Goal: Task Accomplishment & Management: Manage account settings

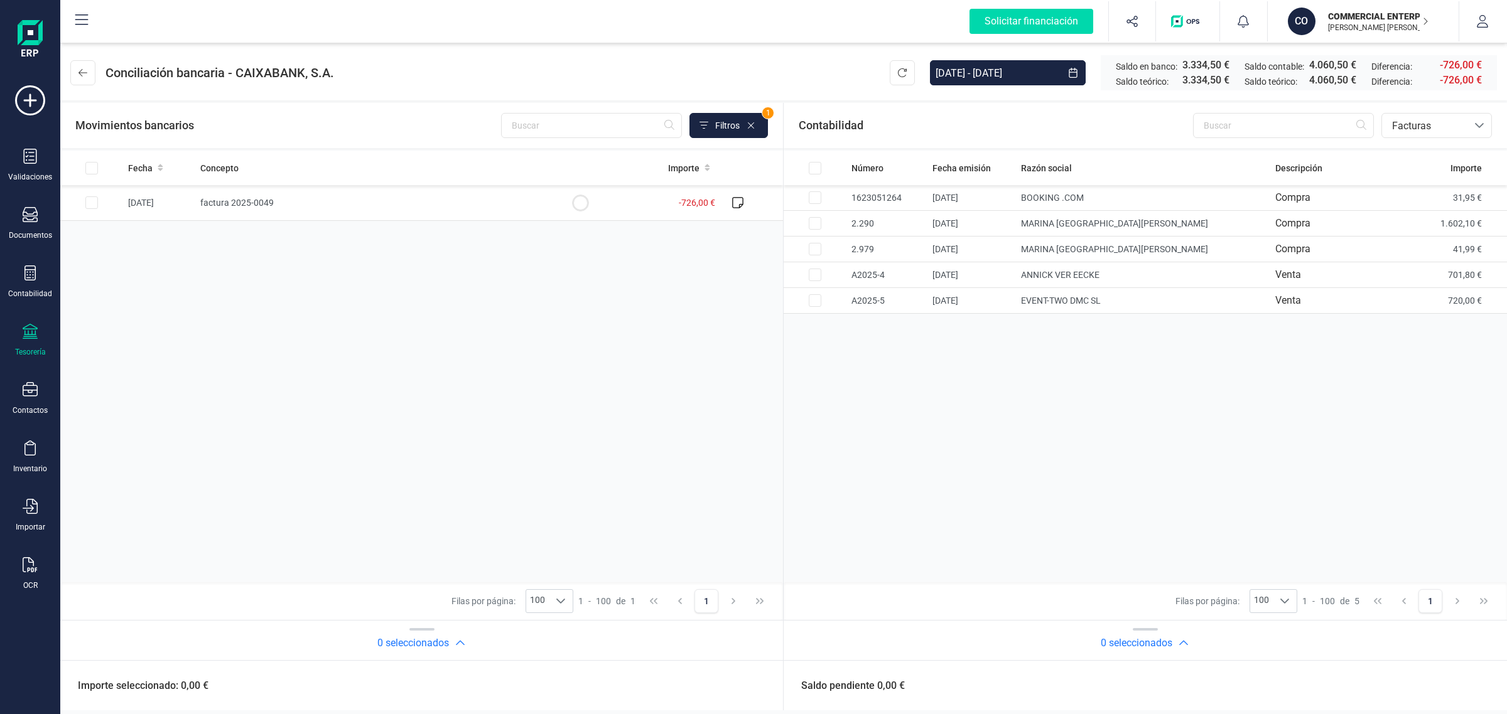
click at [1335, 13] on p "COMMERCIAL ENTERPRISE GREEN SL" at bounding box center [1378, 16] width 100 height 13
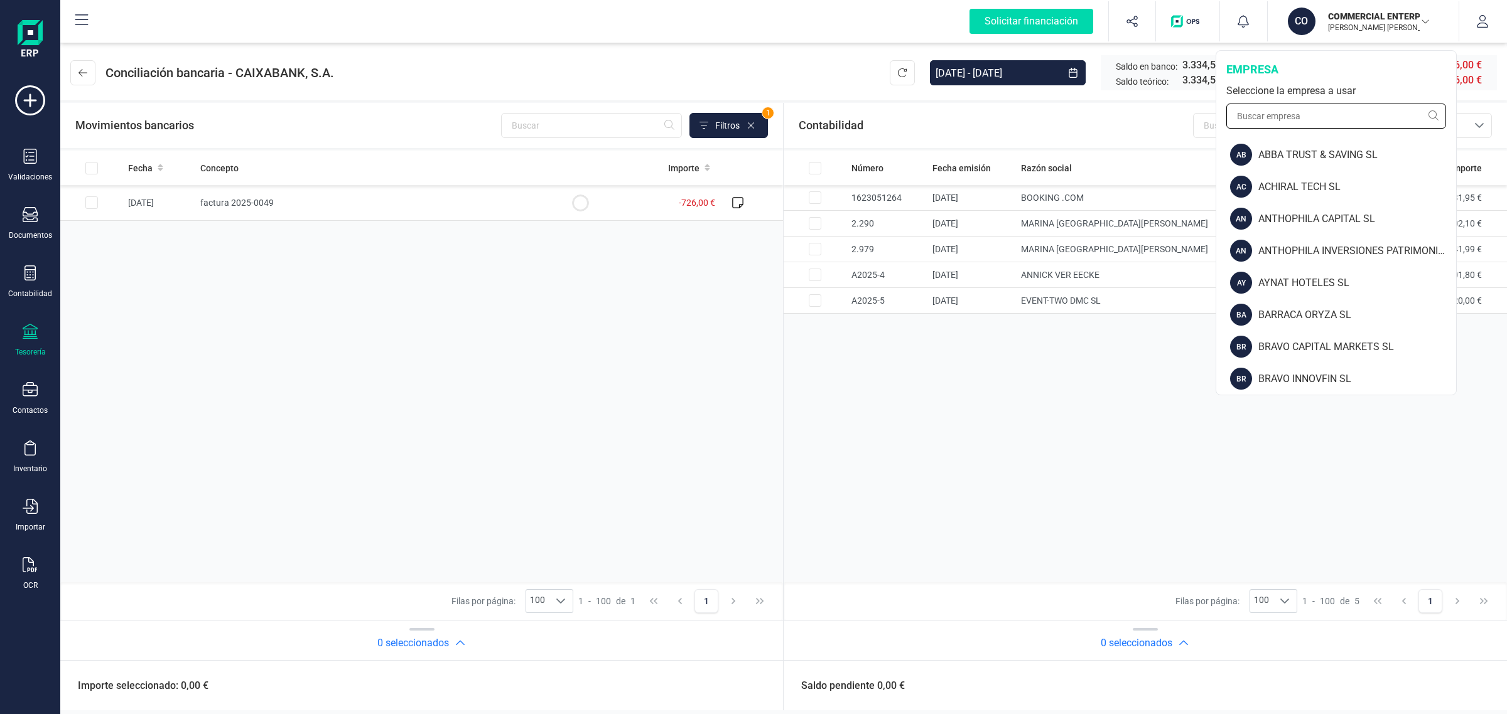
click at [1294, 118] on input "text" at bounding box center [1336, 116] width 220 height 25
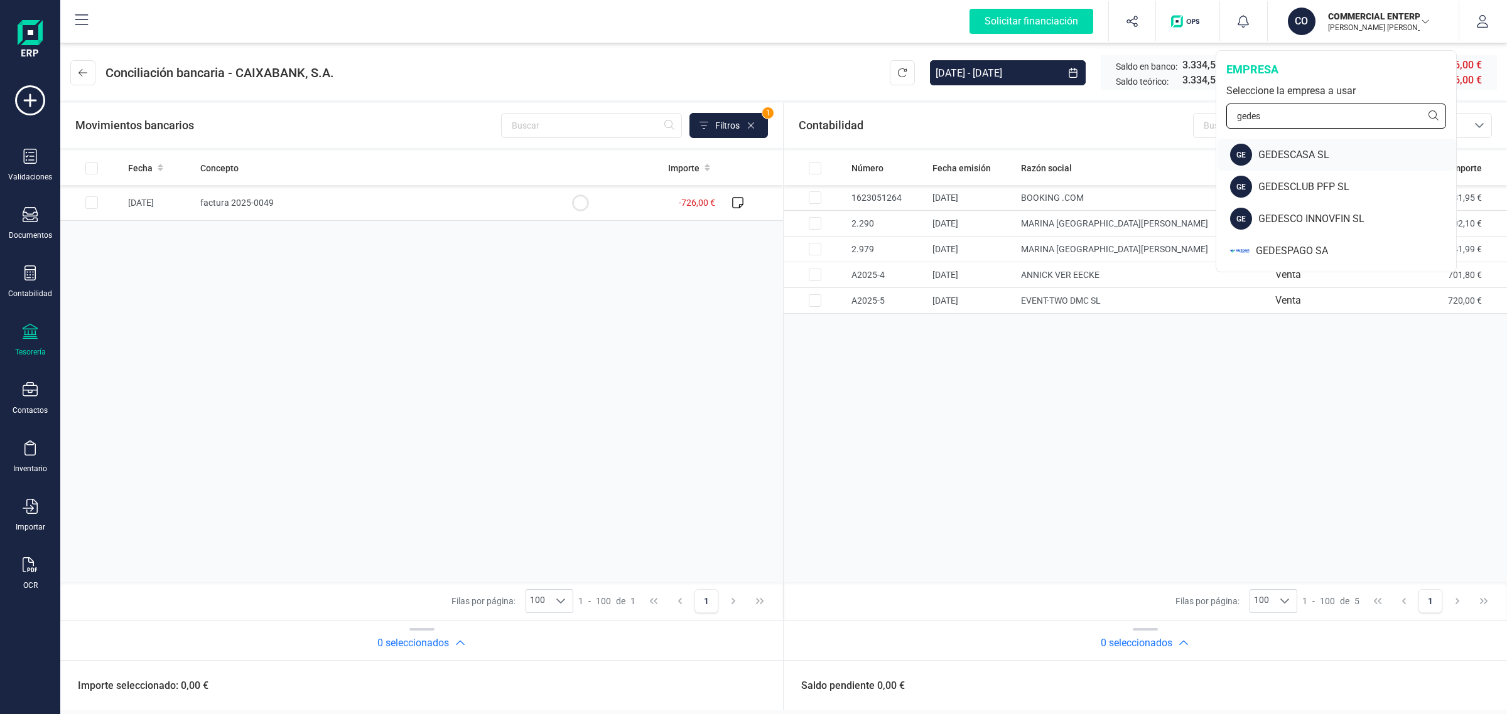
type input "gedes"
click at [1297, 154] on div "GEDESCASA SL" at bounding box center [1357, 155] width 198 height 15
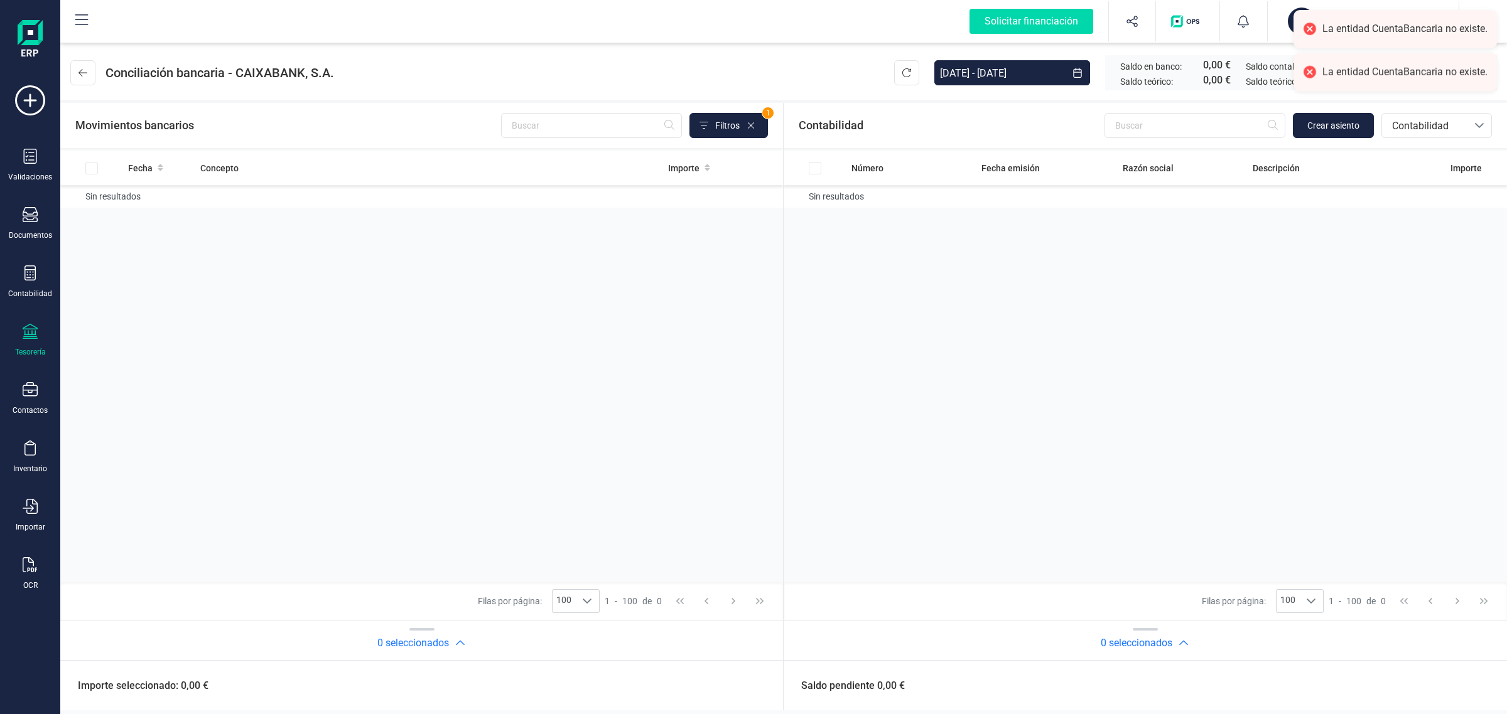
click at [21, 336] on div "Tesorería" at bounding box center [30, 340] width 50 height 33
click at [143, 213] on span "Cuentas bancarias" at bounding box center [150, 214] width 110 height 15
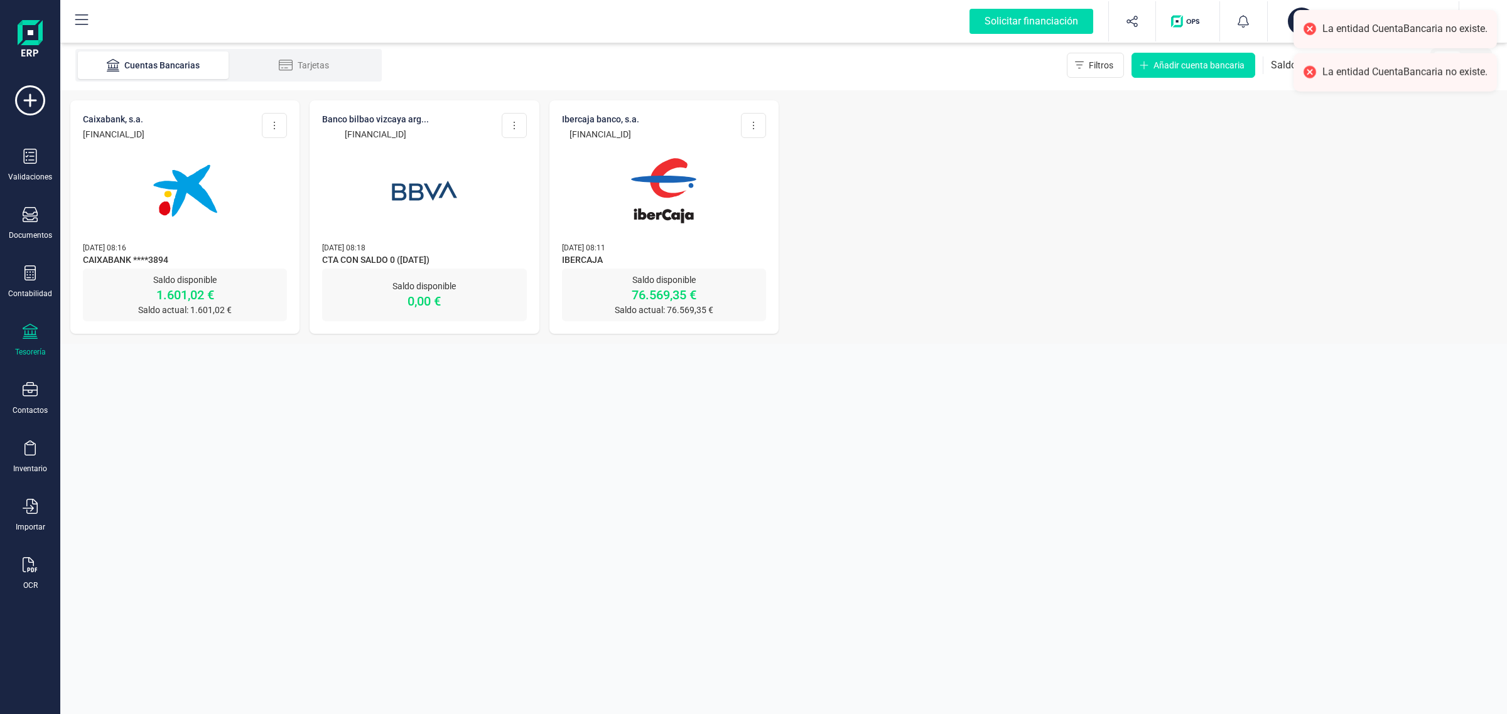
click at [205, 240] on img at bounding box center [184, 190] width 105 height 105
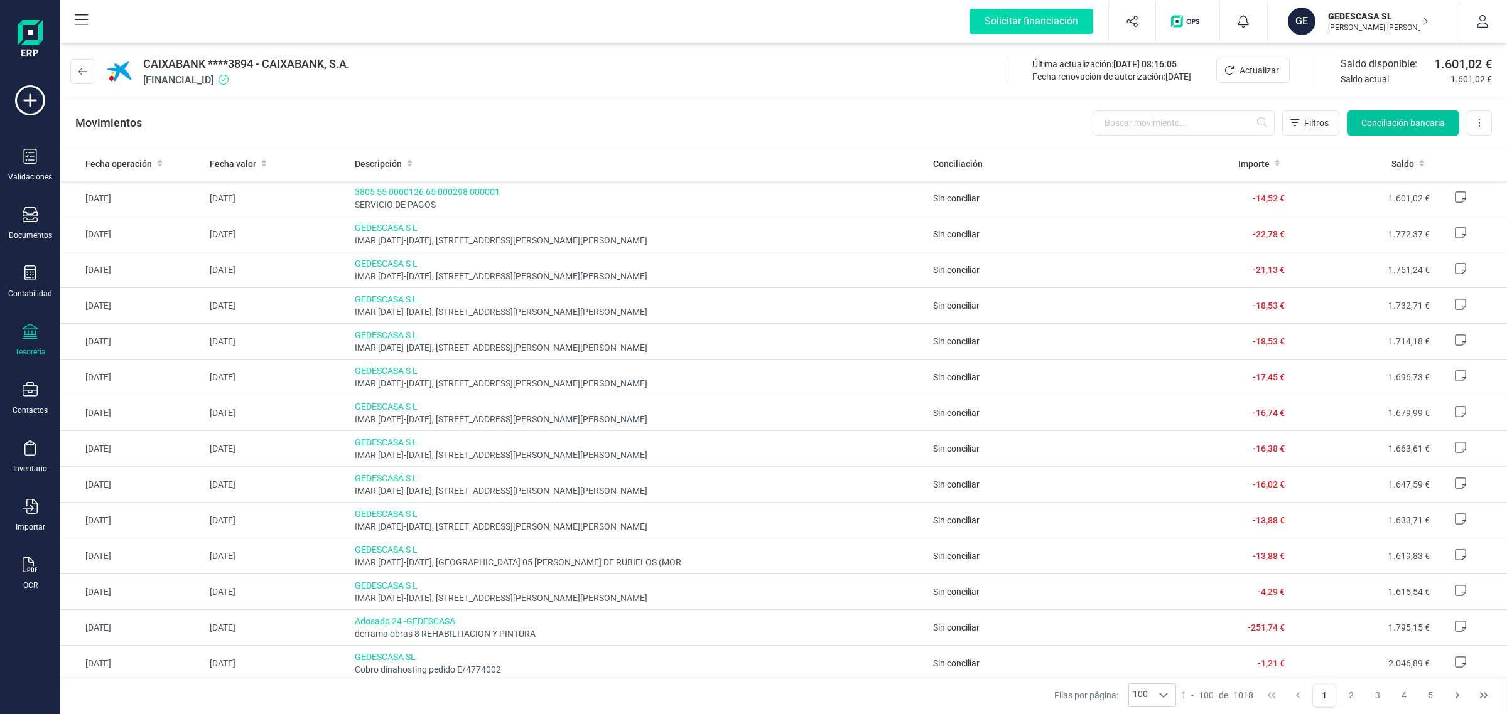
click at [1400, 114] on button "Conciliación bancaria" at bounding box center [1403, 122] width 112 height 25
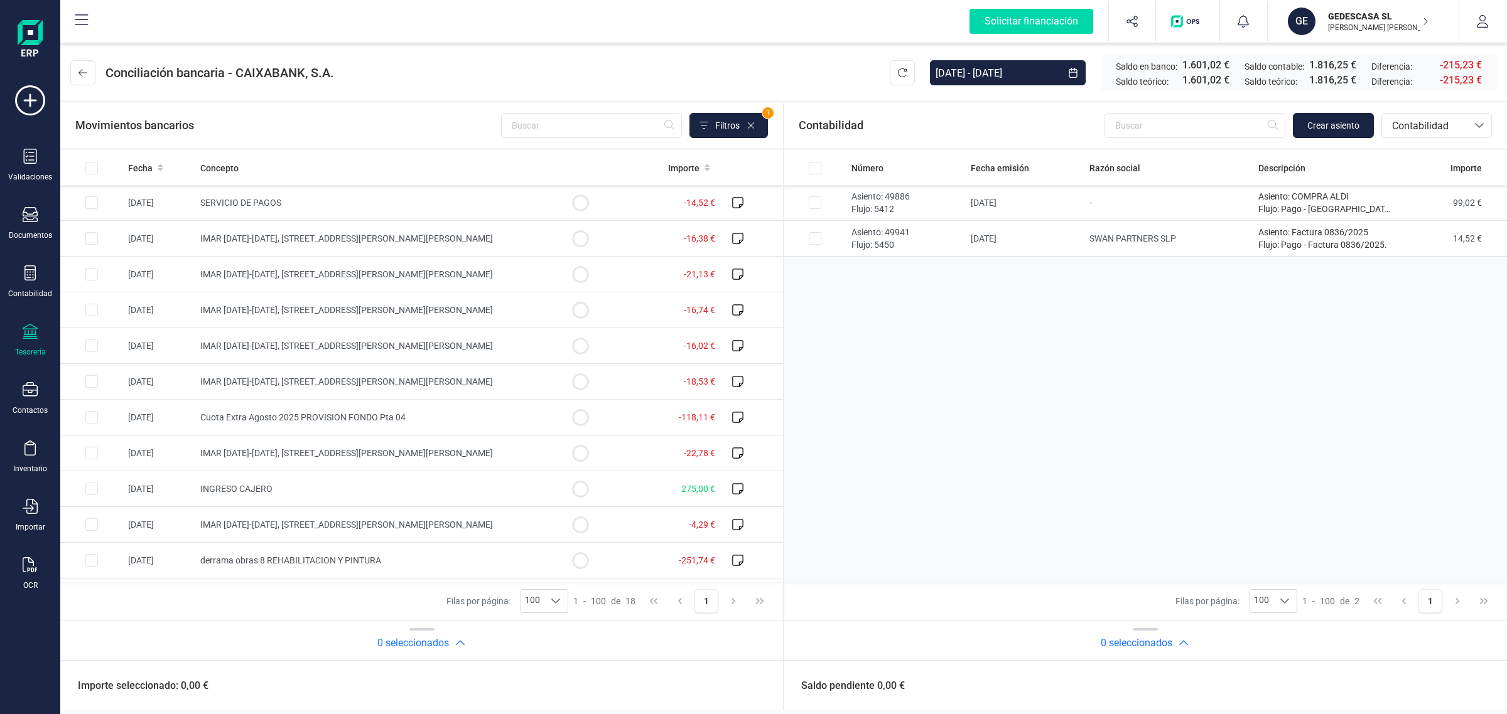
click at [26, 347] on div "Tesorería" at bounding box center [30, 352] width 31 height 10
click at [139, 207] on span "Cuentas bancarias" at bounding box center [150, 214] width 110 height 15
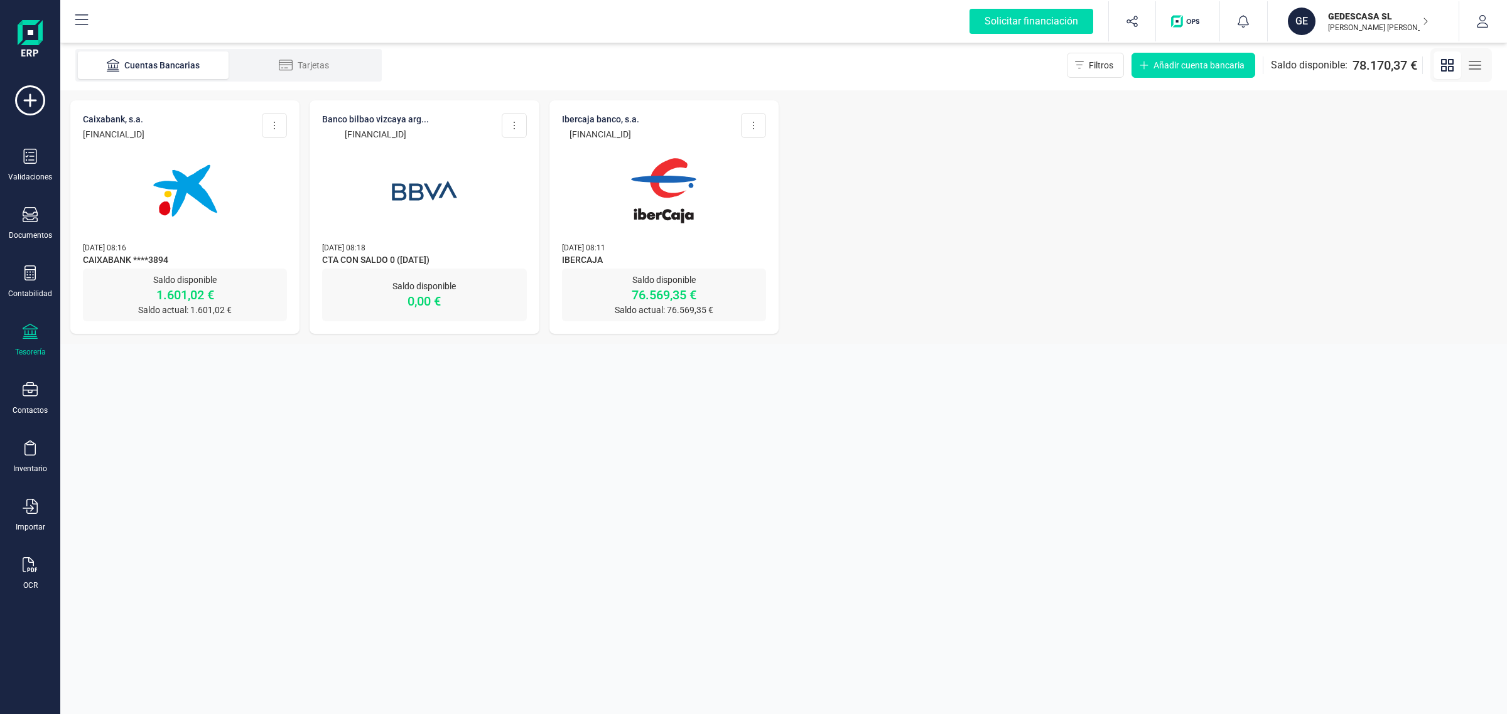
click at [669, 247] on p "[DATE] 08:11" at bounding box center [664, 247] width 204 height 13
click at [632, 171] on img at bounding box center [663, 190] width 105 height 105
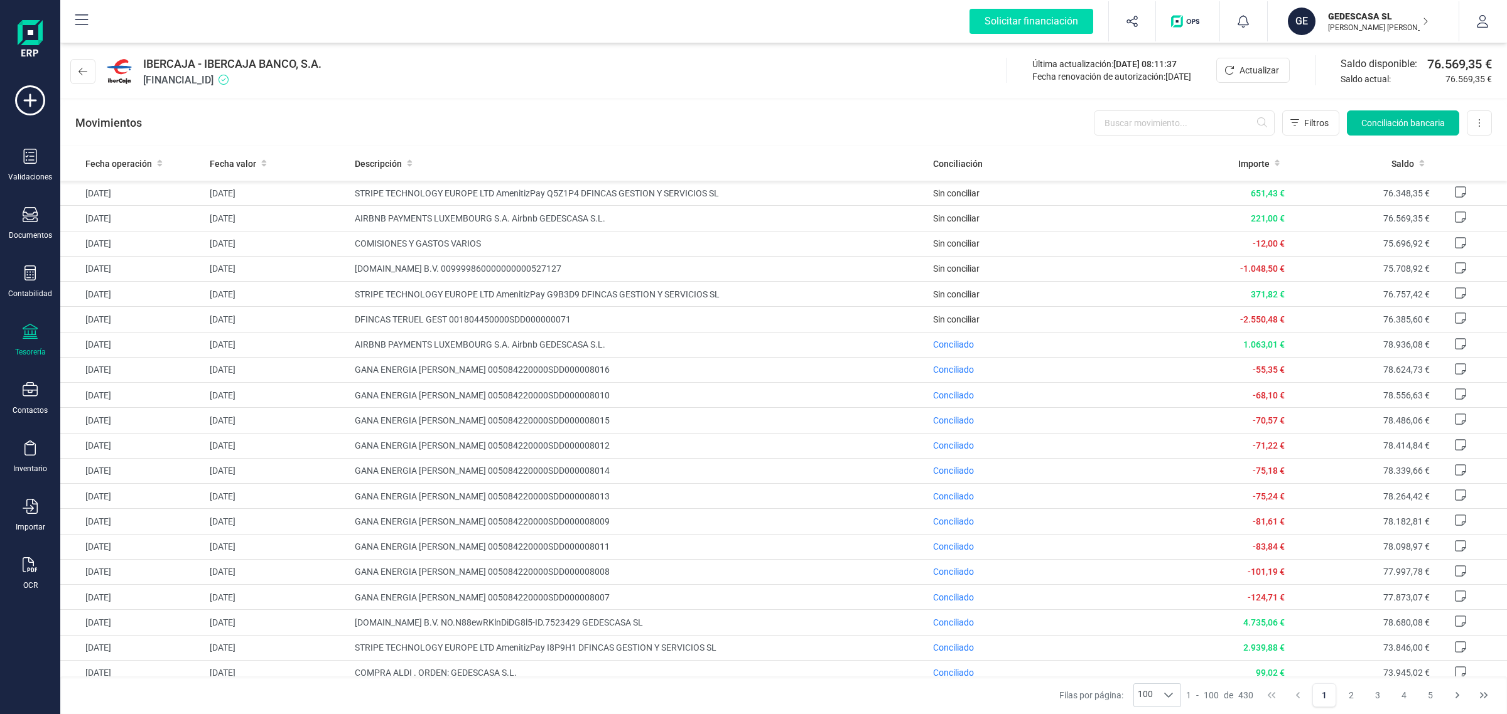
click at [1391, 115] on button "Conciliación bancaria" at bounding box center [1403, 122] width 112 height 25
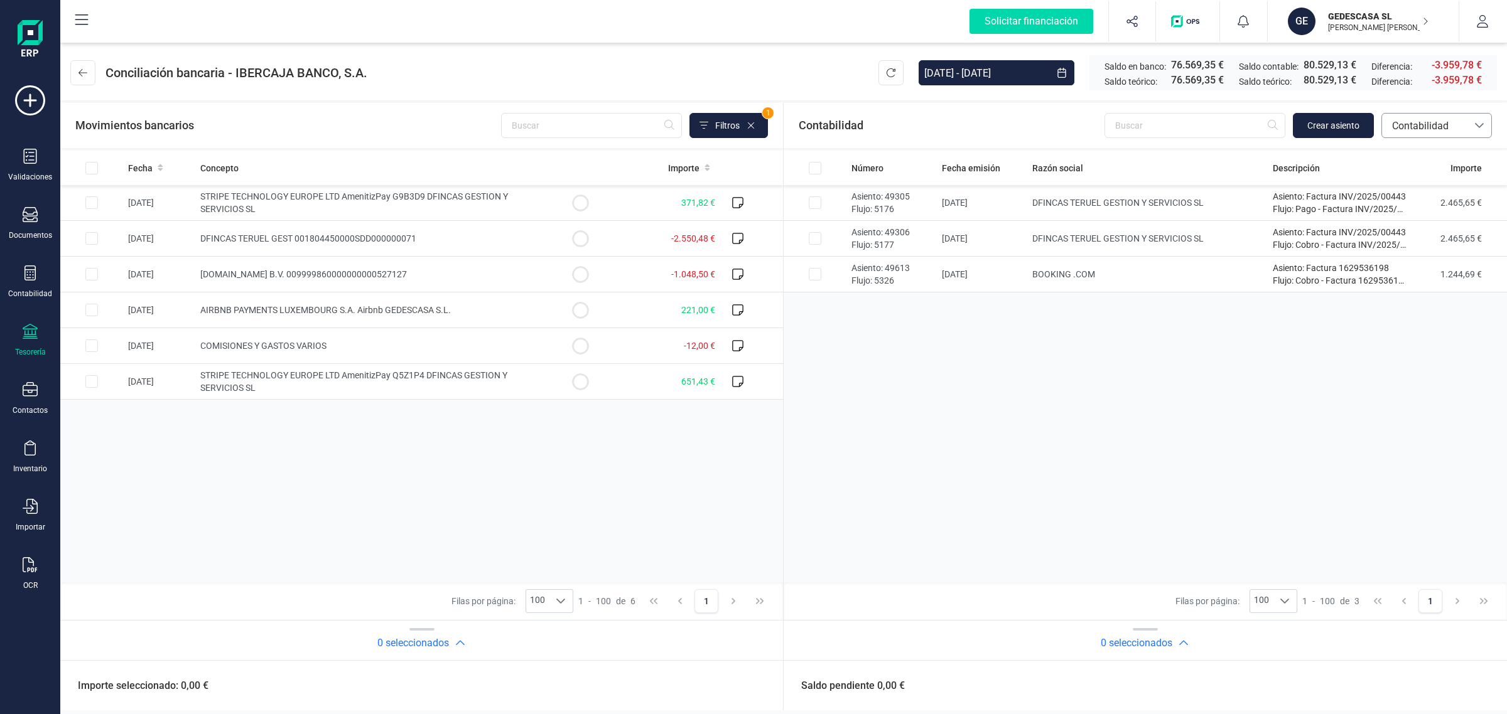
click at [1424, 114] on span "Contabilidad" at bounding box center [1424, 126] width 85 height 24
click at [1408, 205] on span "Facturas" at bounding box center [1410, 210] width 39 height 15
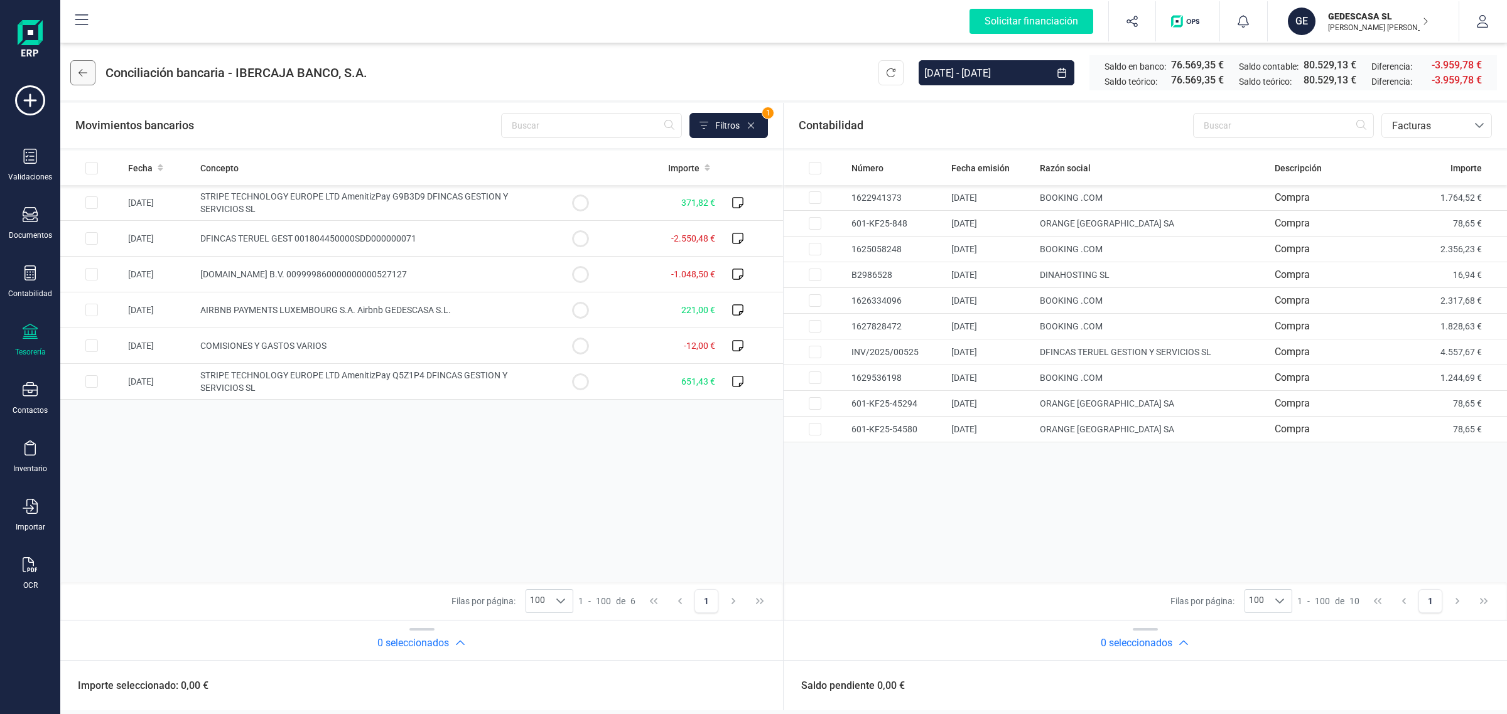
click at [73, 68] on button at bounding box center [82, 72] width 25 height 25
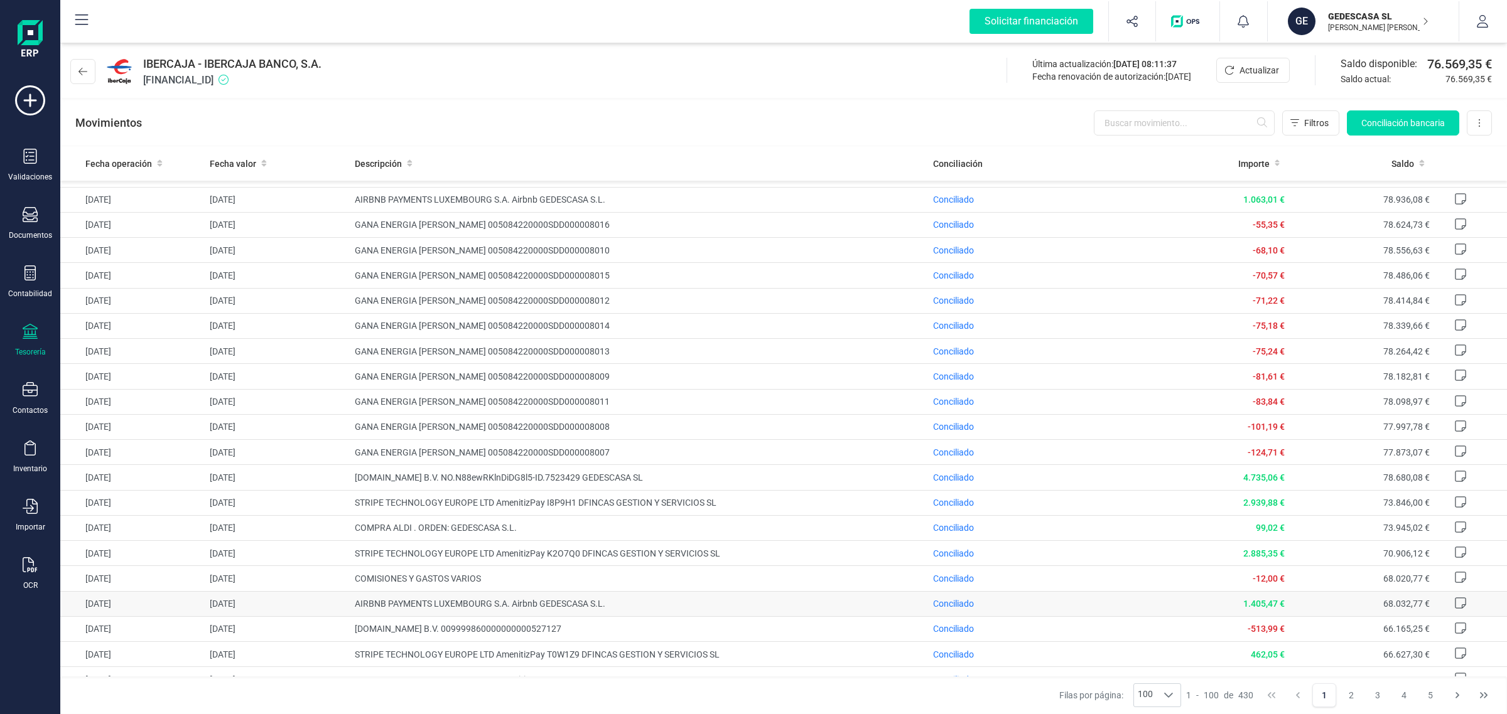
scroll to position [157, 0]
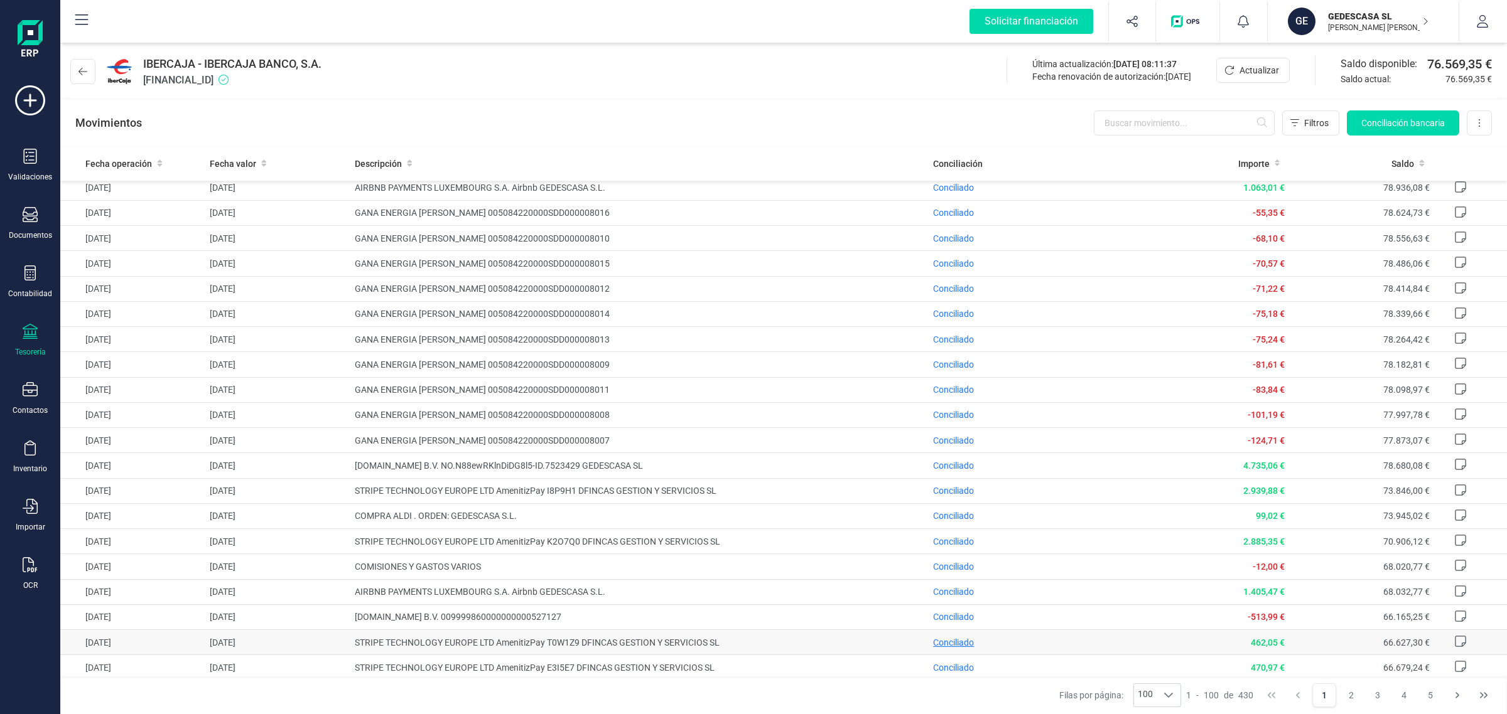
click at [953, 648] on span "Conciliado" at bounding box center [953, 643] width 41 height 10
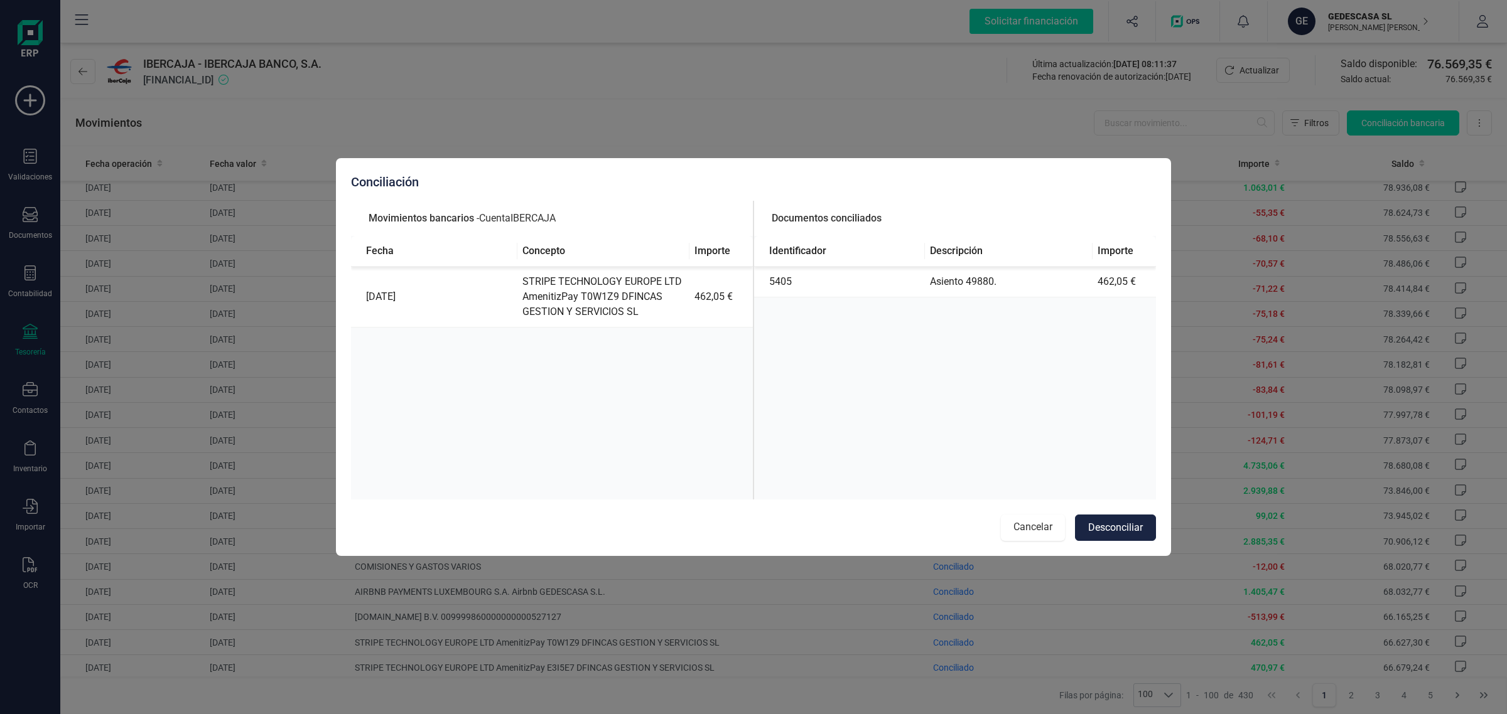
click at [1026, 529] on button "Cancelar" at bounding box center [1033, 528] width 64 height 26
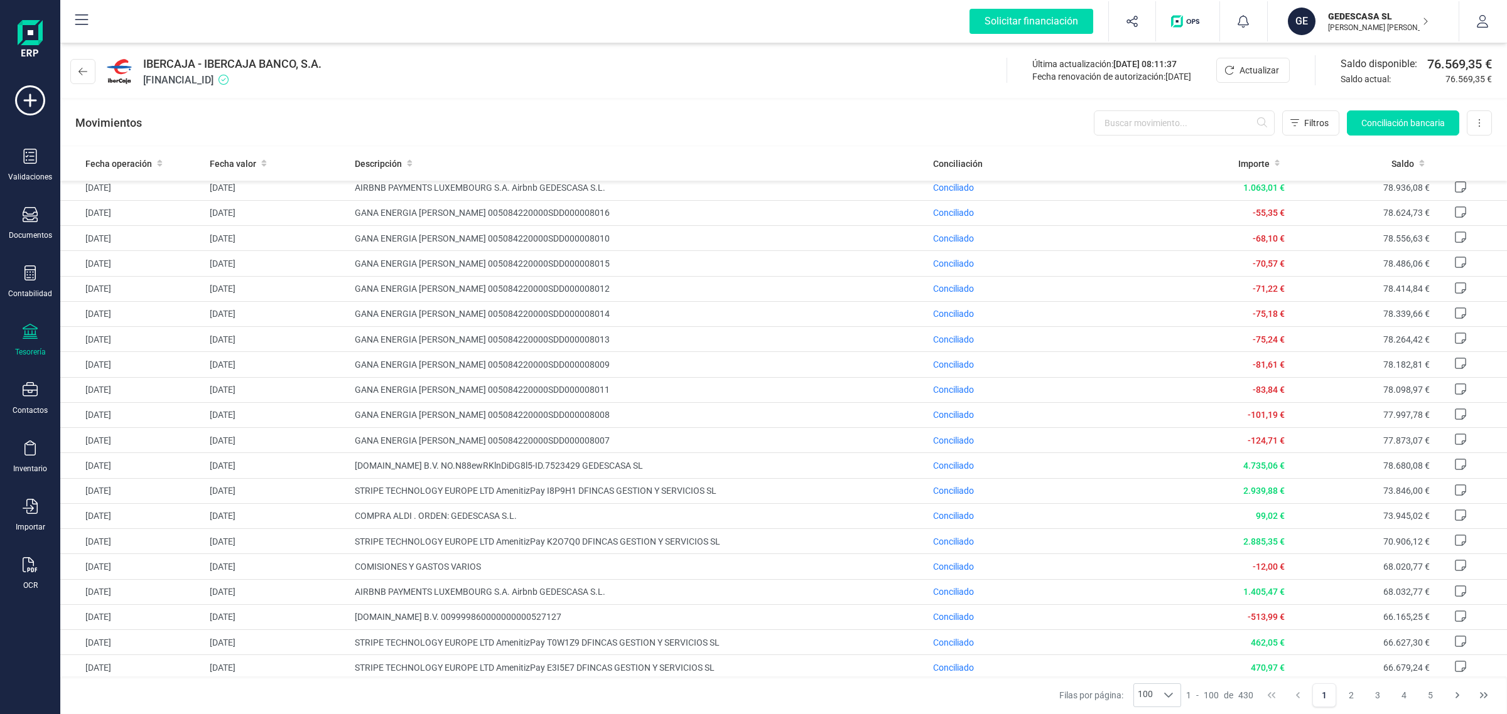
click at [23, 331] on icon at bounding box center [30, 331] width 15 height 15
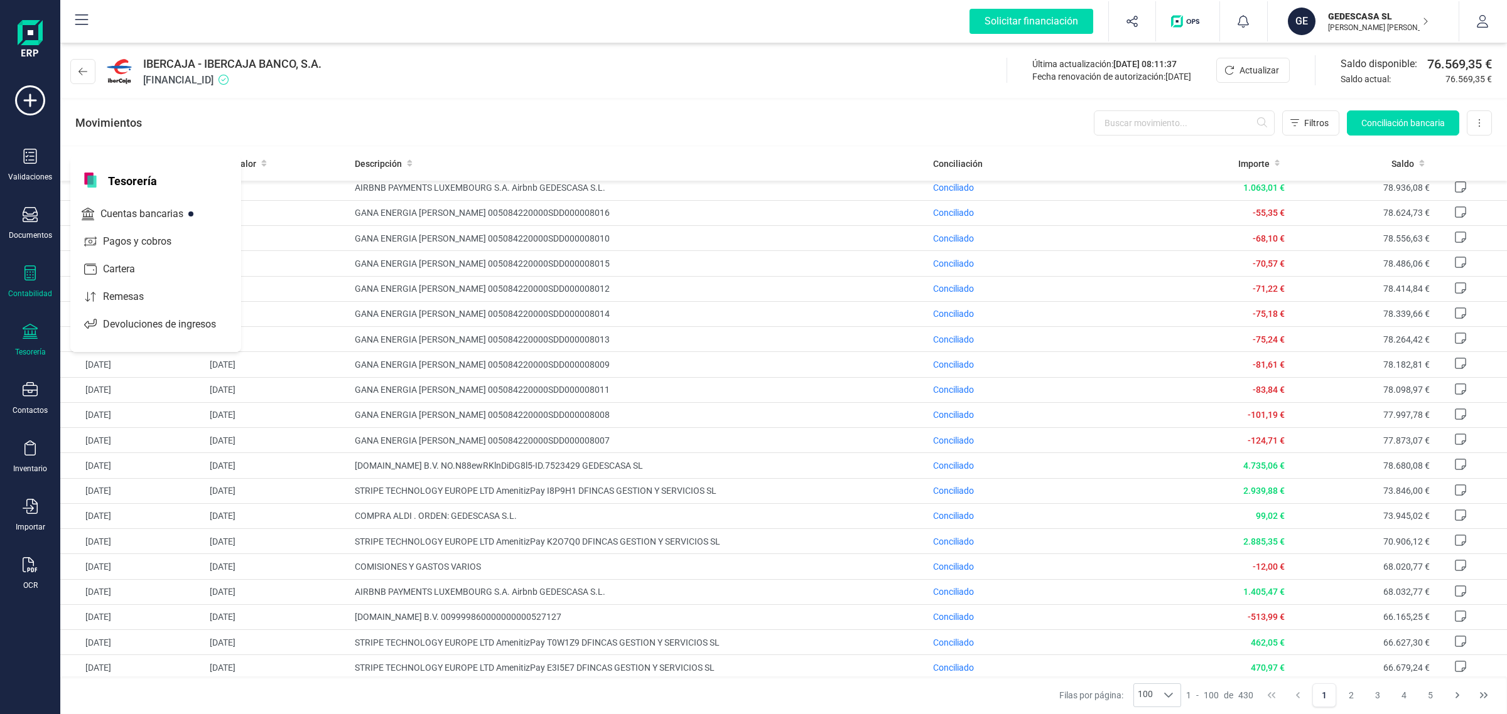
click at [29, 277] on icon at bounding box center [30, 273] width 15 height 15
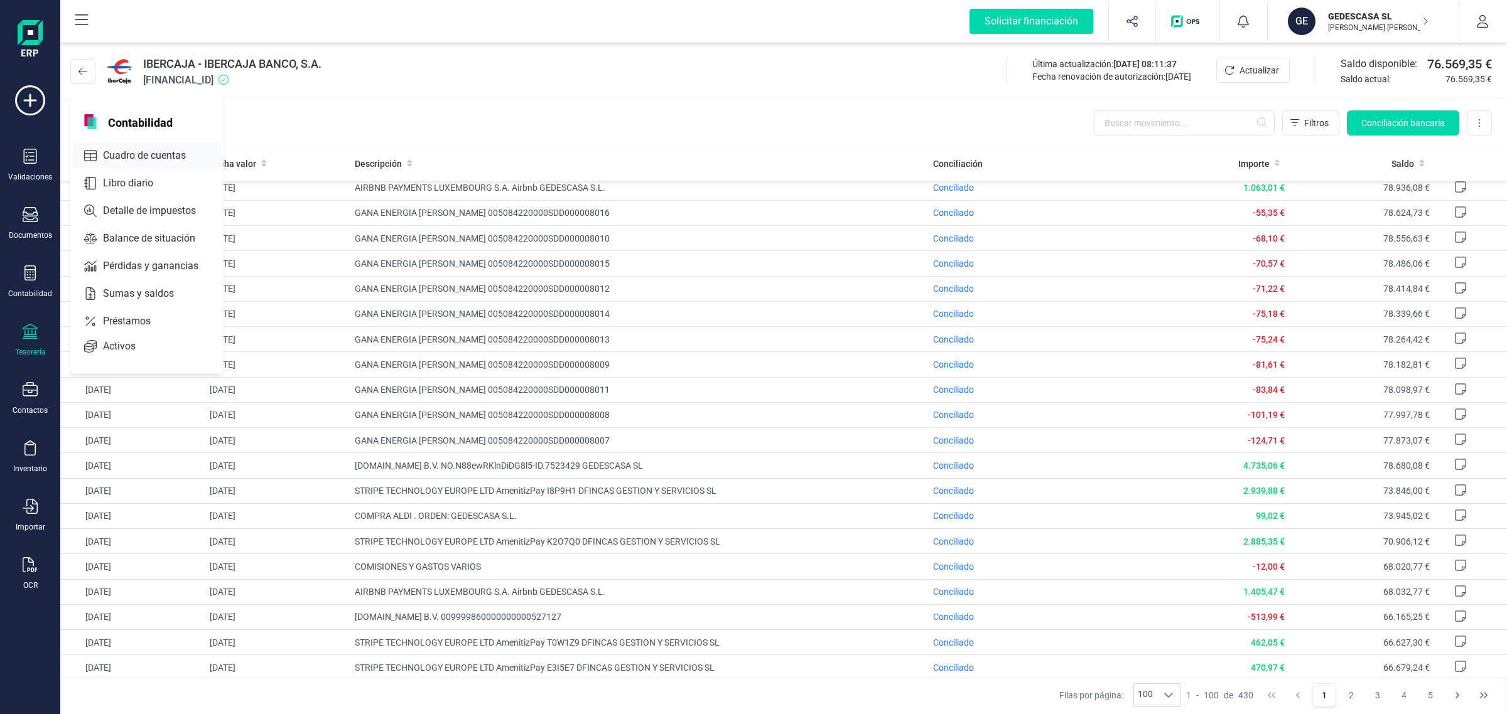
click at [158, 155] on span "Cuadro de cuentas" at bounding box center [153, 155] width 110 height 15
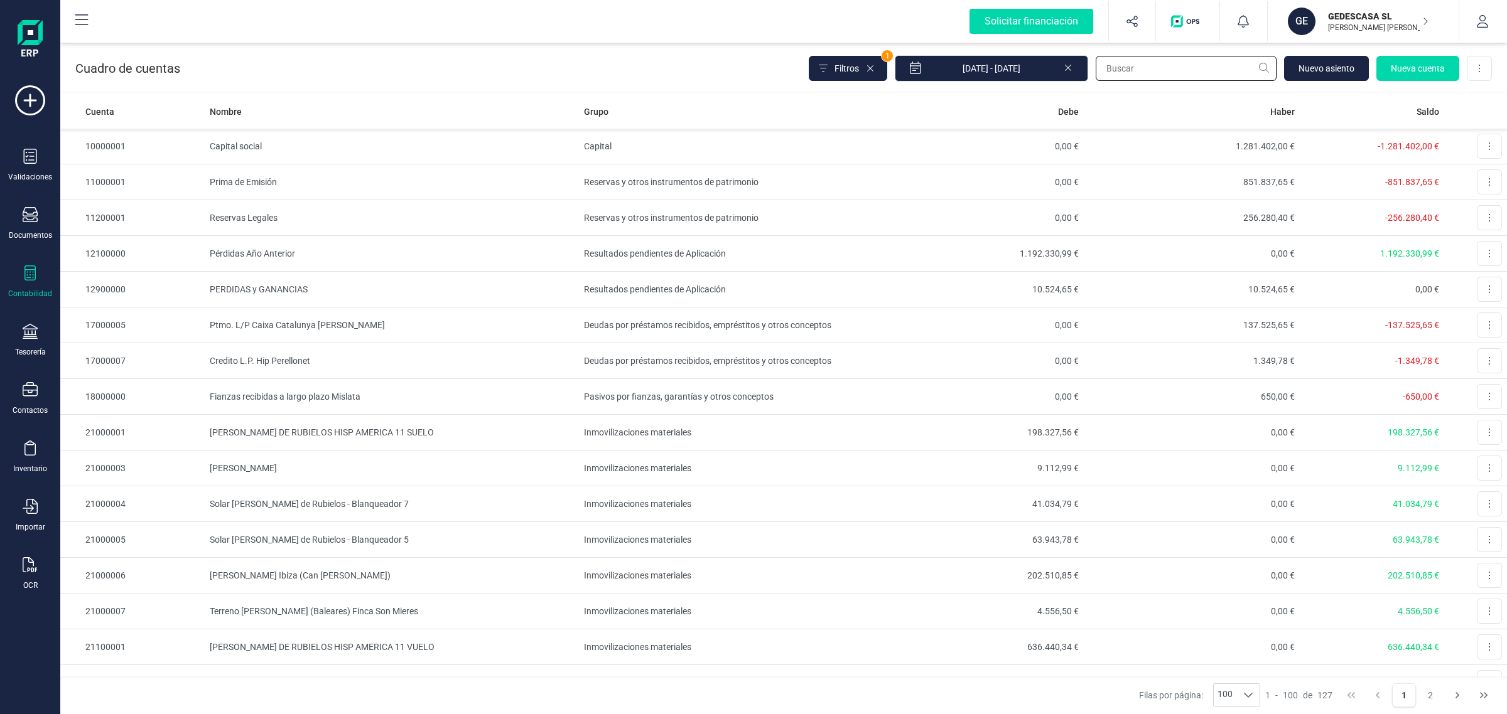
click at [1127, 75] on input "text" at bounding box center [1185, 68] width 181 height 25
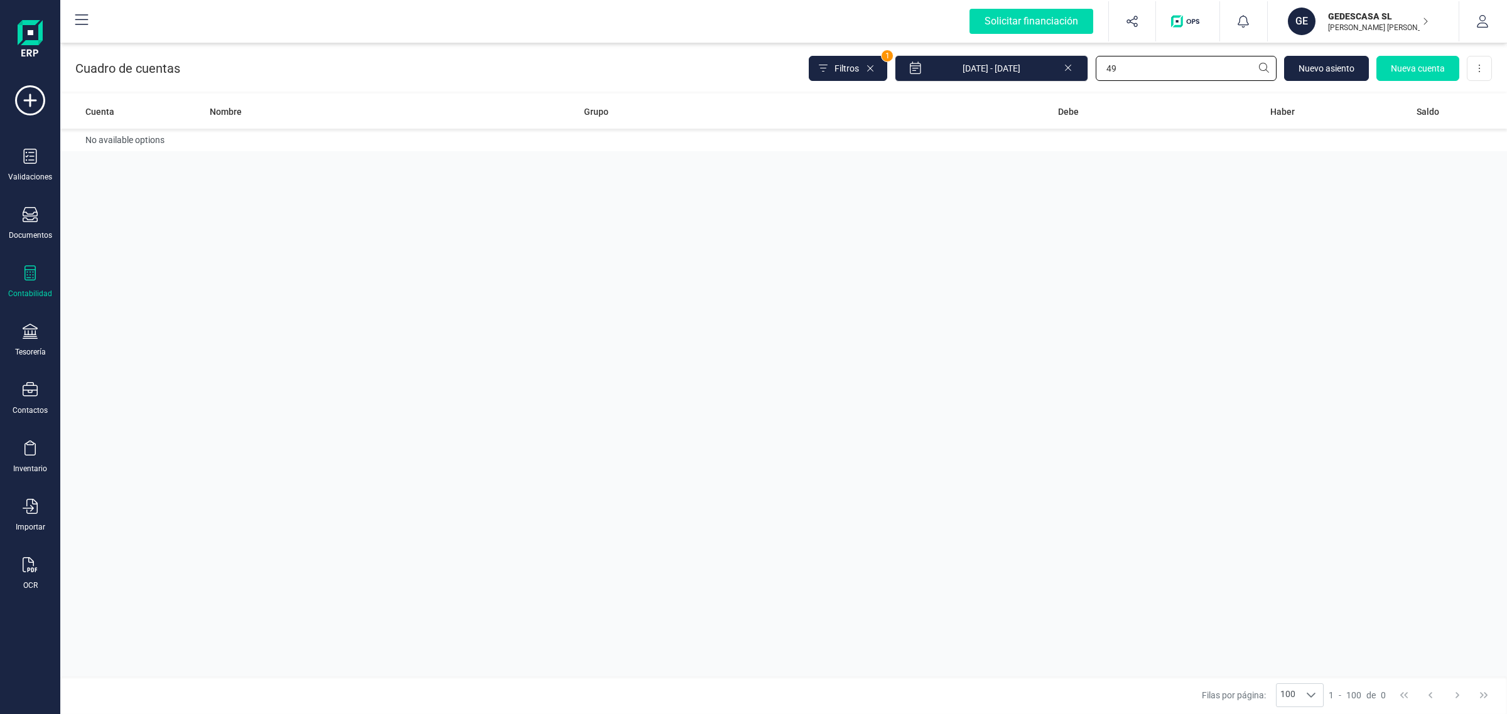
type input "4"
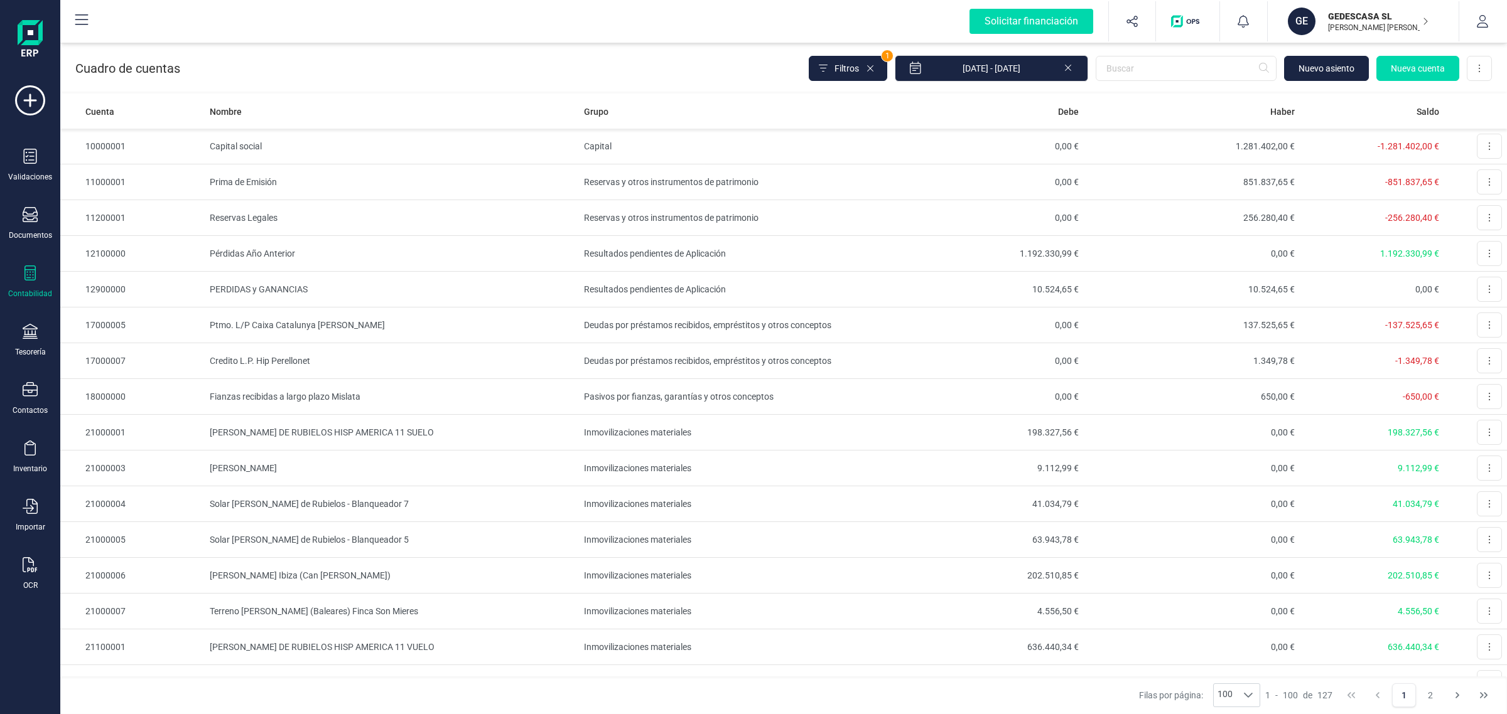
click at [18, 273] on div "Contabilidad" at bounding box center [30, 282] width 50 height 33
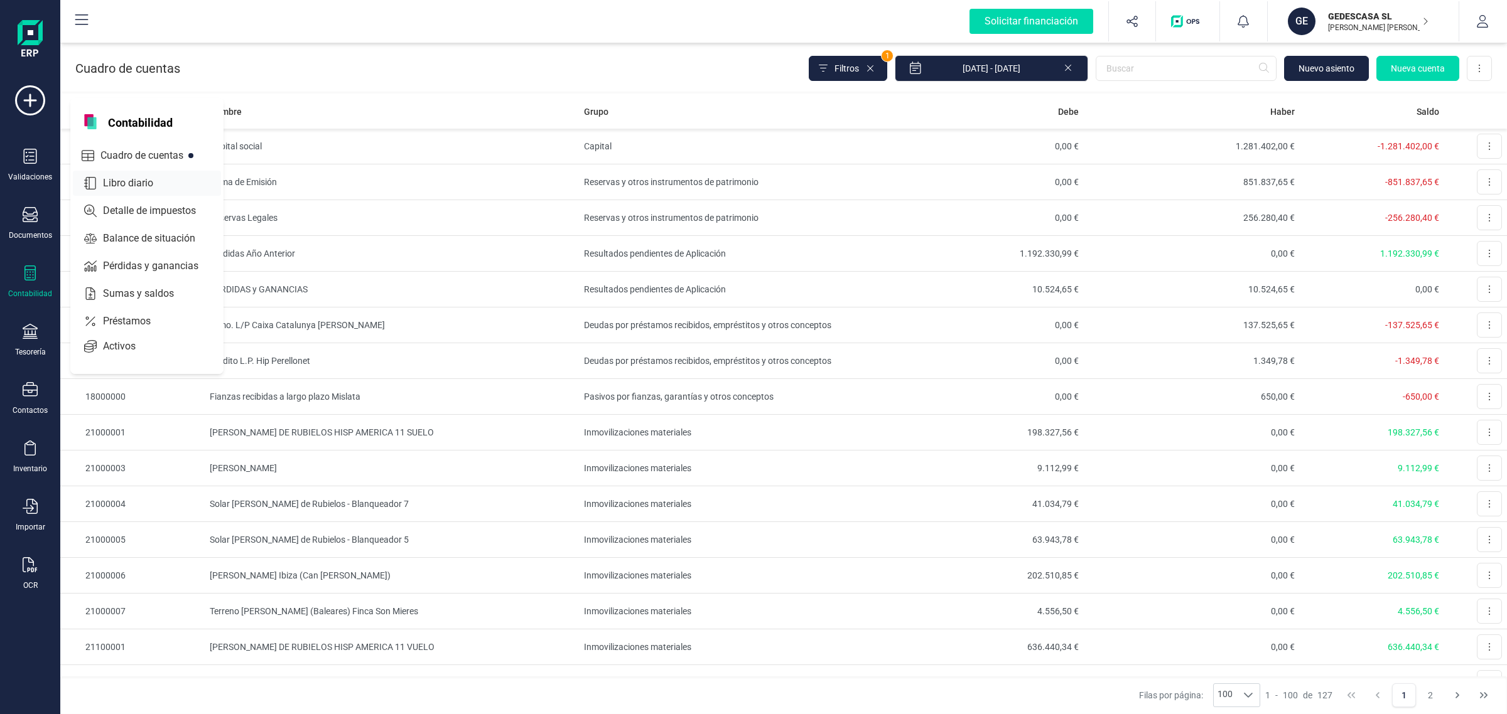
click at [148, 176] on span "Libro diario" at bounding box center [137, 183] width 78 height 15
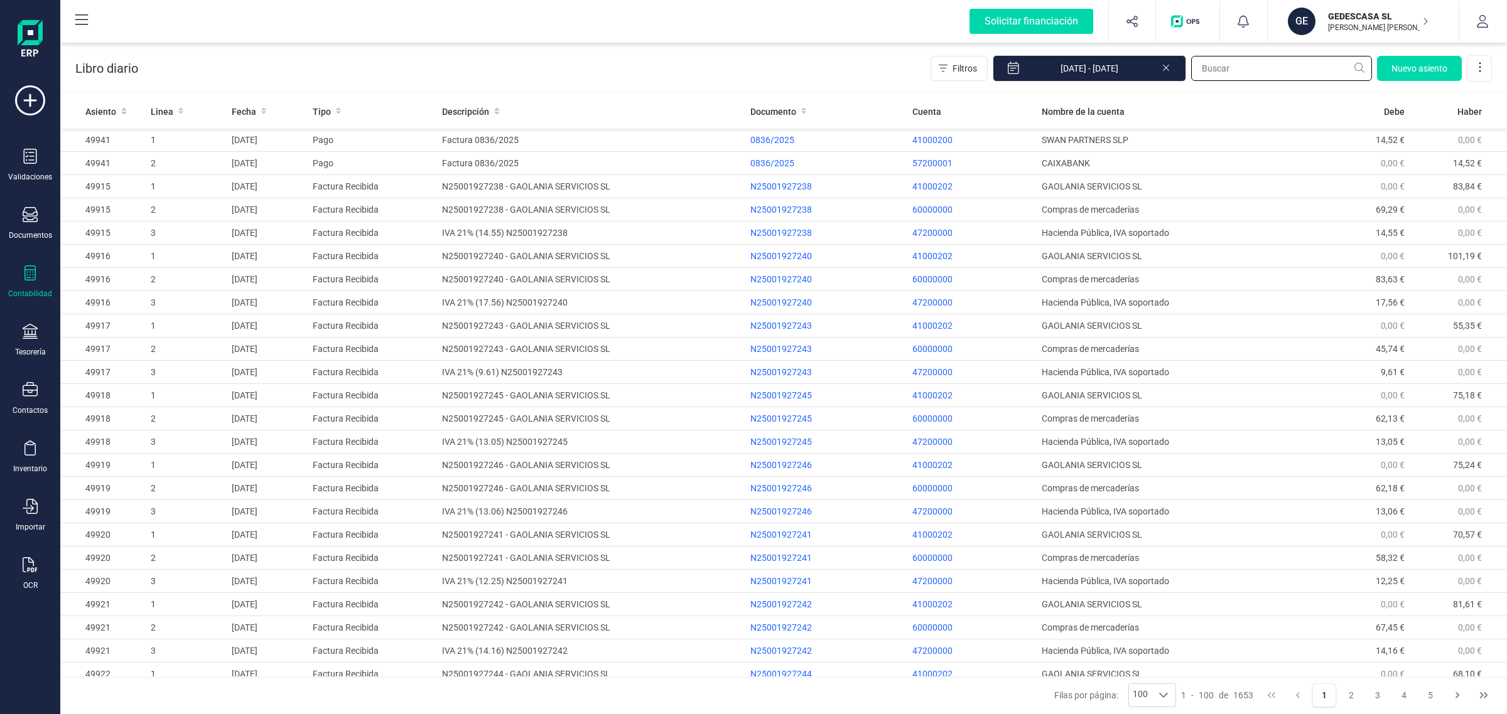
click at [1267, 70] on input "text" at bounding box center [1281, 68] width 181 height 25
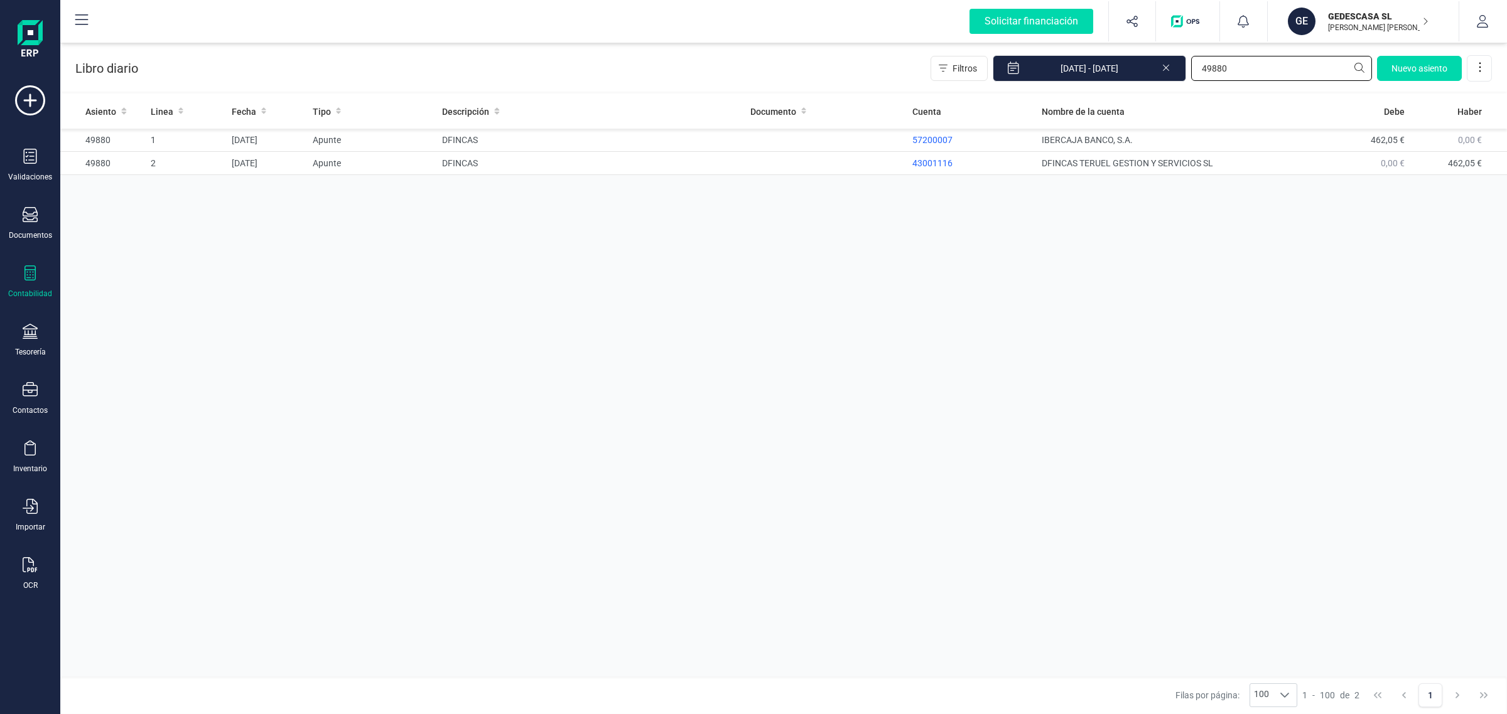
type input "49880"
click at [24, 347] on div "Tesorería" at bounding box center [30, 352] width 31 height 10
click at [143, 212] on span "Cuentas bancarias" at bounding box center [153, 214] width 110 height 15
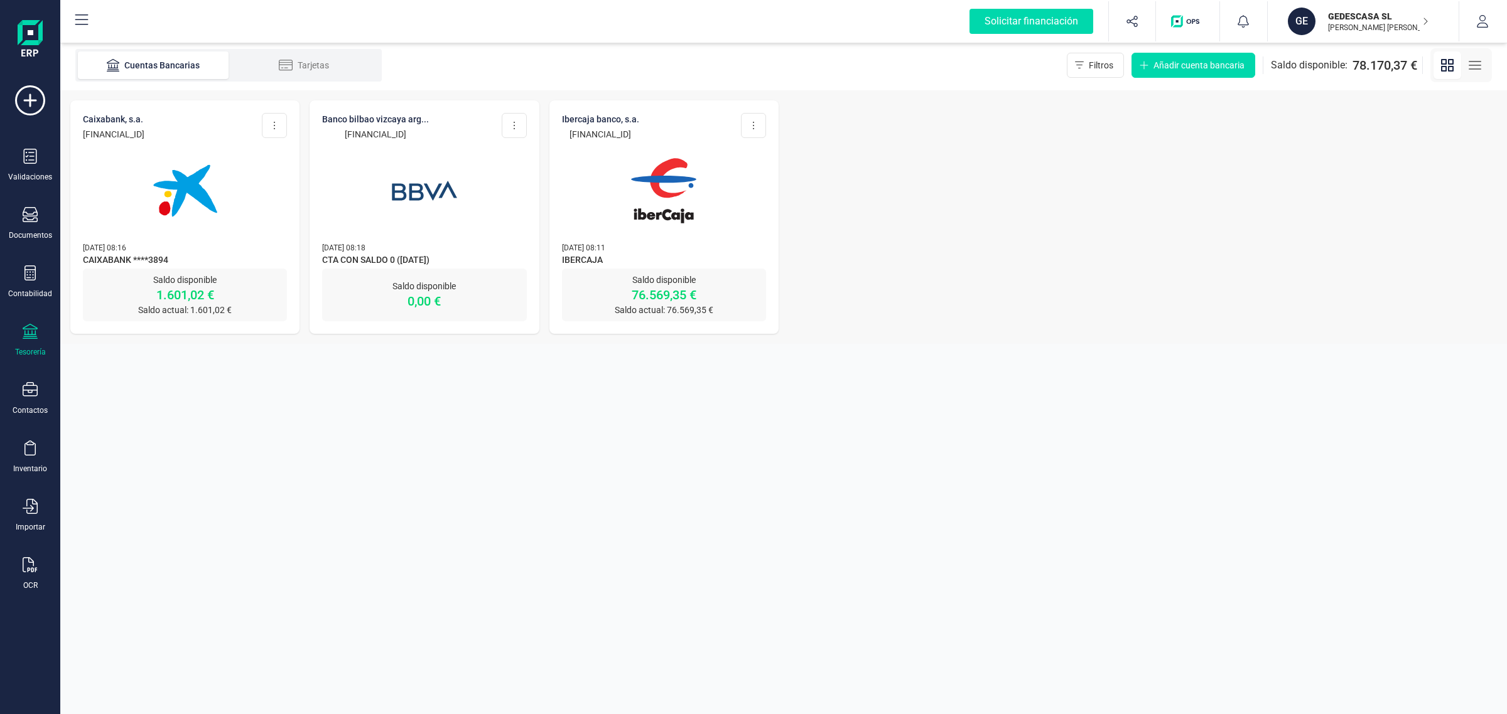
click at [689, 224] on img at bounding box center [663, 190] width 105 height 105
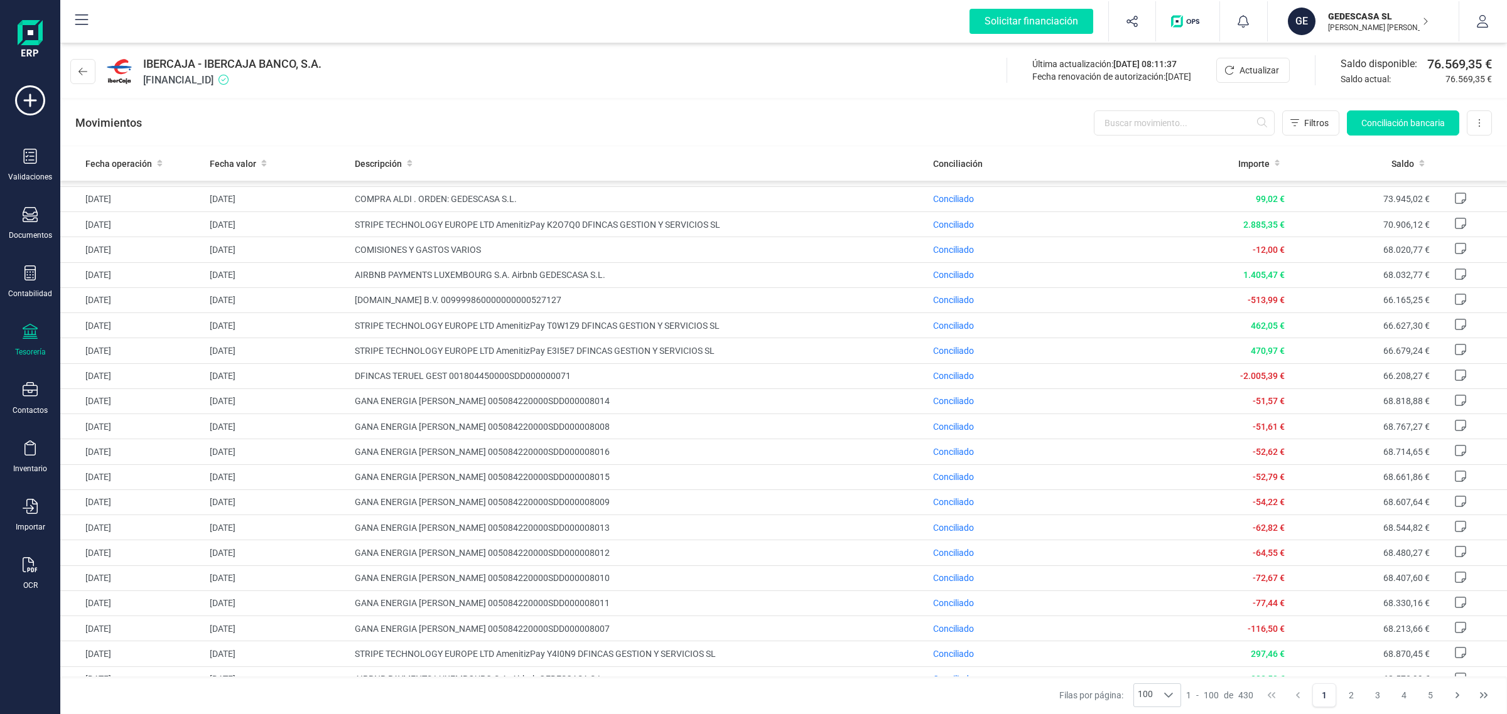
scroll to position [471, 0]
click at [942, 383] on span "Conciliado" at bounding box center [953, 379] width 41 height 10
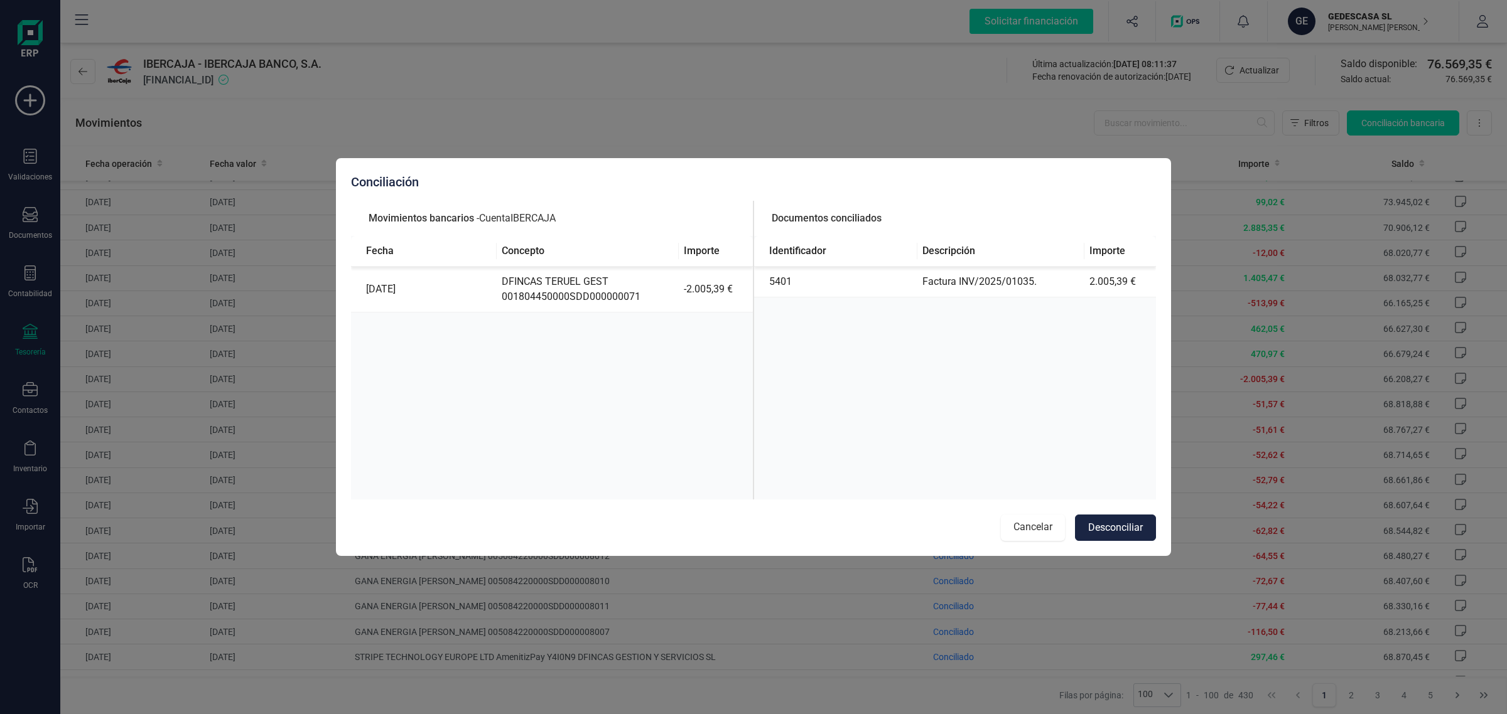
click at [1028, 520] on button "Cancelar" at bounding box center [1033, 528] width 64 height 26
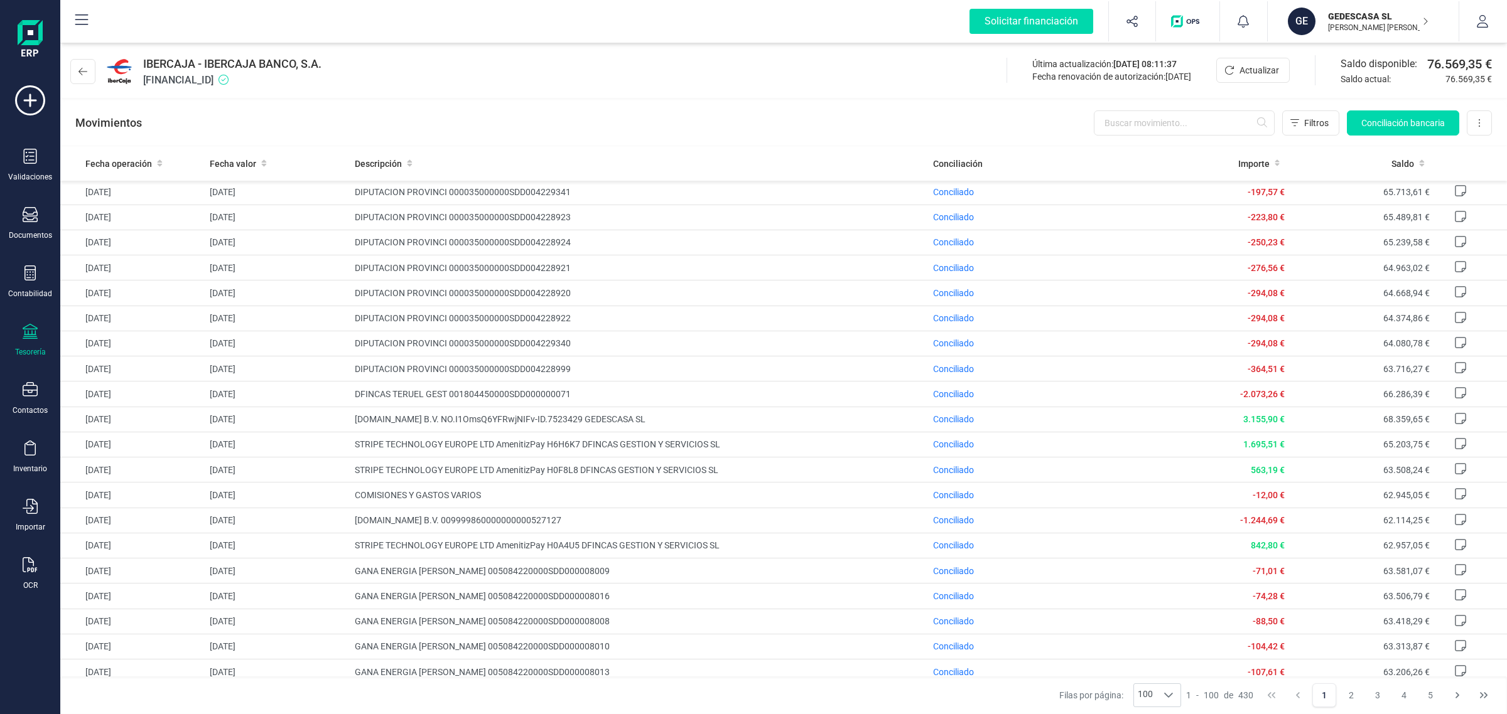
scroll to position [1569, 0]
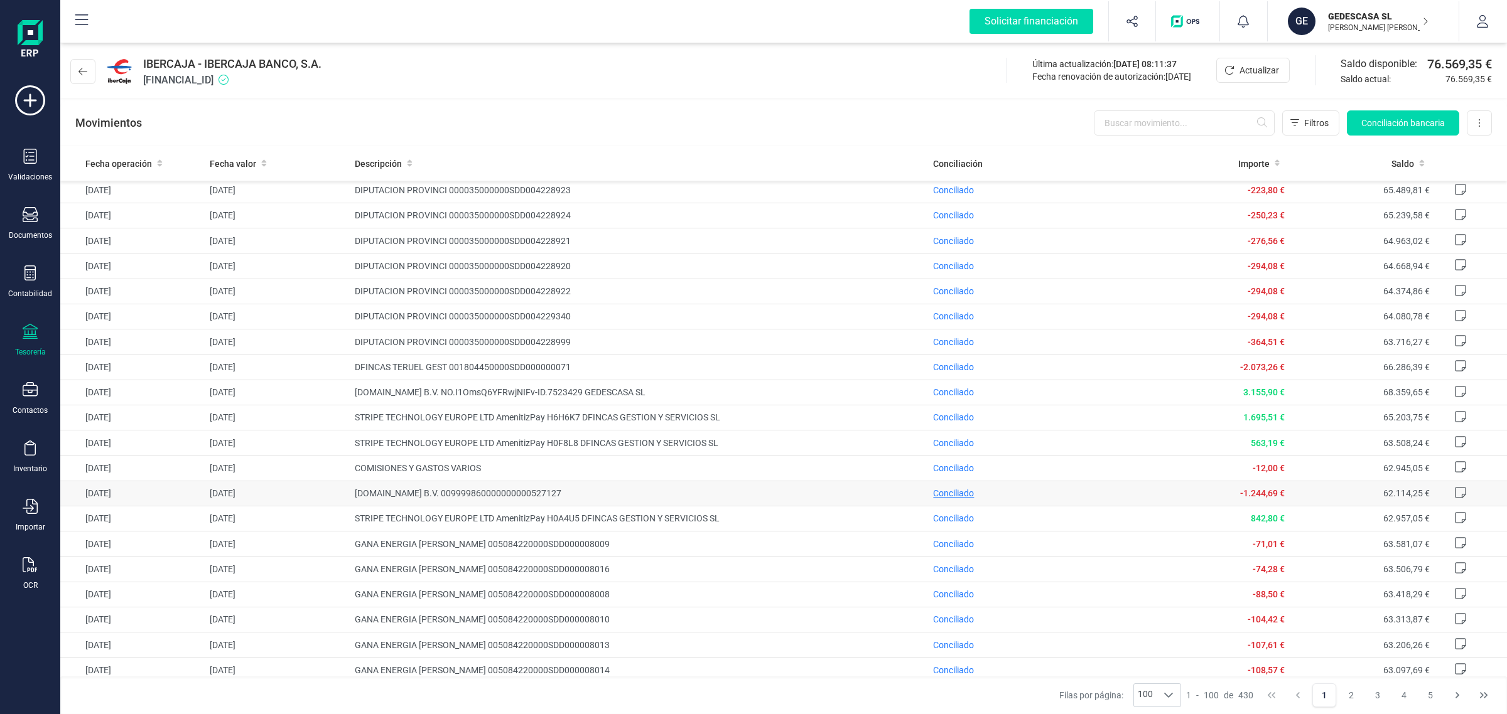
click at [933, 498] on span "Conciliado" at bounding box center [953, 493] width 41 height 10
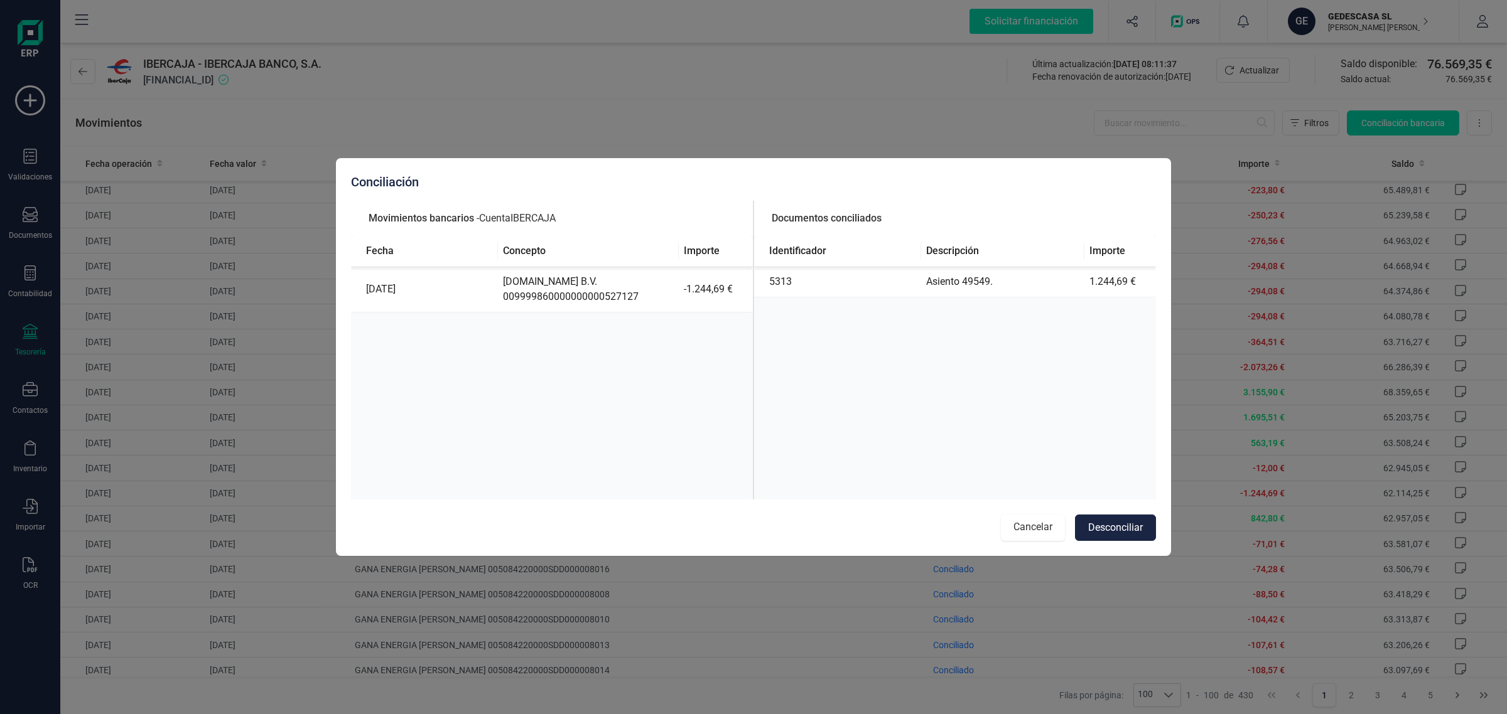
click at [1031, 520] on button "Cancelar" at bounding box center [1033, 528] width 64 height 26
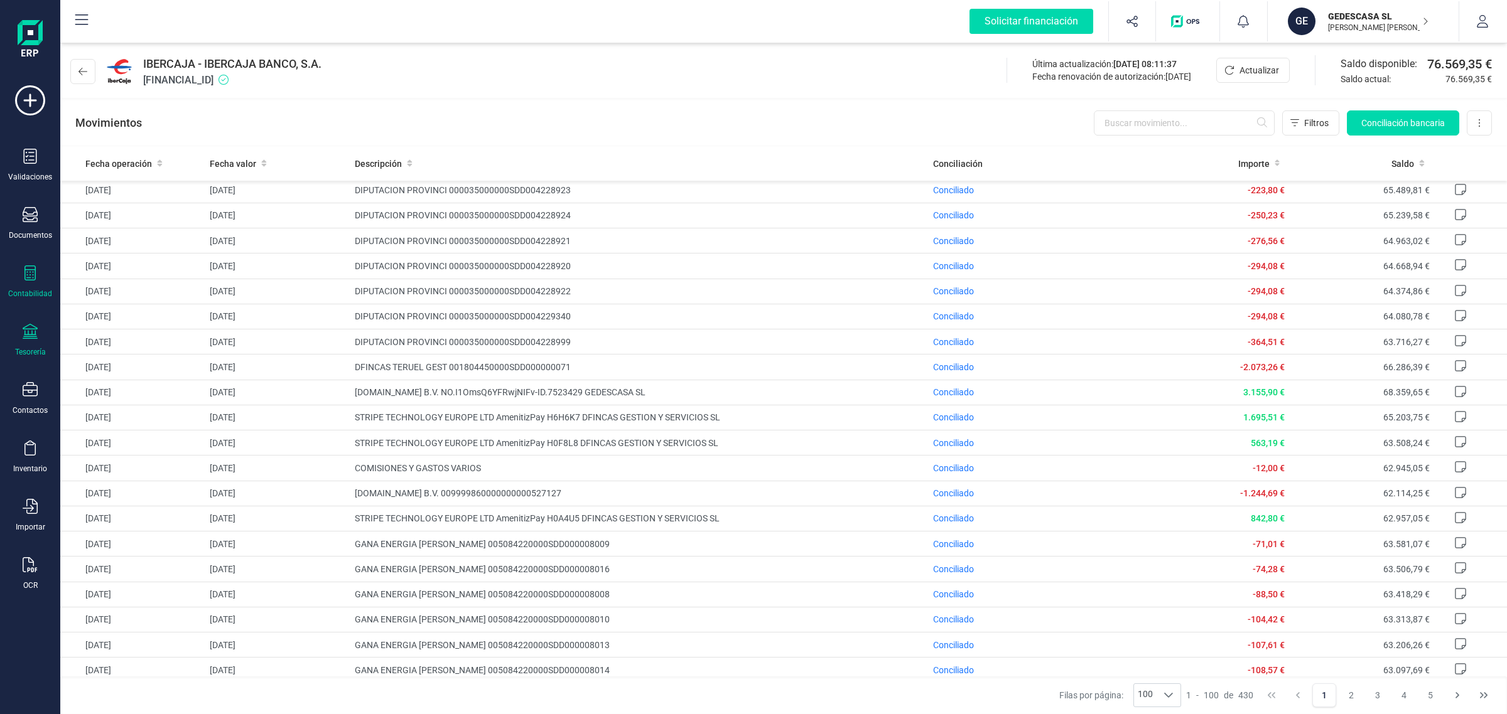
click at [26, 274] on icon at bounding box center [30, 273] width 15 height 15
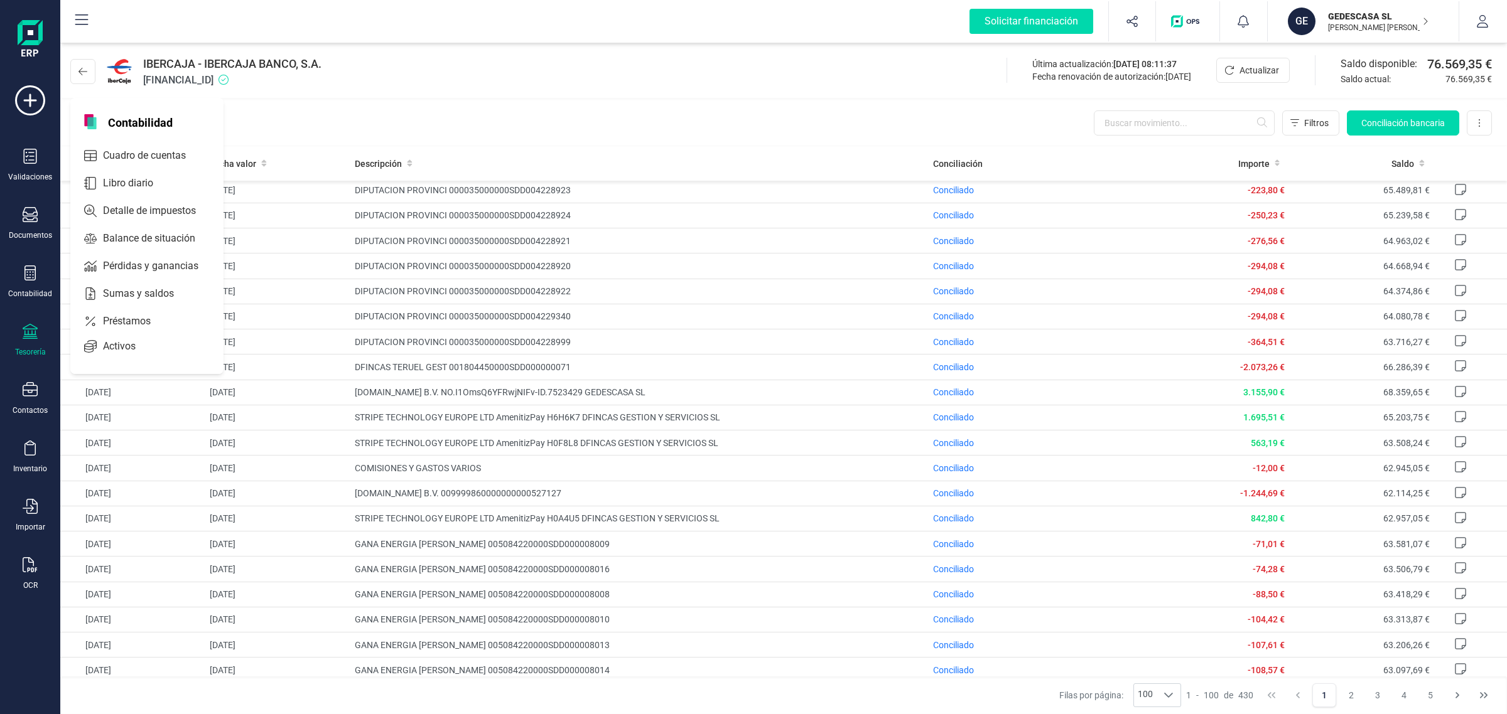
click at [107, 180] on span "Libro diario" at bounding box center [137, 183] width 78 height 15
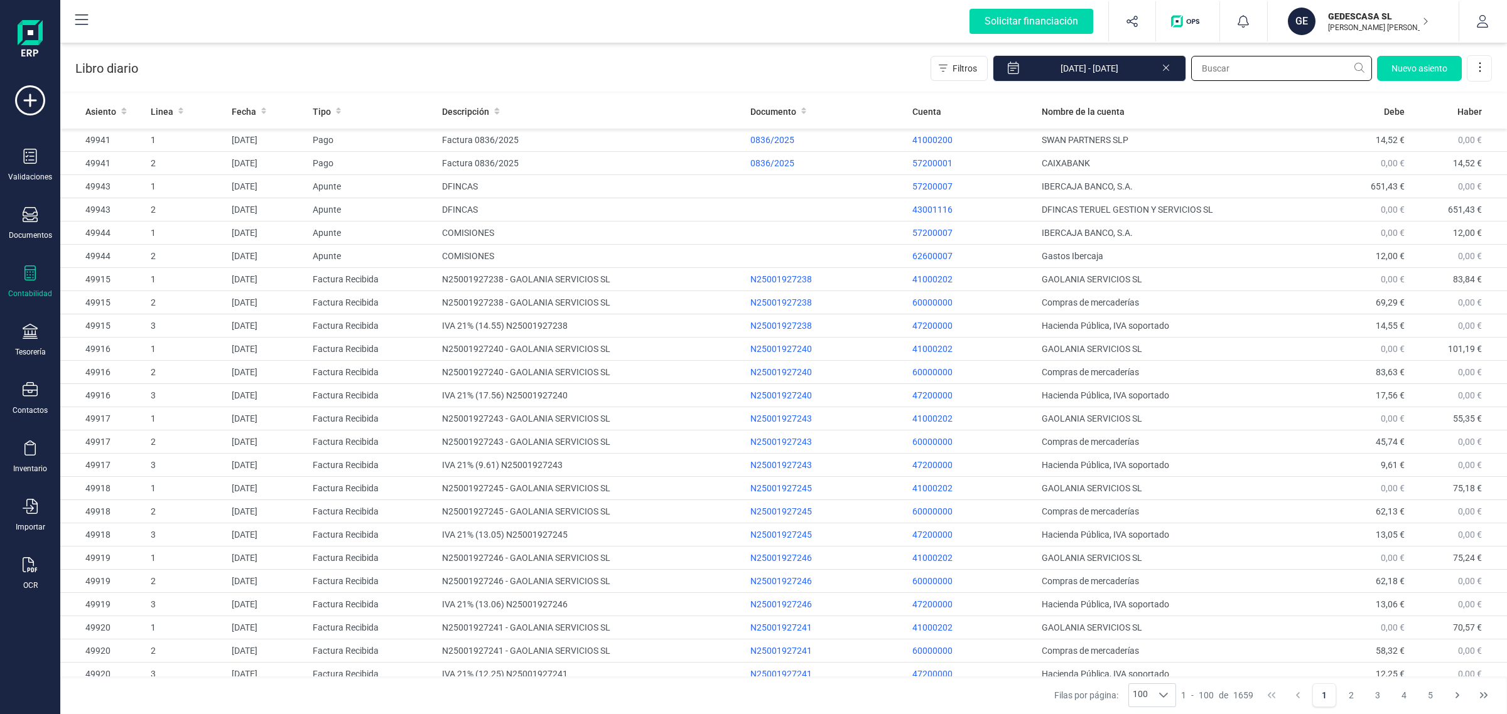
click at [1231, 63] on input "text" at bounding box center [1281, 68] width 181 height 25
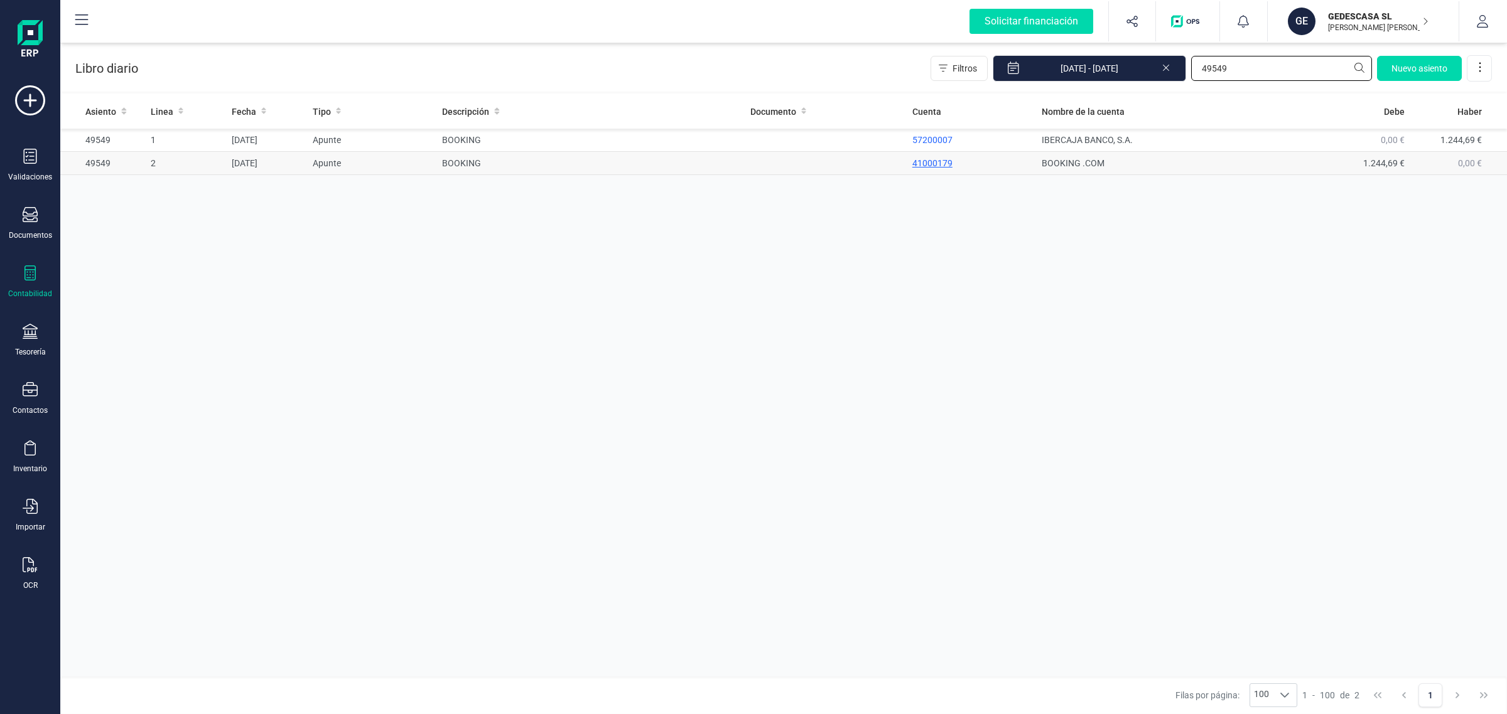
type input "49549"
click at [983, 166] on p "41000179" at bounding box center [972, 163] width 120 height 13
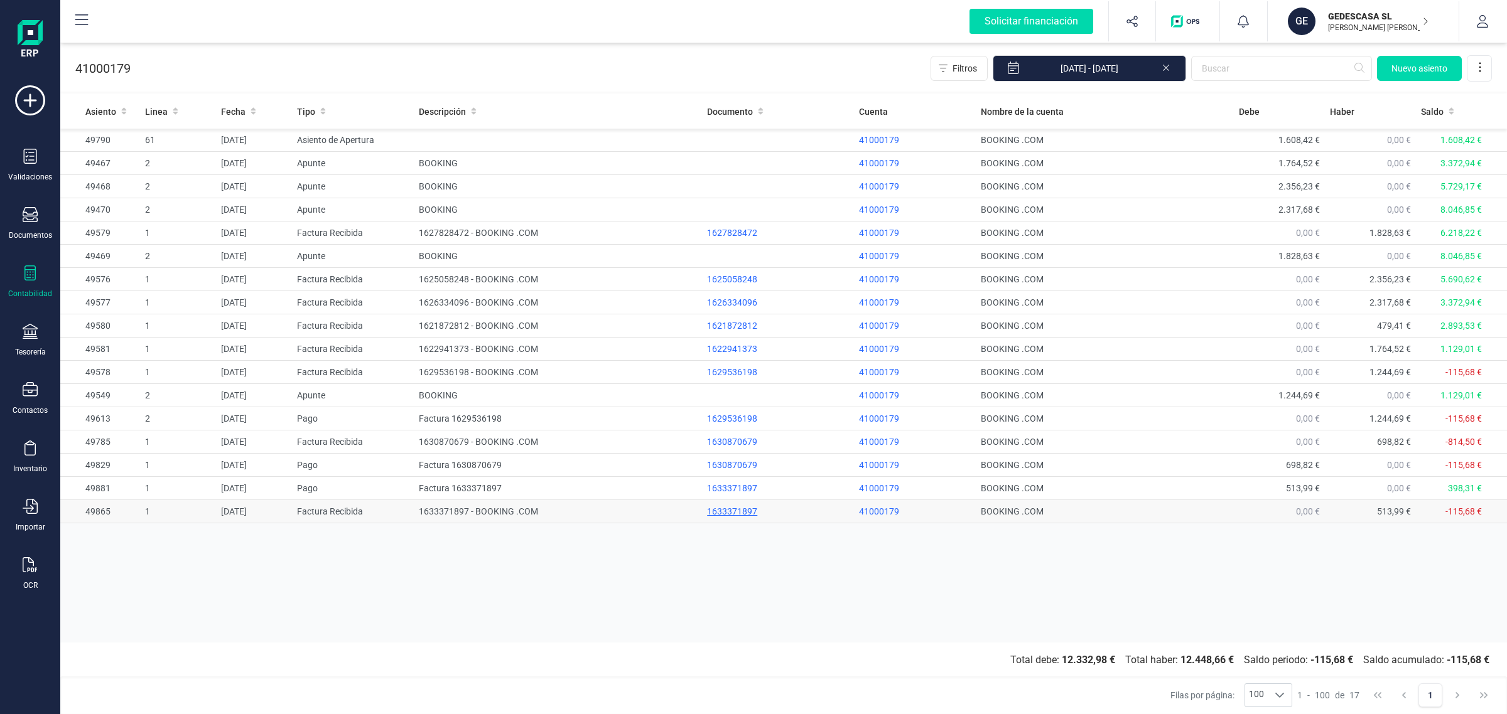
click at [823, 509] on div "1633371897" at bounding box center [778, 511] width 142 height 13
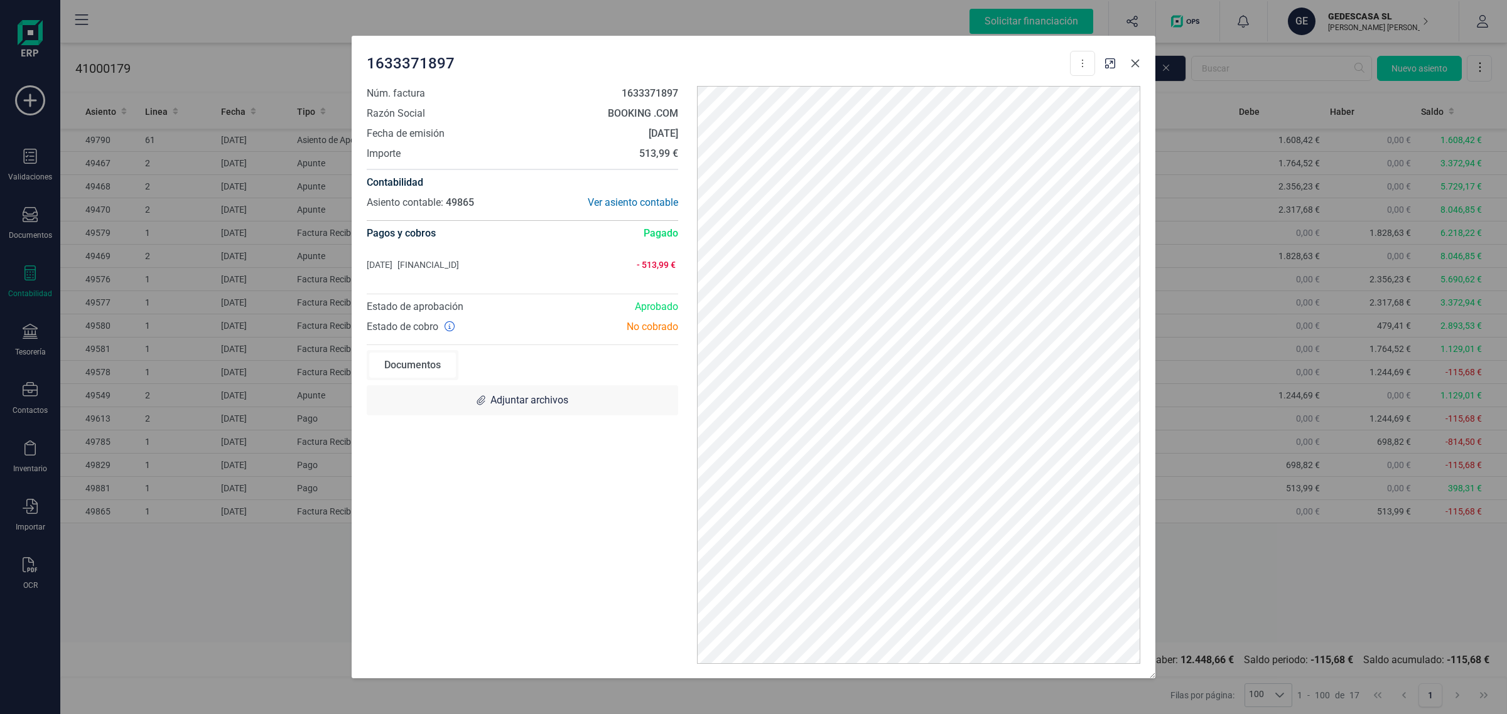
click at [1137, 65] on icon "button" at bounding box center [1135, 64] width 8 height 8
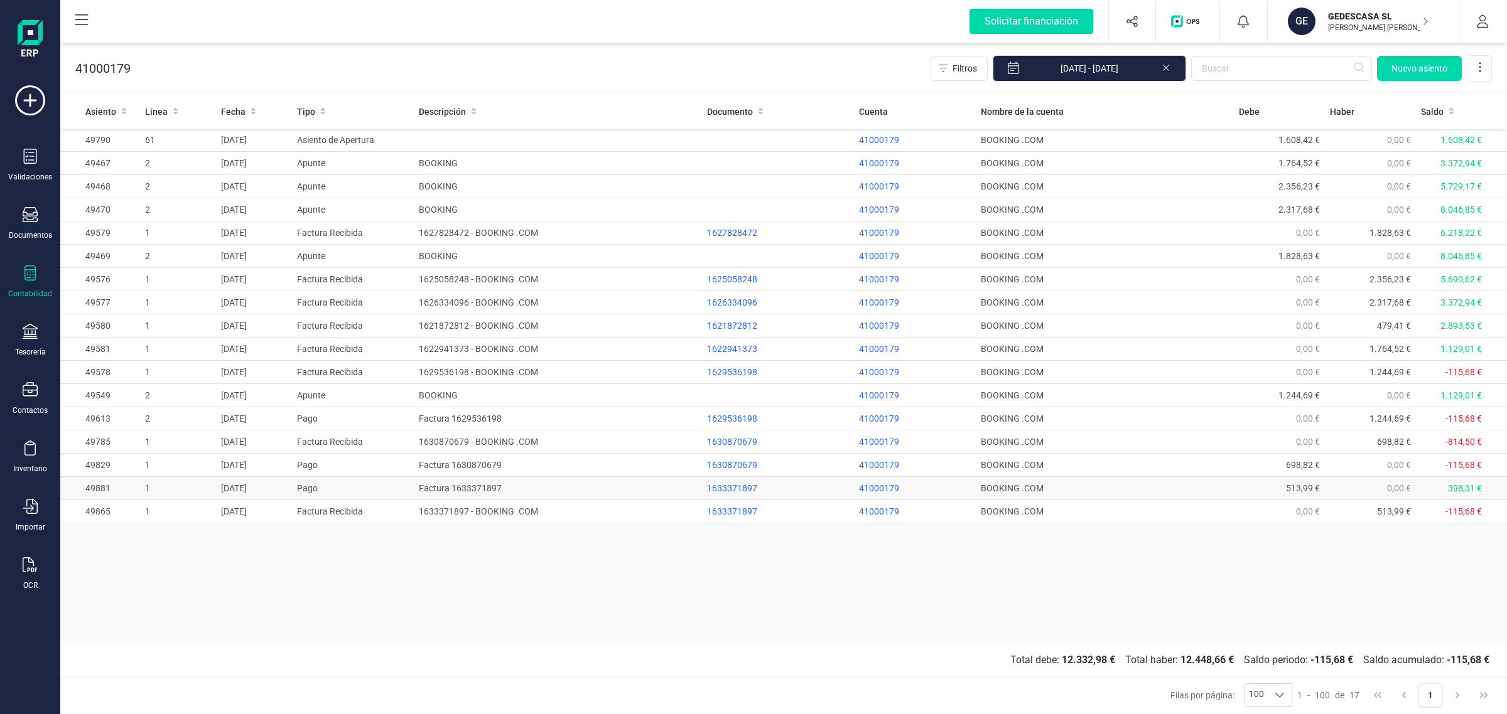
click at [1198, 485] on td "BOOKING .COM" at bounding box center [1105, 488] width 258 height 23
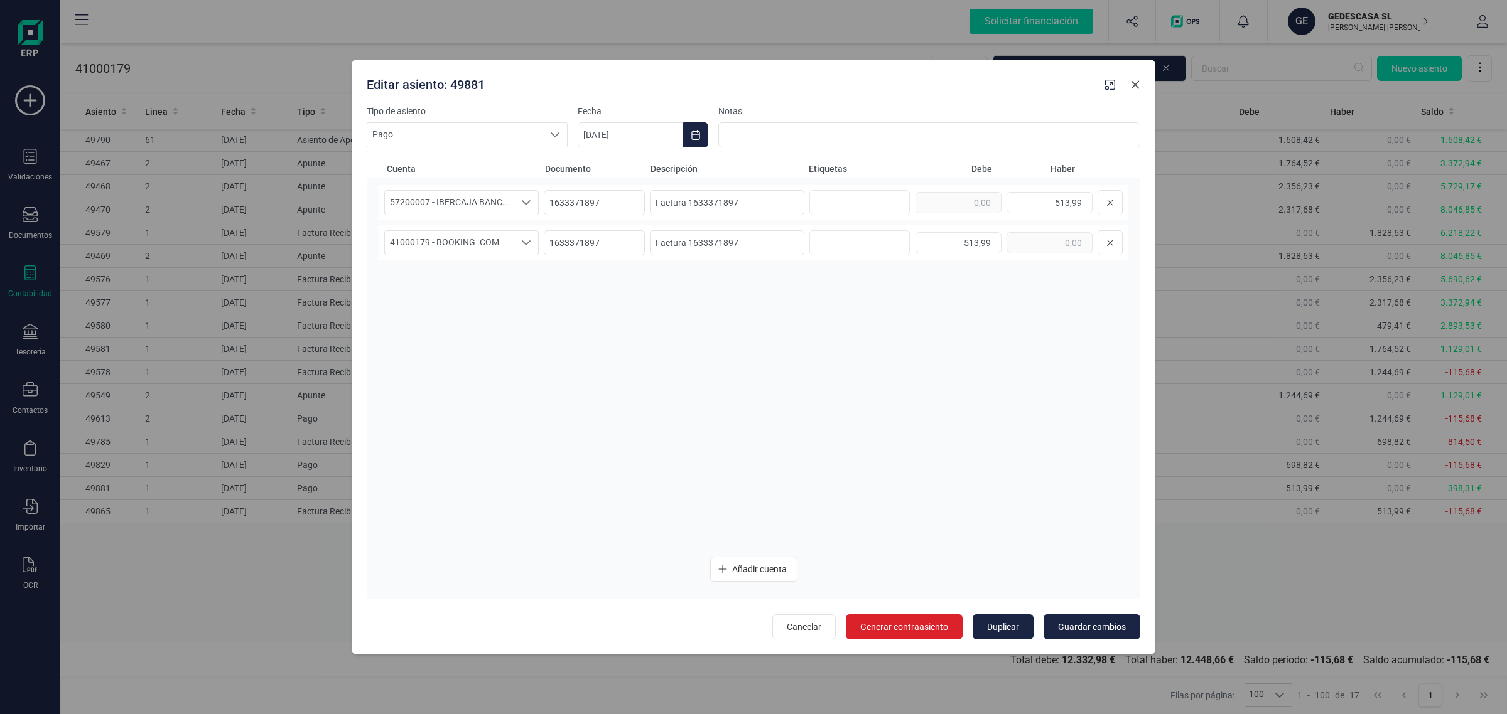
click at [1139, 83] on icon "button" at bounding box center [1135, 85] width 10 height 10
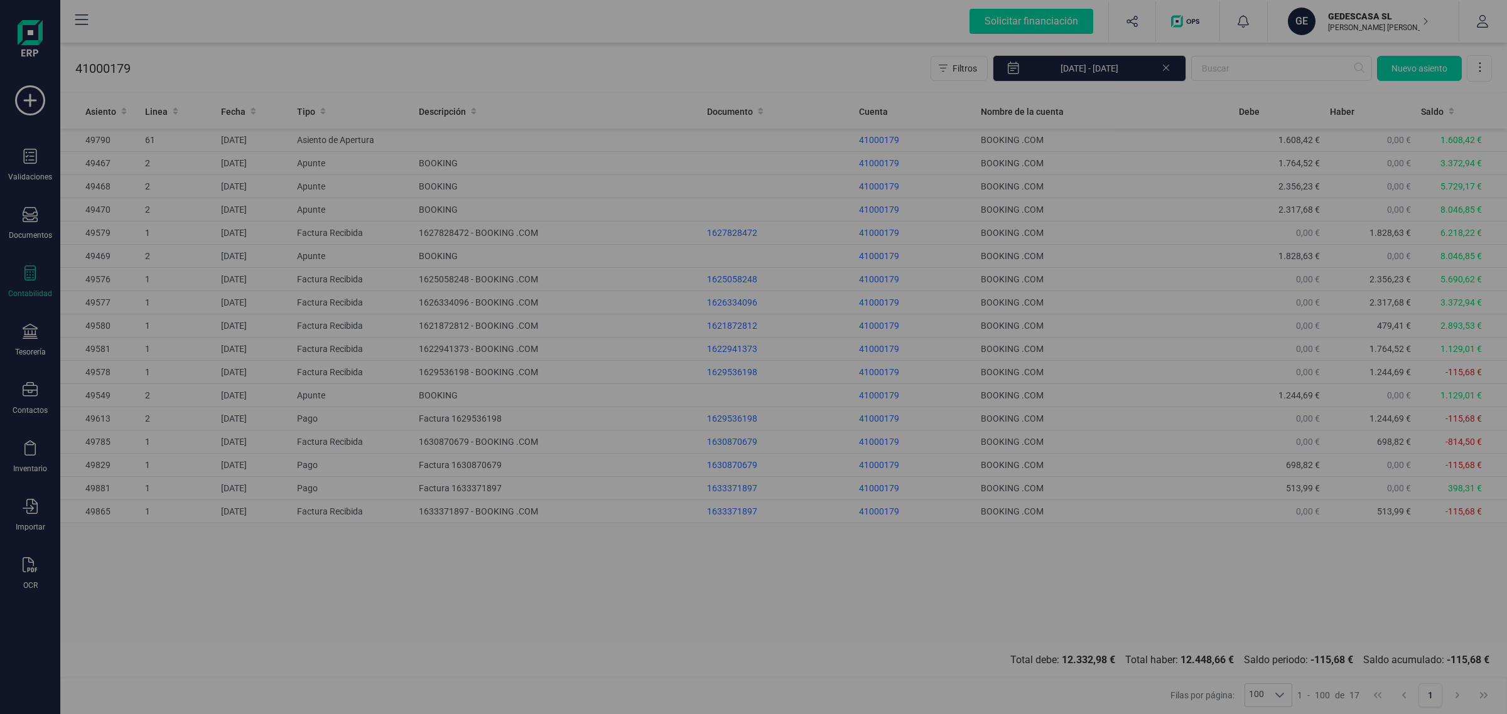
type input "[DATE]"
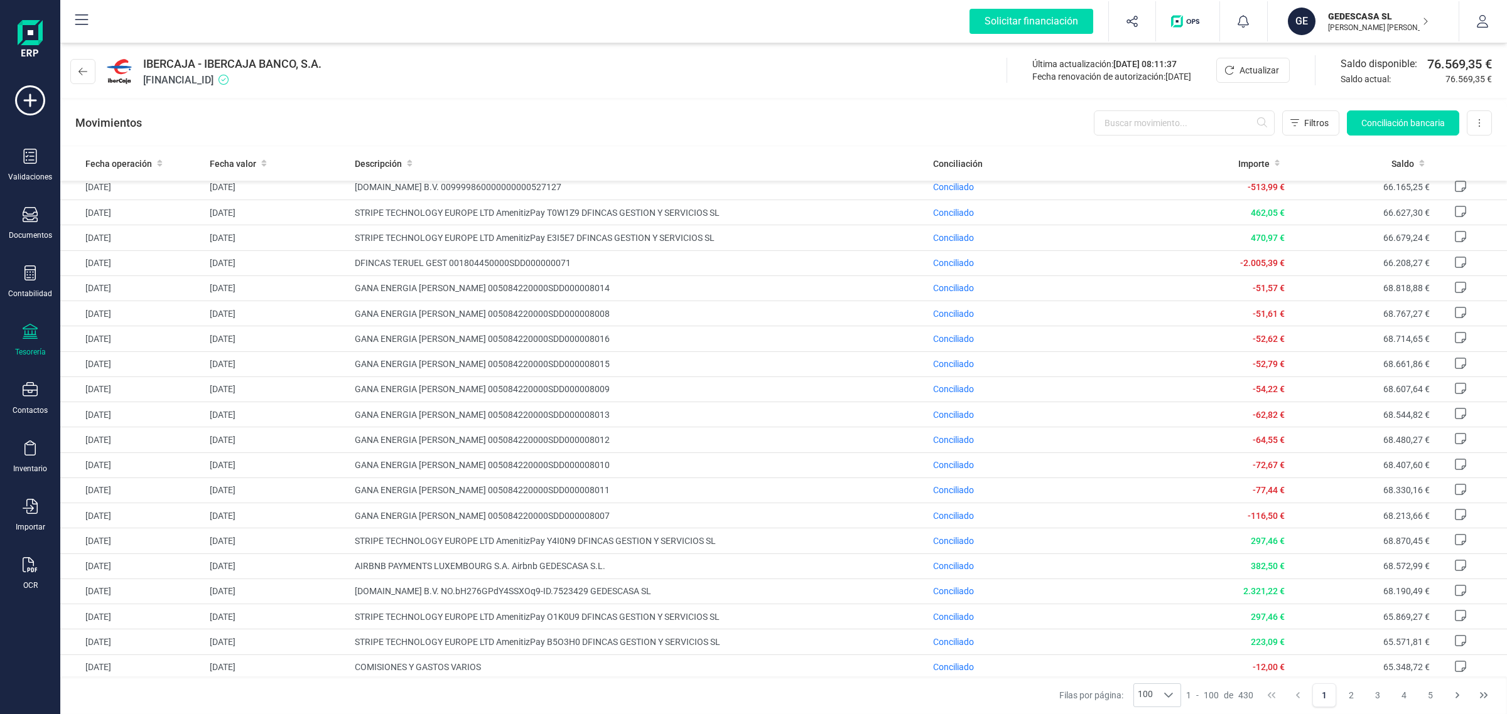
scroll to position [628, 0]
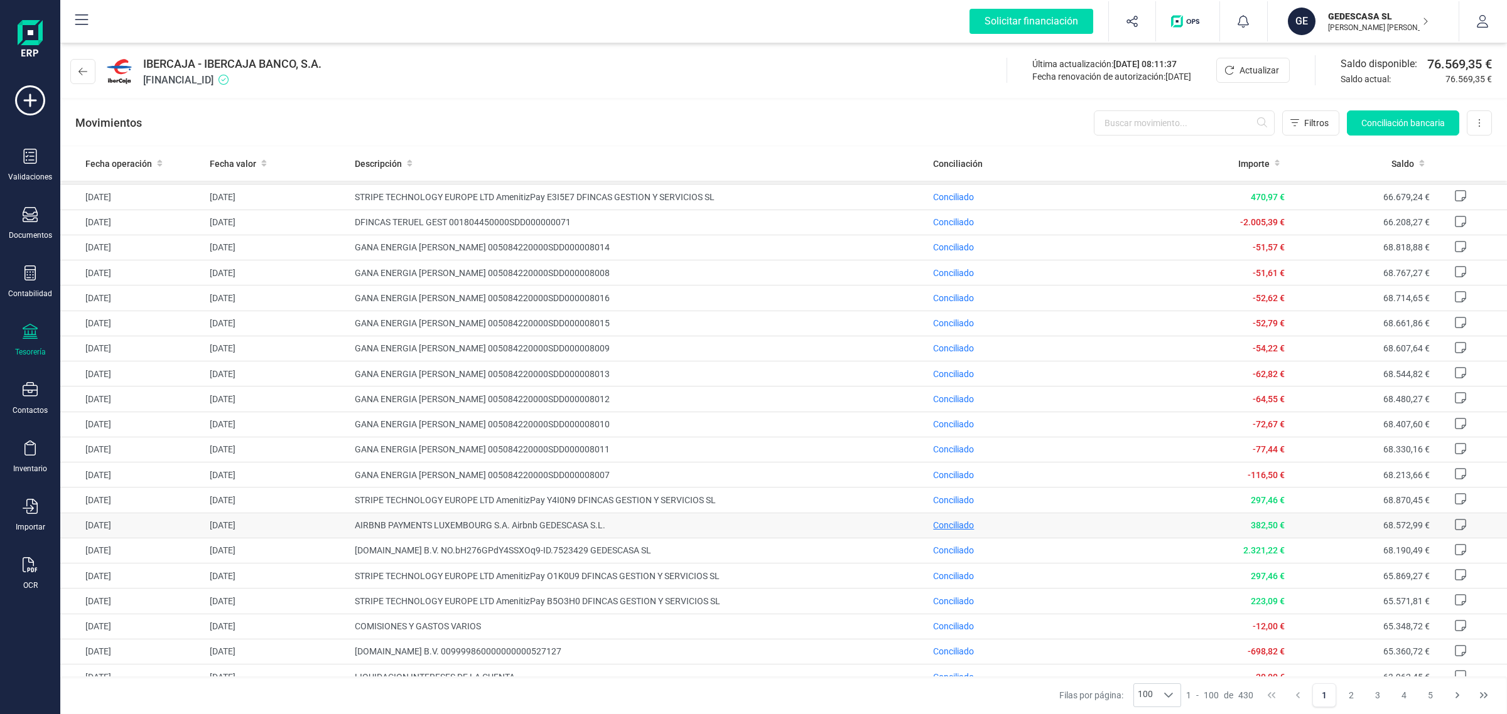
click at [950, 530] on span "Conciliado" at bounding box center [953, 525] width 41 height 10
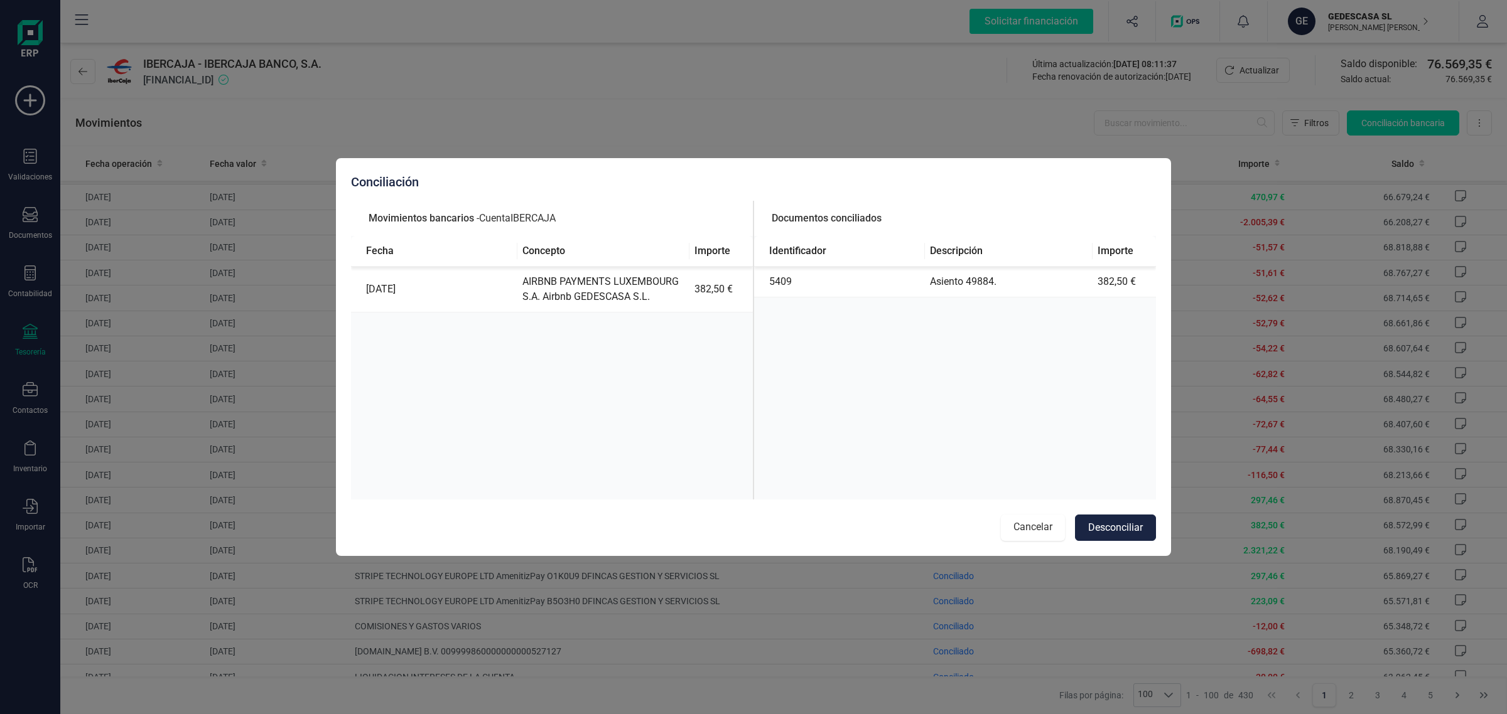
click at [1021, 529] on button "Cancelar" at bounding box center [1033, 528] width 64 height 26
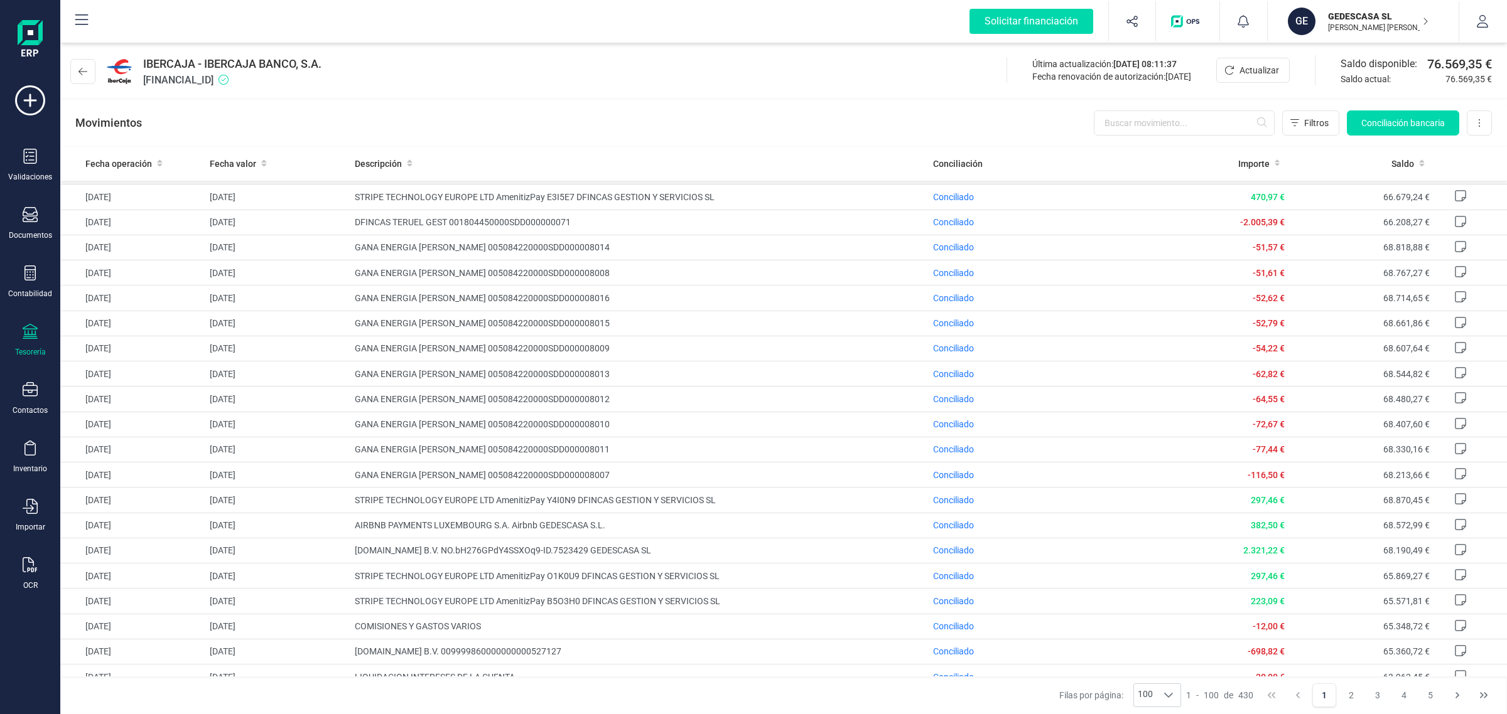
click at [45, 340] on div "Tesorería" at bounding box center [30, 340] width 50 height 33
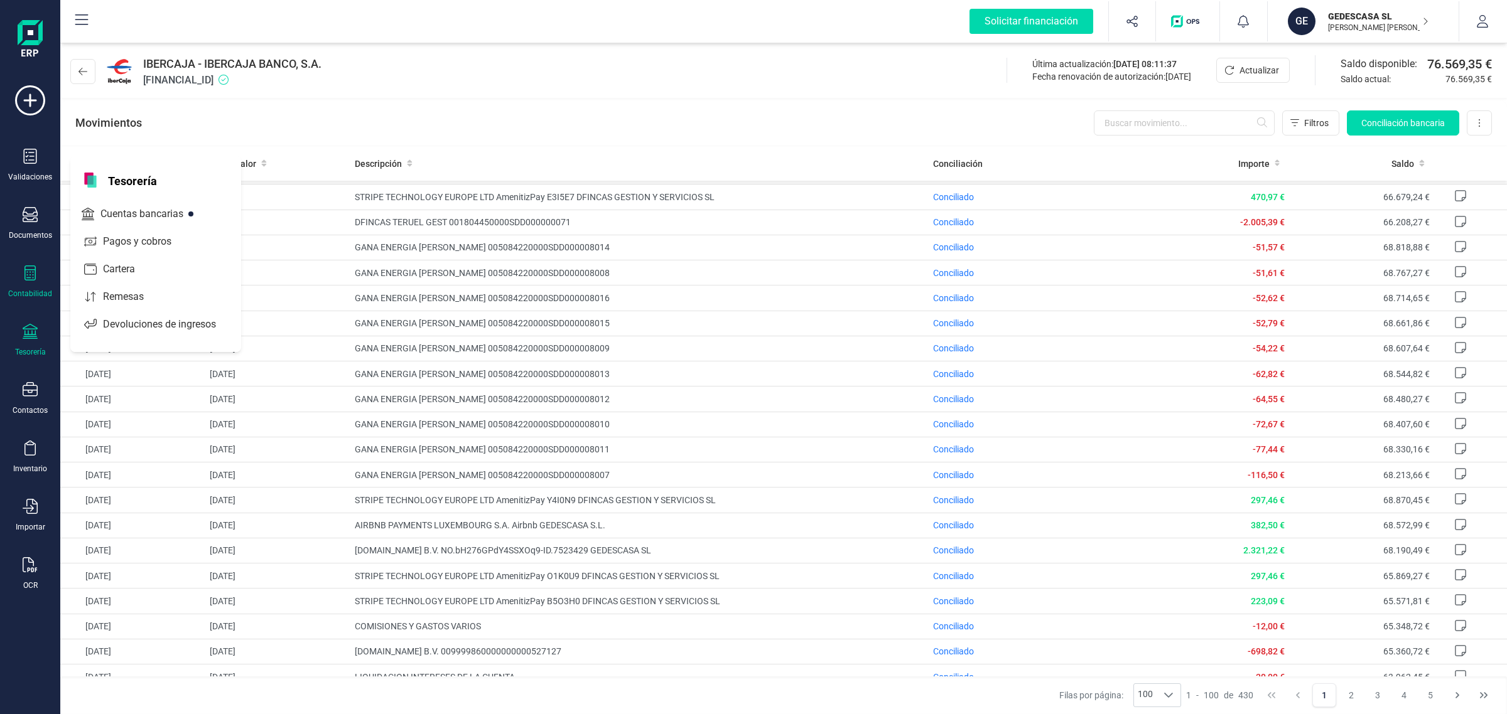
click at [27, 277] on icon at bounding box center [30, 273] width 15 height 15
click at [139, 184] on span "Libro diario" at bounding box center [137, 183] width 78 height 15
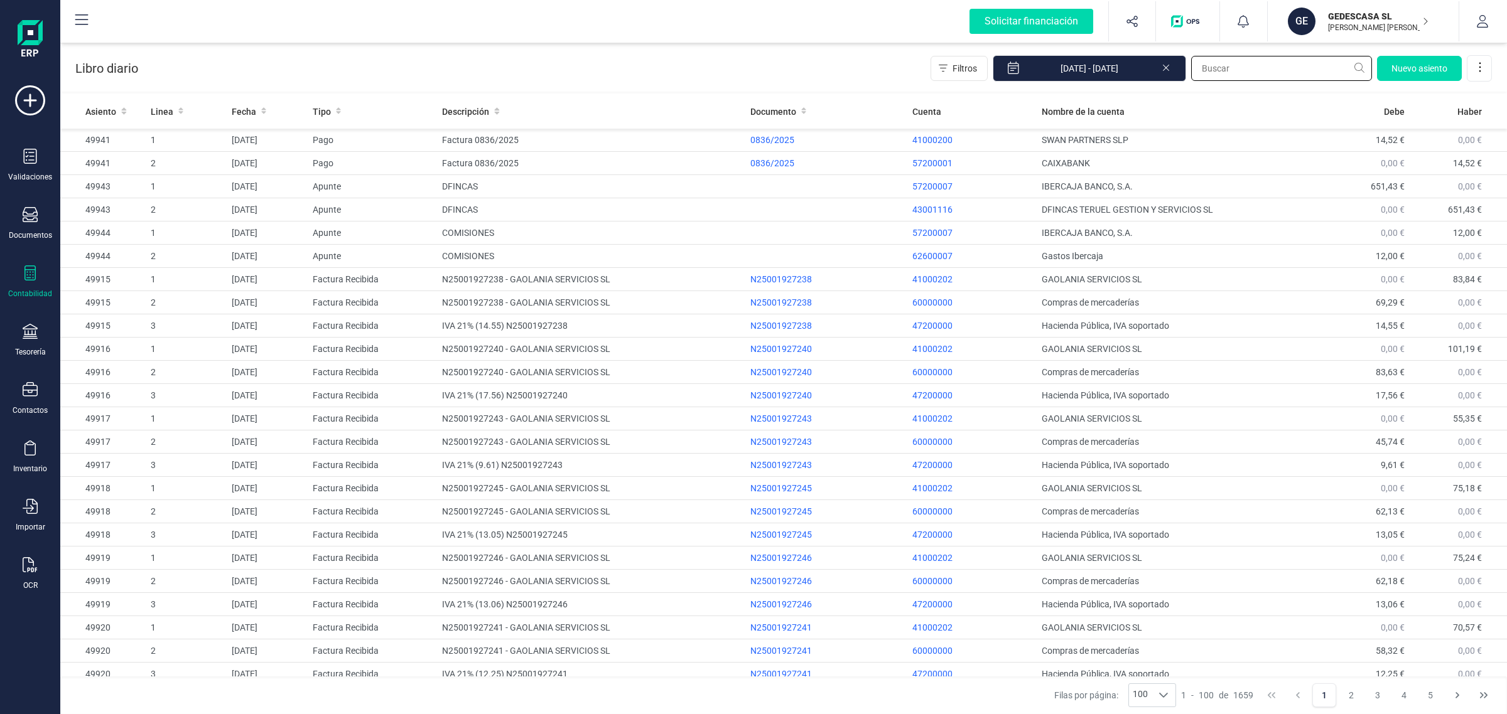
click at [1228, 68] on input "text" at bounding box center [1281, 68] width 181 height 25
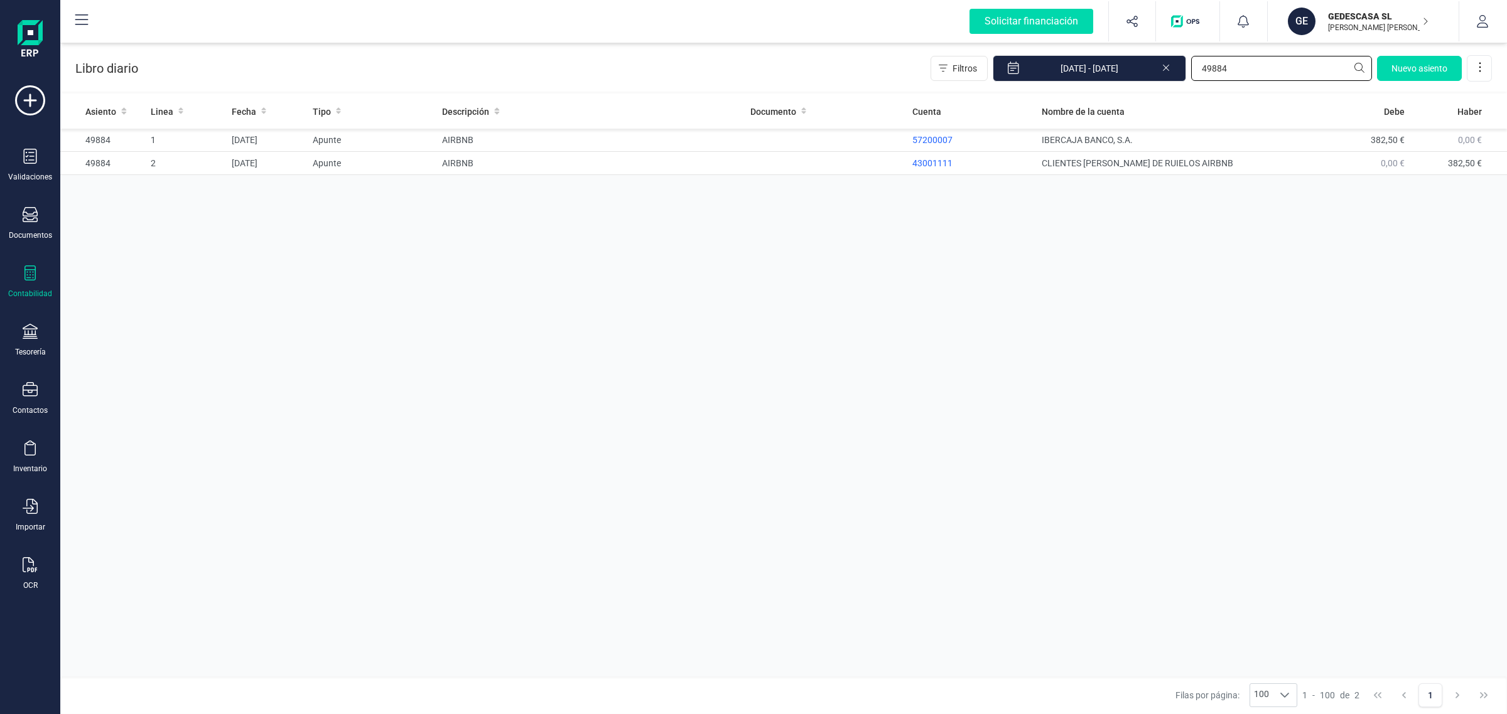
type input "49884"
click at [36, 343] on div "Tesorería" at bounding box center [30, 340] width 50 height 33
click at [122, 207] on span "Cuentas bancarias" at bounding box center [153, 214] width 110 height 15
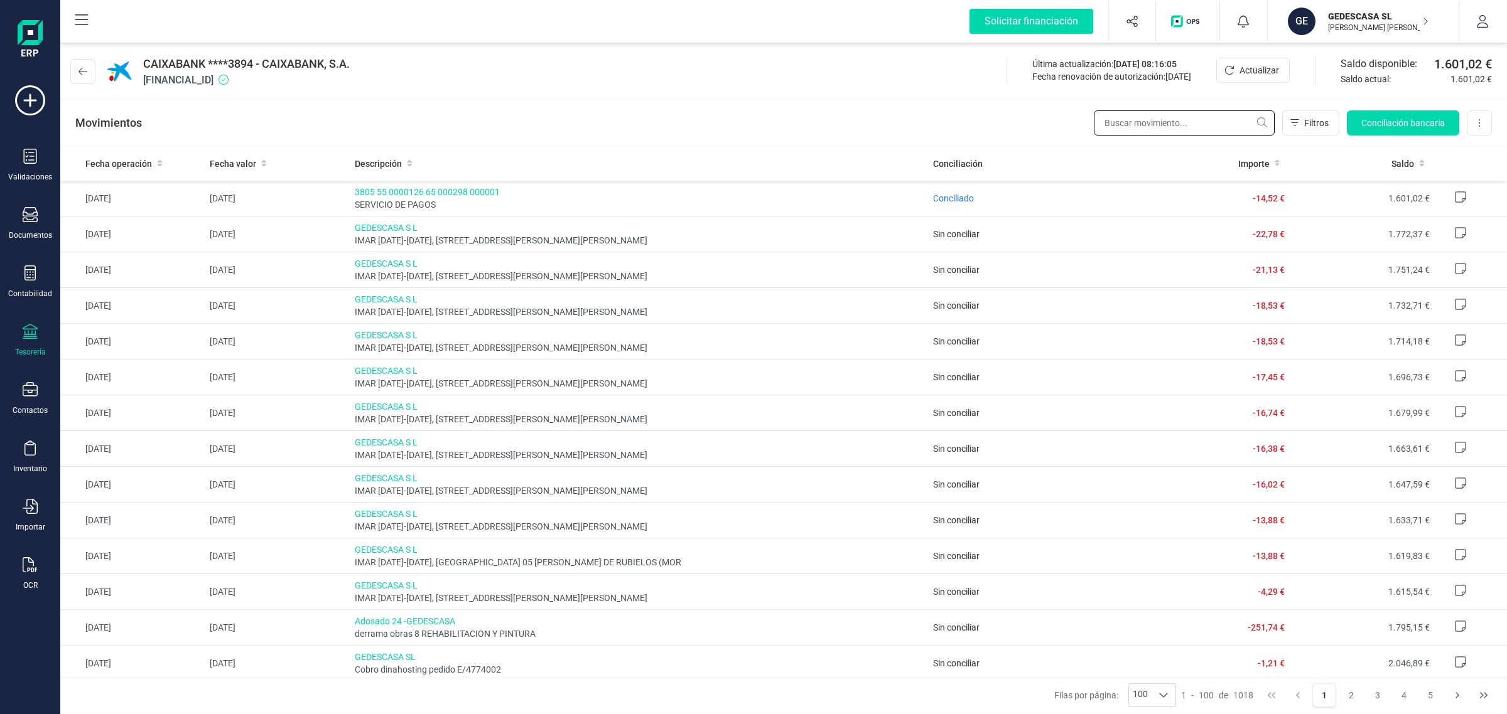
click at [1157, 126] on input "text" at bounding box center [1184, 122] width 181 height 25
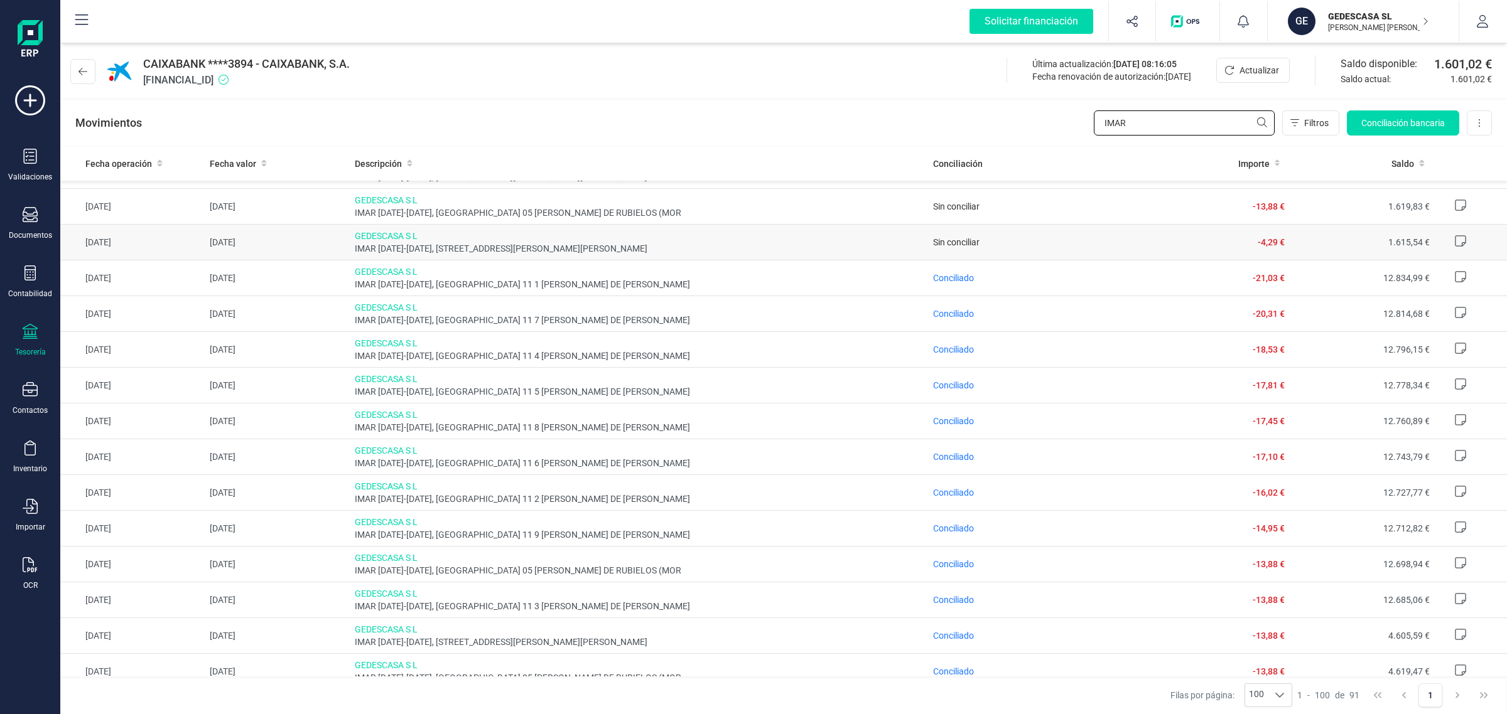
scroll to position [235, 0]
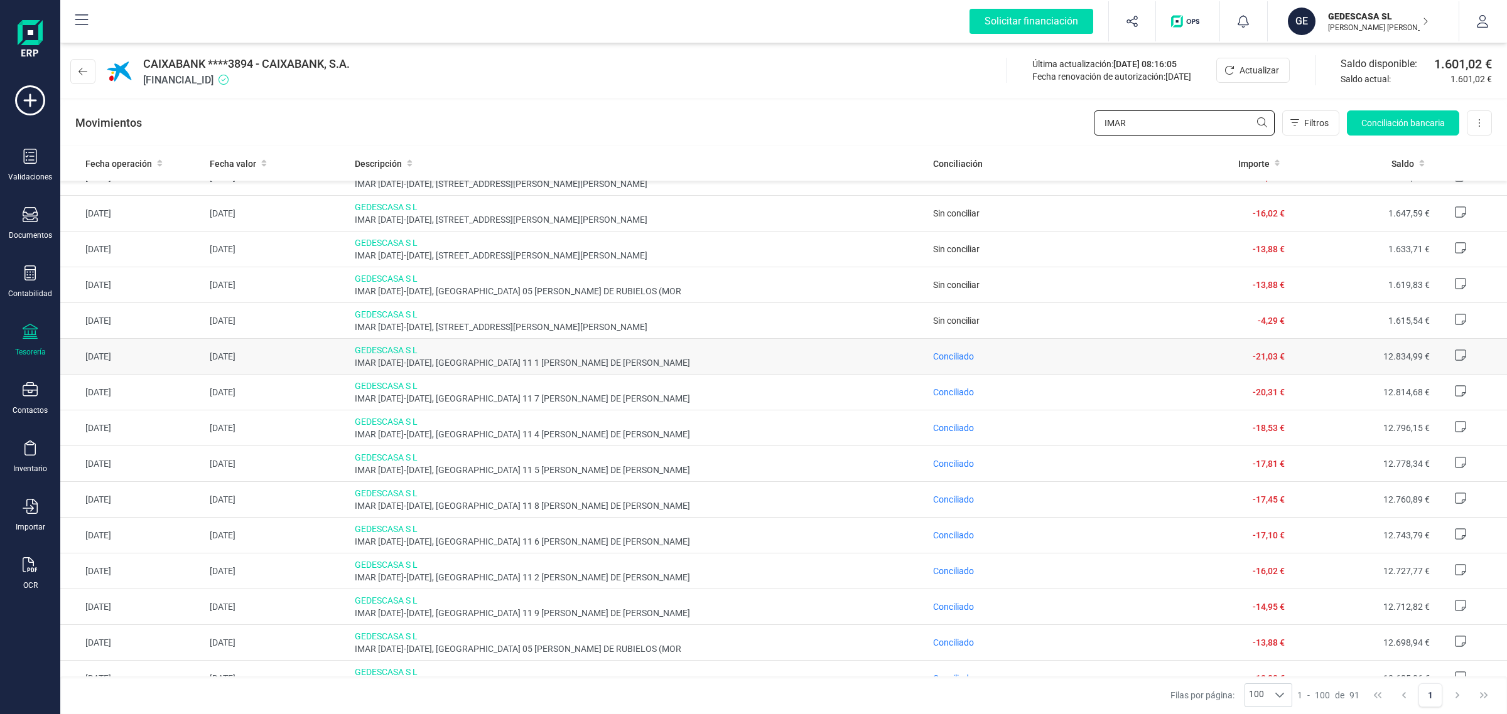
type input "IMAR"
click at [949, 365] on td "Conciliado" at bounding box center [1036, 357] width 217 height 36
click at [949, 359] on span "Conciliado" at bounding box center [953, 357] width 41 height 10
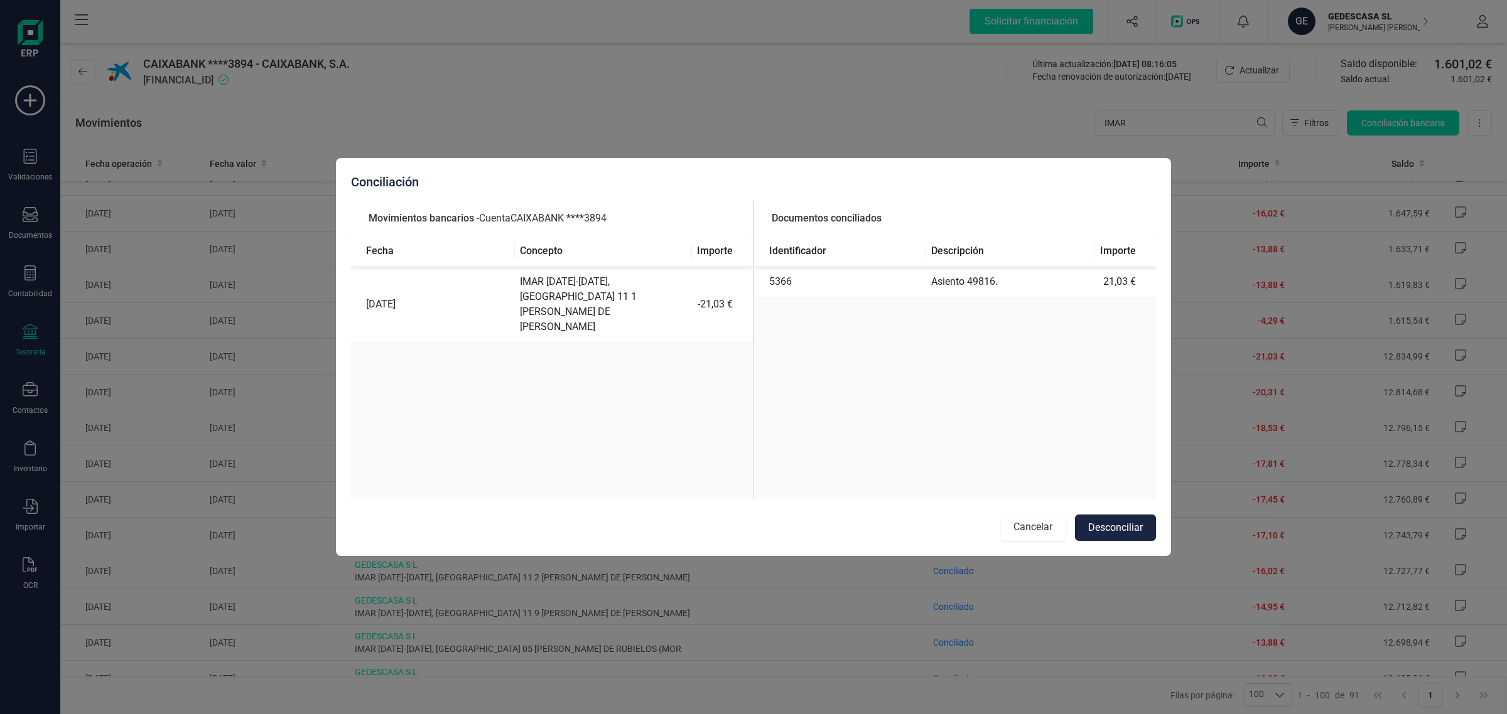
click at [1038, 524] on button "Cancelar" at bounding box center [1033, 528] width 64 height 26
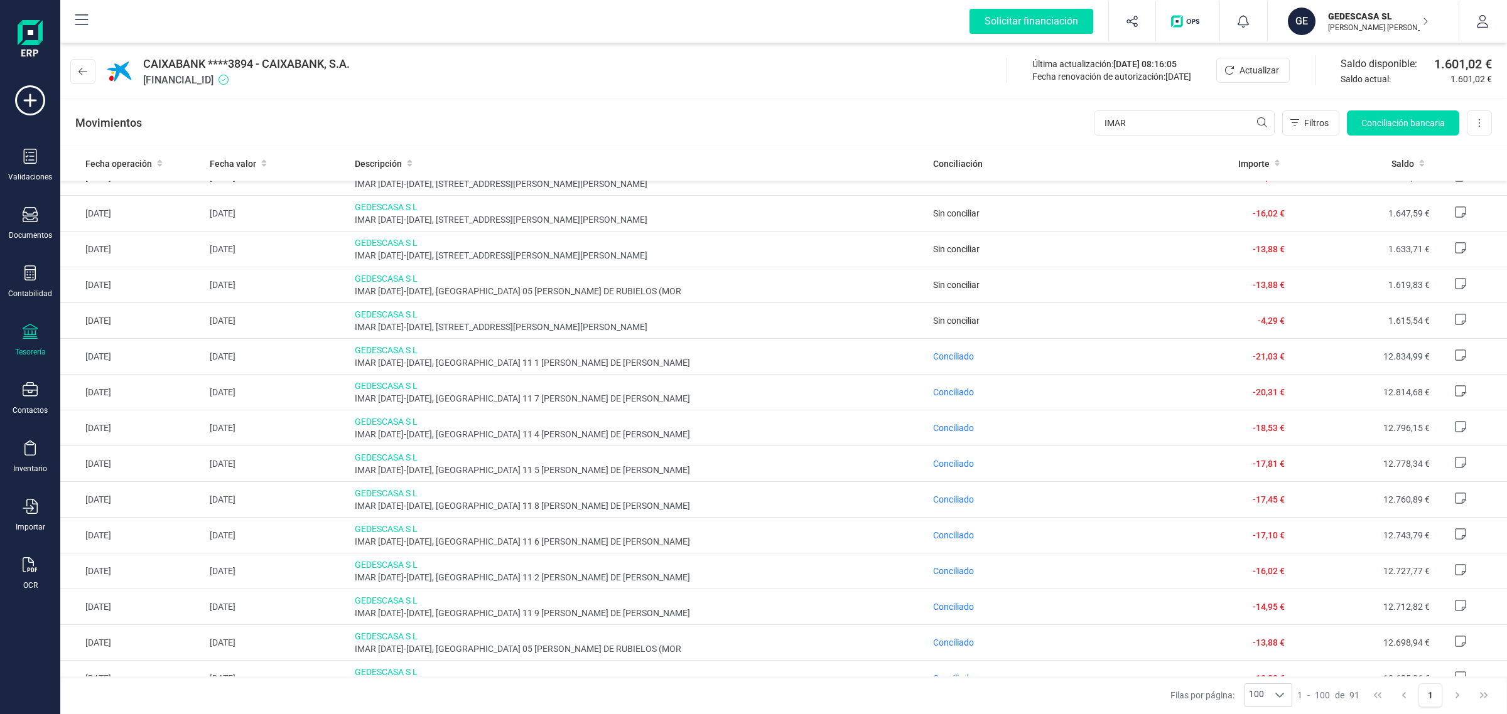
click at [22, 341] on div "Tesorería" at bounding box center [30, 340] width 50 height 33
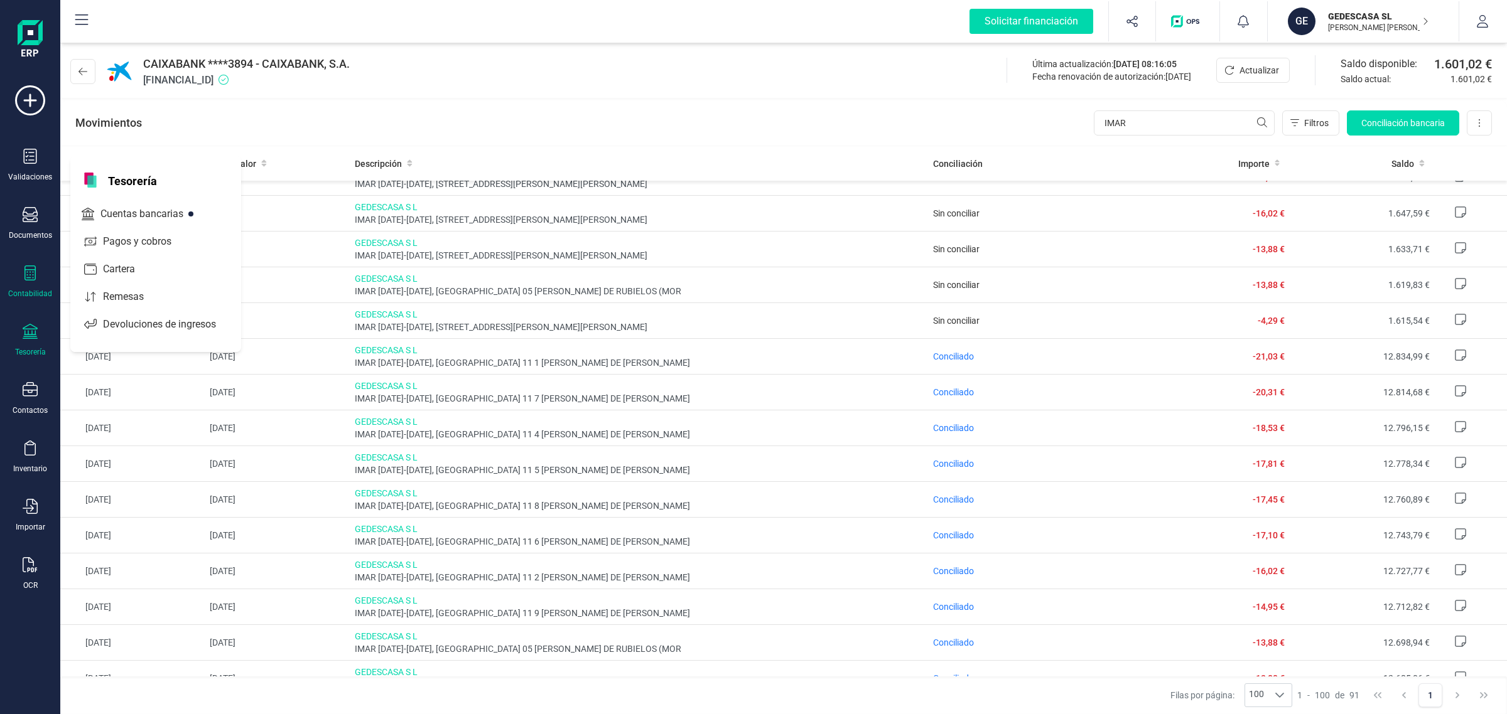
click at [26, 281] on div at bounding box center [30, 275] width 15 height 18
click at [153, 181] on div at bounding box center [164, 183] width 23 height 5
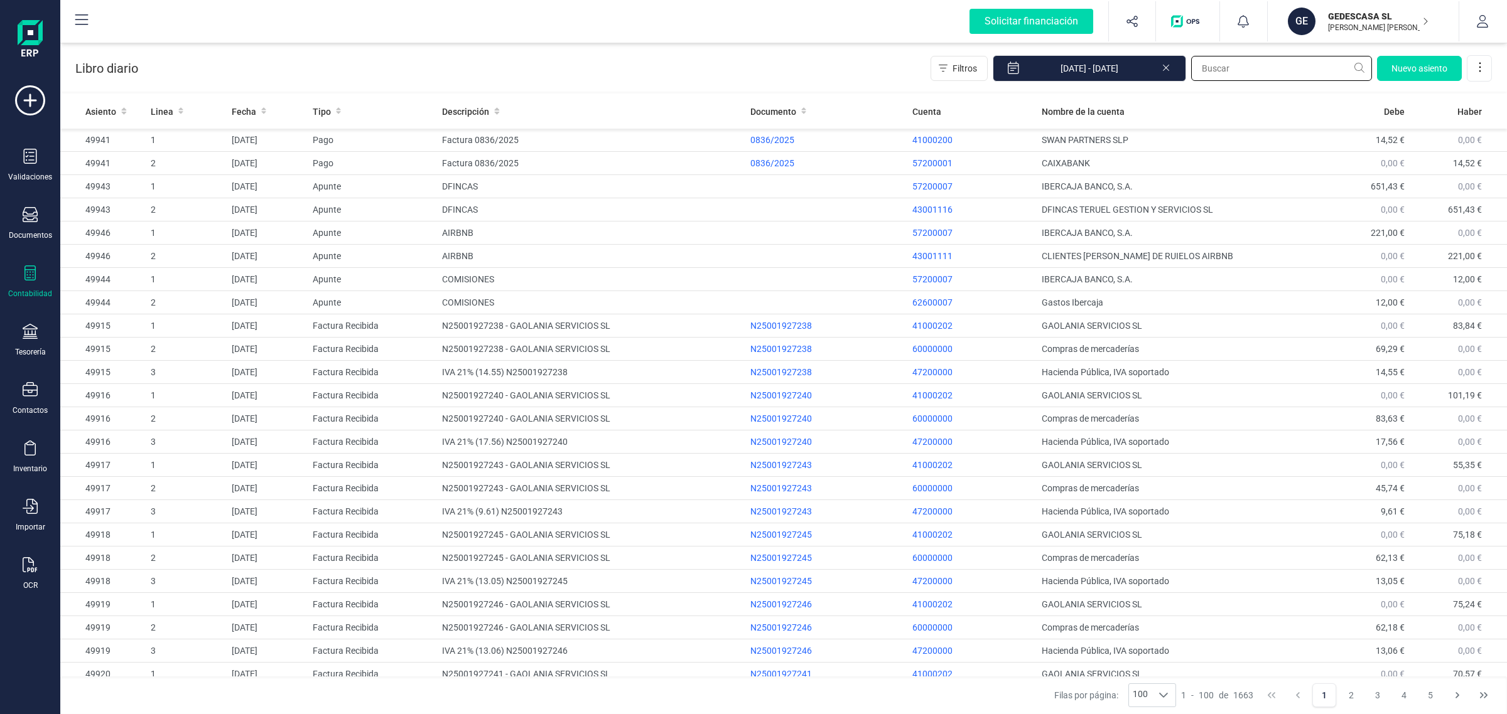
click at [1210, 68] on input "text" at bounding box center [1281, 68] width 181 height 25
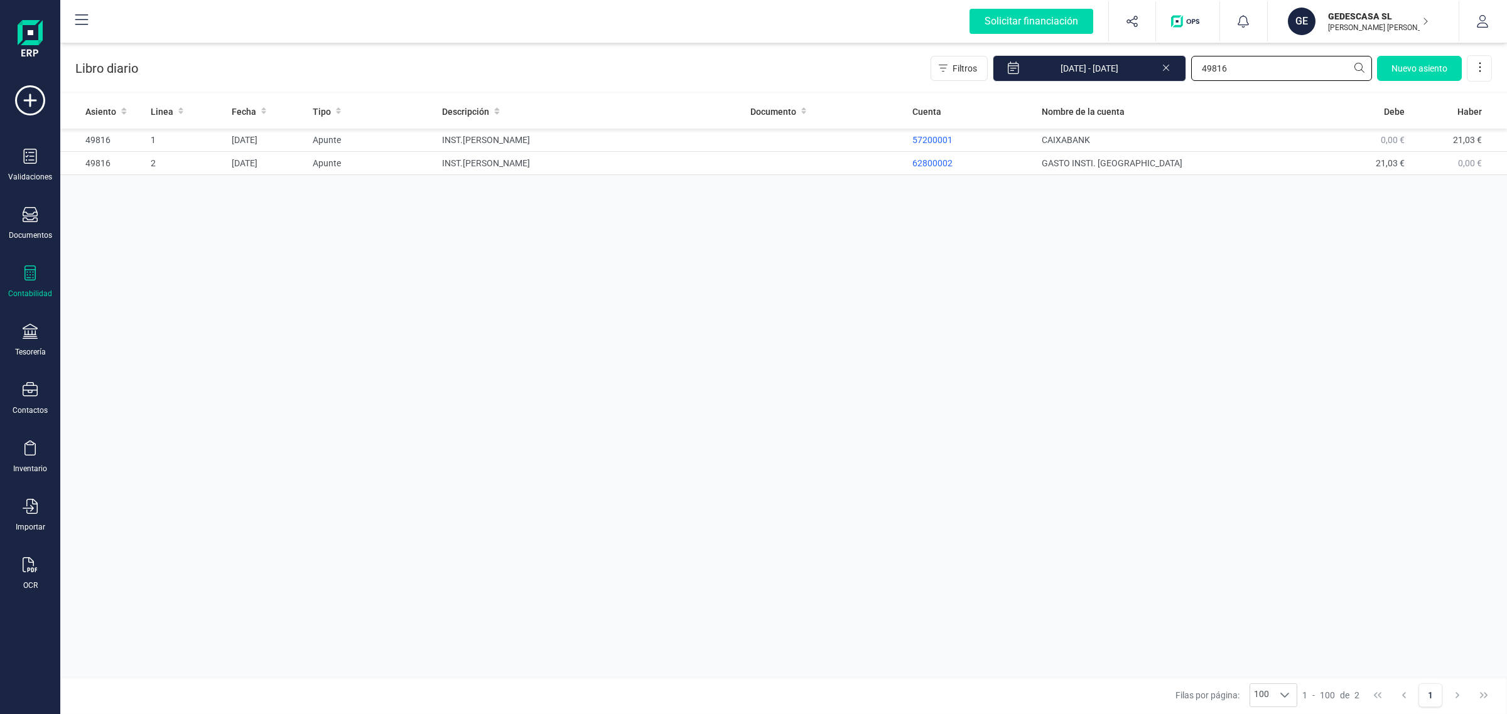
type input "49816"
click at [634, 163] on td "INST.ARAGONES AG" at bounding box center [591, 163] width 308 height 23
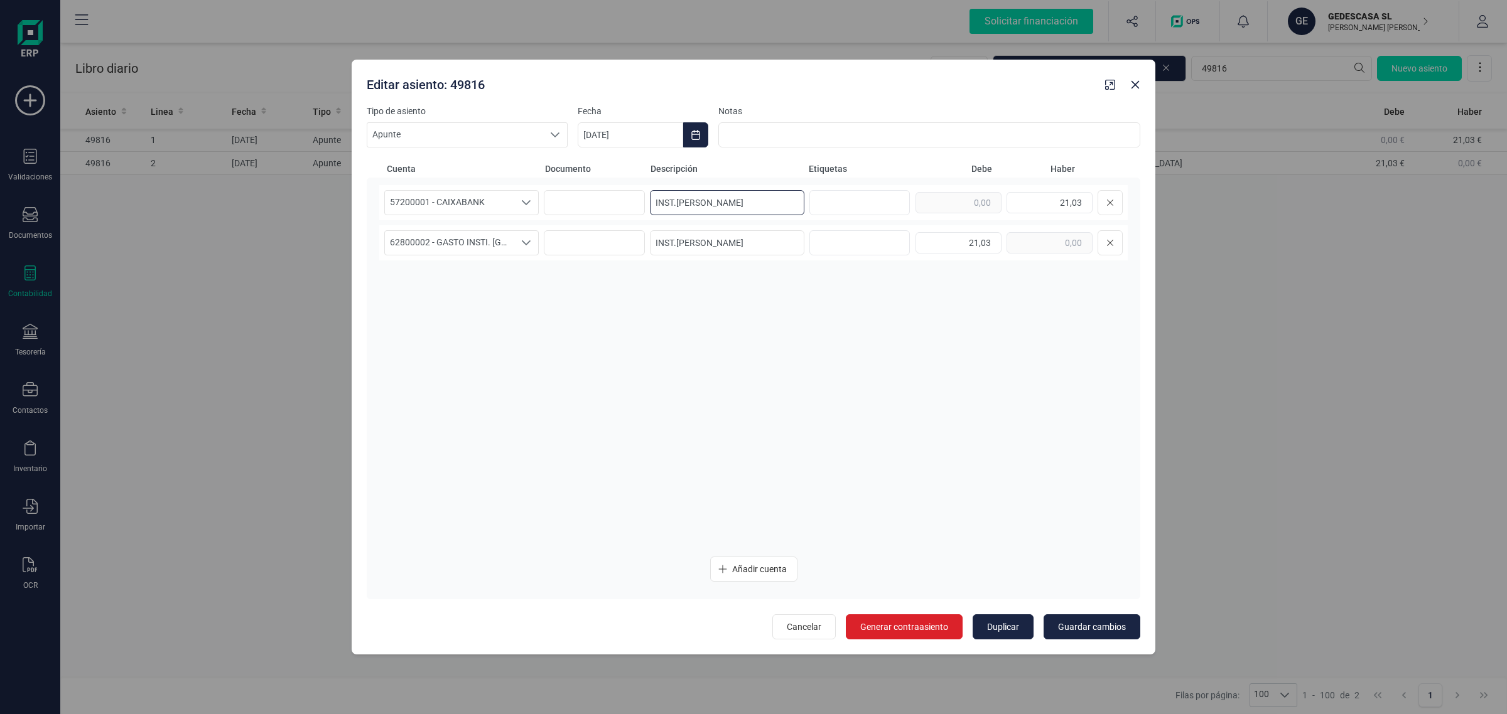
drag, startPoint x: 754, startPoint y: 205, endPoint x: 620, endPoint y: 218, distance: 134.4
click at [620, 218] on div "57200001 - CAIXABANK 57200001 - CAIXABANK 57200001 - CAIXABANK INST.ARAGONES AG…" at bounding box center [753, 202] width 748 height 35
click at [1133, 92] on button "button" at bounding box center [1135, 85] width 20 height 20
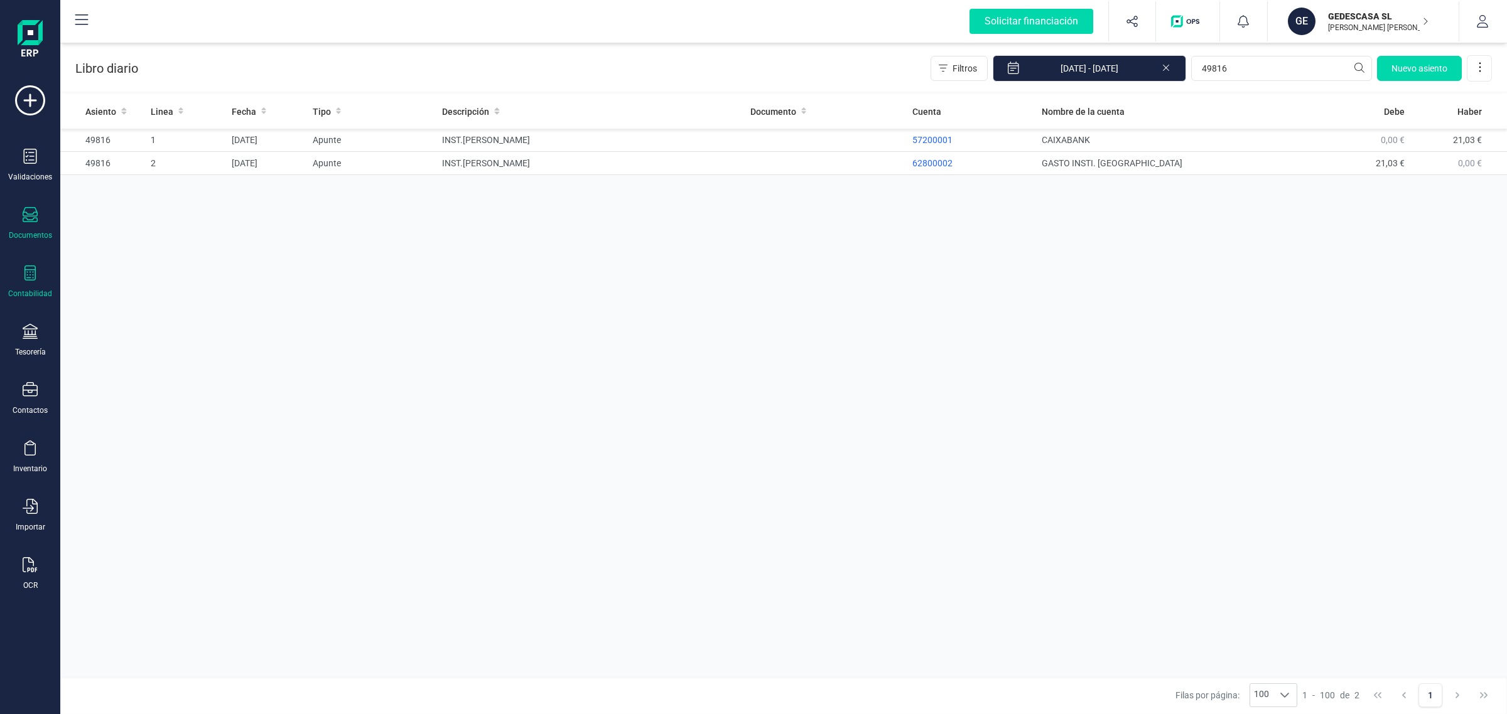
click at [30, 222] on div at bounding box center [30, 216] width 15 height 18
click at [28, 331] on icon at bounding box center [30, 331] width 15 height 15
click at [161, 203] on div "Cuentas bancarias" at bounding box center [156, 214] width 166 height 25
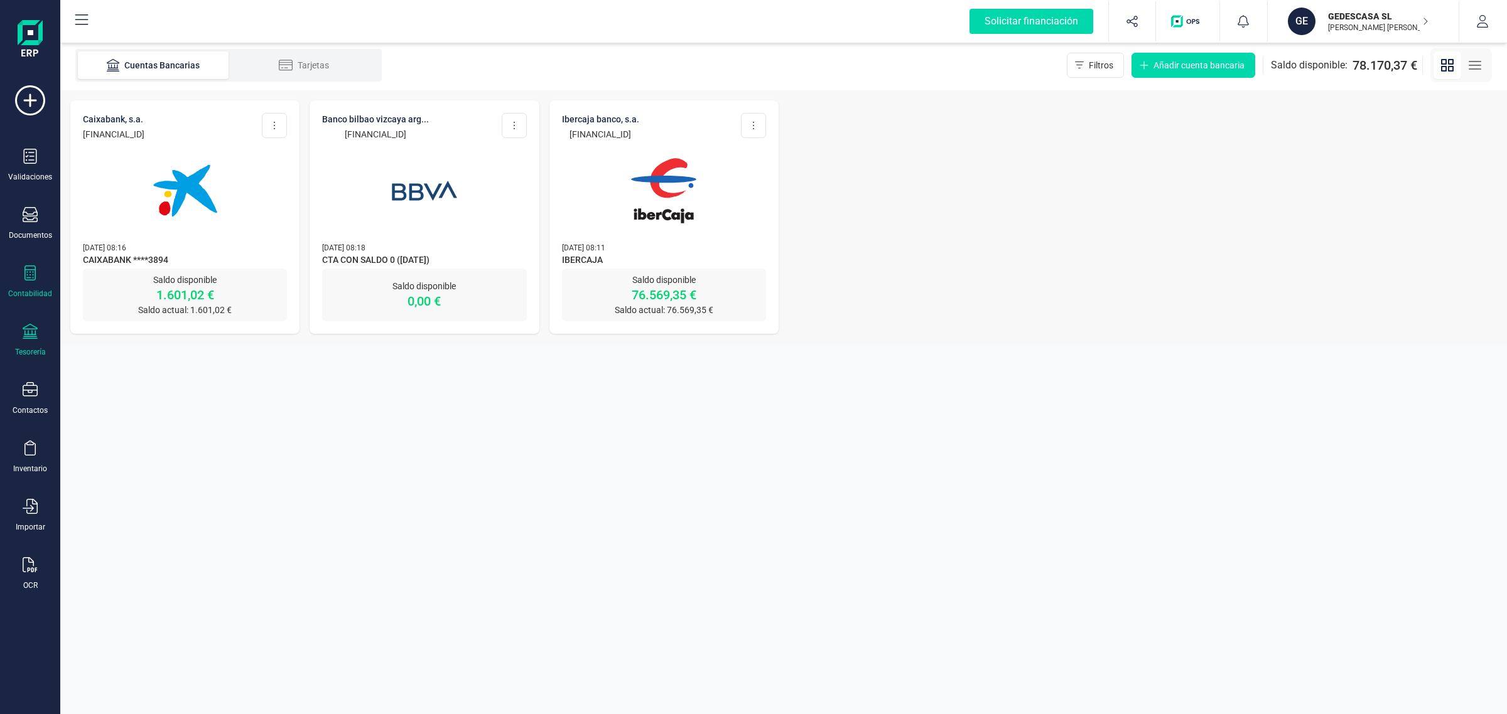
click at [11, 283] on div "Contabilidad" at bounding box center [30, 282] width 50 height 33
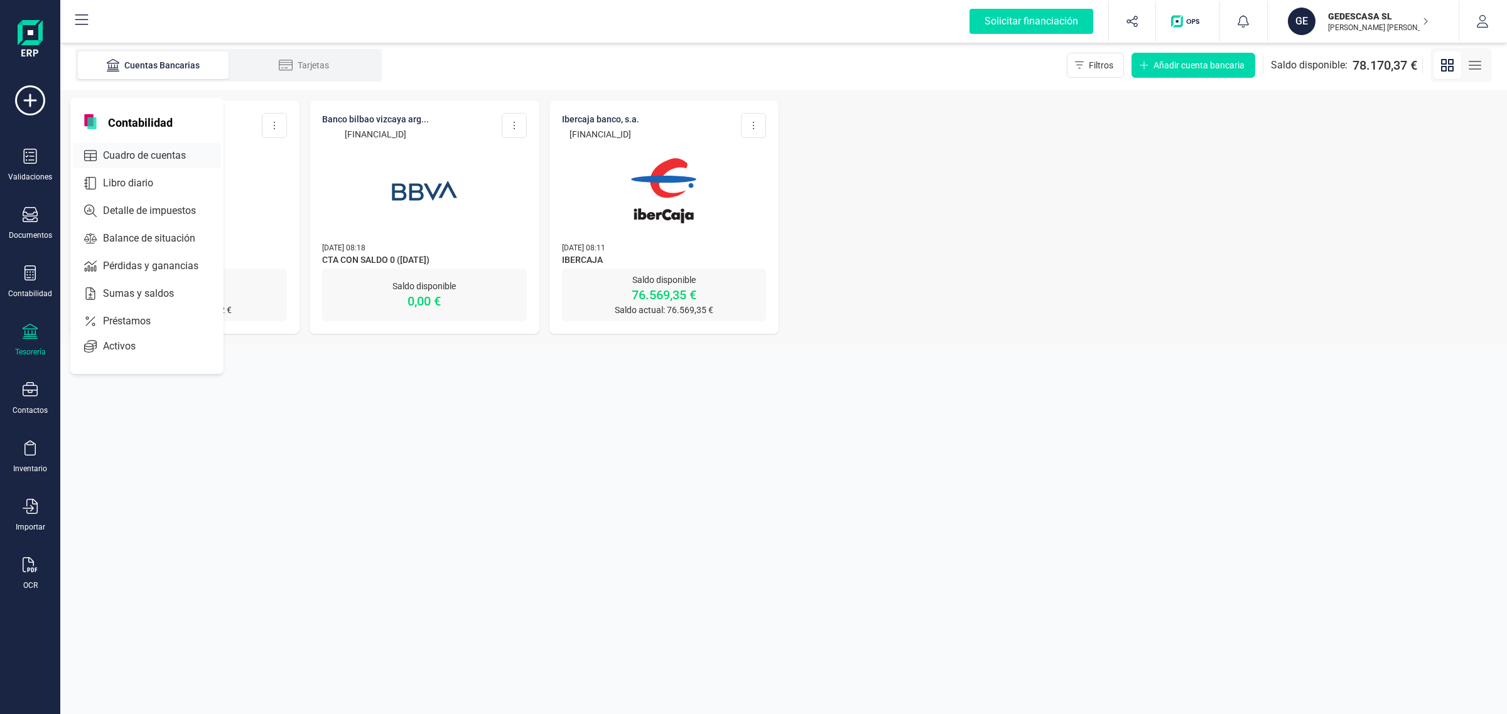
click at [139, 145] on div "Cuadro de cuentas" at bounding box center [147, 155] width 148 height 25
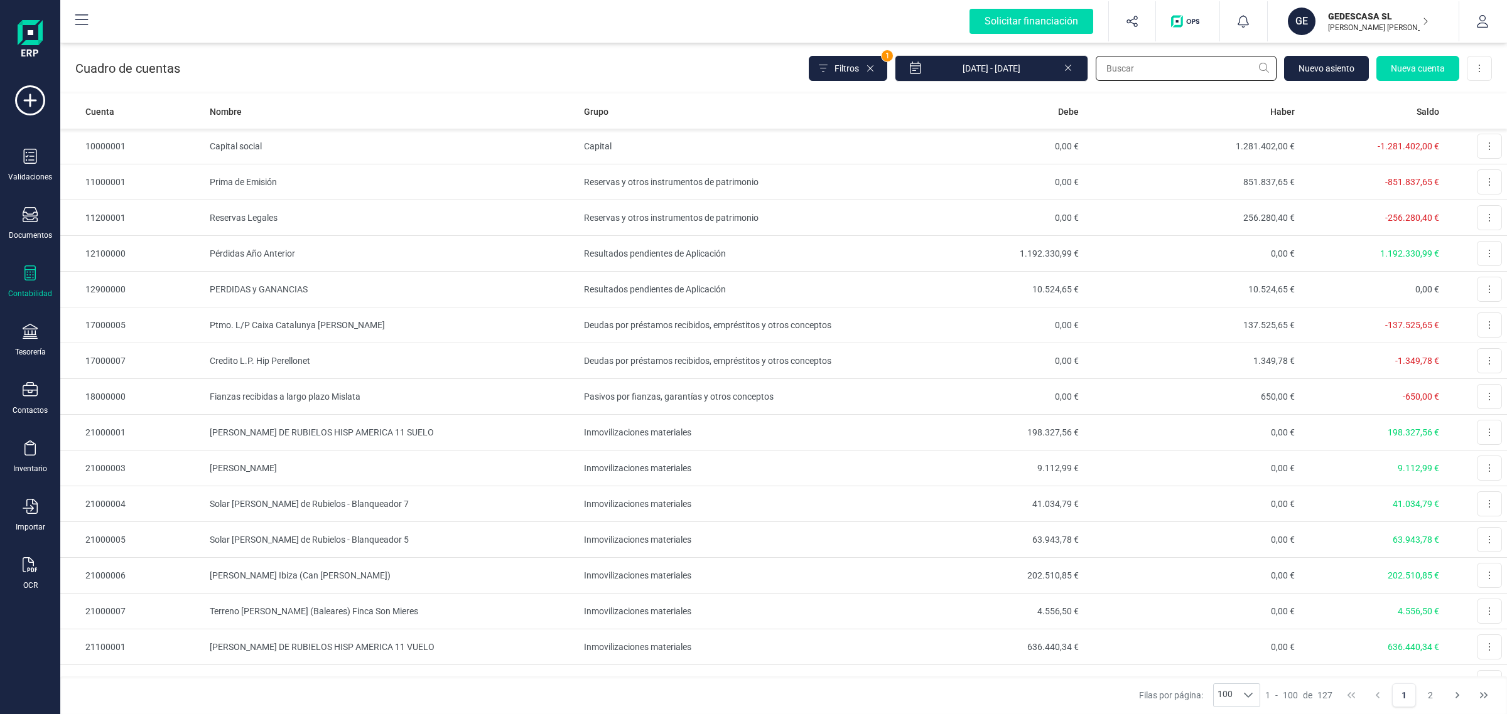
click at [1135, 70] on input "text" at bounding box center [1185, 68] width 181 height 25
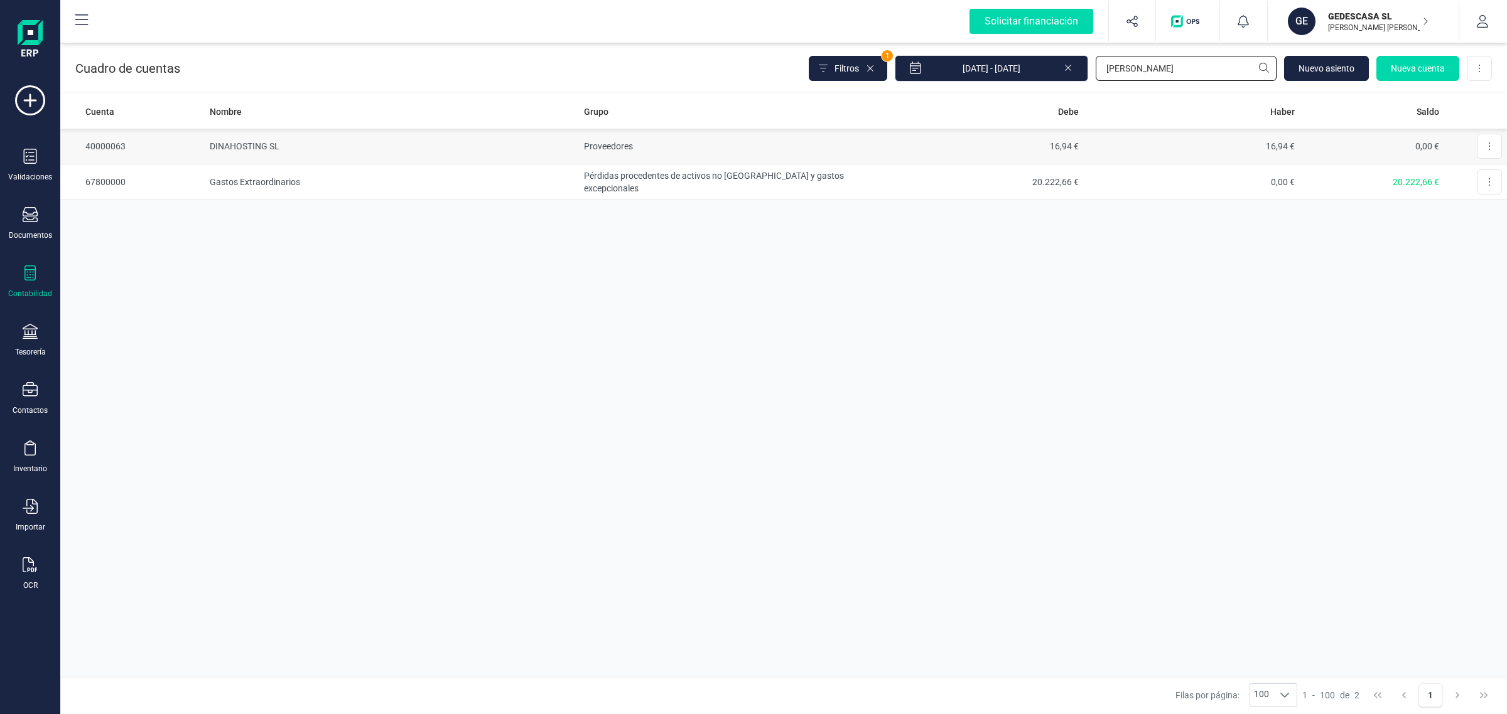
type input "DINA"
click at [422, 140] on td "DINAHOSTING SL" at bounding box center [392, 147] width 375 height 36
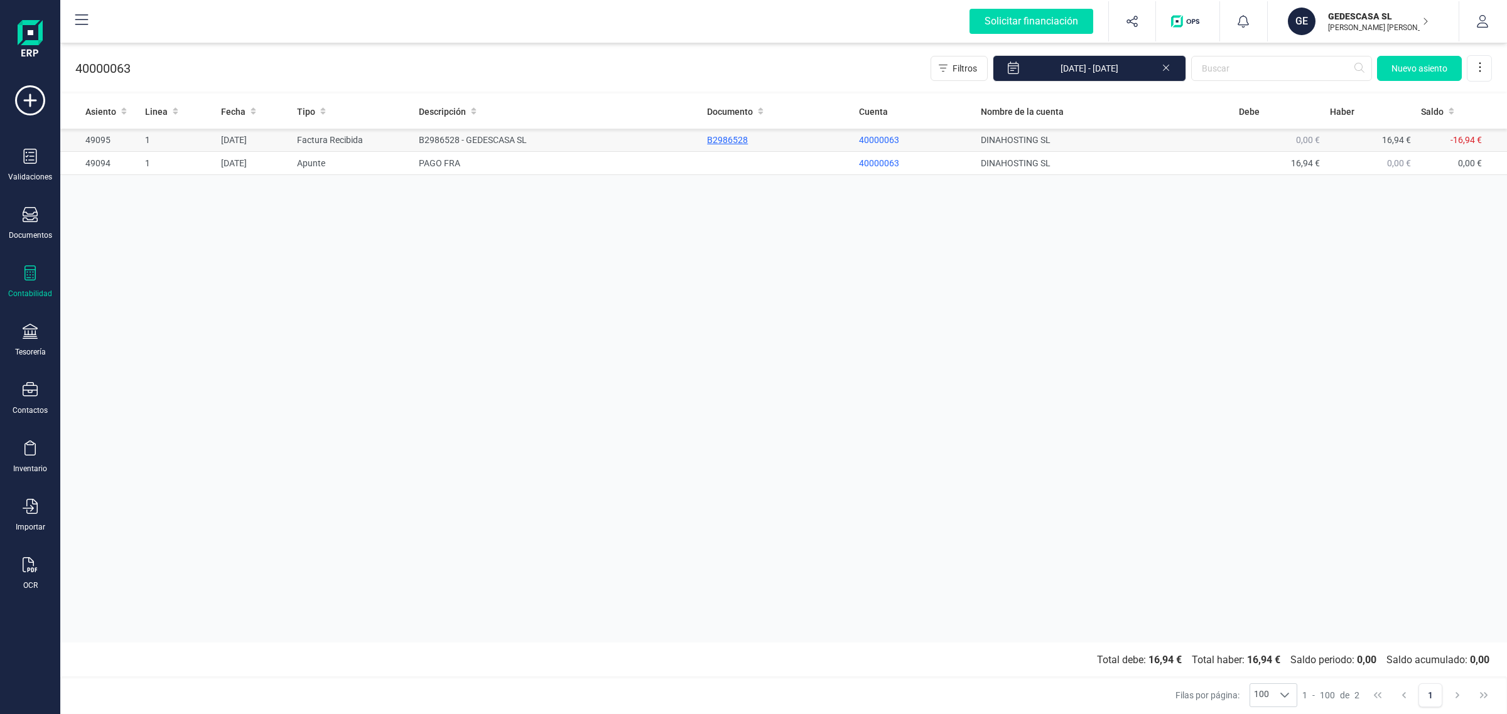
click at [731, 138] on div "B2986528" at bounding box center [778, 140] width 142 height 13
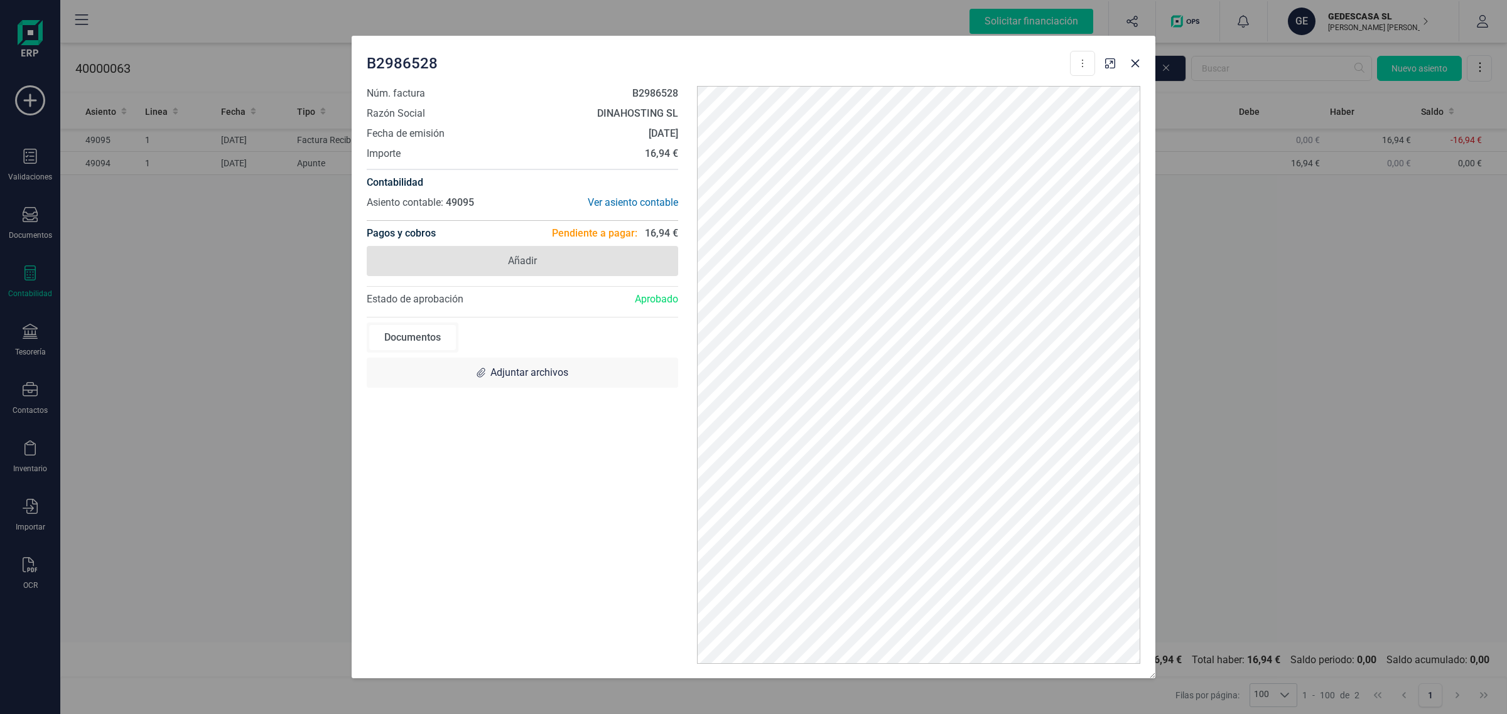
click at [559, 261] on span "Añadir" at bounding box center [522, 261] width 311 height 30
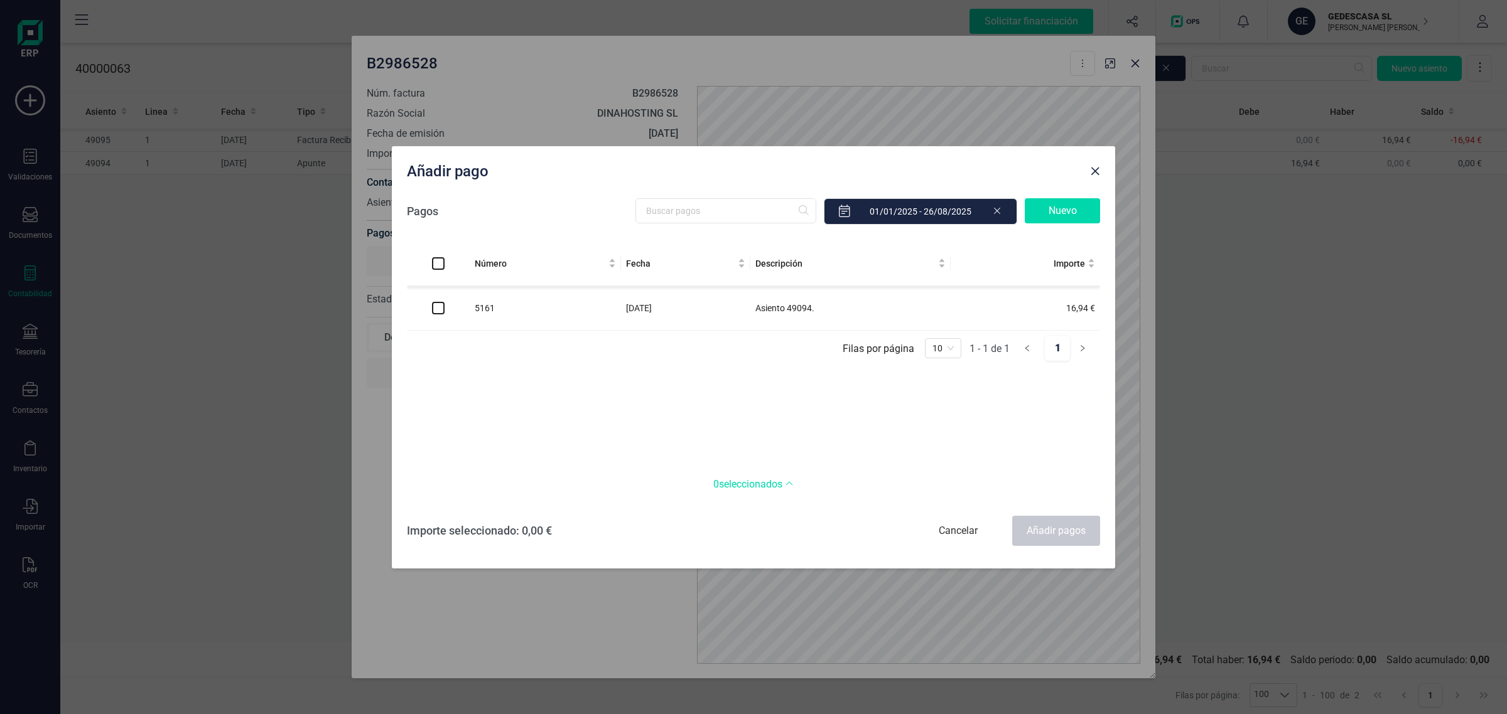
click at [436, 312] on input "checkbox" at bounding box center [438, 308] width 13 height 13
checkbox input "true"
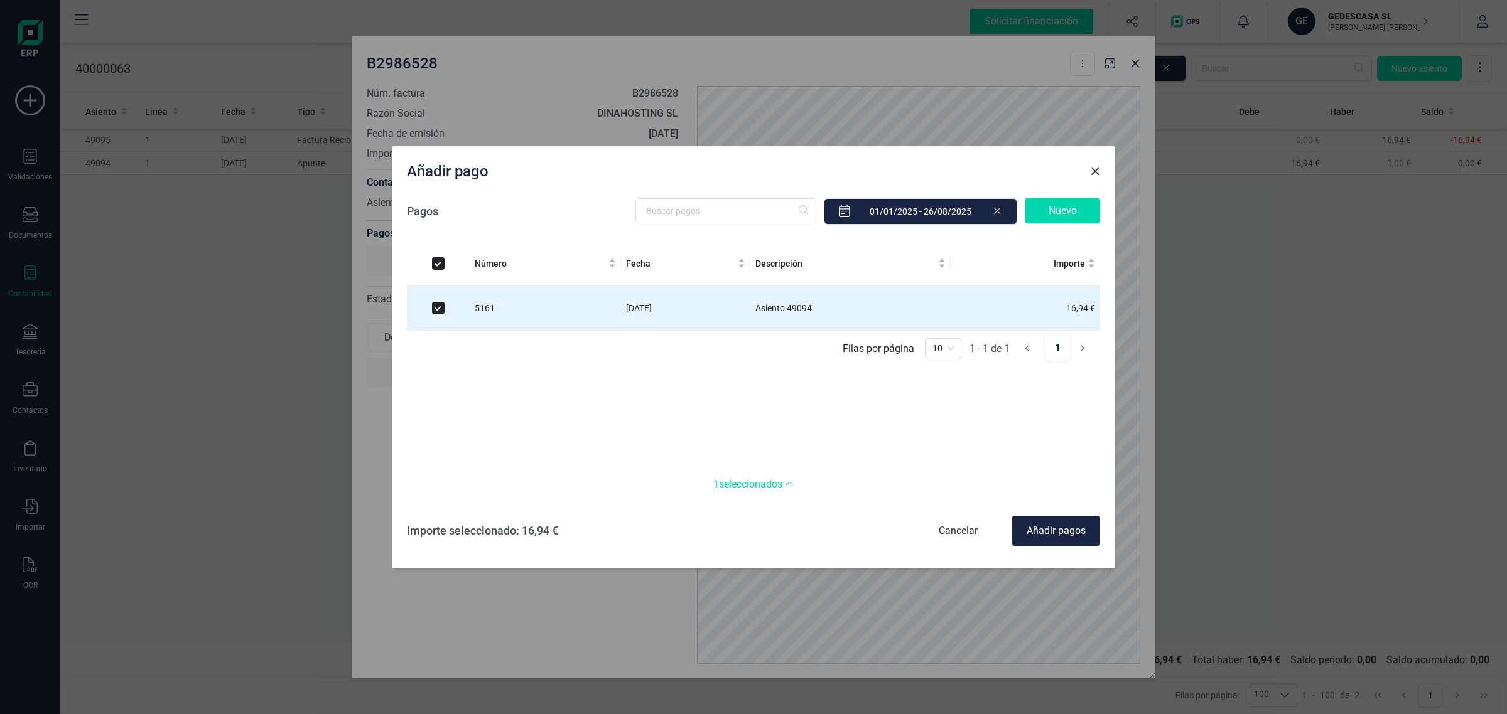
click at [1046, 539] on div "Añadir pagos" at bounding box center [1056, 531] width 88 height 30
checkbox input "false"
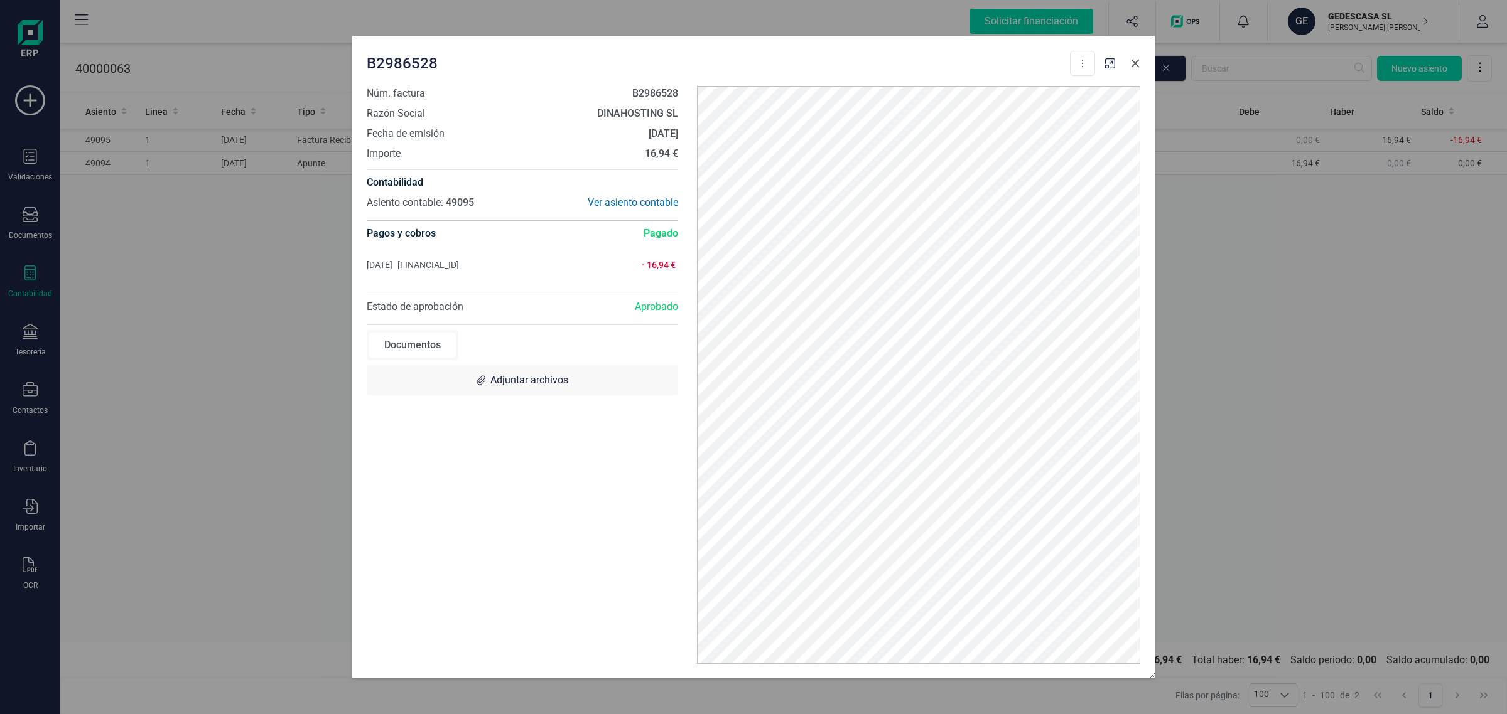
click at [1136, 63] on icon "button" at bounding box center [1135, 64] width 8 height 8
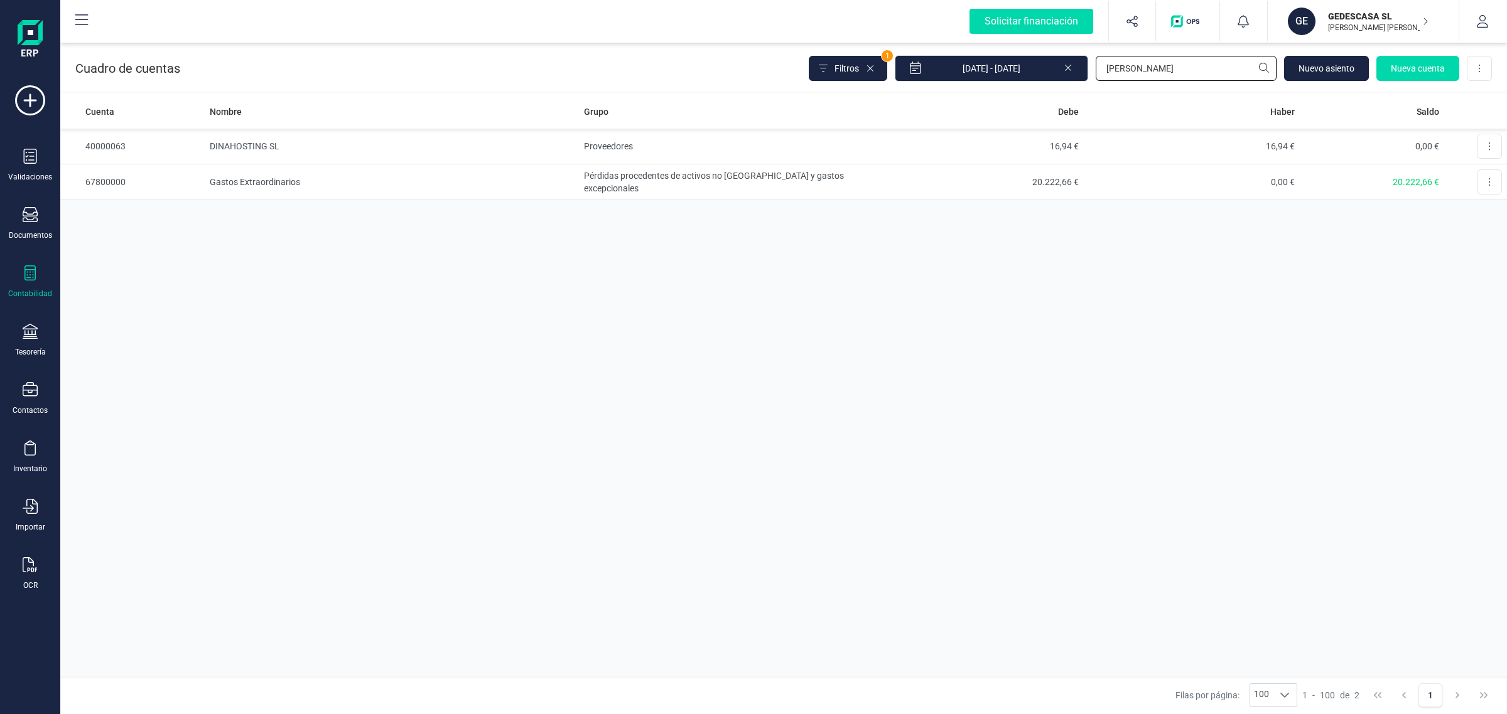
drag, startPoint x: 1146, startPoint y: 70, endPoint x: 1056, endPoint y: 83, distance: 91.5
click at [1056, 83] on div "Cuadro de cuentas Filtros 1 01/01/2025 - 26/08/2025 DINA Nuevo asiento Nueva cu…" at bounding box center [783, 65] width 1446 height 51
type input "ORAN"
click at [447, 151] on td "ORANGE [GEOGRAPHIC_DATA] SA" at bounding box center [392, 147] width 375 height 36
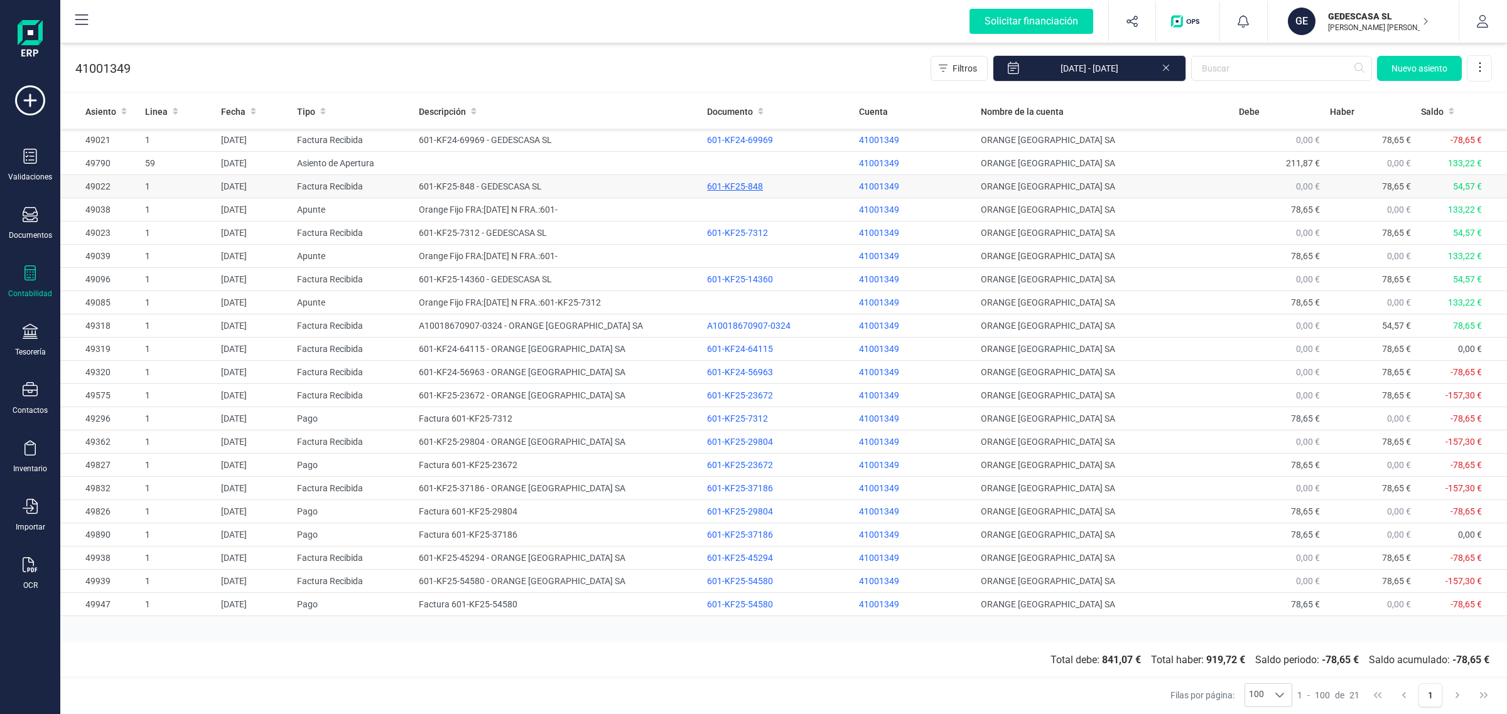
click at [729, 188] on div "601-KF25-848" at bounding box center [778, 186] width 142 height 13
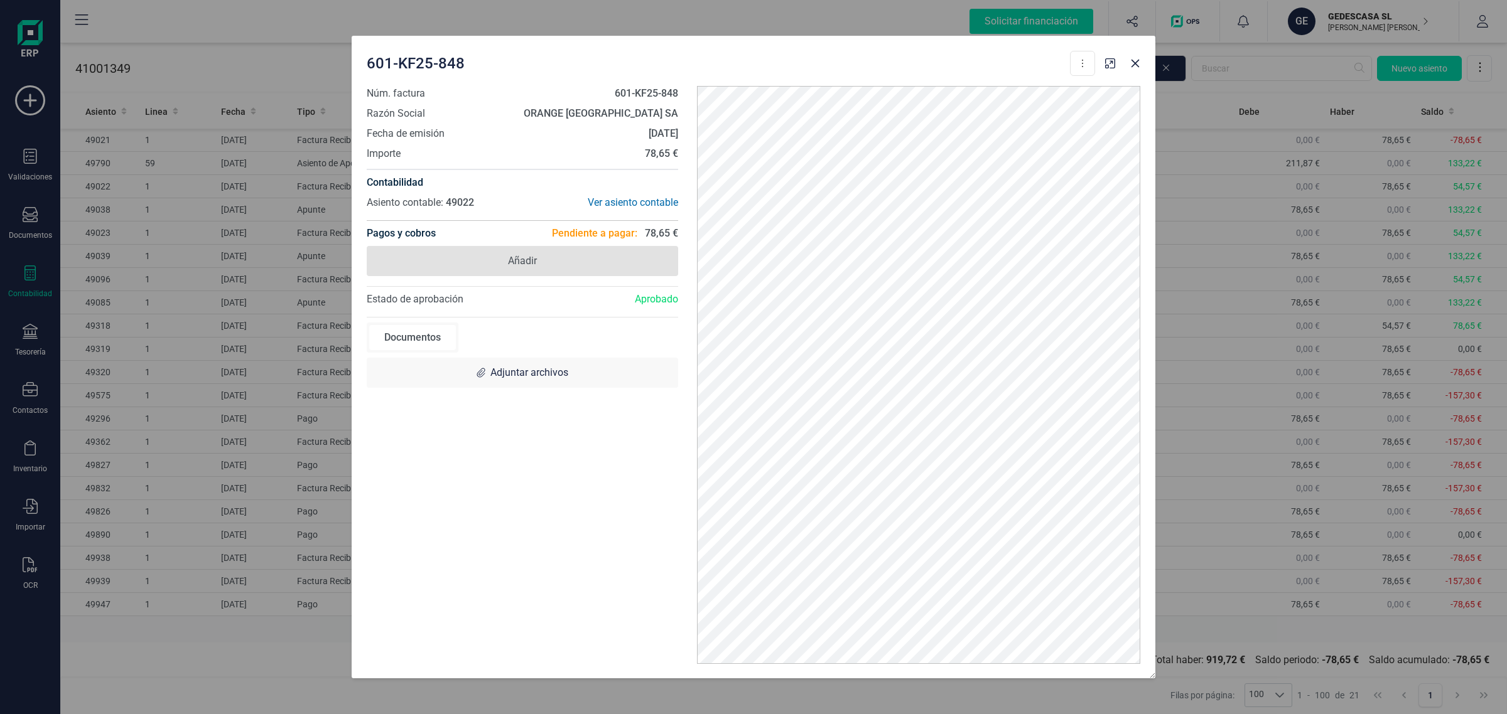
click at [537, 259] on span "Añadir" at bounding box center [522, 261] width 311 height 30
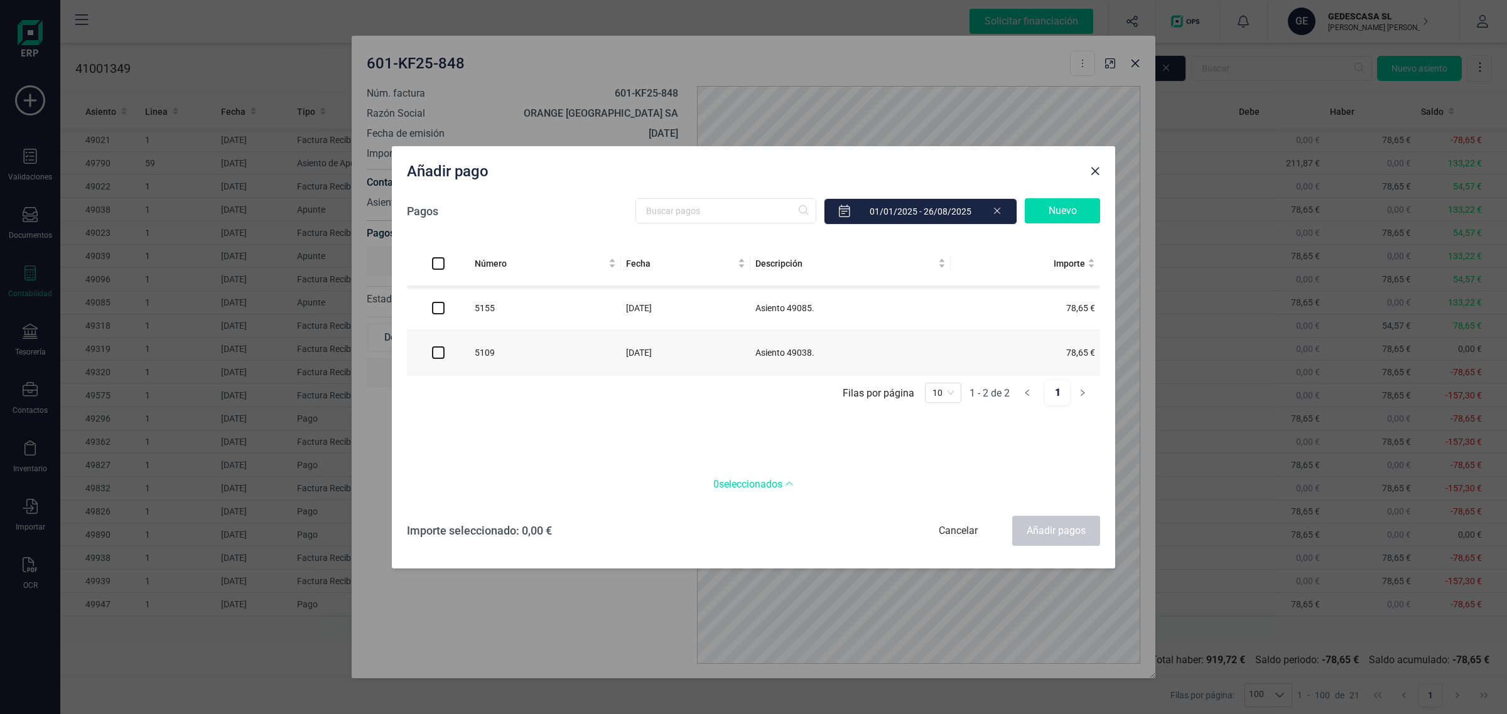
click at [441, 356] on input "checkbox" at bounding box center [438, 353] width 13 height 13
checkbox input "true"
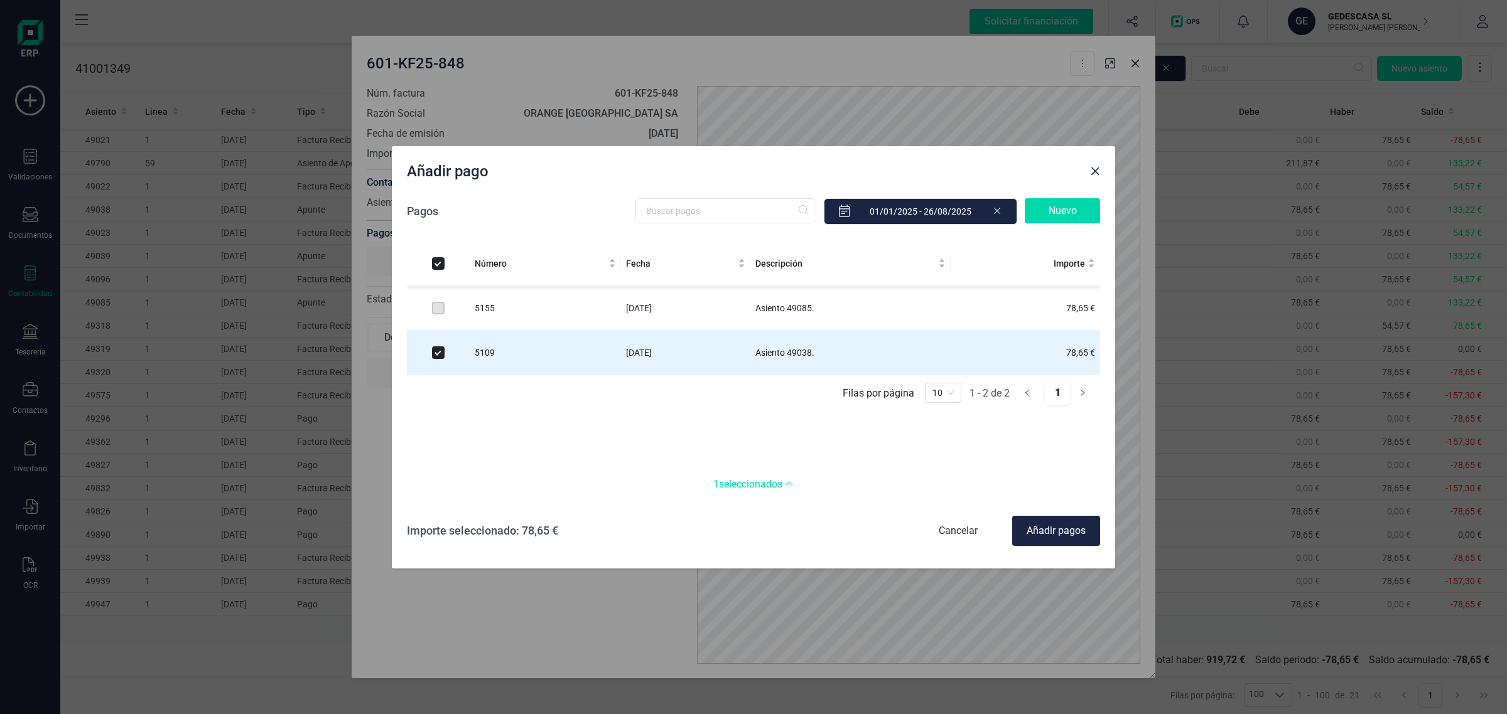
click at [1044, 534] on div "Añadir pagos" at bounding box center [1056, 531] width 88 height 30
checkbox input "false"
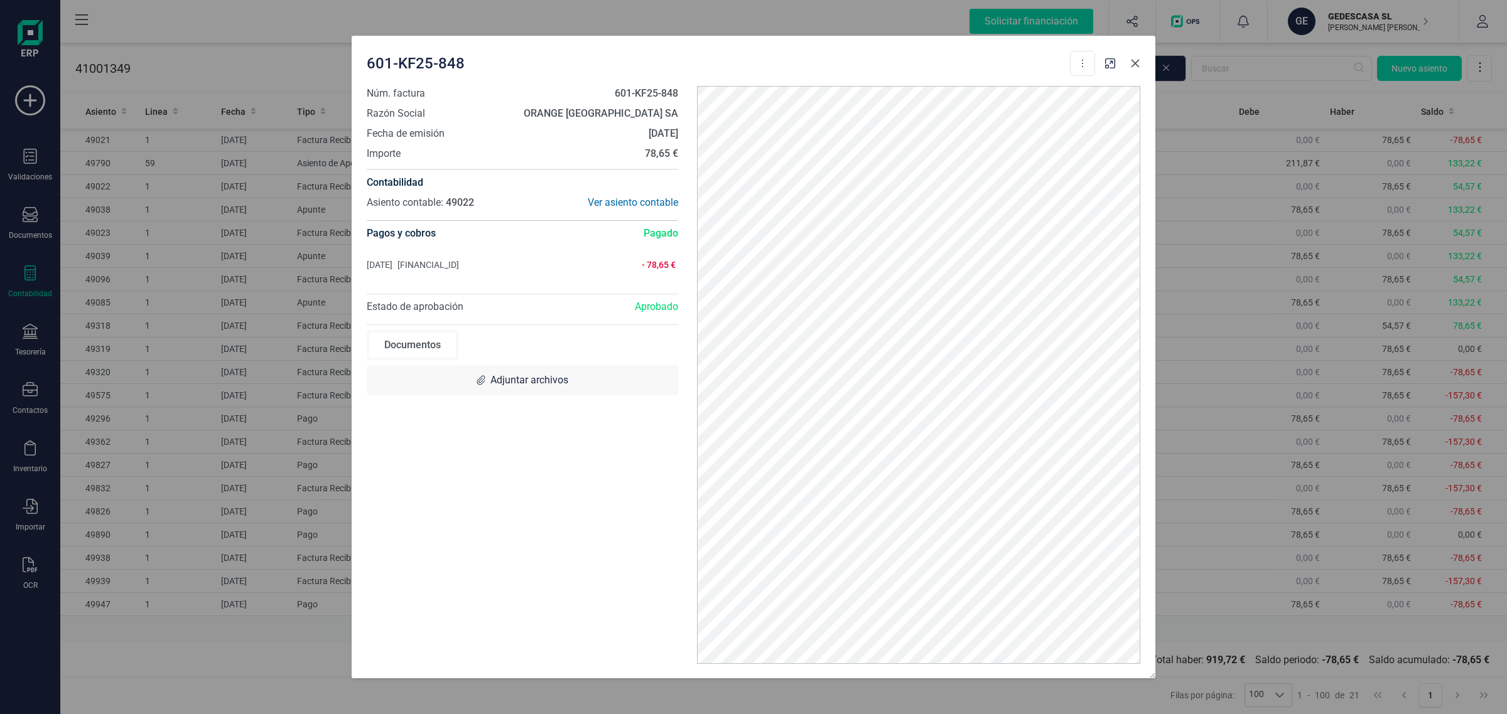
click at [1137, 68] on icon "button" at bounding box center [1135, 63] width 10 height 10
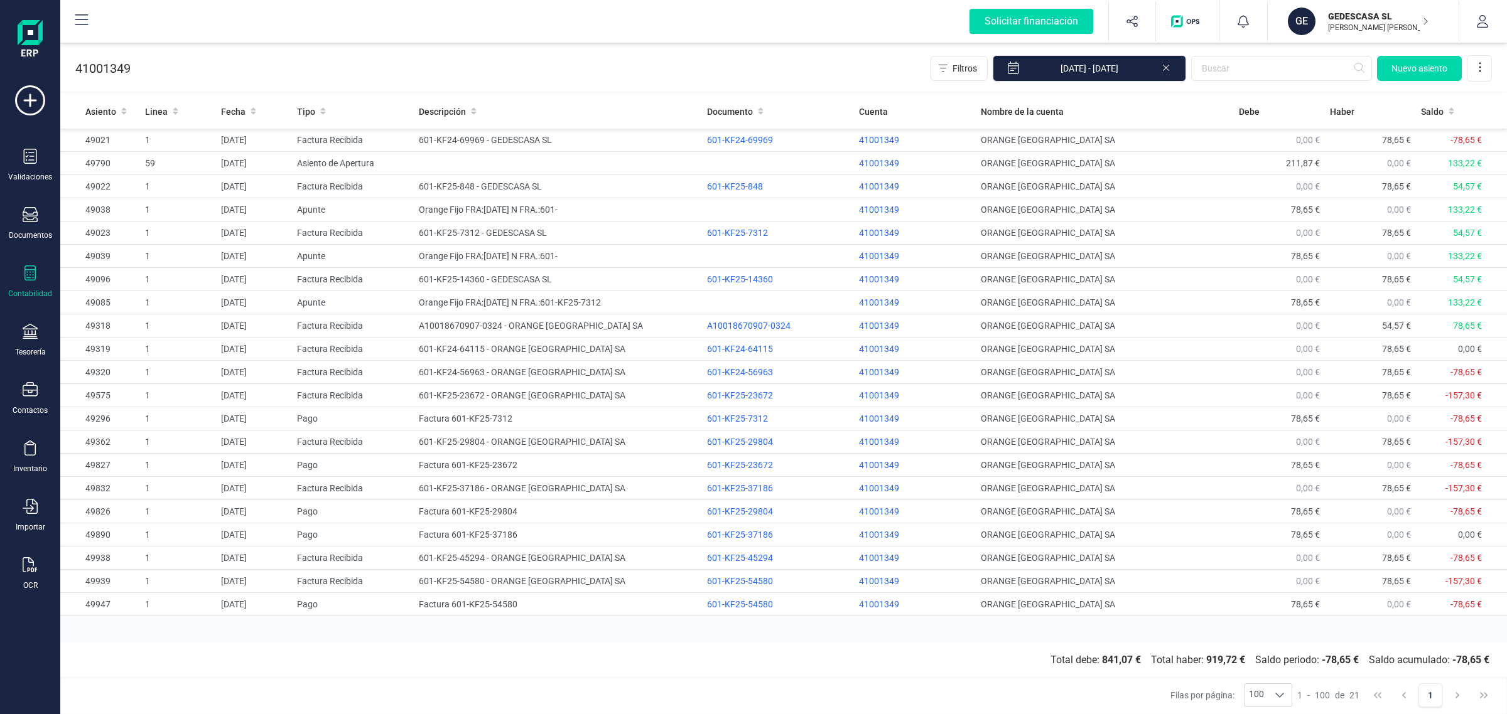
click at [13, 268] on div "Contabilidad" at bounding box center [30, 282] width 50 height 33
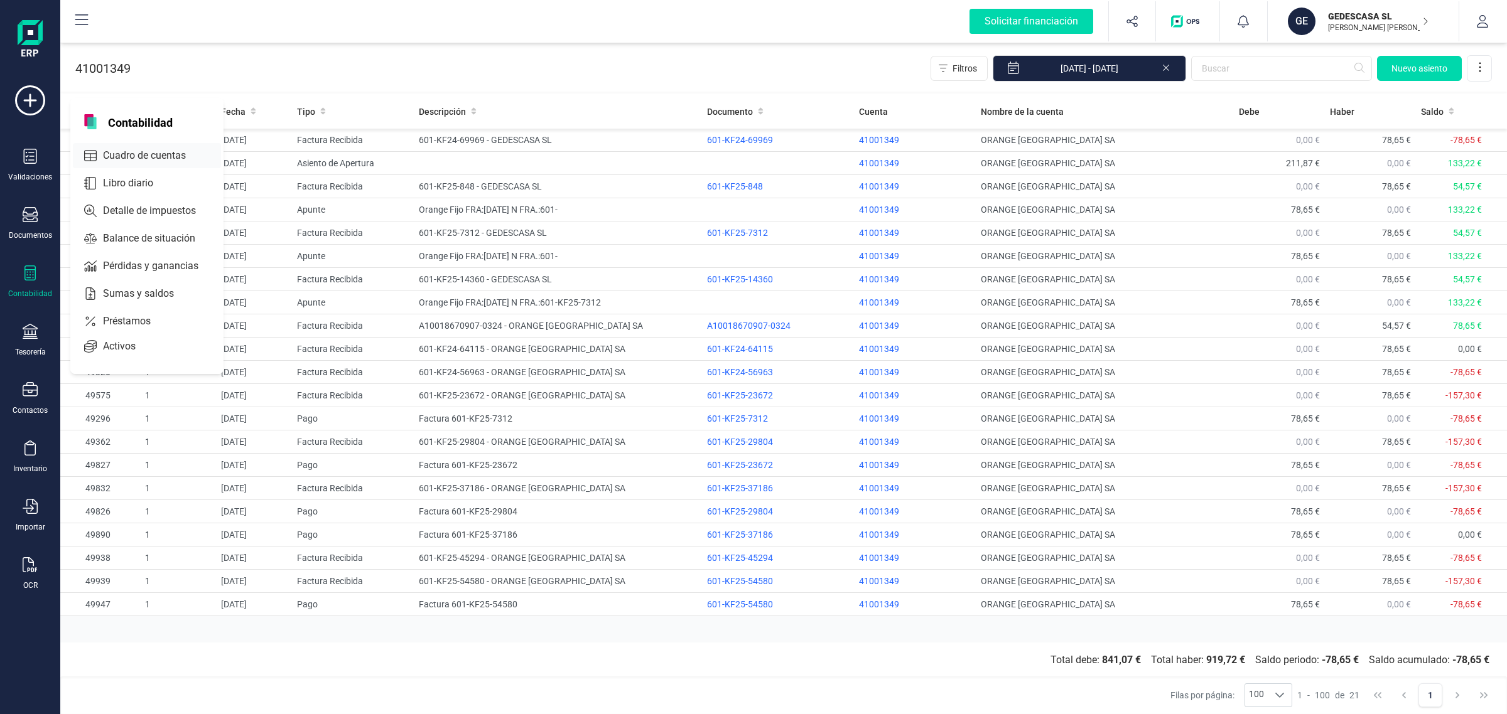
click at [140, 162] on div "Cuadro de cuentas" at bounding box center [147, 155] width 148 height 25
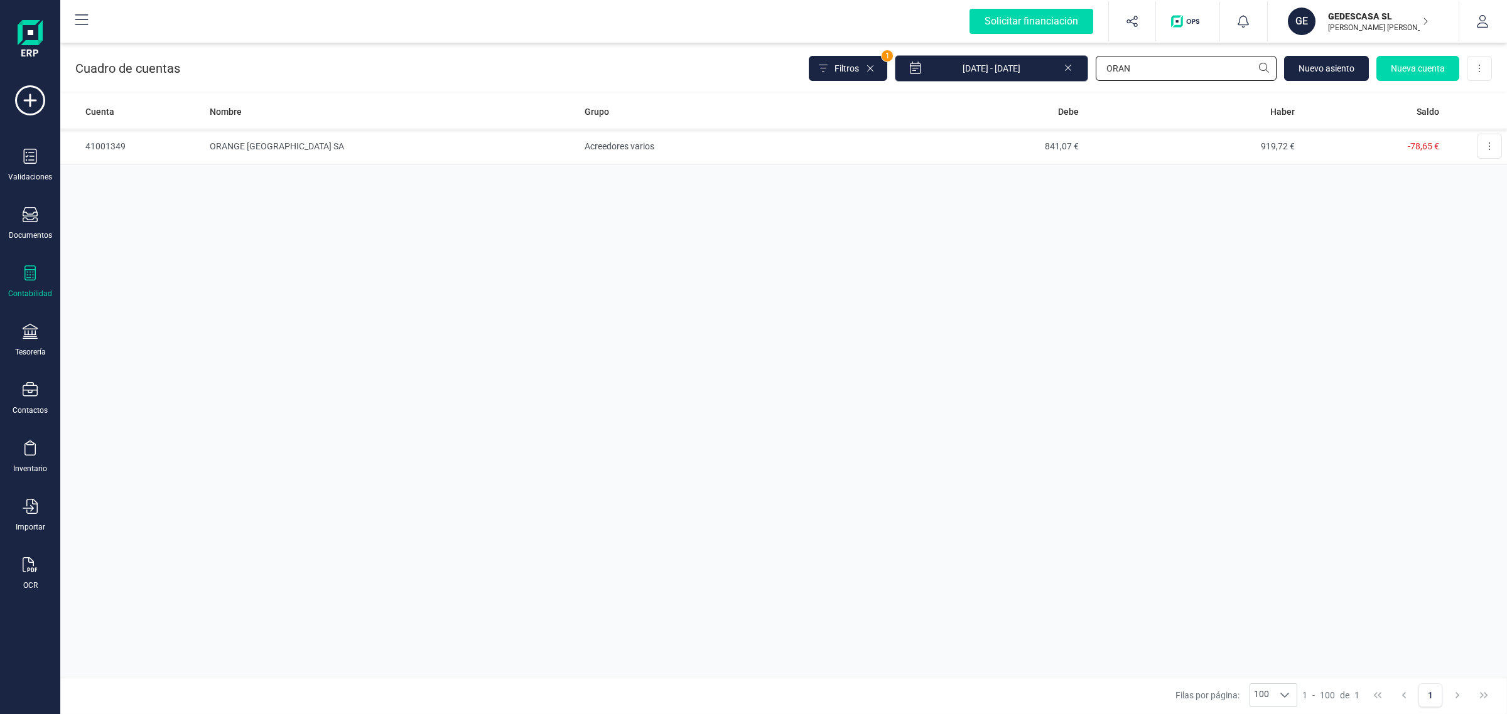
drag, startPoint x: 1158, startPoint y: 60, endPoint x: 1031, endPoint y: 78, distance: 128.7
click at [1025, 77] on div "Filtros 1 01/01/2025 - 26/08/2025 ORAN Nuevo asiento Nueva cuenta Descargar Exc…" at bounding box center [1150, 68] width 683 height 26
type input "BOOK"
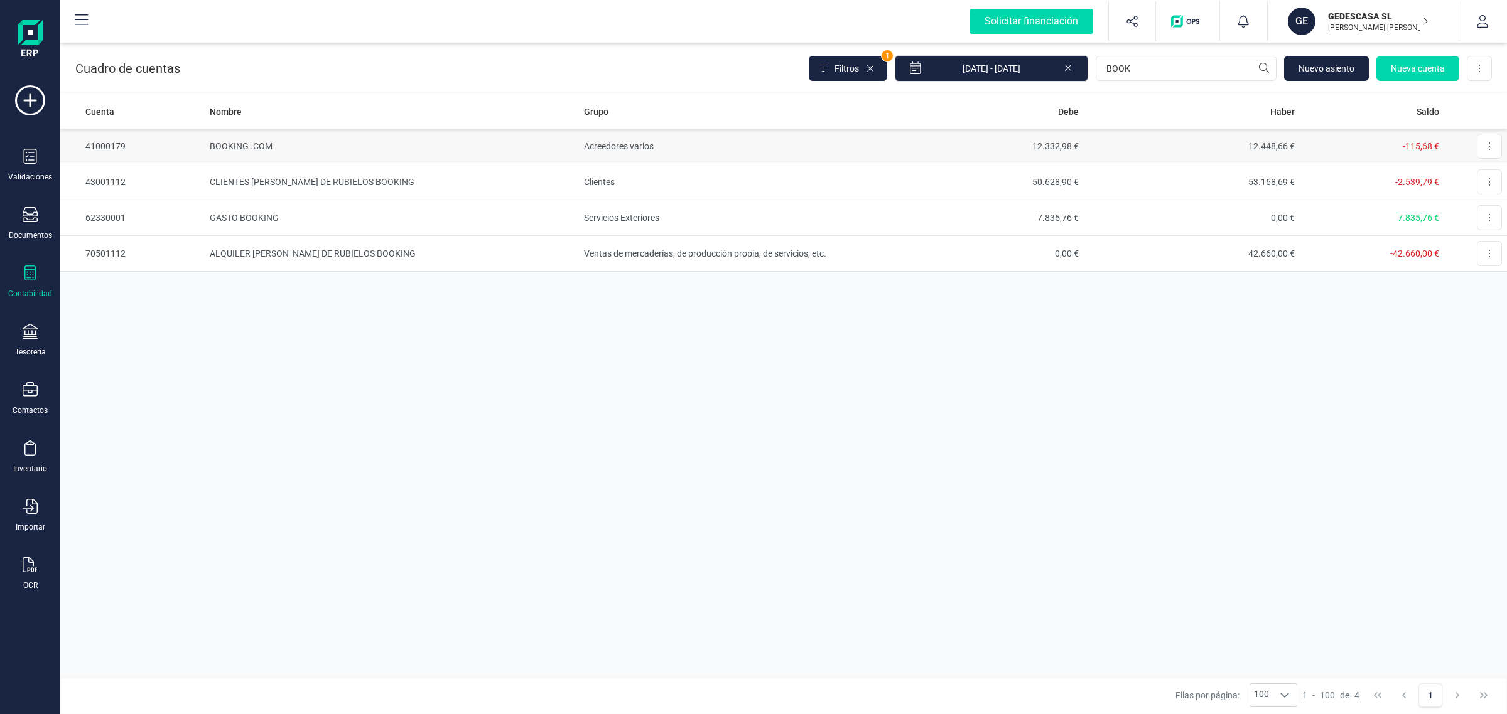
click at [374, 149] on td "BOOKING .COM" at bounding box center [392, 147] width 375 height 36
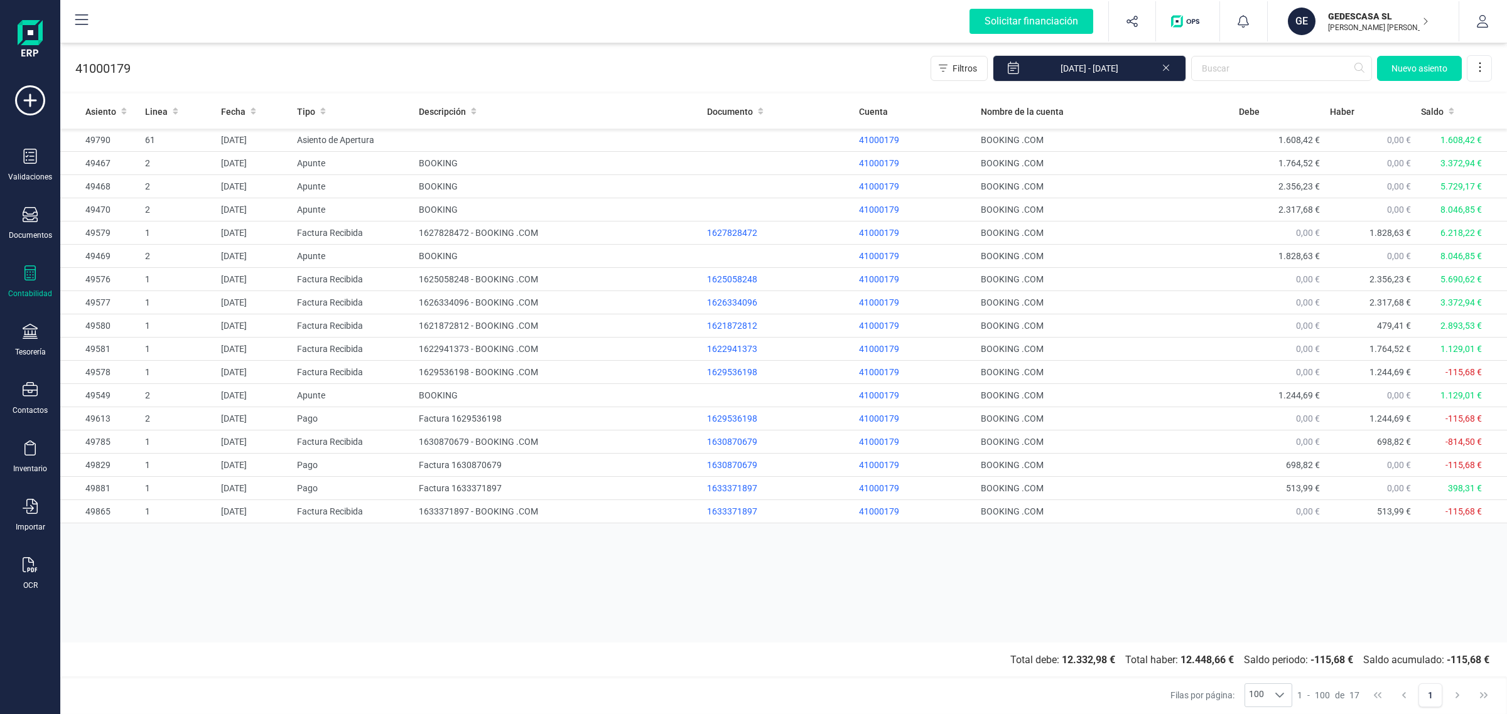
click at [26, 293] on div "Contabilidad" at bounding box center [30, 294] width 44 height 10
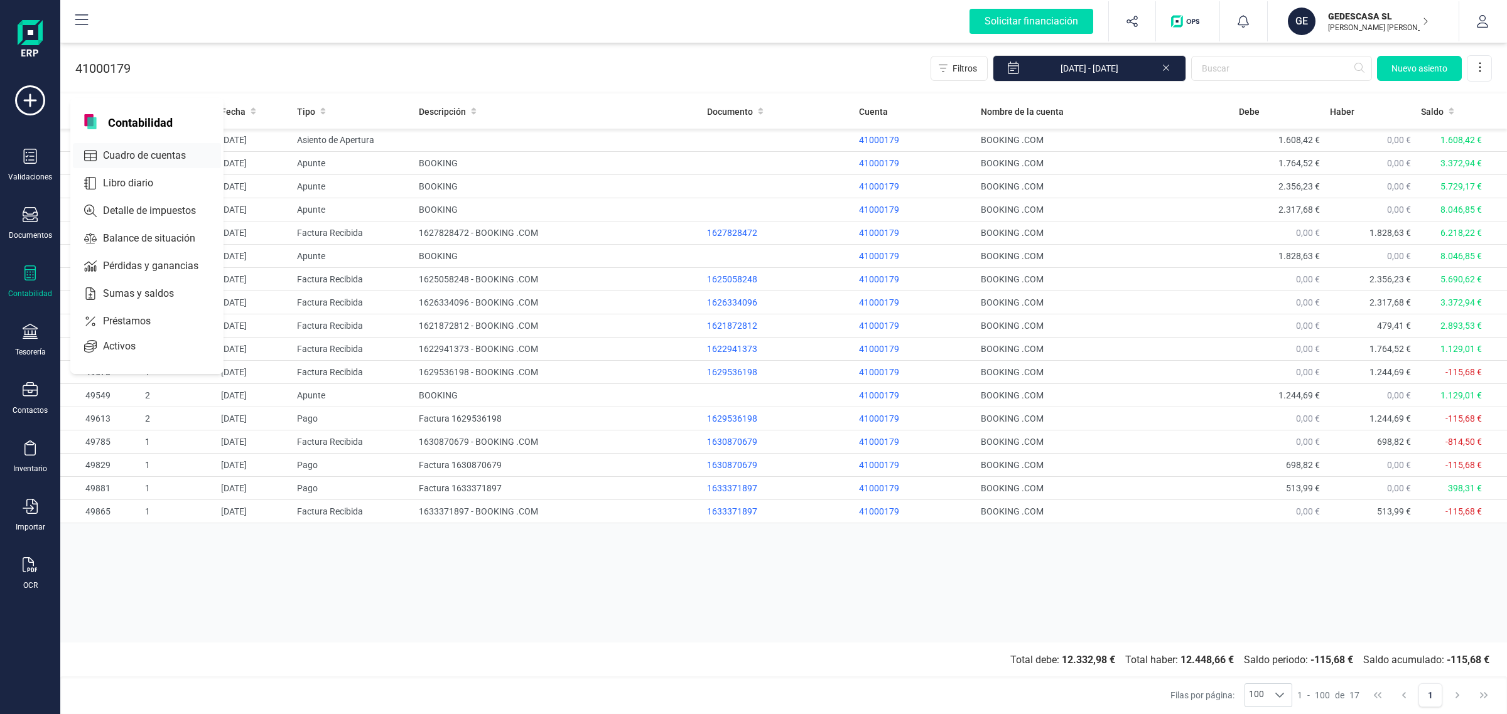
click at [136, 148] on span "Cuadro de cuentas" at bounding box center [153, 155] width 110 height 15
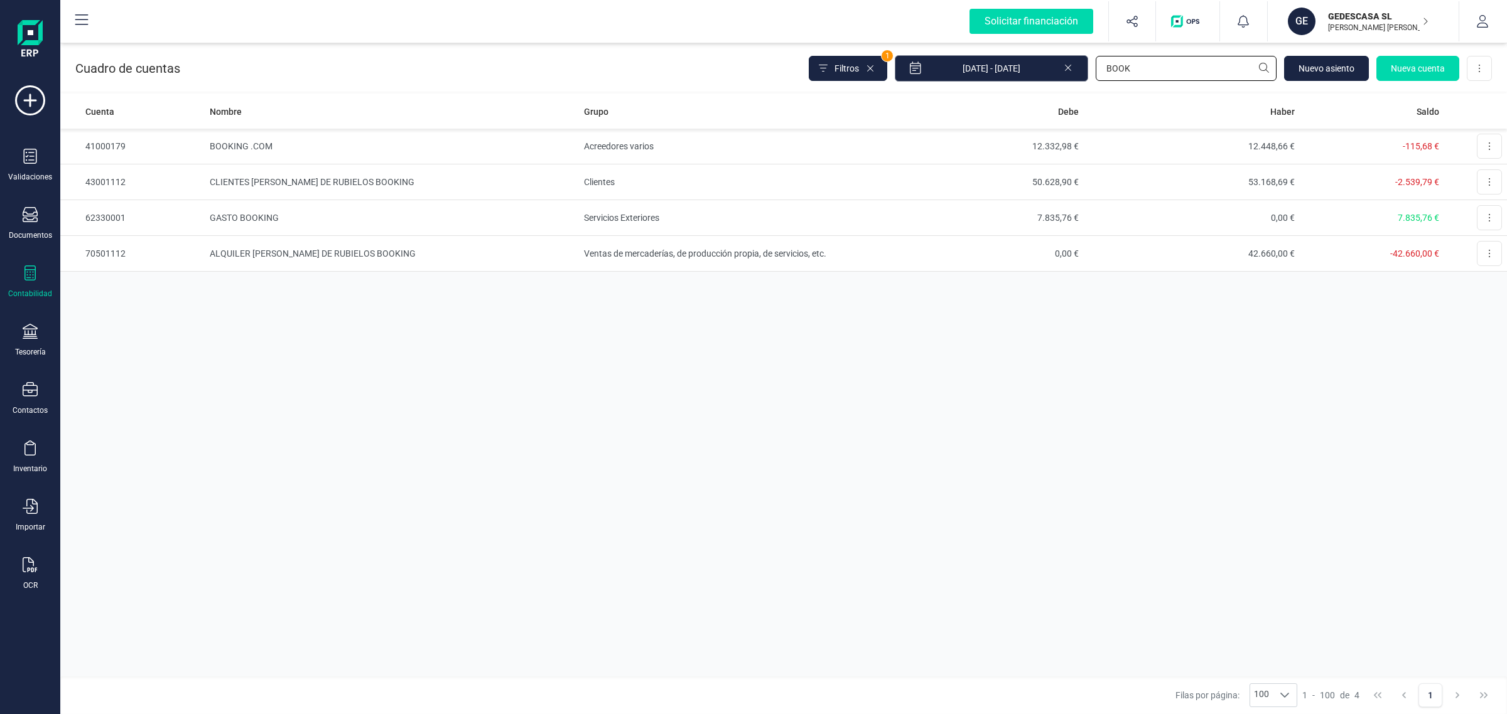
click at [1041, 74] on div "Filtros 1 01/01/2025 - 26/08/2025 BOOK Nuevo asiento Nueva cuenta Descargar Exc…" at bounding box center [1150, 68] width 683 height 26
type input "DF"
click at [441, 144] on td "DFINCAS [PERSON_NAME] GESTION Y SERVICIOS SL" at bounding box center [392, 147] width 375 height 36
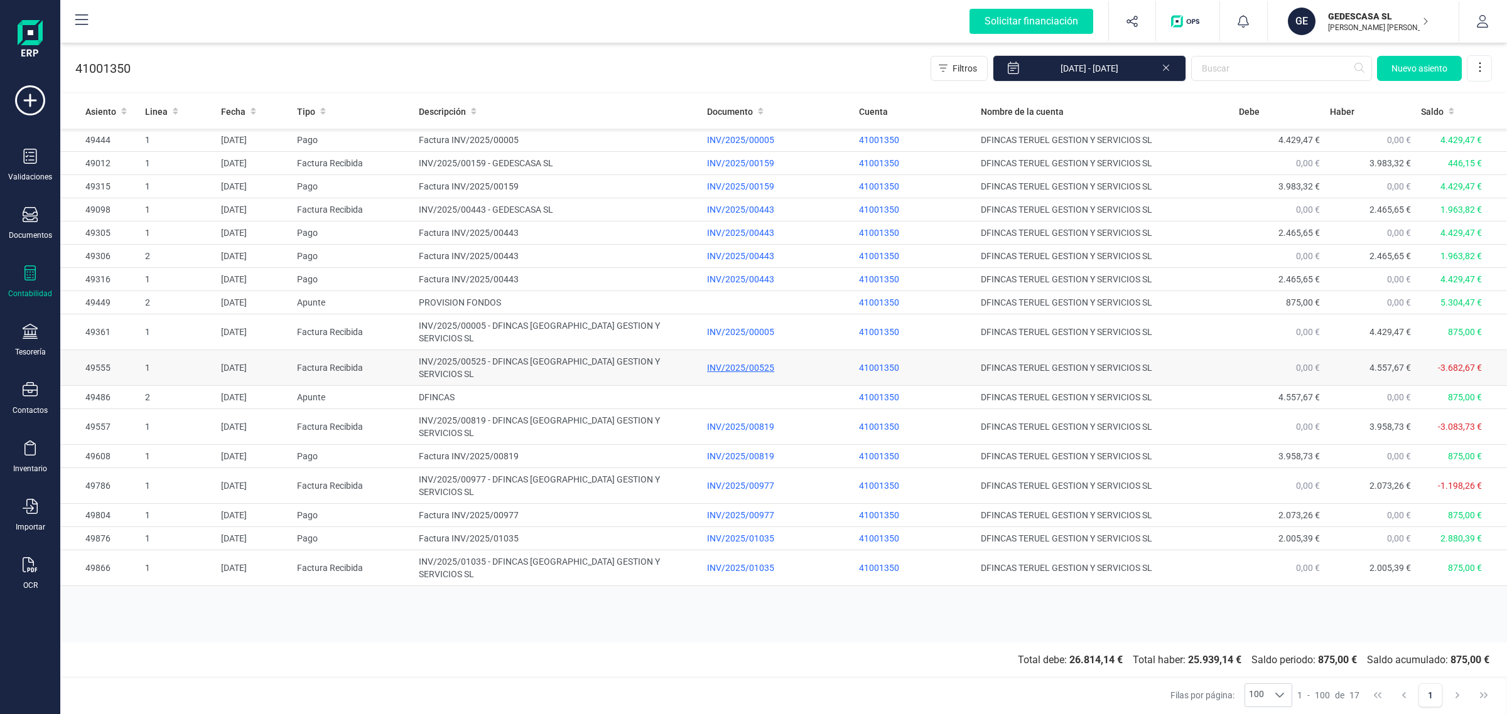
click at [766, 362] on div "INV/2025/00525" at bounding box center [778, 368] width 142 height 13
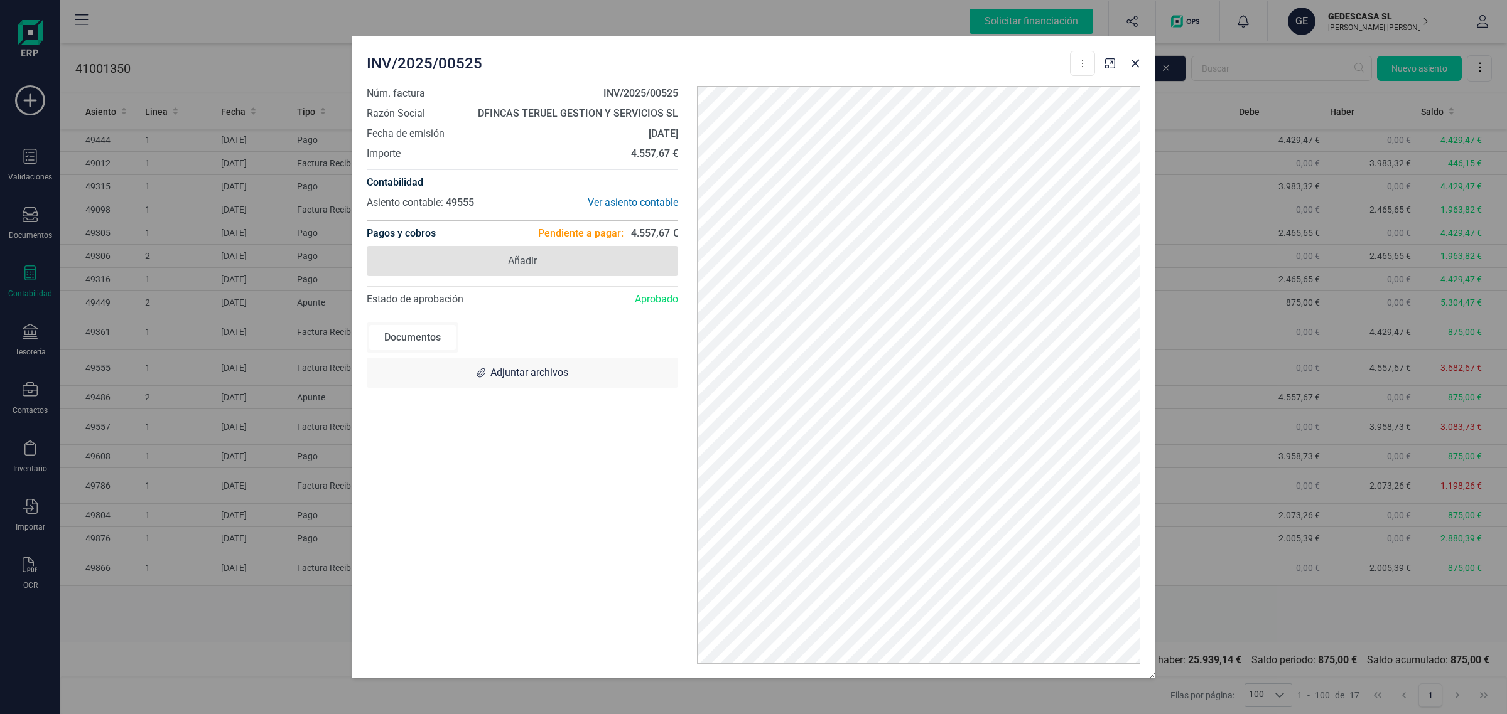
click at [544, 262] on span "Añadir" at bounding box center [522, 261] width 311 height 30
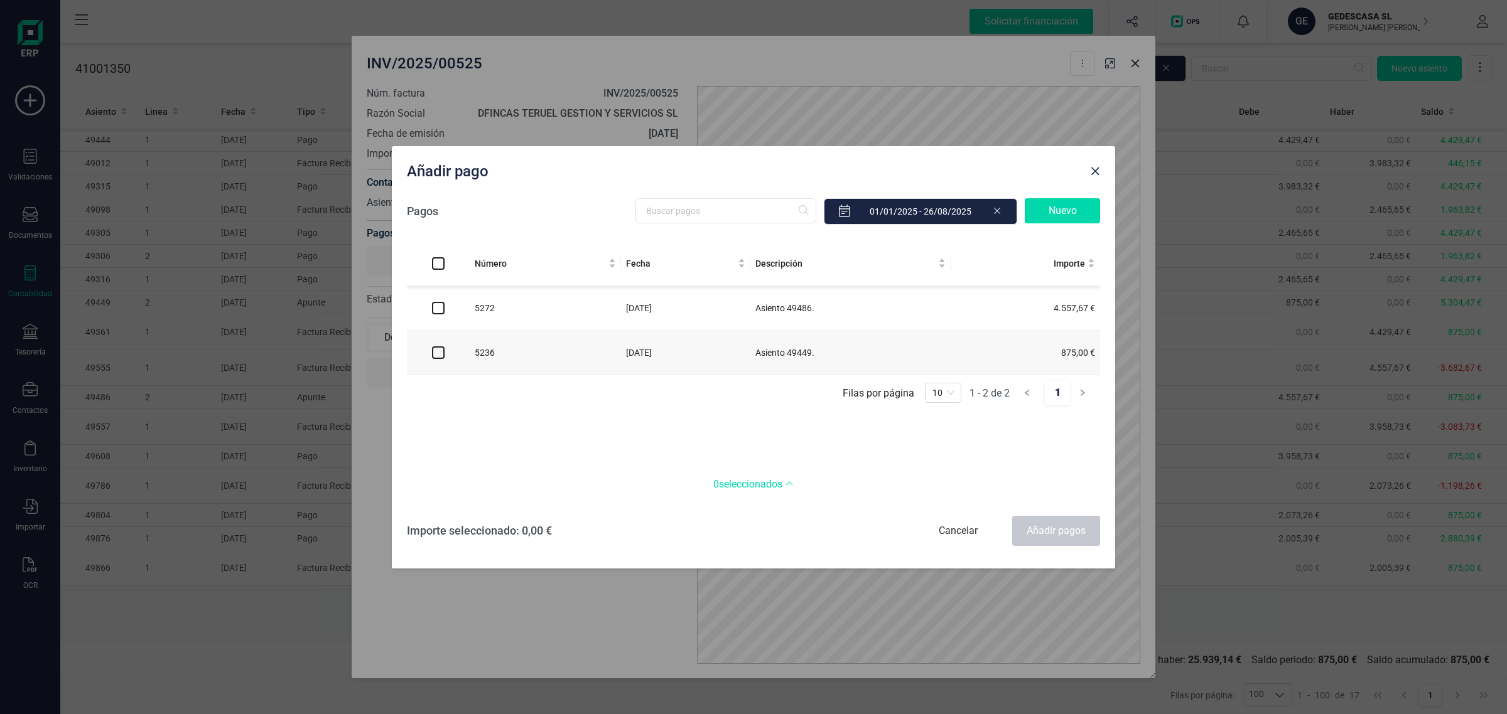
click at [434, 306] on input "checkbox" at bounding box center [438, 308] width 13 height 13
checkbox input "true"
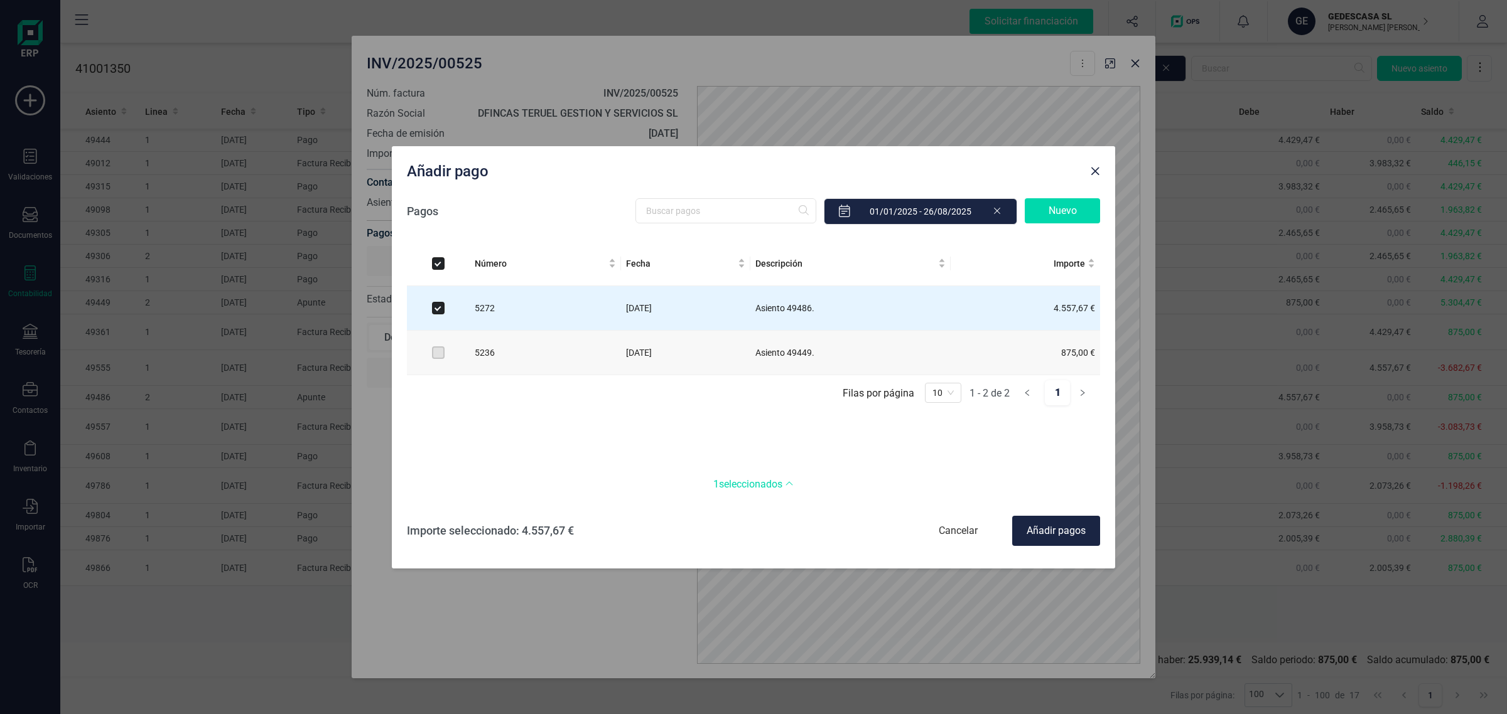
drag, startPoint x: 1064, startPoint y: 534, endPoint x: 1116, endPoint y: 541, distance: 52.6
click at [1065, 534] on div "Añadir pagos" at bounding box center [1056, 531] width 88 height 30
checkbox input "false"
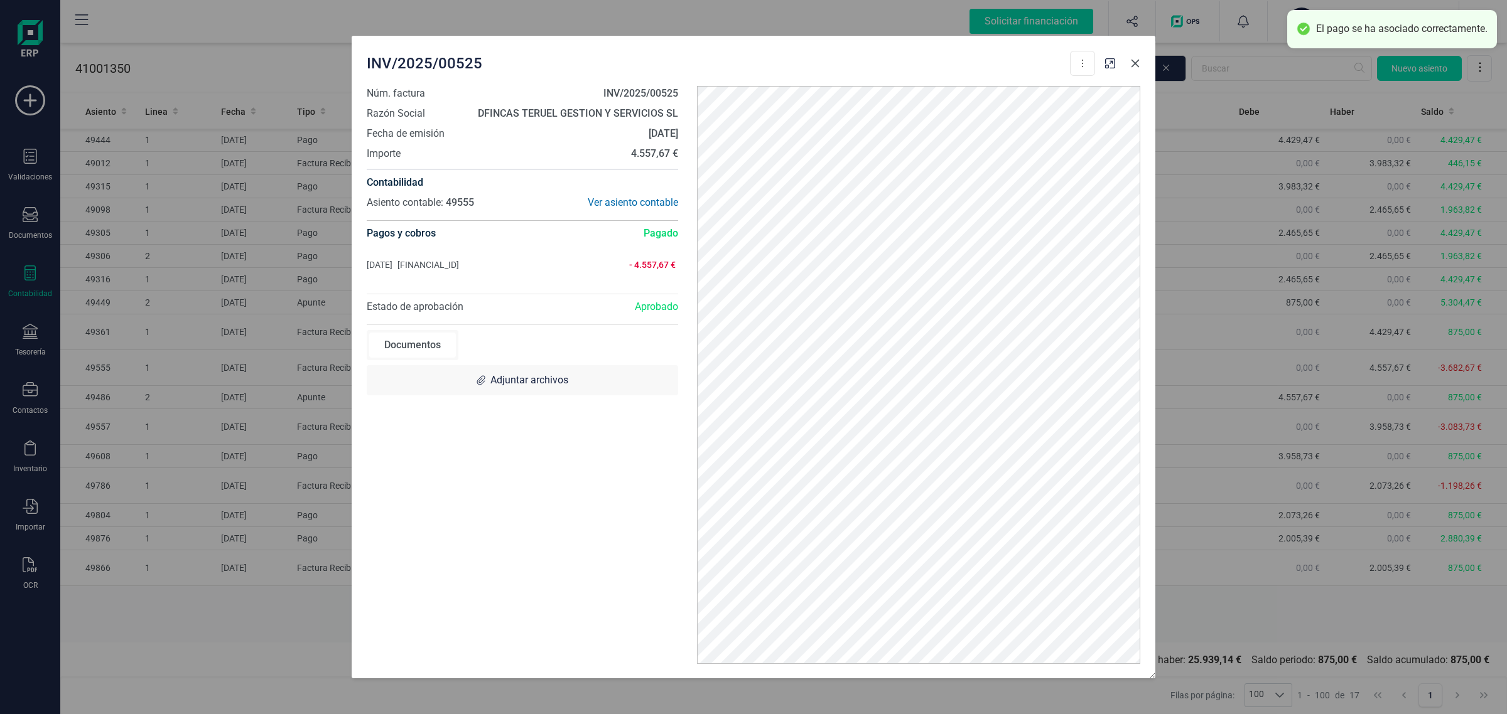
click at [1139, 67] on icon "button" at bounding box center [1135, 63] width 10 height 10
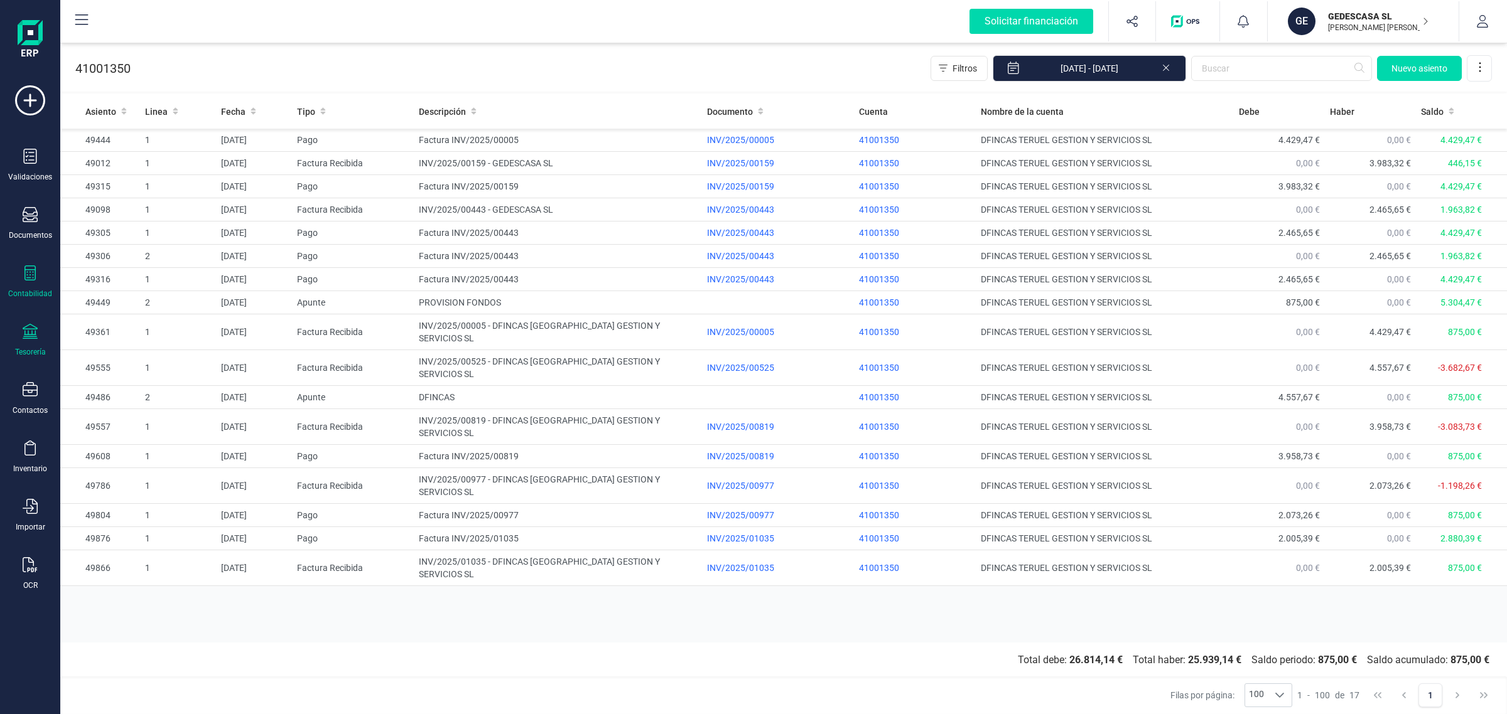
click at [23, 331] on icon at bounding box center [30, 331] width 15 height 15
click at [146, 213] on span "Cuentas bancarias" at bounding box center [153, 214] width 110 height 15
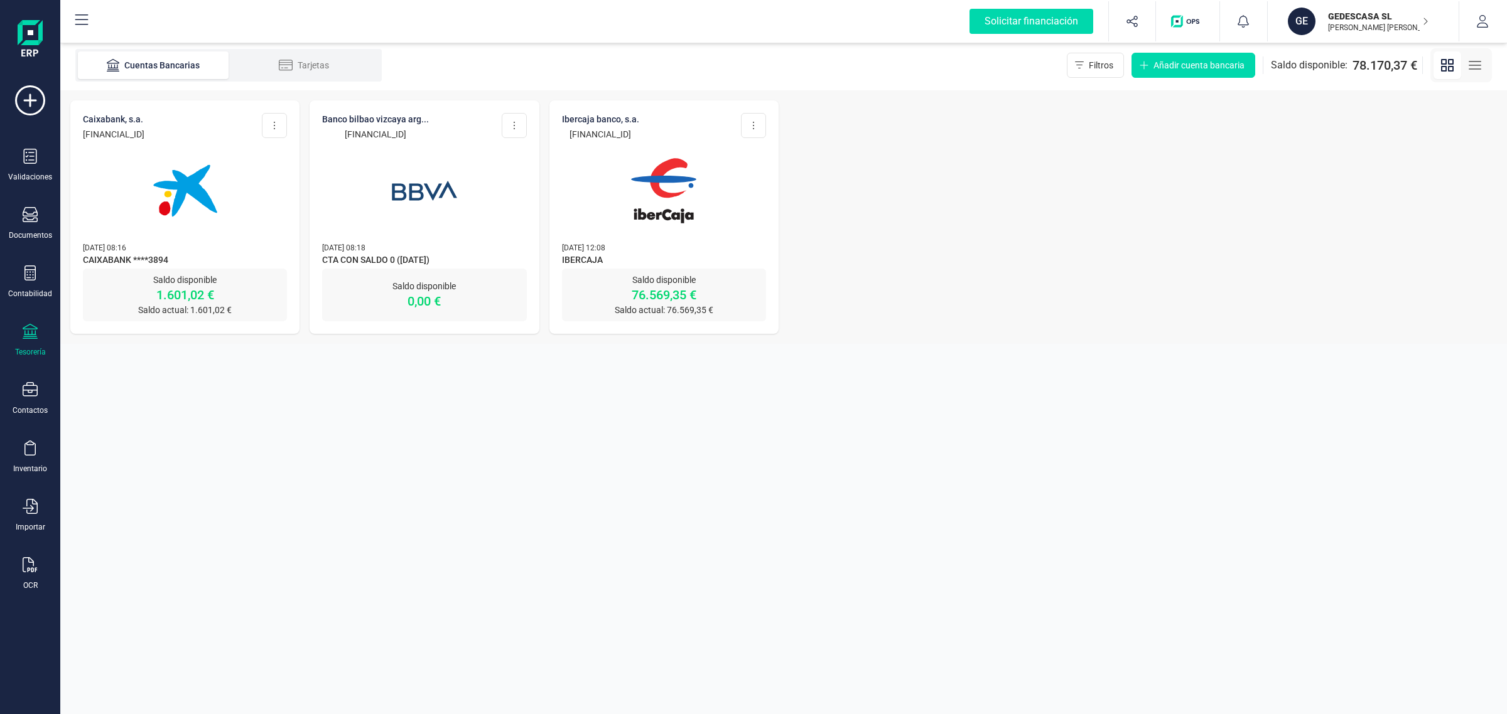
click at [179, 223] on img at bounding box center [184, 190] width 105 height 105
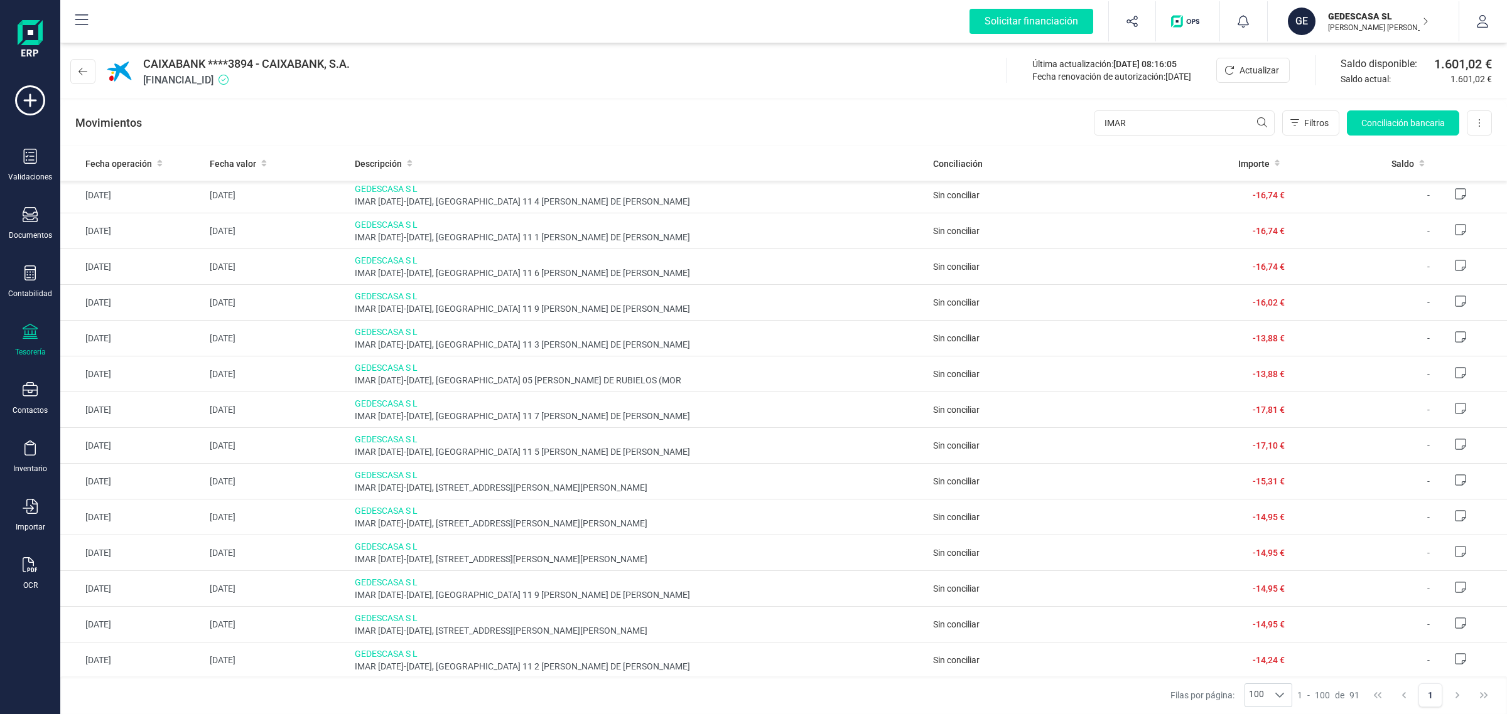
scroll to position [1726, 0]
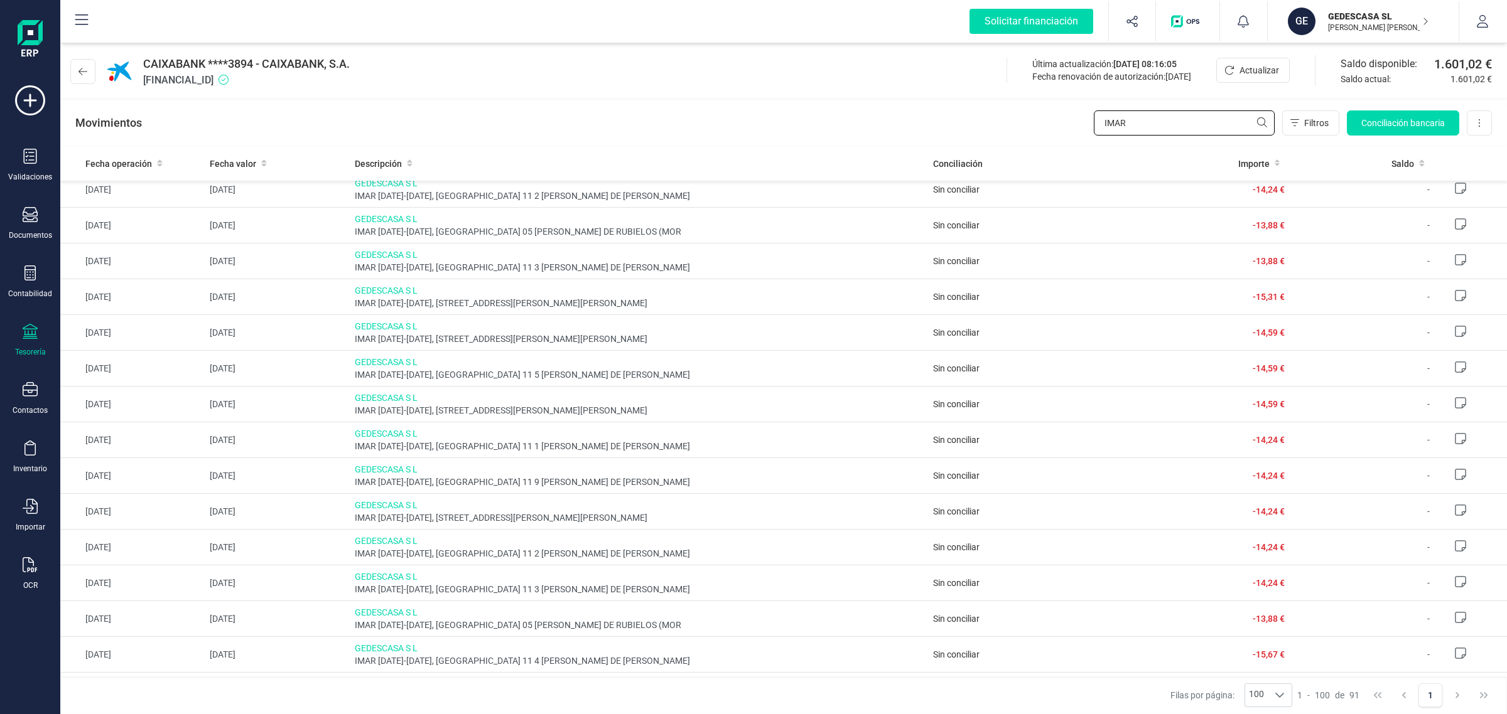
drag, startPoint x: 1160, startPoint y: 123, endPoint x: 1012, endPoint y: 129, distance: 147.6
click at [1012, 129] on div "Movimientos IMAR Filtros Conciliación bancaria Descargar Excel Eliminar cuenta" at bounding box center [783, 122] width 1446 height 45
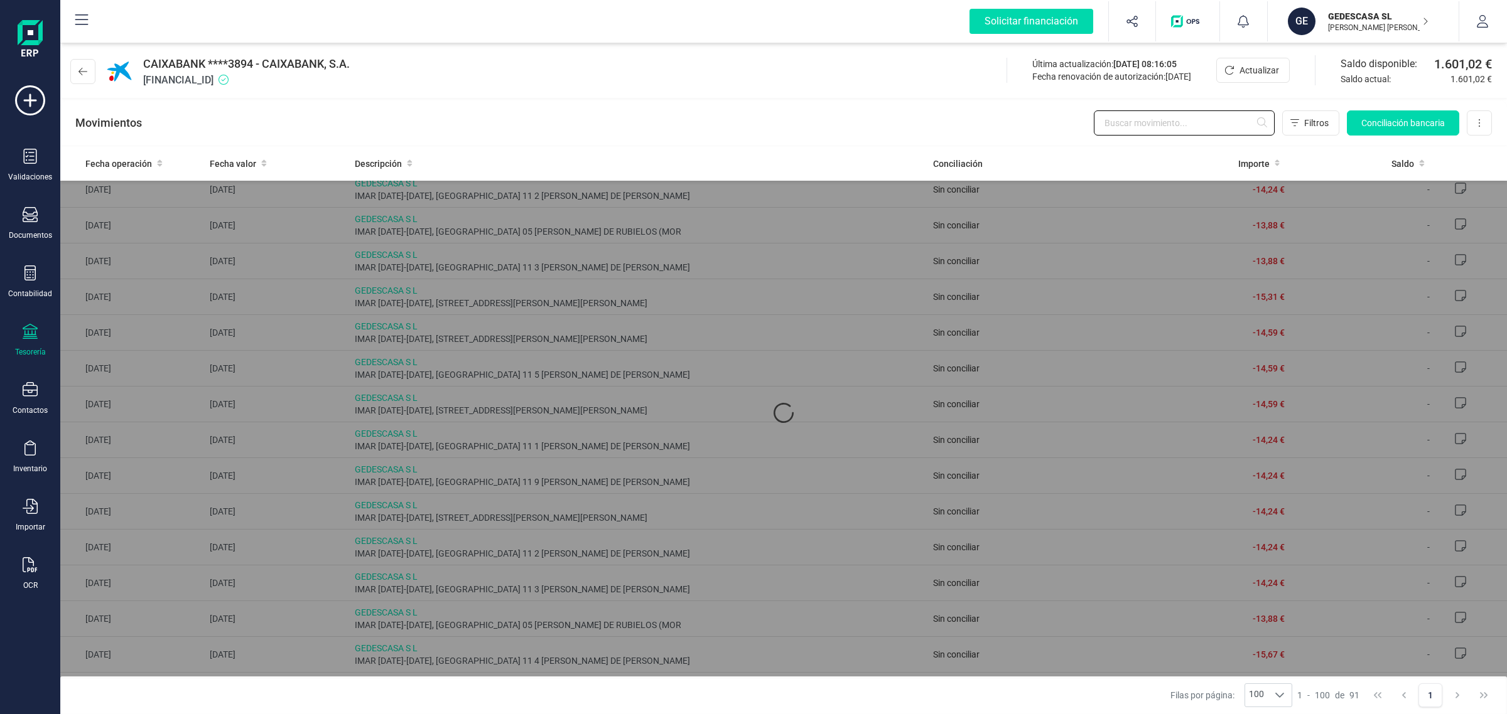
scroll to position [0, 0]
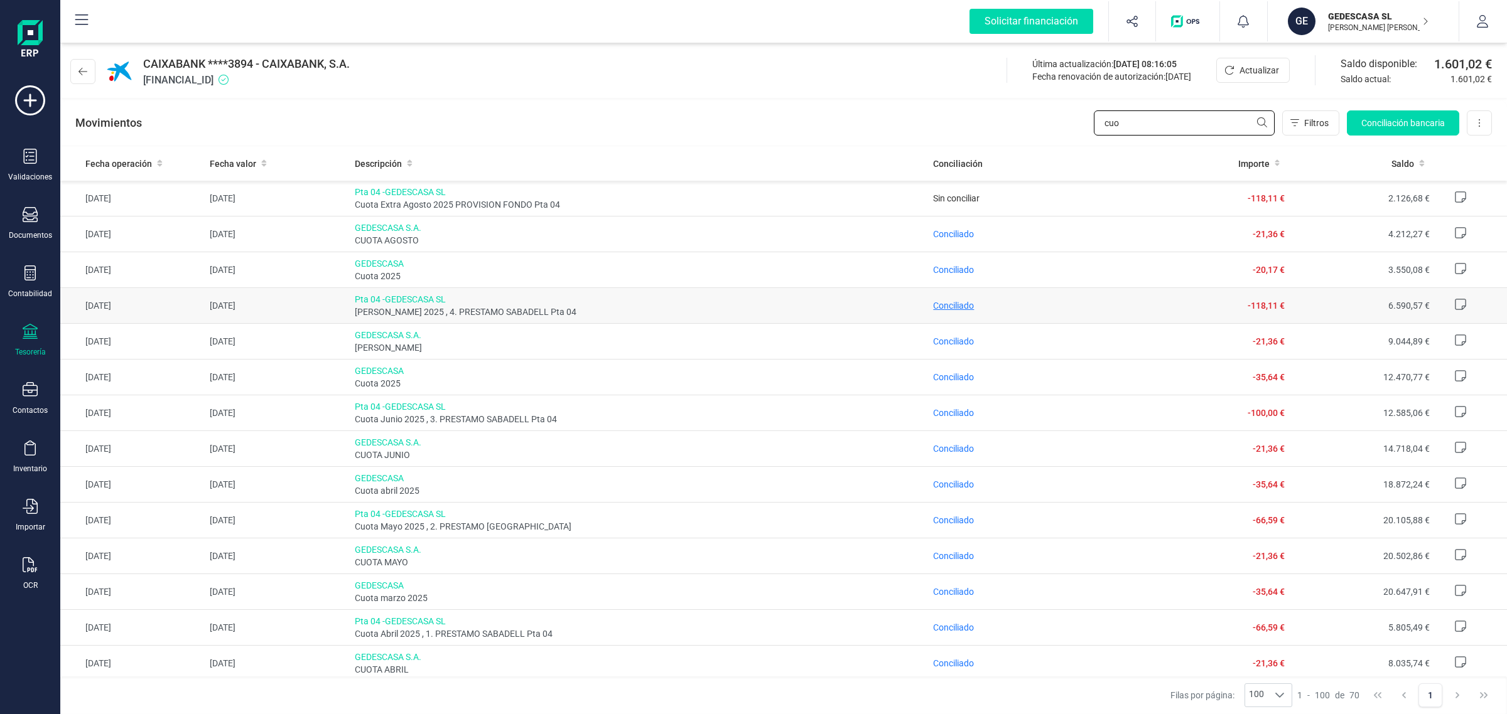
type input "cuo"
click at [940, 303] on span "Conciliado" at bounding box center [953, 306] width 41 height 10
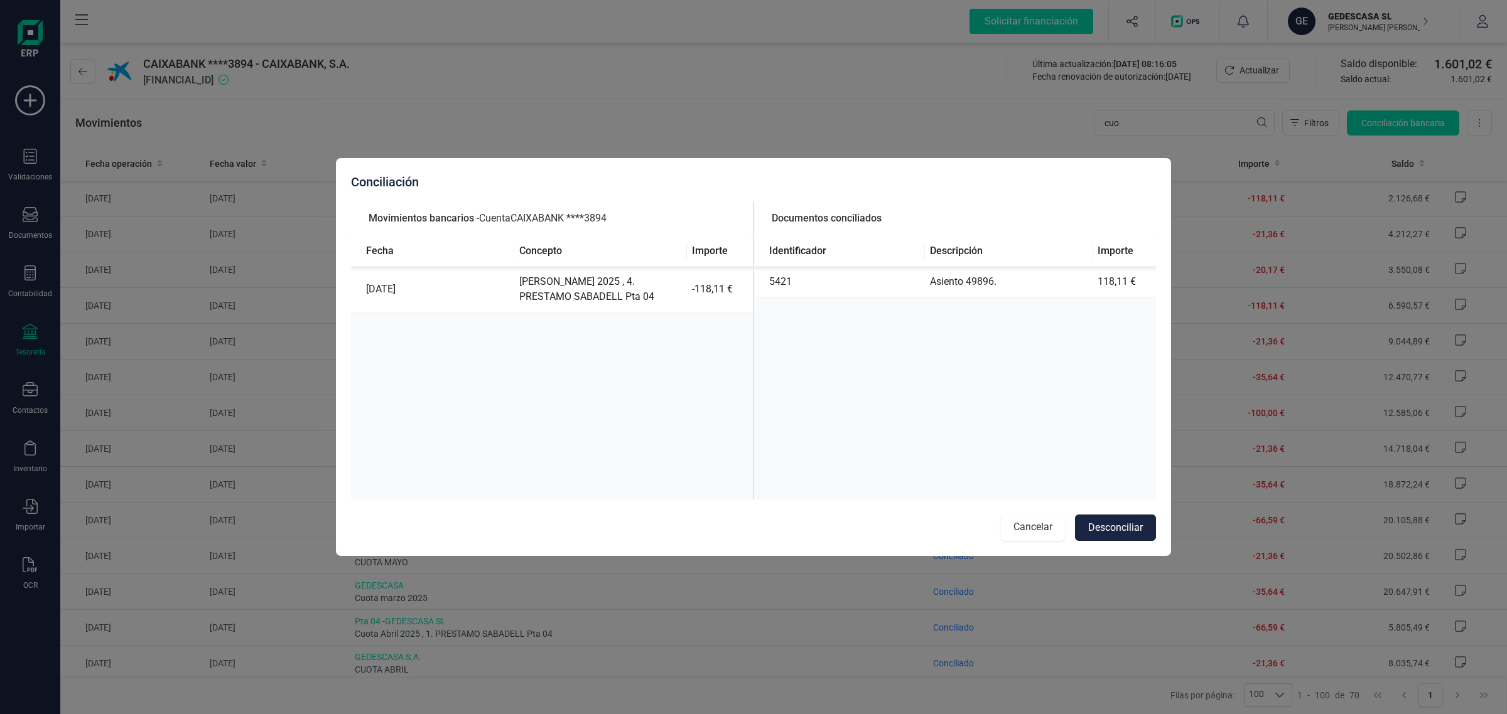
click at [1039, 523] on button "Cancelar" at bounding box center [1033, 528] width 64 height 26
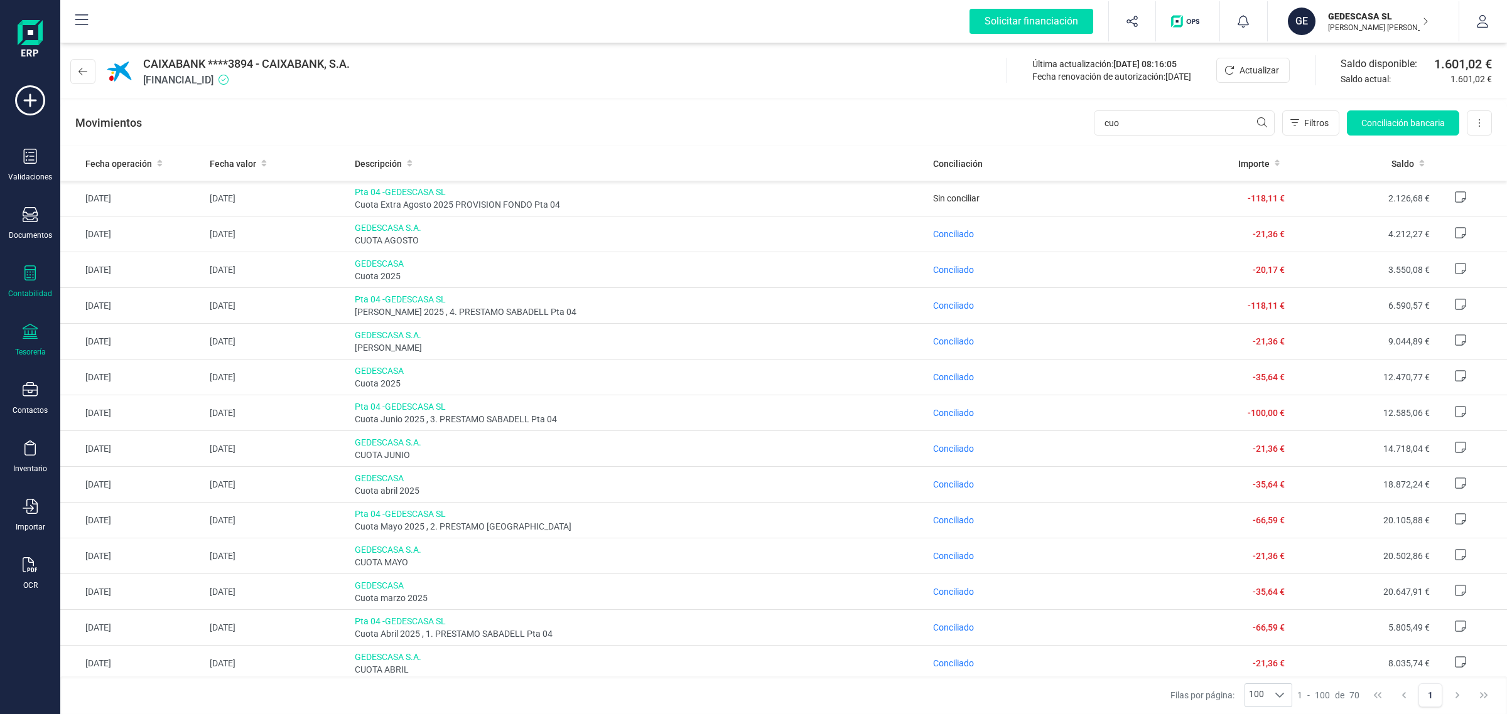
click at [18, 286] on div "Contabilidad" at bounding box center [30, 282] width 50 height 33
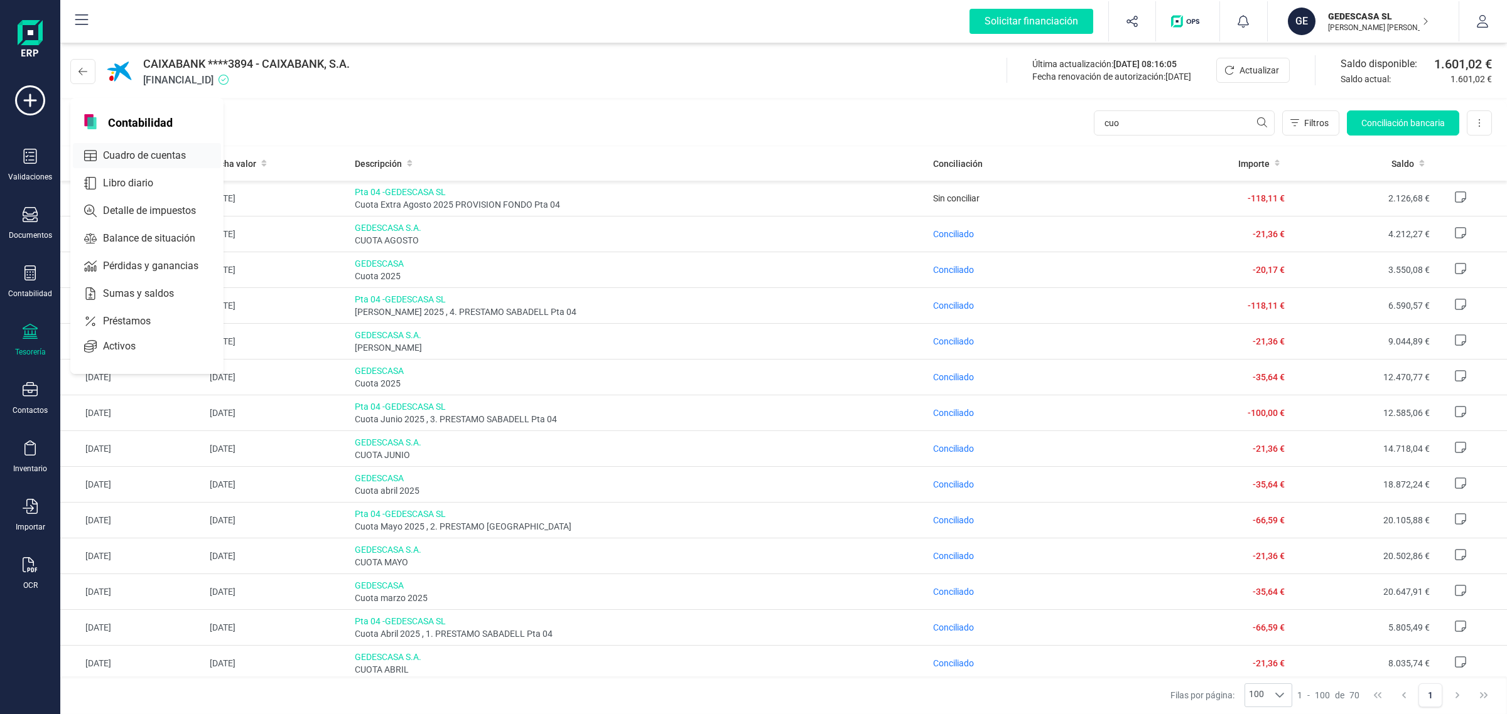
click at [174, 152] on span "Cuadro de cuentas" at bounding box center [153, 155] width 110 height 15
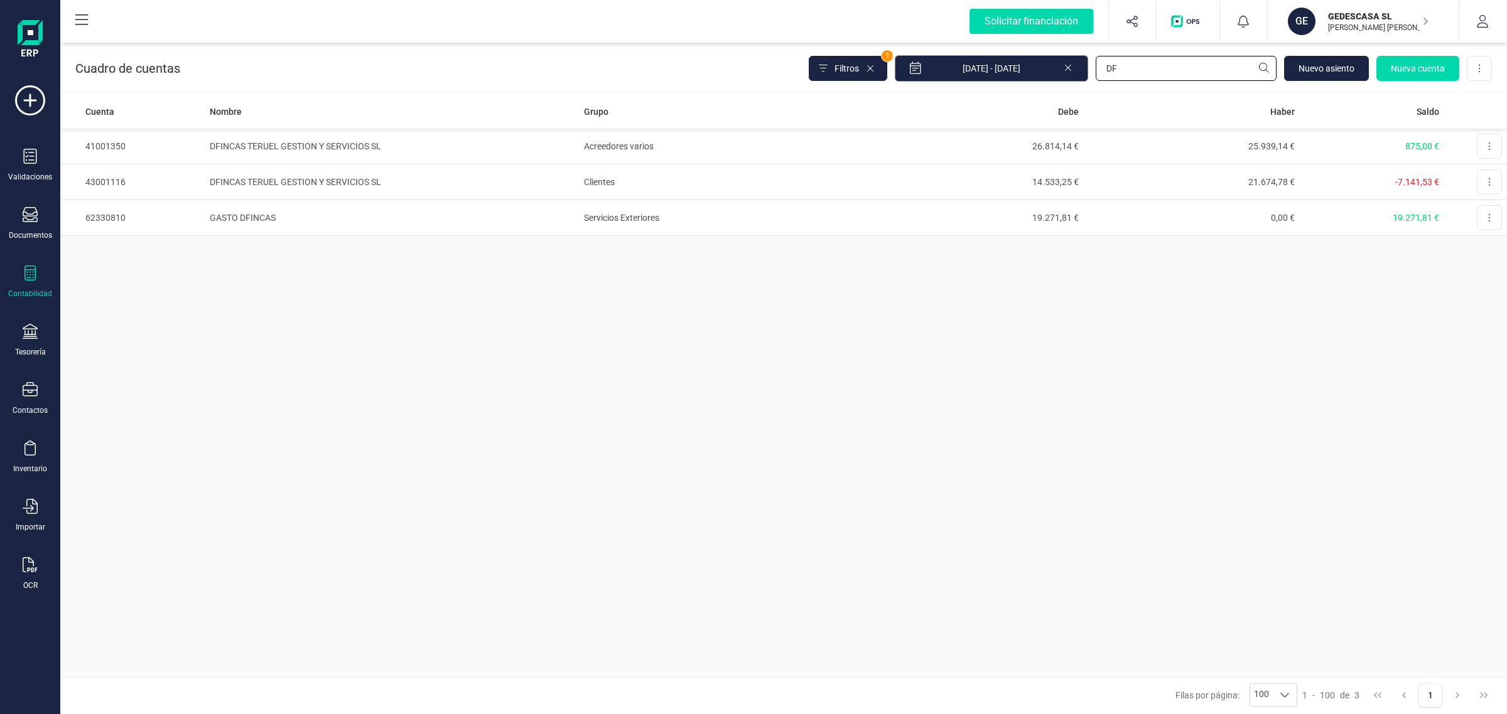
drag, startPoint x: 1143, startPoint y: 67, endPoint x: 1028, endPoint y: 71, distance: 114.3
click at [1020, 69] on div "Filtros 1 01/01/2025 - 26/08/2025 DF Nuevo asiento Nueva cuenta Descargar Excel" at bounding box center [1150, 68] width 683 height 26
click at [35, 276] on icon at bounding box center [29, 273] width 11 height 15
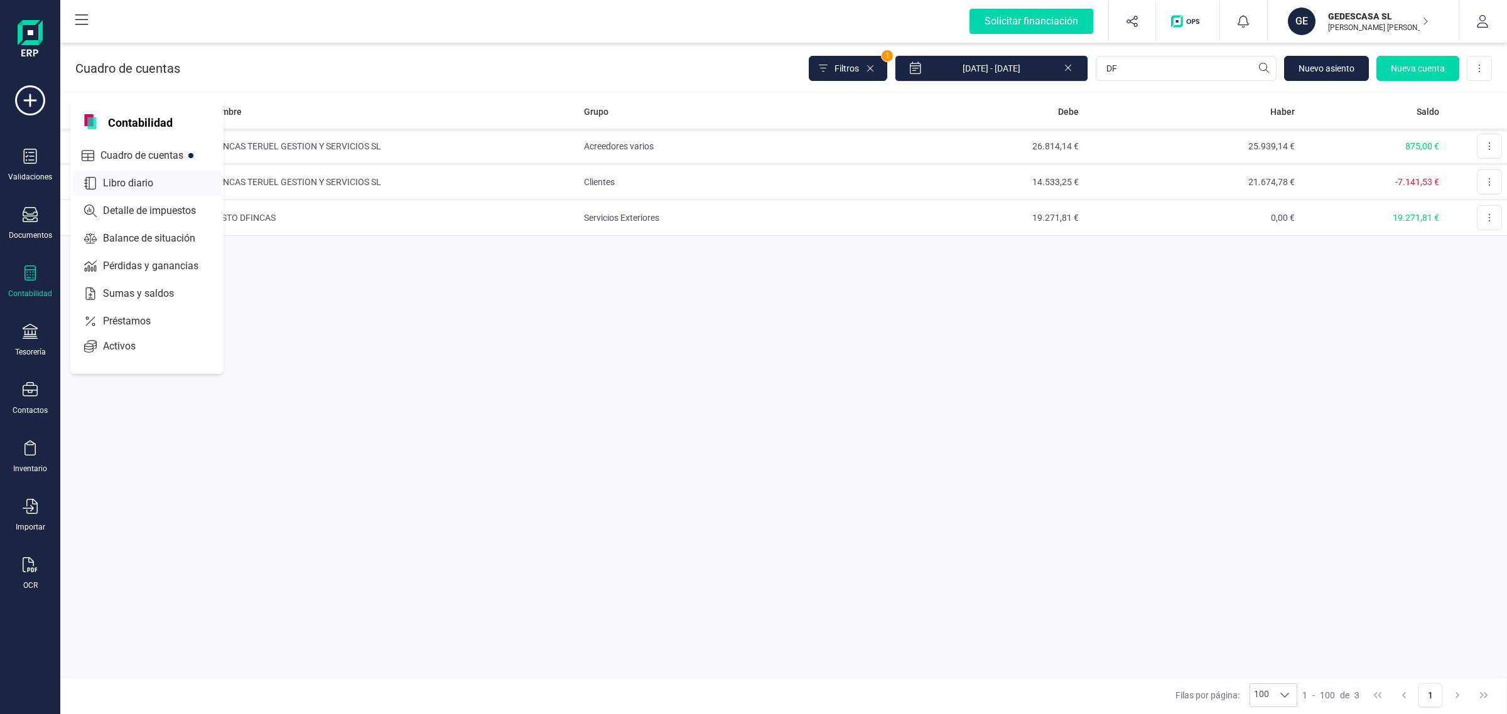
click at [176, 174] on div "Libro diario" at bounding box center [147, 183] width 148 height 25
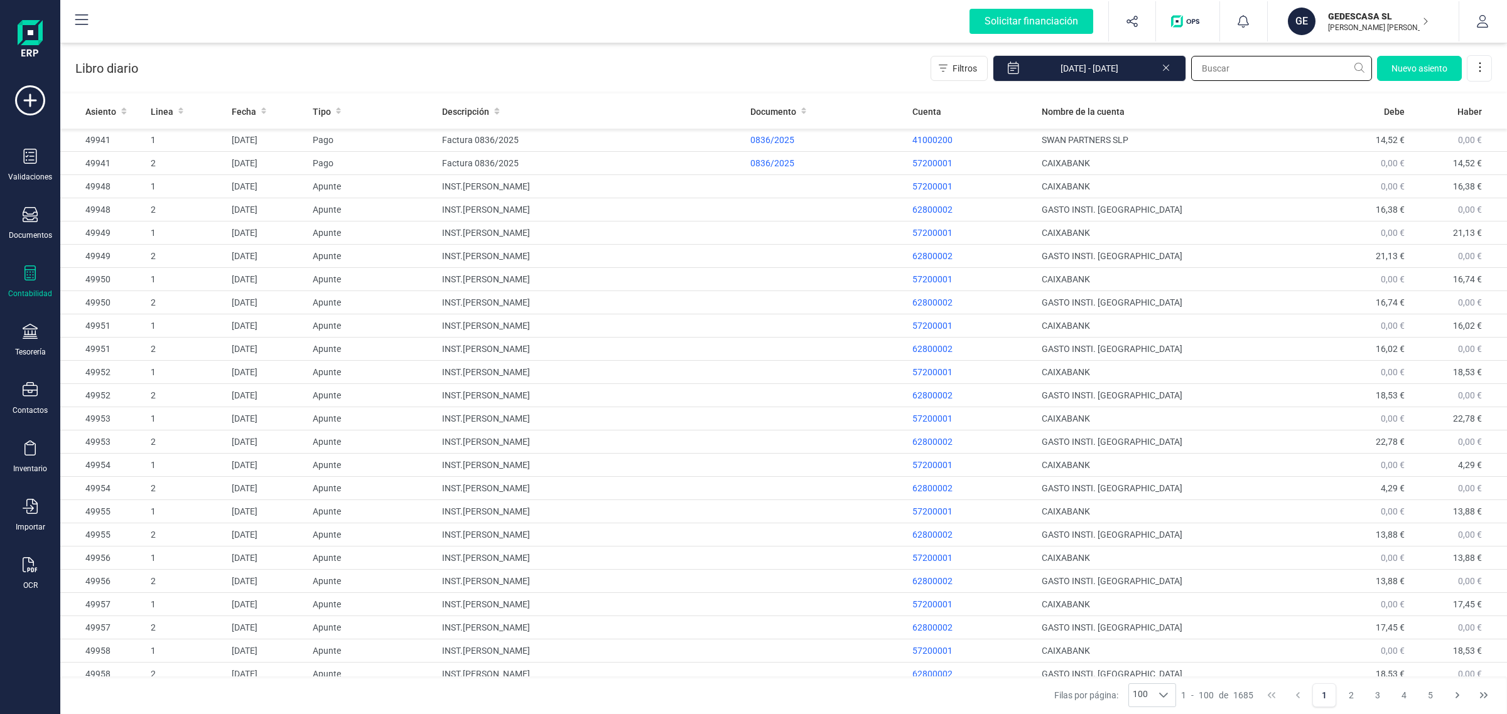
click at [1213, 70] on input "text" at bounding box center [1281, 68] width 181 height 25
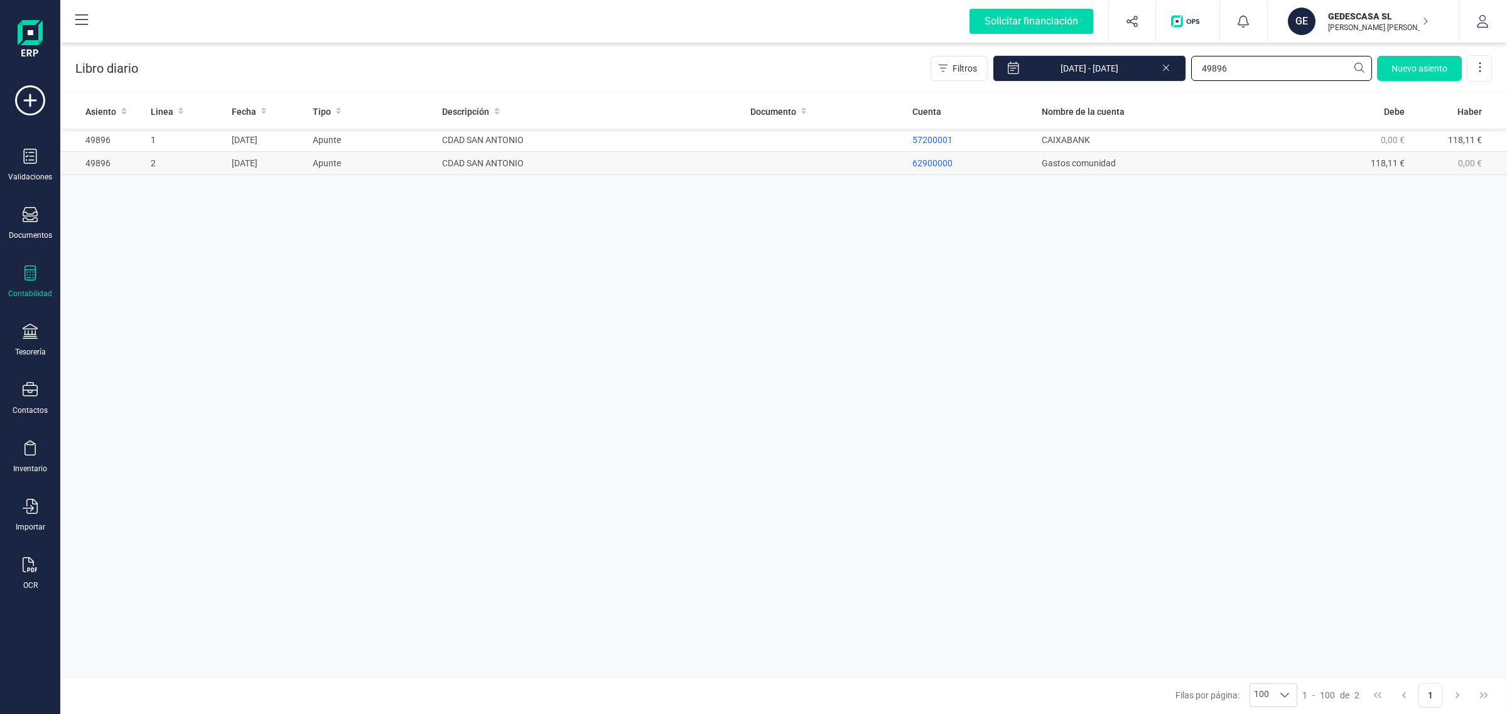
type input "49896"
click at [566, 173] on td "CDAD SAN [PERSON_NAME]" at bounding box center [591, 163] width 308 height 23
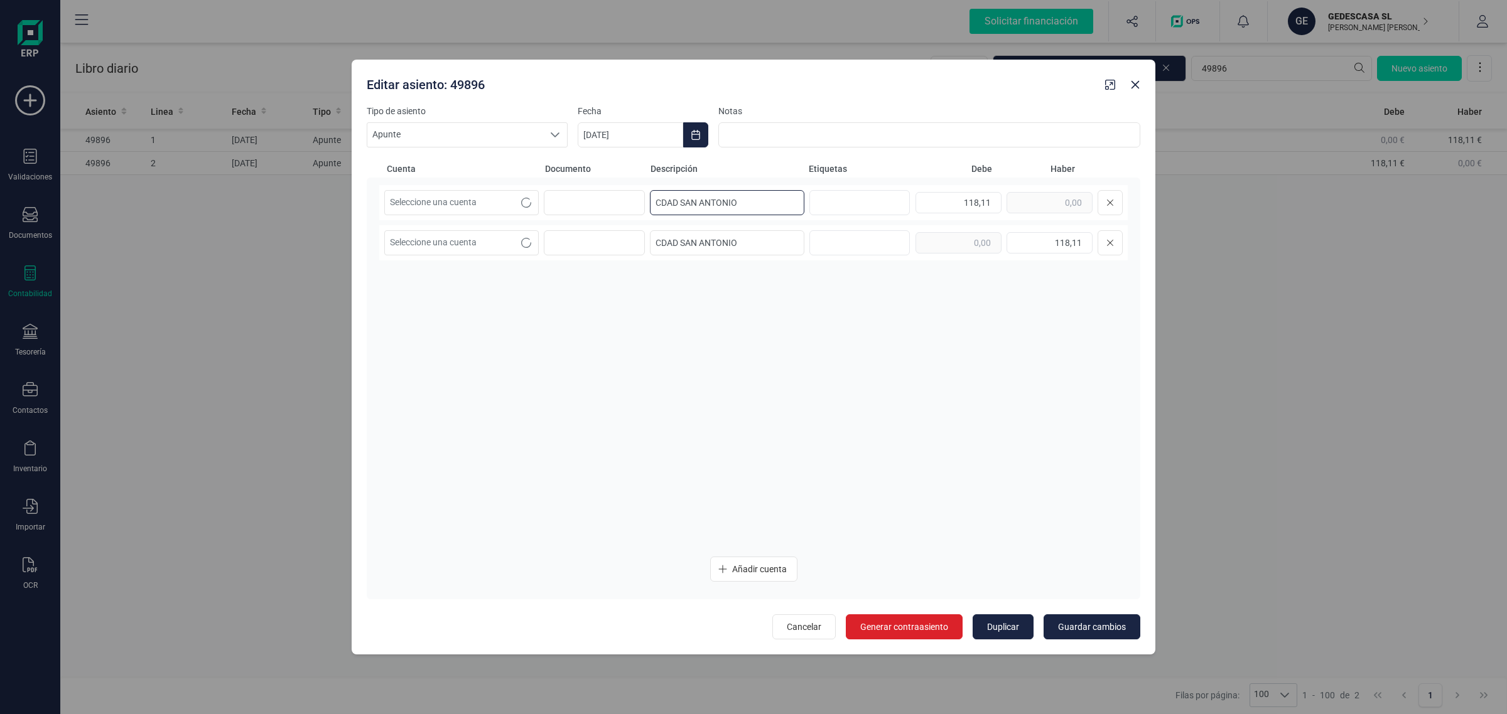
drag, startPoint x: 736, startPoint y: 202, endPoint x: 750, endPoint y: 205, distance: 14.2
click at [748, 205] on input "CDAD SAN [PERSON_NAME]" at bounding box center [727, 202] width 154 height 25
drag, startPoint x: 748, startPoint y: 199, endPoint x: 662, endPoint y: 193, distance: 86.2
click at [662, 193] on input "CDAD SAN [PERSON_NAME]" at bounding box center [727, 202] width 154 height 25
click at [764, 198] on input "CDAD SAN [PERSON_NAME]" at bounding box center [727, 202] width 154 height 25
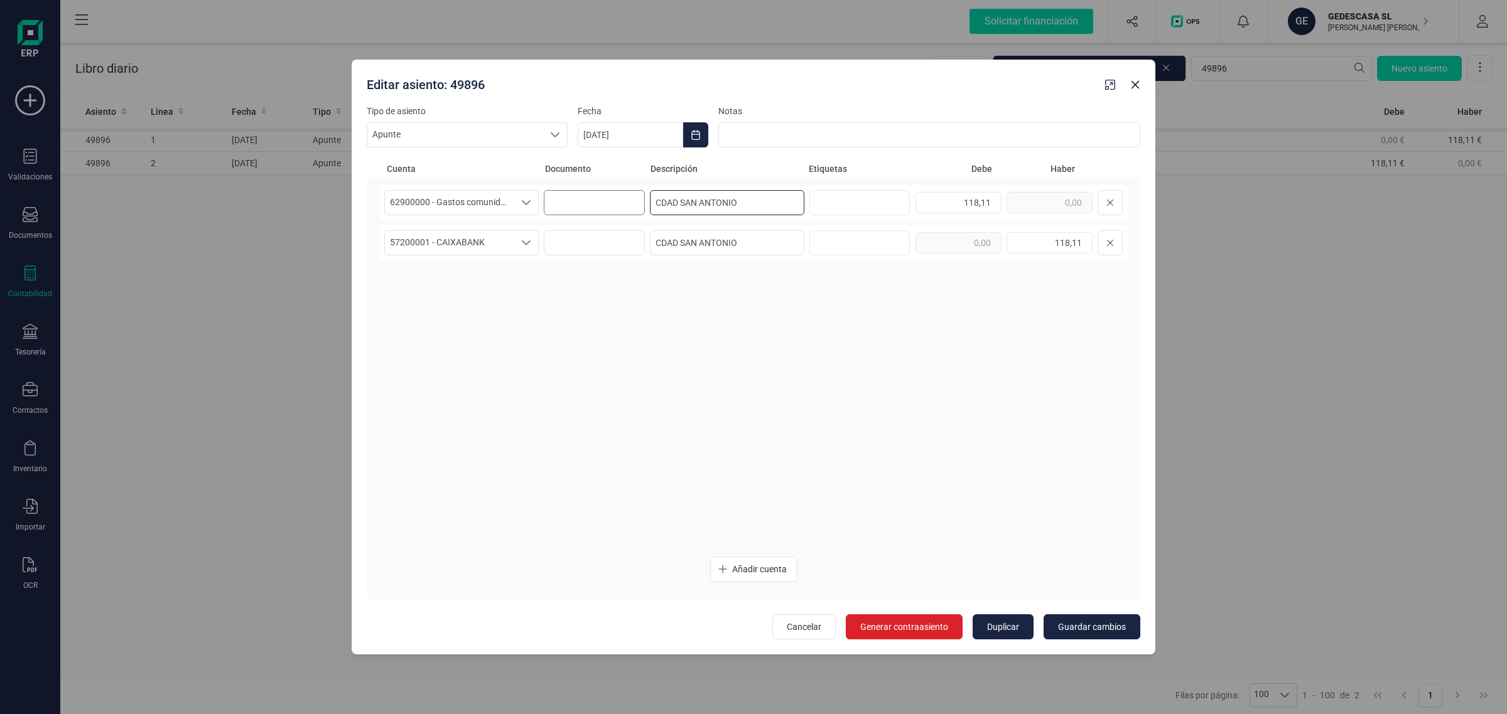
drag, startPoint x: 760, startPoint y: 201, endPoint x: 613, endPoint y: 198, distance: 146.9
click at [613, 198] on div "62900000 - Gastos comunidad 62900000 - Gastos comunidad CDAD SAN ANTONIO 118,11" at bounding box center [753, 202] width 748 height 35
click at [1135, 82] on icon "button" at bounding box center [1135, 85] width 10 height 10
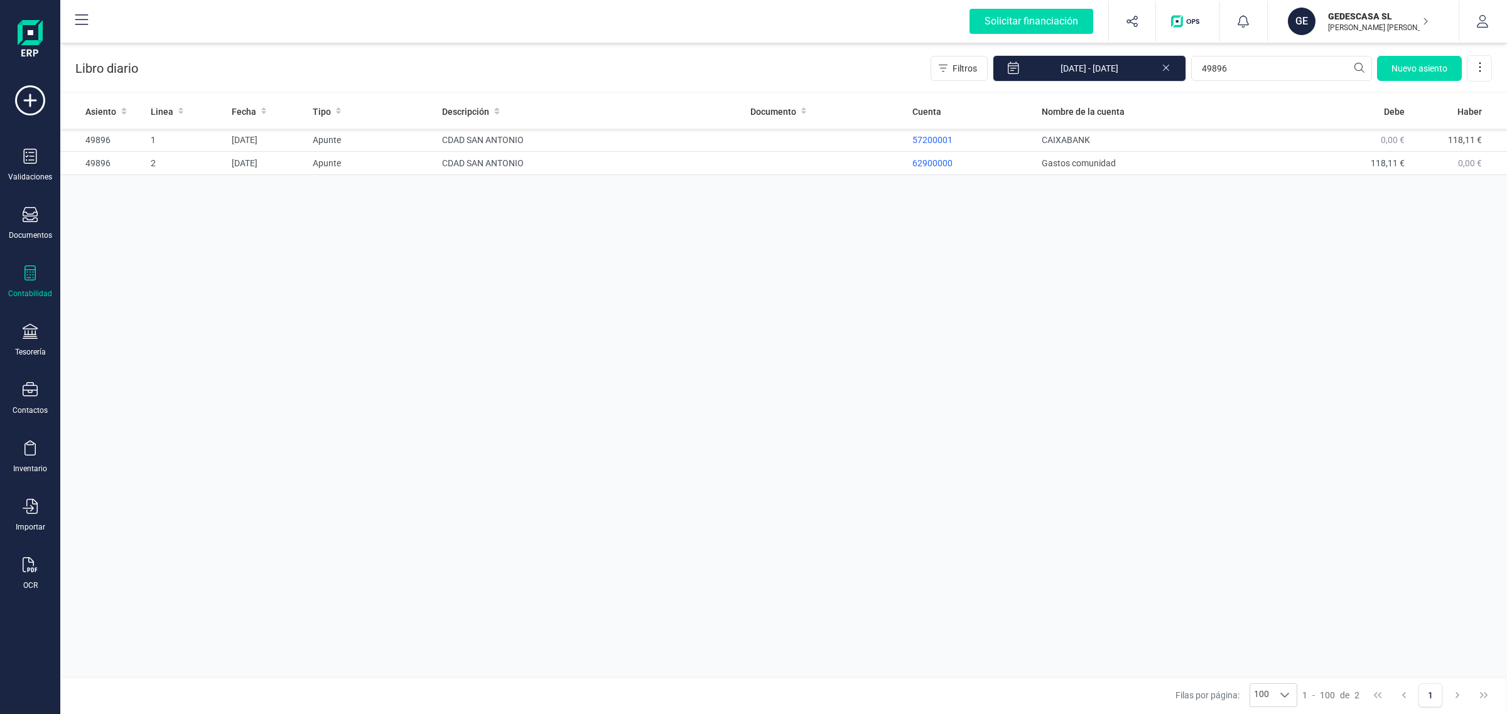
click at [53, 291] on div "Contabilidad" at bounding box center [30, 282] width 50 height 33
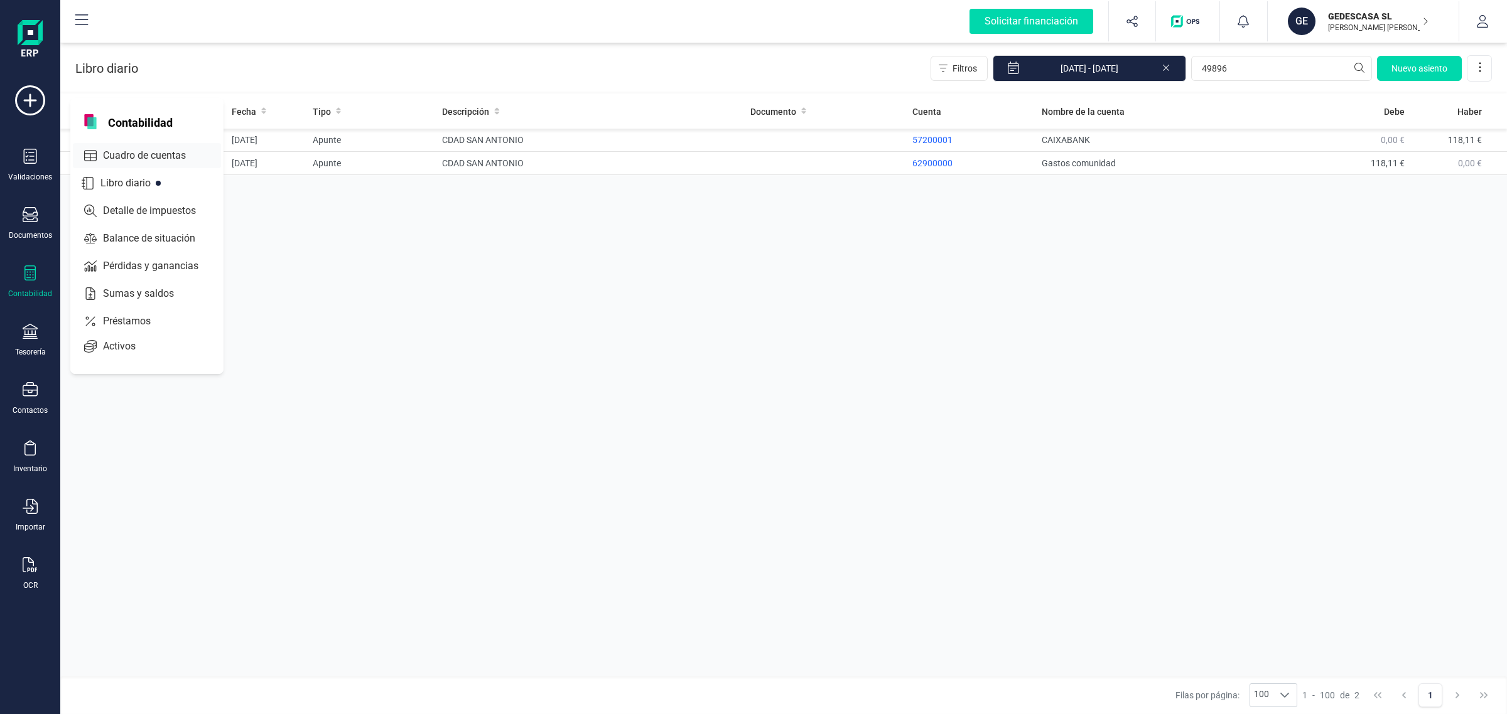
click at [140, 151] on span "Cuadro de cuentas" at bounding box center [153, 155] width 110 height 15
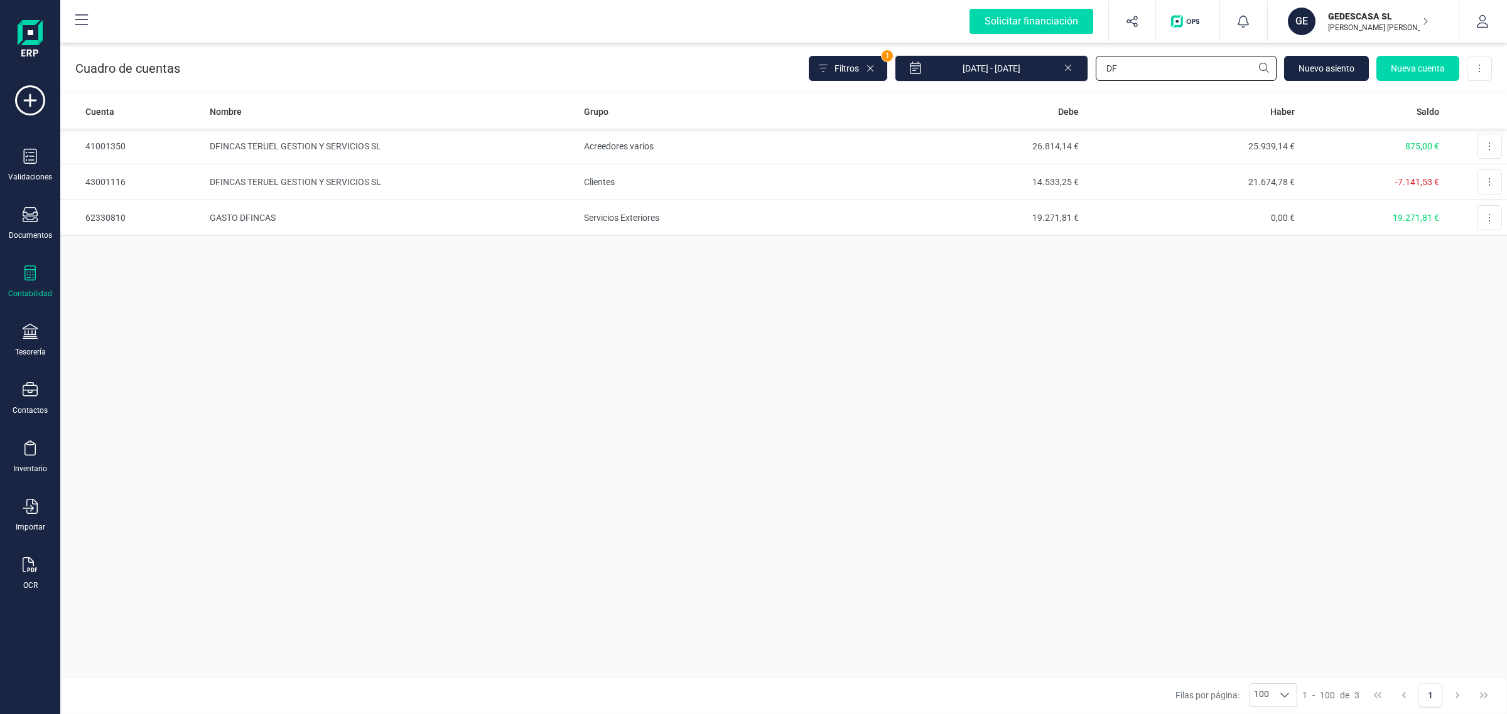
click at [1100, 73] on input "DF" at bounding box center [1185, 68] width 181 height 25
drag, startPoint x: 1152, startPoint y: 67, endPoint x: 670, endPoint y: 110, distance: 483.5
click at [670, 110] on div "Cuadro de cuentas Filtros 1 01/01/2025 - 26/08/2025 d Nuevo asiento Nueva cuent…" at bounding box center [783, 377] width 1446 height 674
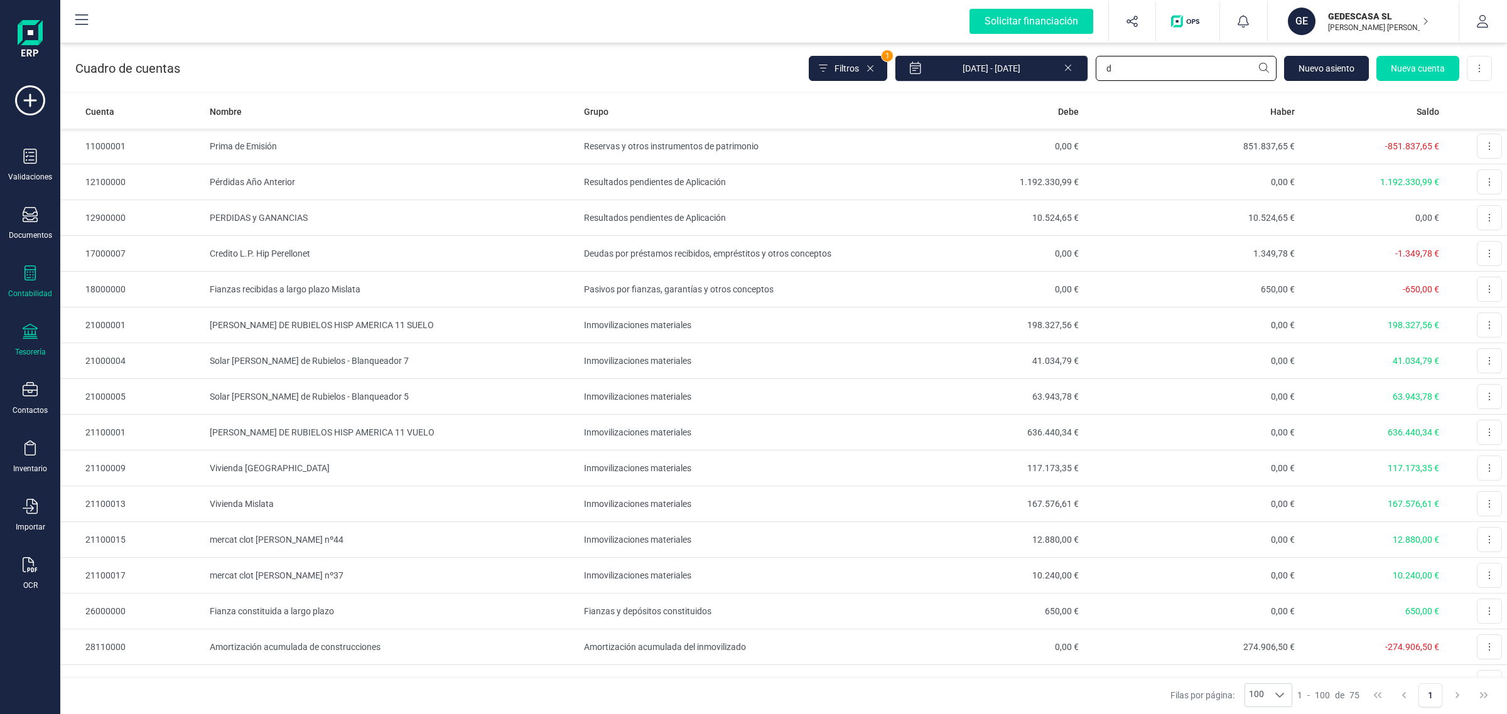
type input "d"
click at [45, 325] on div "Tesorería" at bounding box center [30, 340] width 50 height 33
click at [151, 214] on span "Cuentas bancarias" at bounding box center [153, 214] width 110 height 15
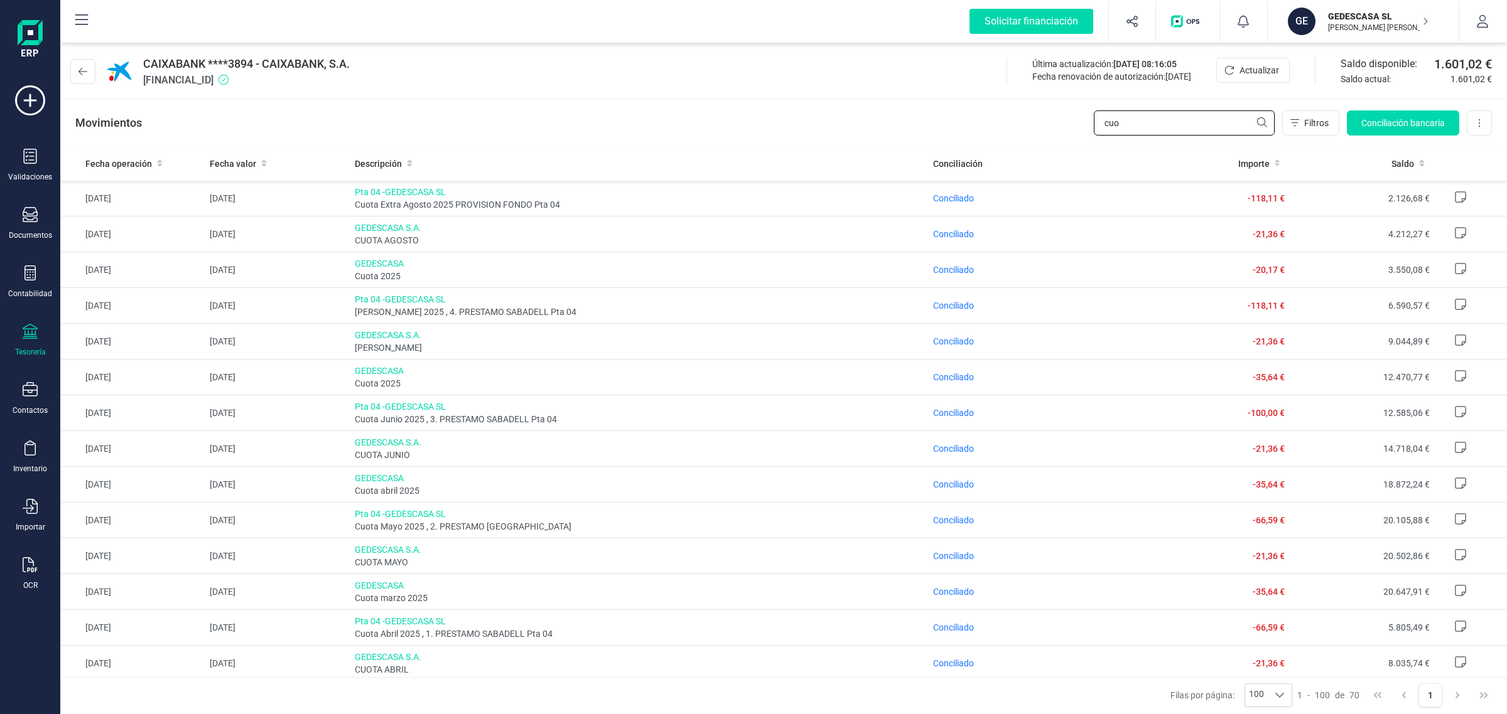
drag, startPoint x: 1198, startPoint y: 129, endPoint x: 1025, endPoint y: 132, distance: 173.3
click at [1025, 132] on div "Movimientos cuo Filtros Conciliación bancaria Descargar Excel Eliminar cuenta" at bounding box center [783, 122] width 1446 height 45
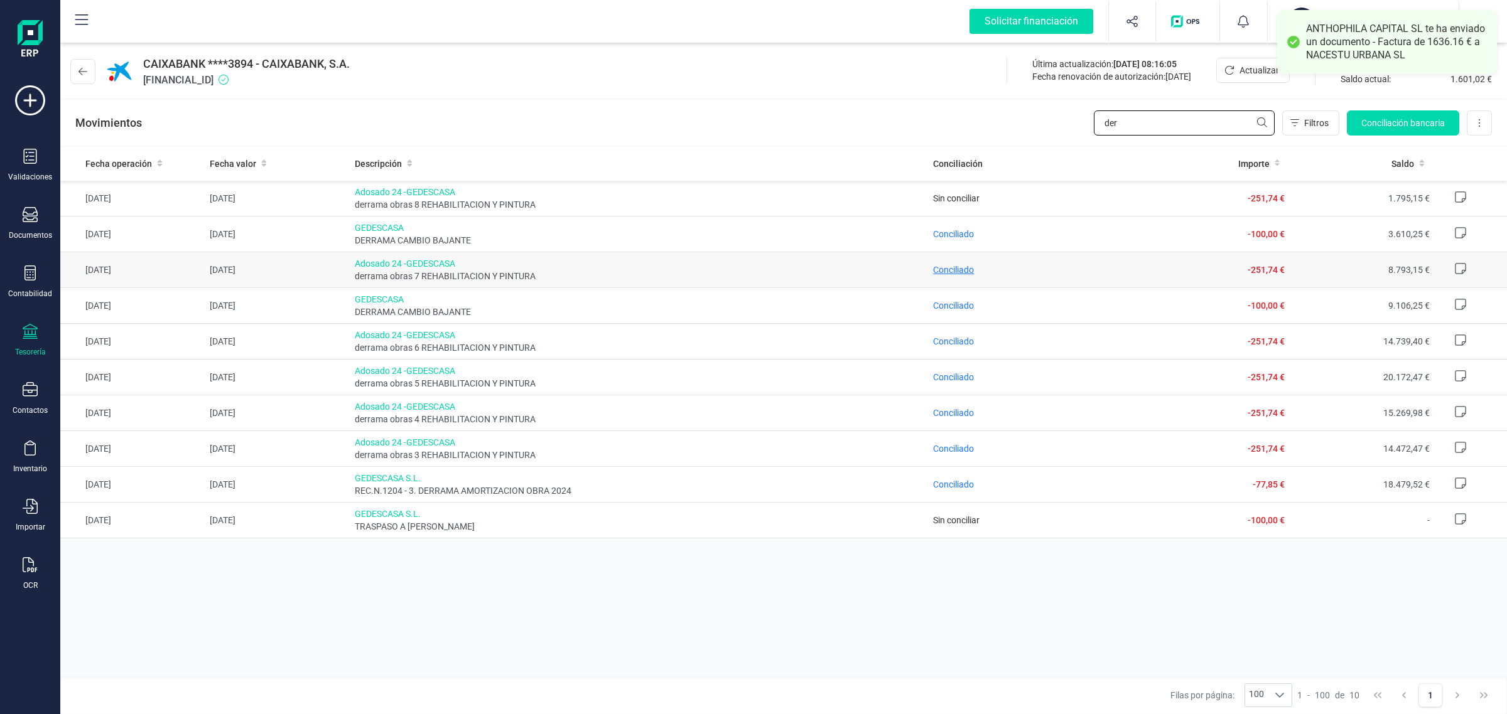
type input "der"
click at [962, 268] on span "Conciliado" at bounding box center [953, 270] width 41 height 10
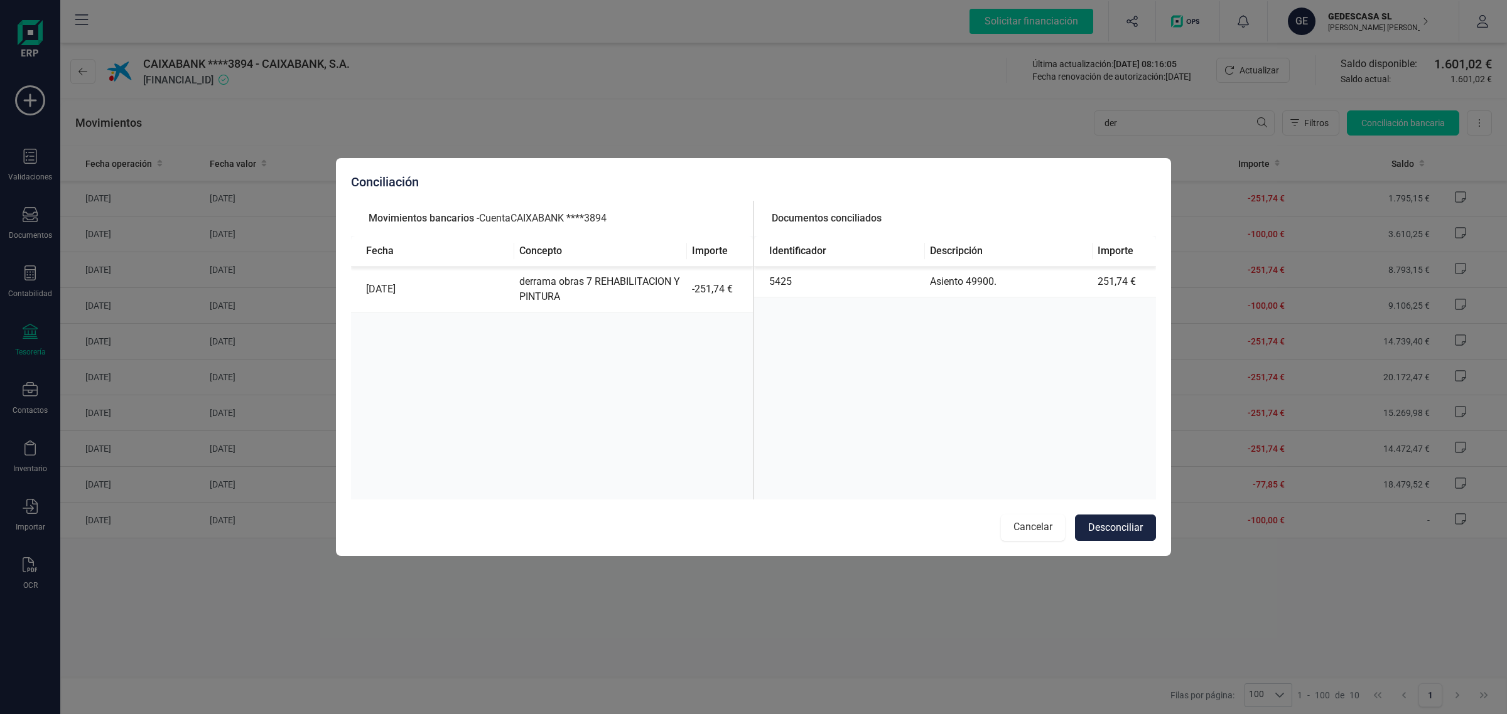
click at [1028, 529] on button "Cancelar" at bounding box center [1033, 528] width 64 height 26
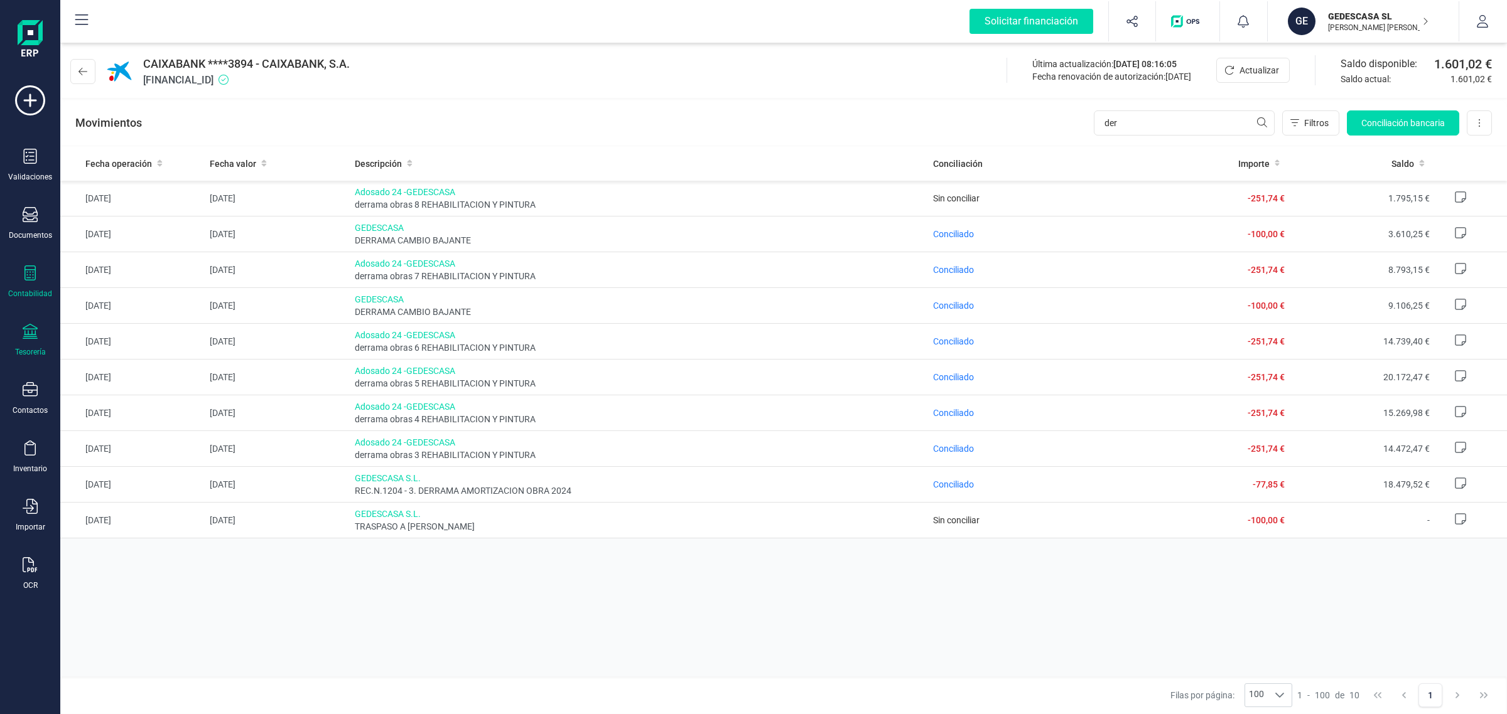
click at [25, 286] on div "Contabilidad" at bounding box center [30, 282] width 50 height 33
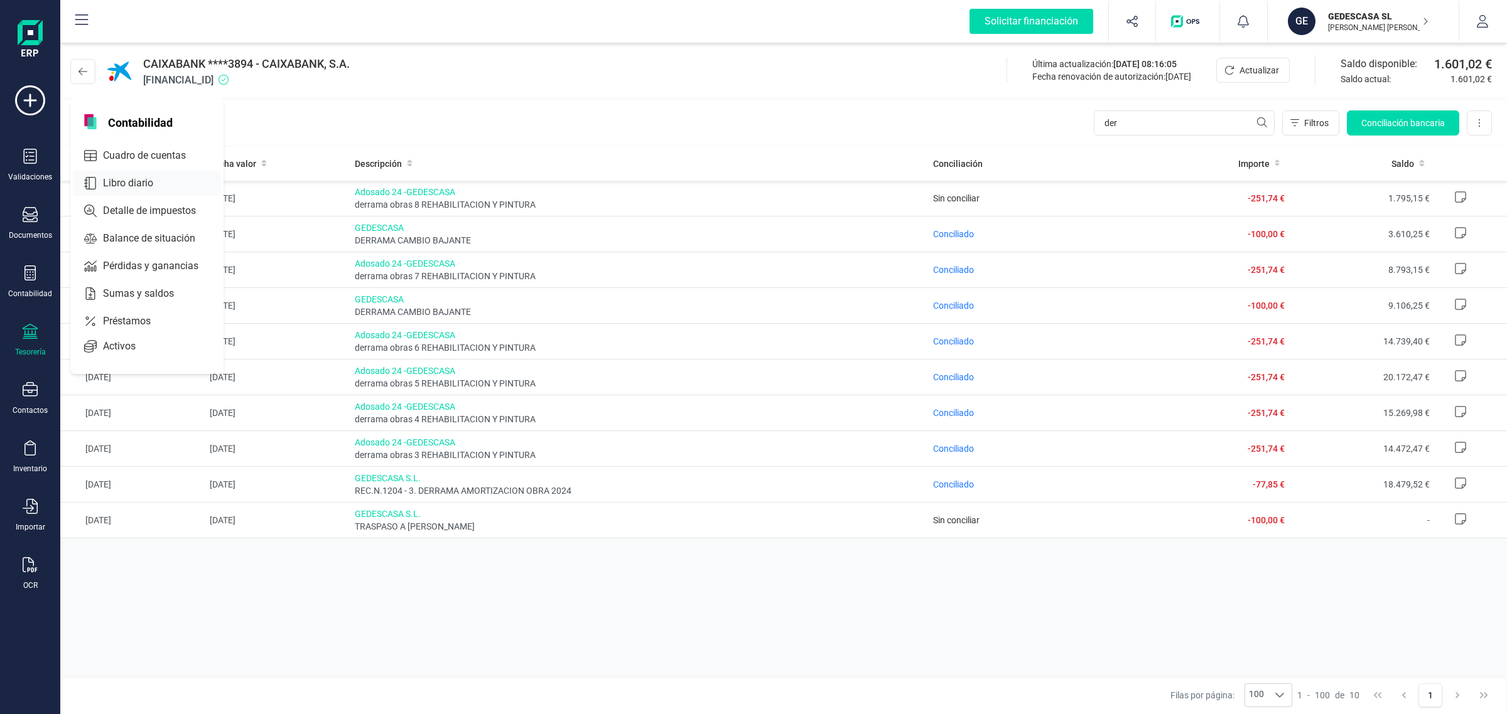
click at [133, 176] on span "Libro diario" at bounding box center [137, 183] width 78 height 15
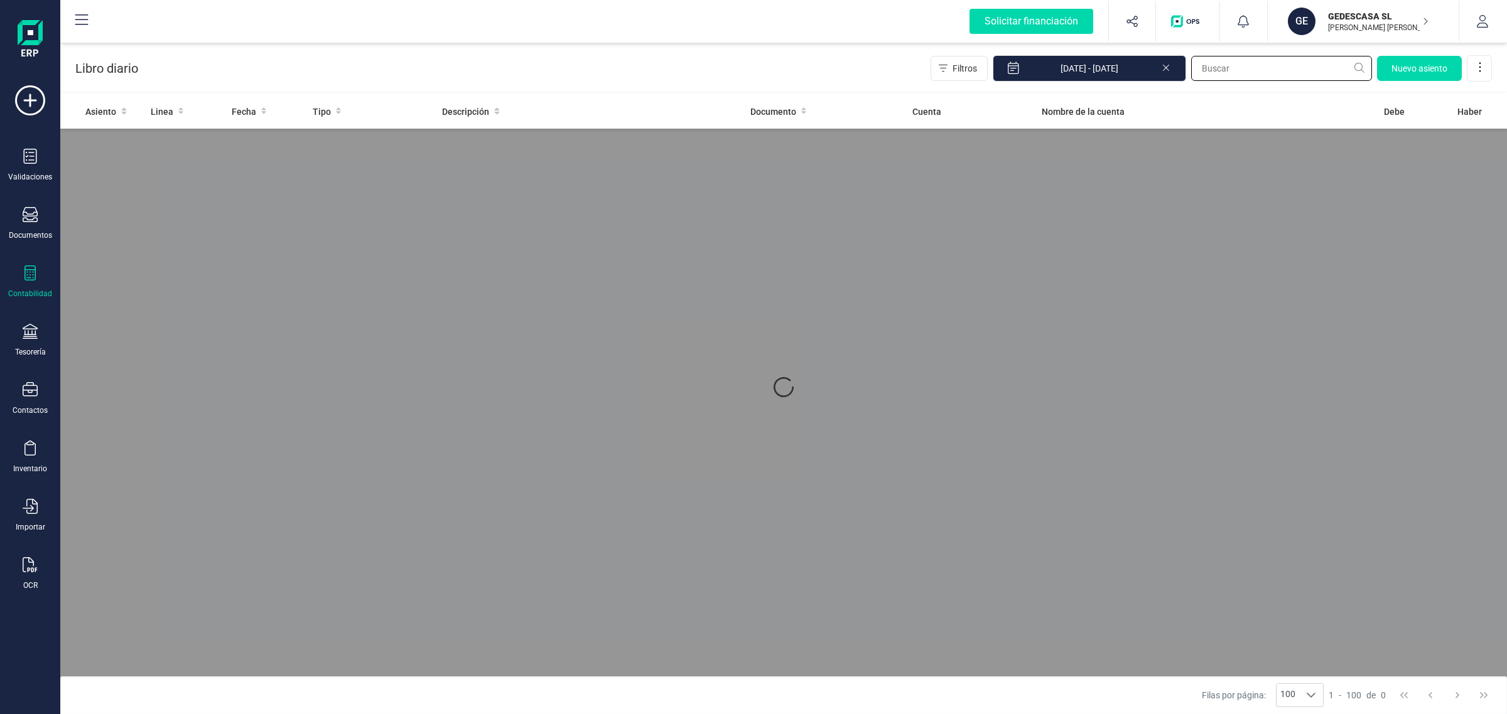
click at [1249, 63] on input "text" at bounding box center [1281, 68] width 181 height 25
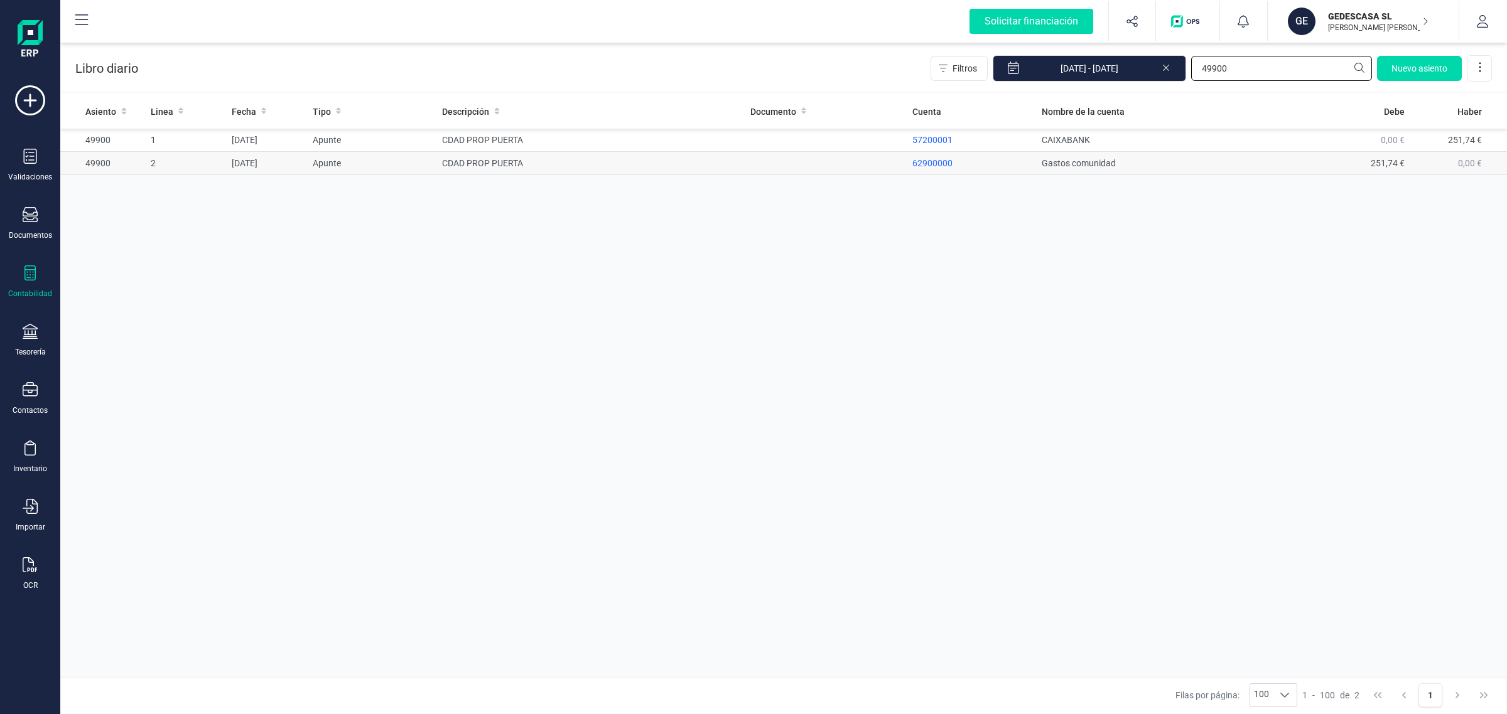
type input "49900"
click at [644, 170] on td "CDAD PROP PUERTA" at bounding box center [591, 163] width 308 height 23
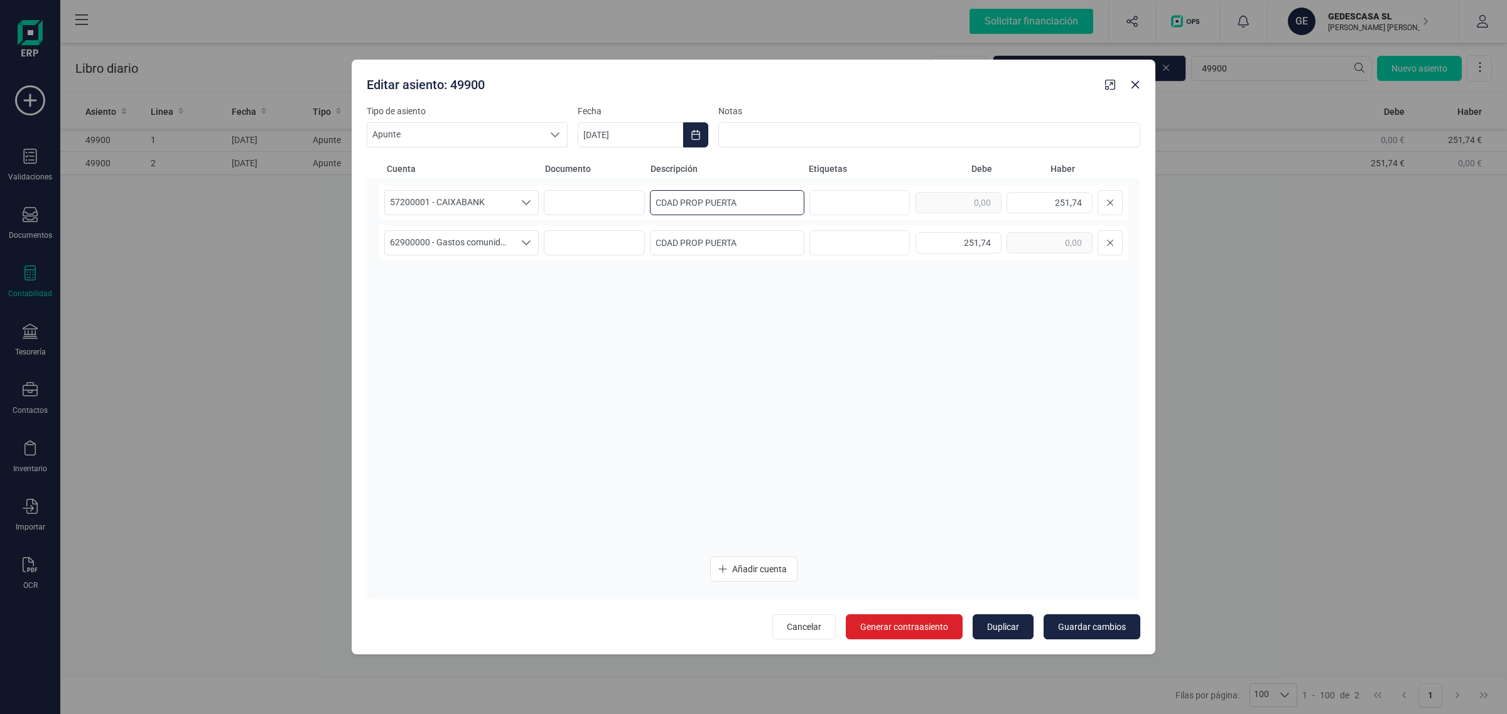
drag, startPoint x: 755, startPoint y: 205, endPoint x: 600, endPoint y: 217, distance: 154.8
click at [600, 217] on div "57200001 - CAIXABANK 57200001 - CAIXABANK 57200001 - CAIXABANK CDAD PROP PUERTA…" at bounding box center [753, 202] width 748 height 35
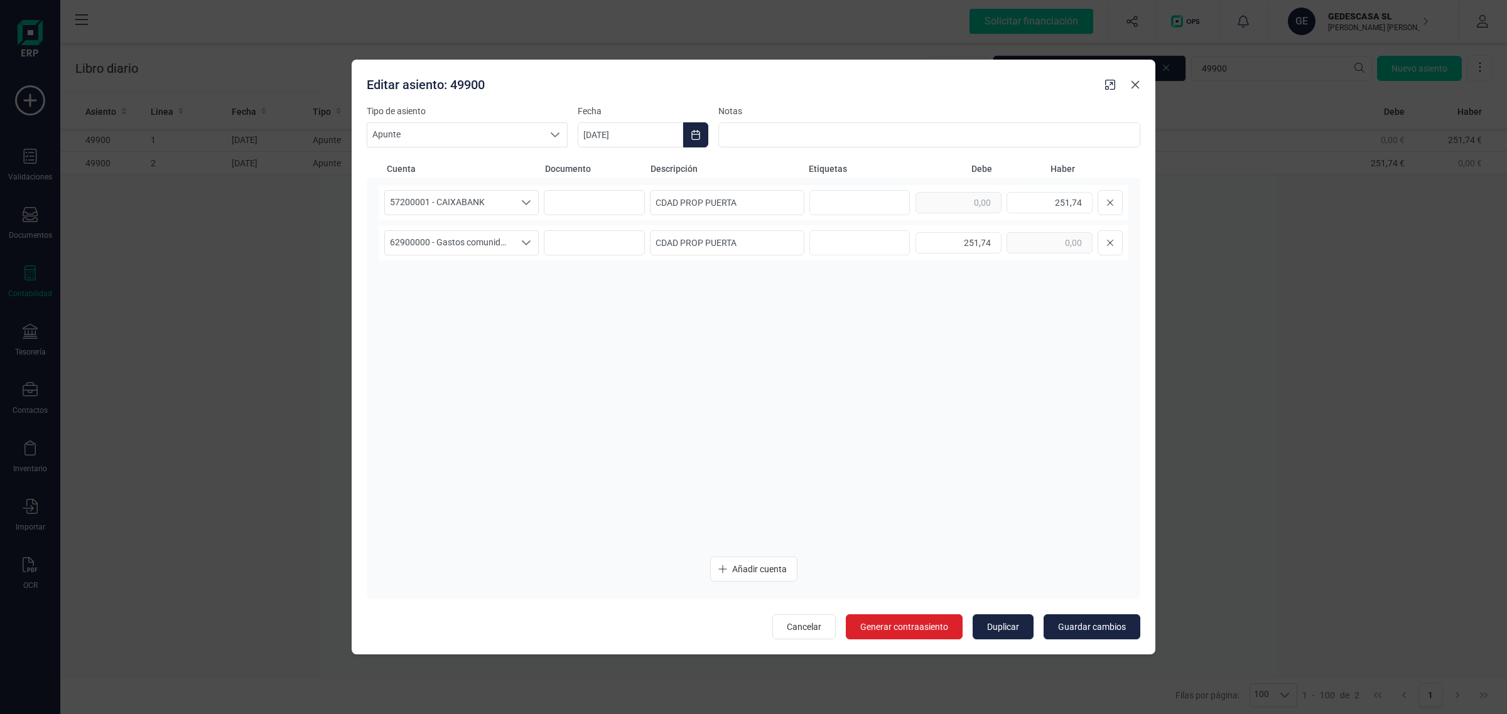
click at [1136, 80] on icon "button" at bounding box center [1135, 85] width 10 height 10
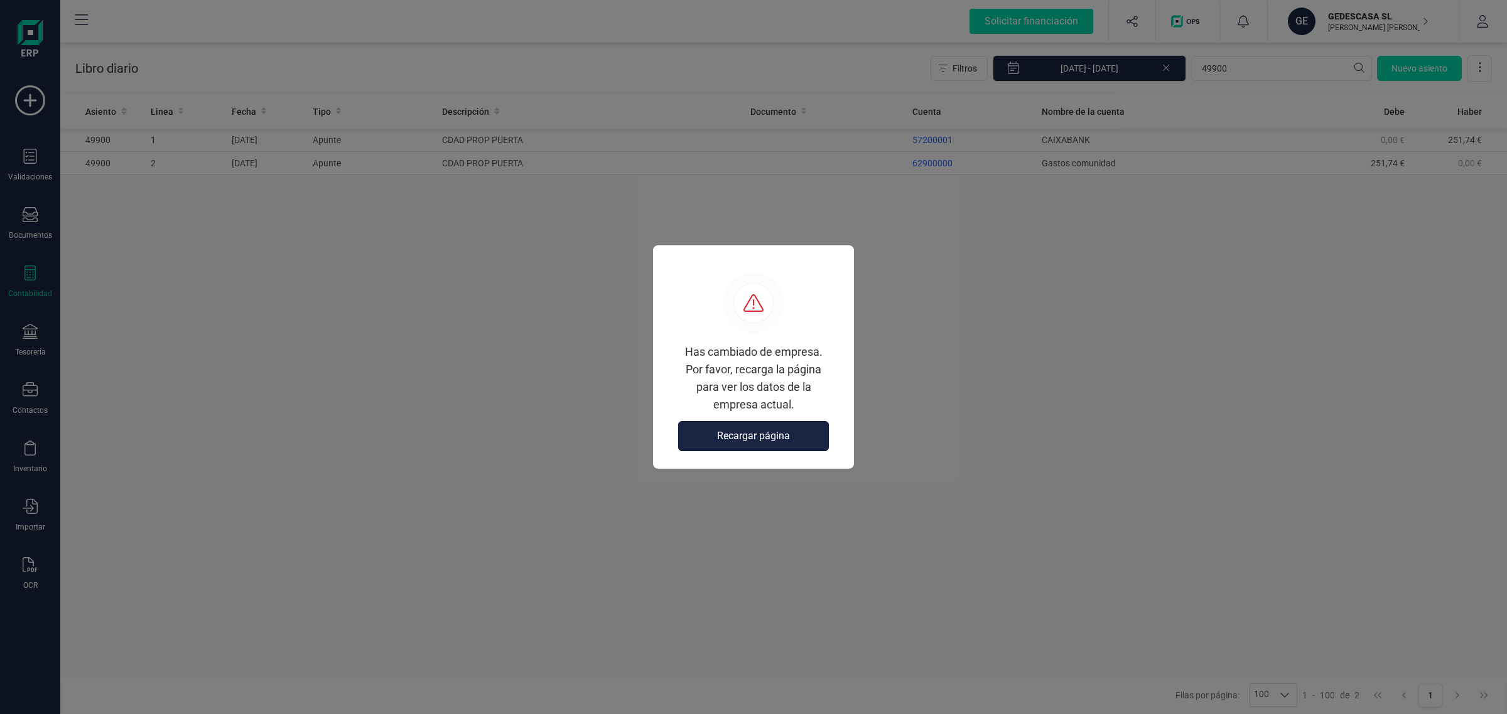
click at [731, 444] on button "Recargar página" at bounding box center [753, 436] width 151 height 30
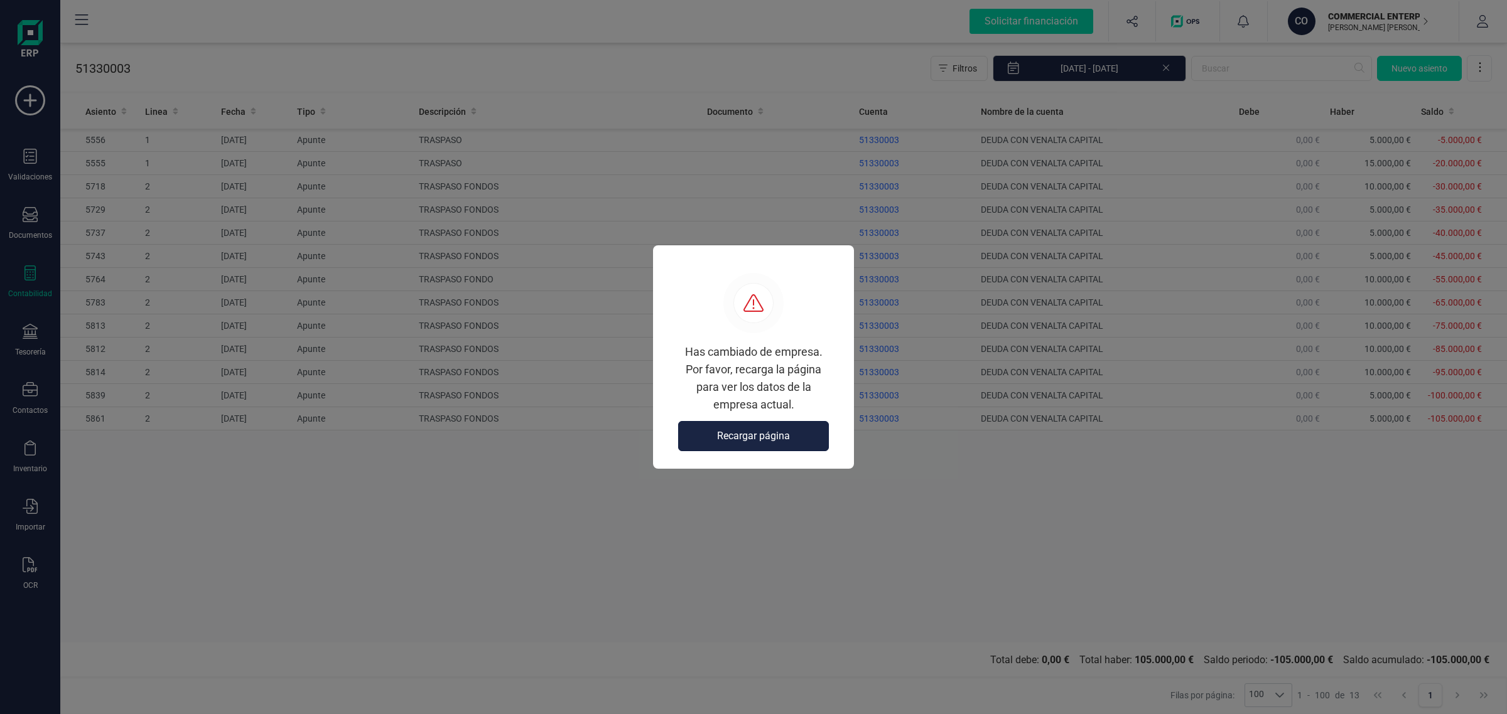
click at [787, 426] on button "Recargar página" at bounding box center [753, 436] width 151 height 30
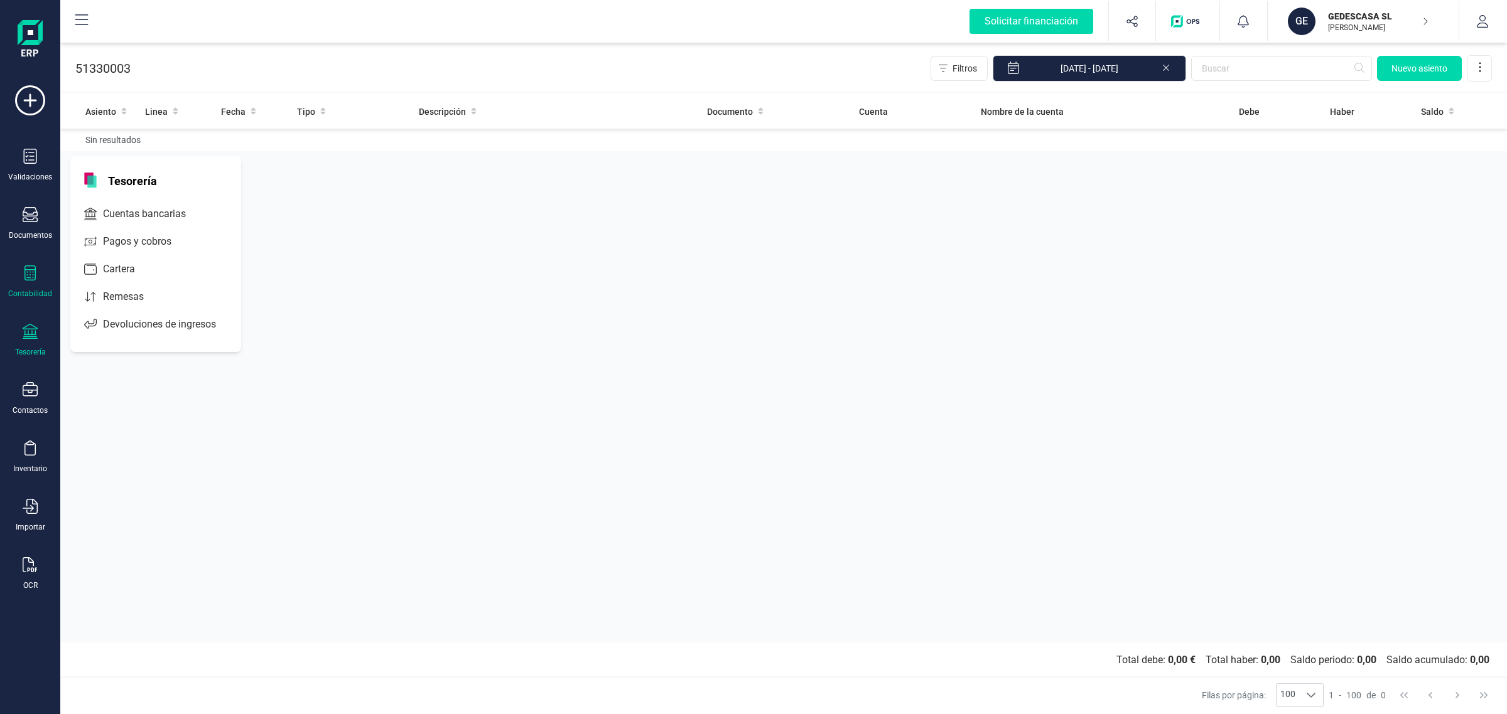
click at [30, 349] on div "Tesorería" at bounding box center [30, 340] width 50 height 33
click at [26, 340] on div at bounding box center [30, 333] width 15 height 18
click at [136, 214] on span "Cuentas bancarias" at bounding box center [153, 214] width 110 height 15
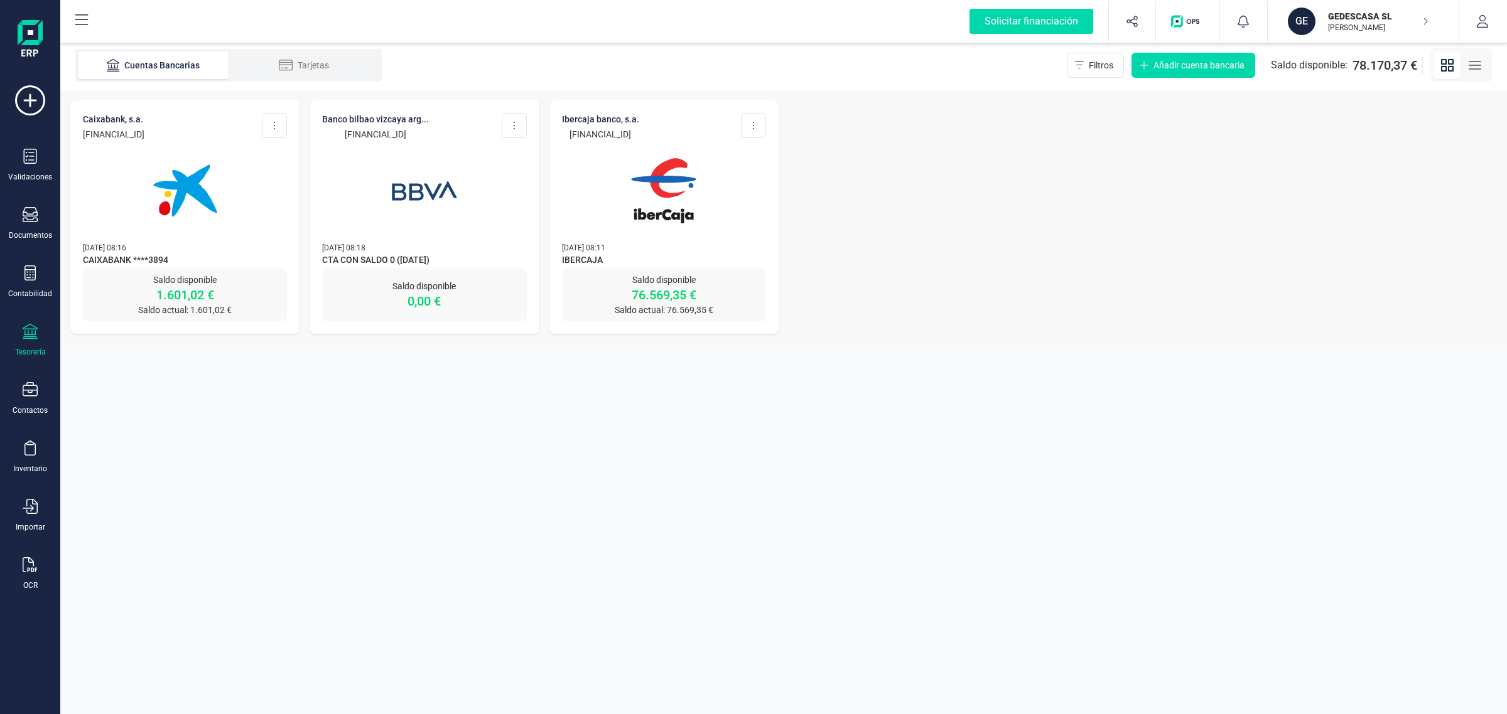
click at [729, 254] on span "IBERCAJA" at bounding box center [664, 261] width 204 height 15
click at [716, 243] on p "[DATE] 08:11" at bounding box center [664, 247] width 204 height 13
click at [665, 212] on img at bounding box center [663, 190] width 105 height 105
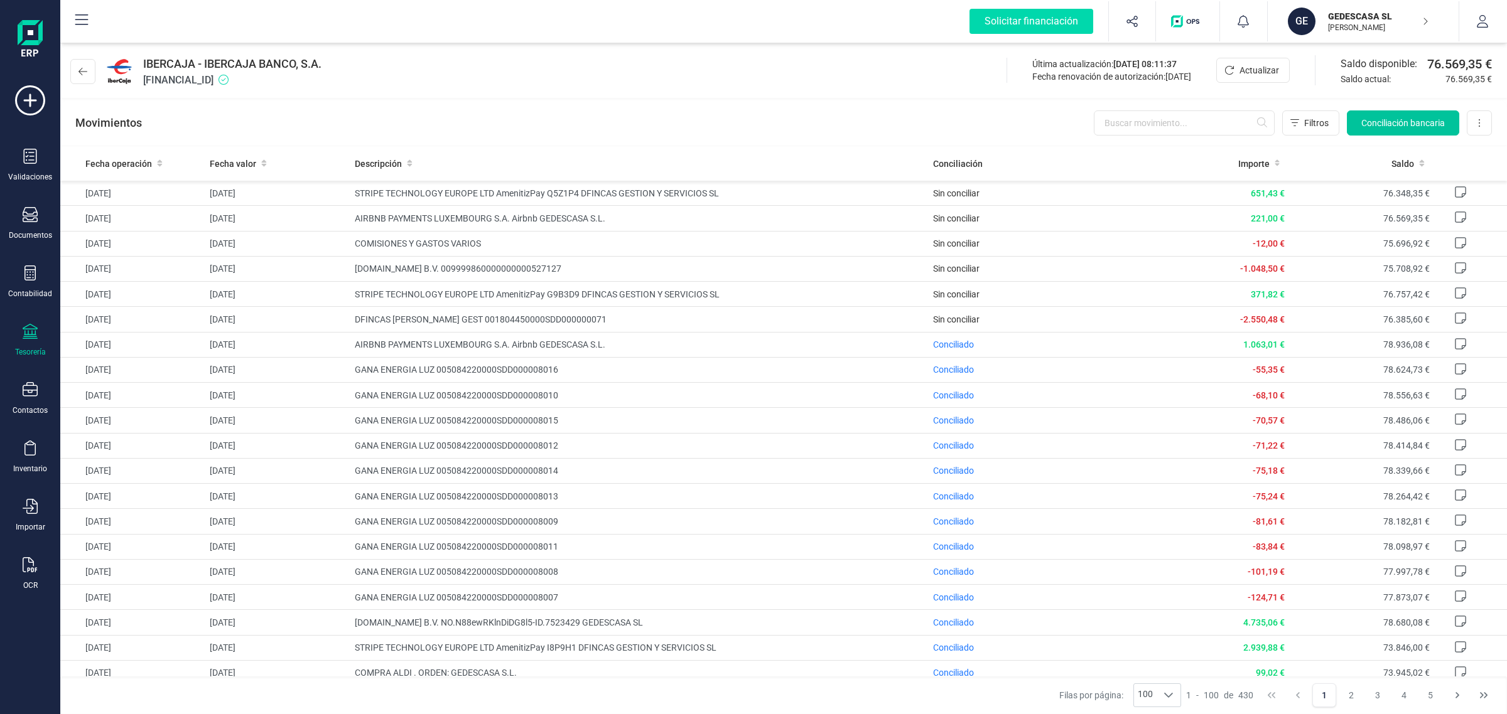
click at [1414, 117] on span "Conciliación bancaria" at bounding box center [1402, 123] width 83 height 13
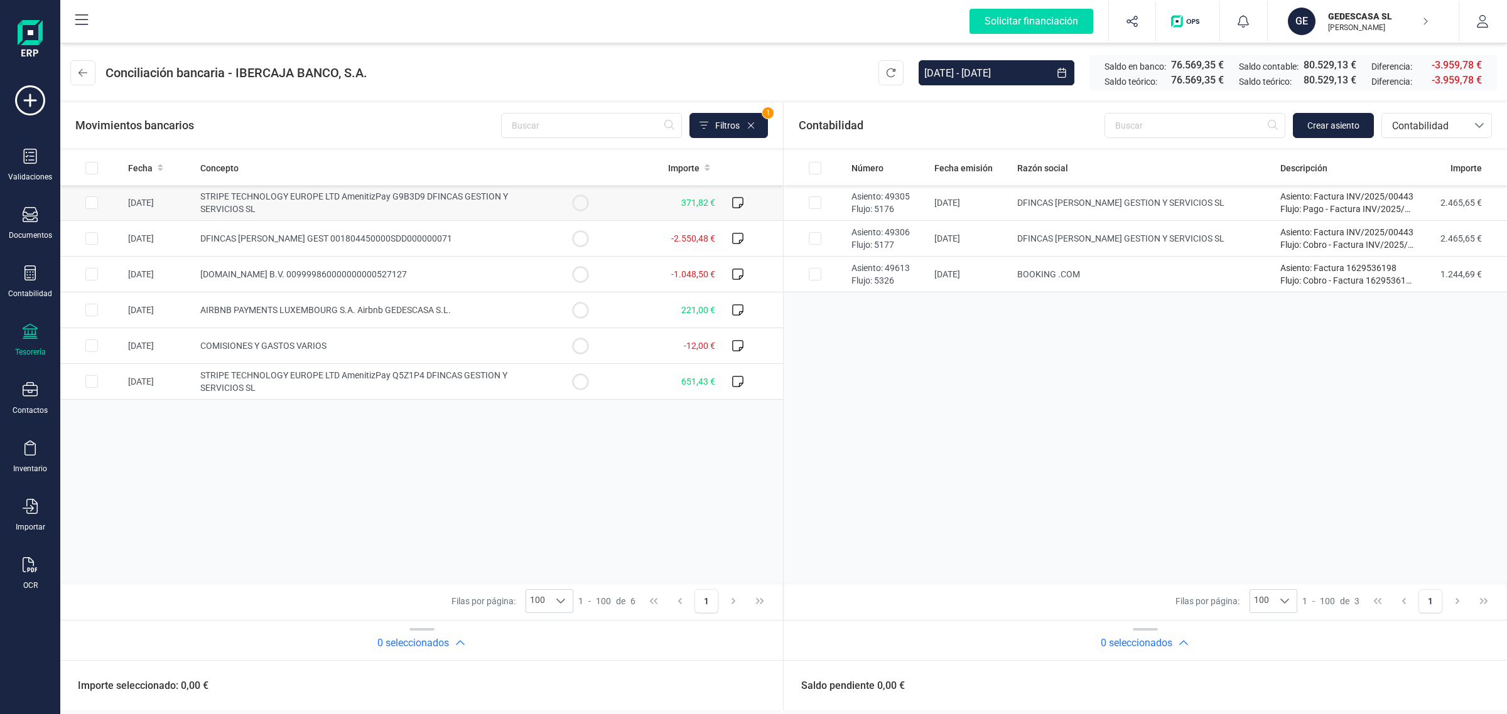
click at [424, 204] on td "STRIPE TECHNOLOGY EUROPE LTD AmenitizPay G9B3D9 DFINCAS GESTION Y SERVICIOS SL" at bounding box center [371, 203] width 353 height 36
checkbox input "true"
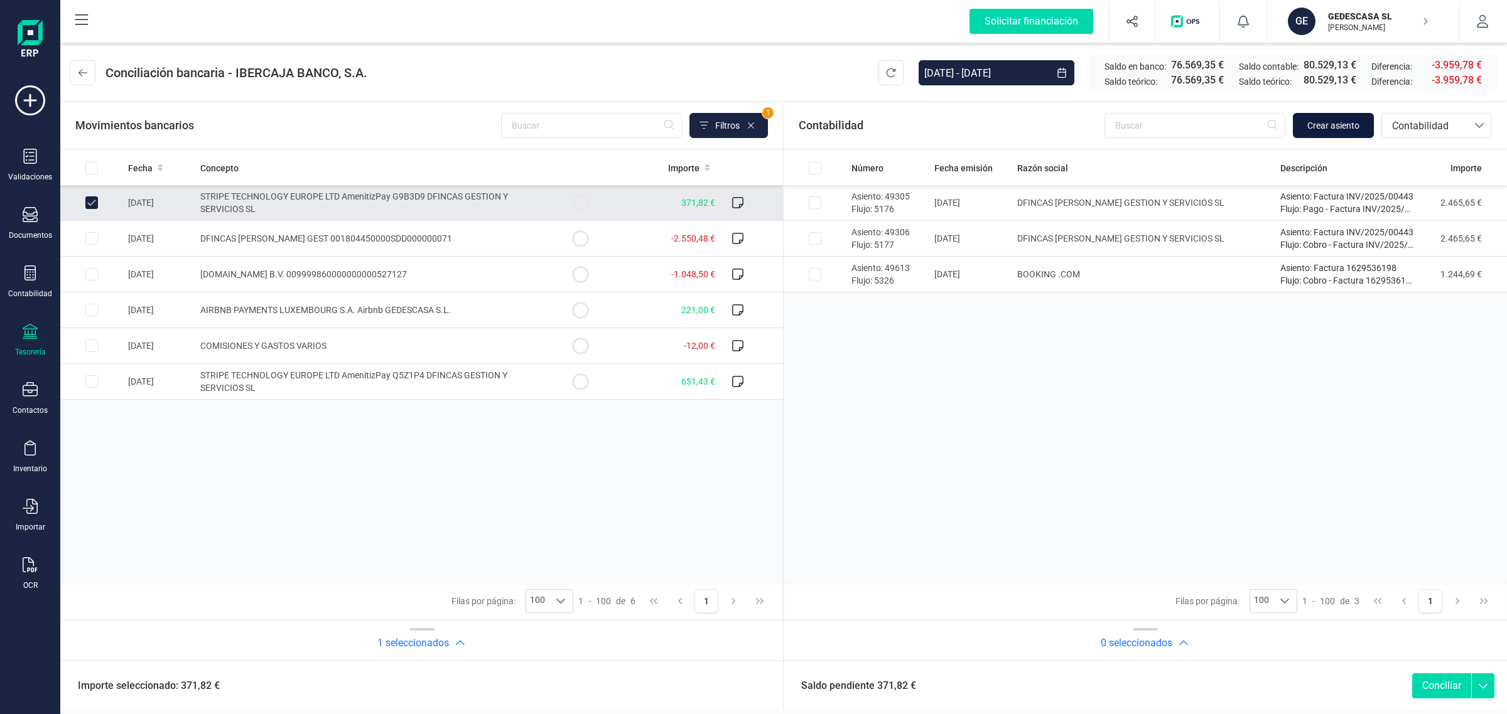
click at [1337, 122] on span "Crear asiento" at bounding box center [1333, 125] width 52 height 13
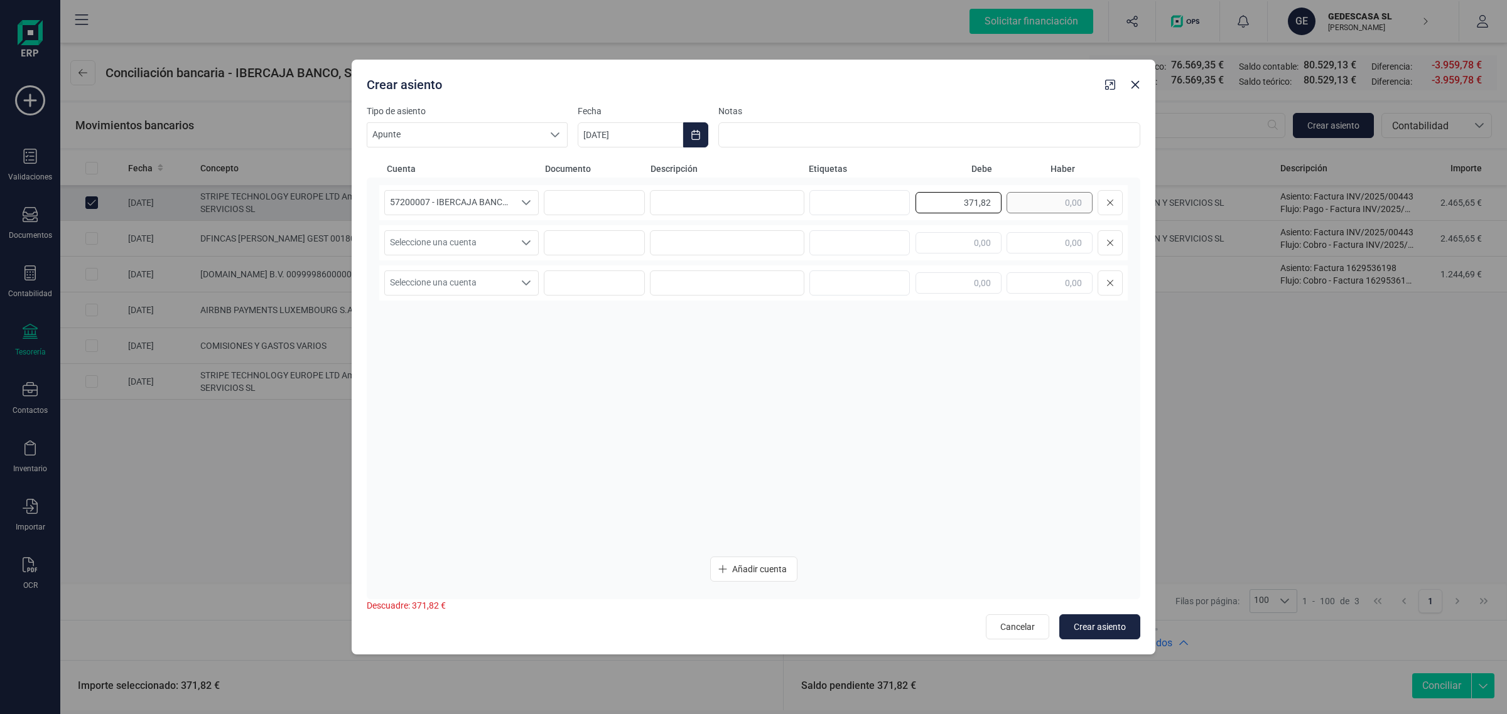
click at [1090, 202] on div "371,82" at bounding box center [1018, 202] width 207 height 25
click at [1043, 249] on input "text" at bounding box center [1049, 242] width 86 height 21
paste input "371,82"
type input "371,82"
click at [470, 234] on span "Seleccione una cuenta" at bounding box center [449, 243] width 129 height 24
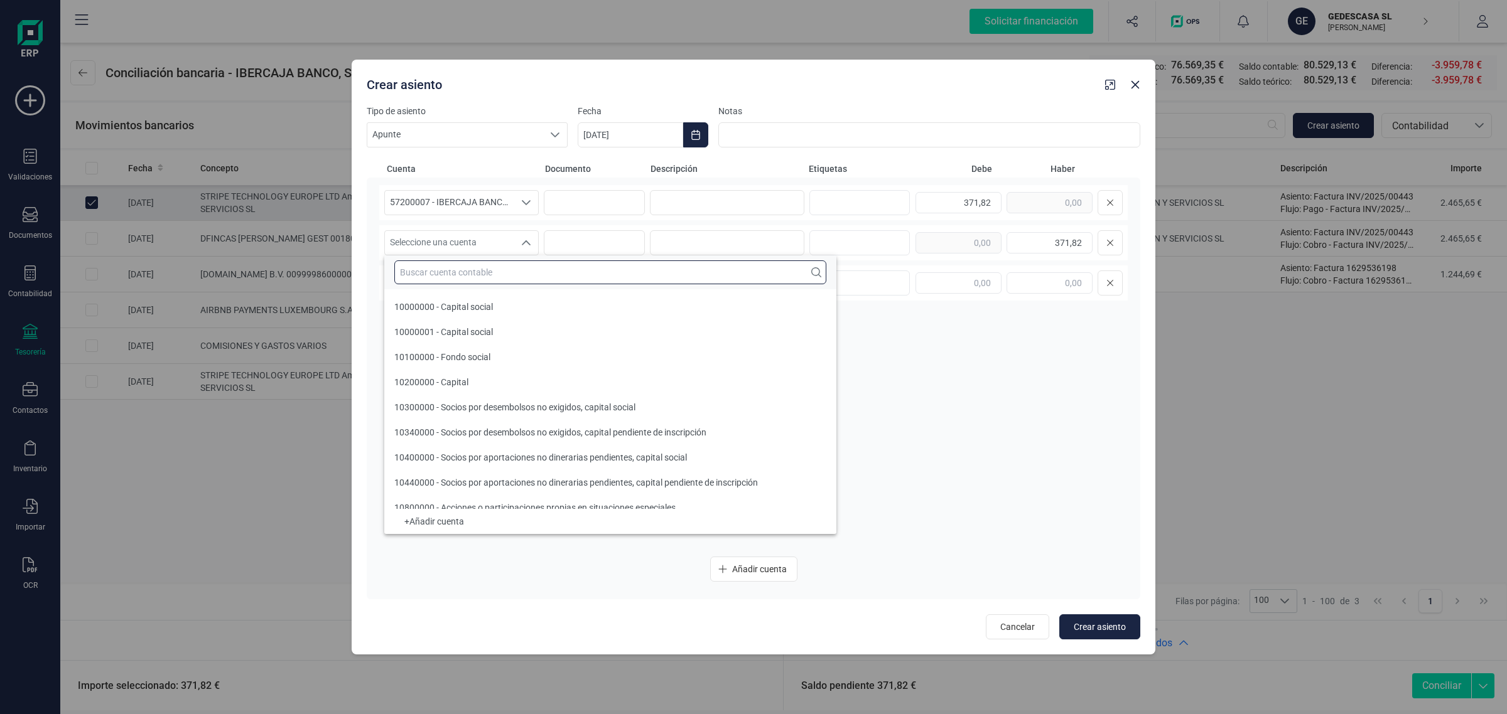
click at [421, 277] on input "text" at bounding box center [610, 273] width 432 height 24
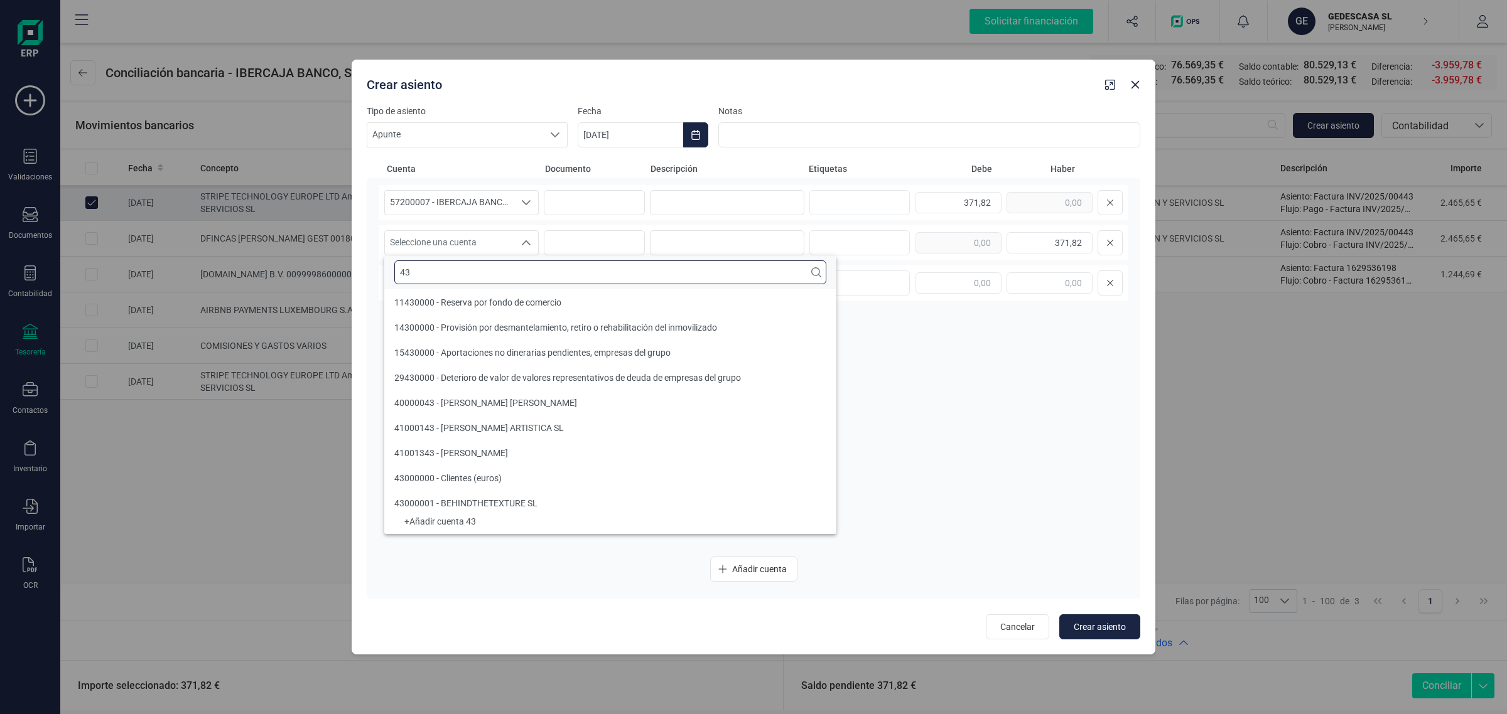
type input "4"
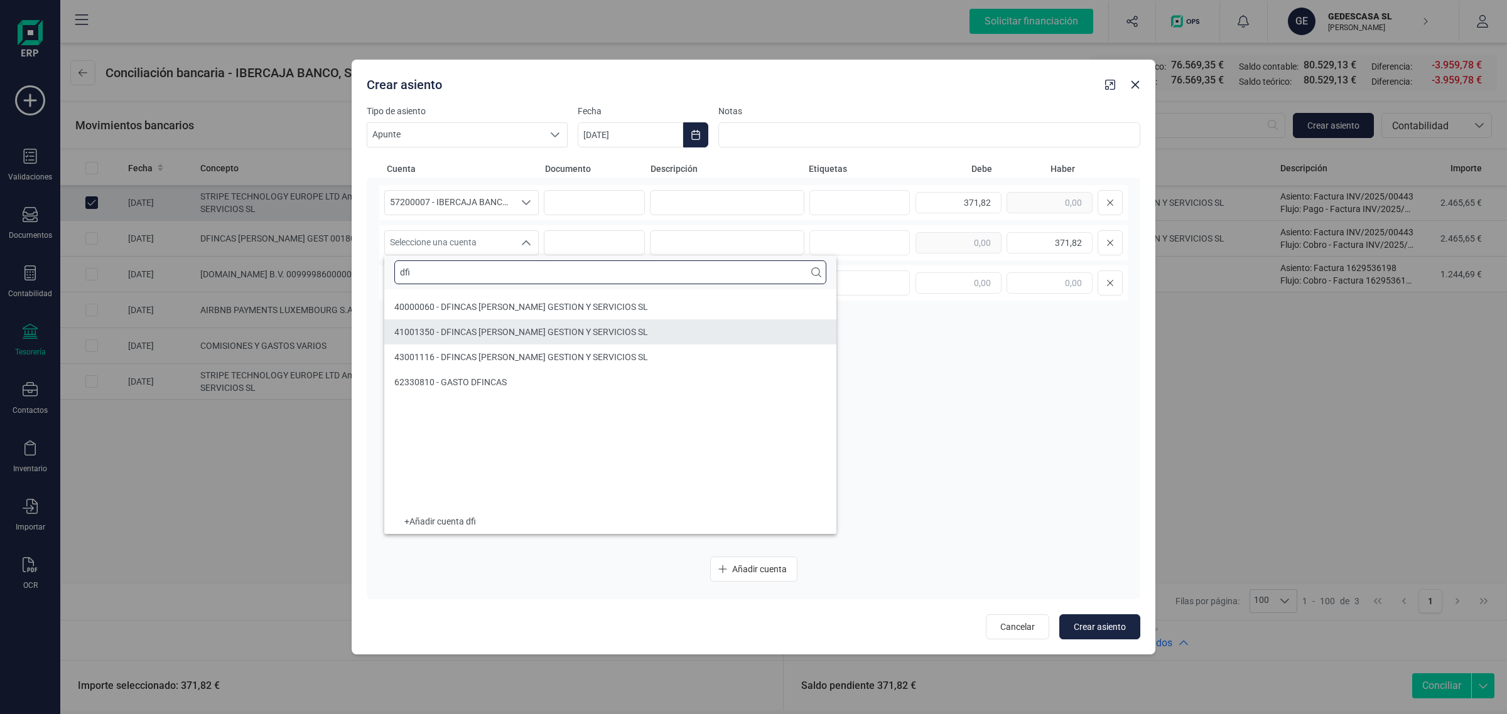
type input "dfi"
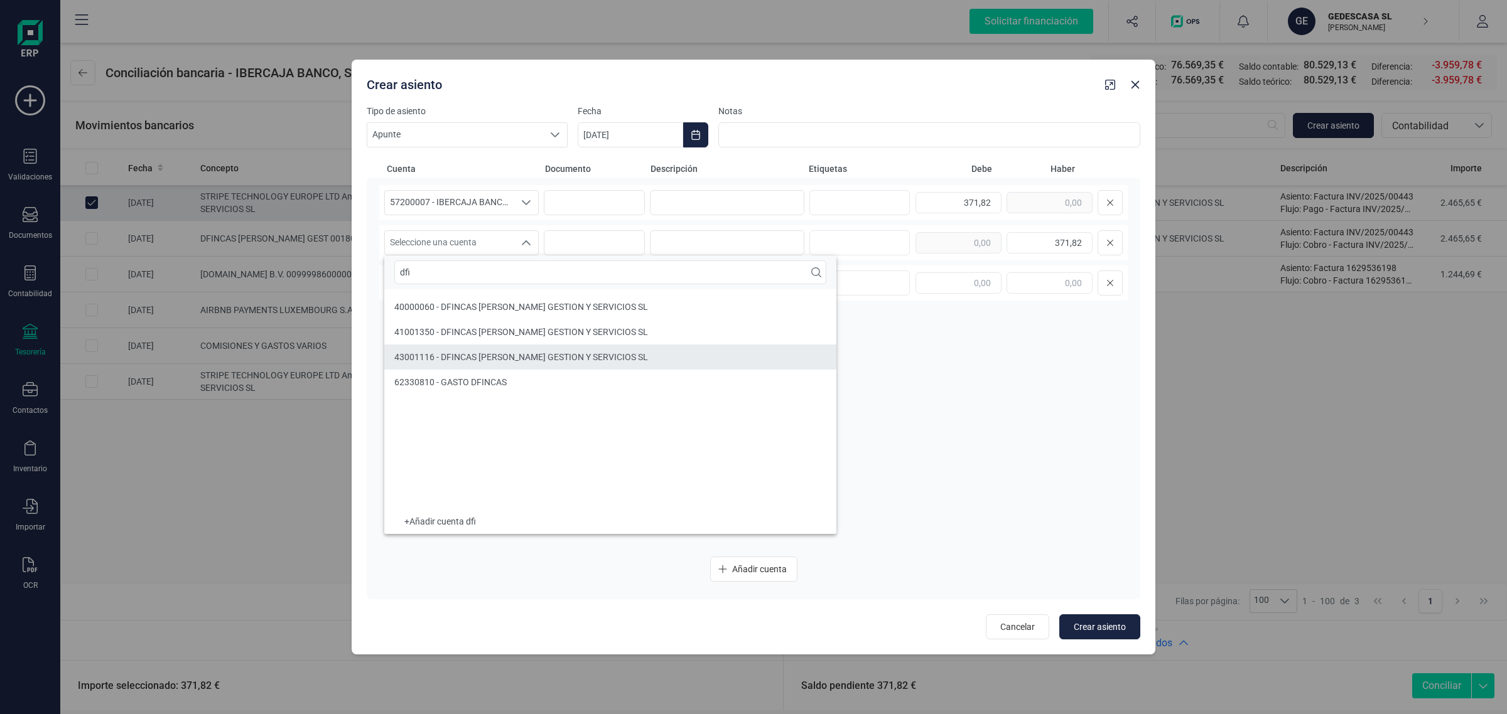
click at [495, 357] on span "43001116 - DFINCAS [PERSON_NAME] GESTION Y SERVICIOS SL" at bounding box center [521, 357] width 254 height 10
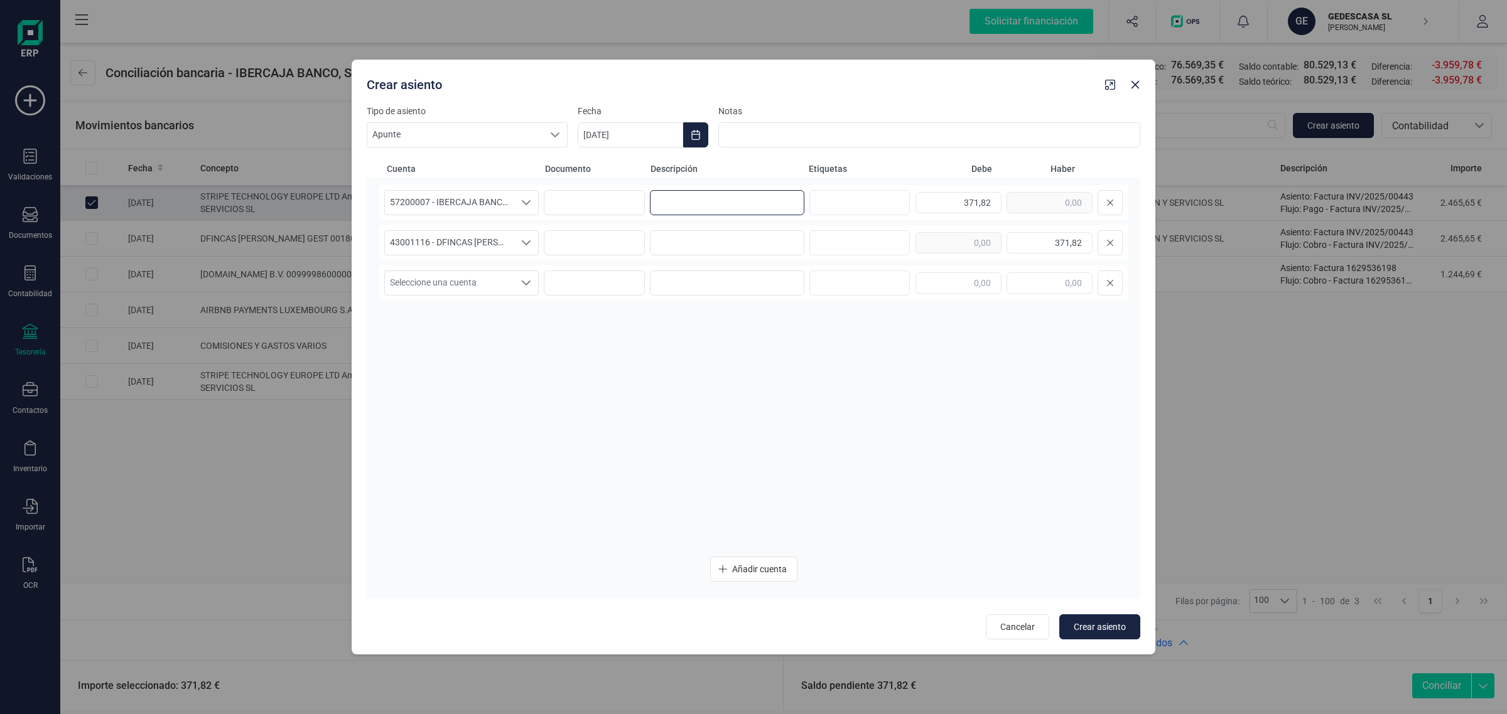
click at [738, 202] on input at bounding box center [727, 202] width 154 height 25
type input "d"
click at [699, 198] on input "DFINCAS" at bounding box center [727, 202] width 154 height 25
drag, startPoint x: 699, startPoint y: 198, endPoint x: 642, endPoint y: 207, distance: 57.2
click at [642, 207] on div "57200007 - IBERCAJA BANCO, S.A. 57200007 - IBERCAJA BANCO, S.A. DFINCAS 371,82" at bounding box center [753, 202] width 748 height 35
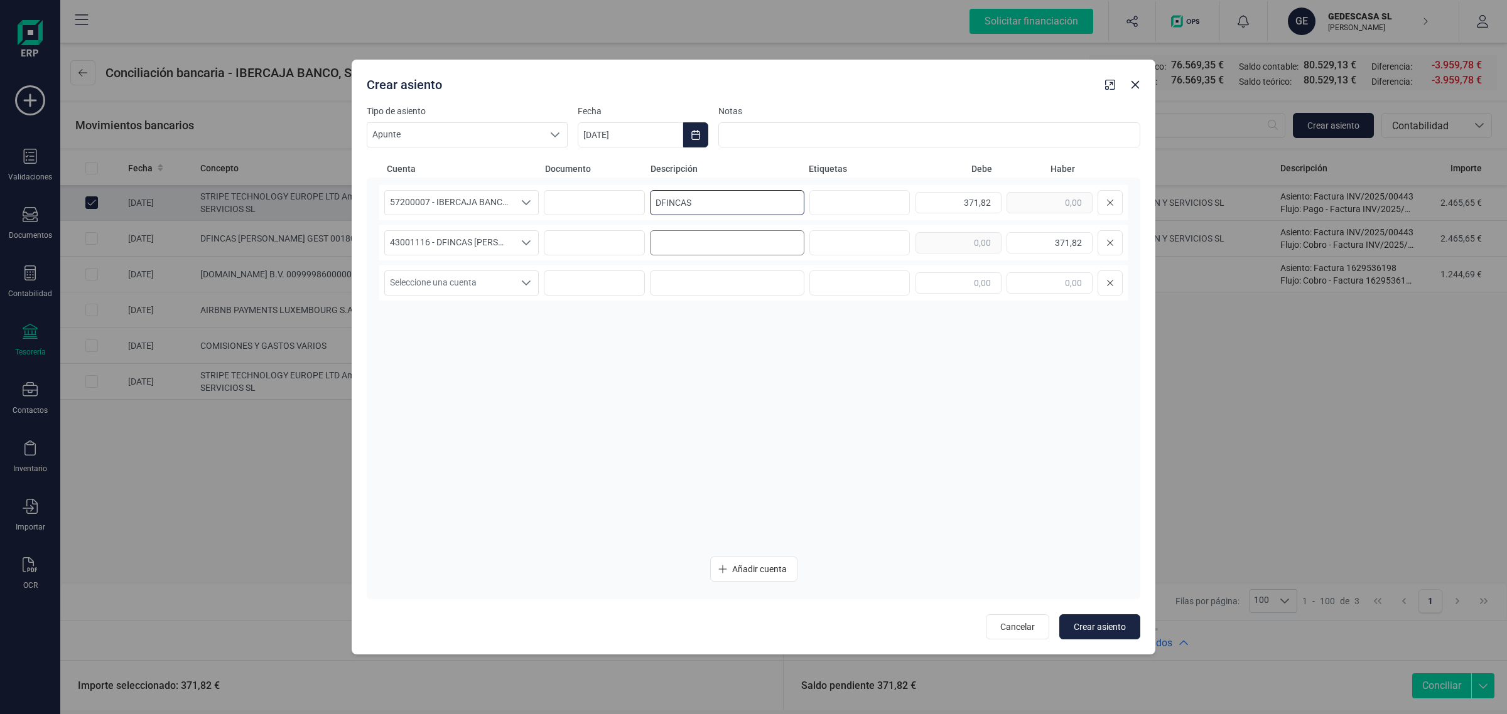
type input "DFINCAS"
click at [689, 242] on input at bounding box center [727, 242] width 154 height 25
paste input "DFINCAS"
type input "DFINCAS"
click at [691, 141] on button "Choose Date" at bounding box center [695, 134] width 25 height 25
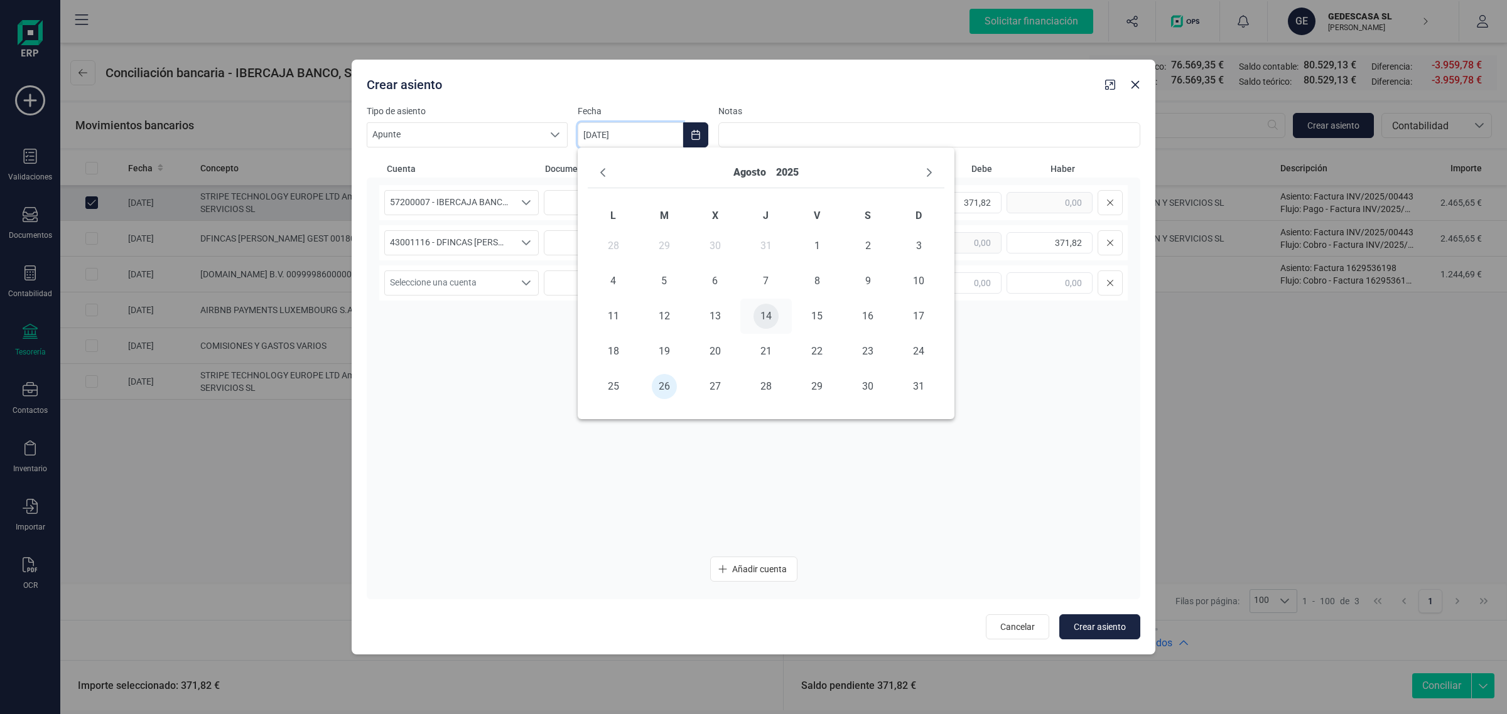
click at [768, 309] on span "14" at bounding box center [765, 316] width 25 height 25
click at [1091, 626] on span "Crear asiento" at bounding box center [1100, 627] width 52 height 13
type input "[DATE]"
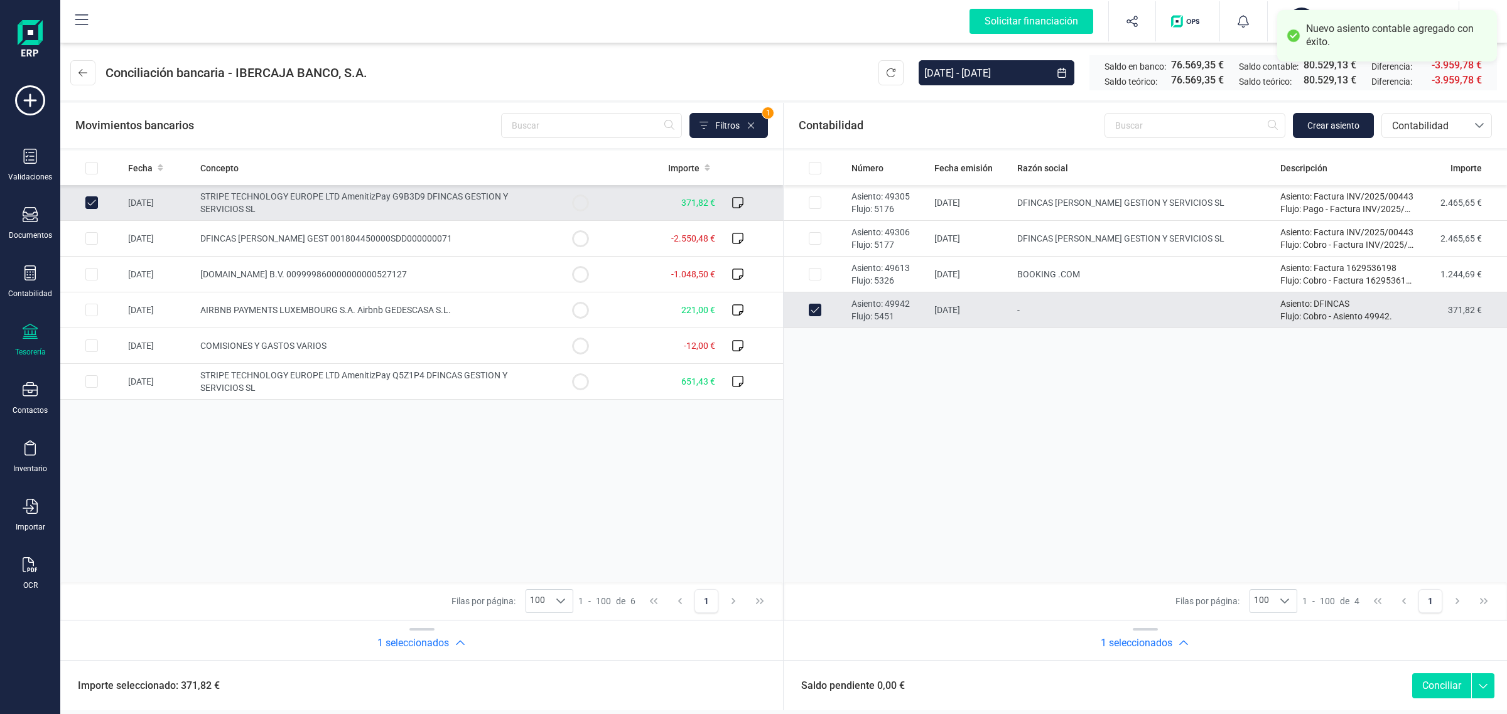
click at [1443, 686] on button "Conciliar" at bounding box center [1441, 686] width 59 height 25
checkbox input "false"
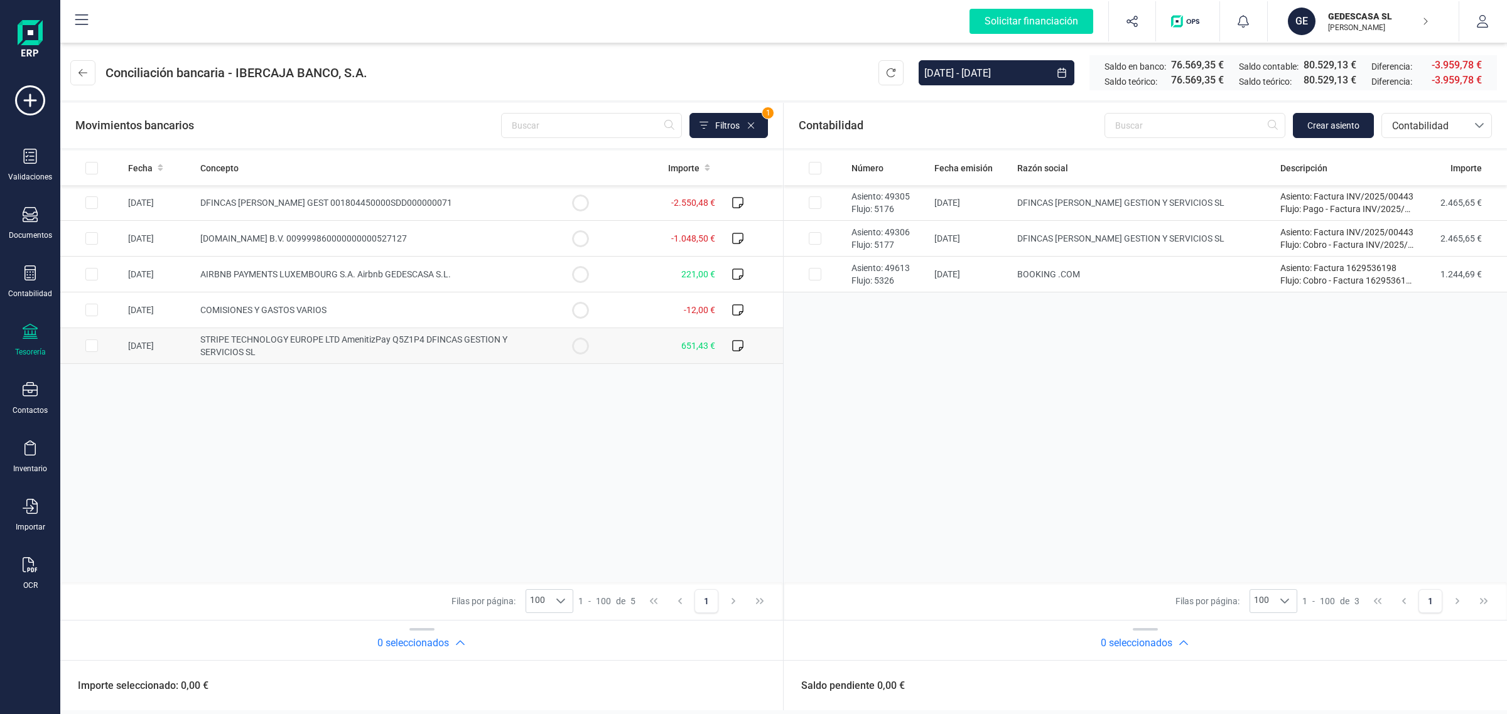
click at [328, 344] on span "STRIPE TECHNOLOGY EUROPE LTD AmenitizPay Q5Z1P4 DFINCAS GESTION Y SERVICIOS SL" at bounding box center [353, 346] width 307 height 23
checkbox input "true"
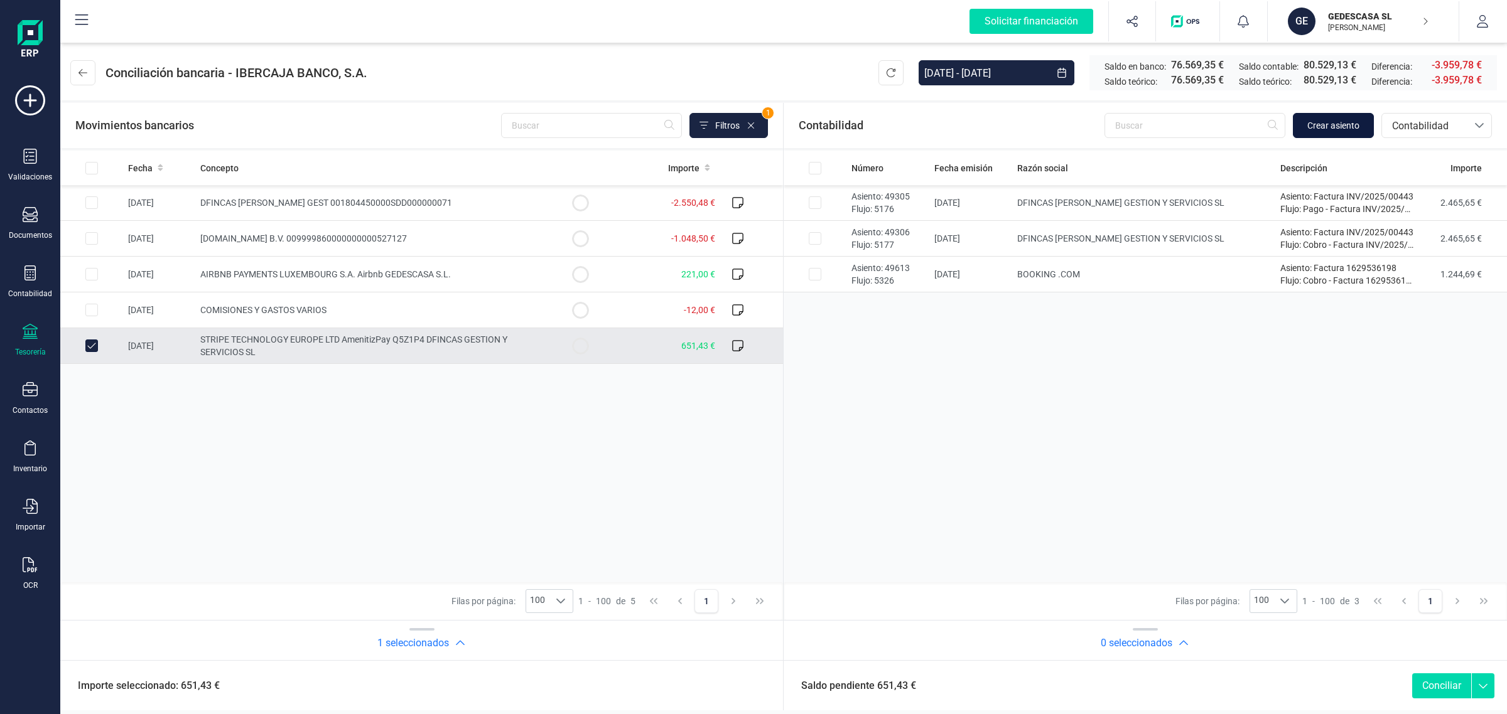
click at [1348, 129] on span "Crear asiento" at bounding box center [1333, 125] width 52 height 13
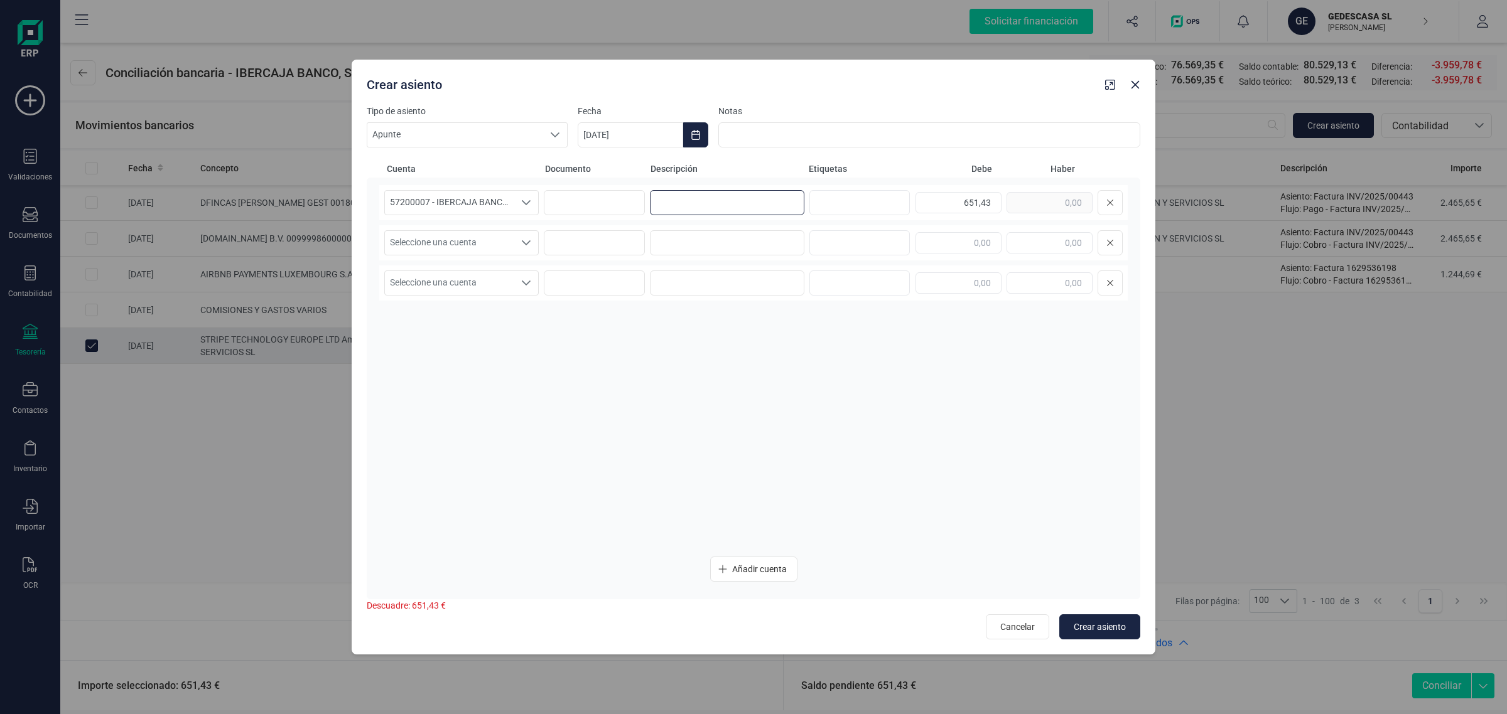
click at [749, 208] on input at bounding box center [727, 202] width 154 height 25
paste input "DFINCAS"
type input "DFINCAS"
click at [738, 234] on input at bounding box center [727, 242] width 154 height 25
paste input "DFINCAS"
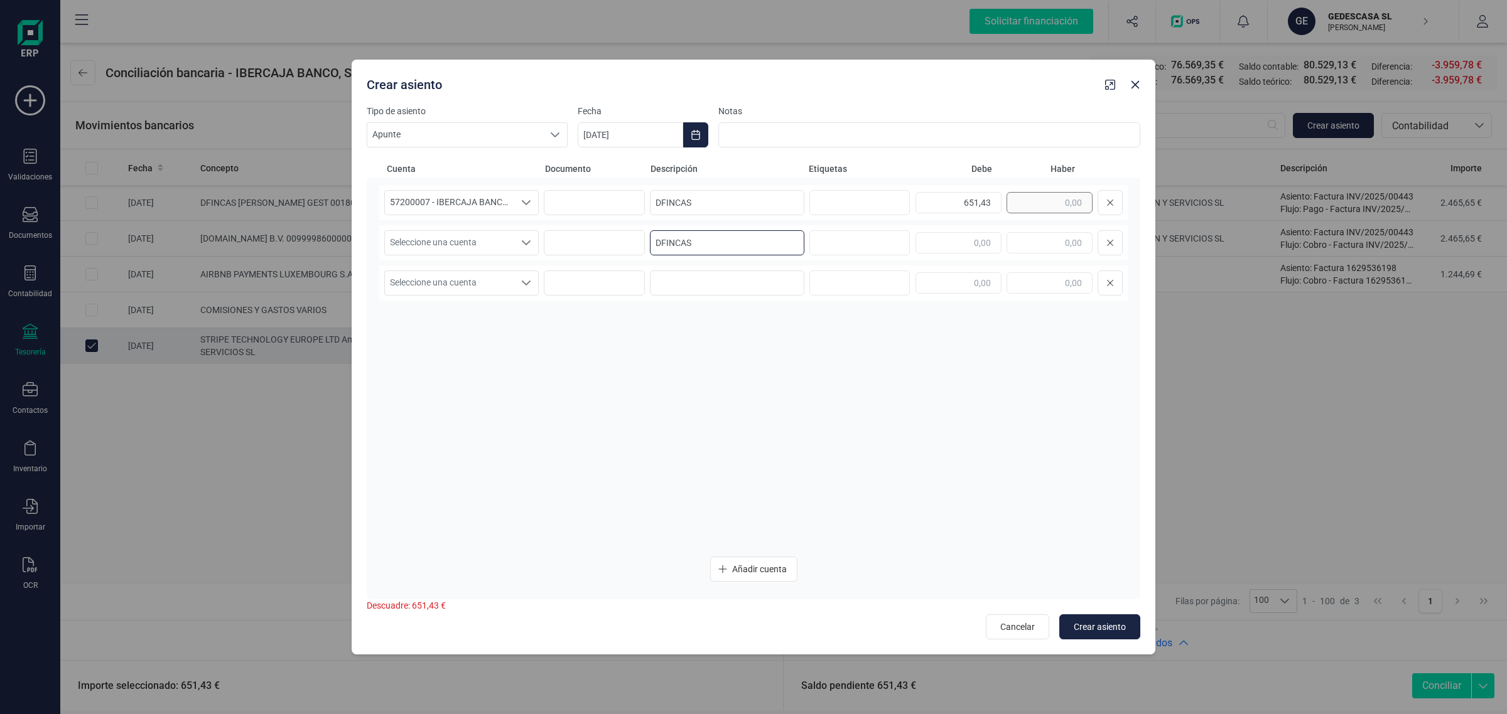
type input "DFINCAS"
click at [1060, 207] on div "651,43" at bounding box center [1018, 202] width 207 height 25
click at [1044, 243] on input "text" at bounding box center [1049, 242] width 86 height 21
paste input "651,43"
type input "651,43"
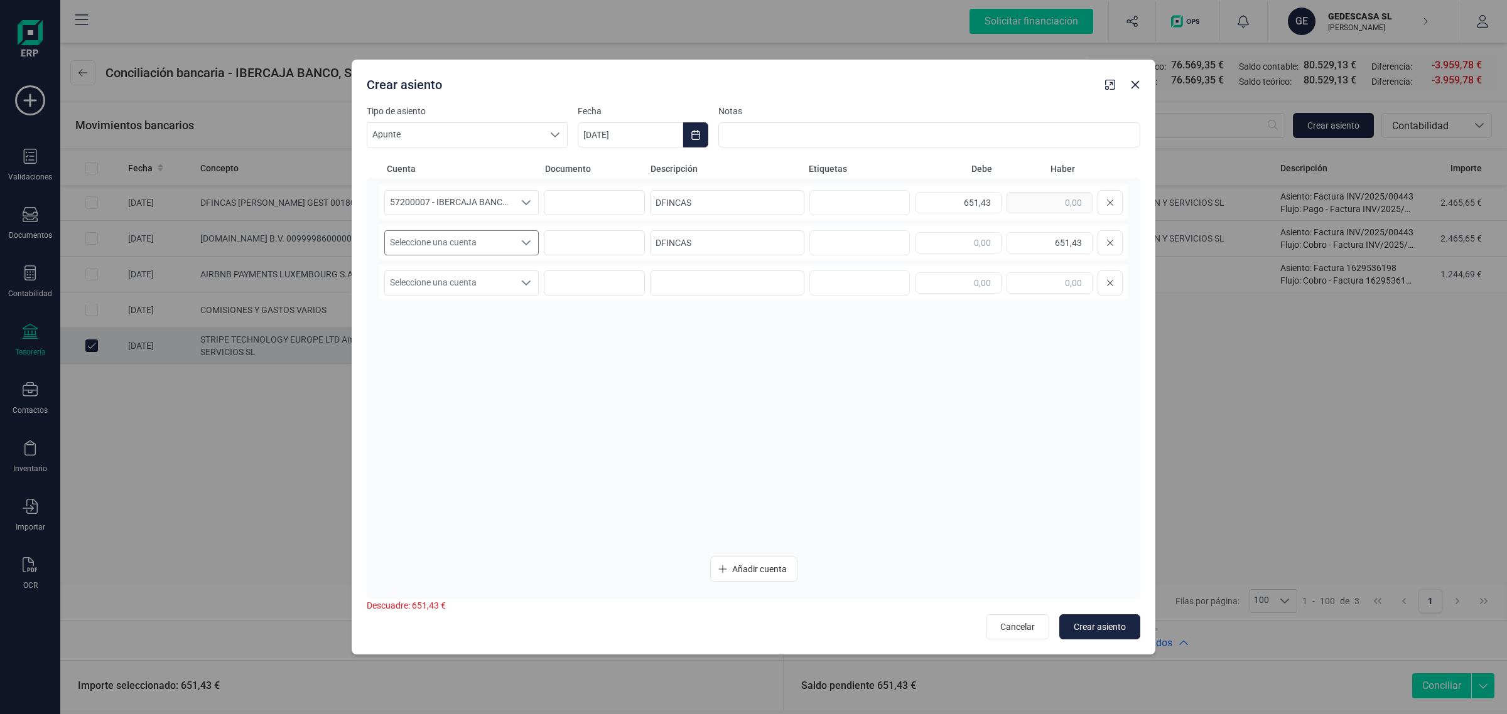
click at [452, 237] on span "Seleccione una cuenta" at bounding box center [449, 243] width 129 height 24
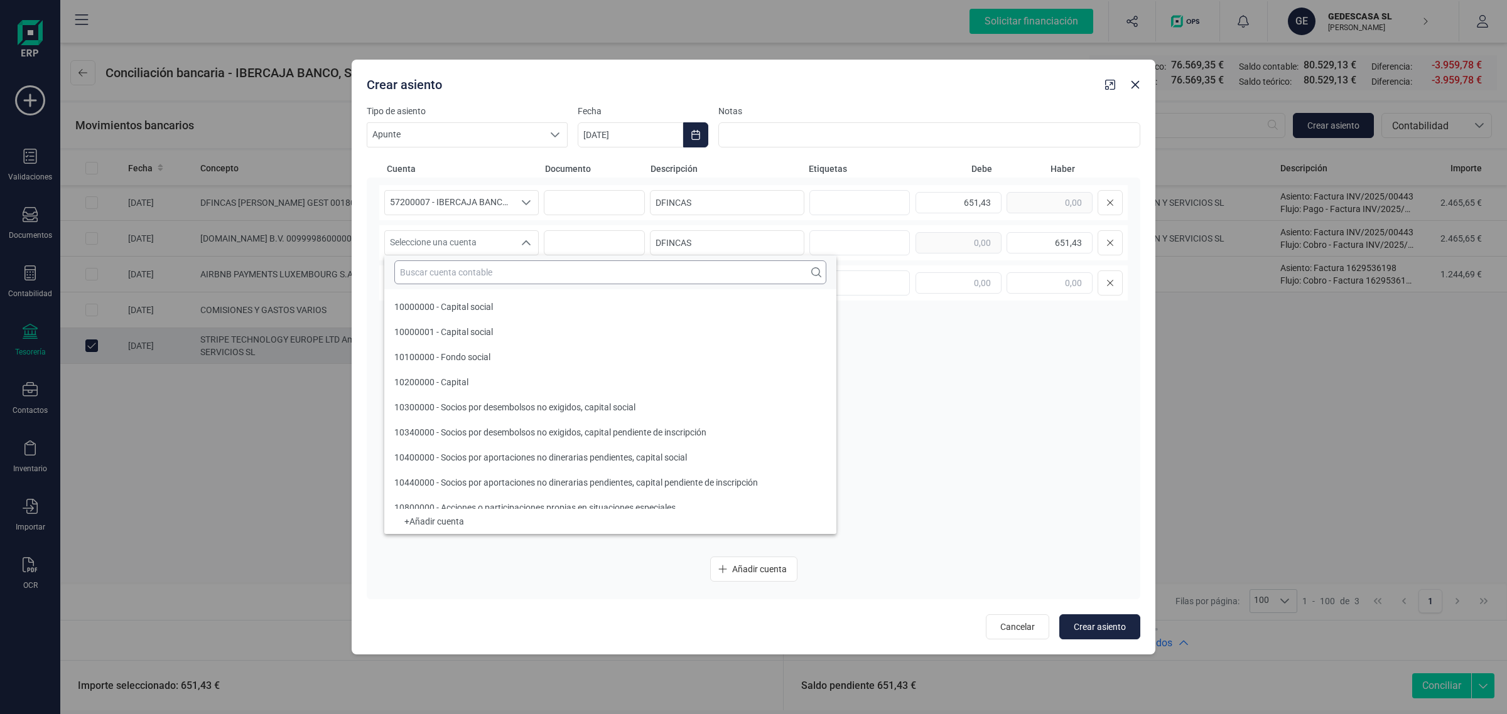
click at [421, 276] on input "text" at bounding box center [610, 273] width 432 height 24
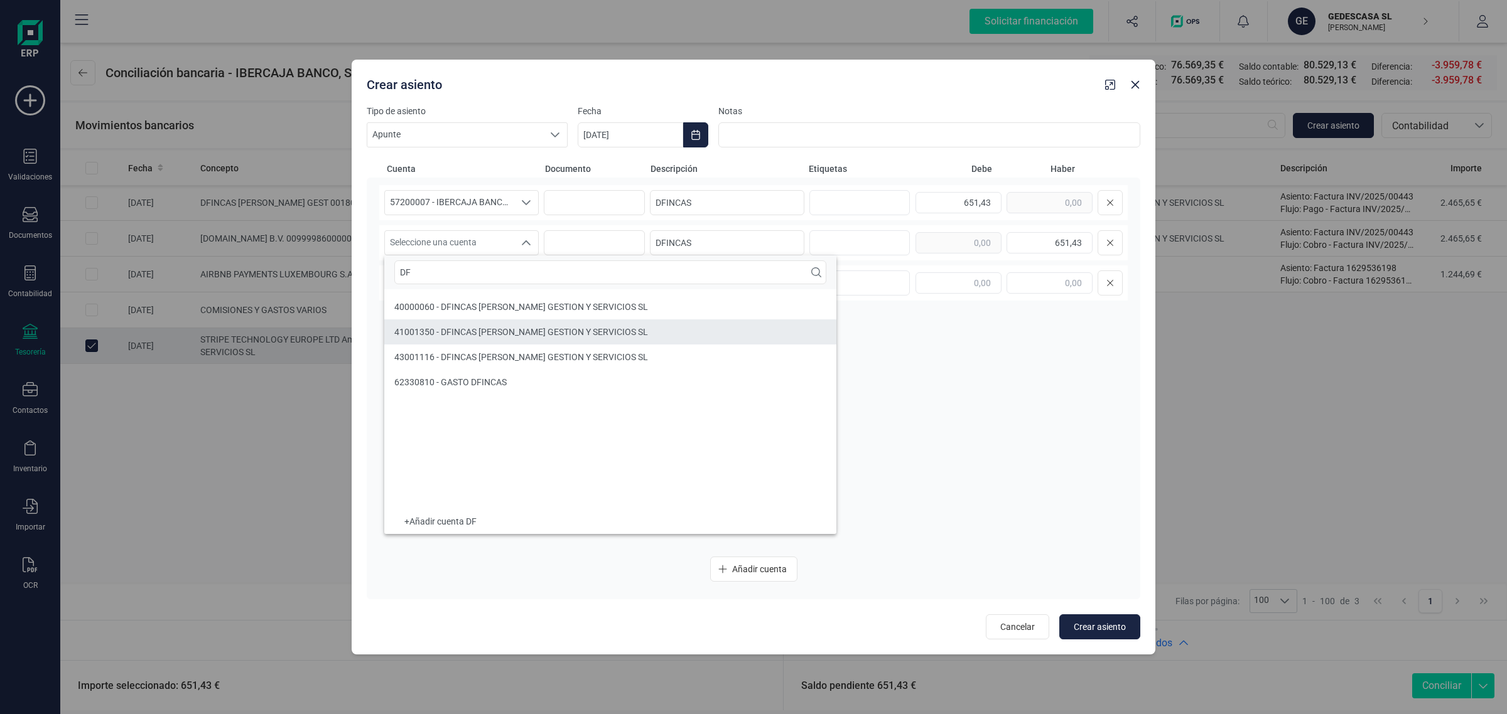
type input "DF"
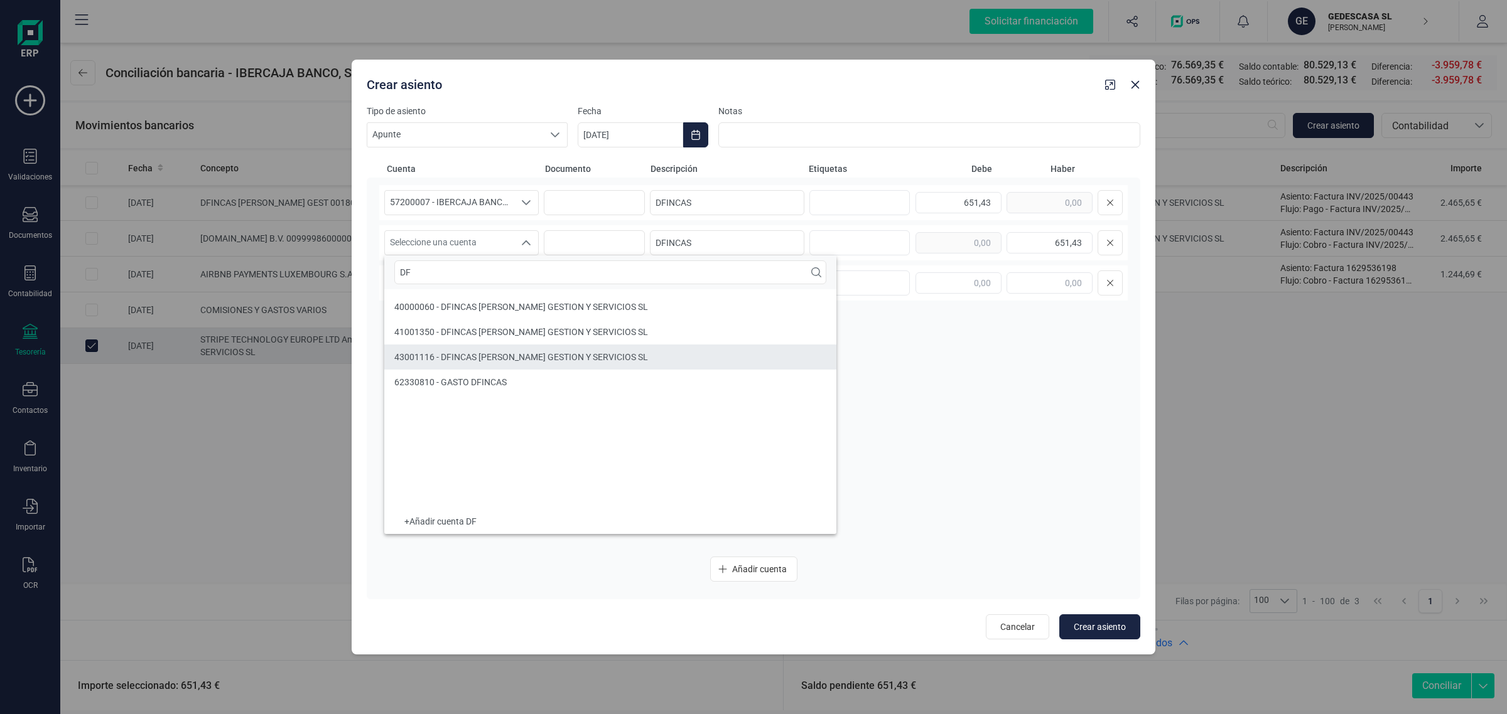
click at [449, 351] on div "43001116 - DFINCAS [PERSON_NAME] GESTION Y SERVICIOS SL" at bounding box center [521, 357] width 254 height 13
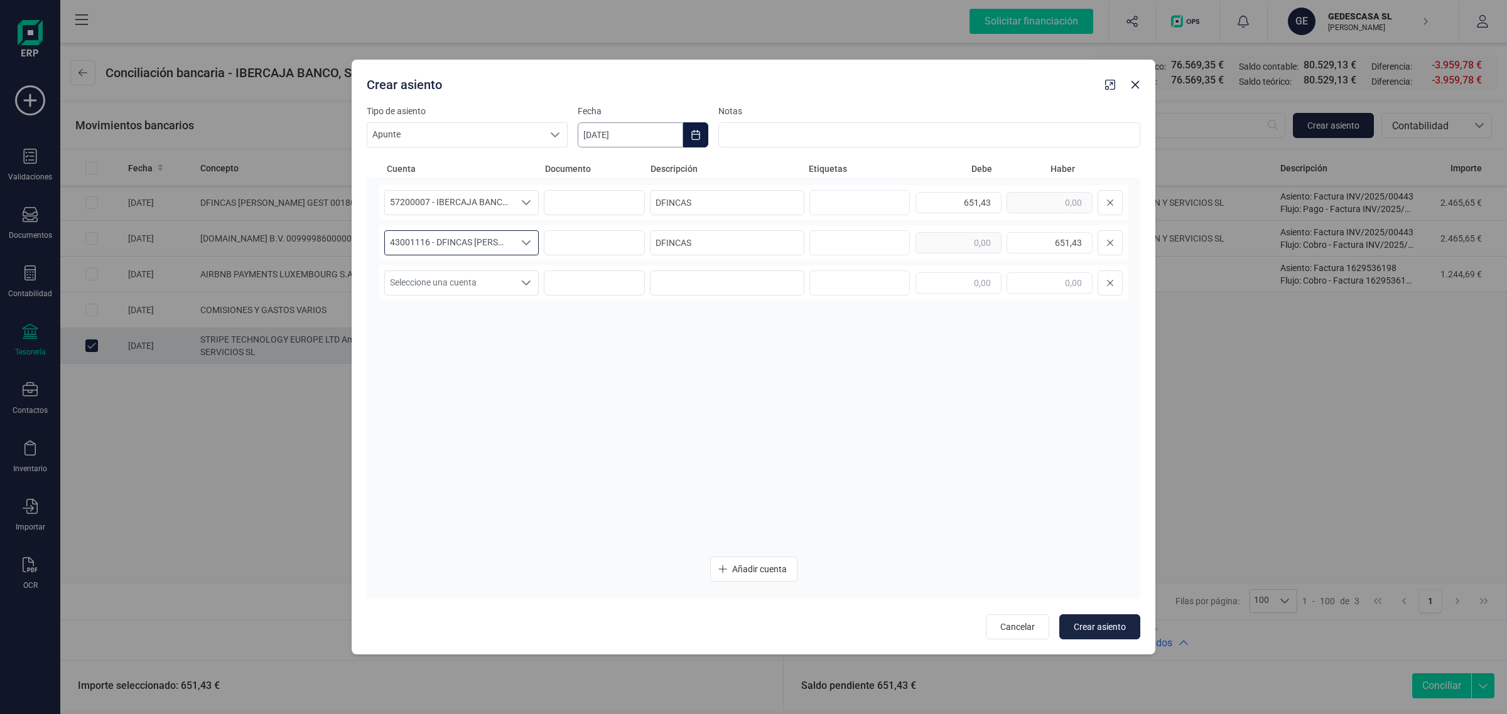
click at [677, 140] on input "[DATE]" at bounding box center [630, 134] width 105 height 25
click at [772, 348] on span "21" at bounding box center [765, 351] width 25 height 25
click at [1116, 623] on span "Crear asiento" at bounding box center [1100, 627] width 52 height 13
type input "[DATE]"
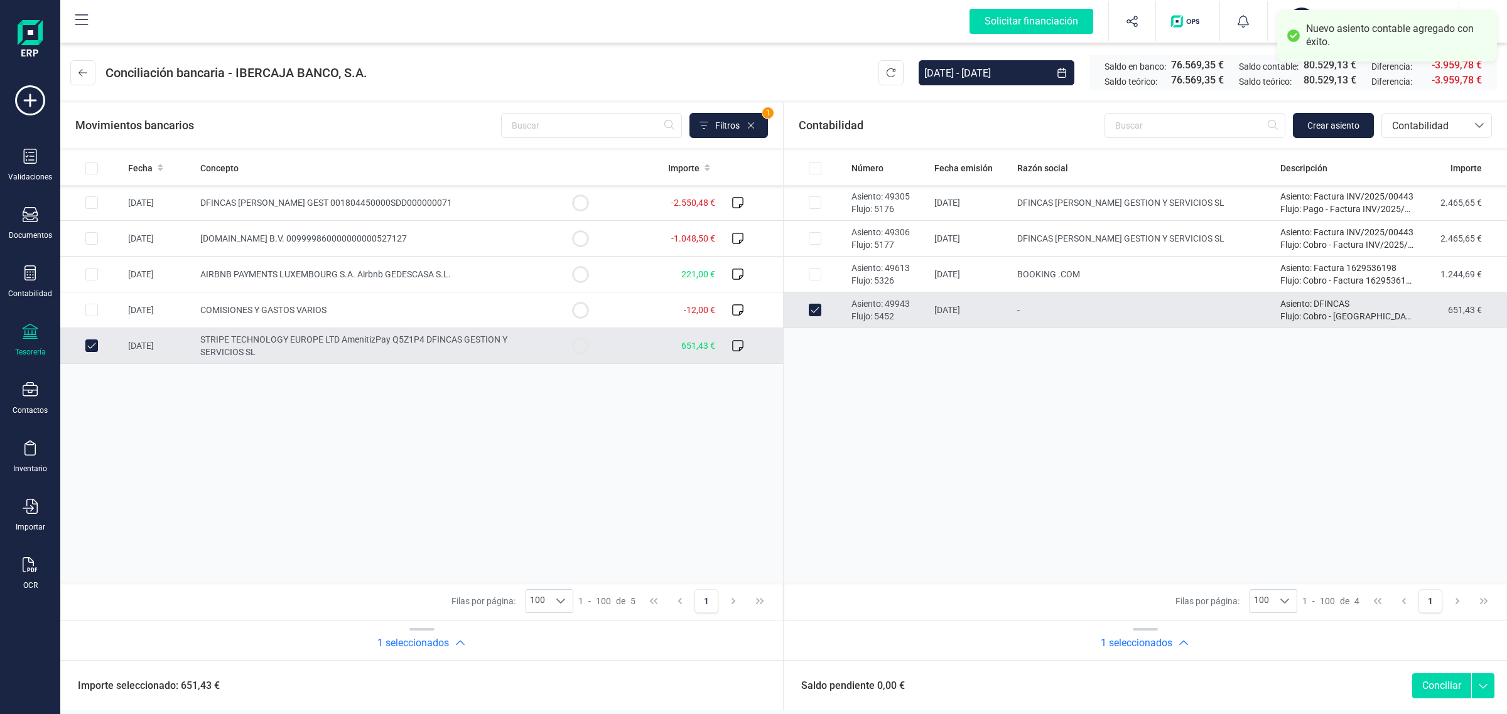
click at [1435, 685] on button "Conciliar" at bounding box center [1441, 686] width 59 height 25
checkbox input "false"
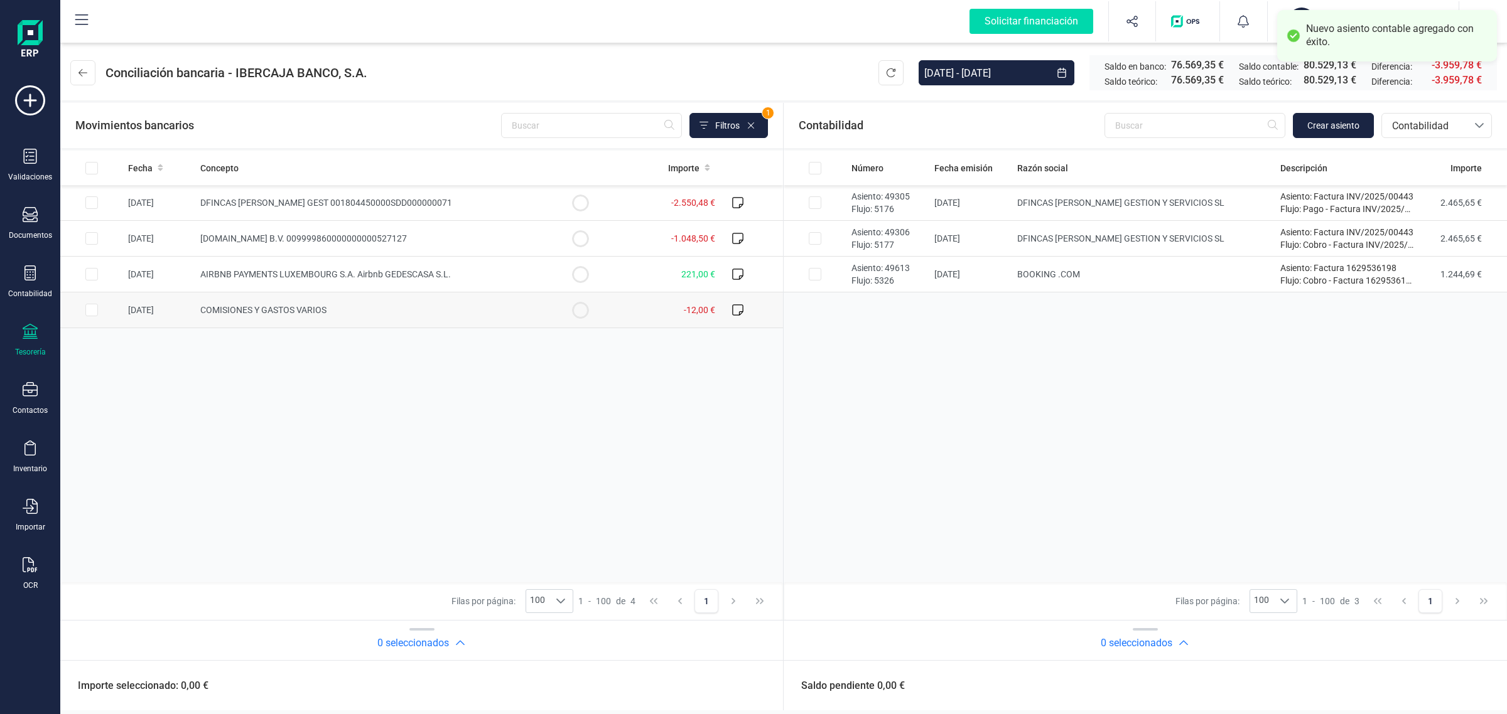
click at [347, 320] on td "COMISIONES Y GASTOS VARIOS" at bounding box center [371, 311] width 353 height 36
checkbox input "true"
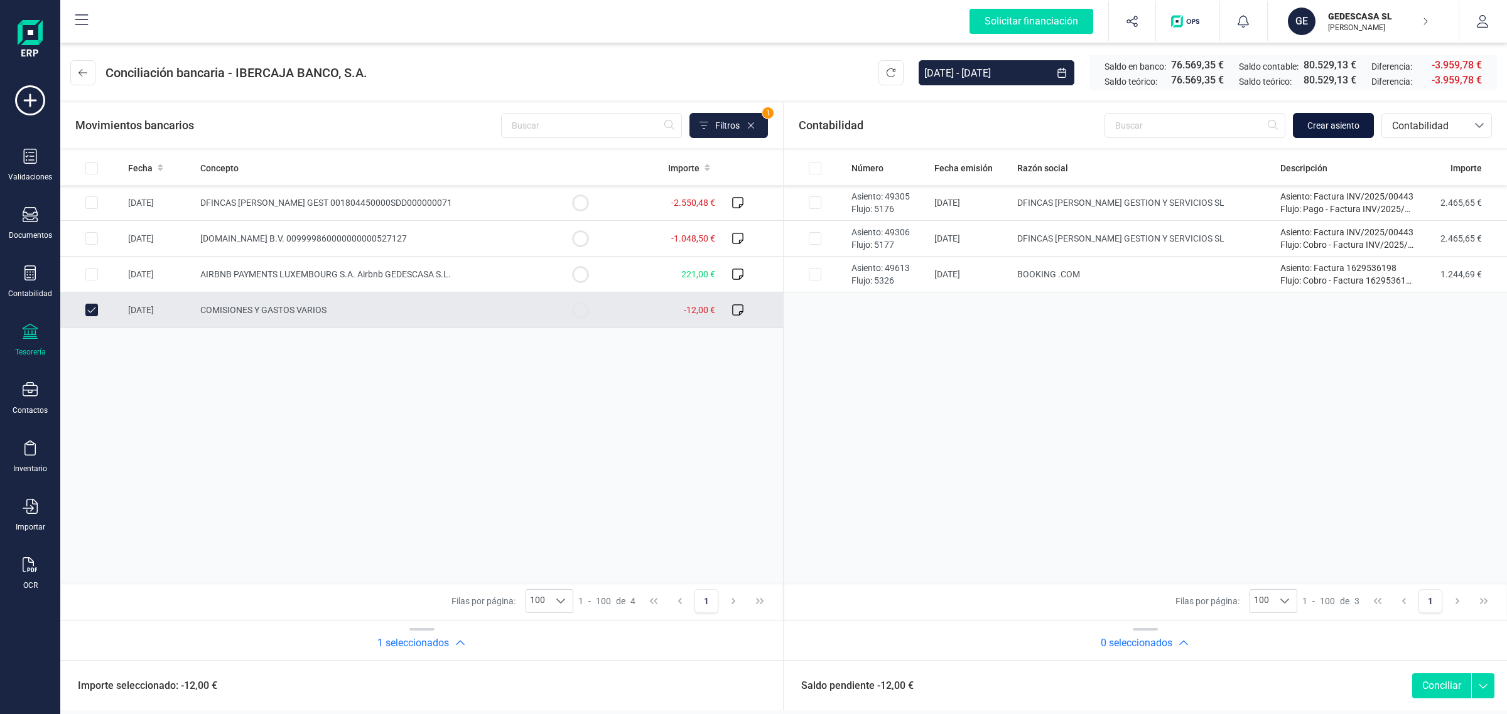
click at [1334, 127] on span "Crear asiento" at bounding box center [1333, 125] width 52 height 13
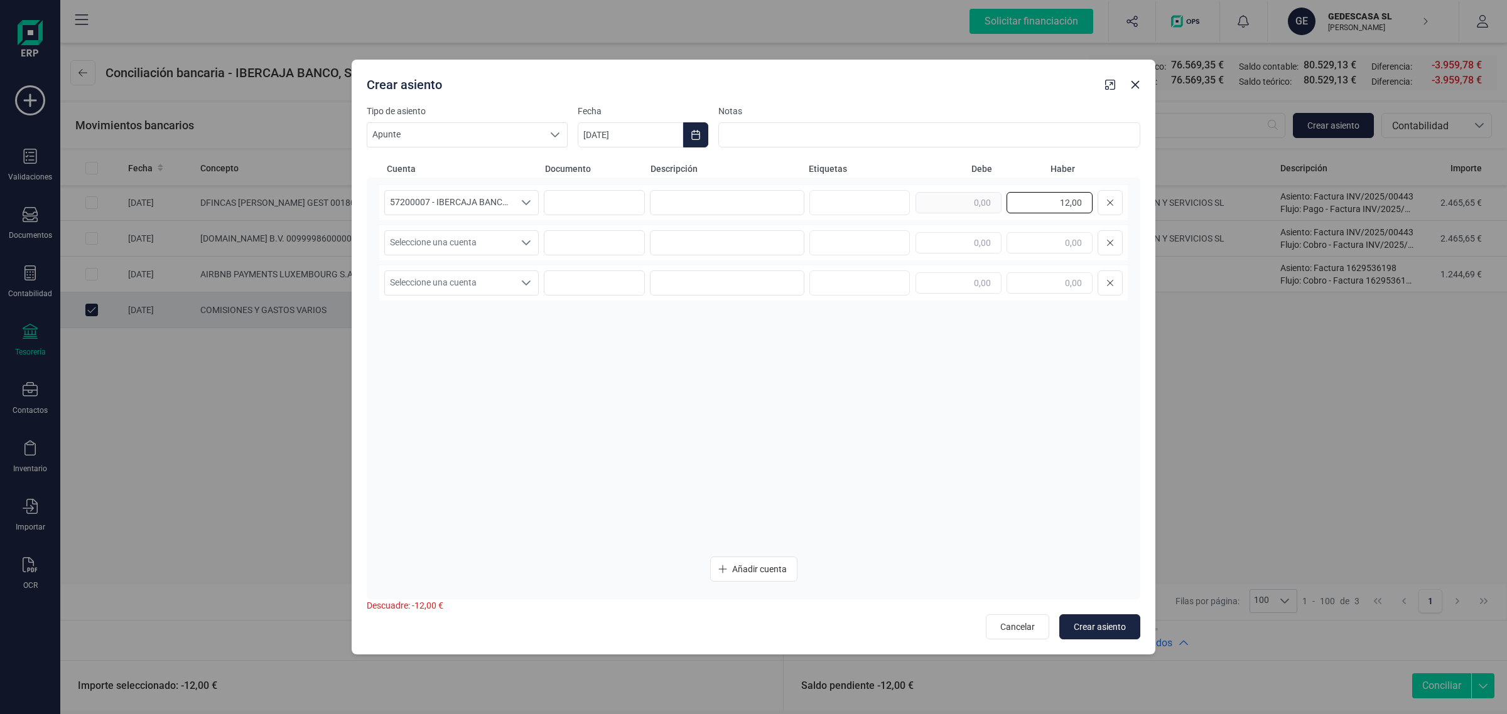
drag, startPoint x: 1045, startPoint y: 205, endPoint x: 1156, endPoint y: 204, distance: 111.1
click at [1156, 204] on div "Crear asiento Tipo de asiento Apunte Apunte Apunte Fecha [DATE] Notas Cuenta Do…" at bounding box center [753, 357] width 1507 height 714
click at [986, 234] on input "text" at bounding box center [958, 242] width 86 height 21
paste input "12,00"
type input "12,00"
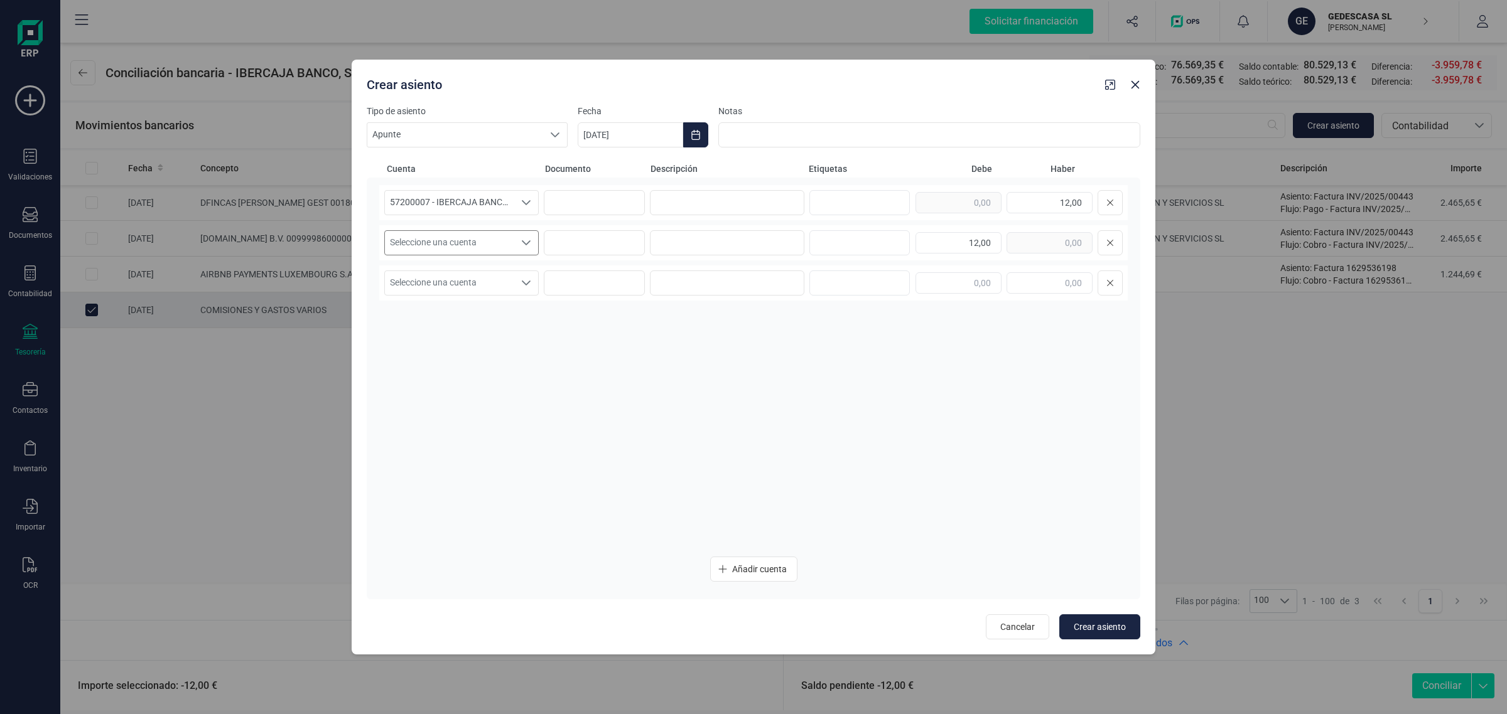
click at [463, 239] on span "Seleccione una cuenta" at bounding box center [449, 243] width 129 height 24
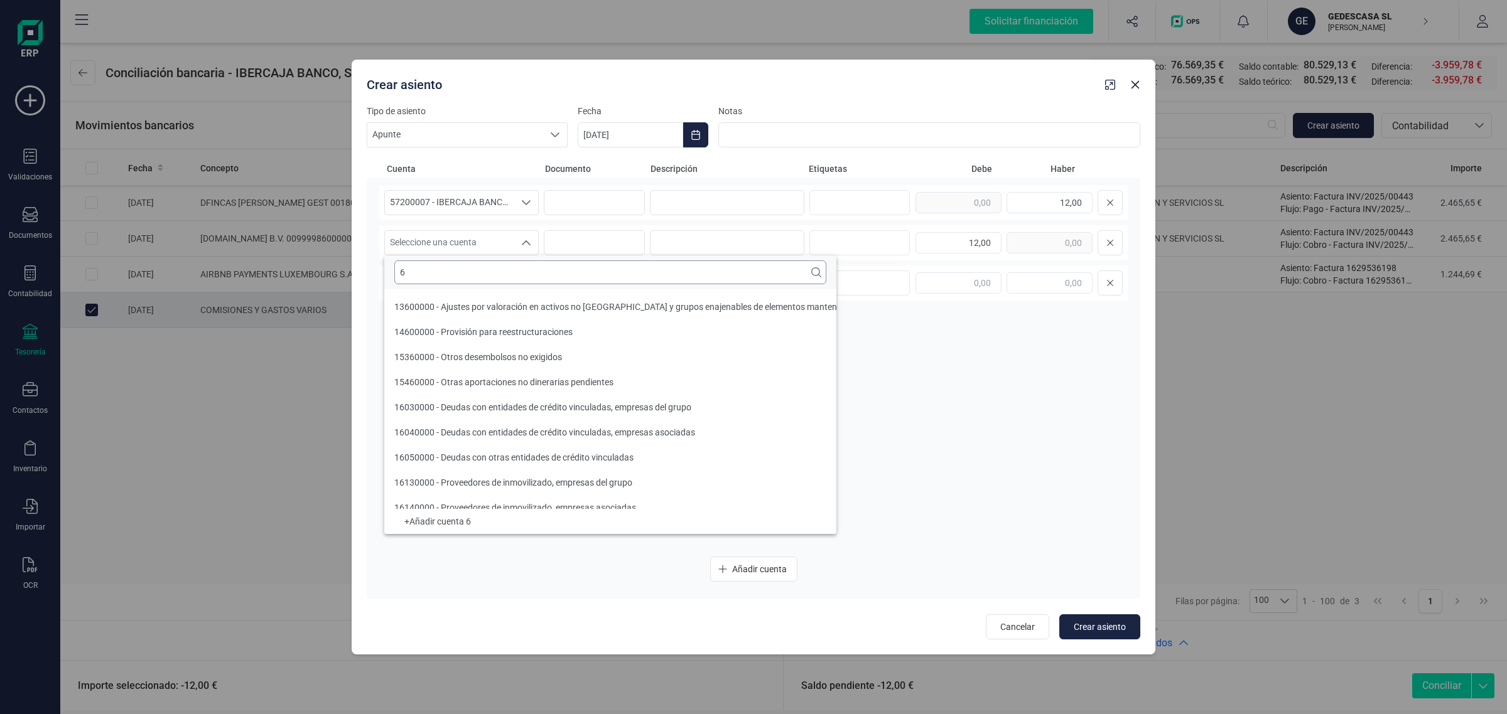
scroll to position [4, 0]
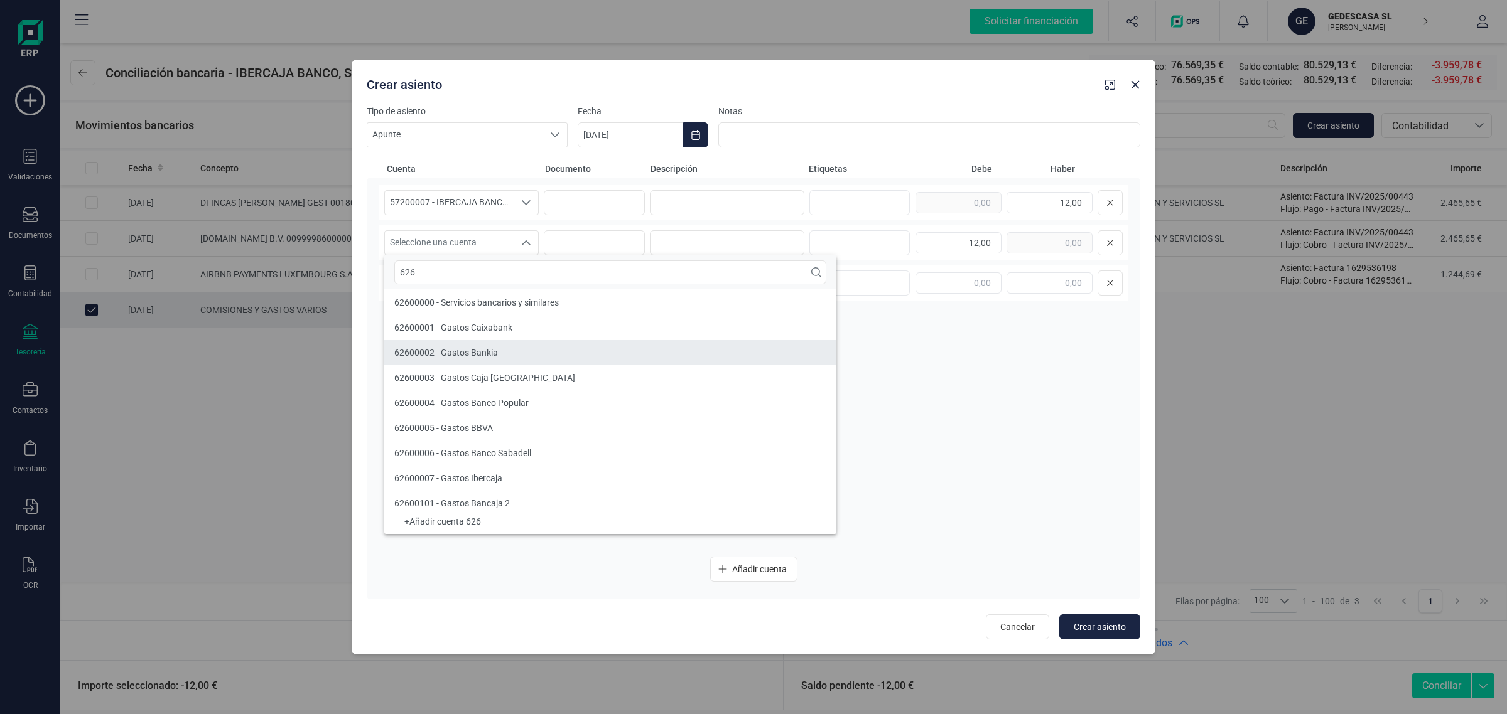
type input "626"
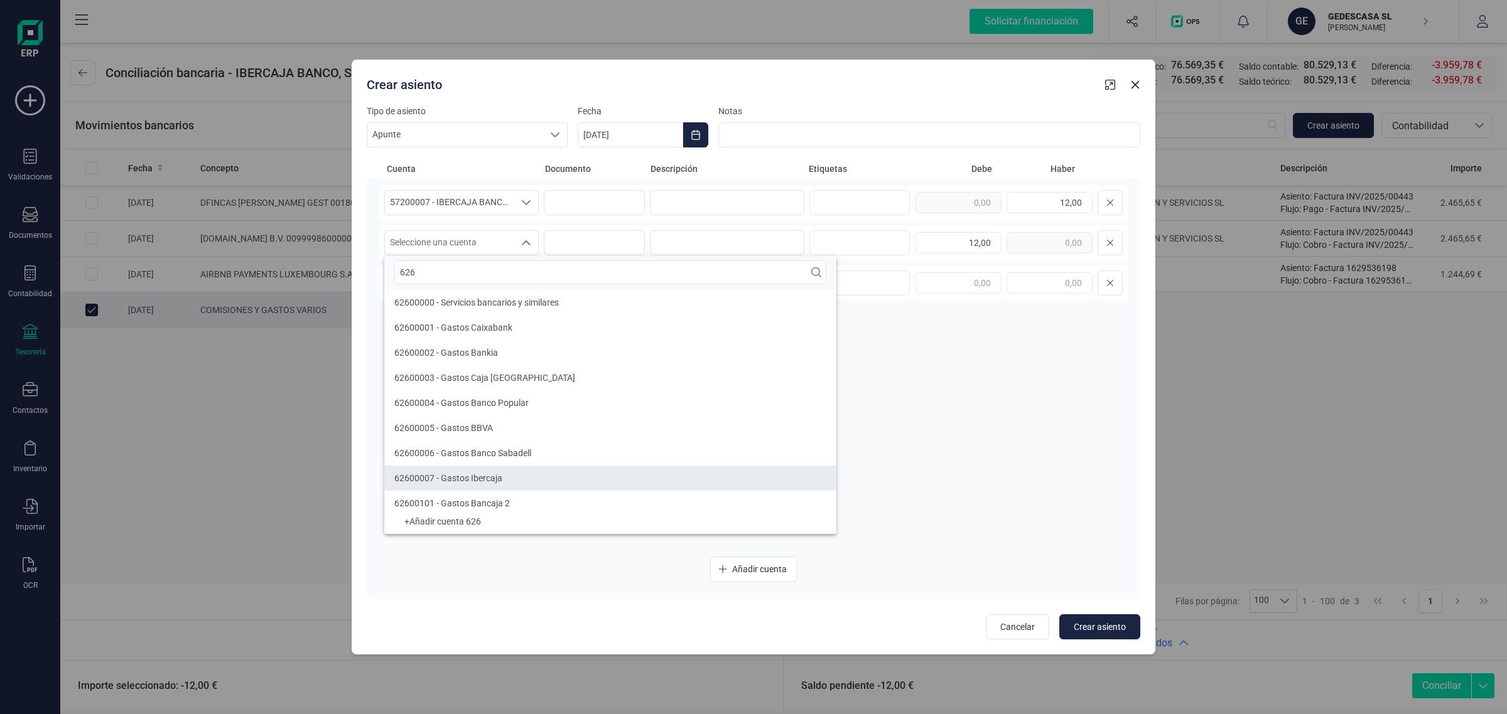
click at [505, 482] on li "62600007 - Gastos Ibercaja" at bounding box center [610, 478] width 452 height 25
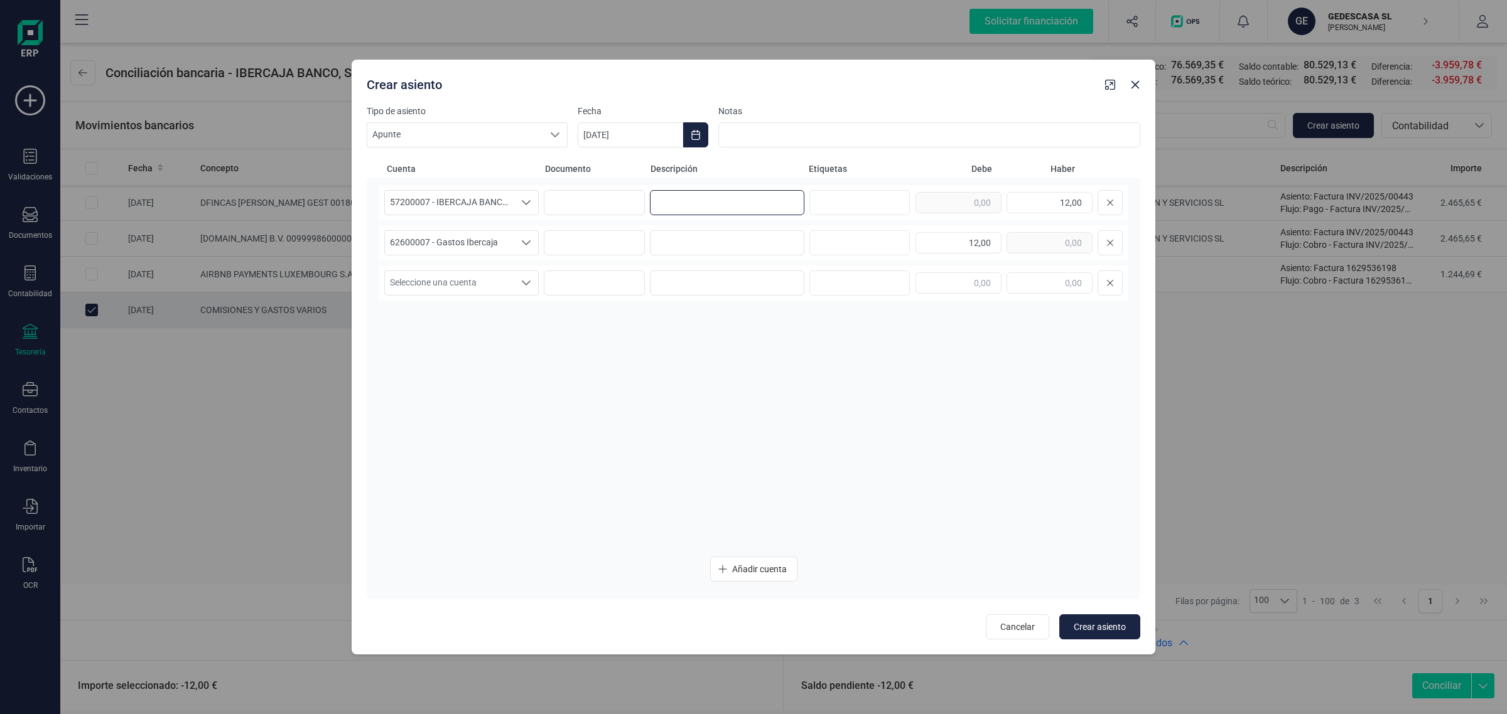
click at [747, 200] on input at bounding box center [727, 202] width 154 height 25
drag, startPoint x: 717, startPoint y: 204, endPoint x: 654, endPoint y: 206, distance: 62.8
click at [654, 206] on input "COMISIONES" at bounding box center [727, 202] width 154 height 25
type input "COMISIONES"
click at [694, 240] on input at bounding box center [727, 242] width 154 height 25
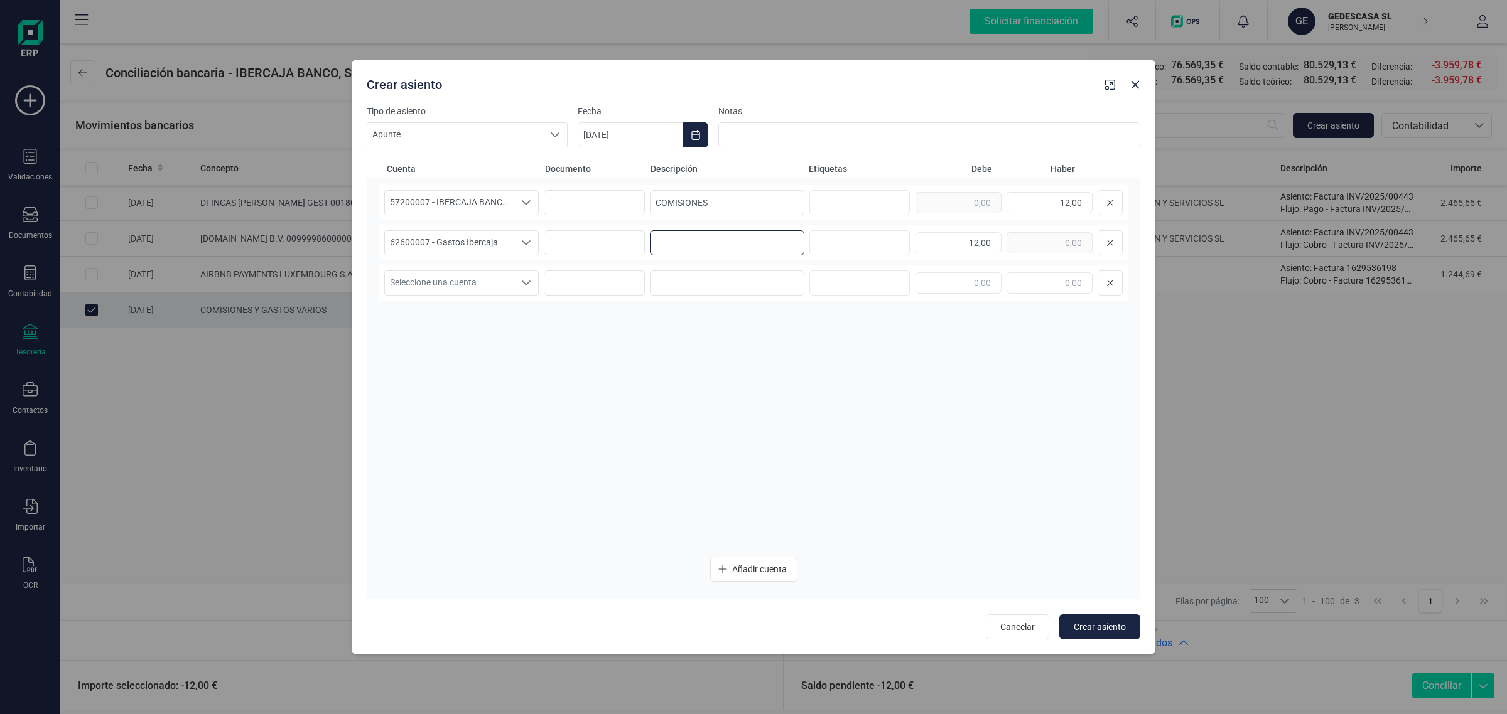
paste input "COMISIONES"
type input "COMISIONES"
click at [696, 136] on icon "Choose Date" at bounding box center [696, 135] width 10 height 10
click at [723, 353] on span "20" at bounding box center [714, 351] width 25 height 25
click at [1100, 622] on span "Crear asiento" at bounding box center [1100, 627] width 52 height 13
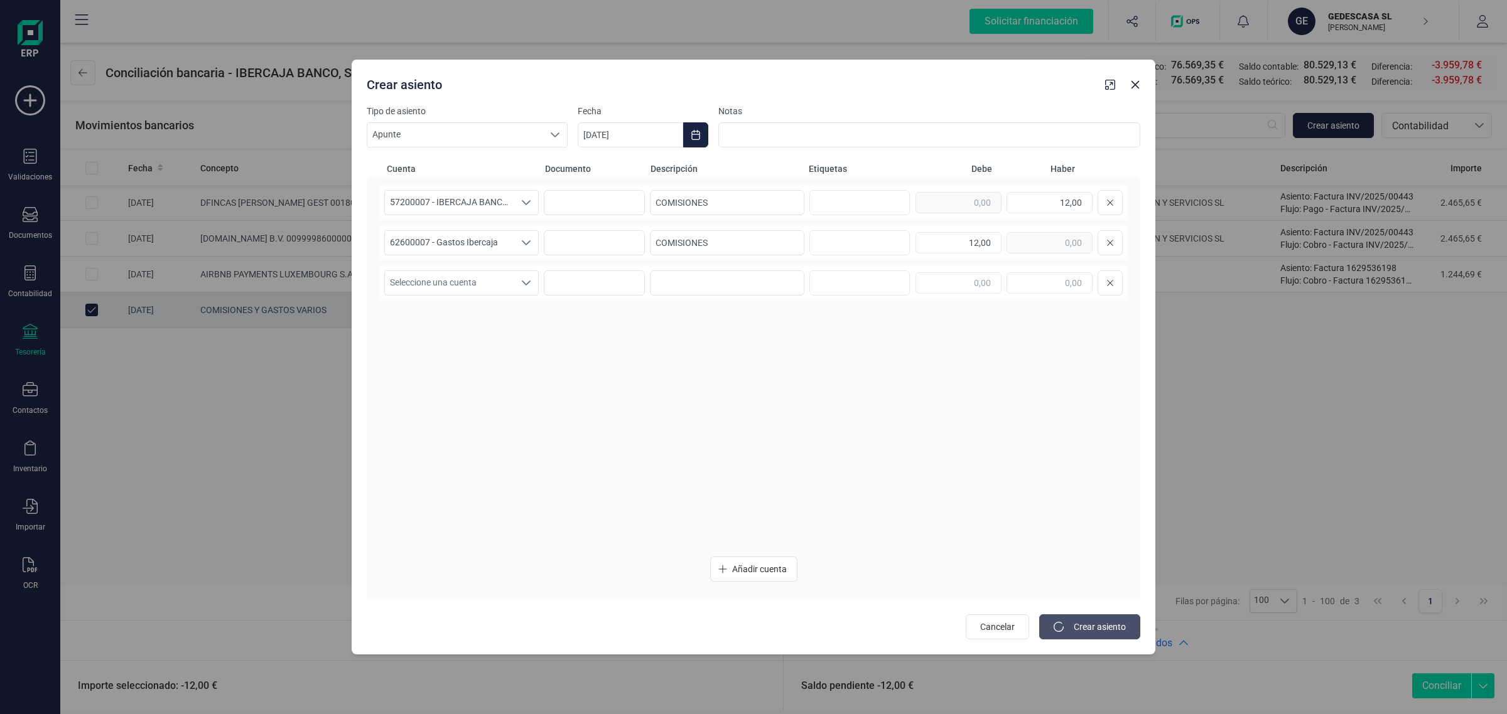
type input "[DATE]"
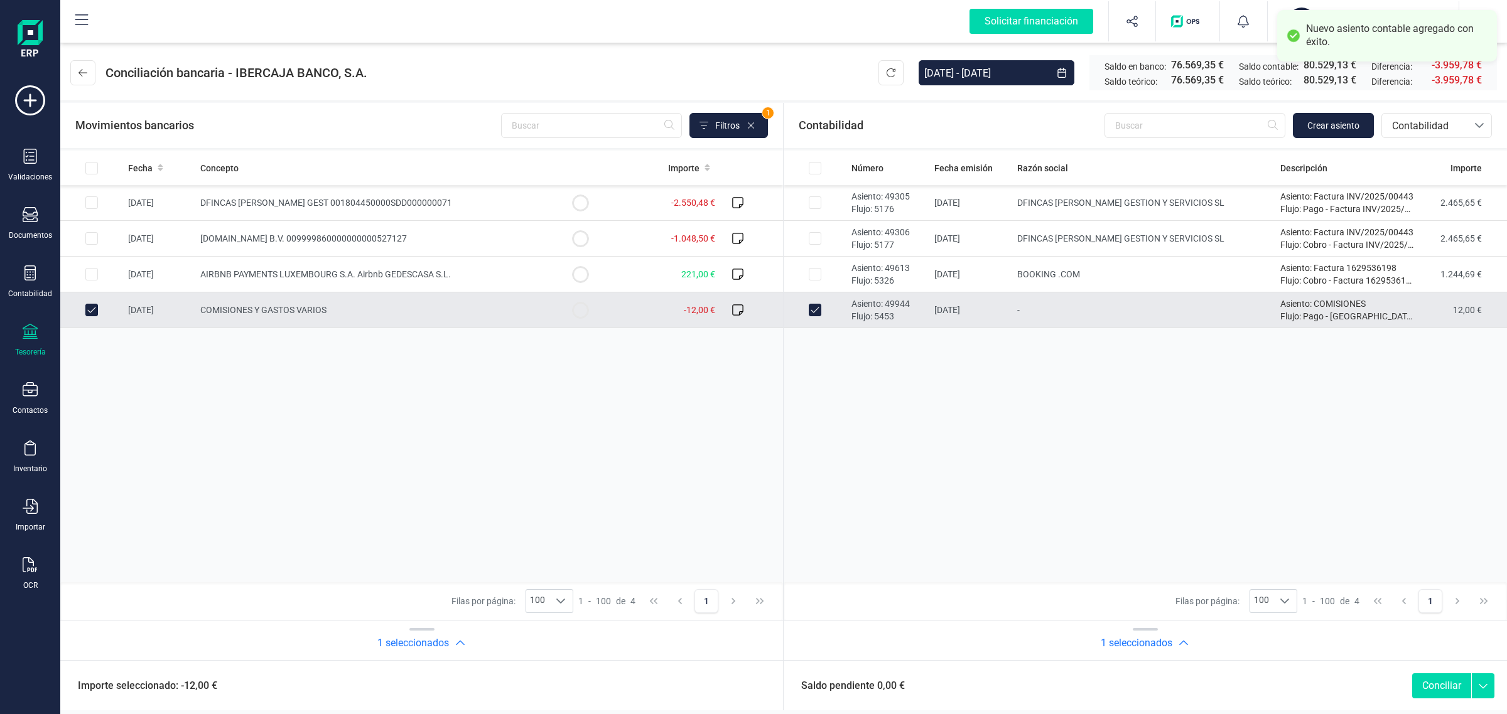
click at [1433, 686] on button "Conciliar" at bounding box center [1441, 686] width 59 height 25
checkbox input "false"
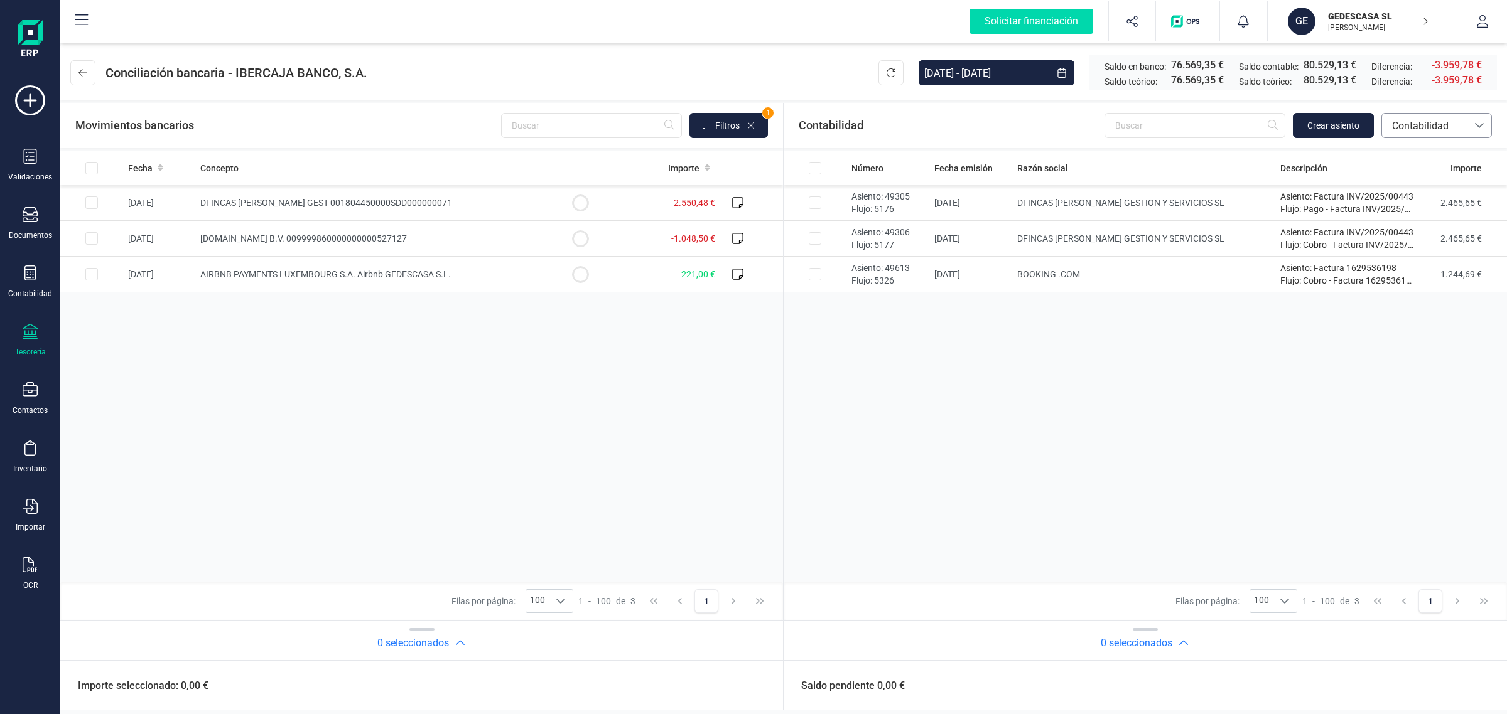
click at [1455, 126] on span "Contabilidad" at bounding box center [1424, 126] width 75 height 15
click at [1405, 218] on li "Facturas" at bounding box center [1436, 210] width 110 height 25
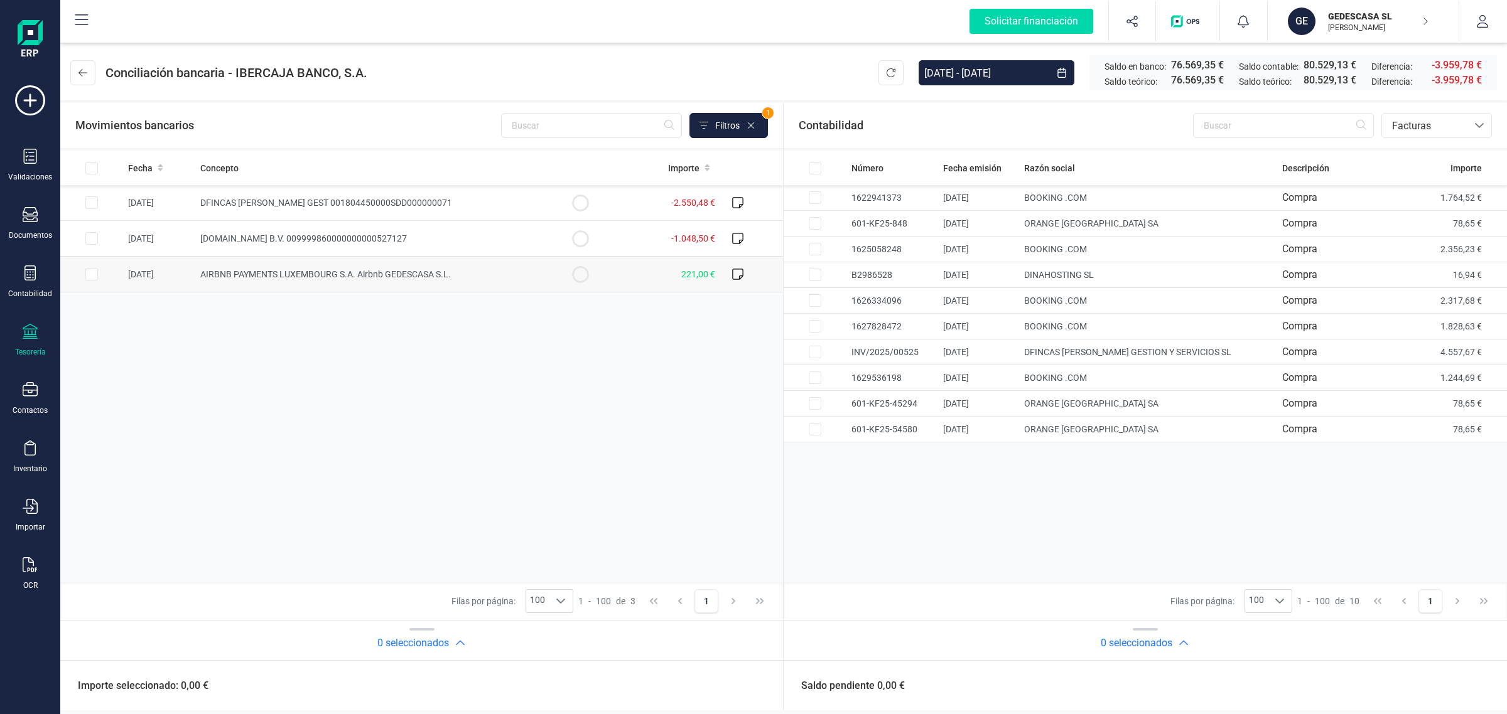
click at [587, 274] on circle at bounding box center [580, 274] width 15 height 15
checkbox input "true"
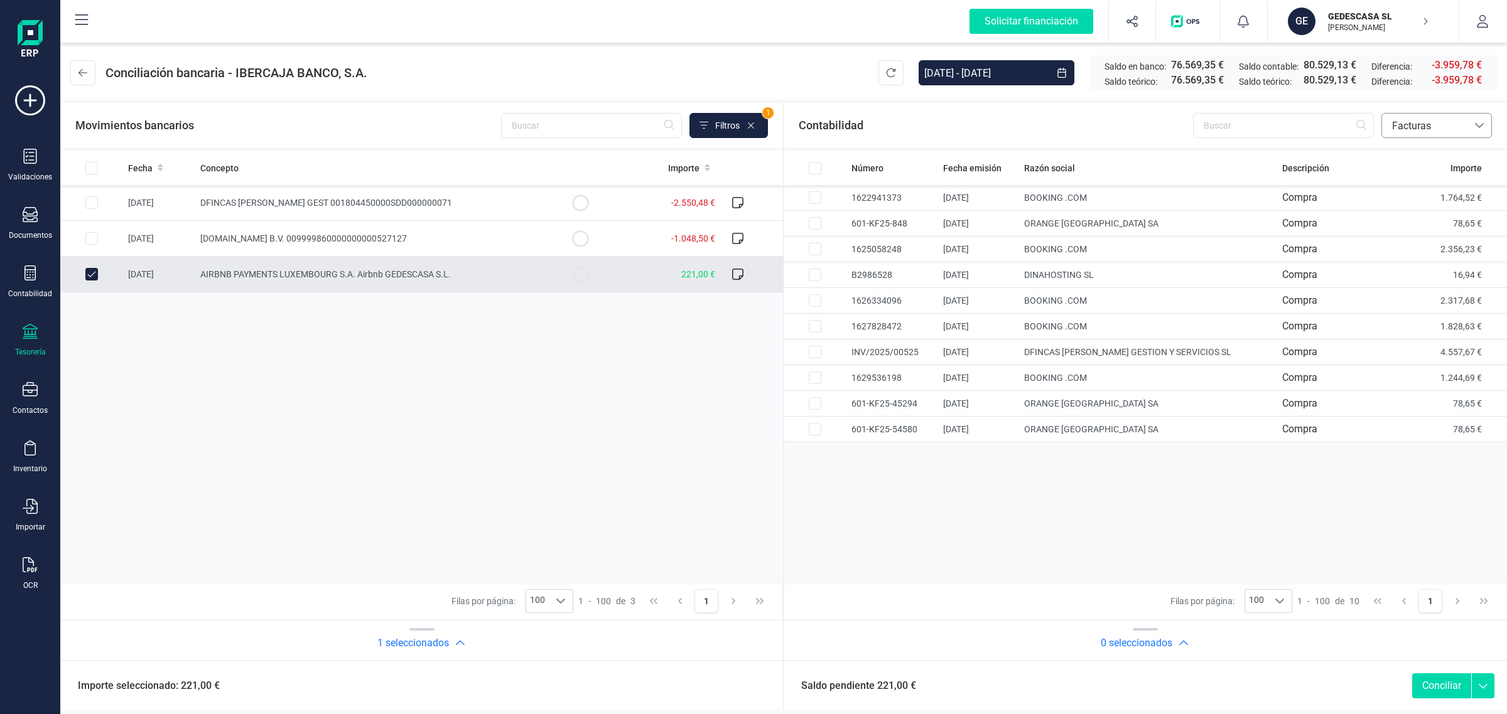
click at [1428, 124] on span "Facturas" at bounding box center [1424, 126] width 75 height 15
click at [1422, 154] on span "Contabilidad" at bounding box center [1419, 155] width 57 height 15
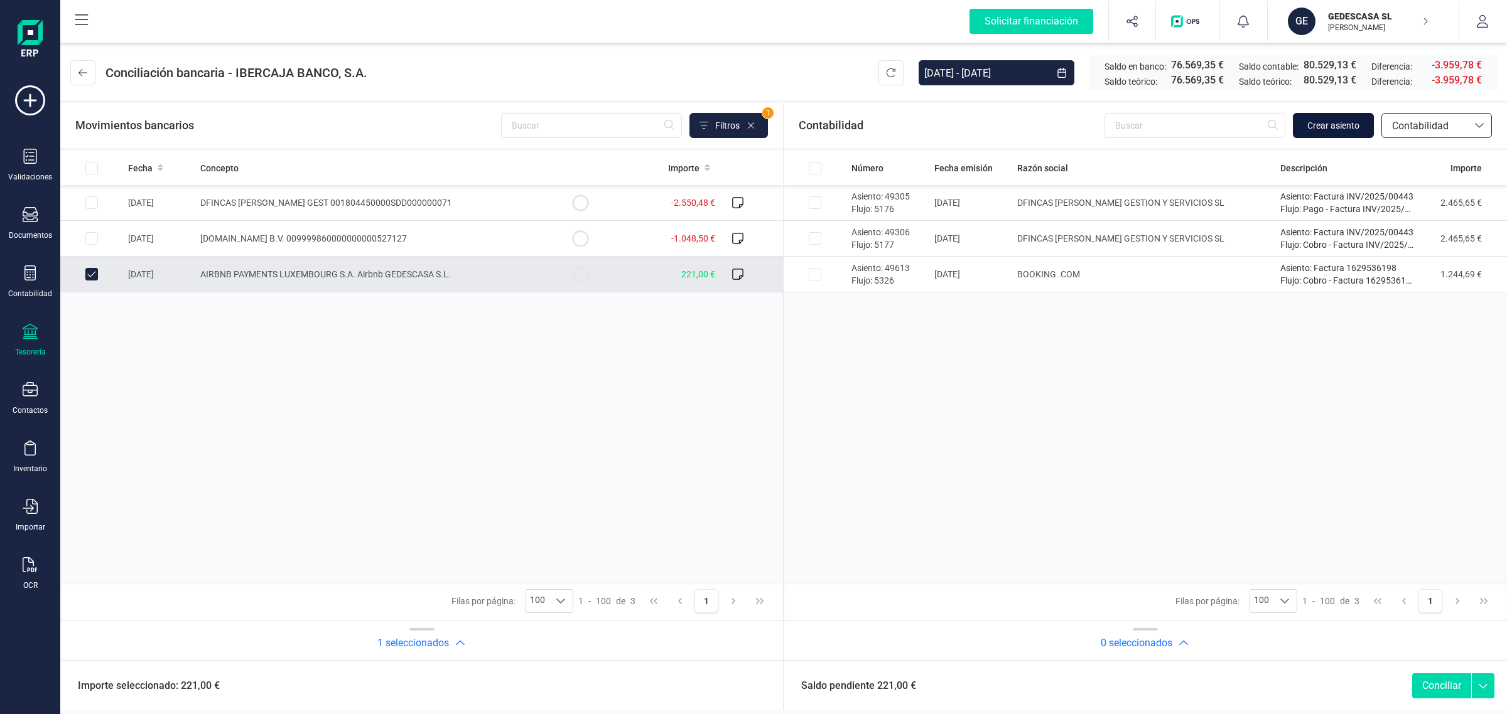
click at [1338, 124] on span "Crear asiento" at bounding box center [1333, 125] width 52 height 13
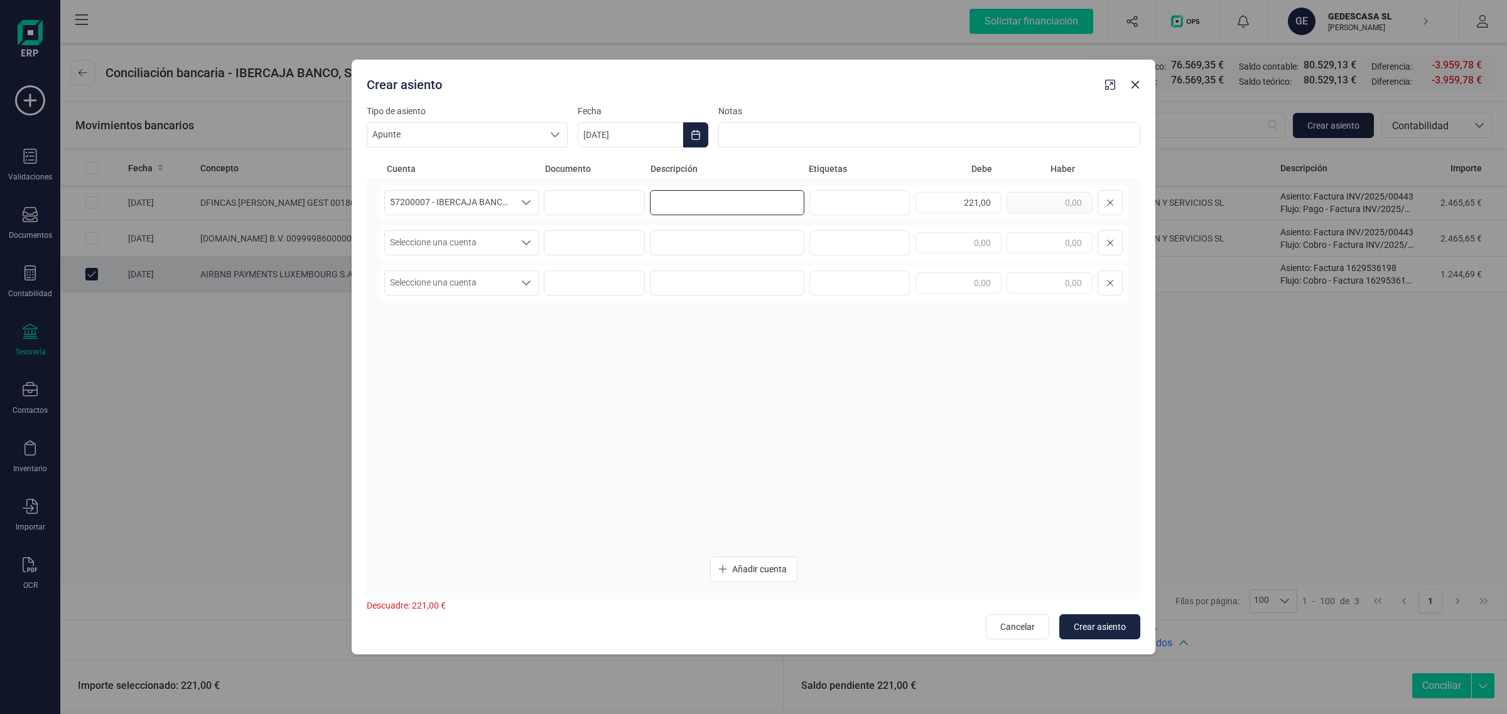
click at [724, 199] on input at bounding box center [727, 202] width 154 height 25
click at [407, 240] on span "Seleccione una cuenta" at bounding box center [449, 243] width 129 height 24
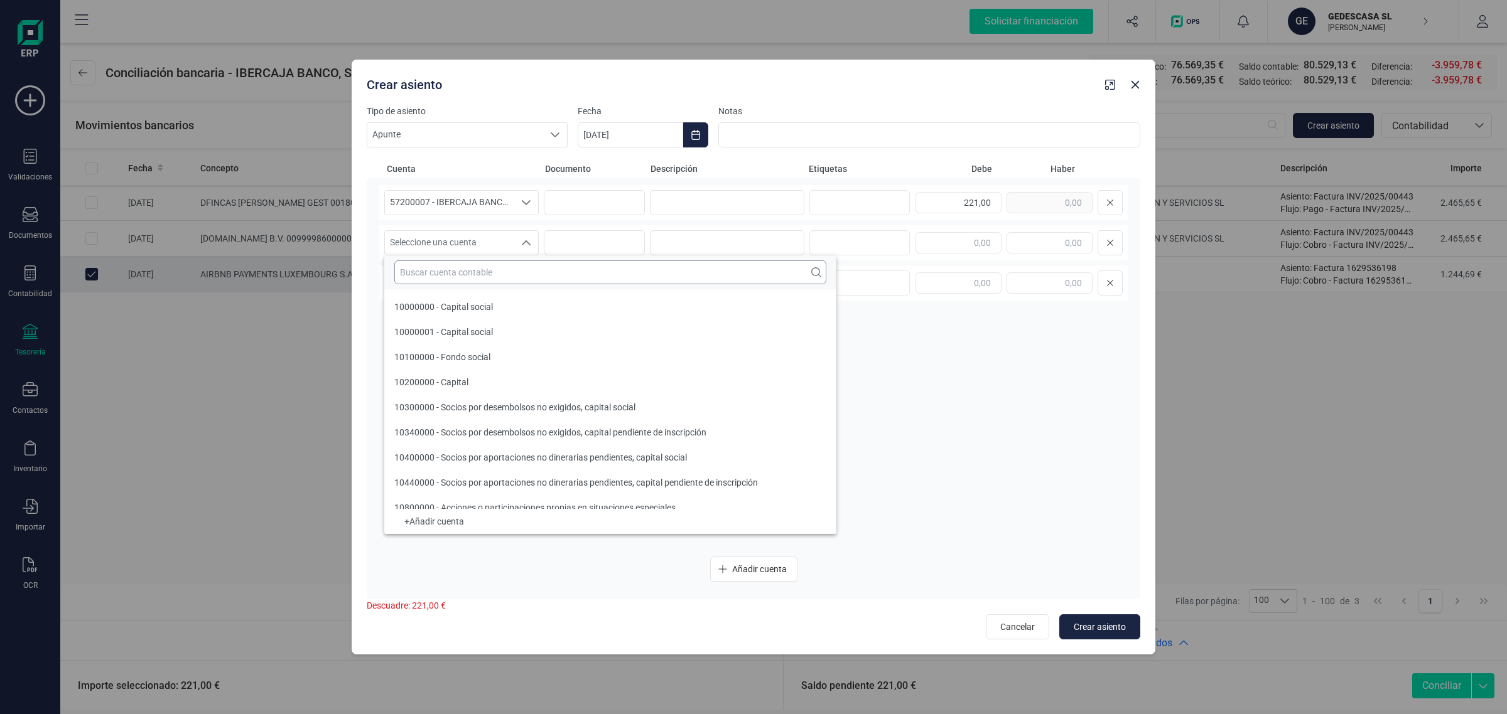
click at [408, 281] on input "text" at bounding box center [610, 273] width 432 height 24
click at [448, 276] on input "text" at bounding box center [610, 273] width 432 height 24
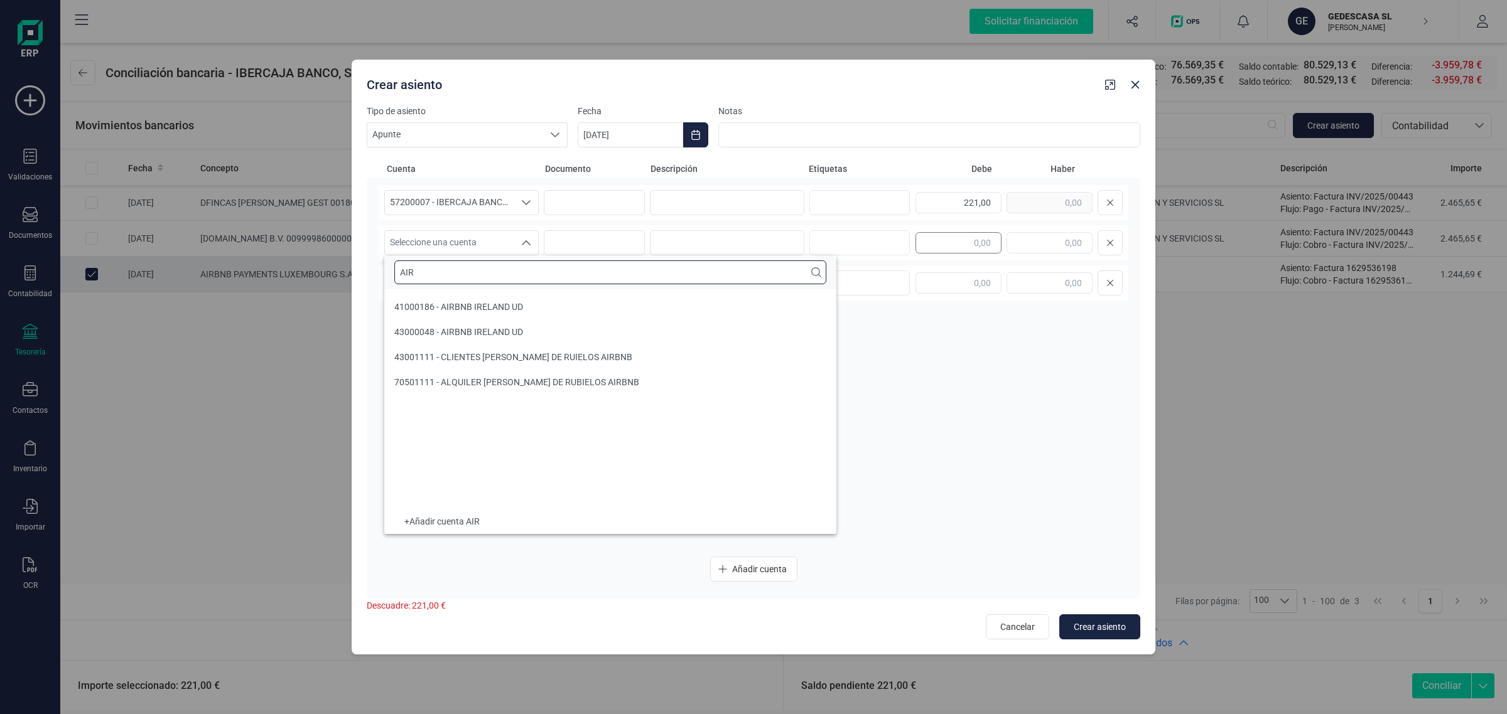
scroll to position [0, 0]
type input "AIRB"
click at [471, 357] on span "43001111 - CLIENTES [PERSON_NAME] DE RUIELOS AIRBNB" at bounding box center [513, 357] width 238 height 10
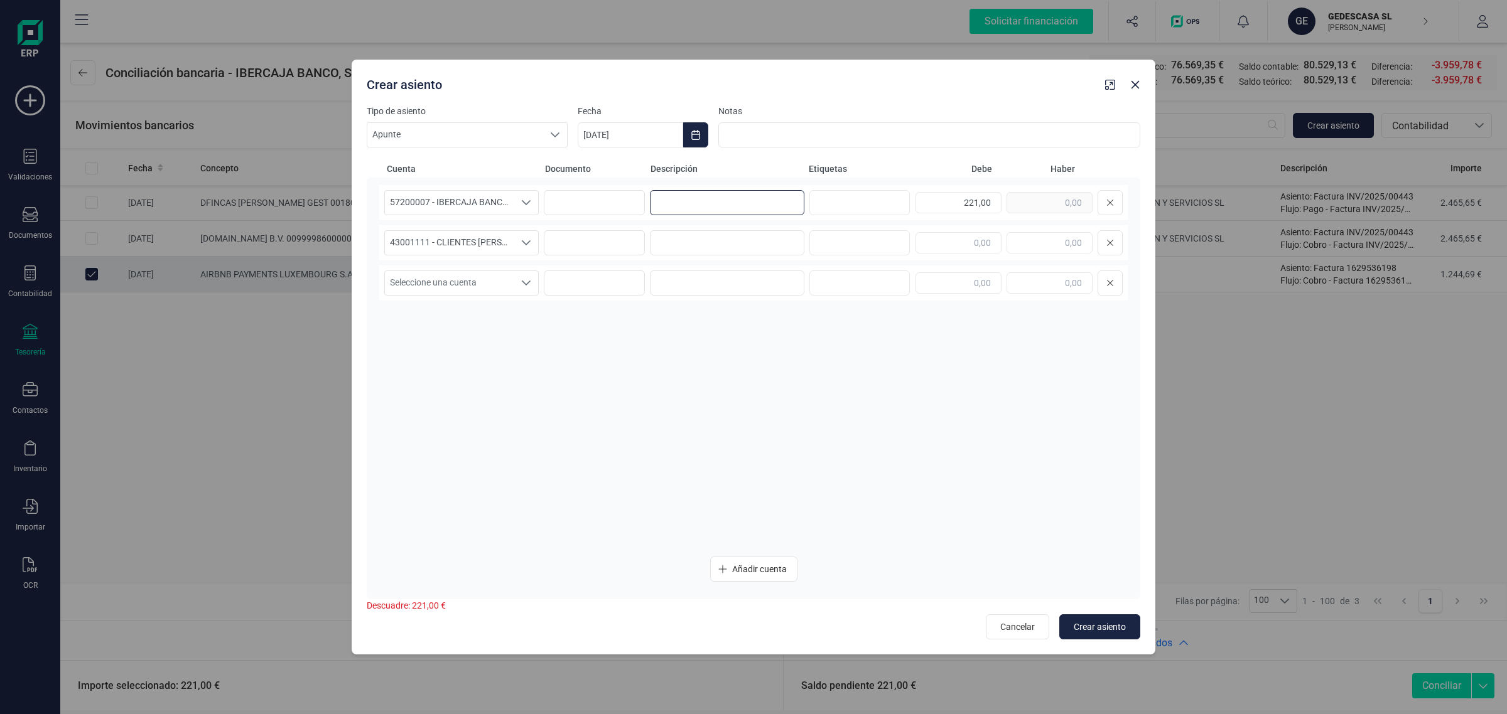
click at [729, 191] on input at bounding box center [727, 202] width 154 height 25
drag, startPoint x: 645, startPoint y: 202, endPoint x: 638, endPoint y: 202, distance: 6.9
click at [638, 202] on div "57200007 - IBERCAJA BANCO, S.A. 57200007 - IBERCAJA BANCO, S.A. 57200007 - IBER…" at bounding box center [753, 202] width 748 height 35
type input "AIRBNB"
click at [692, 237] on input at bounding box center [727, 242] width 154 height 25
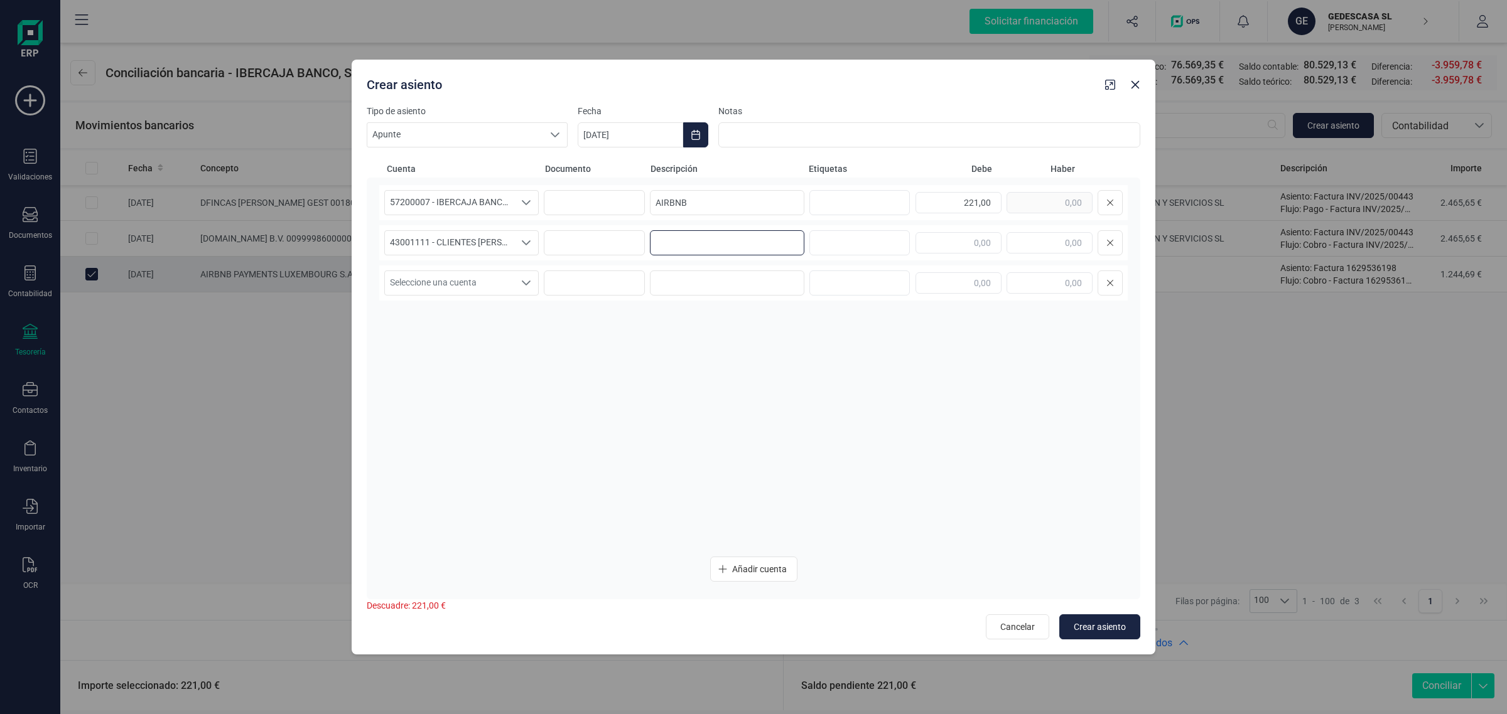
paste input "AIRBNB"
type input "AIRBNB"
click at [703, 134] on button "Choose Date" at bounding box center [695, 134] width 25 height 25
click at [770, 352] on span "21" at bounding box center [765, 351] width 25 height 25
type input "[DATE]"
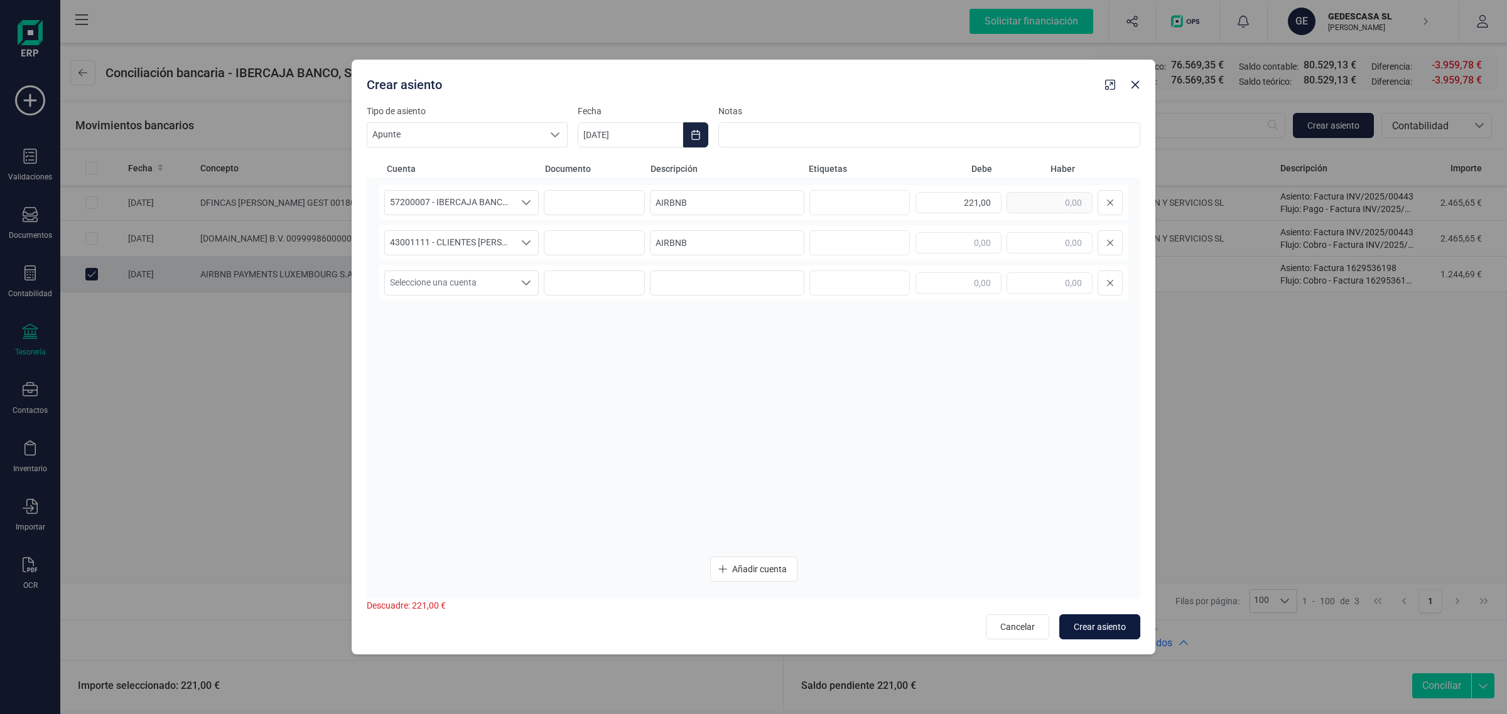
click at [1106, 614] on div "Cancelar Crear asiento" at bounding box center [753, 623] width 773 height 33
click at [1106, 626] on span "Crear asiento" at bounding box center [1100, 627] width 52 height 13
drag, startPoint x: 943, startPoint y: 204, endPoint x: 1097, endPoint y: 248, distance: 160.0
click at [1097, 248] on div "57200007 - IBERCAJA BANCO, S.A. 57200007 - IBERCAJA BANCO, S.A. 57200007 - IBER…" at bounding box center [753, 366] width 748 height 362
click at [1058, 234] on input "text" at bounding box center [1049, 242] width 86 height 21
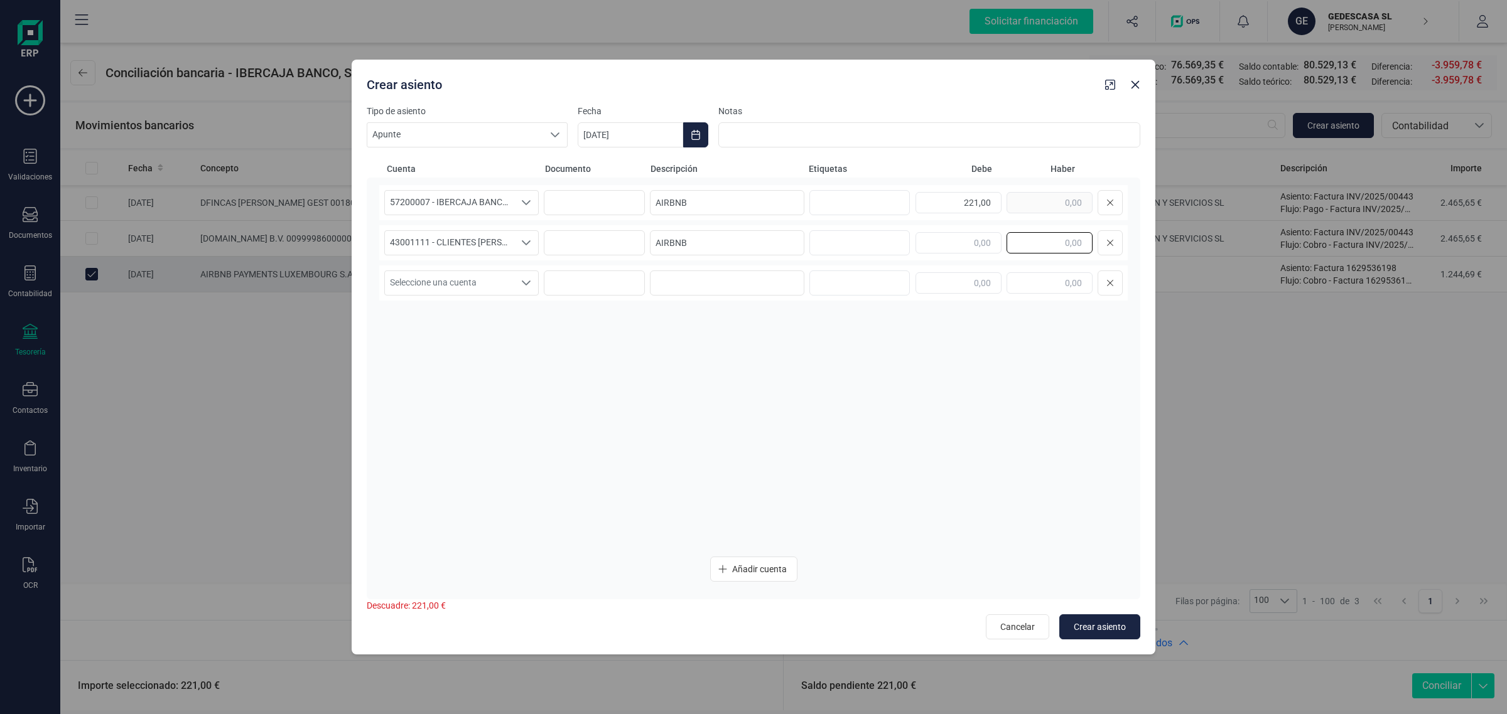
paste input "221,00"
type input "221,00"
click at [1116, 625] on span "Crear asiento" at bounding box center [1100, 627] width 52 height 13
type input "[DATE]"
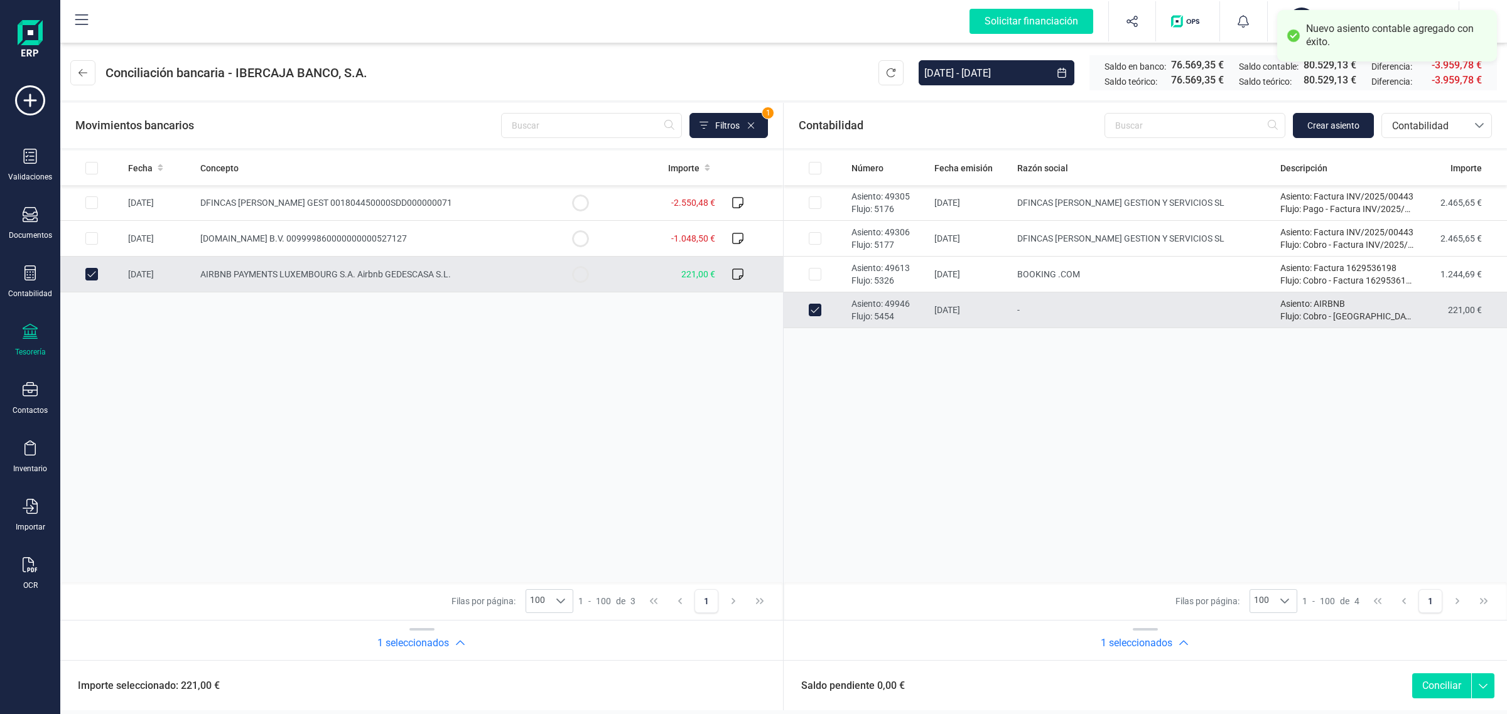
click at [1445, 687] on button "Conciliar" at bounding box center [1441, 686] width 59 height 25
checkbox input "false"
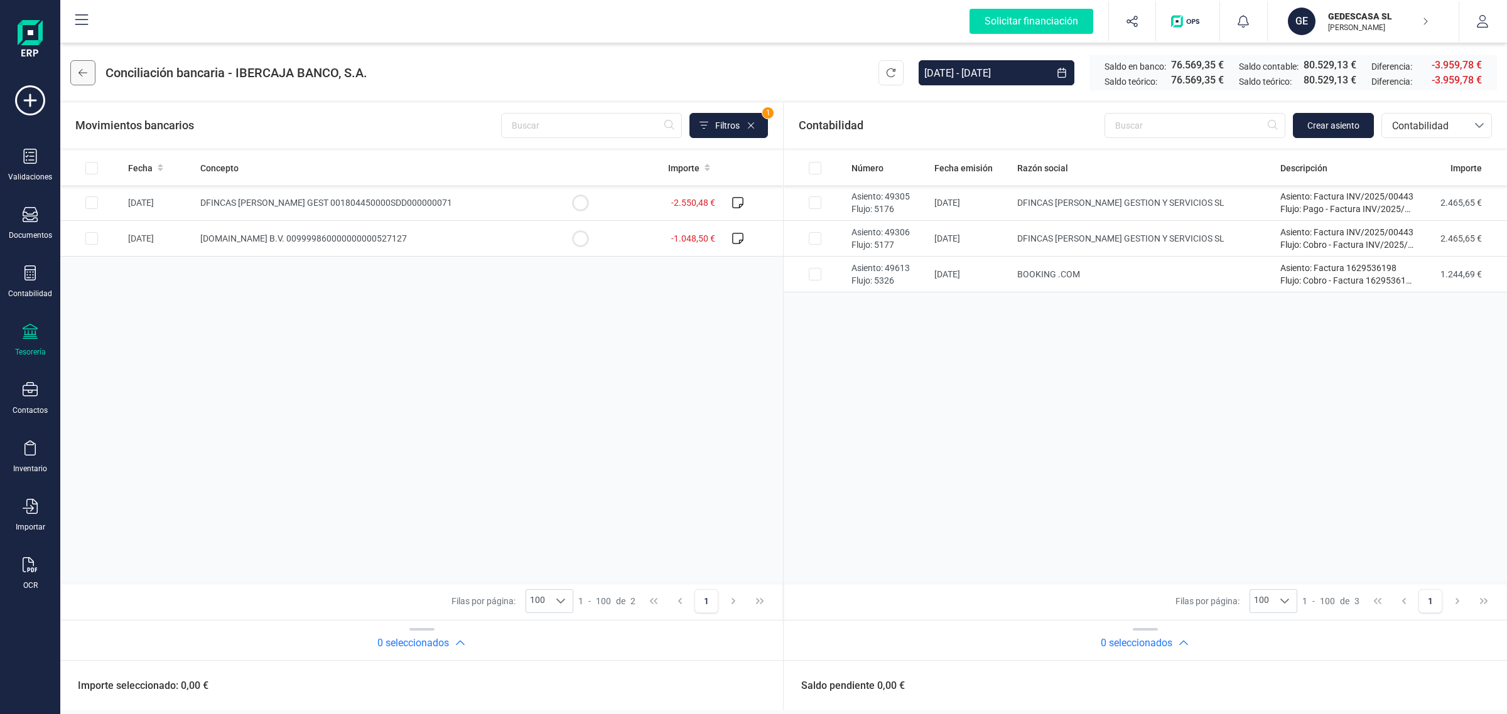
click at [89, 69] on button at bounding box center [82, 72] width 25 height 25
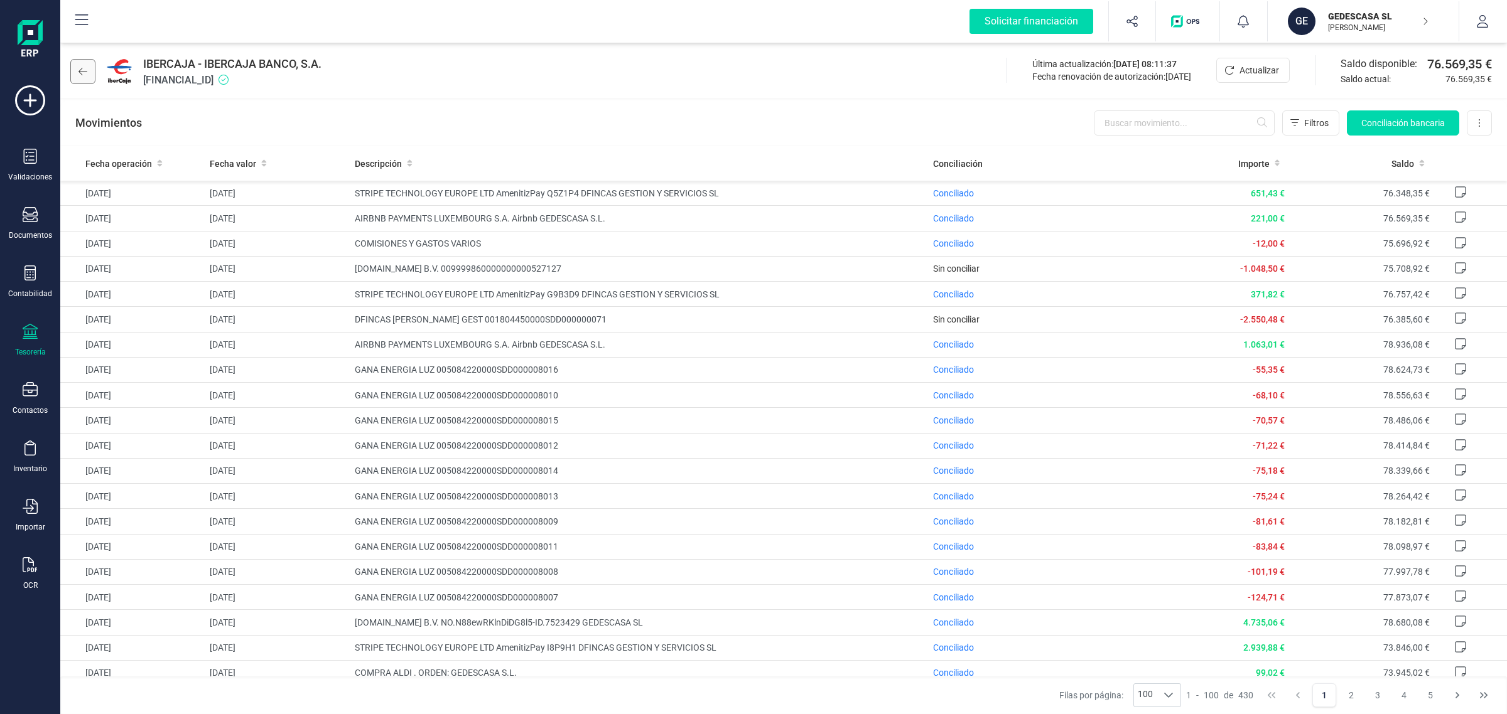
click at [85, 80] on button at bounding box center [82, 71] width 25 height 25
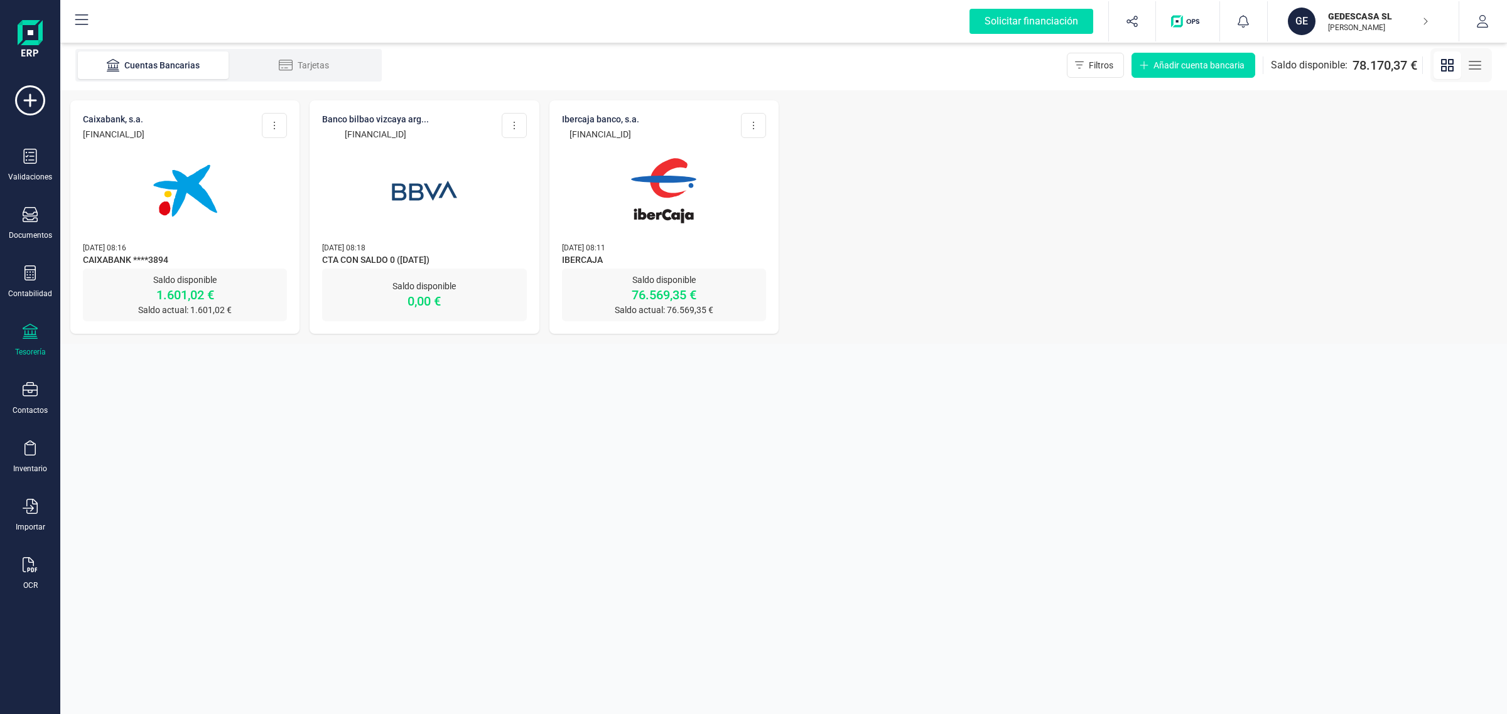
click at [222, 211] on img at bounding box center [184, 190] width 105 height 105
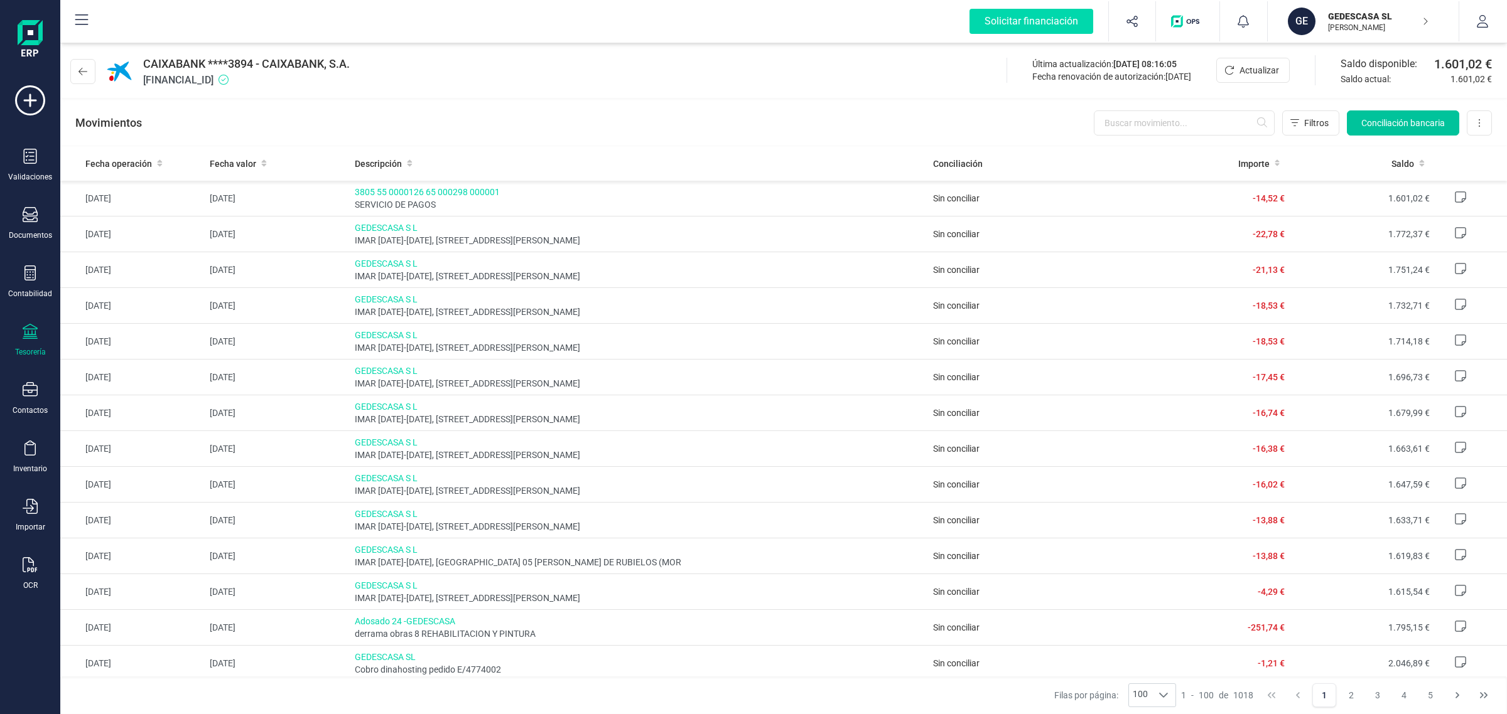
click at [1410, 114] on button "Conciliación bancaria" at bounding box center [1403, 122] width 112 height 25
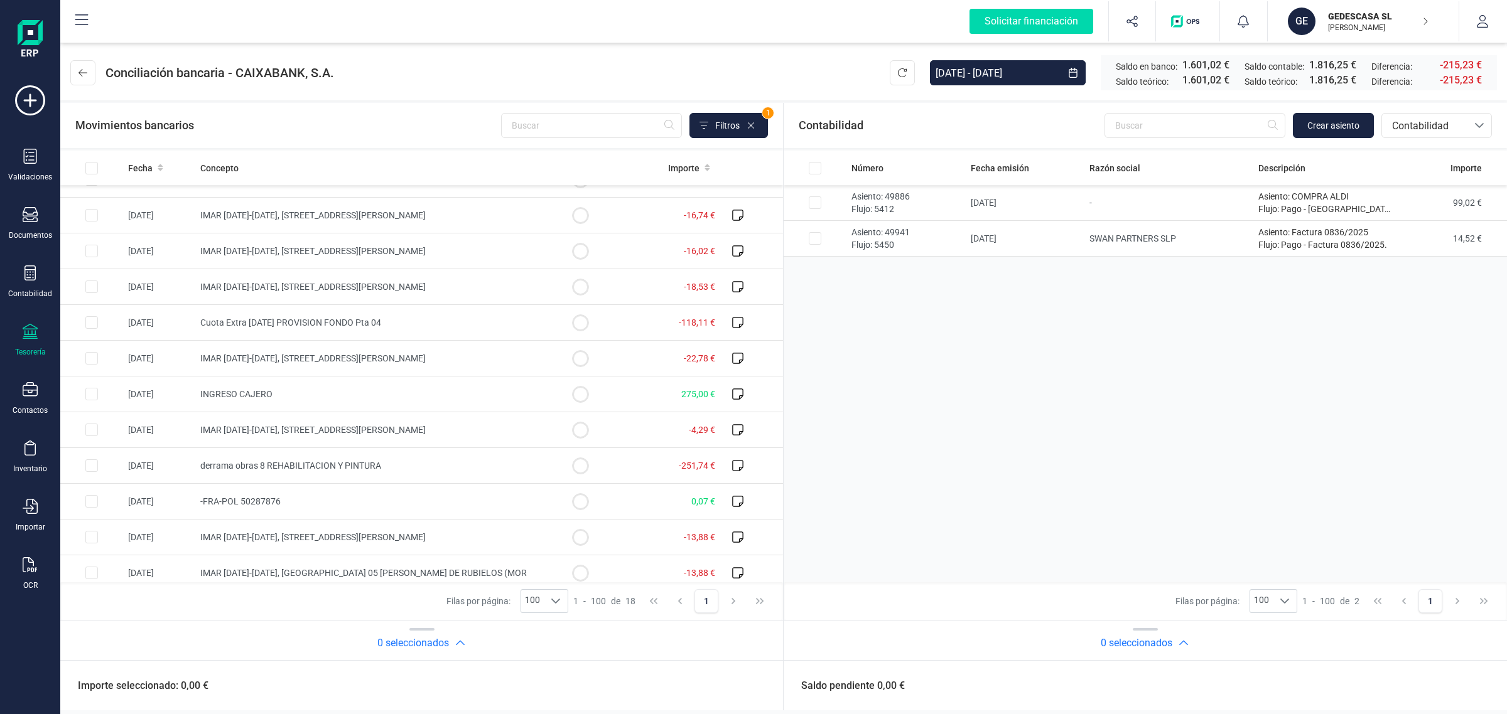
scroll to position [92, 0]
click at [123, 129] on td at bounding box center [91, 112] width 63 height 36
checkbox input "true"
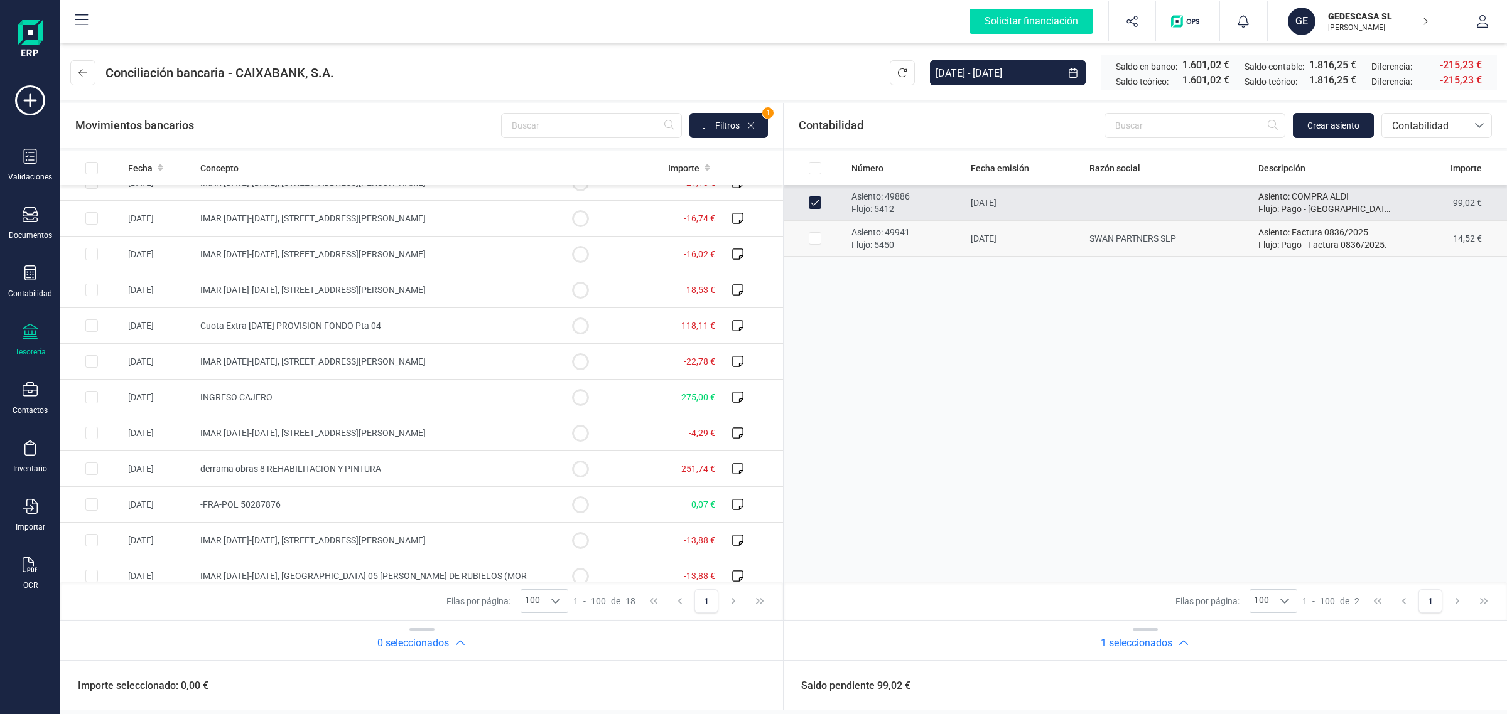
click at [814, 242] on input "Row Selected dbb7ee9c-44d9-4d33-84ea-b3a44002011d" at bounding box center [815, 238] width 13 height 13
checkbox input "true"
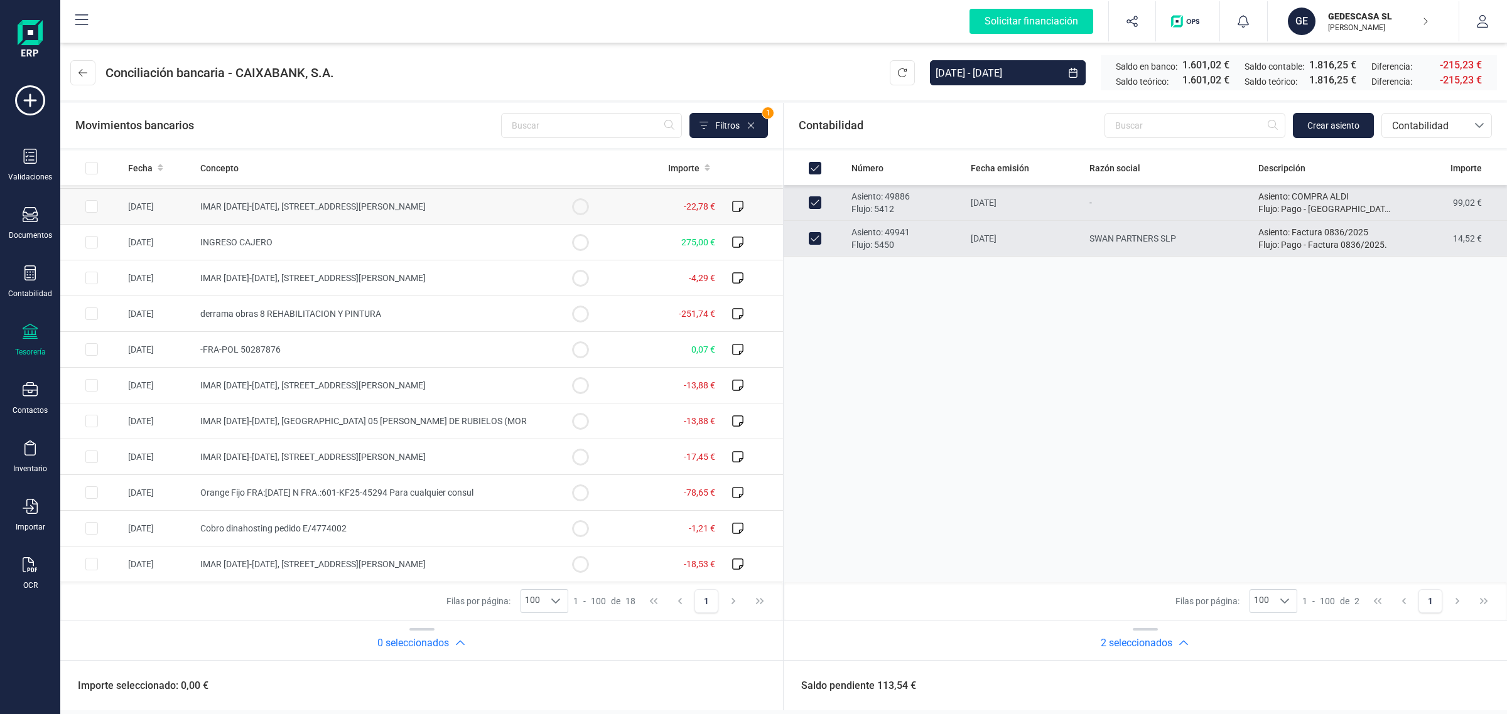
scroll to position [0, 0]
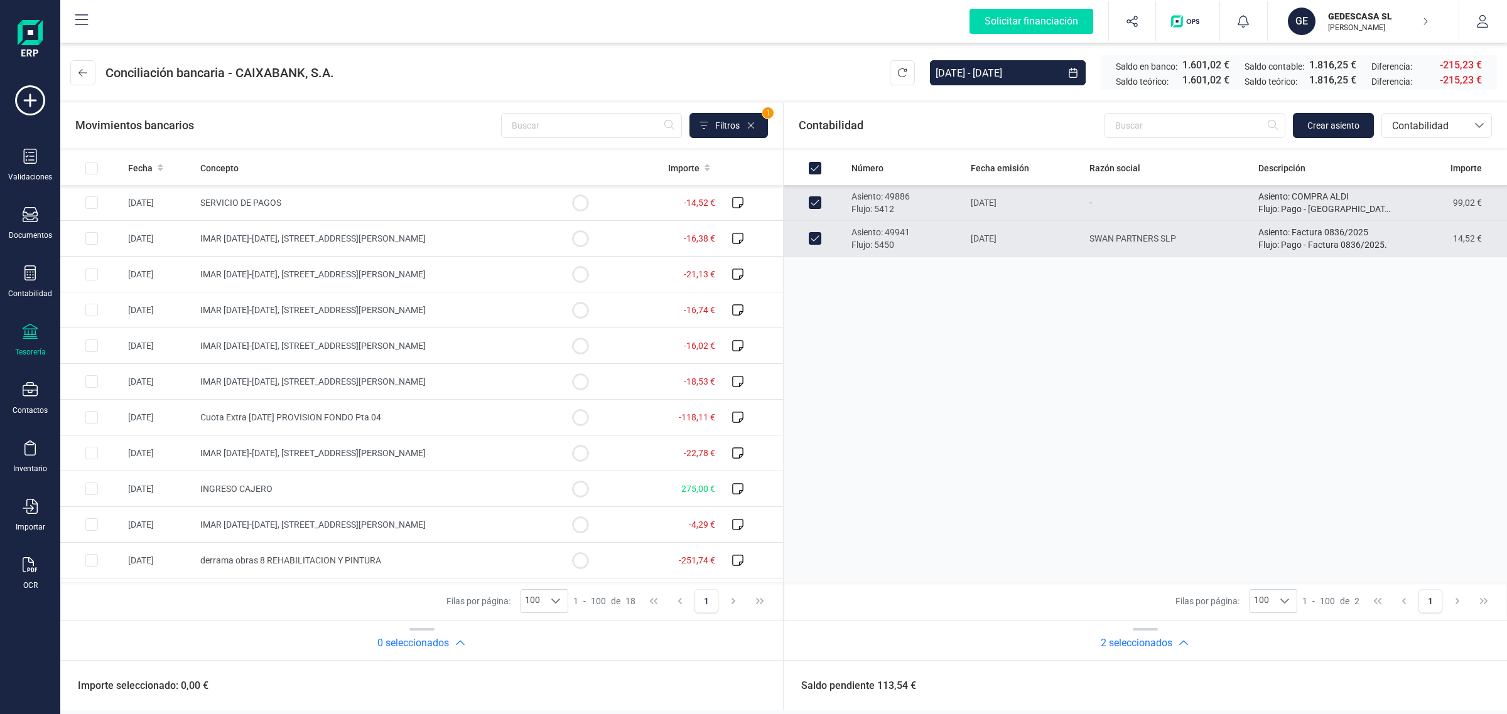
click at [814, 202] on input "Row Unselected 85b55021-c6da-4610-8017-341bd3303081" at bounding box center [815, 202] width 13 height 13
checkbox input "false"
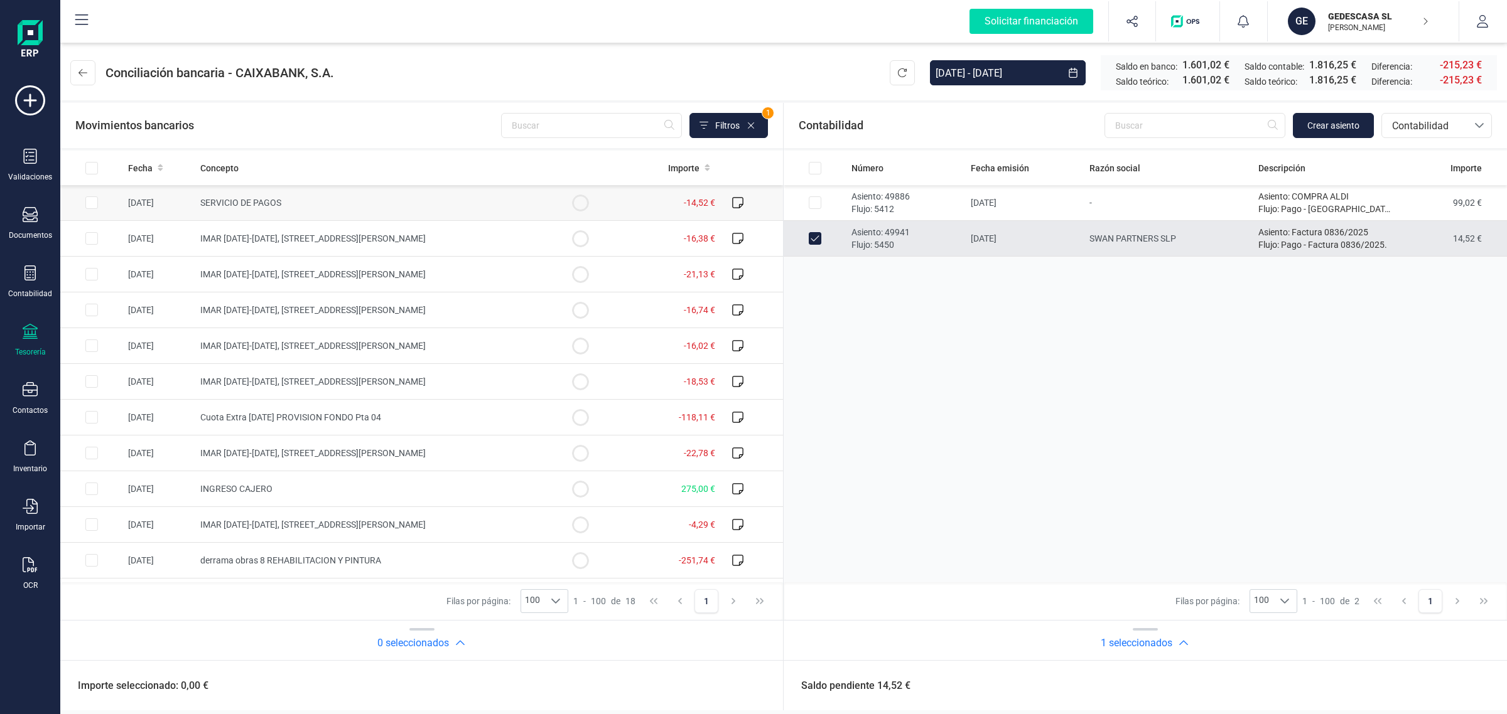
click at [91, 207] on input "Row Selected 9527e14b-8c8c-41ae-a653-225438e5e045" at bounding box center [91, 202] width 13 height 13
checkbox input "true"
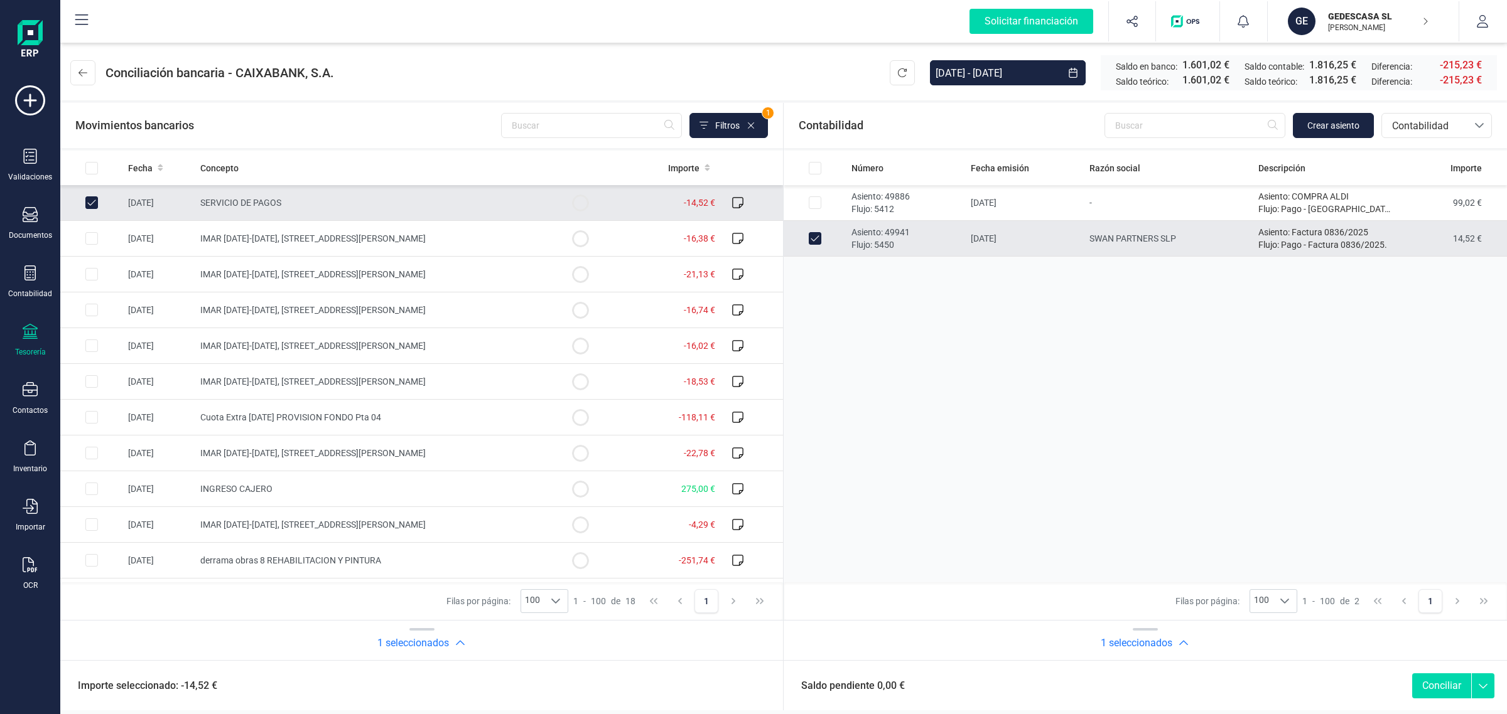
click at [1442, 685] on button "Conciliar" at bounding box center [1441, 686] width 59 height 25
checkbox input "false"
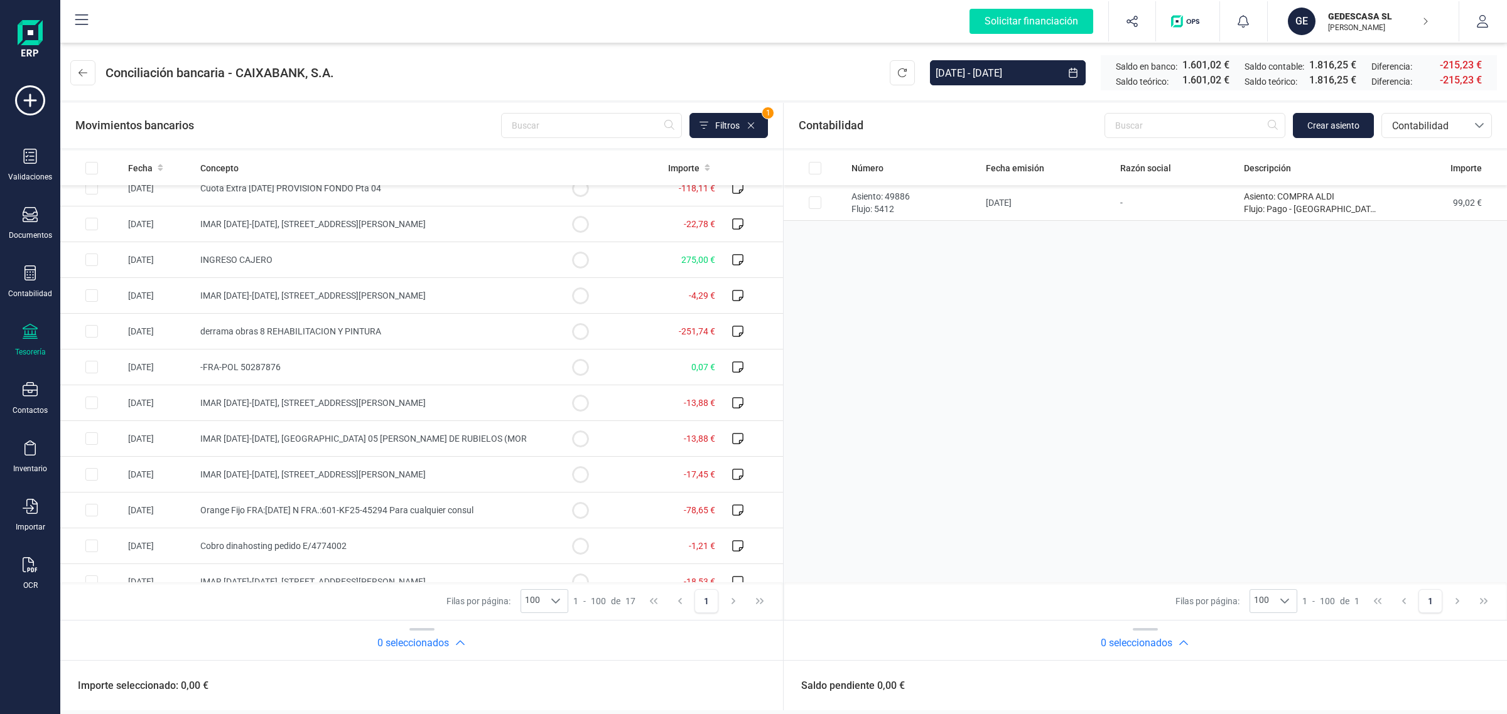
scroll to position [212, 0]
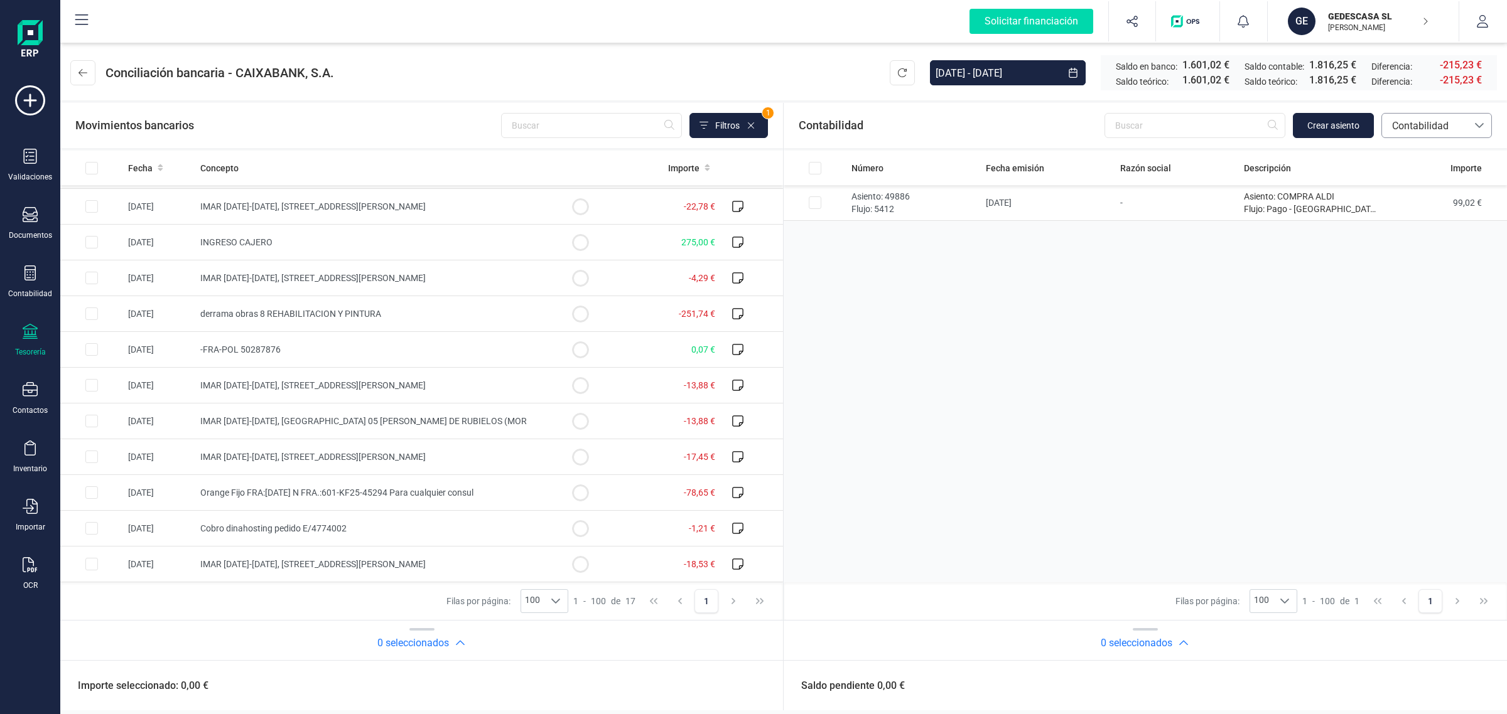
click at [1422, 130] on span "Contabilidad" at bounding box center [1424, 126] width 75 height 15
click at [1416, 212] on span "Facturas" at bounding box center [1410, 210] width 39 height 15
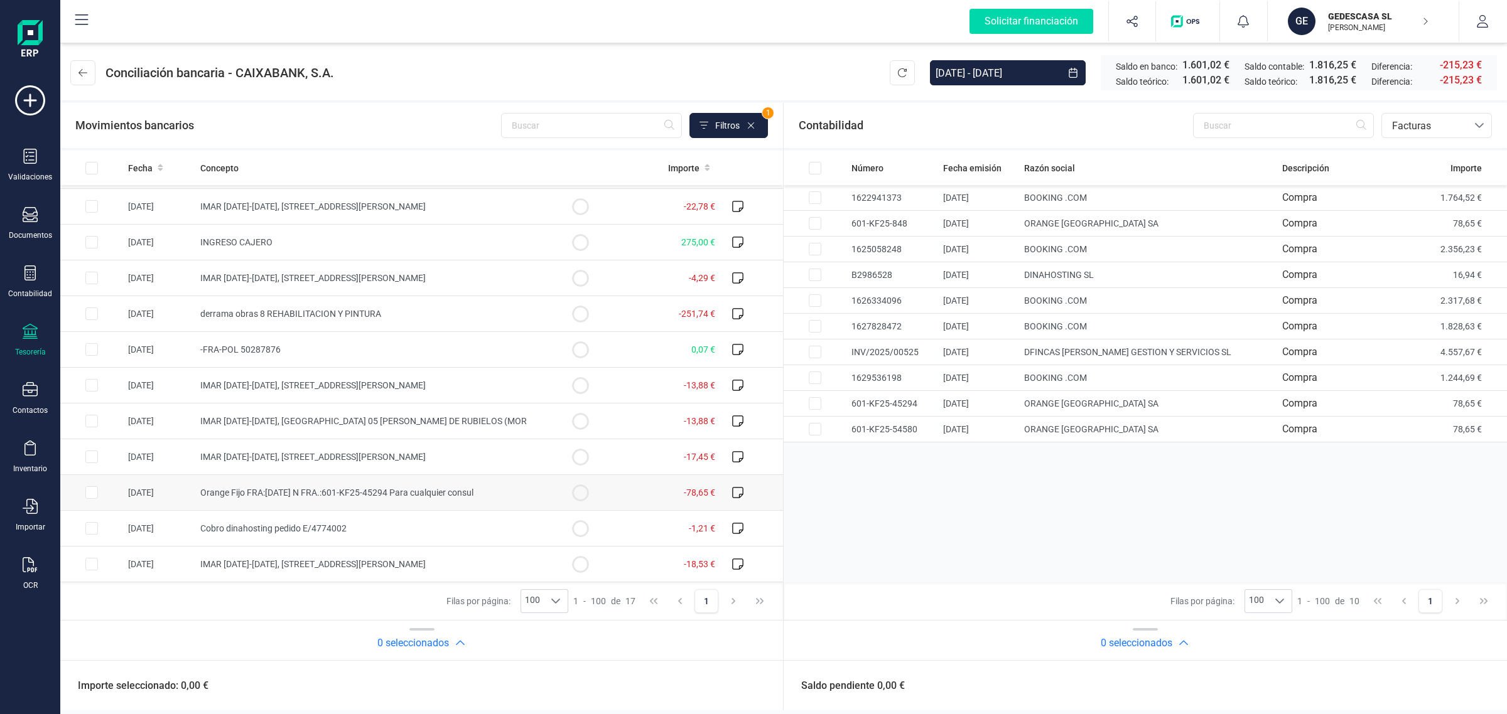
click at [195, 497] on td "Orange Fijo FRA:[DATE] N FRA.:601-KF25-45294 Para cualquier consul" at bounding box center [371, 493] width 353 height 36
checkbox input "true"
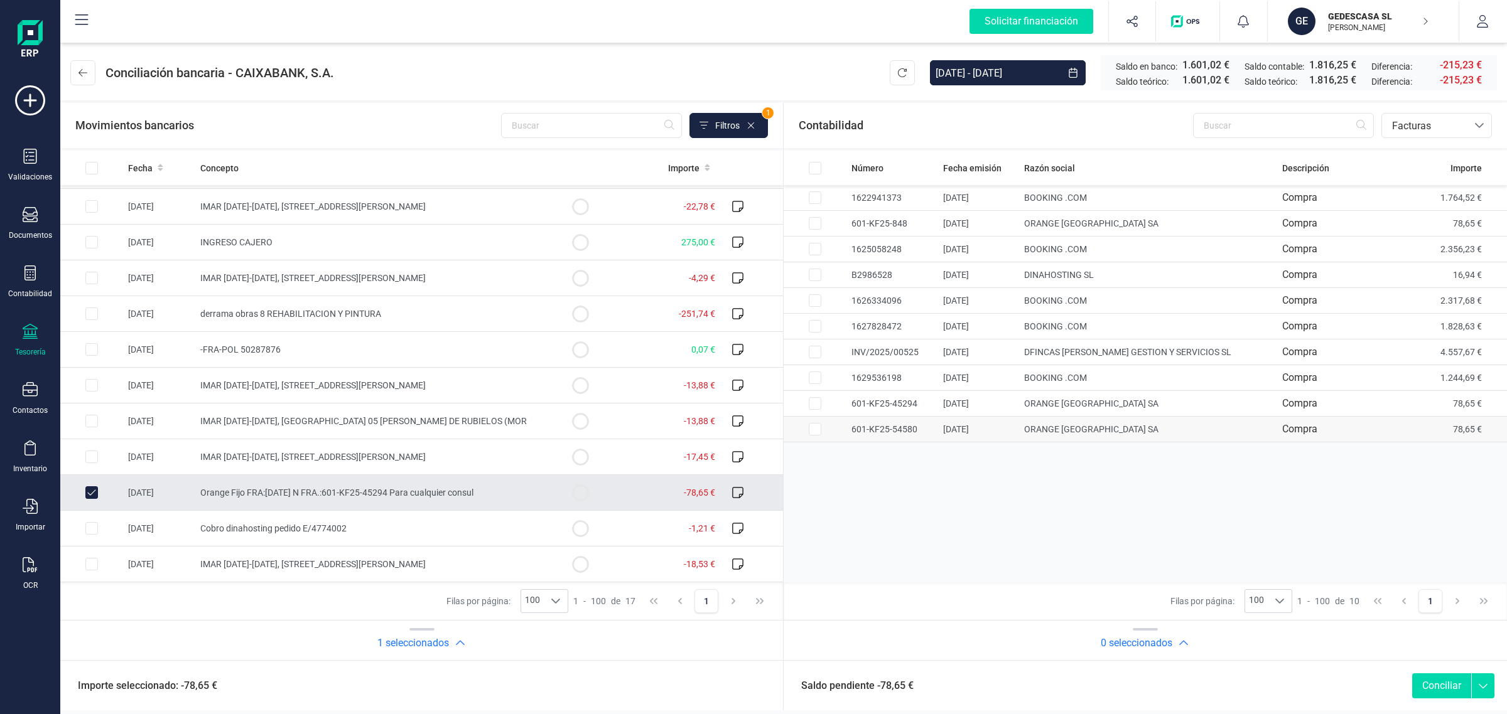
click at [123, 332] on td at bounding box center [91, 314] width 63 height 36
click at [1444, 684] on button "Conciliar" at bounding box center [1441, 686] width 59 height 25
checkbox input "false"
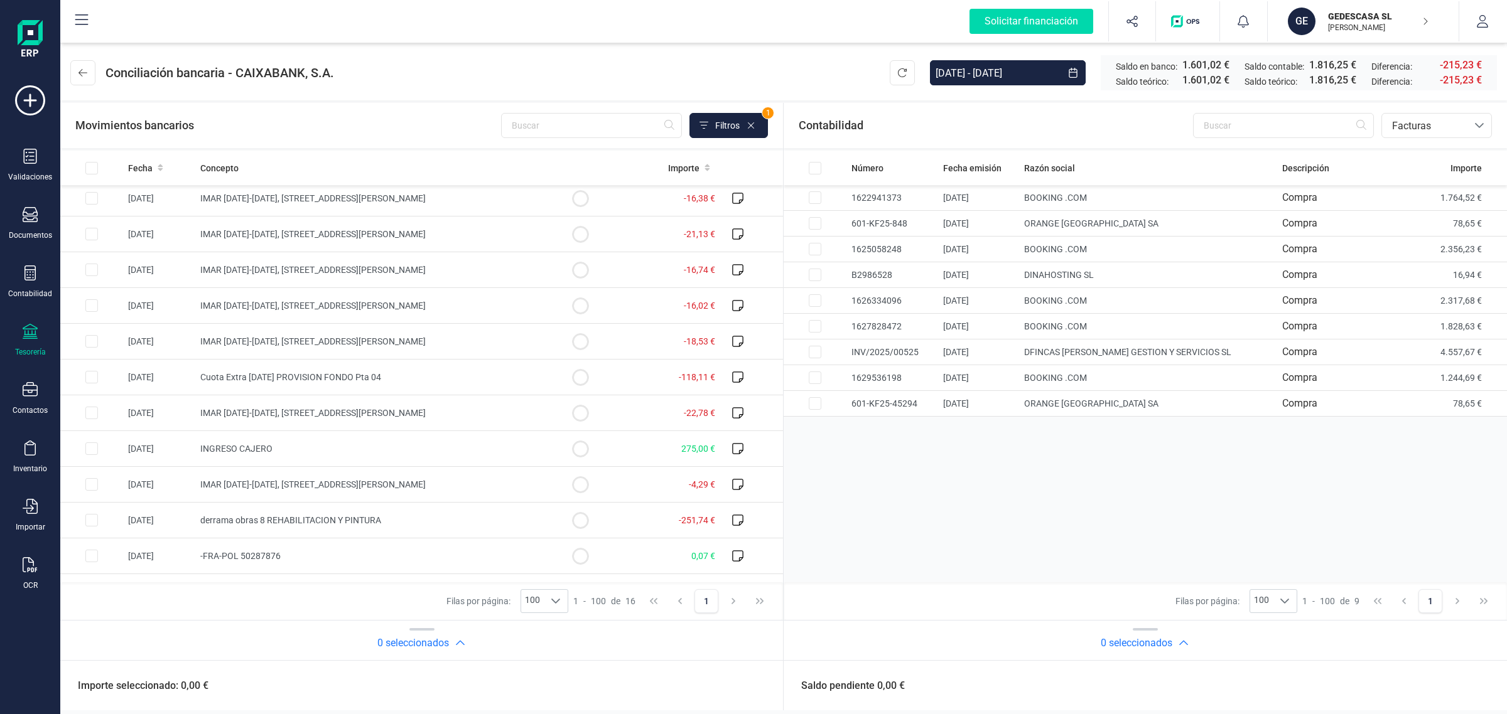
scroll to position [0, 0]
click at [242, 202] on span "IMAR [DATE]-[DATE], [STREET_ADDRESS][PERSON_NAME]" at bounding box center [312, 203] width 225 height 10
checkbox input "true"
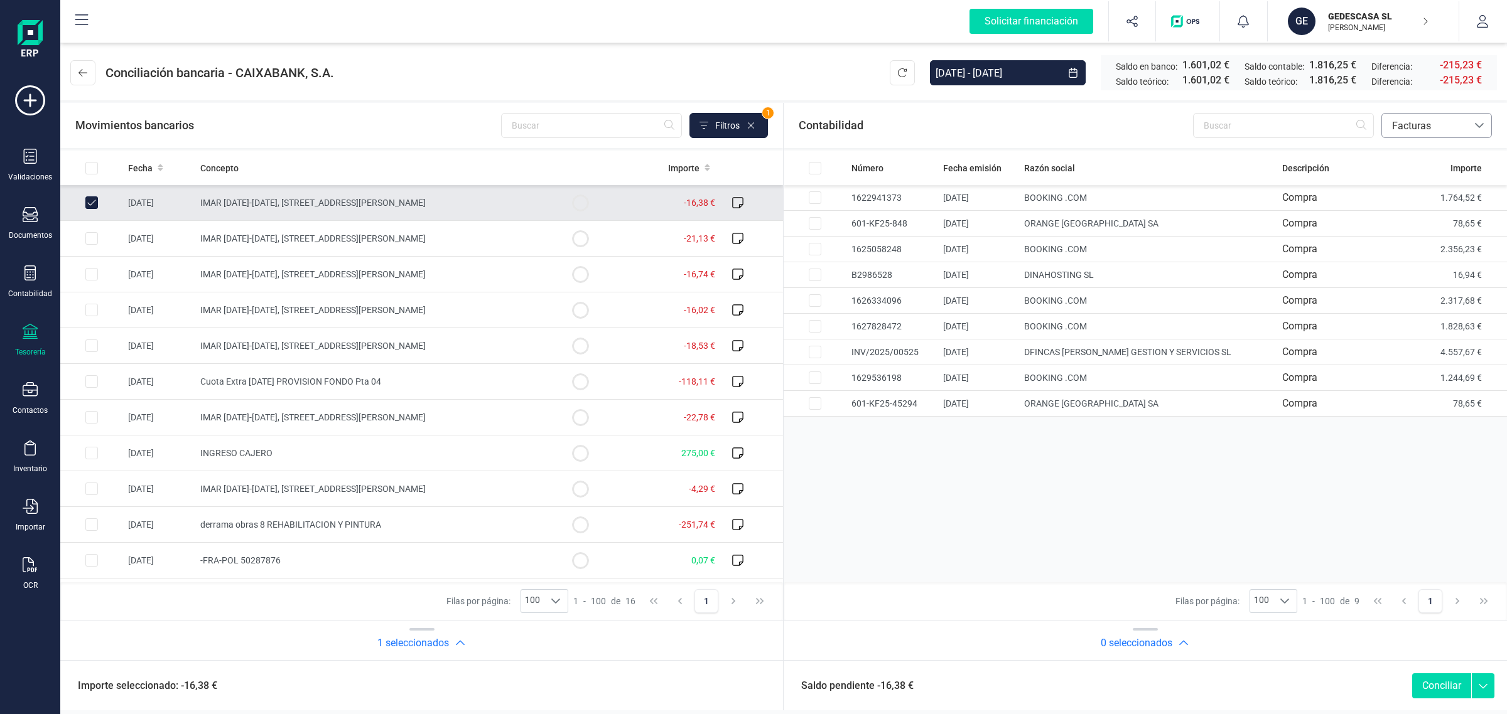
click at [1424, 129] on span "Facturas" at bounding box center [1424, 126] width 75 height 15
click at [1413, 154] on span "Contabilidad" at bounding box center [1419, 155] width 57 height 15
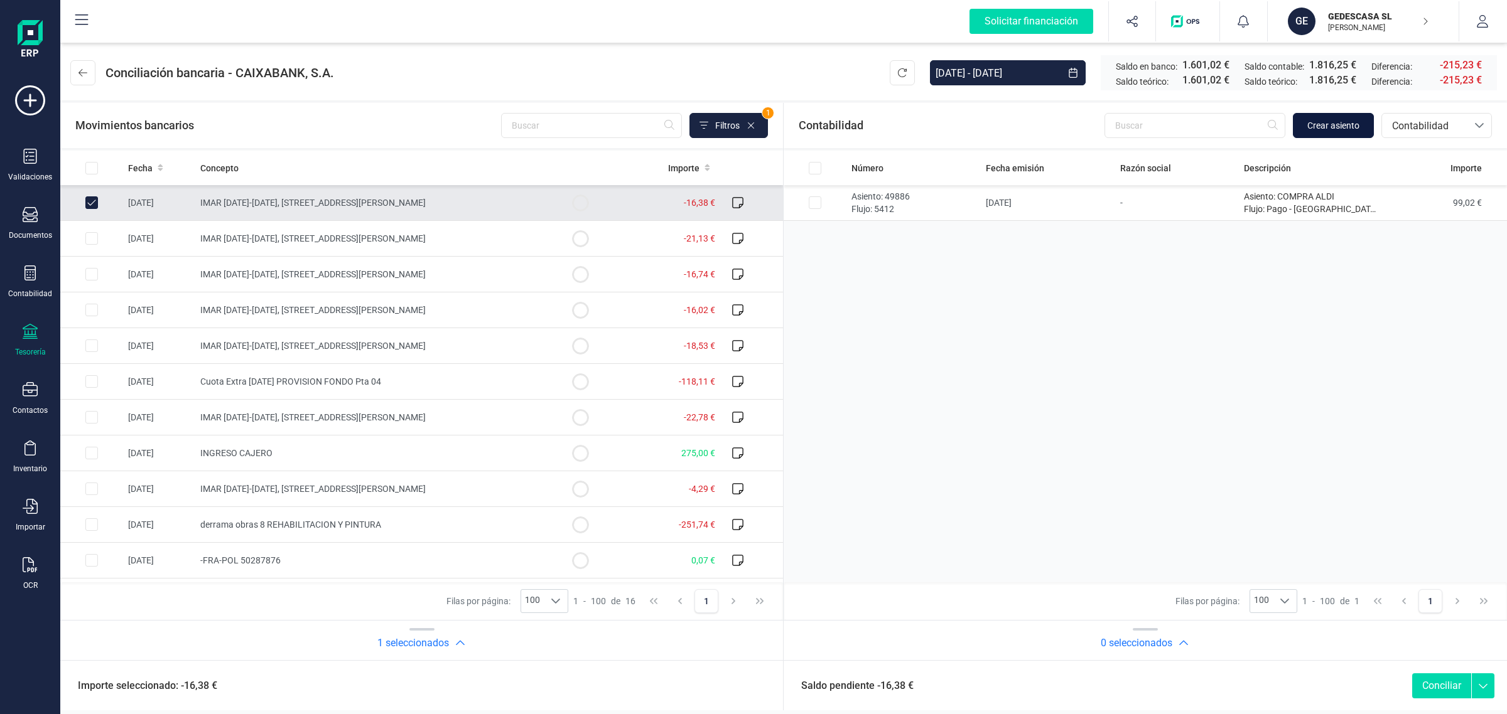
click at [1342, 129] on span "Crear asiento" at bounding box center [1333, 125] width 52 height 13
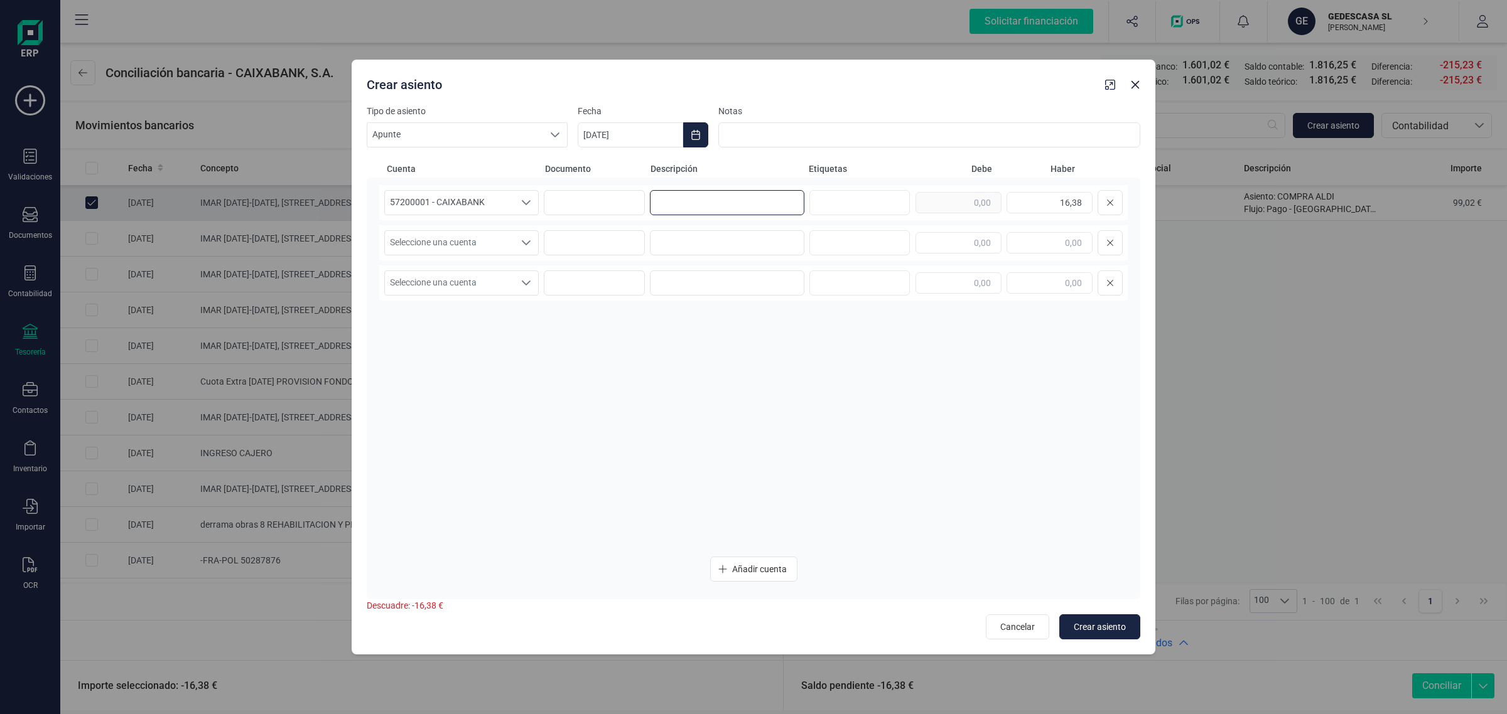
click at [744, 205] on input at bounding box center [727, 202] width 154 height 25
paste input "INST.ARAGONES AG"
type input "INST.ARAGONES AG"
click at [736, 247] on input at bounding box center [727, 242] width 154 height 25
paste input "INST.ARAGONES AG"
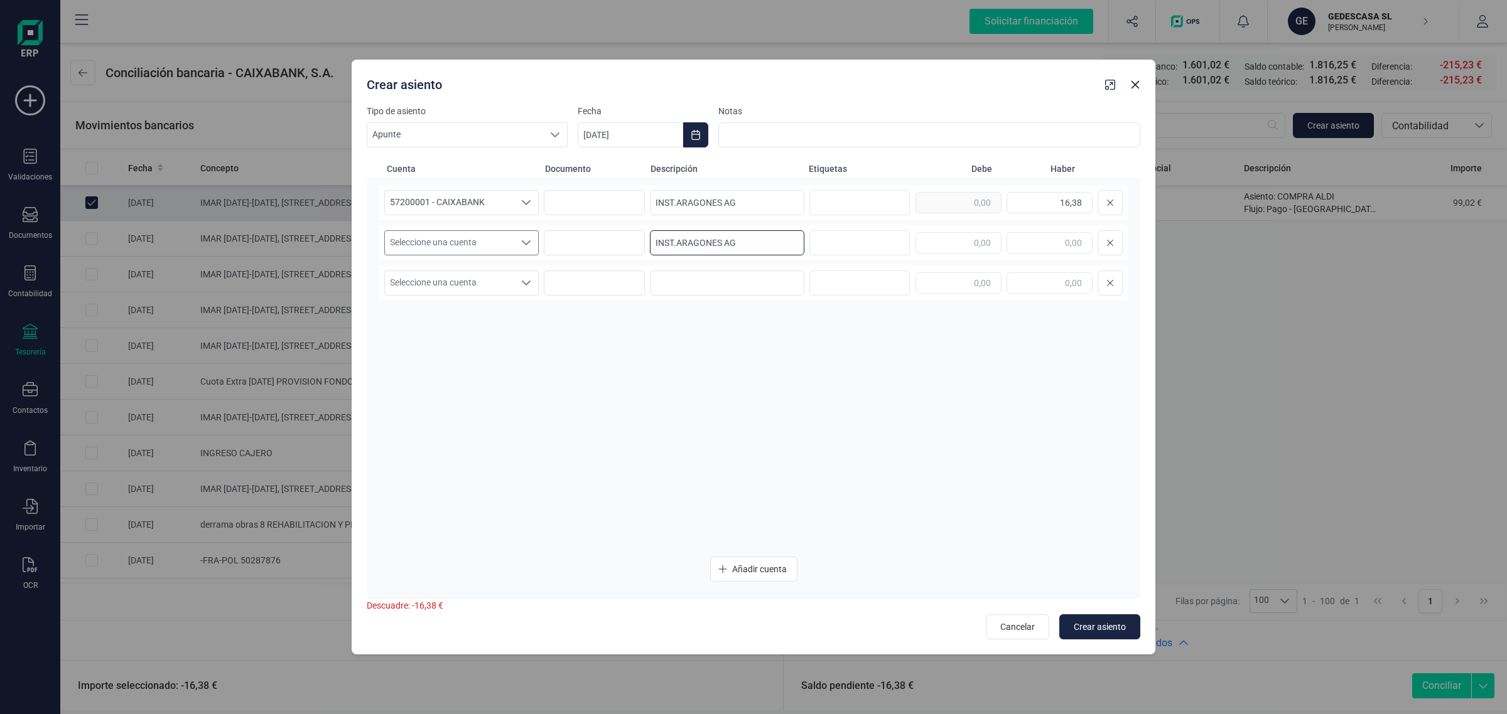
type input "INST.ARAGONES AG"
click at [465, 245] on span "Seleccione una cuenta" at bounding box center [449, 243] width 129 height 24
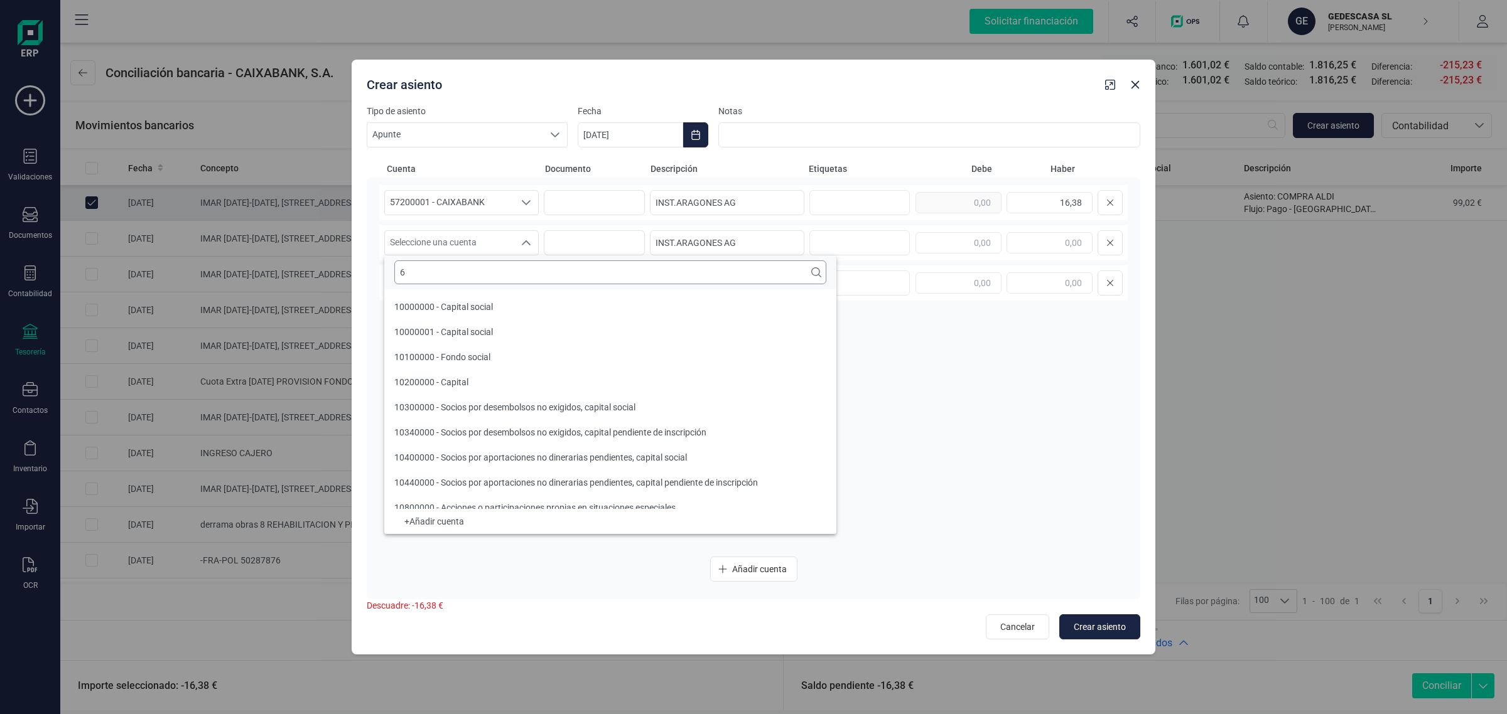
scroll to position [4, 0]
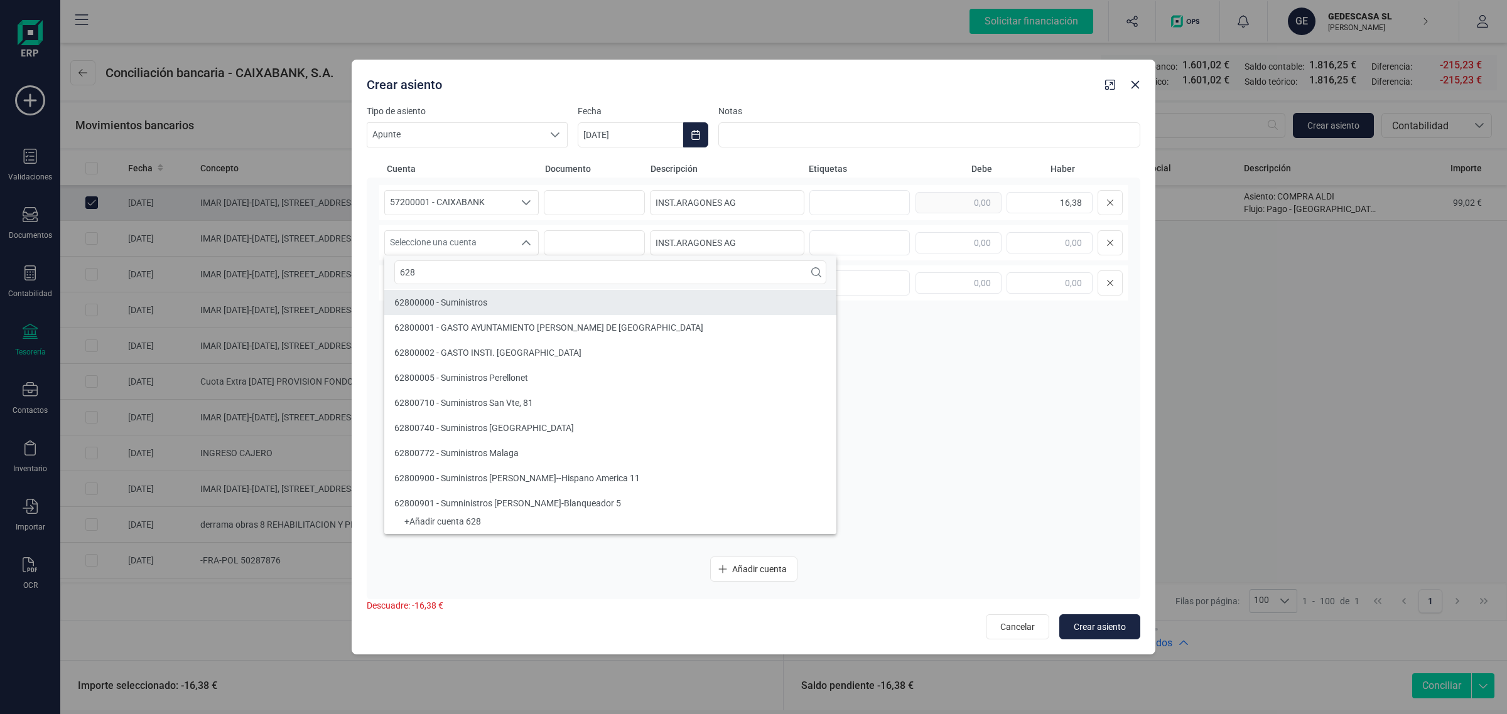
type input "628"
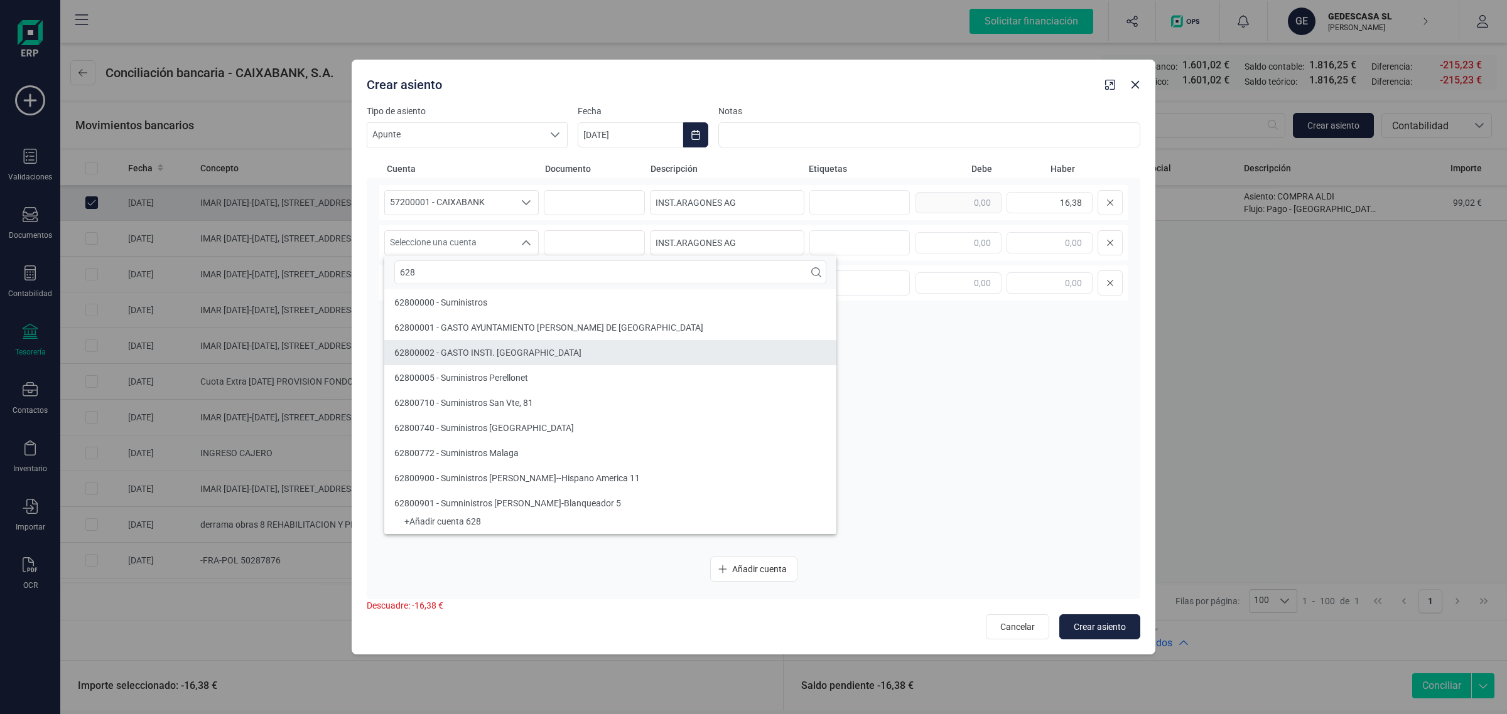
click at [481, 343] on li "62800002 - GASTO INSTI. [GEOGRAPHIC_DATA]" at bounding box center [610, 352] width 452 height 25
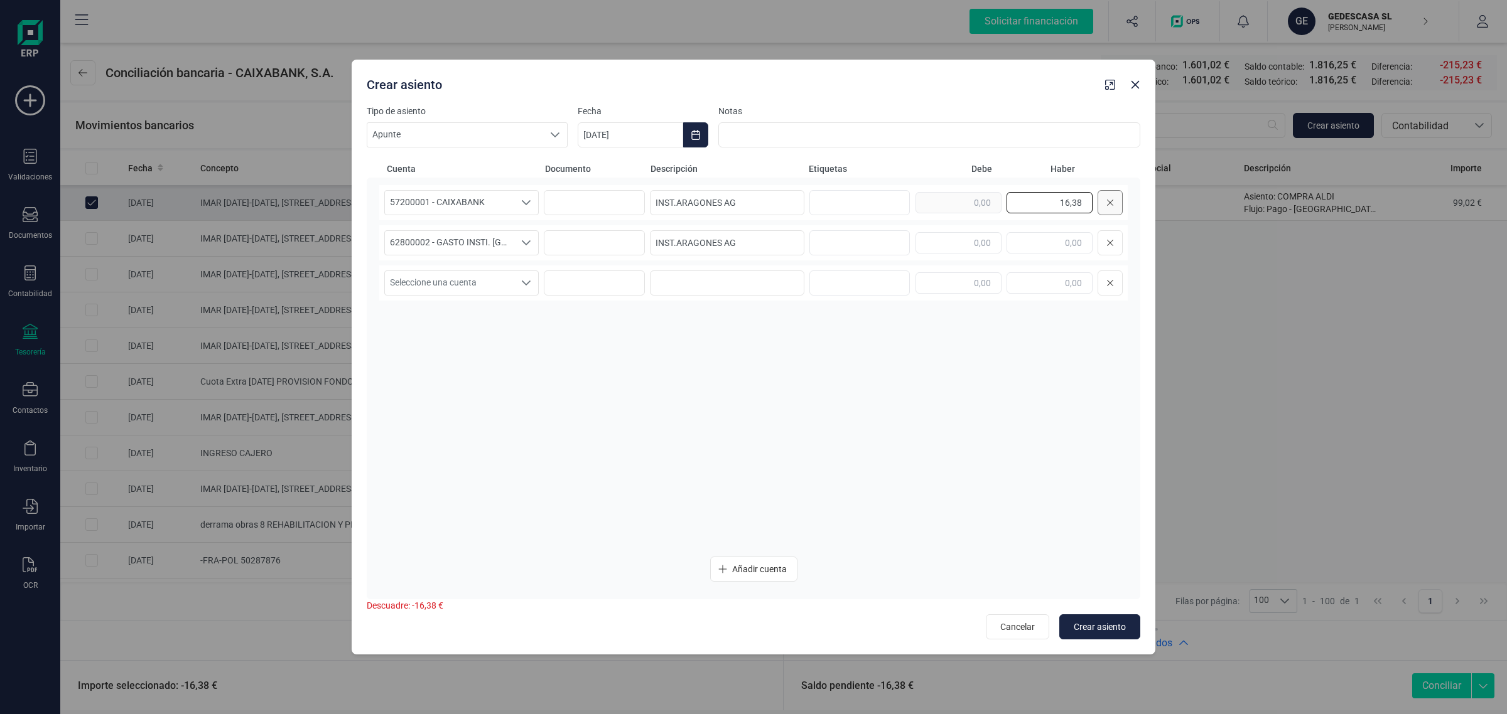
drag, startPoint x: 1060, startPoint y: 205, endPoint x: 1102, endPoint y: 215, distance: 43.9
click at [1102, 215] on div "16,38" at bounding box center [1018, 202] width 207 height 25
click at [979, 239] on input "text" at bounding box center [958, 242] width 86 height 21
paste input "16,38"
type input "16,38"
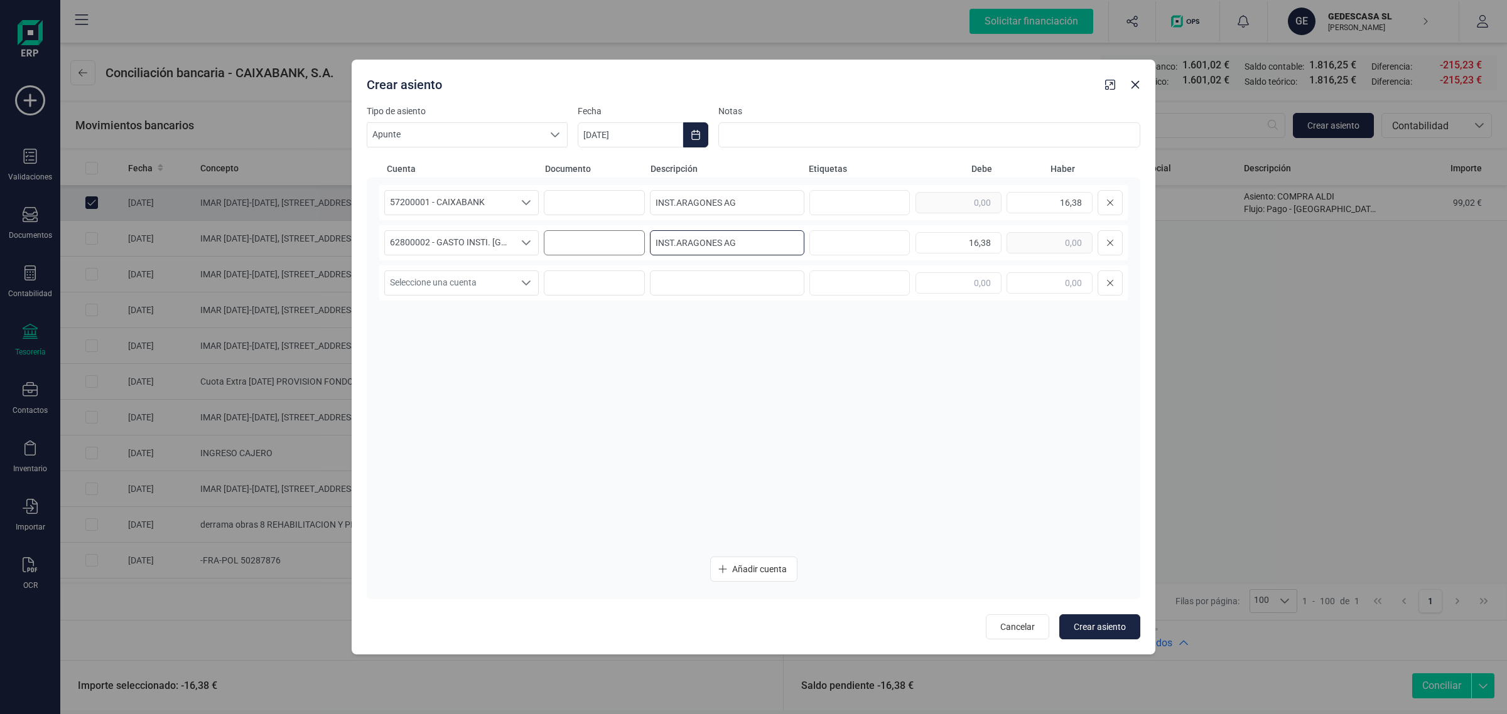
drag, startPoint x: 751, startPoint y: 239, endPoint x: 614, endPoint y: 247, distance: 137.7
click at [614, 247] on div "62800002 - GASTO INSTI. ARAGONES 62800002 - GASTO INSTI. ARAGONES 62800002 - GA…" at bounding box center [753, 242] width 748 height 35
click at [696, 140] on button "Choose Date" at bounding box center [695, 134] width 25 height 25
click at [810, 349] on span "22" at bounding box center [816, 351] width 25 height 25
click at [1097, 615] on button "Crear asiento" at bounding box center [1099, 627] width 81 height 25
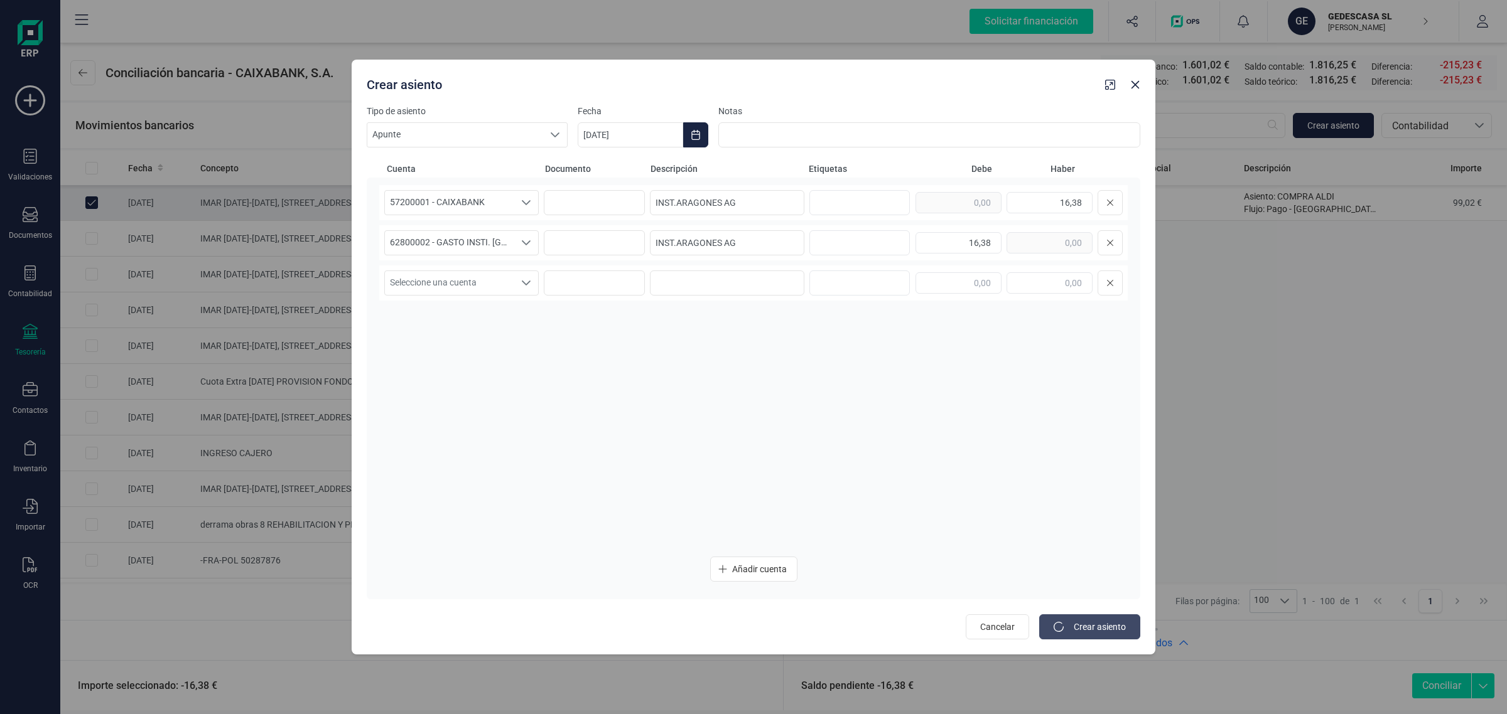
type input "[DATE]"
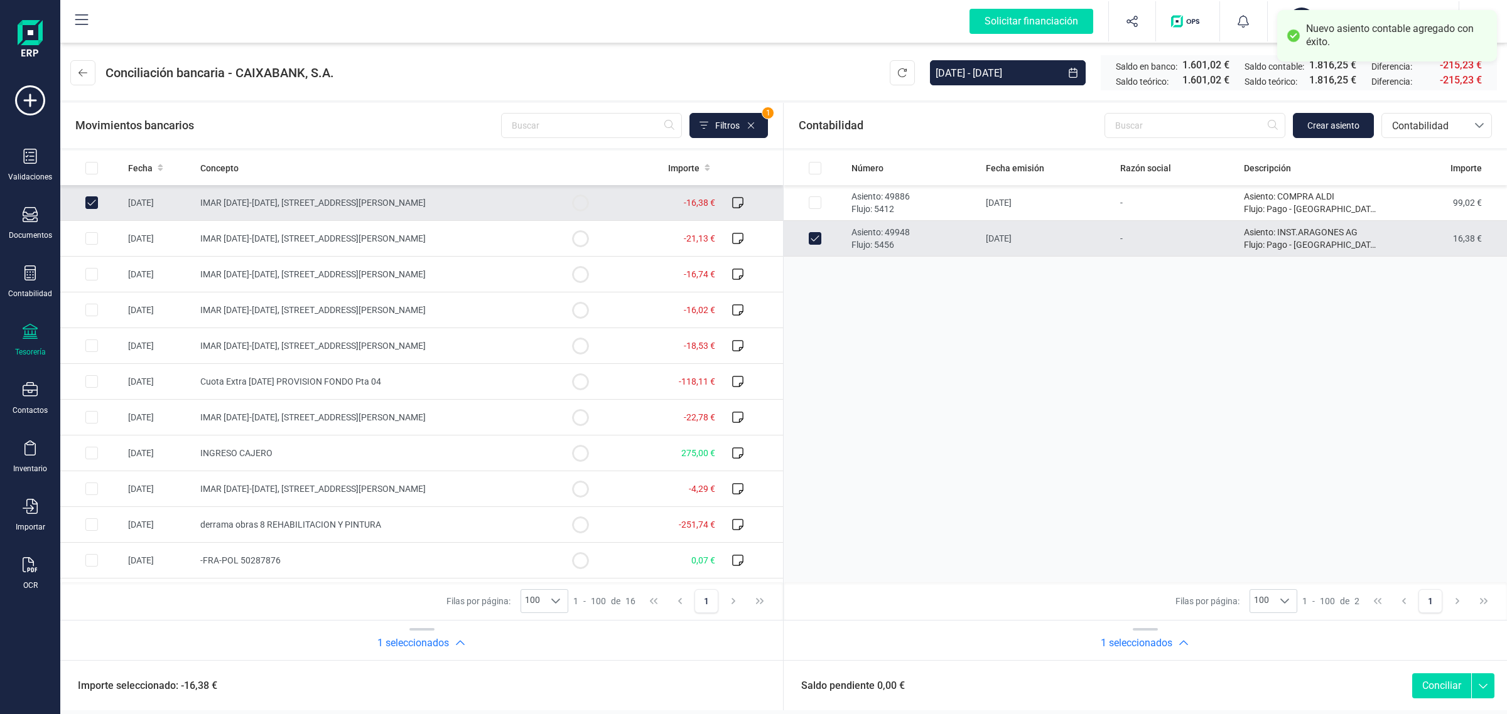
click at [1433, 689] on button "Conciliar" at bounding box center [1441, 686] width 59 height 25
checkbox input "false"
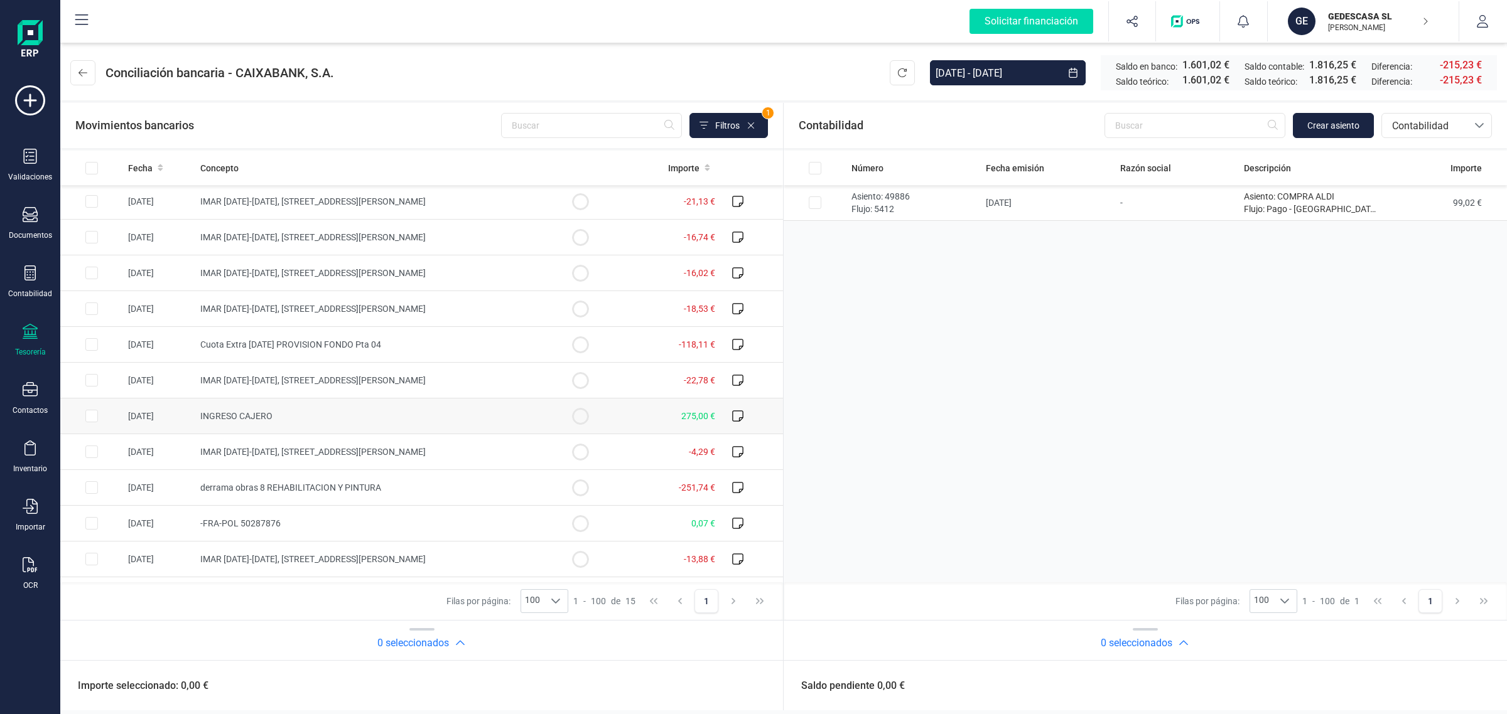
scroll to position [0, 0]
click at [364, 200] on span "IMAR [DATE]-[DATE], [STREET_ADDRESS][PERSON_NAME]" at bounding box center [312, 203] width 225 height 10
checkbox input "true"
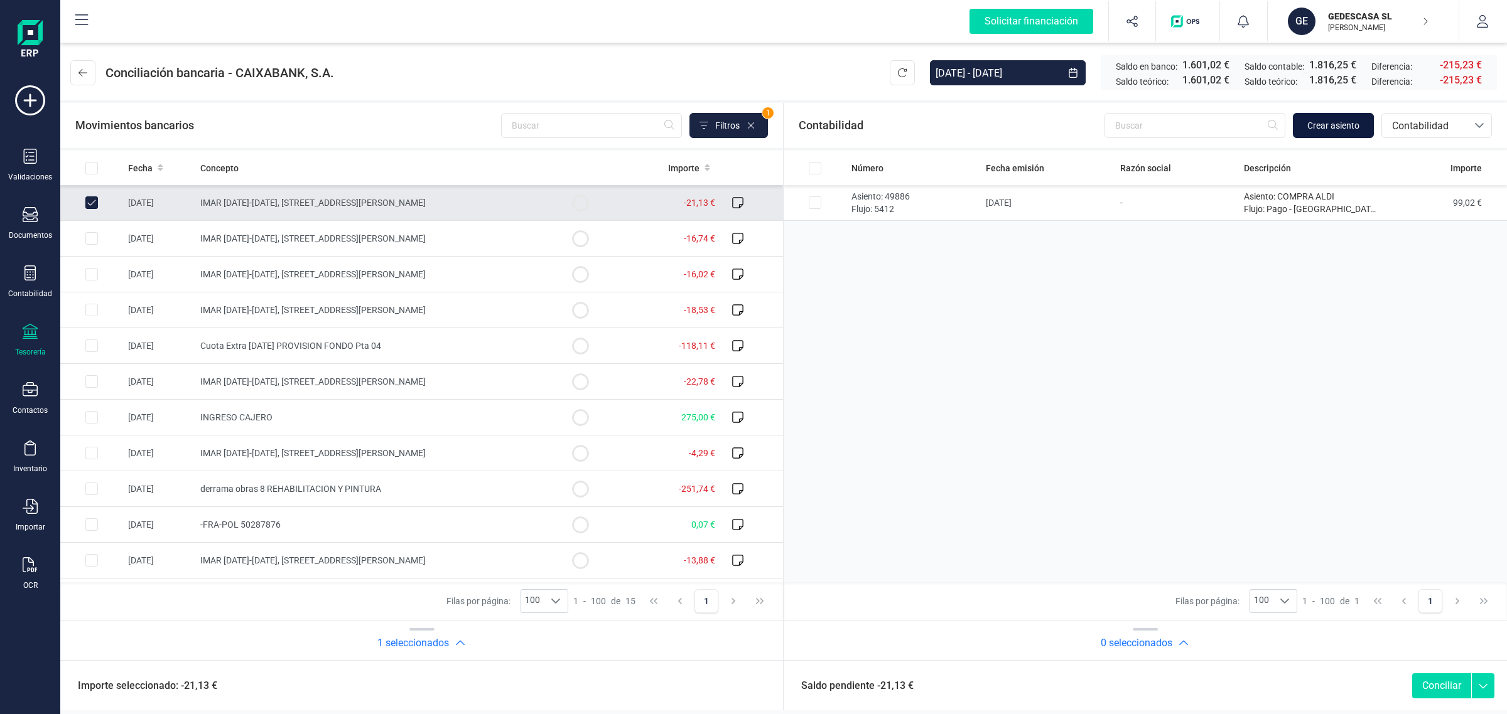
click at [1340, 134] on button "Crear asiento" at bounding box center [1333, 125] width 81 height 25
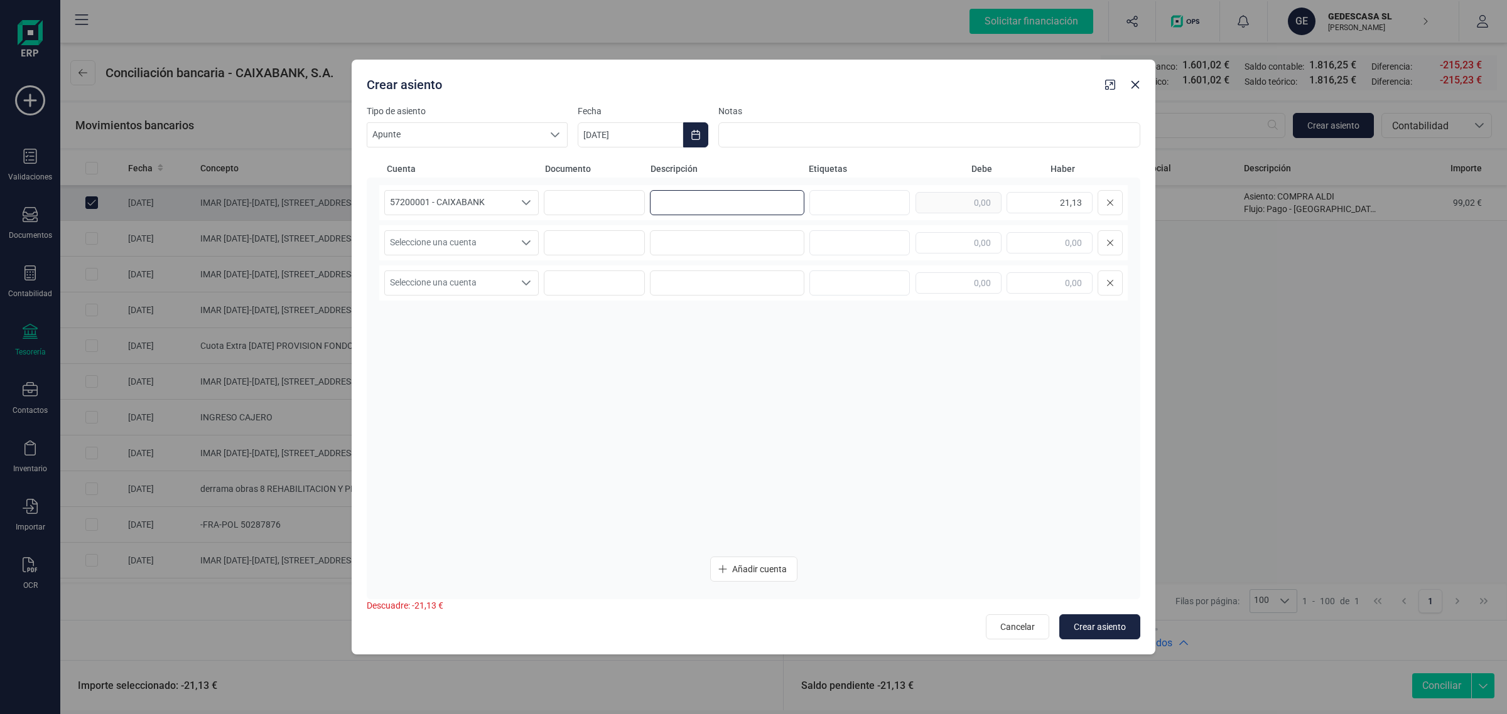
click at [733, 205] on input at bounding box center [727, 202] width 154 height 25
paste input "INST.ARAGONES AG"
type input "INST.ARAGONES AG"
click at [713, 231] on input at bounding box center [727, 242] width 154 height 25
paste input "INST.ARAGONES AG"
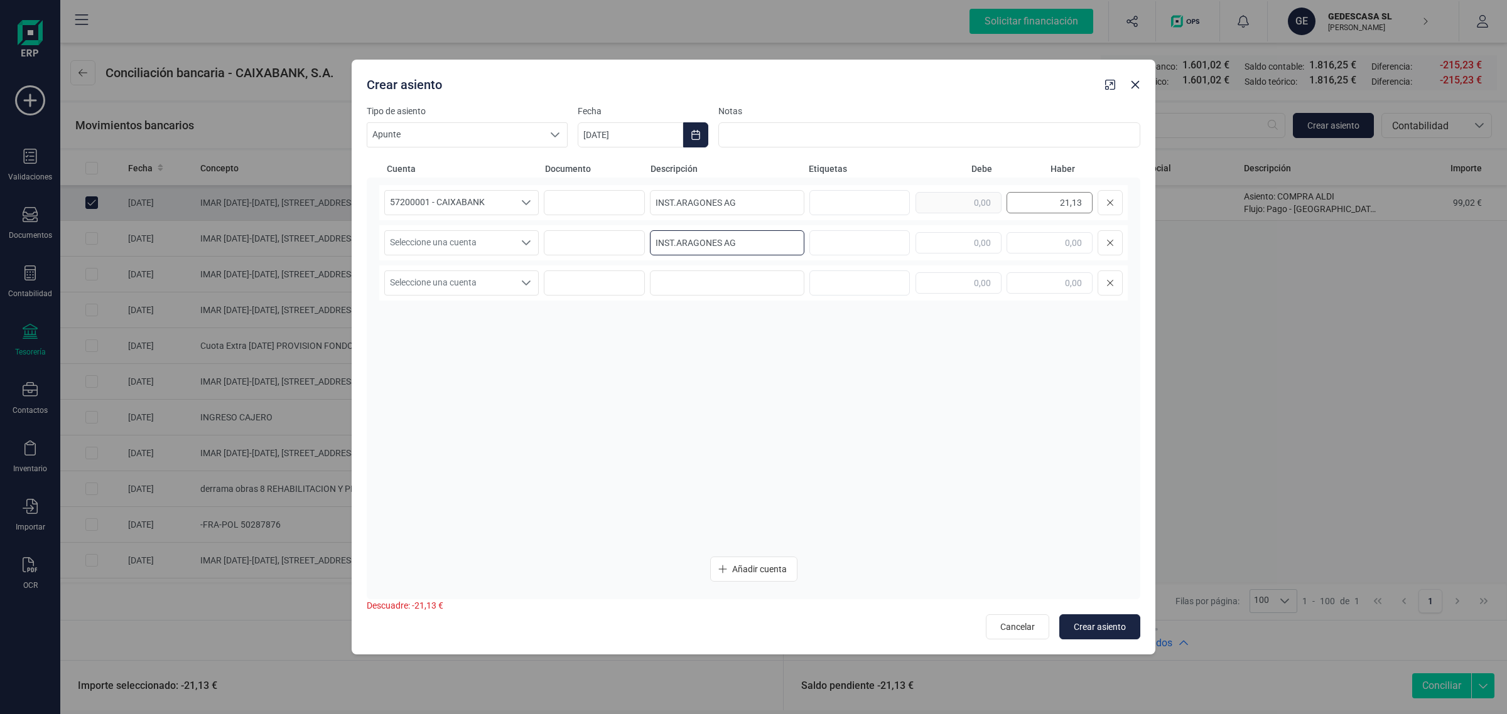
type input "INST.ARAGONES AG"
drag, startPoint x: 1041, startPoint y: 208, endPoint x: 1122, endPoint y: 207, distance: 81.6
click at [1122, 207] on div "57200001 - CAIXABANK 57200001 - CAIXABANK 57200001 - CAIXABANK INST.ARAGONES AG…" at bounding box center [753, 202] width 748 height 35
click at [973, 237] on input "text" at bounding box center [958, 242] width 86 height 21
paste input "21,13"
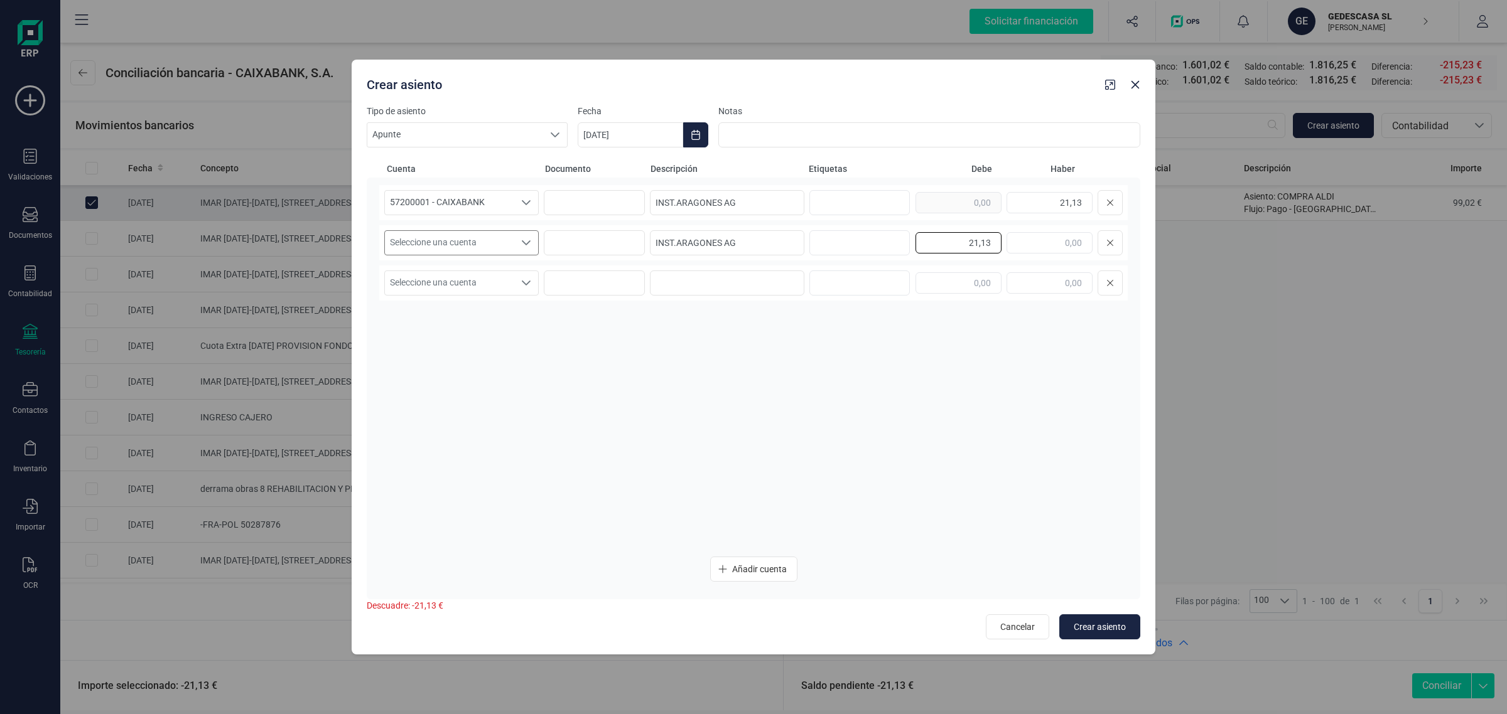
type input "21,13"
click at [455, 232] on span "Seleccione una cuenta" at bounding box center [449, 243] width 129 height 24
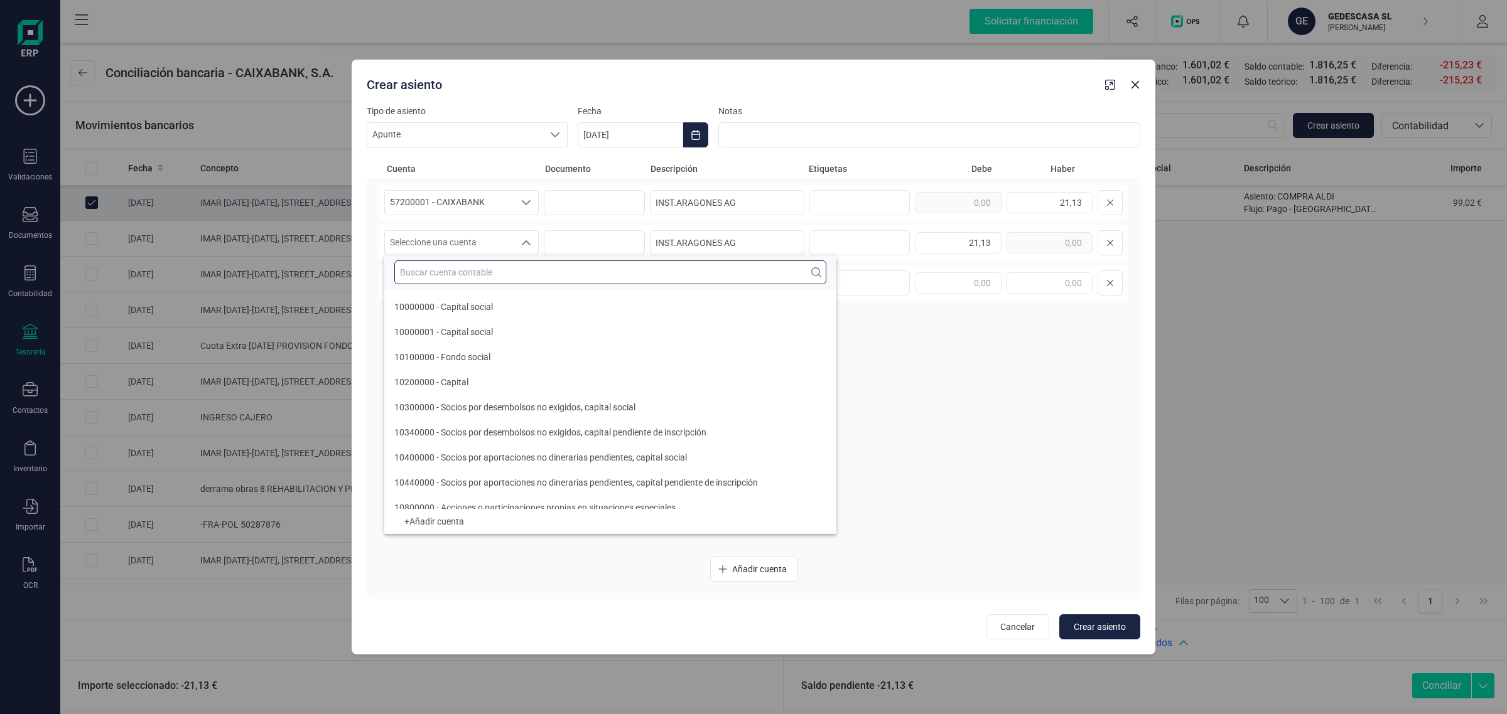
click at [450, 266] on input "text" at bounding box center [610, 273] width 432 height 24
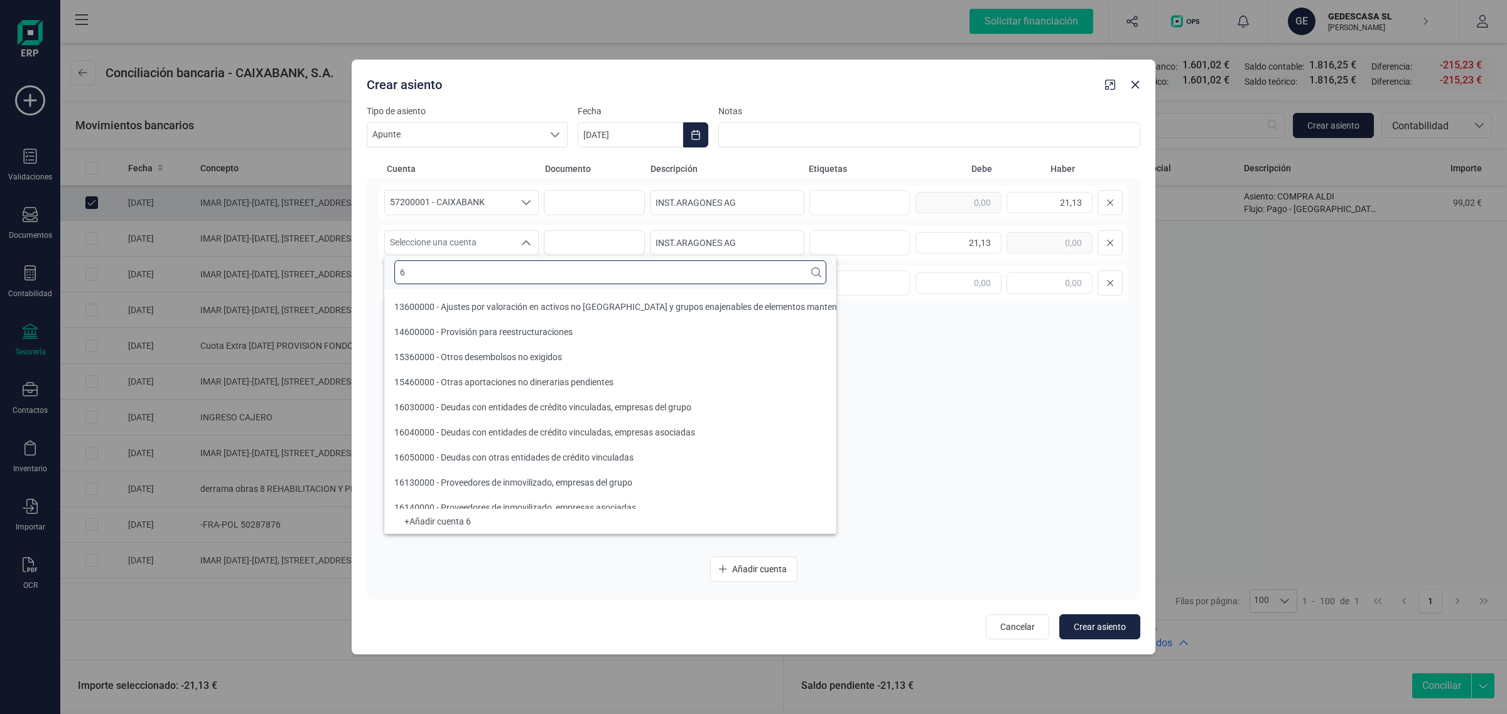
scroll to position [4, 0]
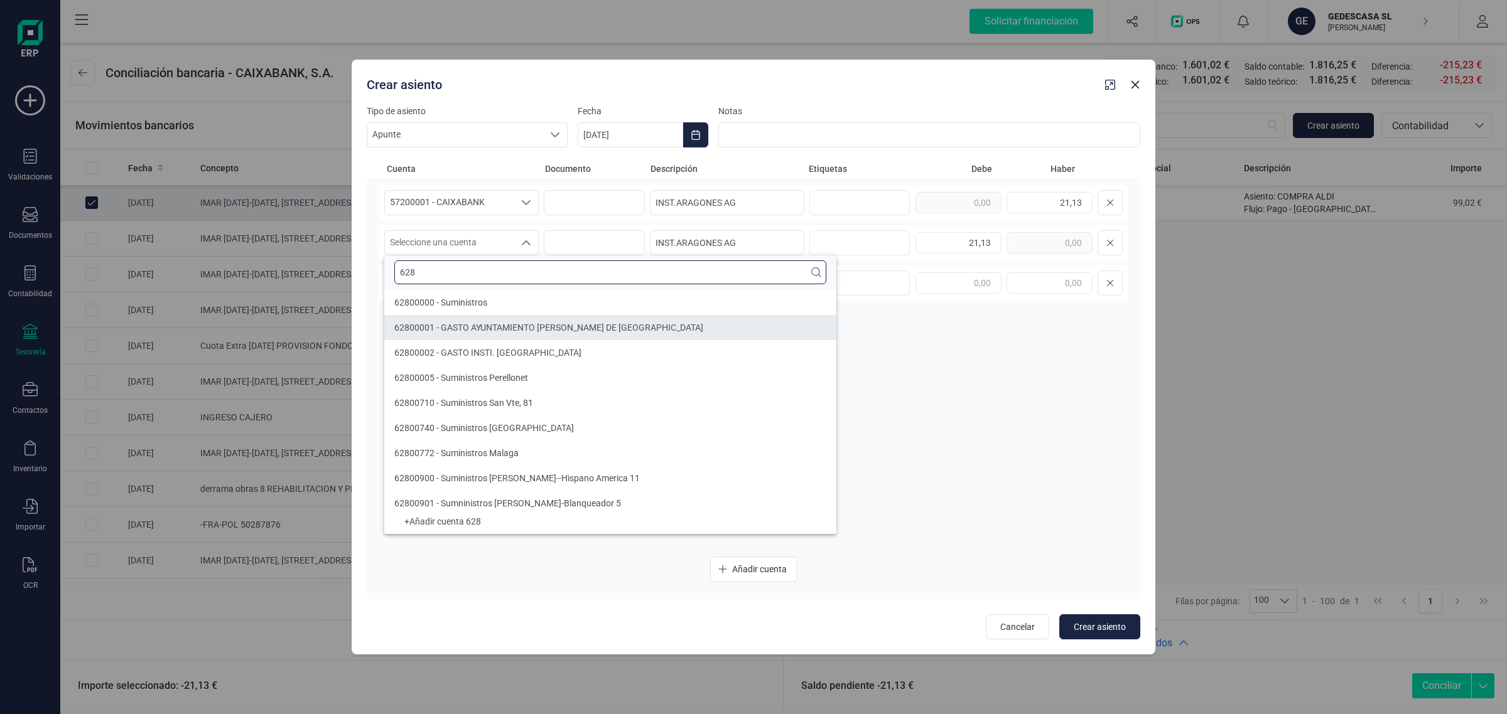
type input "628"
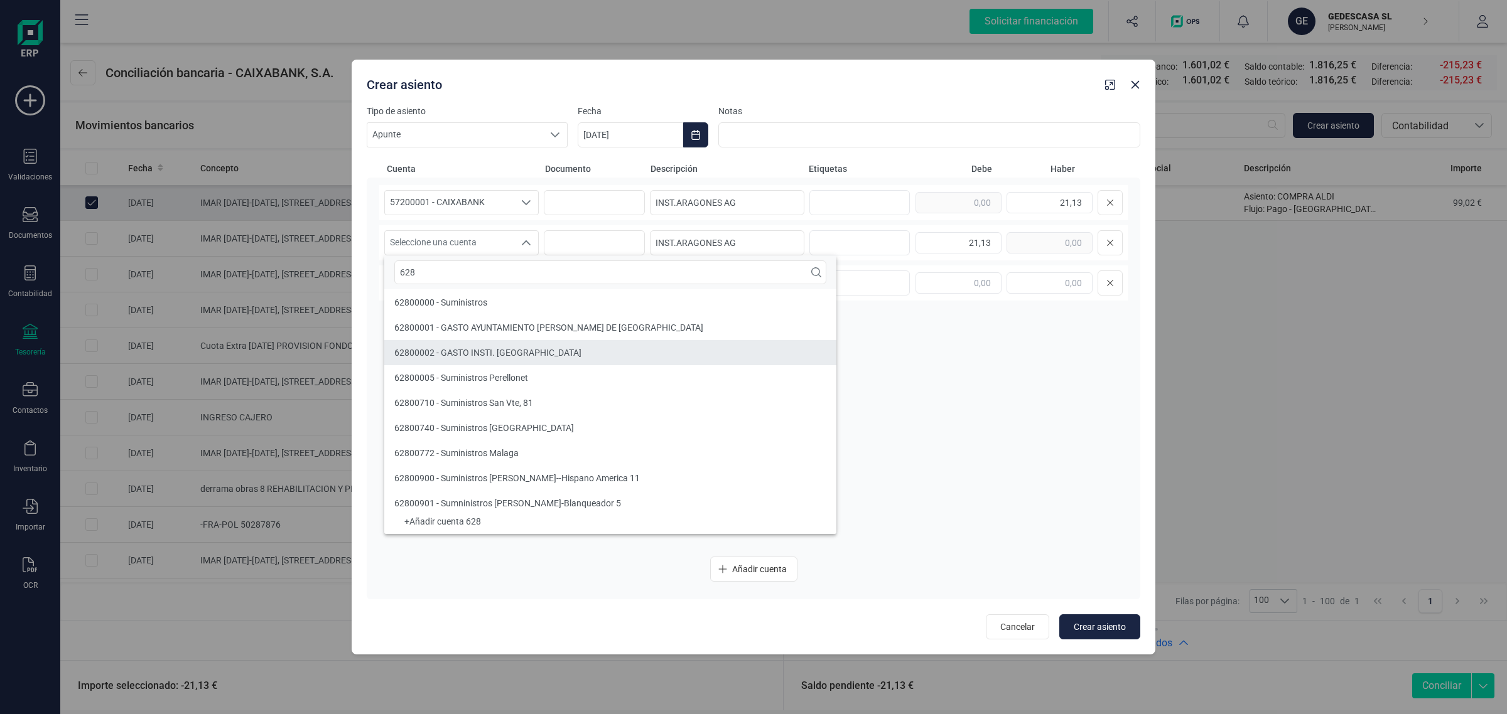
click at [475, 353] on span "62800002 - GASTO INSTI. [GEOGRAPHIC_DATA]" at bounding box center [487, 353] width 187 height 10
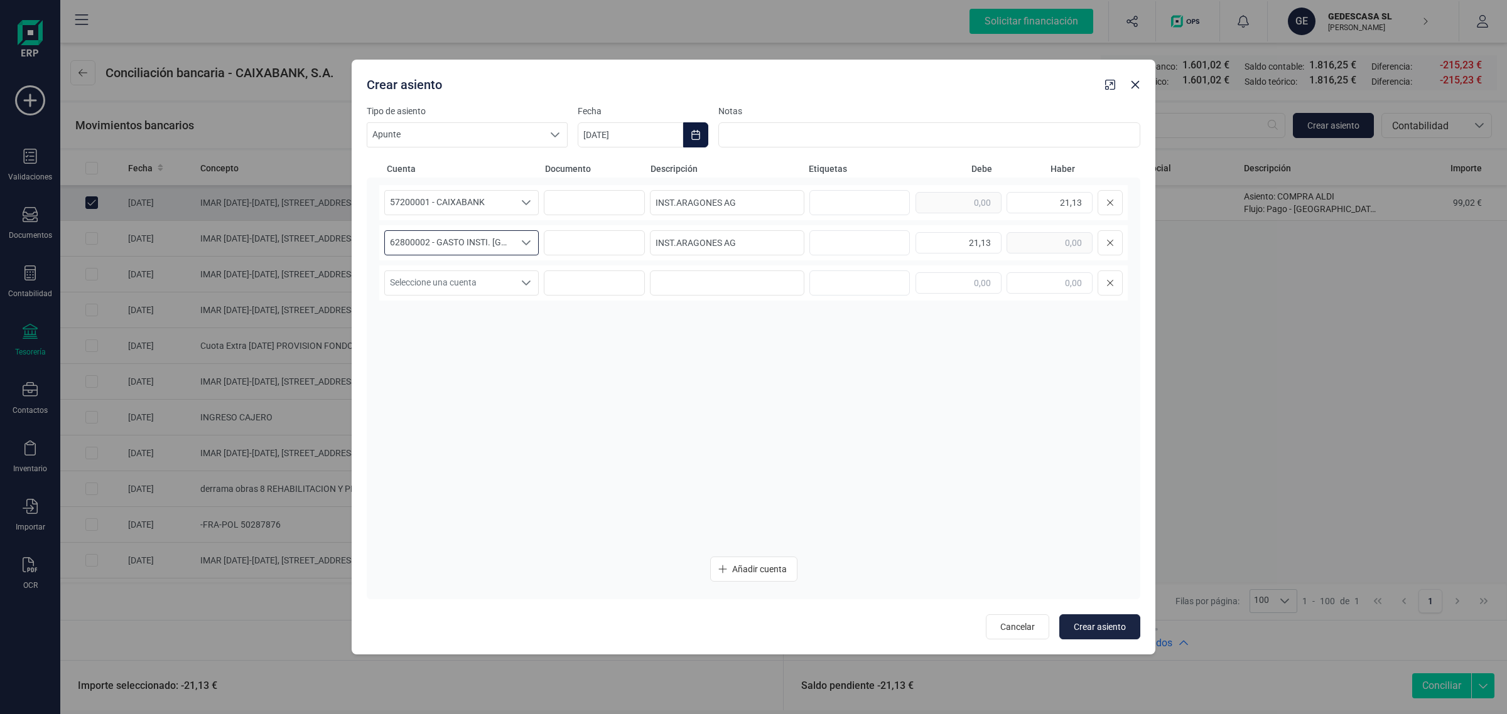
click at [697, 133] on icon "Choose Date" at bounding box center [696, 135] width 10 height 10
click at [817, 353] on span "22" at bounding box center [816, 351] width 25 height 25
type input "[DATE]"
click at [1086, 622] on span "Crear asiento" at bounding box center [1100, 627] width 52 height 13
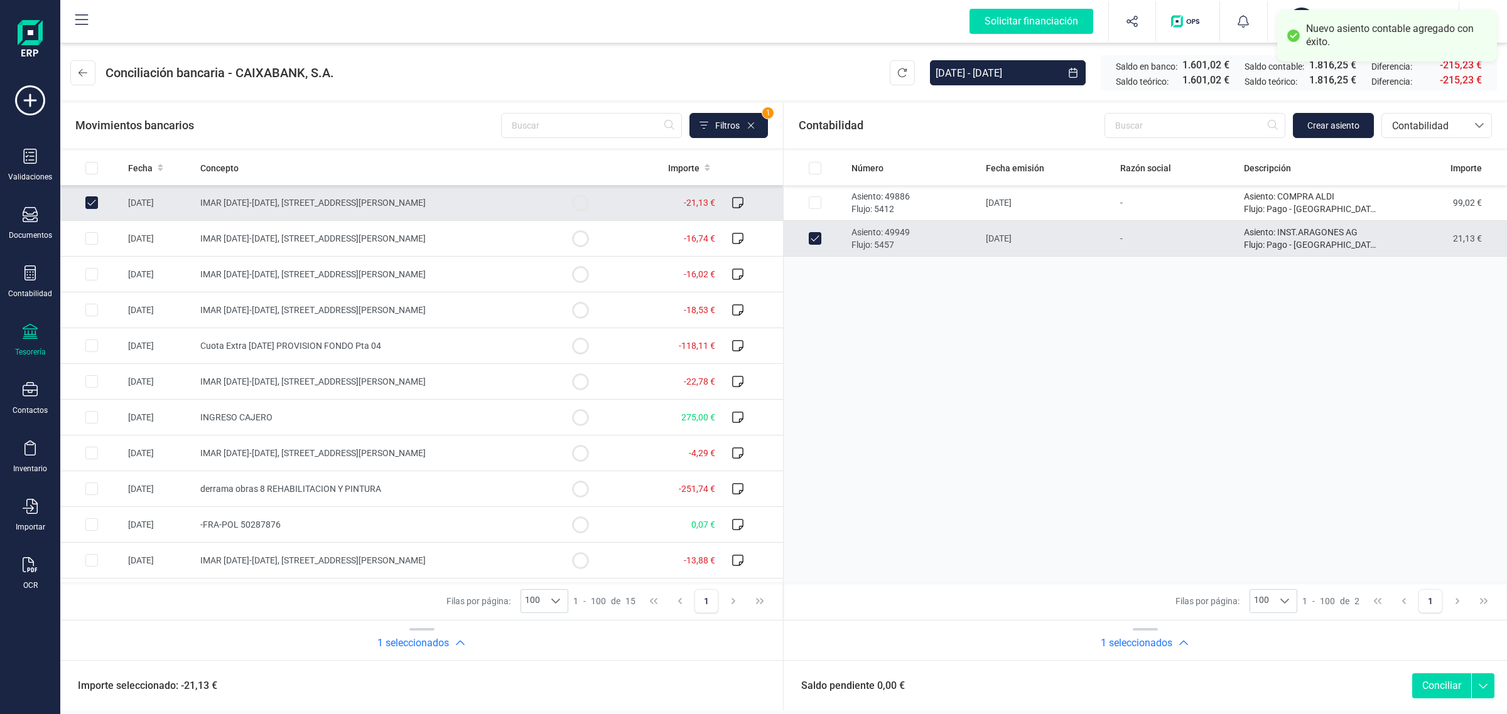
click at [1454, 687] on button "Conciliar" at bounding box center [1441, 686] width 59 height 25
checkbox input "false"
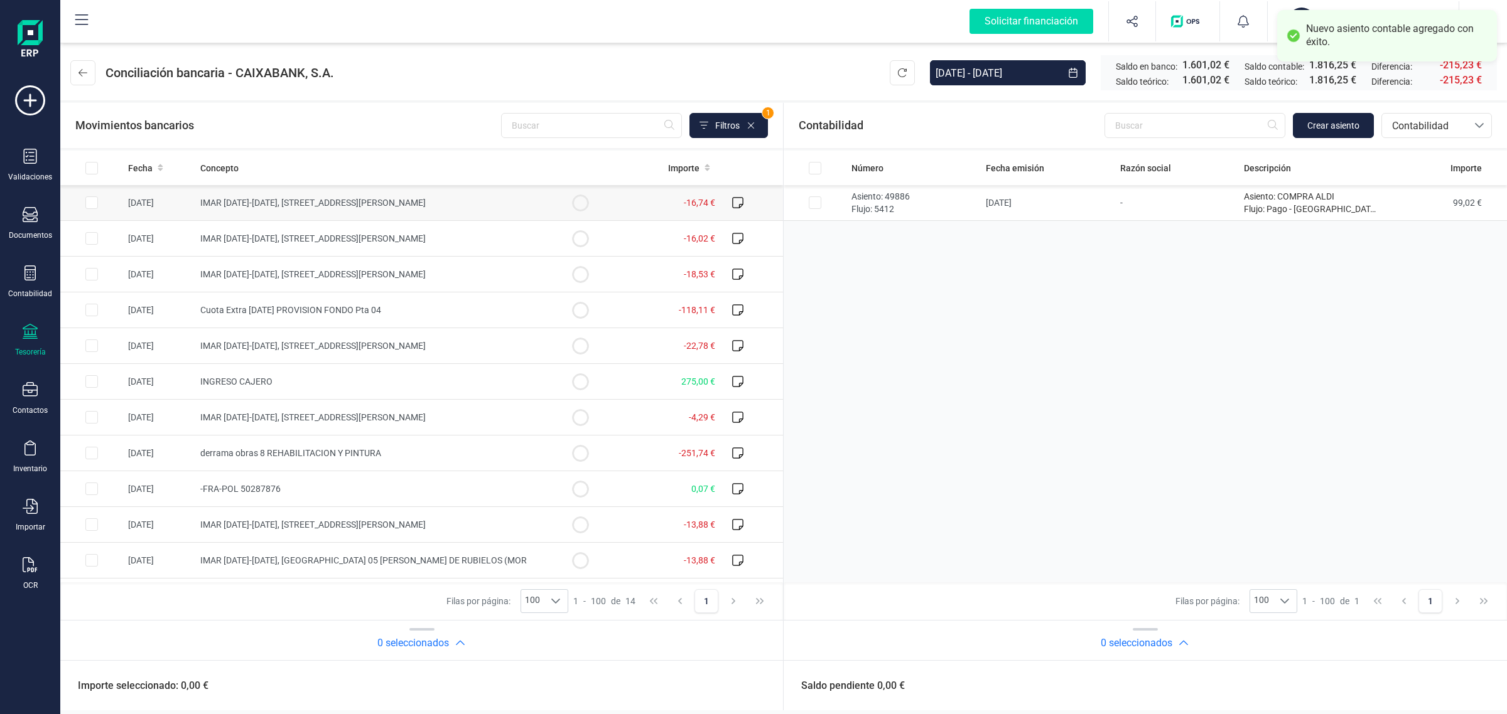
click at [594, 203] on td at bounding box center [580, 203] width 63 height 36
checkbox input "true"
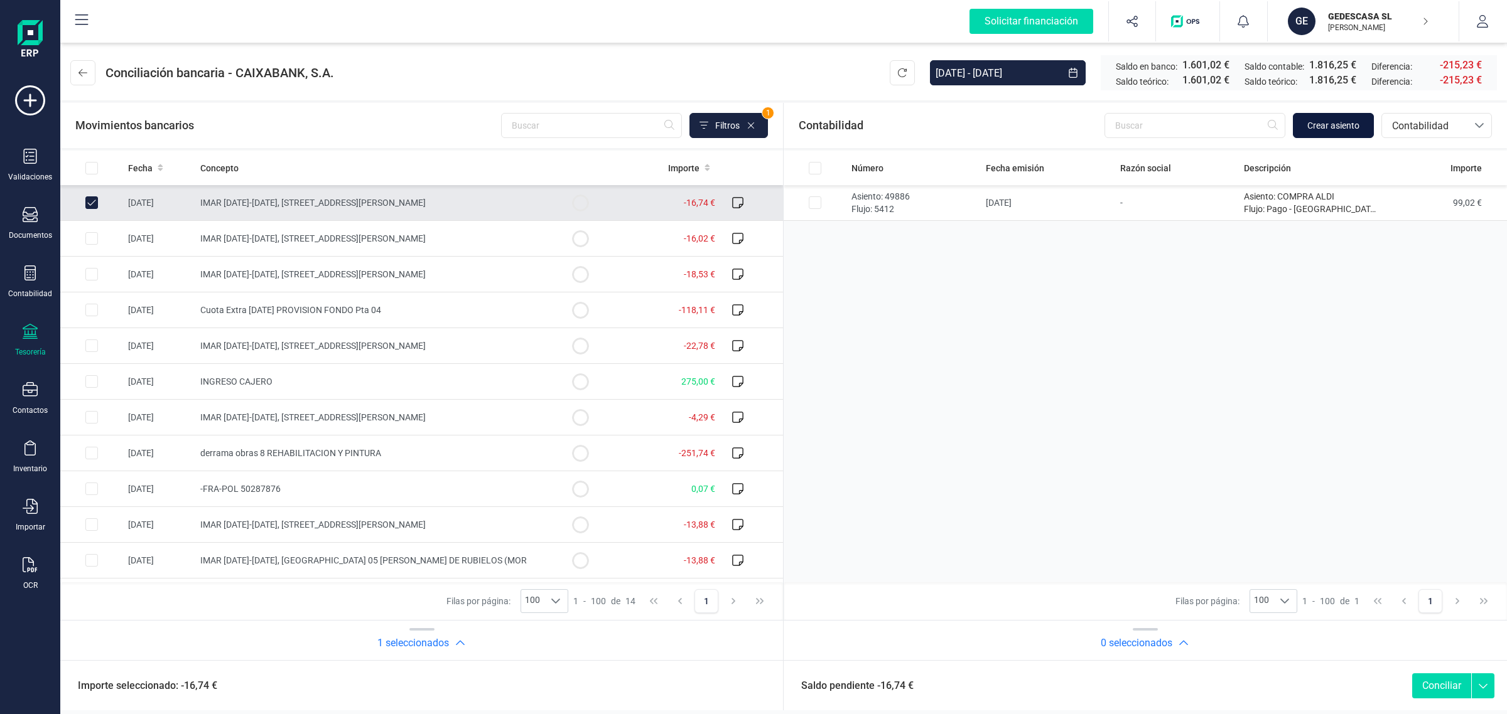
click at [1335, 124] on span "Crear asiento" at bounding box center [1333, 125] width 52 height 13
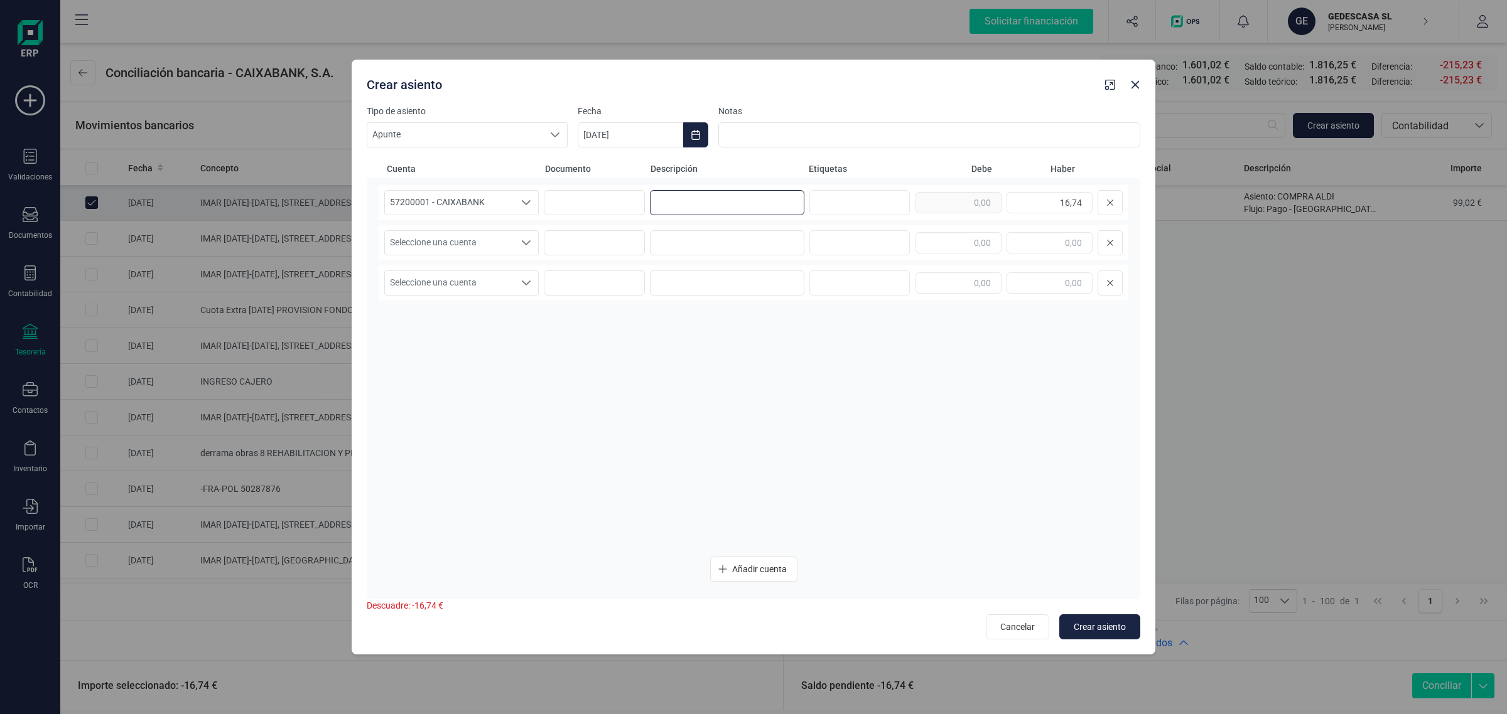
click at [691, 207] on input at bounding box center [727, 202] width 154 height 25
paste input "21,13"
drag, startPoint x: 704, startPoint y: 205, endPoint x: 611, endPoint y: 217, distance: 94.3
click at [611, 217] on div "57200001 - CAIXABANK 57200001 - CAIXABANK 57200001 - CAIXABANK 21,13 16,74" at bounding box center [753, 202] width 748 height 35
type input "21,13"
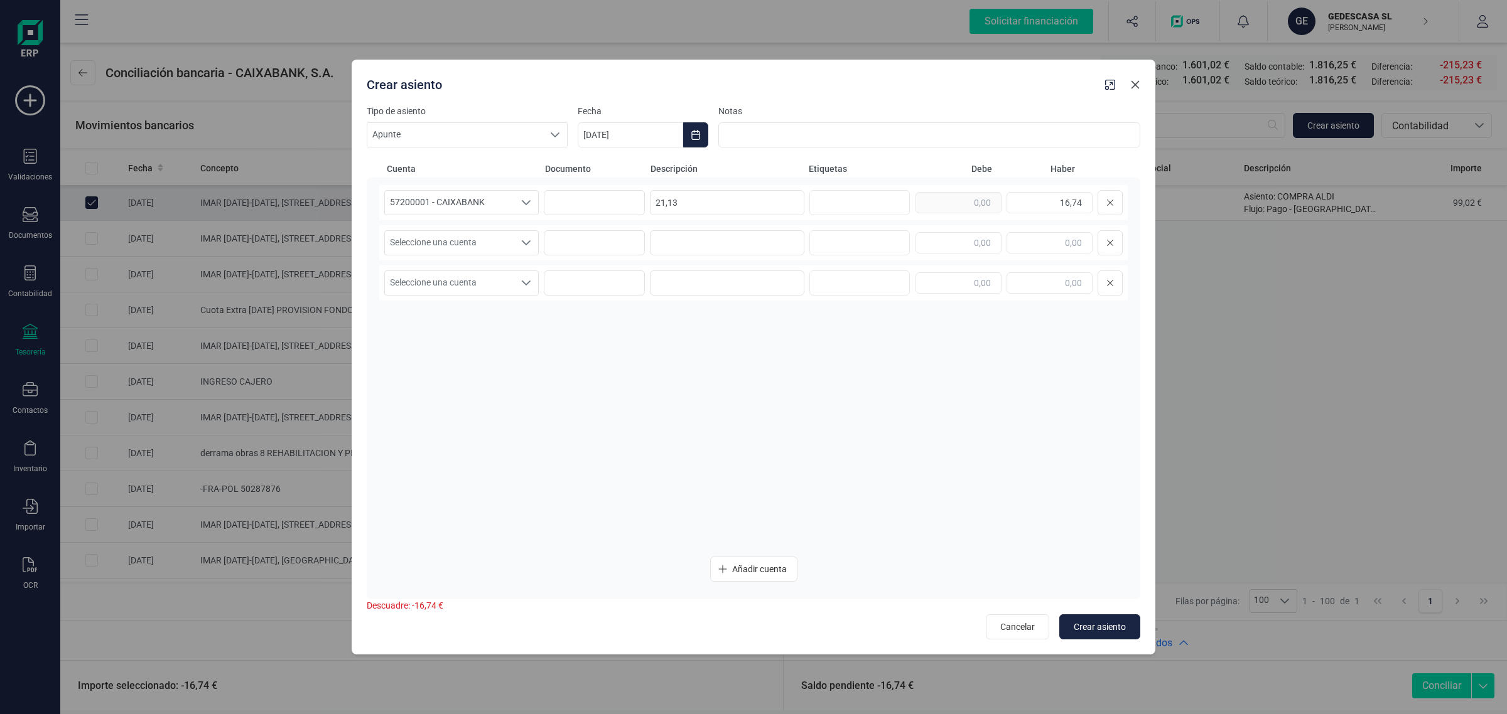
click at [1140, 86] on button "button" at bounding box center [1135, 85] width 20 height 20
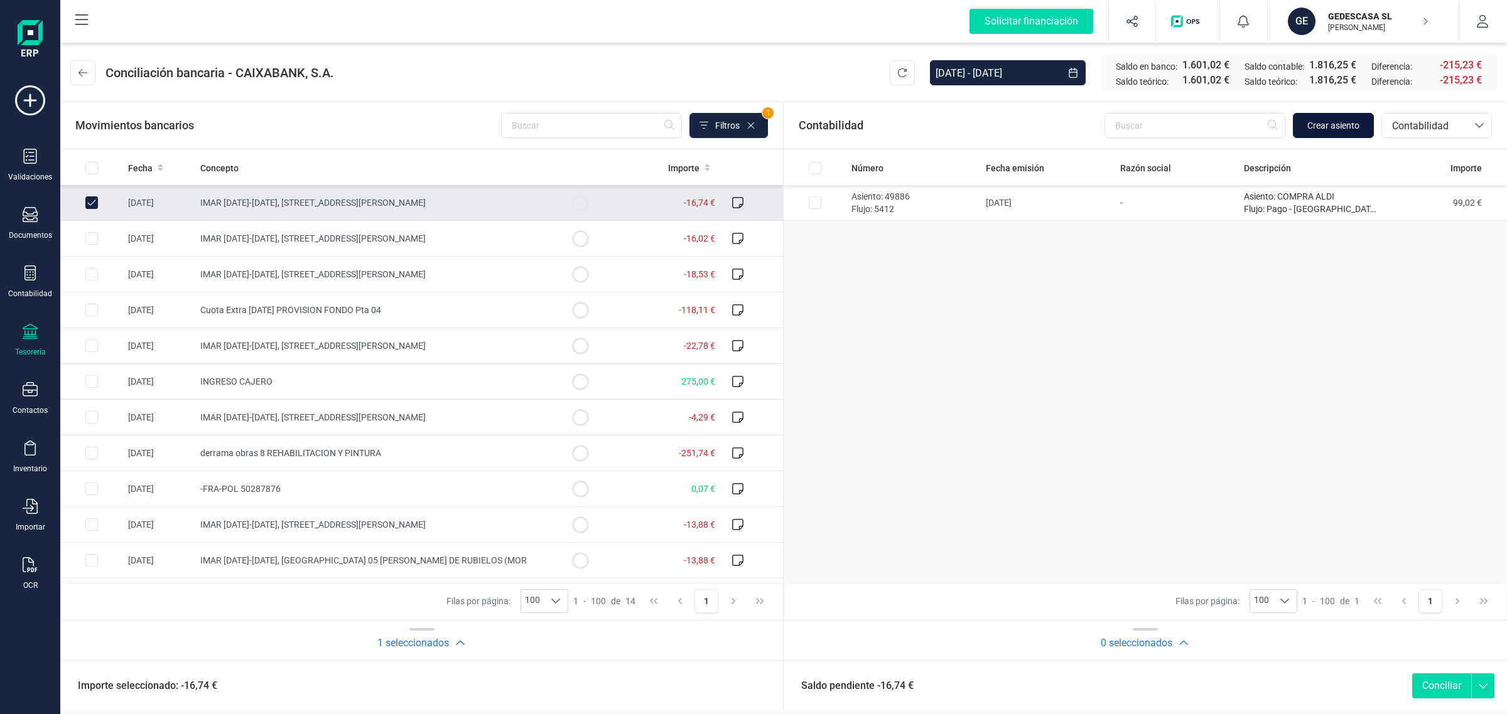
click at [1335, 131] on span "Crear asiento" at bounding box center [1333, 125] width 52 height 13
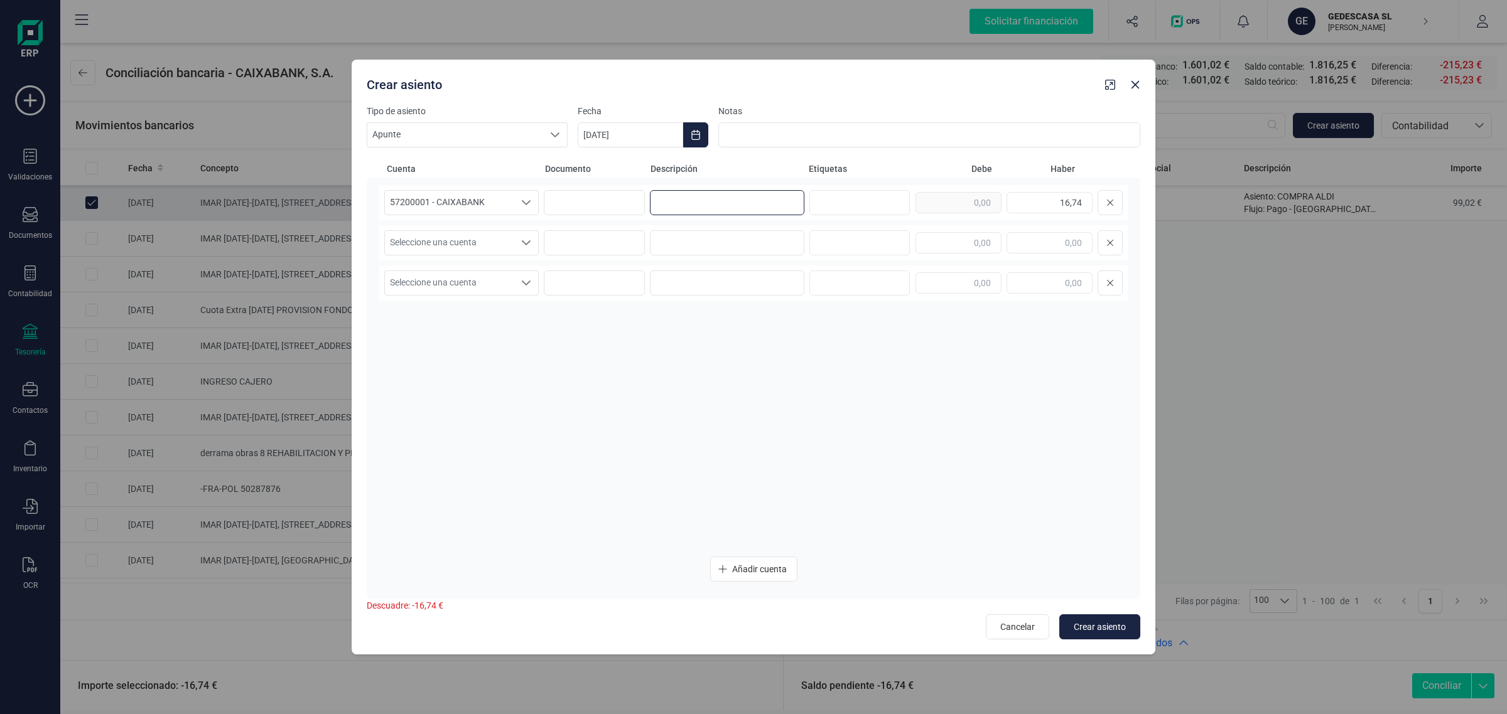
click at [689, 200] on input at bounding box center [727, 202] width 154 height 25
paste input "INST.ARAGONES AG"
type input "INST.ARAGONES AG"
click at [672, 240] on input at bounding box center [727, 242] width 154 height 25
paste input "INST.ARAGONES AG"
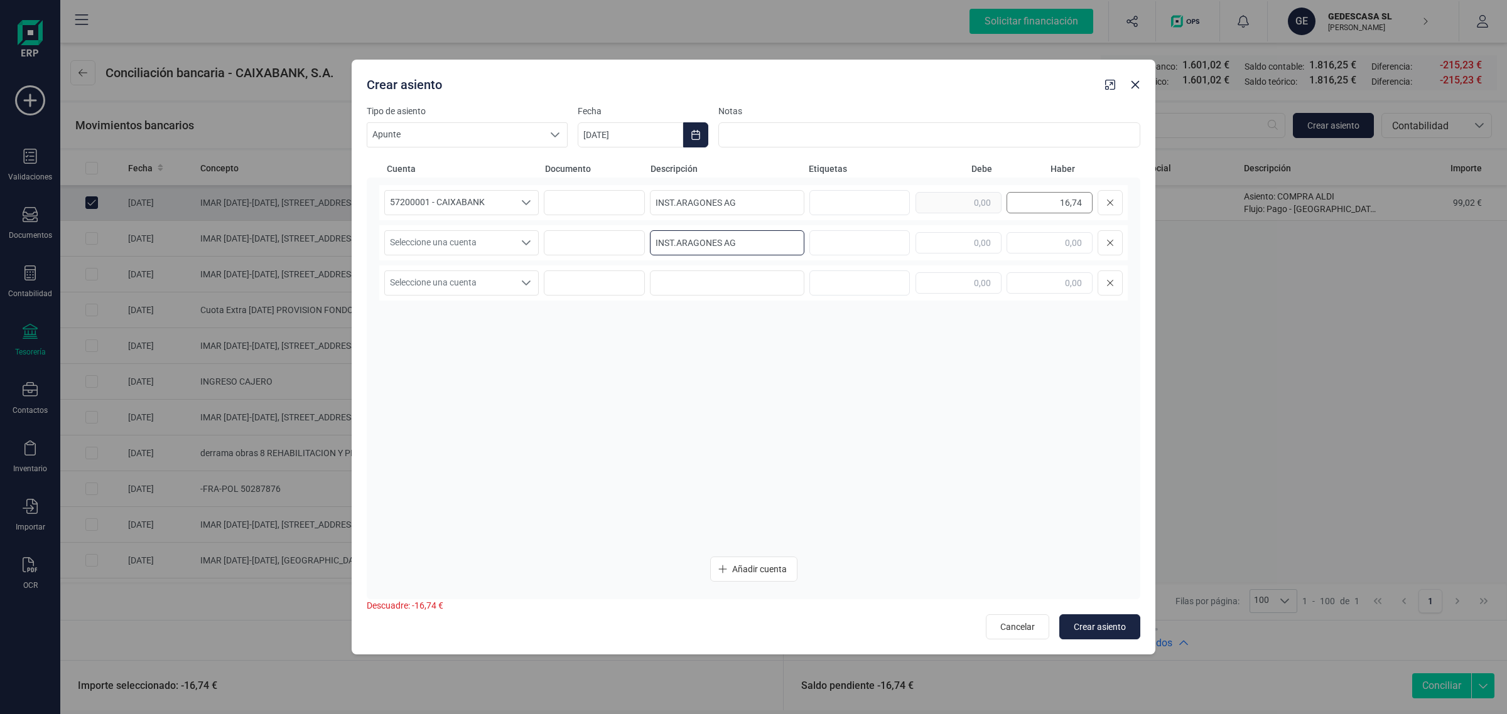
type input "INST.ARAGONES AG"
drag, startPoint x: 1047, startPoint y: 205, endPoint x: 1143, endPoint y: 208, distance: 96.1
click at [1143, 208] on div "Tipo de asiento Apunte Apunte Apunte Fecha [DATE] Notas Cuenta Documento Descri…" at bounding box center [754, 380] width 804 height 550
click at [929, 245] on input "text" at bounding box center [958, 242] width 86 height 21
paste input "16,74"
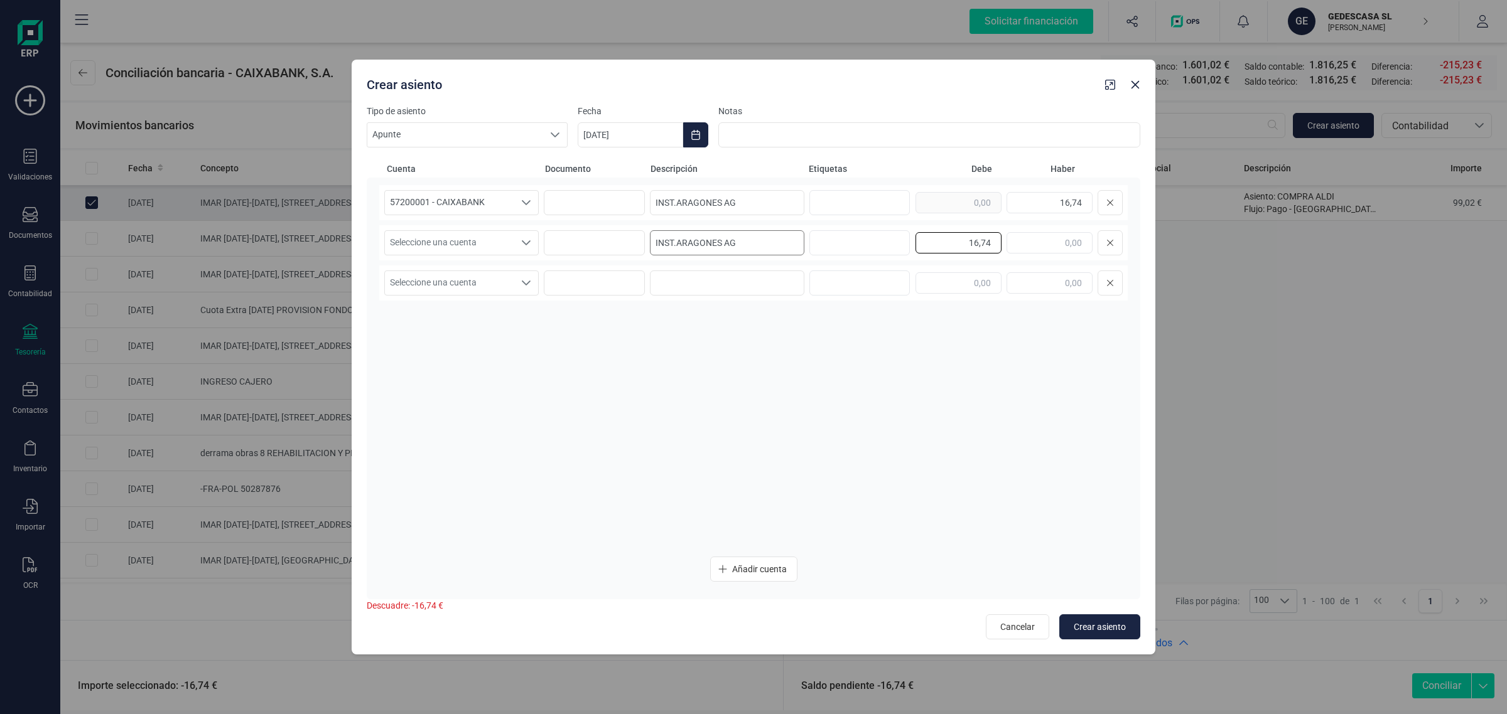
type input "16,74"
drag, startPoint x: 746, startPoint y: 248, endPoint x: 548, endPoint y: 277, distance: 199.9
click at [548, 277] on div "57200001 - CAIXABANK 57200001 - CAIXABANK 57200001 - CAIXABANK INST.ARAGONES AG…" at bounding box center [753, 366] width 748 height 362
click at [412, 244] on span "Seleccione una cuenta" at bounding box center [449, 243] width 129 height 24
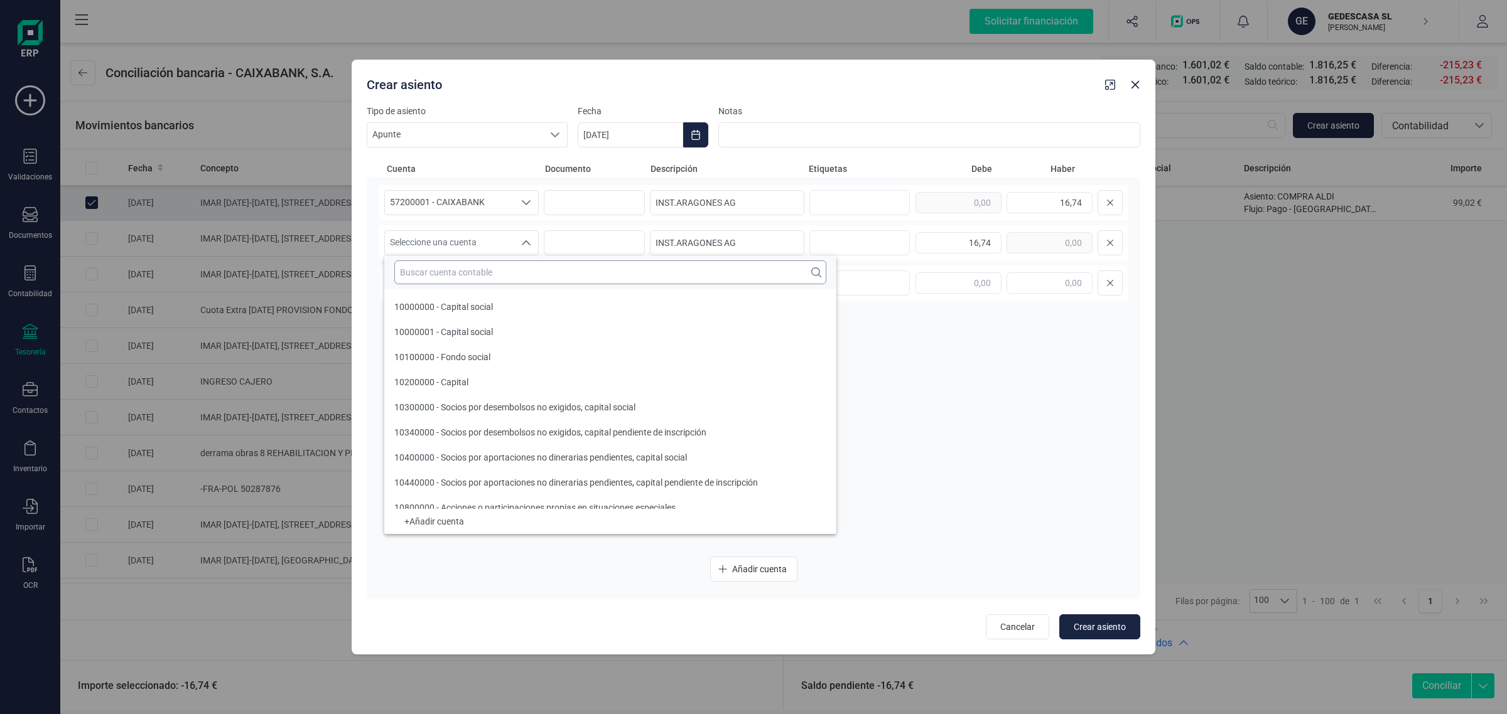
click at [423, 270] on input "text" at bounding box center [610, 273] width 432 height 24
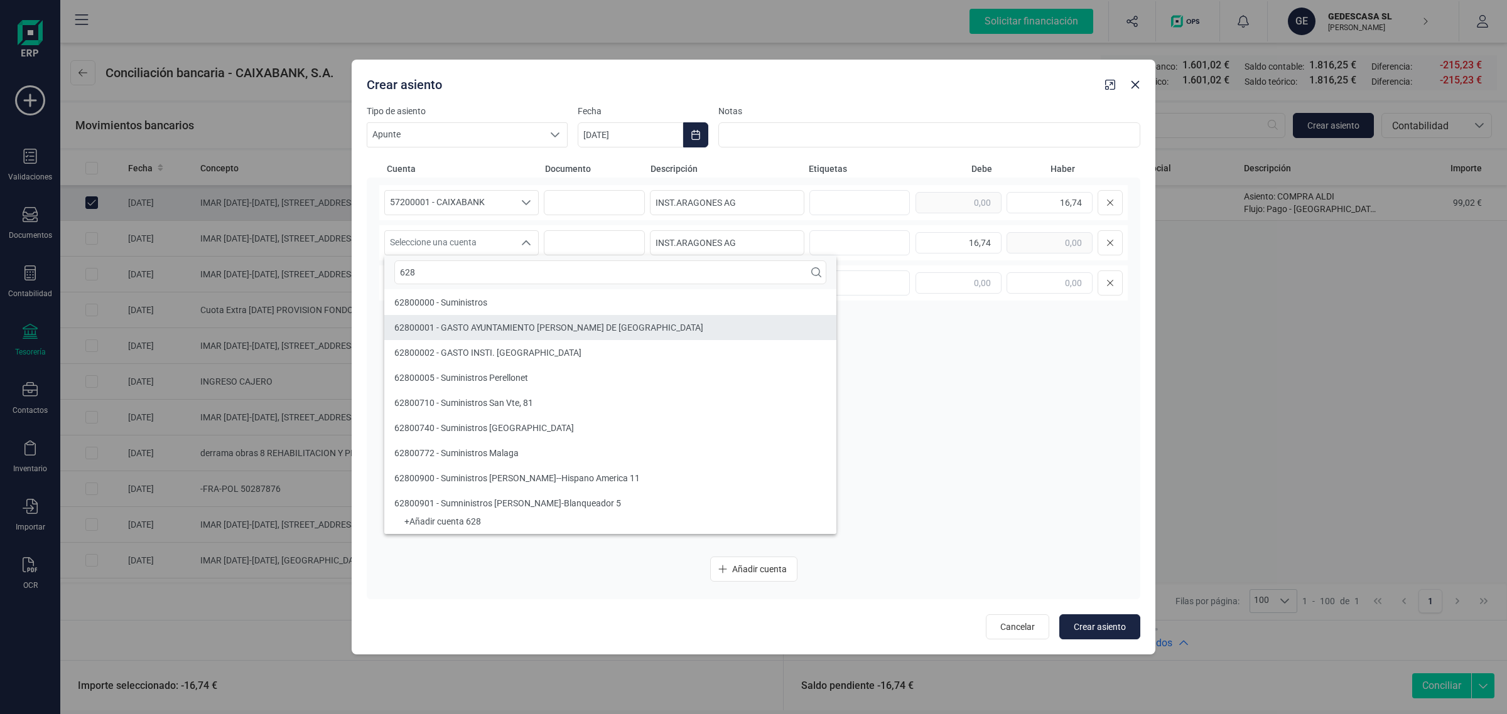
type input "628"
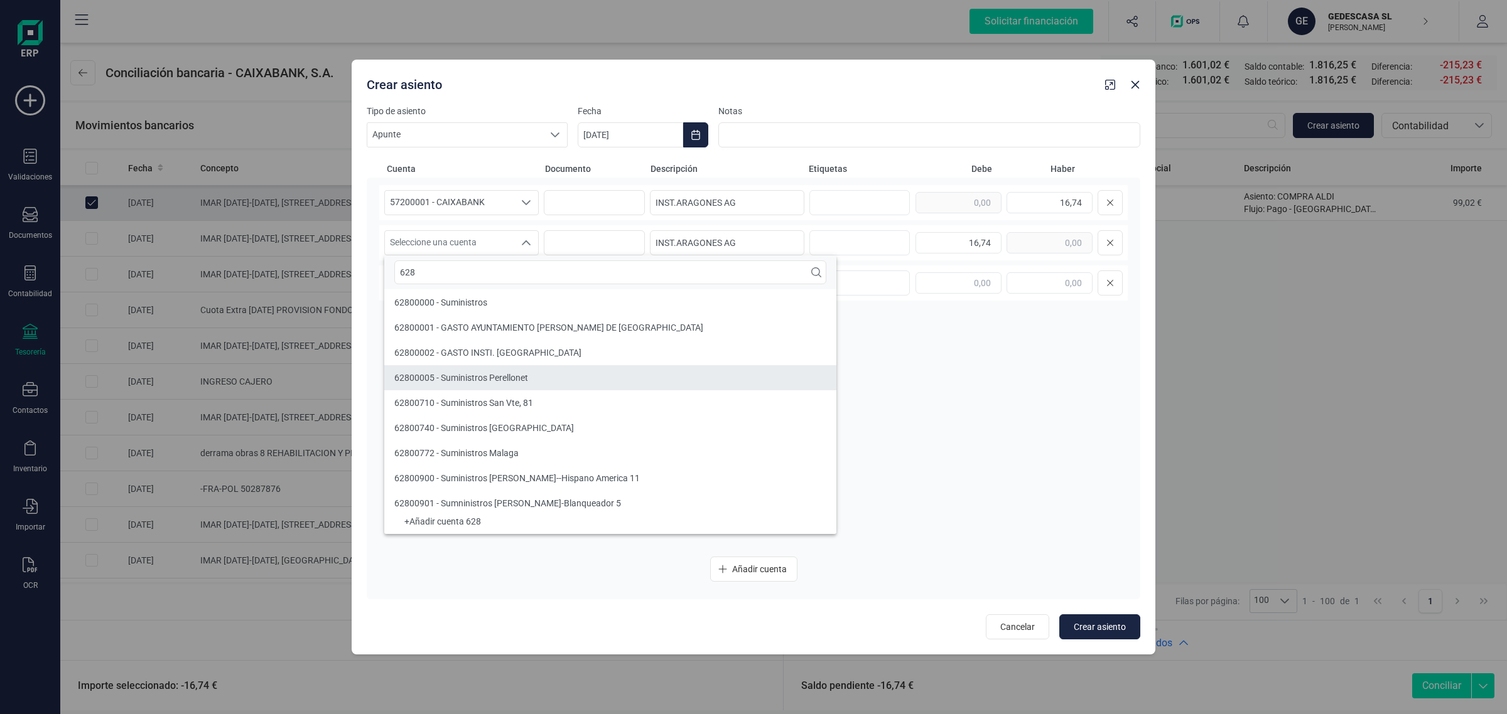
click at [451, 365] on li "62800005 - Suministros Perellonet" at bounding box center [610, 377] width 452 height 25
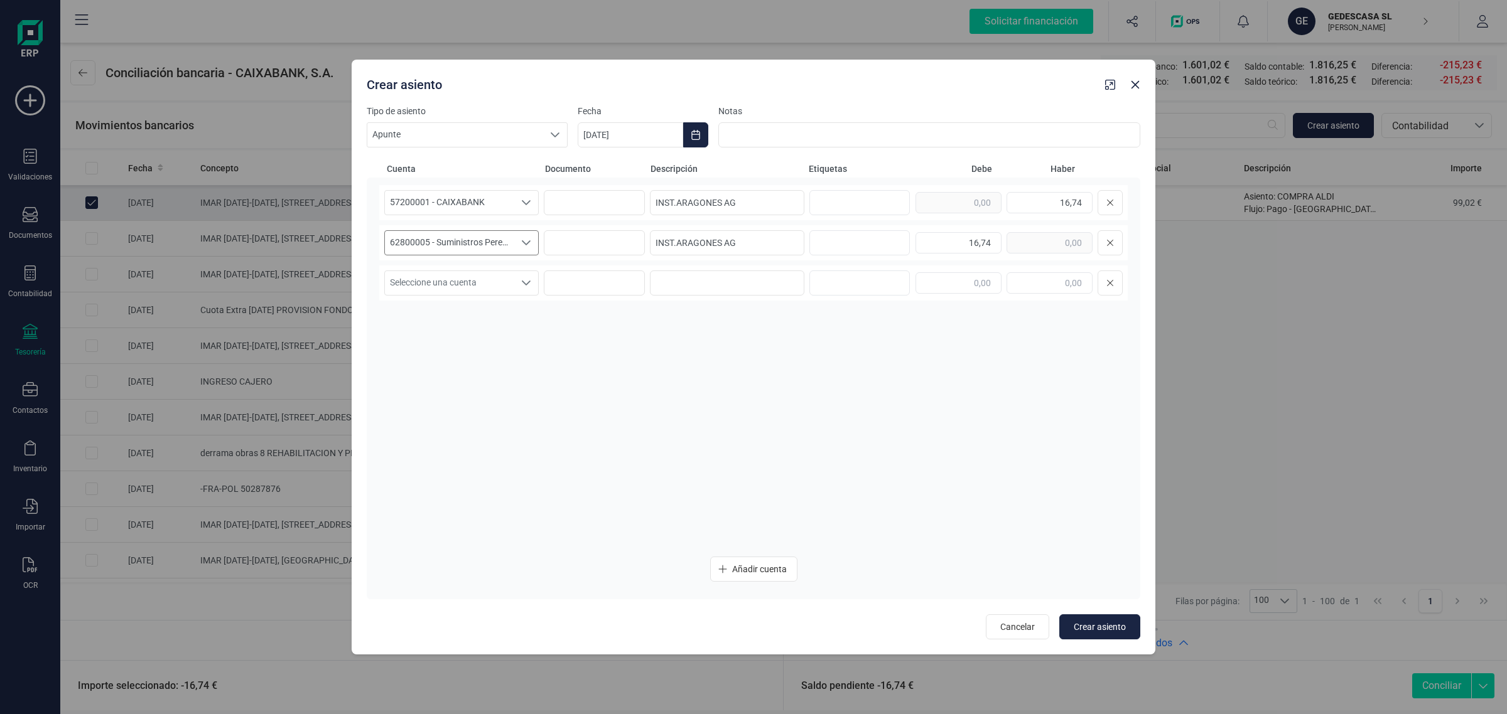
click at [509, 239] on span "62800005 - Suministros Perellonet" at bounding box center [449, 243] width 129 height 24
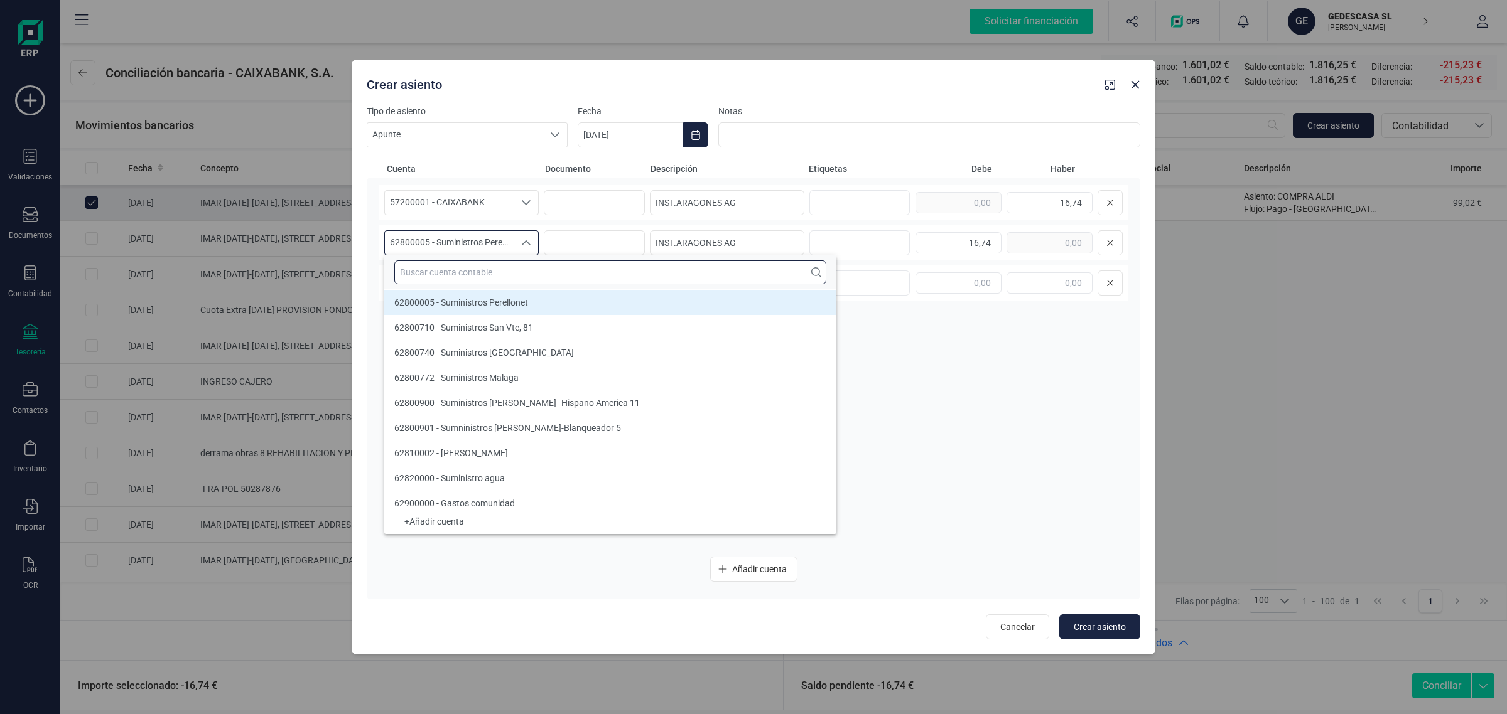
click at [446, 271] on input "text" at bounding box center [610, 273] width 432 height 24
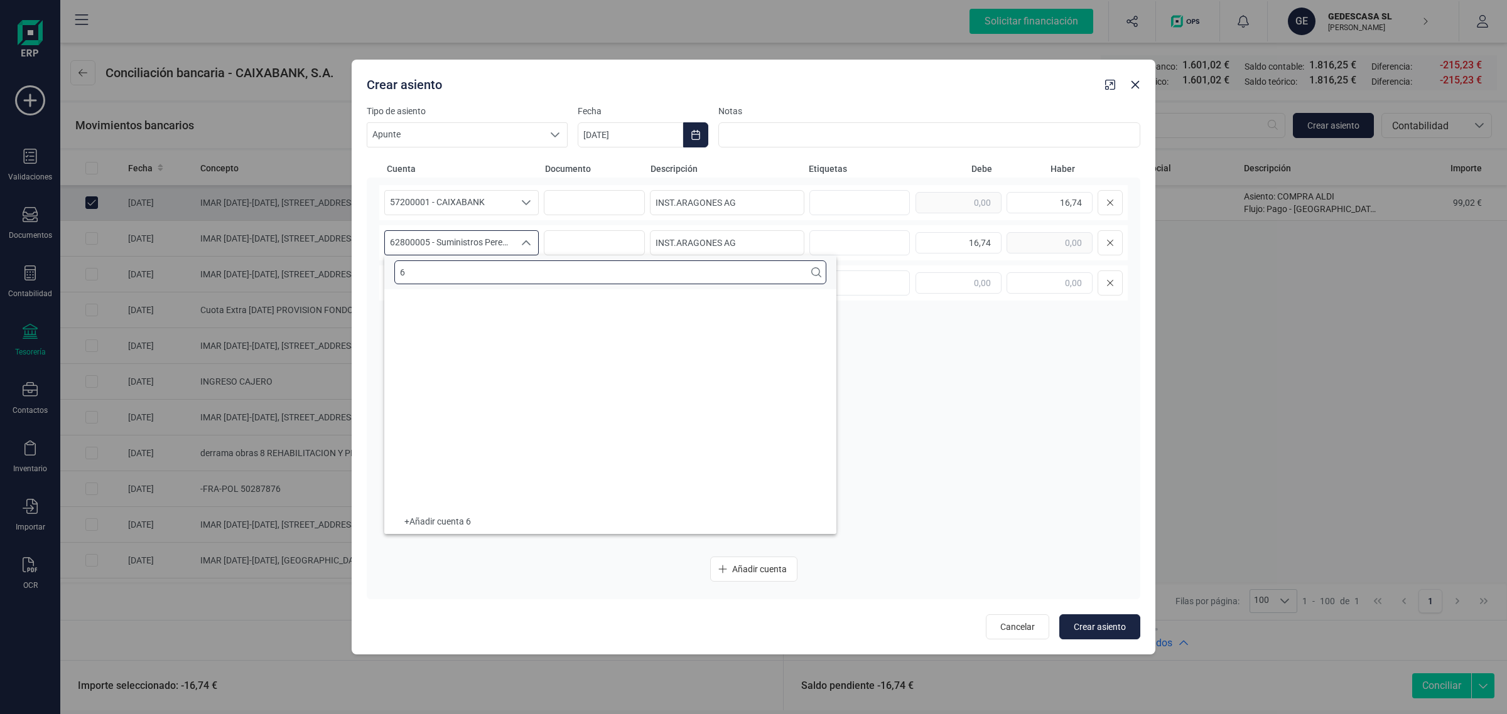
scroll to position [4, 0]
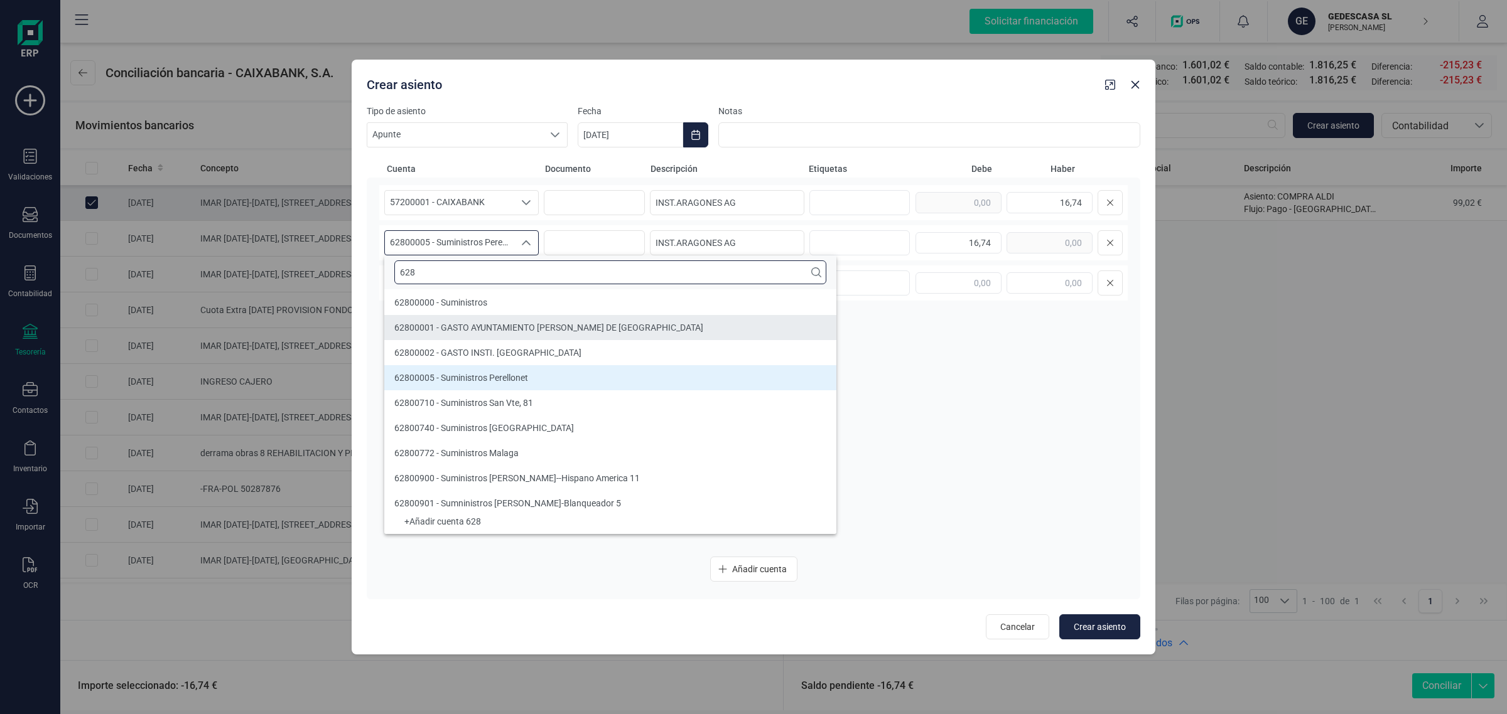
type input "628"
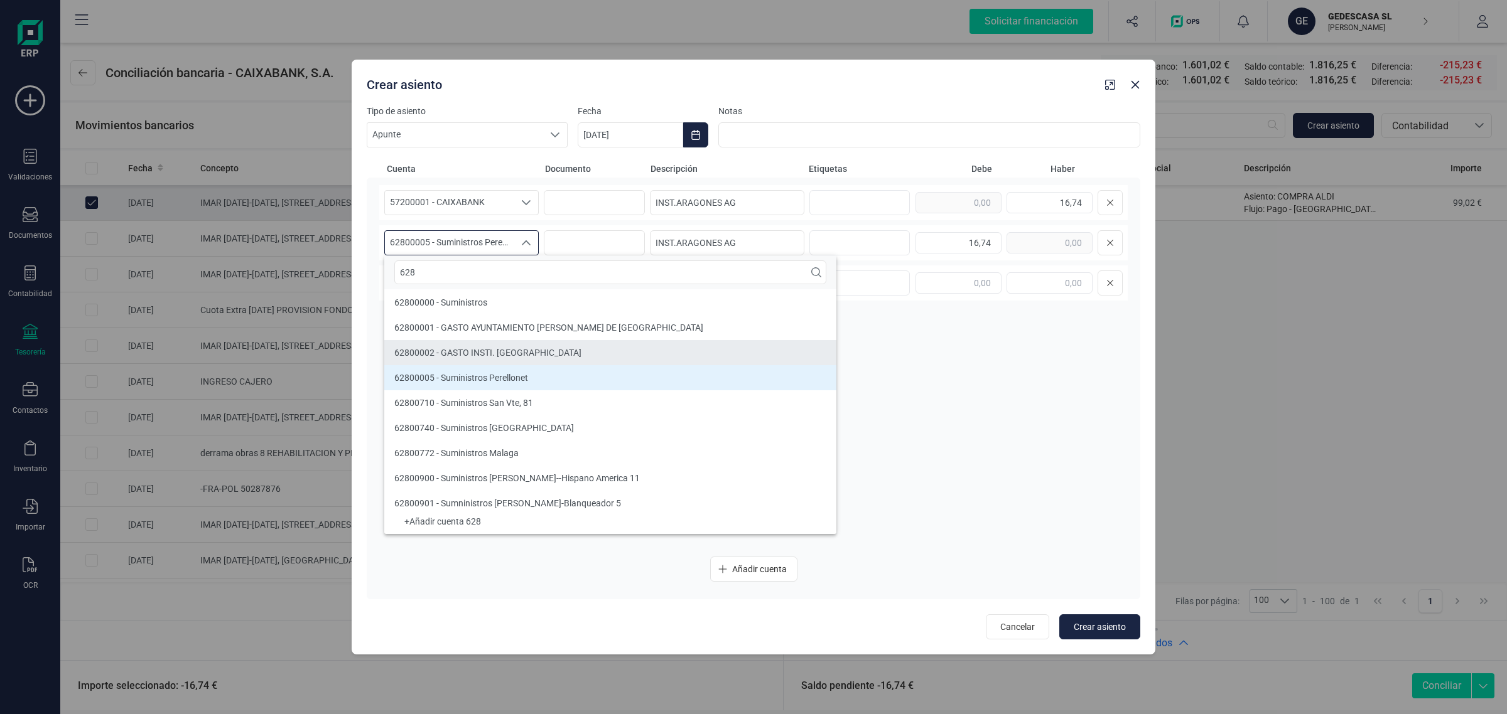
click at [483, 348] on span "62800002 - GASTO INSTI. [GEOGRAPHIC_DATA]" at bounding box center [487, 353] width 187 height 10
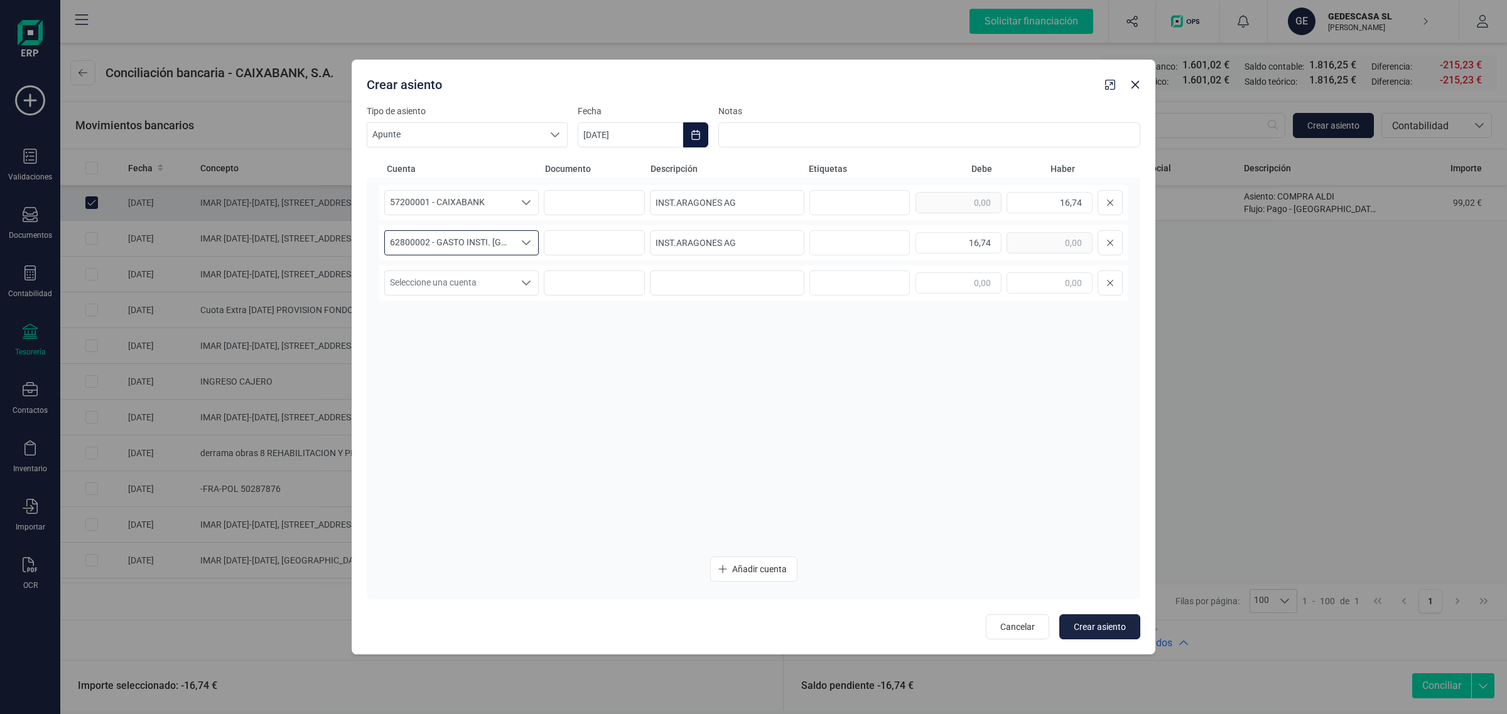
click at [695, 135] on icon "Choose Date" at bounding box center [696, 135] width 10 height 10
click at [812, 349] on span "22" at bounding box center [816, 351] width 25 height 25
click at [1100, 622] on span "Crear asiento" at bounding box center [1100, 627] width 52 height 13
type input "[DATE]"
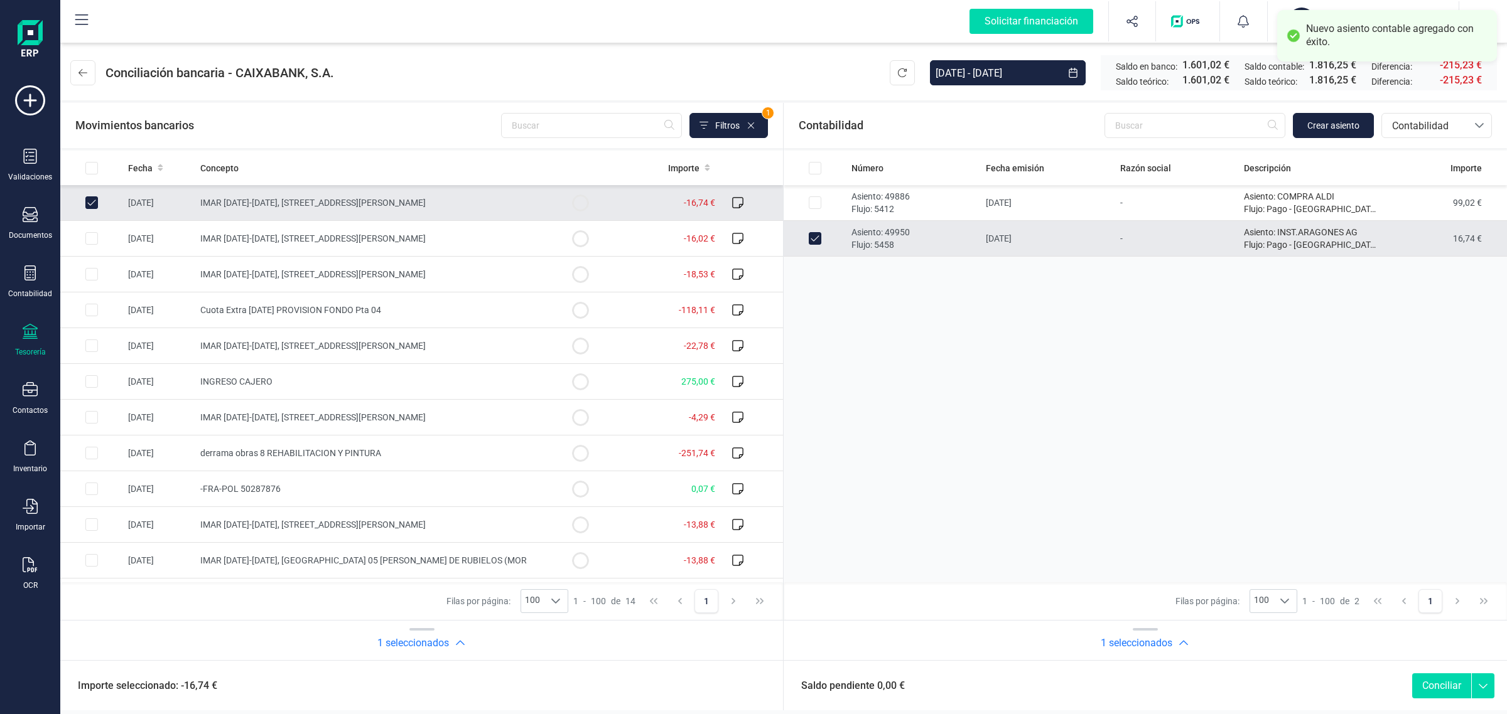
click at [1428, 681] on button "Conciliar" at bounding box center [1441, 686] width 59 height 25
checkbox input "false"
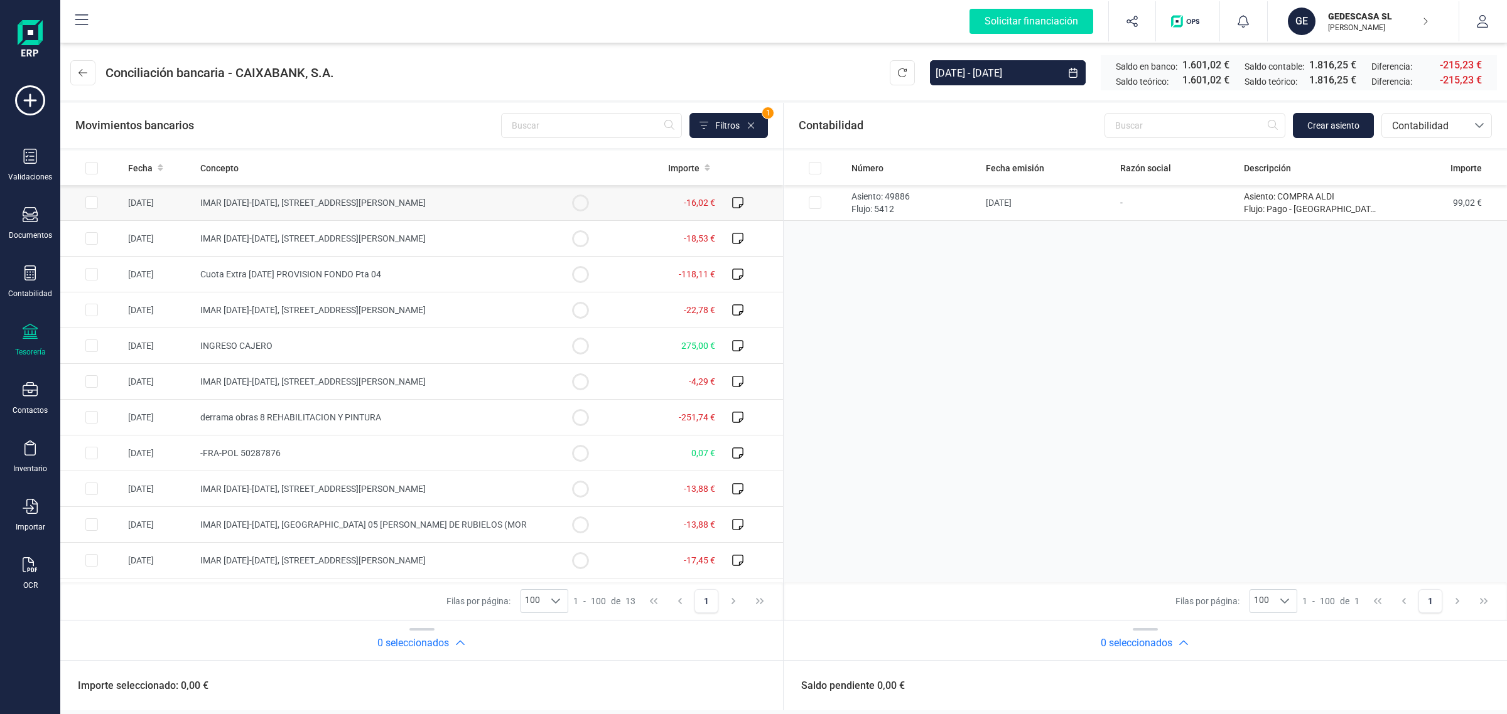
click at [377, 209] on td "IMAR [DATE]-[DATE], [STREET_ADDRESS][PERSON_NAME]" at bounding box center [371, 203] width 353 height 36
checkbox input "true"
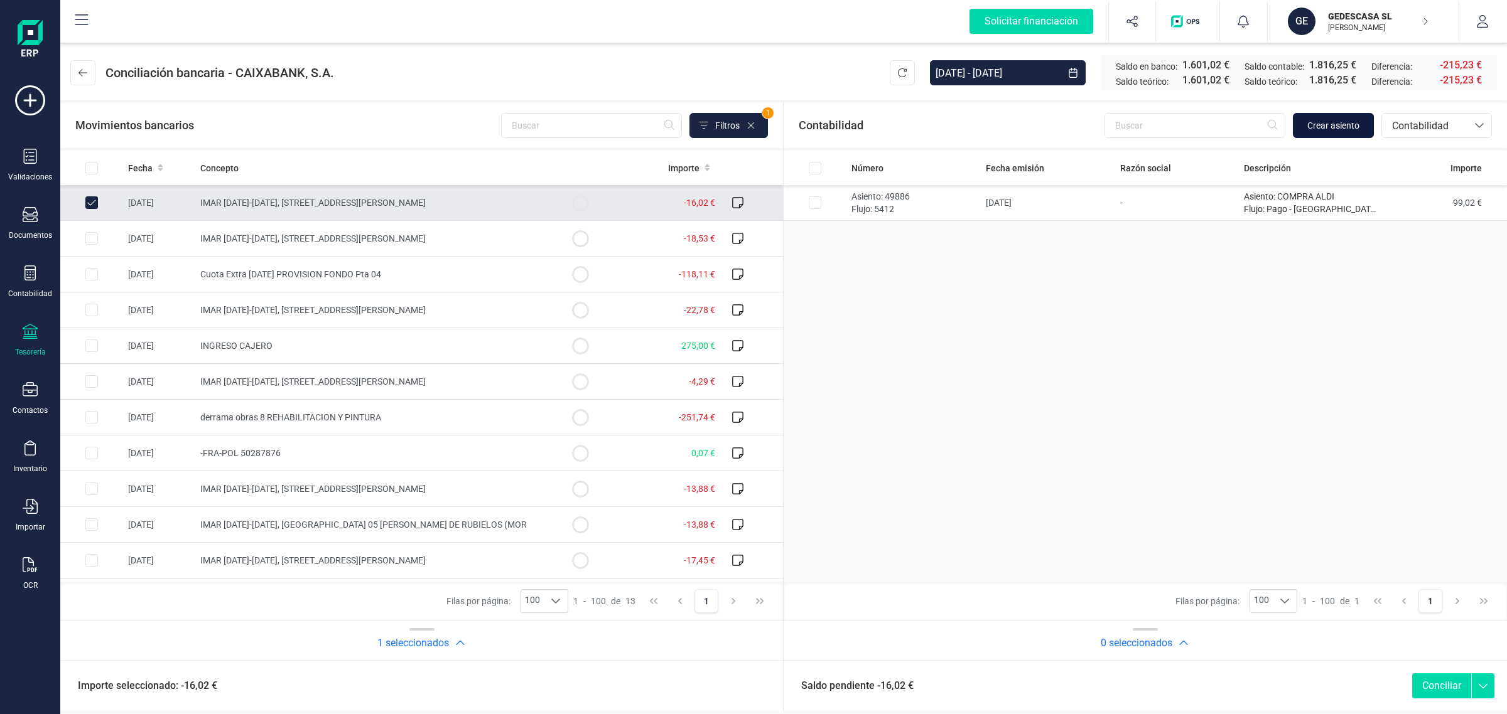
click at [1339, 129] on span "Crear asiento" at bounding box center [1333, 125] width 52 height 13
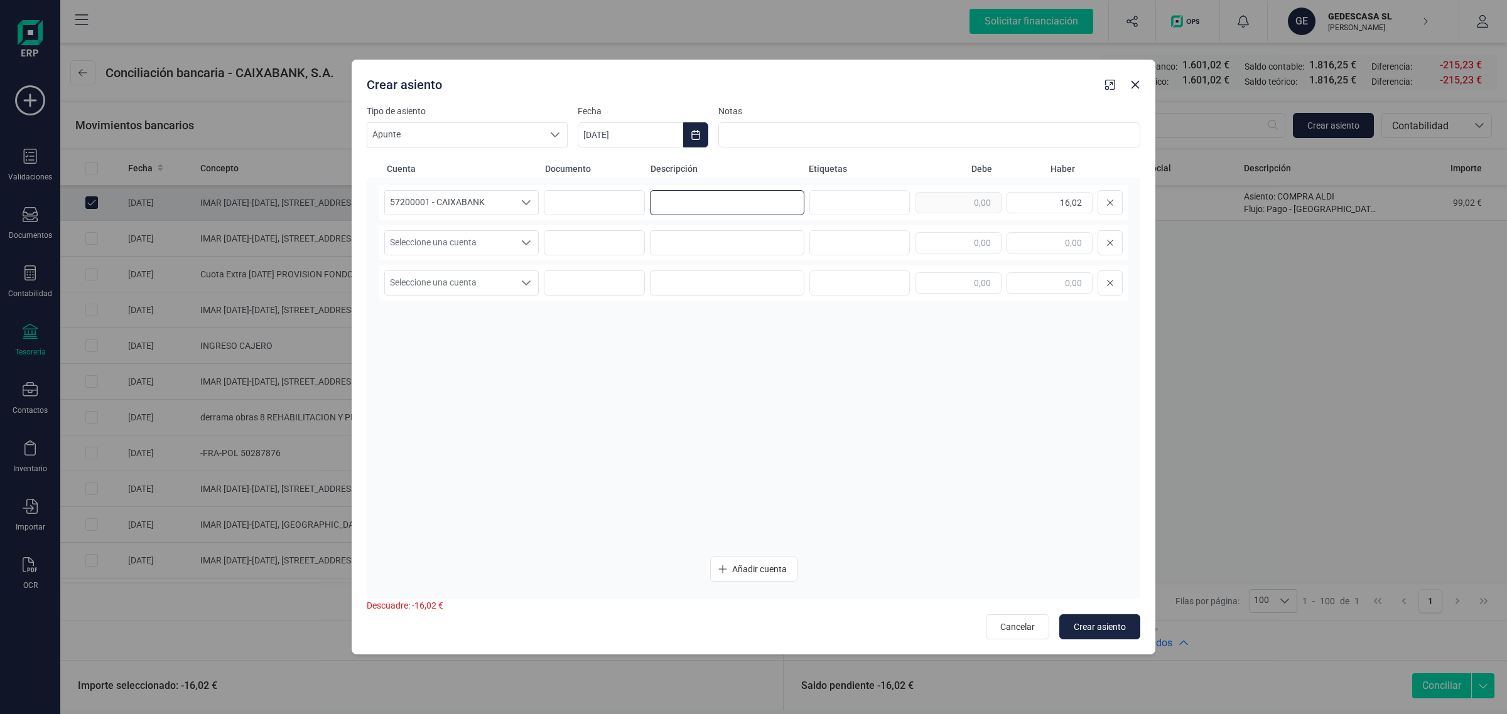
click at [736, 205] on input at bounding box center [727, 202] width 154 height 25
paste input "INST.ARAGONES AG"
type input "INST.ARAGONES AG"
click at [713, 239] on input at bounding box center [727, 242] width 154 height 25
paste input "INST.ARAGONES AG"
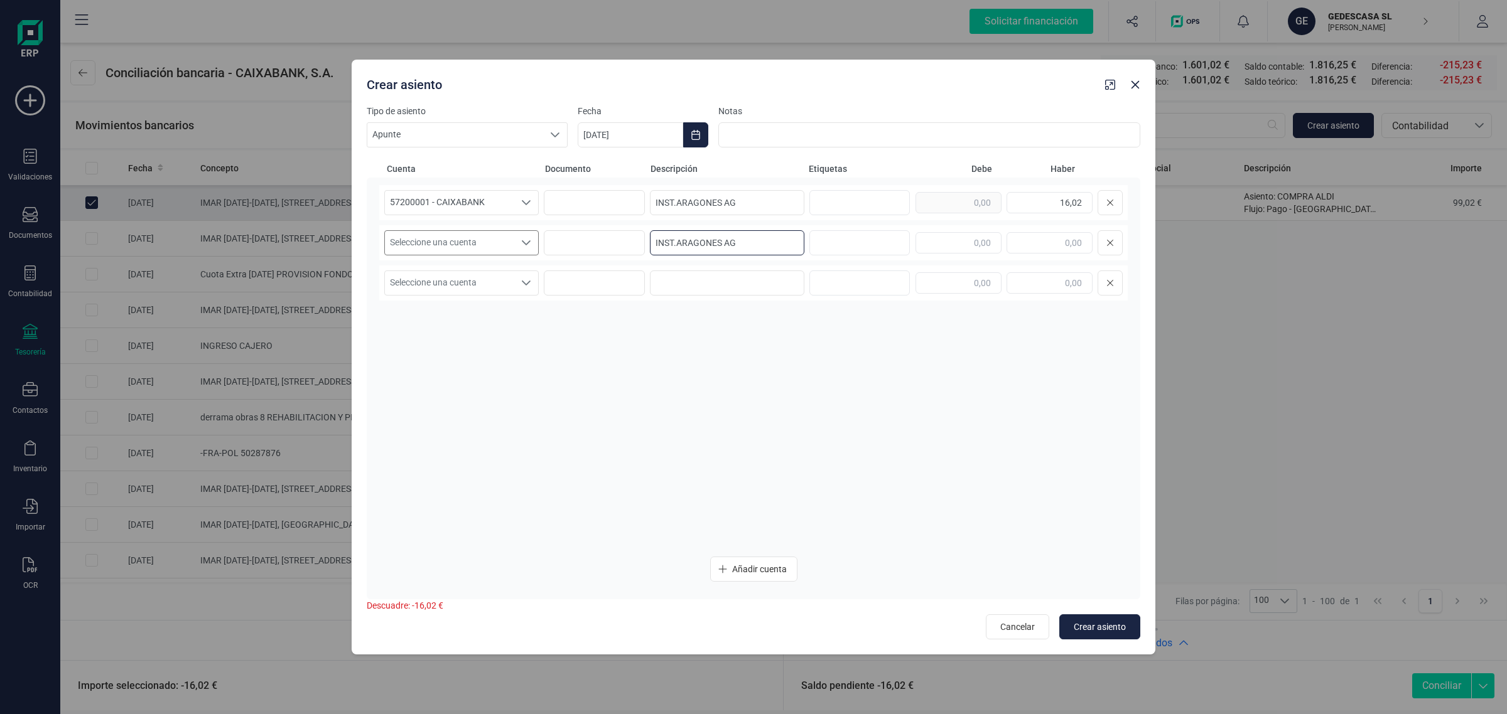
type input "INST.ARAGONES AG"
click at [449, 245] on span "Seleccione una cuenta" at bounding box center [449, 243] width 129 height 24
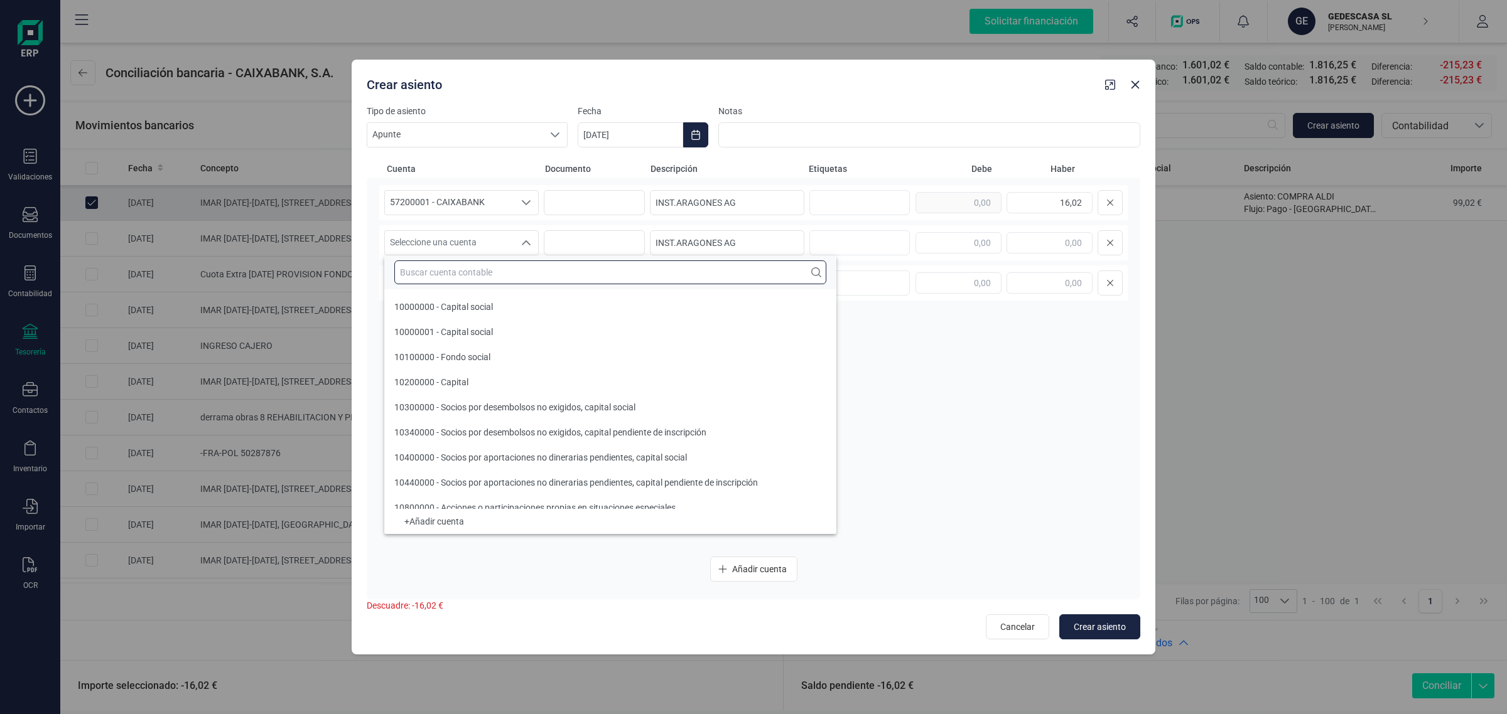
click at [418, 271] on input "text" at bounding box center [610, 273] width 432 height 24
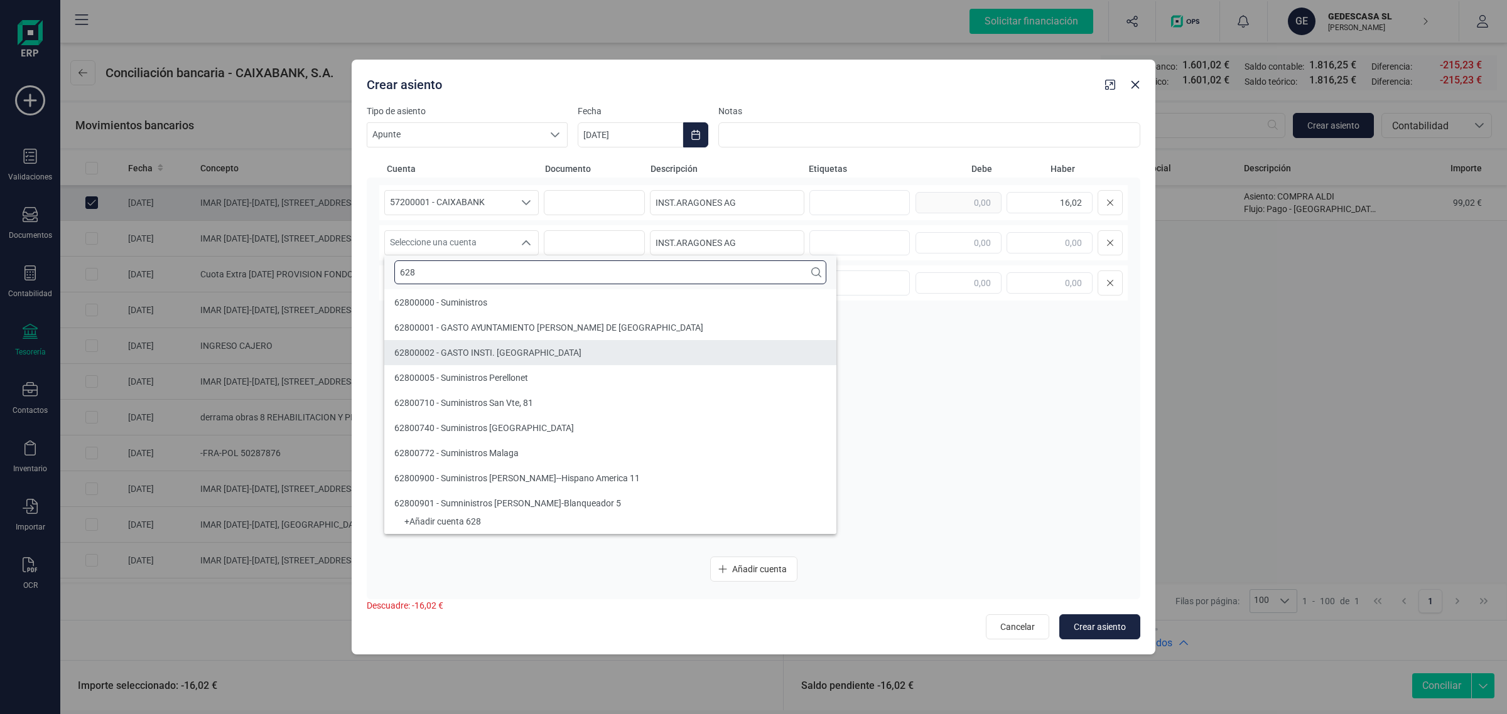
type input "628"
click at [518, 345] on li "62800002 - GASTO INSTI. [GEOGRAPHIC_DATA]" at bounding box center [610, 352] width 452 height 25
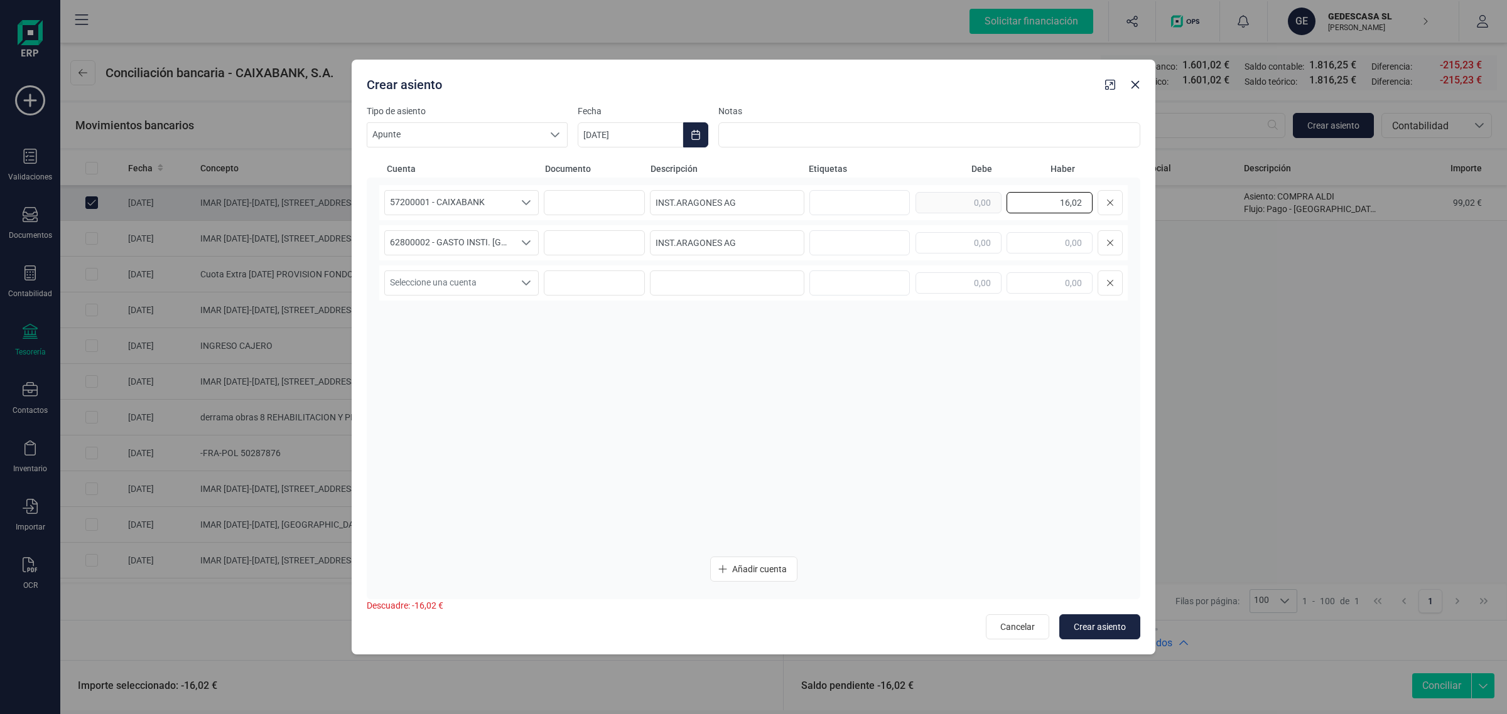
drag, startPoint x: 1041, startPoint y: 203, endPoint x: 1130, endPoint y: 199, distance: 89.2
click at [1130, 199] on div "57200001 - CAIXABANK 57200001 - CAIXABANK 57200001 - CAIXABANK INST.ARAGONES AG…" at bounding box center [753, 389] width 773 height 422
click at [987, 235] on input "text" at bounding box center [958, 242] width 86 height 21
paste input "16,02"
type input "16,02"
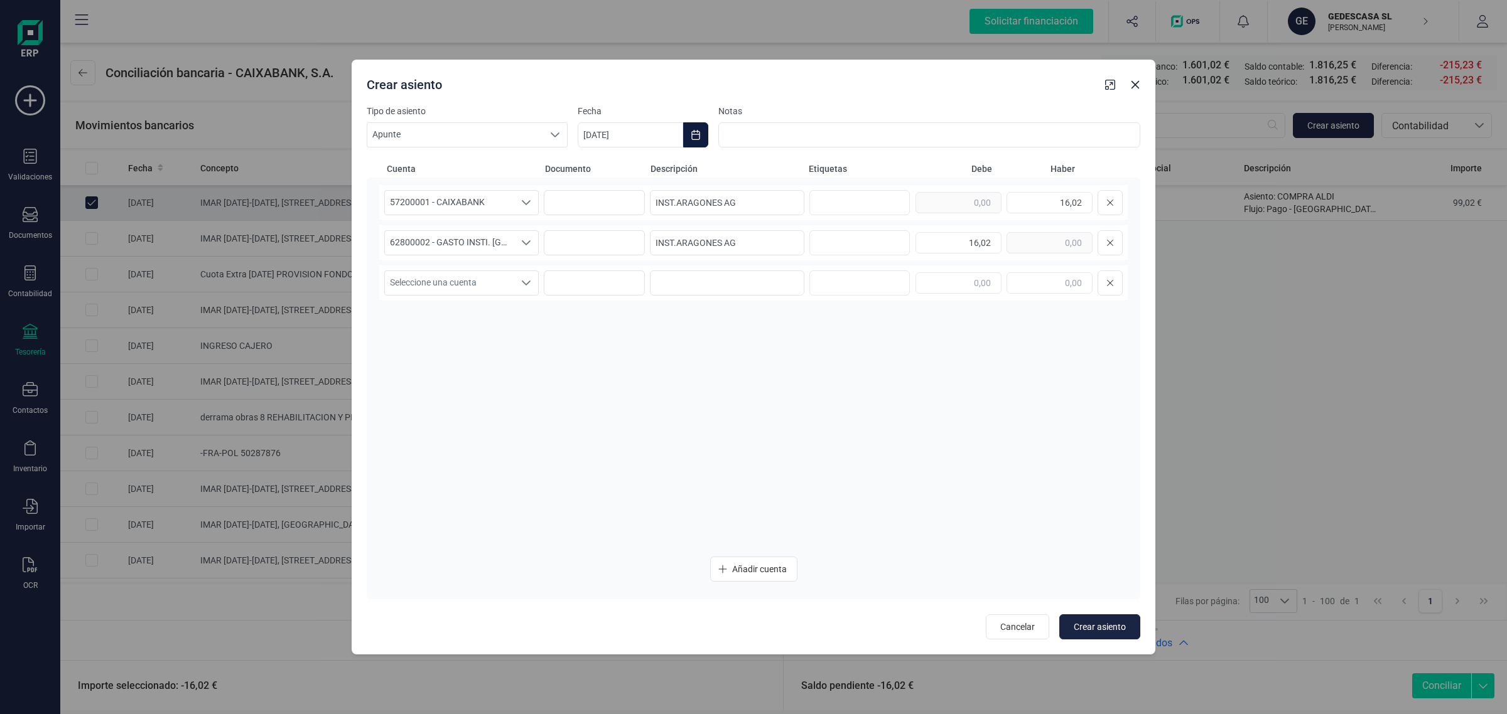
click at [704, 127] on button "Choose Date" at bounding box center [695, 134] width 25 height 25
click at [812, 348] on span "22" at bounding box center [816, 351] width 25 height 25
type input "[DATE]"
click at [1112, 627] on span "Crear asiento" at bounding box center [1100, 627] width 52 height 13
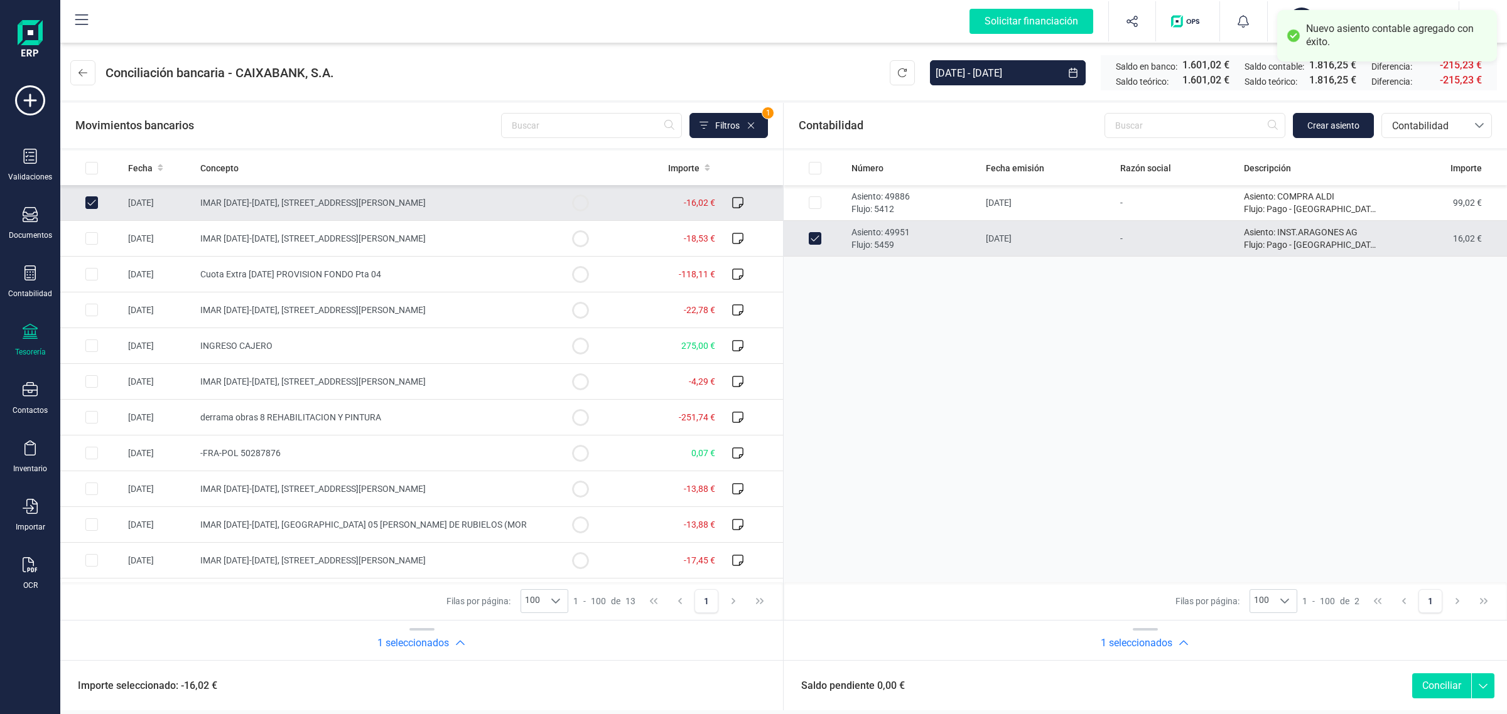
click at [1436, 686] on button "Conciliar" at bounding box center [1441, 686] width 59 height 25
checkbox input "false"
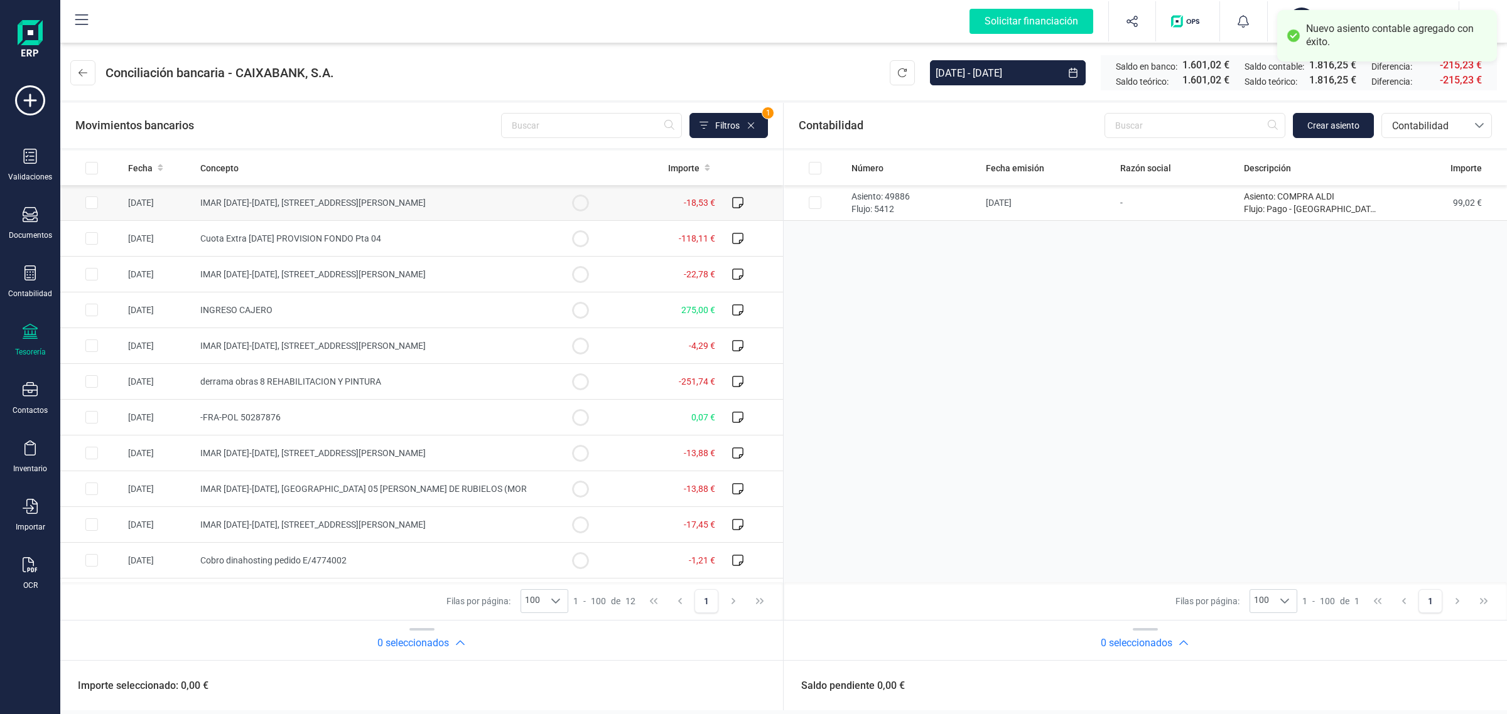
click at [362, 207] on span "IMAR [DATE]-[DATE], [STREET_ADDRESS][PERSON_NAME]" at bounding box center [312, 203] width 225 height 10
checkbox input "true"
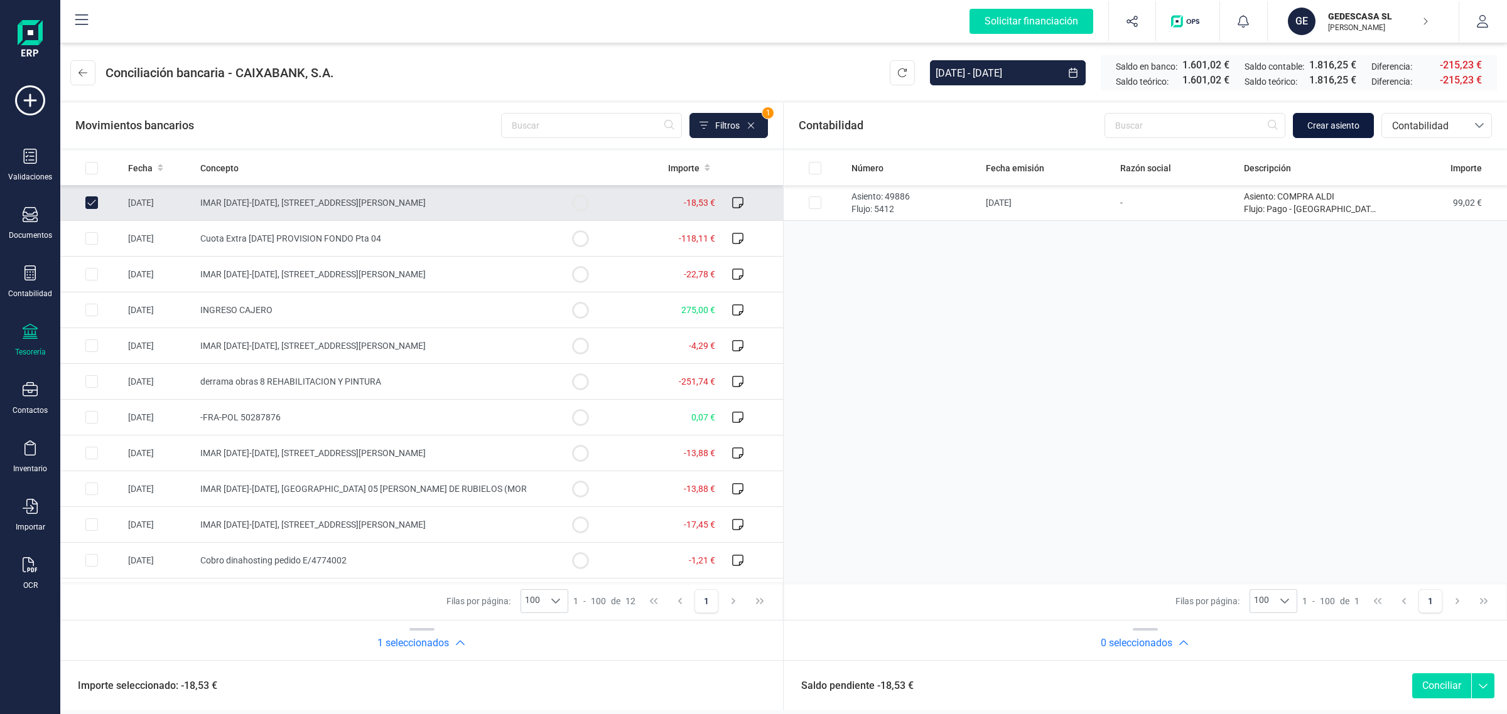
click at [1342, 121] on span "Crear asiento" at bounding box center [1333, 125] width 52 height 13
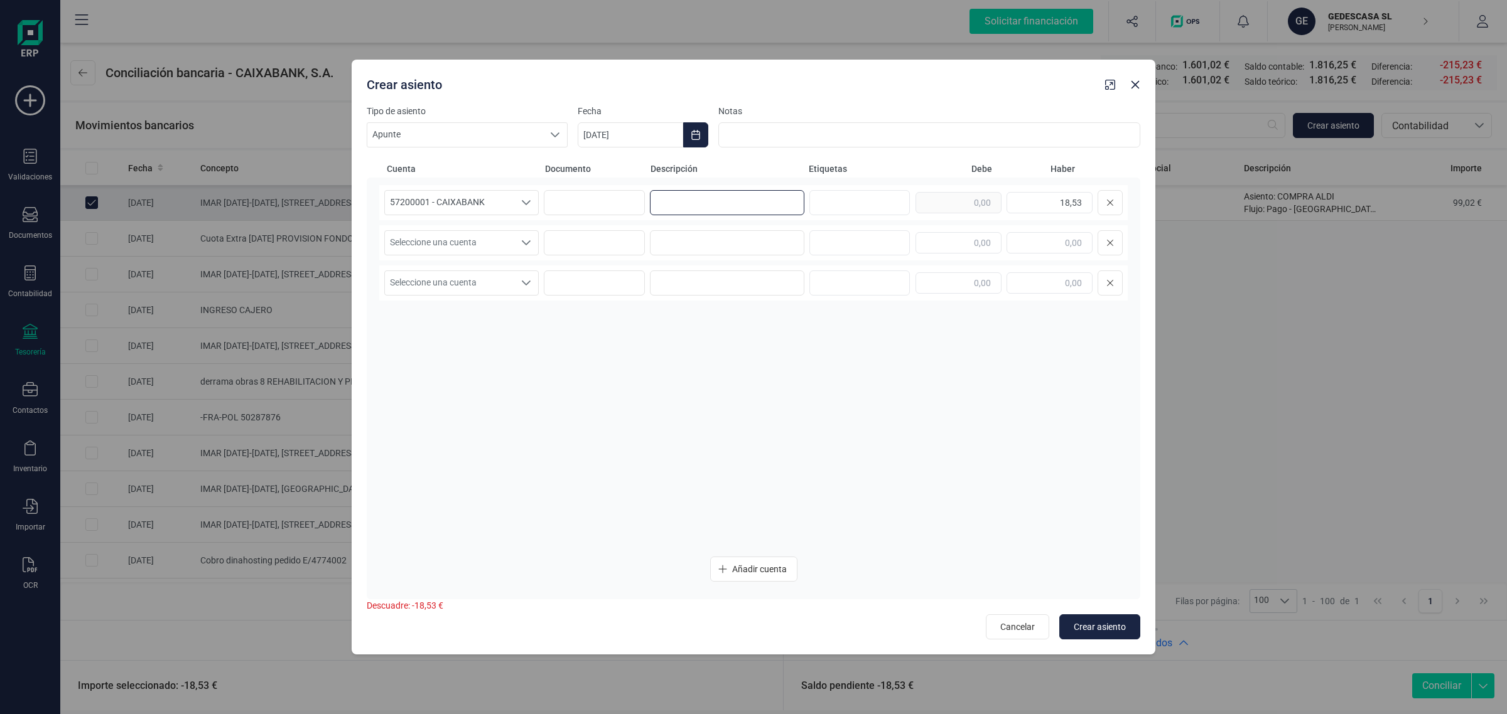
click at [757, 203] on input at bounding box center [727, 202] width 154 height 25
paste input "16,02"
drag, startPoint x: 703, startPoint y: 201, endPoint x: 639, endPoint y: 208, distance: 64.4
click at [639, 208] on div "57200001 - CAIXABANK 57200001 - CAIXABANK 57200001 - CAIXABANK 16,02 18,53" at bounding box center [753, 202] width 748 height 35
type input "16,02"
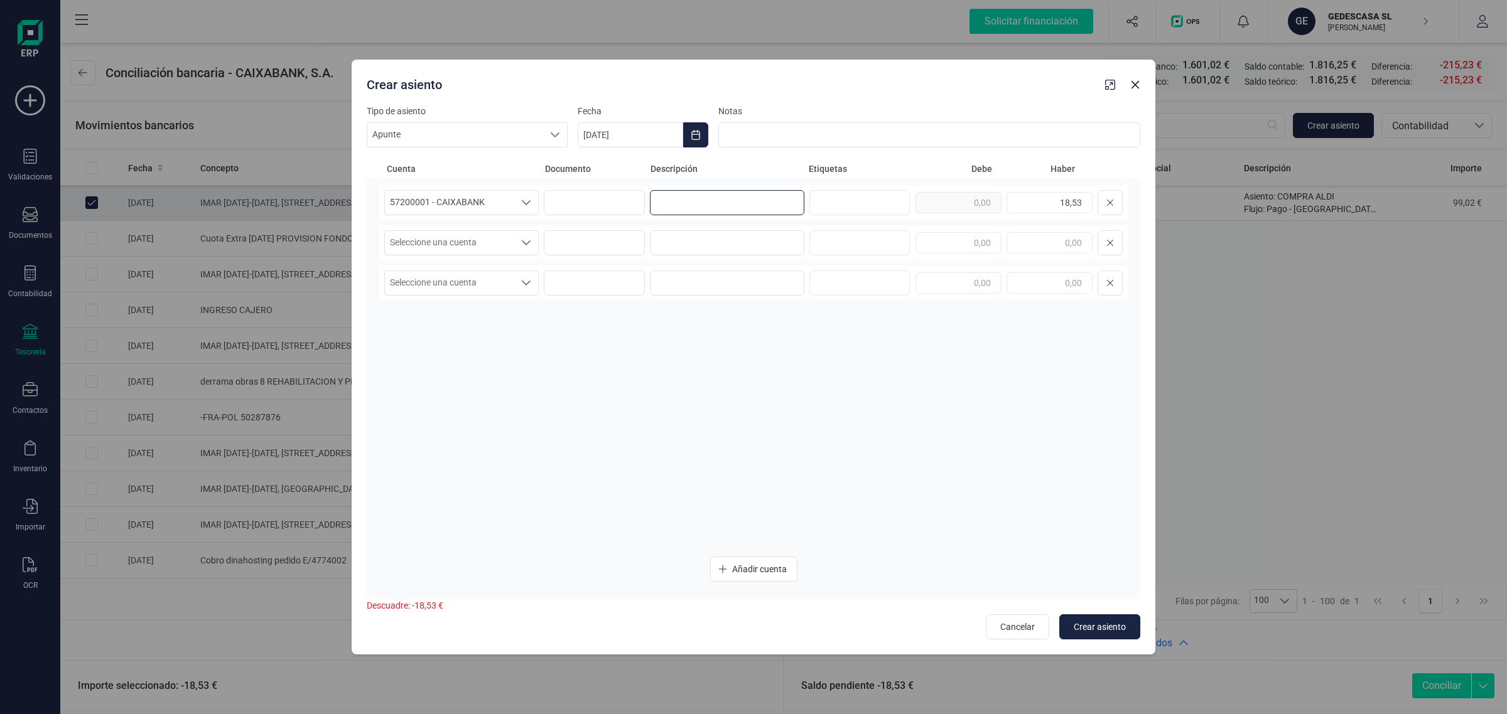
click at [686, 202] on input at bounding box center [727, 202] width 154 height 25
paste input "INST.ARAGONES AG"
type input "INST.ARAGONES AG"
click at [688, 245] on input at bounding box center [727, 242] width 154 height 25
paste input "INST.ARAGONES AG"
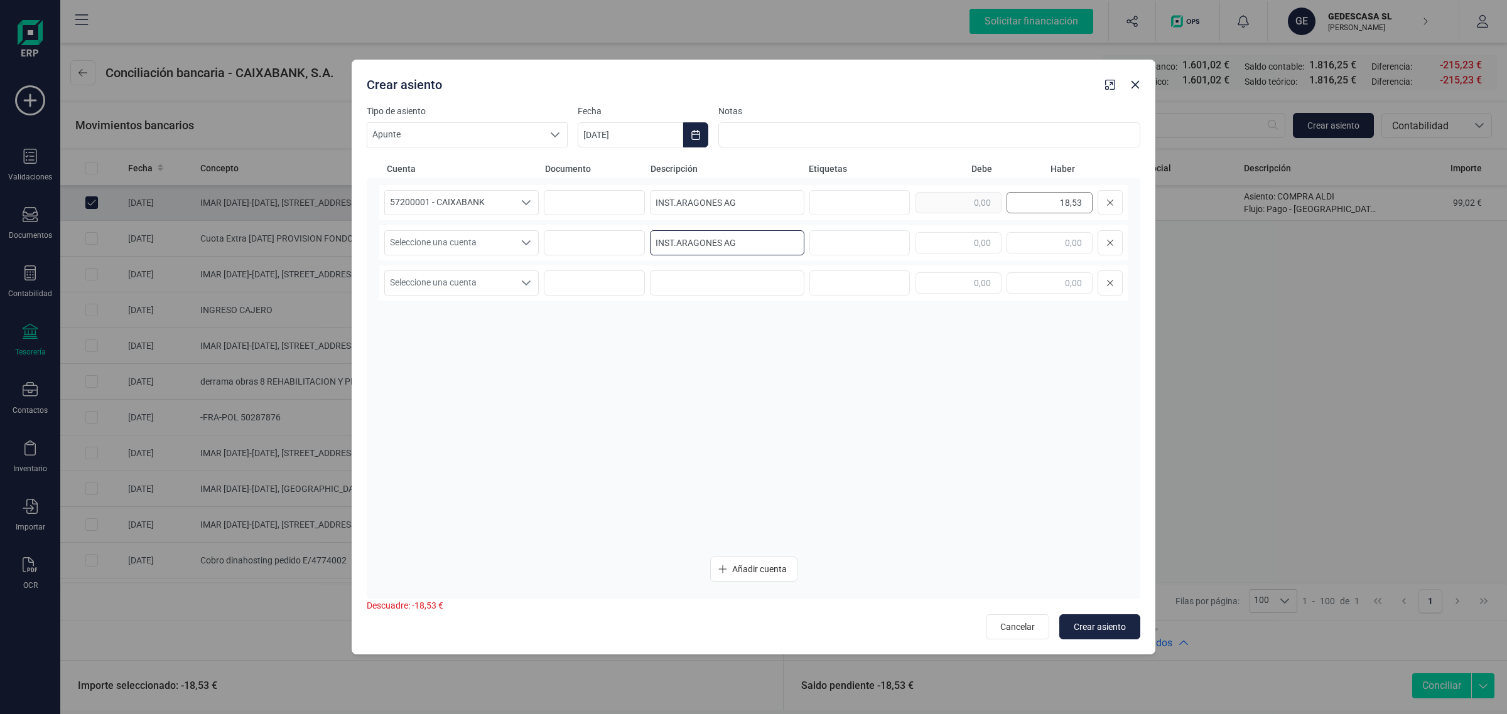
type input "INST.ARAGONES AG"
drag, startPoint x: 1043, startPoint y: 203, endPoint x: 1135, endPoint y: 211, distance: 92.6
click at [1135, 211] on div "57200001 - CAIXABANK 57200001 - CAIXABANK 57200001 - CAIXABANK INST.ARAGONES AG…" at bounding box center [753, 389] width 773 height 422
click at [972, 243] on input "text" at bounding box center [958, 242] width 86 height 21
paste input "18,53"
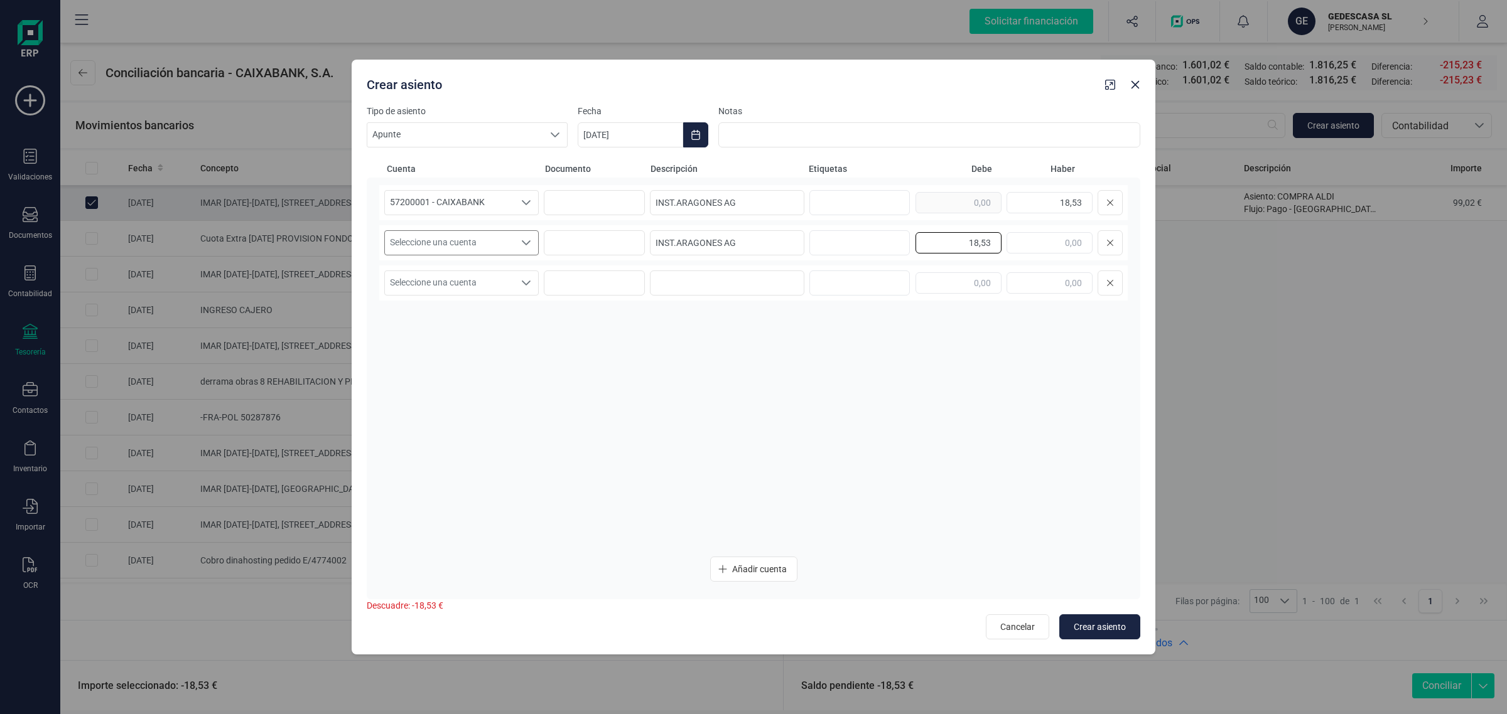
type input "18,53"
click at [418, 245] on span "Seleccione una cuenta" at bounding box center [449, 243] width 129 height 24
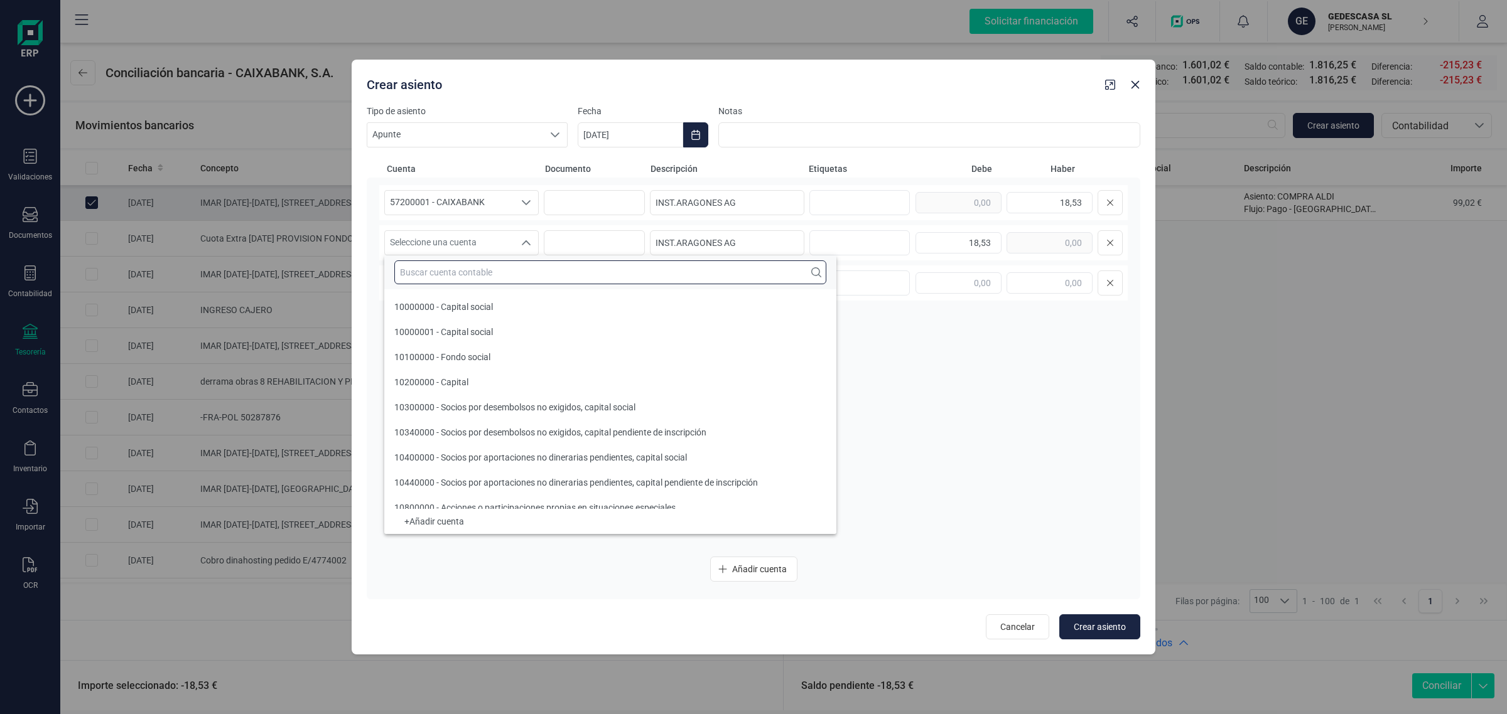
click at [423, 269] on input "text" at bounding box center [610, 273] width 432 height 24
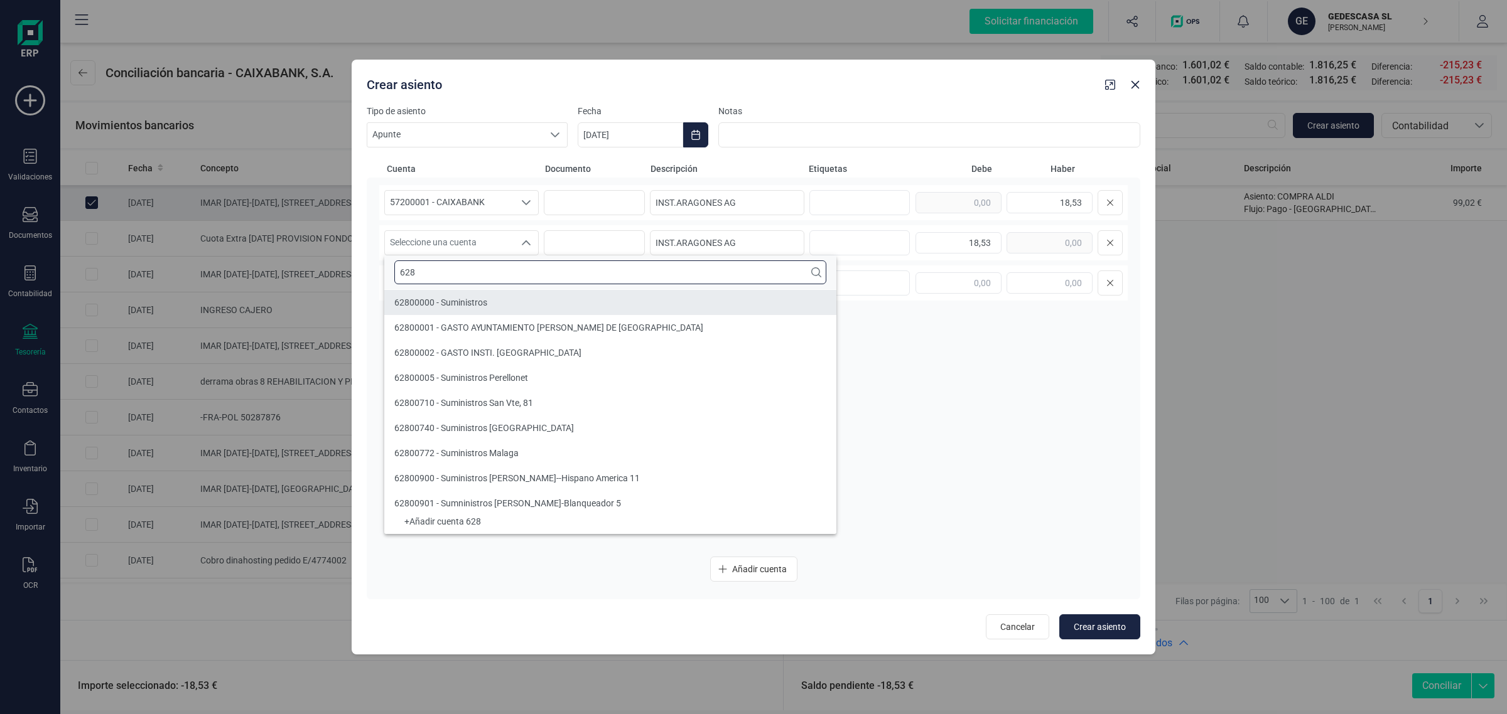
type input "628"
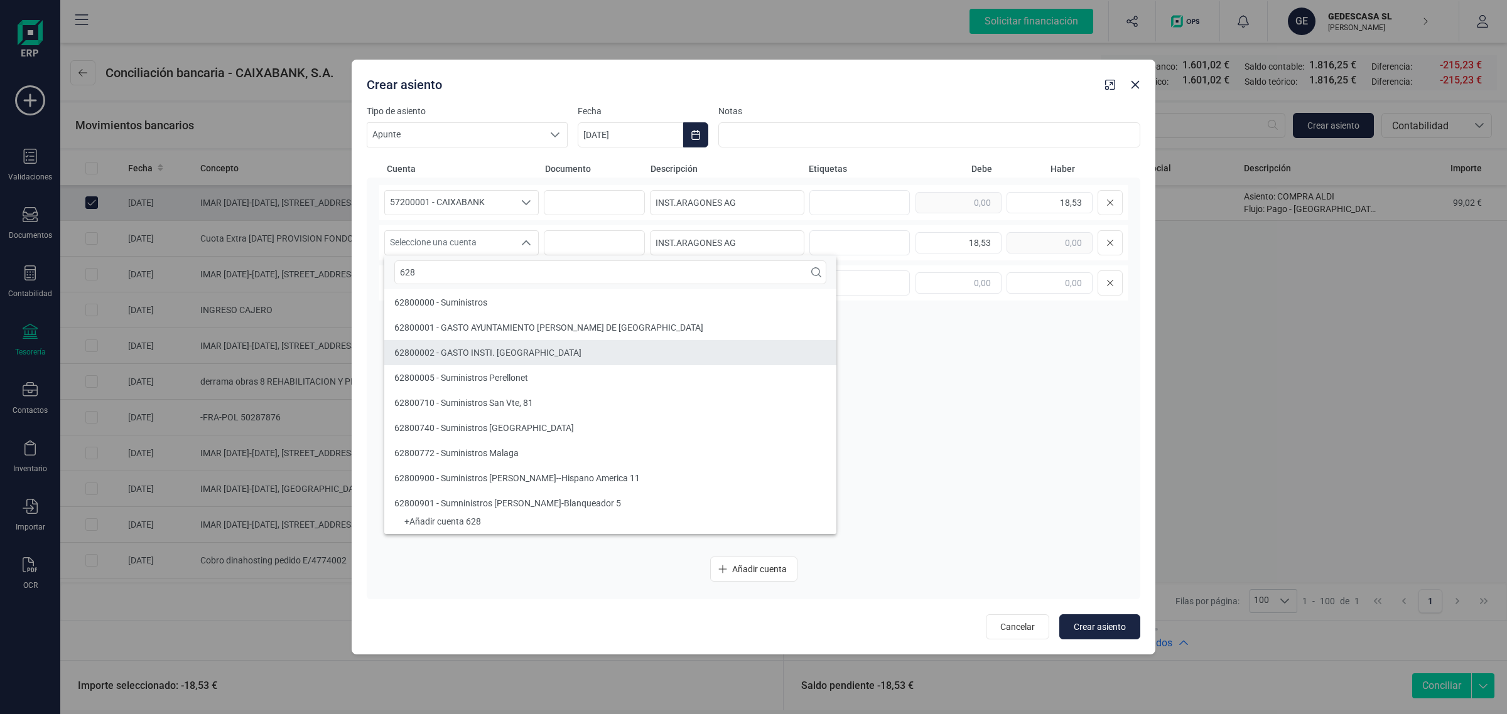
click at [436, 348] on span "62800002 - GASTO INSTI. [GEOGRAPHIC_DATA]" at bounding box center [487, 353] width 187 height 10
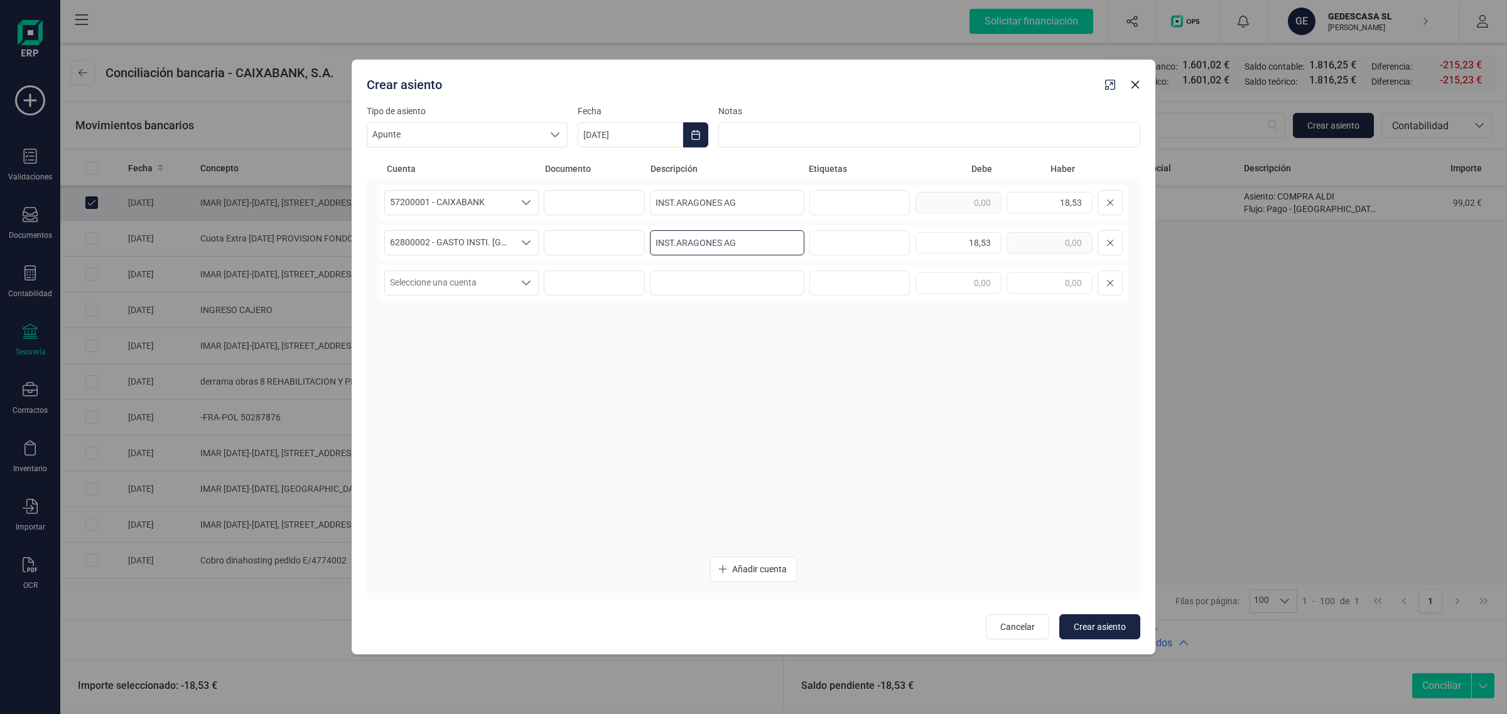
drag, startPoint x: 760, startPoint y: 240, endPoint x: 593, endPoint y: 259, distance: 167.4
click at [593, 259] on div "62800002 - GASTO INSTI. ARAGONES 62800002 - GASTO INSTI. ARAGONES 62800002 - GA…" at bounding box center [753, 242] width 748 height 35
click at [692, 137] on icon "Choose Date" at bounding box center [695, 135] width 8 height 10
click at [827, 350] on span "22" at bounding box center [816, 351] width 25 height 25
click at [1092, 644] on div "Tipo de asiento Apunte Apunte Apunte Fecha [DATE] Notas Cuenta Documento Descri…" at bounding box center [754, 380] width 804 height 550
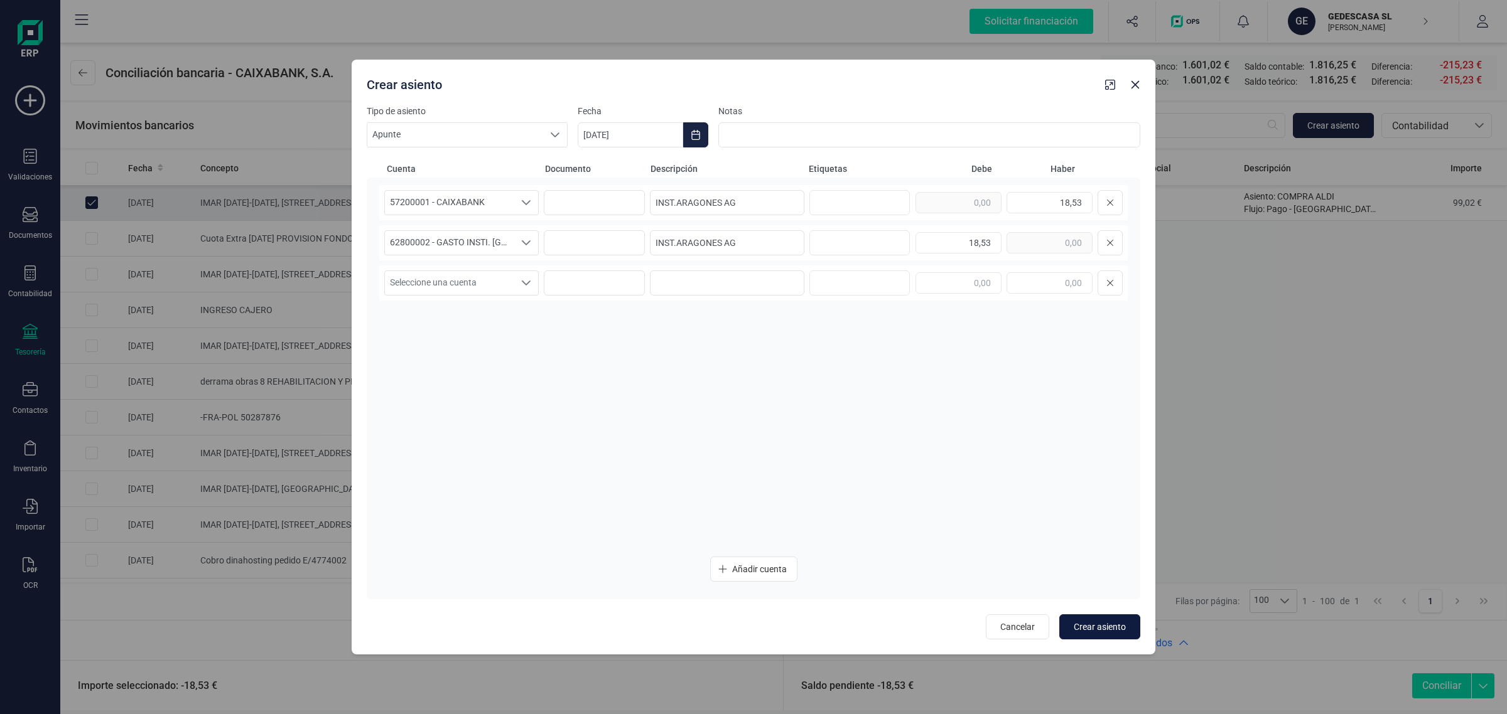
click at [1115, 632] on span "Crear asiento" at bounding box center [1100, 627] width 52 height 13
type input "[DATE]"
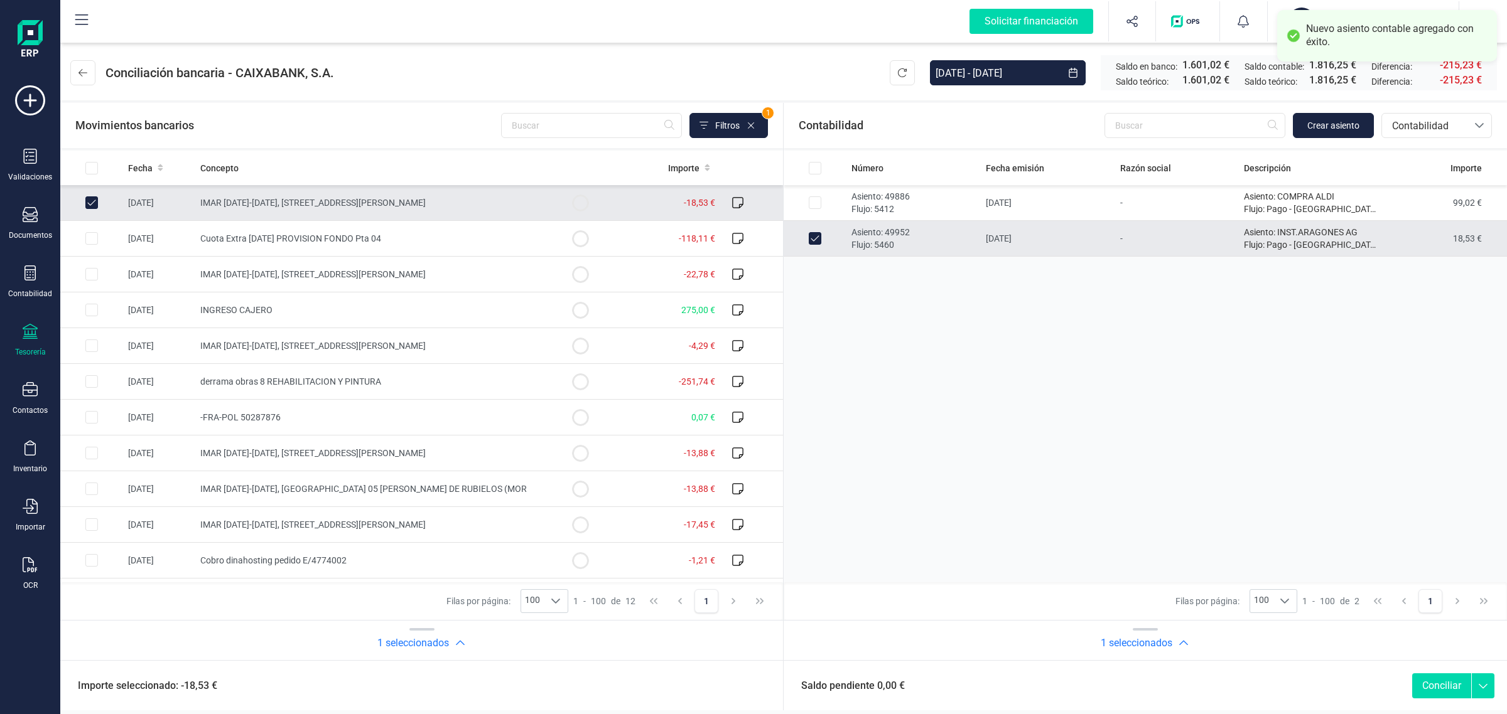
click at [1432, 692] on button "Conciliar" at bounding box center [1441, 686] width 59 height 25
checkbox input "false"
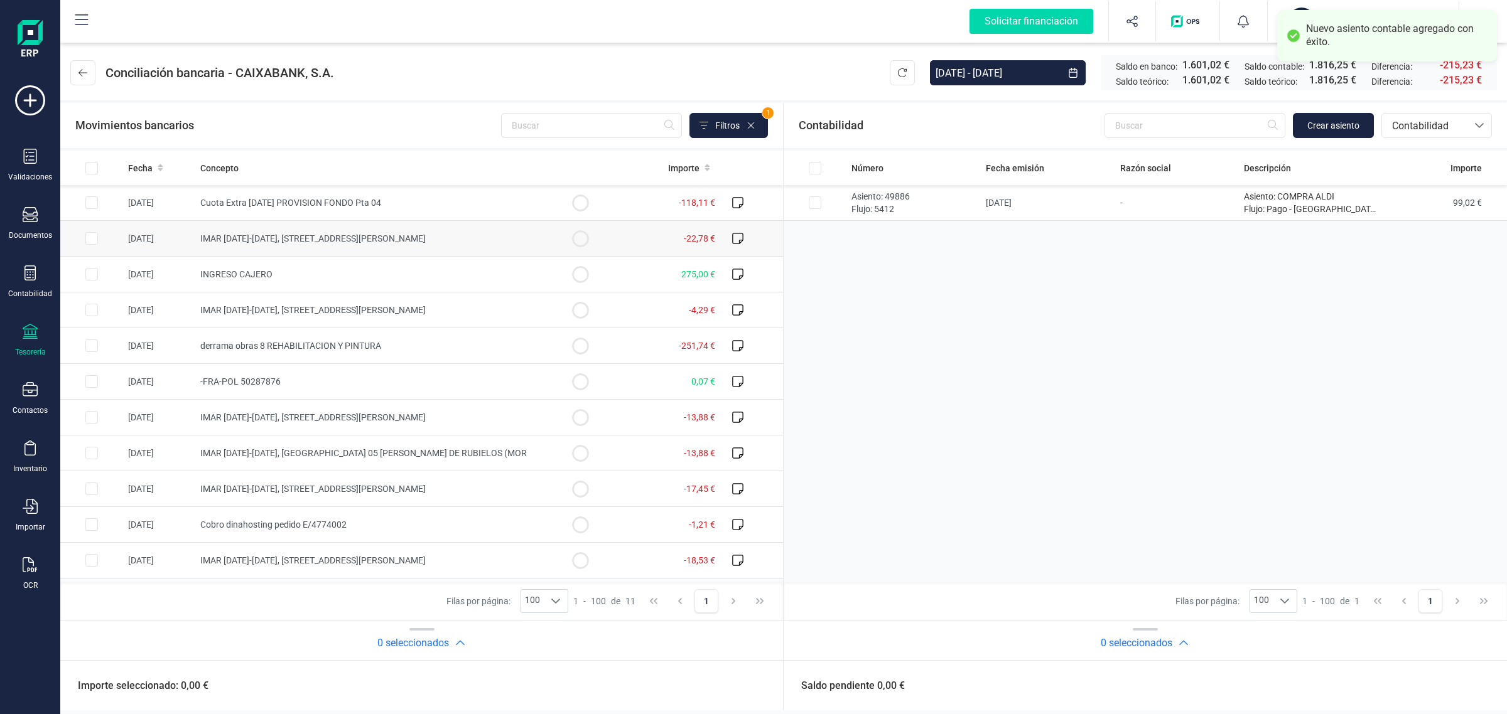
click at [322, 235] on span "IMAR [DATE]-[DATE], [STREET_ADDRESS][PERSON_NAME]" at bounding box center [312, 239] width 225 height 10
checkbox input "true"
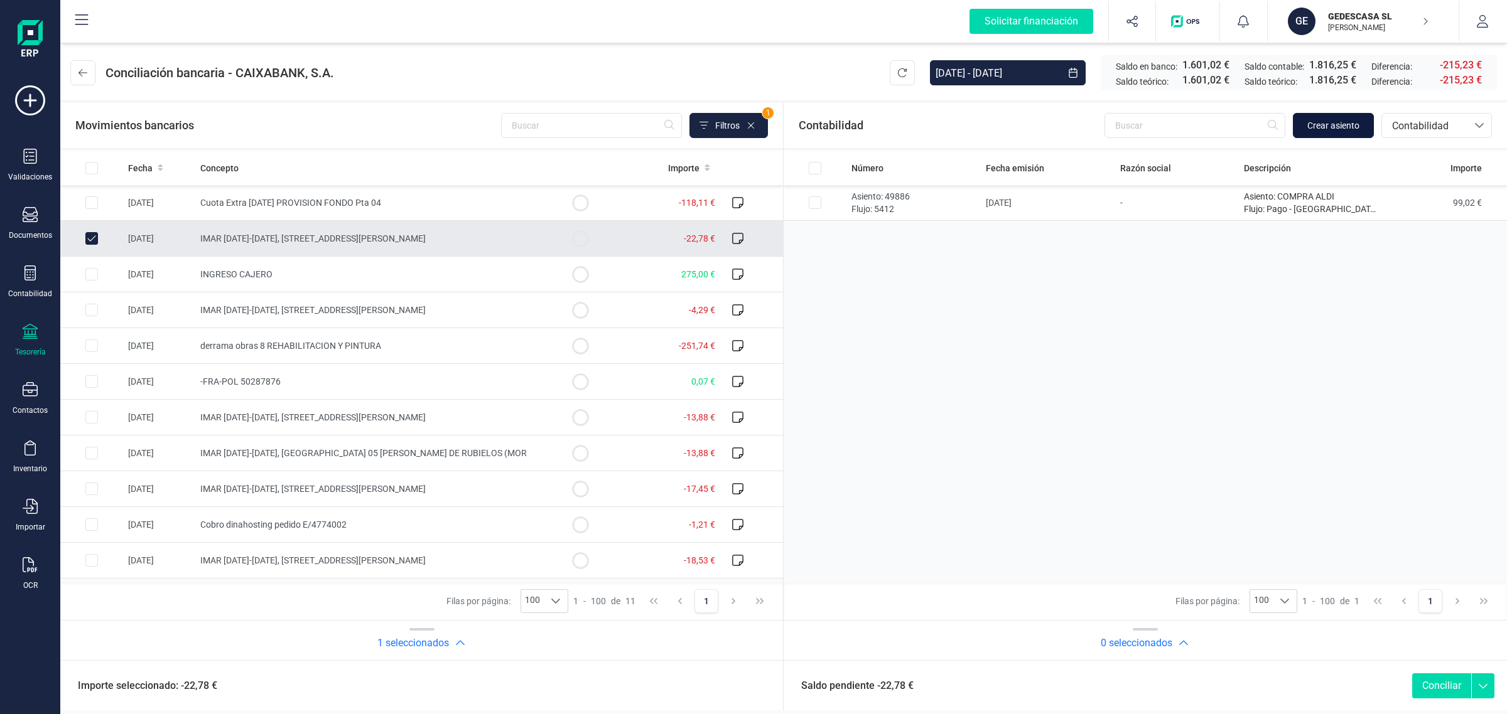
click at [1335, 130] on span "Crear asiento" at bounding box center [1333, 125] width 52 height 13
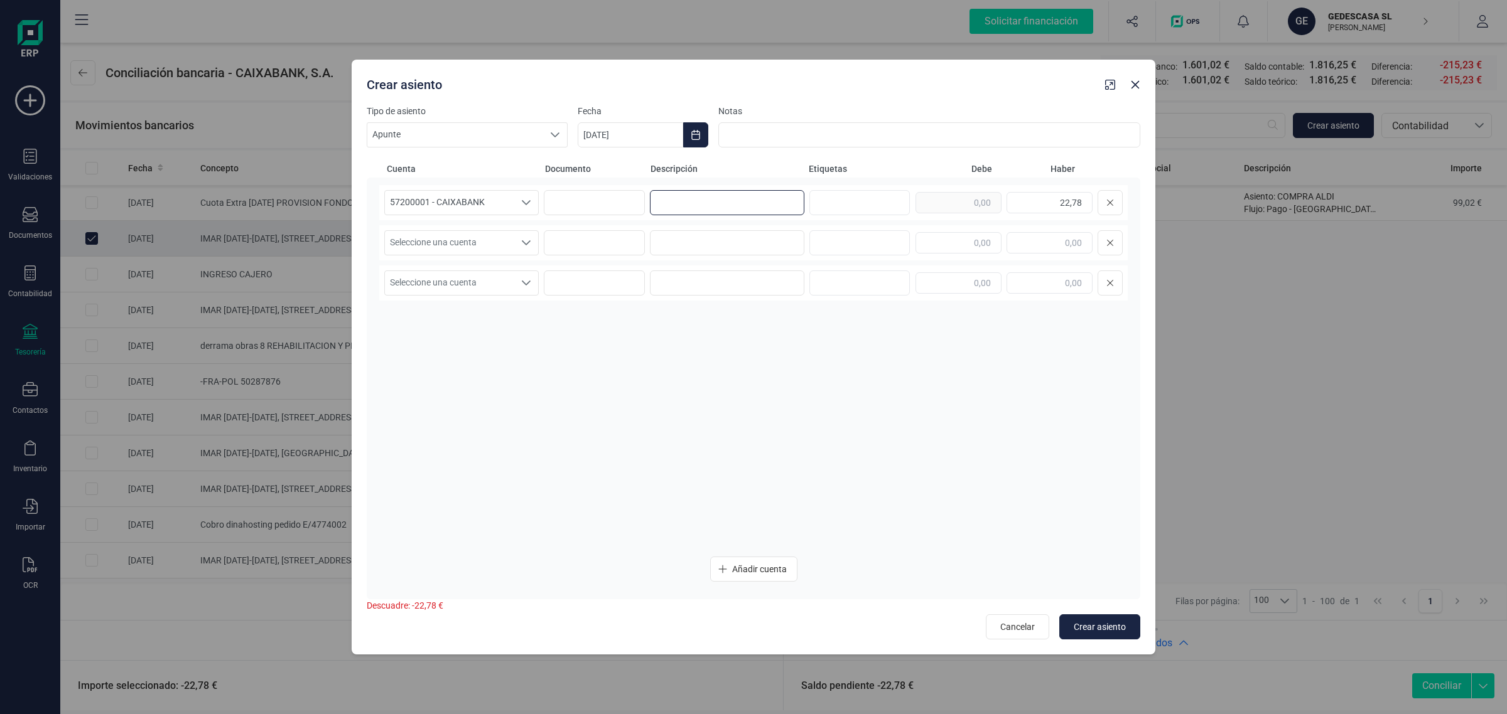
click at [670, 206] on input at bounding box center [727, 202] width 154 height 25
paste input "INST.ARAGONES AG"
type input "INST.ARAGONES AG"
click at [669, 237] on input at bounding box center [727, 242] width 154 height 25
paste input "INST.ARAGONES AG"
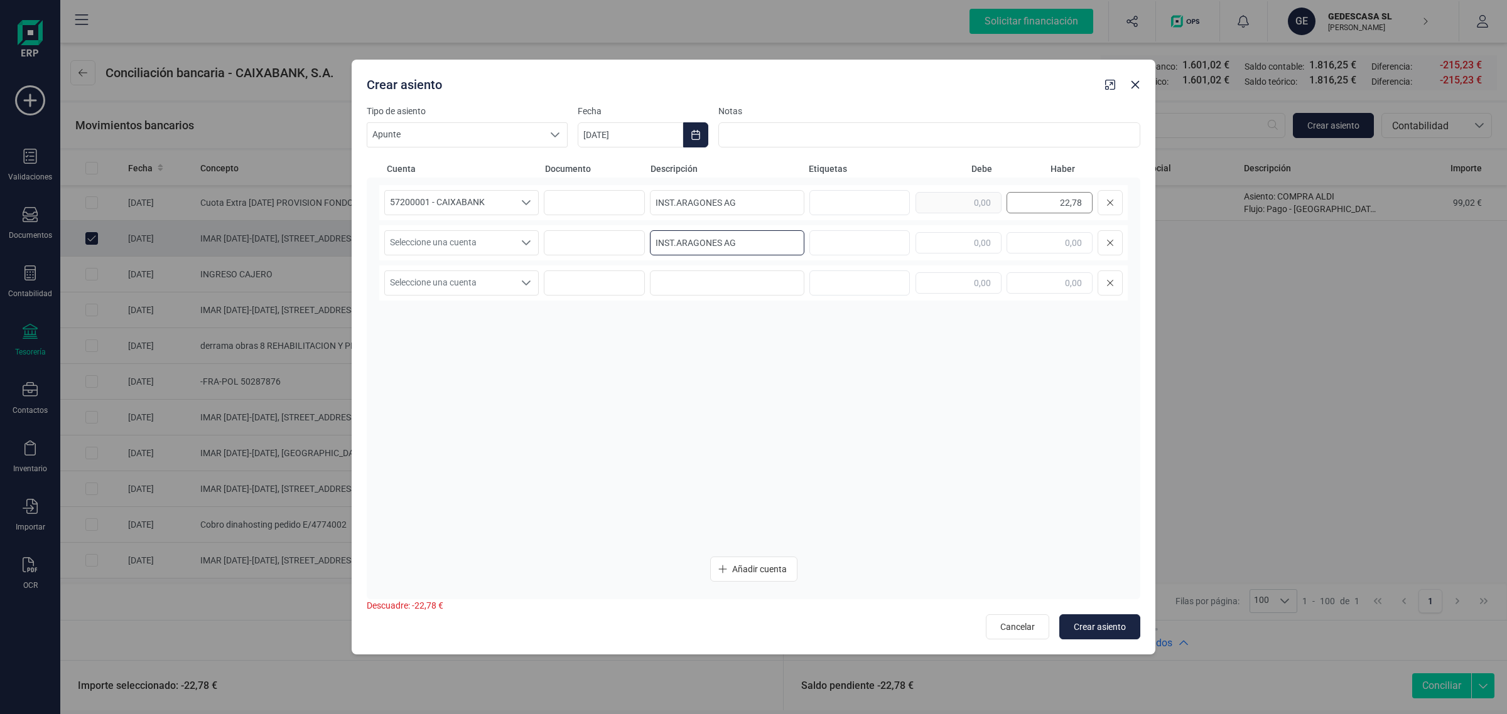
type input "INST.ARAGONES AG"
drag, startPoint x: 1046, startPoint y: 200, endPoint x: 1128, endPoint y: 212, distance: 82.6
click at [1128, 212] on div "57200001 - CAIXABANK 57200001 - CAIXABANK 57200001 - CAIXABANK INST.ARAGONES AG…" at bounding box center [753, 389] width 773 height 422
click at [949, 242] on input "text" at bounding box center [958, 242] width 86 height 21
paste input "22,78"
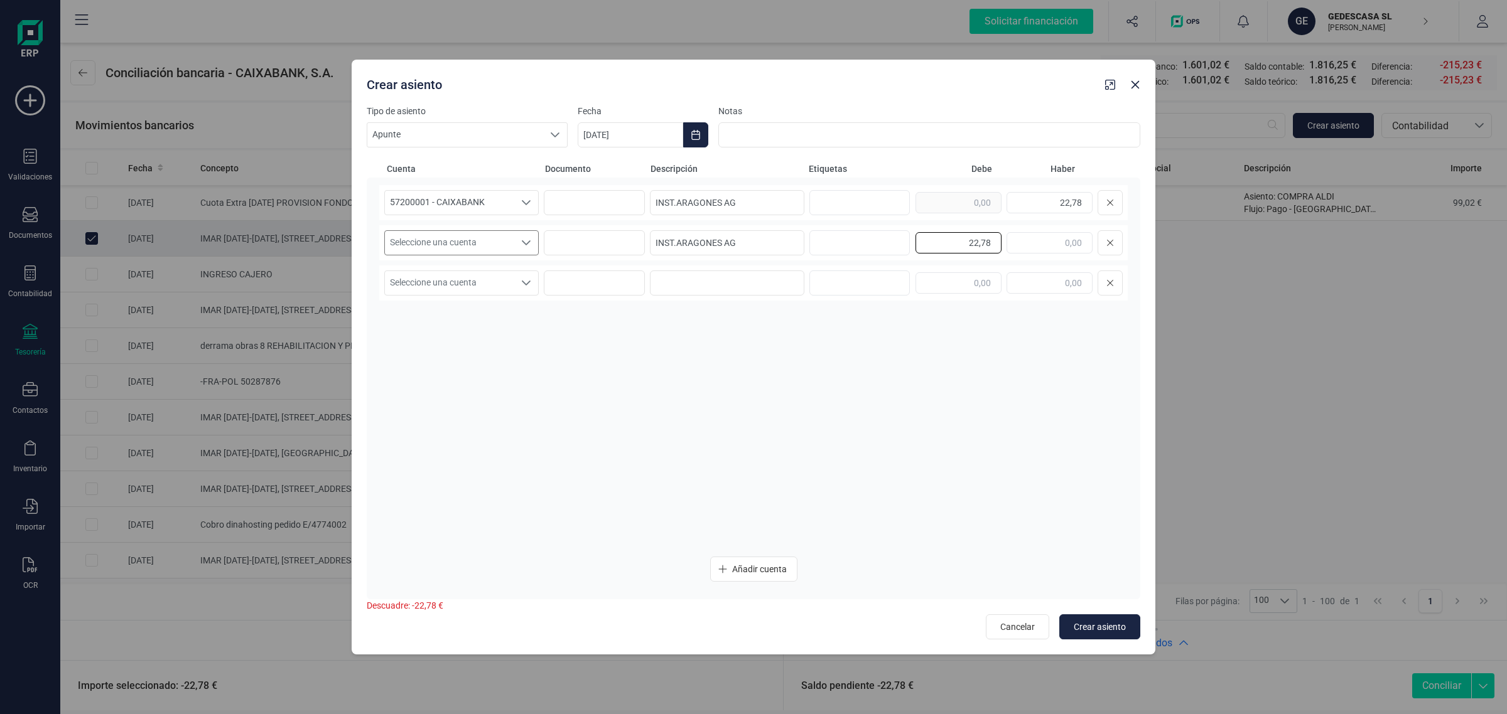
type input "22,78"
click at [411, 243] on span "Seleccione una cuenta" at bounding box center [449, 243] width 129 height 24
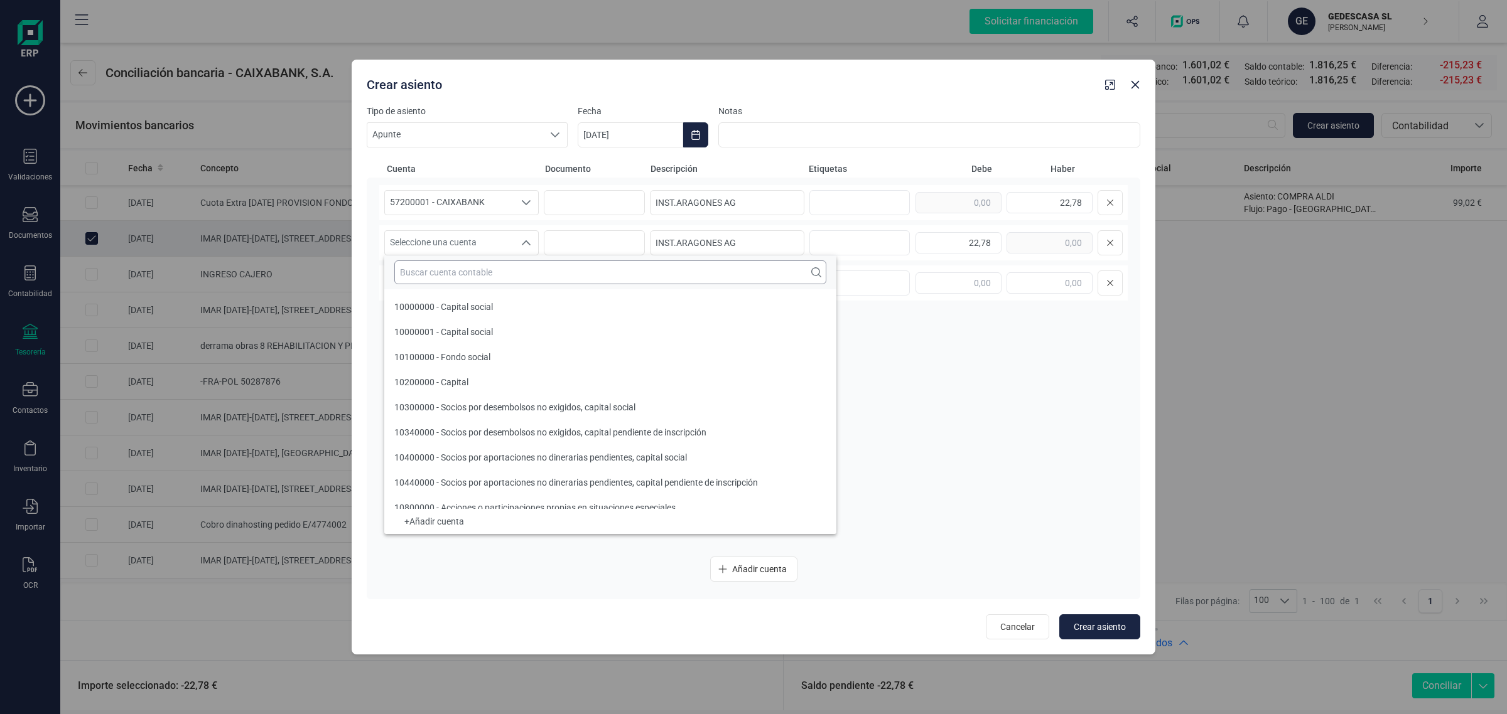
click at [401, 271] on input "text" at bounding box center [610, 273] width 432 height 24
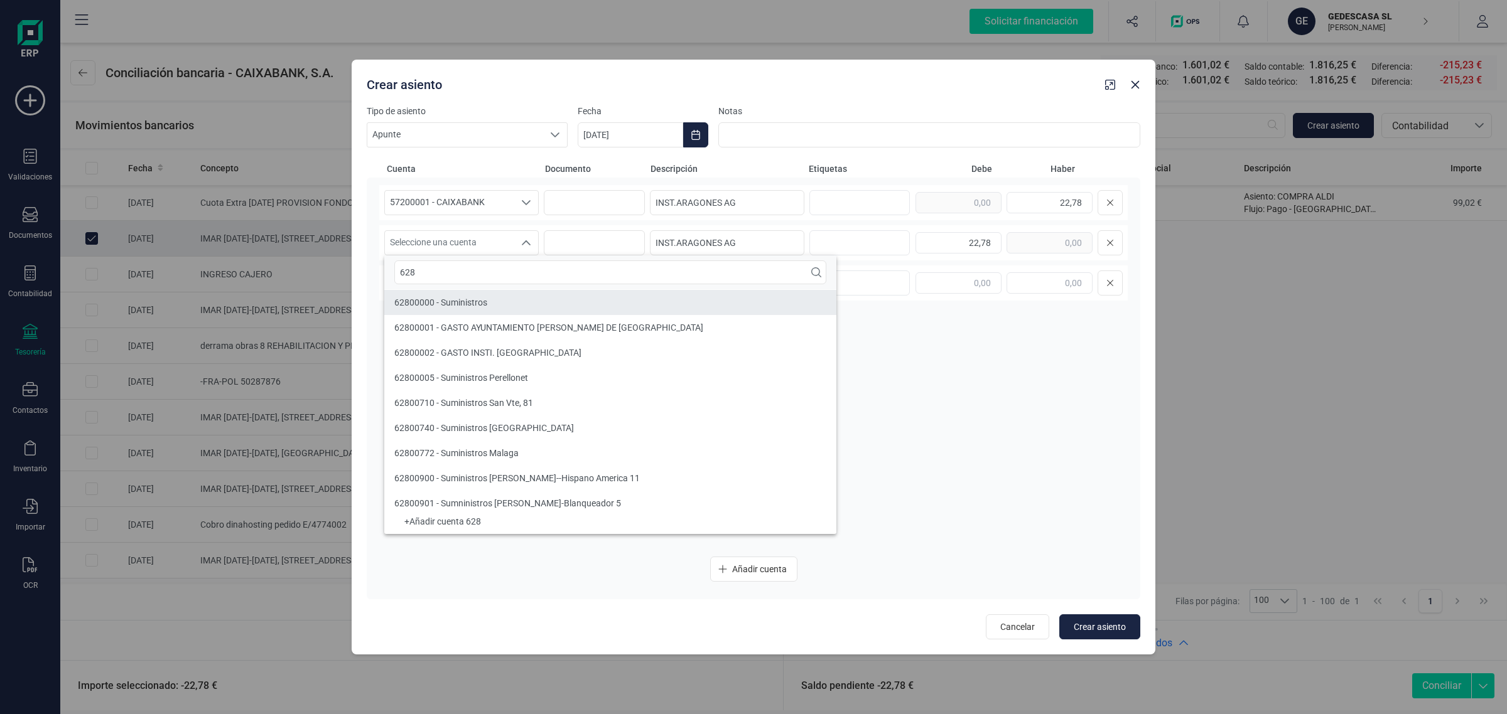
type input "628"
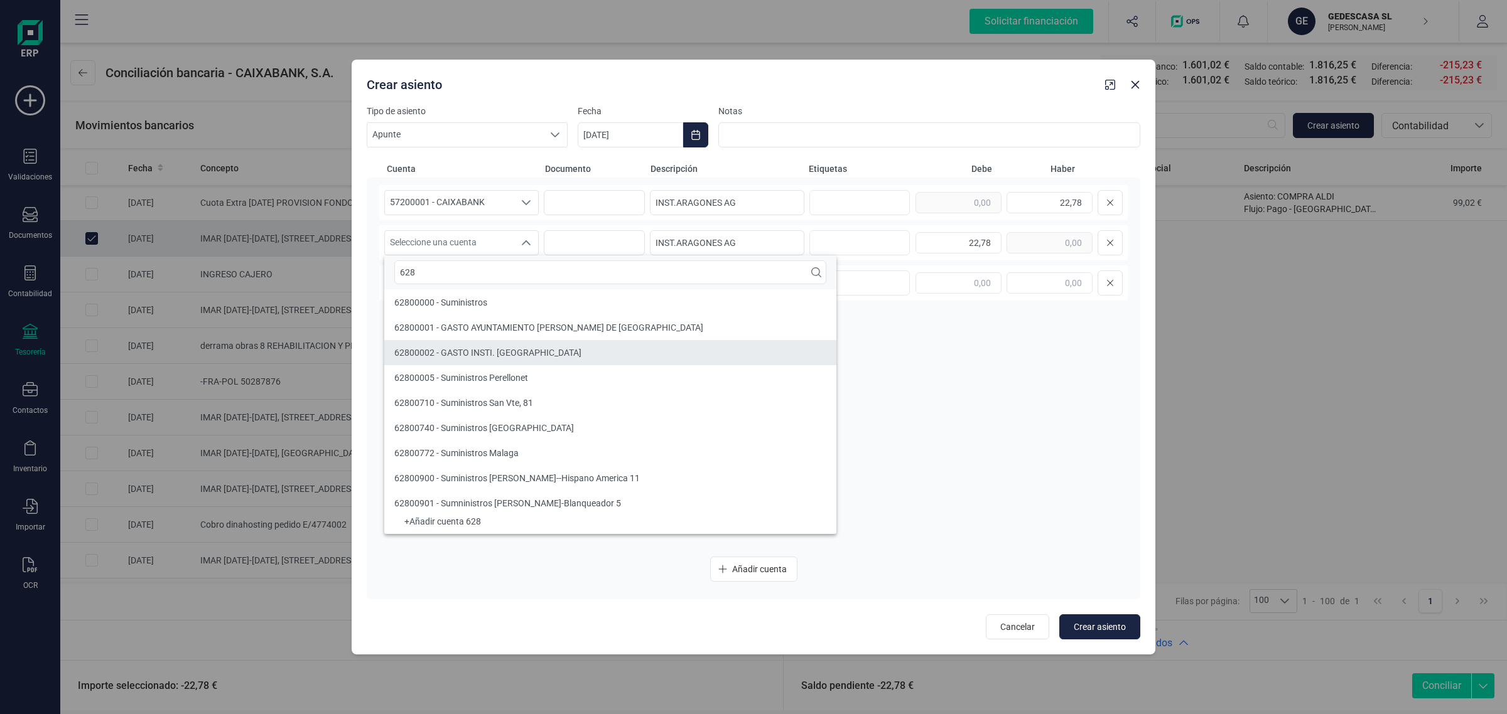
click at [488, 355] on span "62800002 - GASTO INSTI. [GEOGRAPHIC_DATA]" at bounding box center [487, 353] width 187 height 10
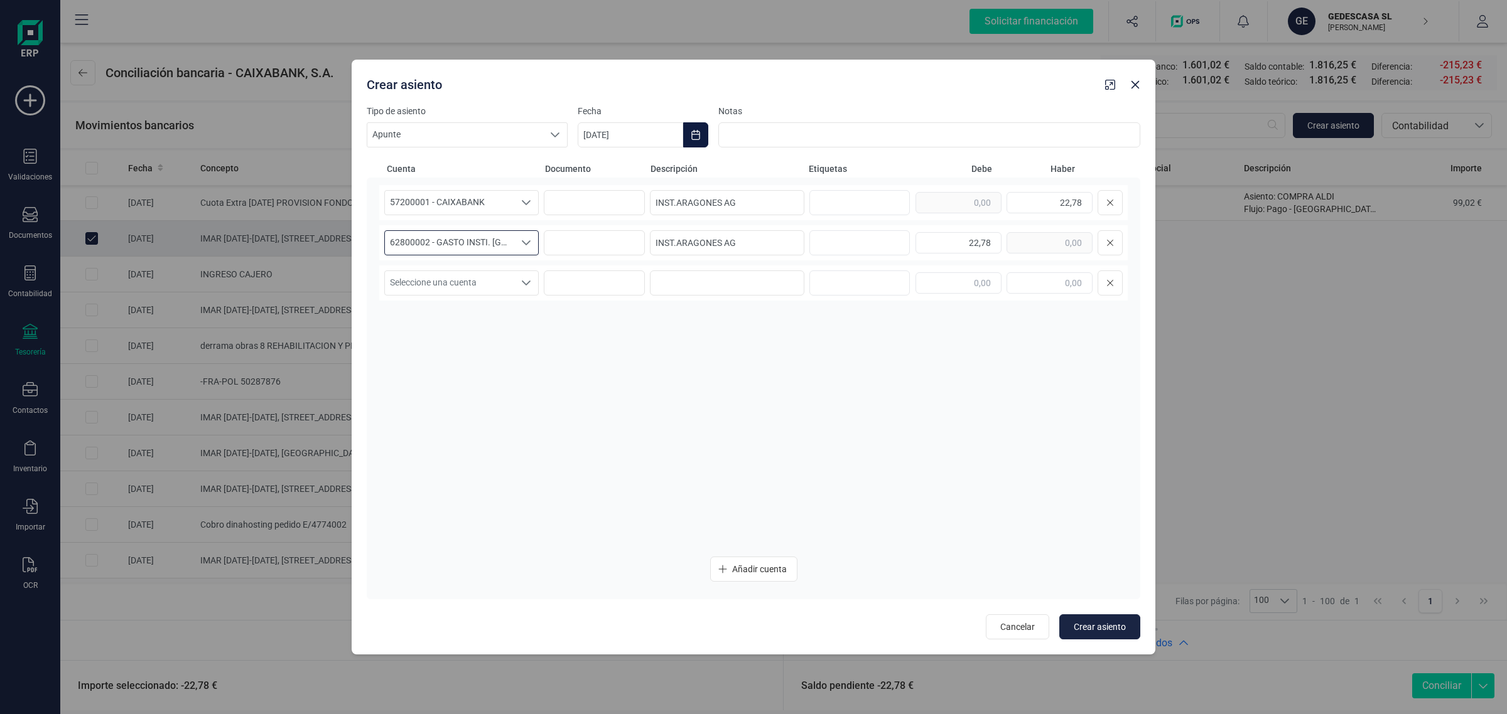
click at [692, 132] on icon "Choose Date" at bounding box center [696, 135] width 10 height 10
click at [815, 343] on span "22" at bounding box center [816, 351] width 25 height 25
click at [1096, 618] on button "Crear asiento" at bounding box center [1099, 627] width 81 height 25
type input "[DATE]"
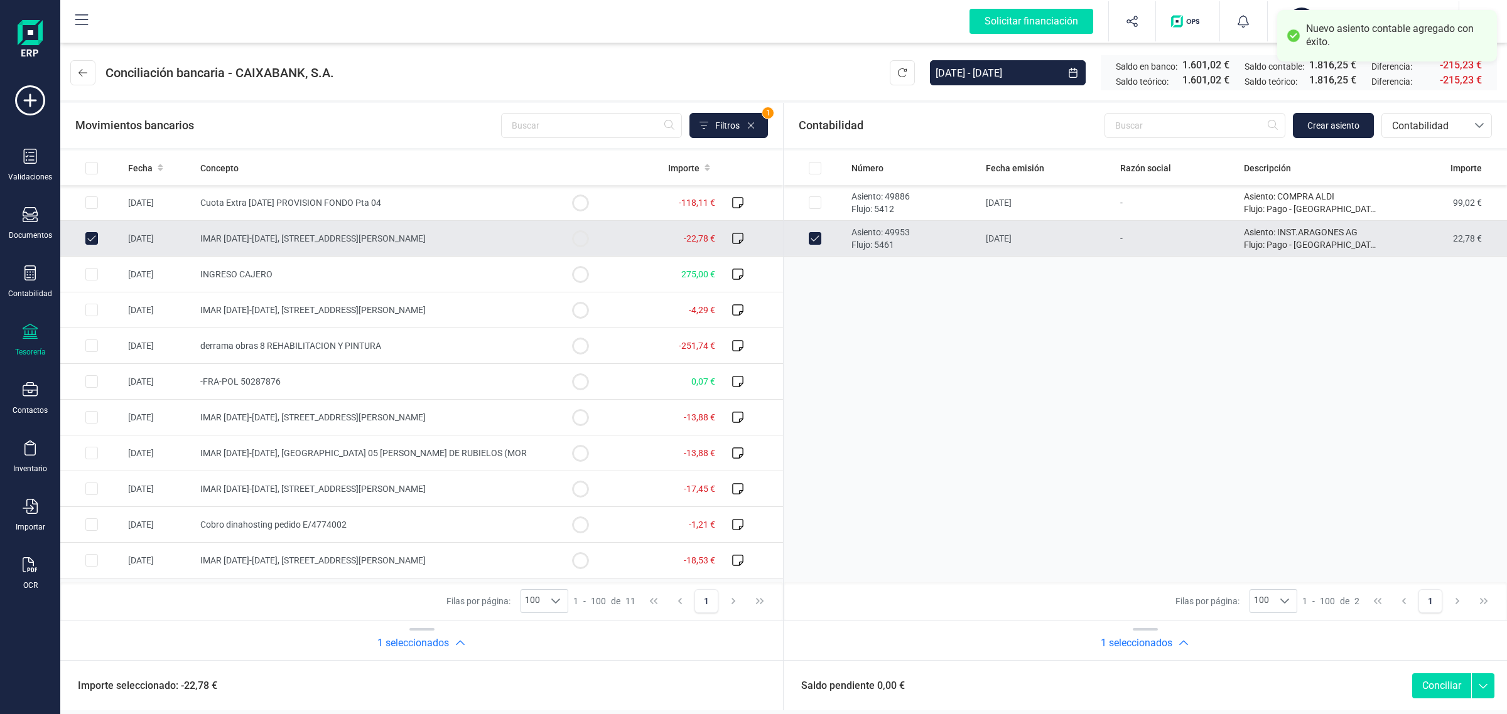
click at [1436, 686] on button "Conciliar" at bounding box center [1441, 686] width 59 height 25
checkbox input "false"
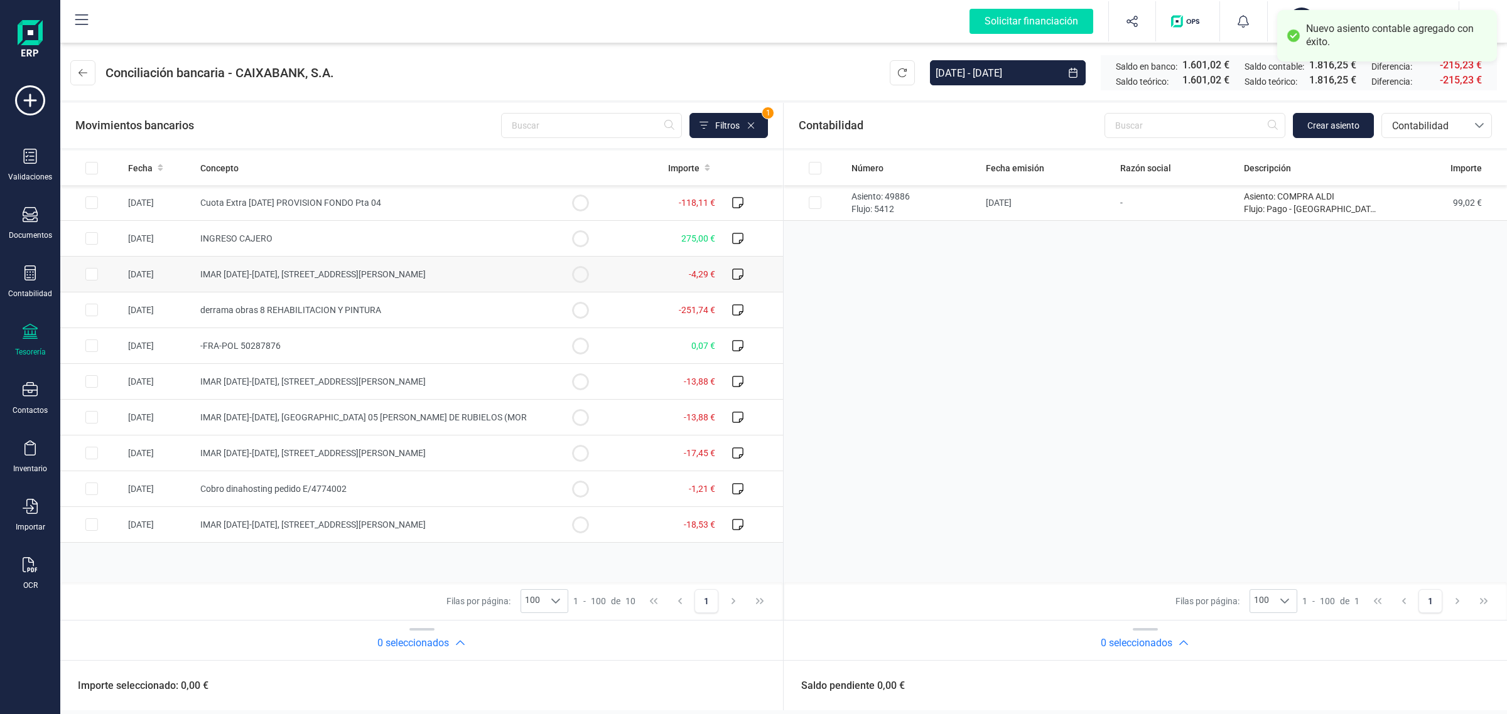
click at [271, 271] on span "IMAR [DATE]-[DATE], [STREET_ADDRESS][PERSON_NAME]" at bounding box center [312, 274] width 225 height 10
checkbox input "true"
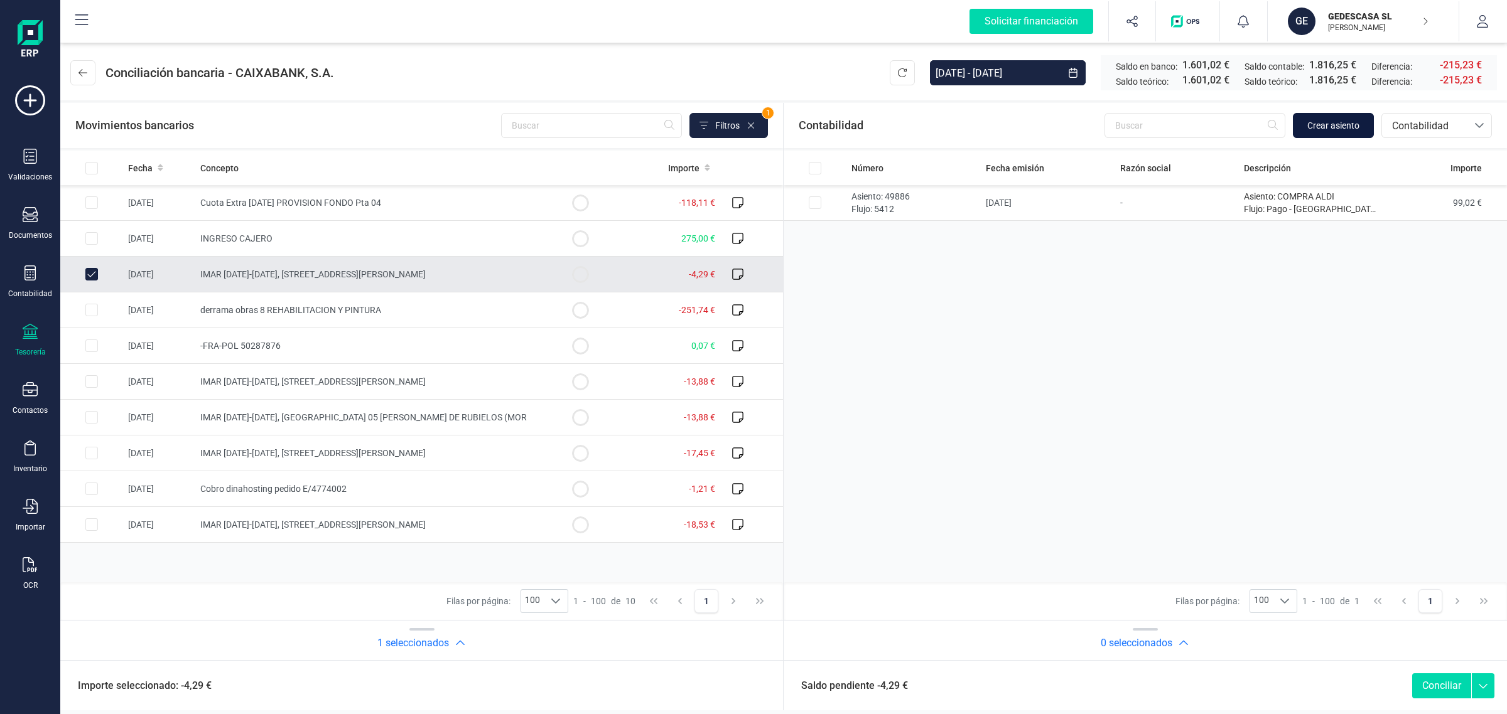
click at [1331, 124] on span "Crear asiento" at bounding box center [1333, 125] width 52 height 13
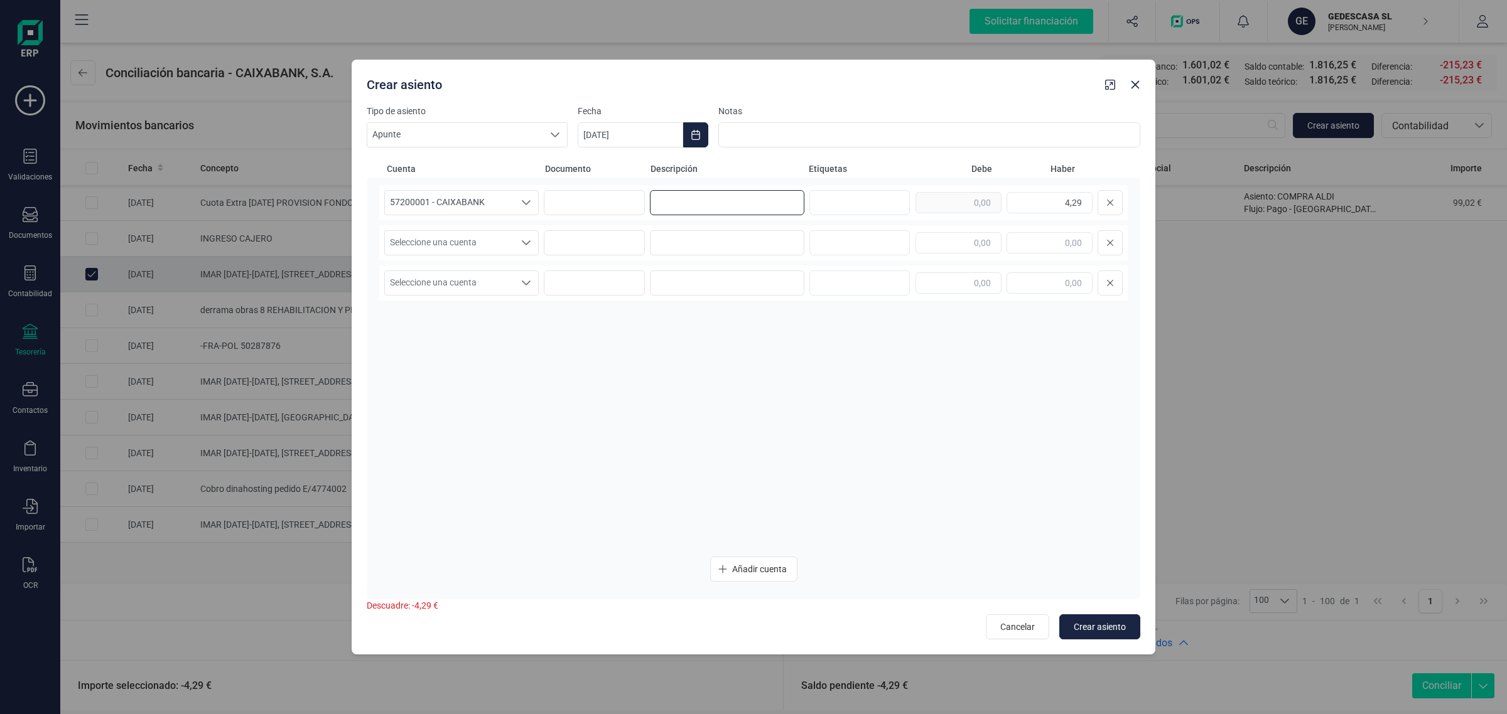
click at [739, 204] on input at bounding box center [727, 202] width 154 height 25
paste input "22,78"
type input "22,78"
click at [685, 243] on input at bounding box center [727, 242] width 154 height 25
drag, startPoint x: 692, startPoint y: 208, endPoint x: 635, endPoint y: 217, distance: 57.8
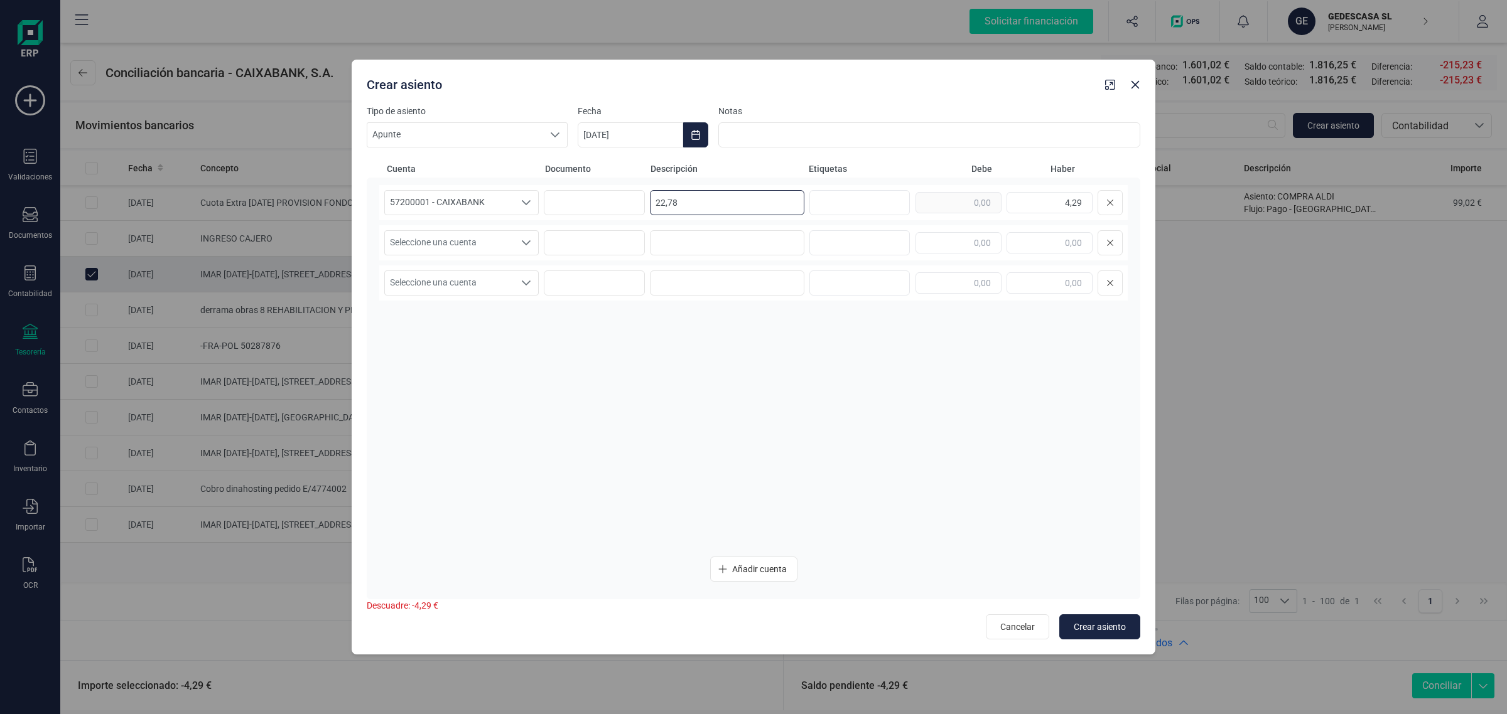
click at [635, 217] on div "57200001 - CAIXABANK 57200001 - CAIXABANK 57200001 - CAIXABANK 22,78 4,29" at bounding box center [753, 202] width 748 height 35
click at [686, 196] on input at bounding box center [727, 202] width 154 height 25
paste input "INST.ARAGONES AG"
type input "INST.ARAGONES AG"
click at [683, 240] on input at bounding box center [727, 242] width 154 height 25
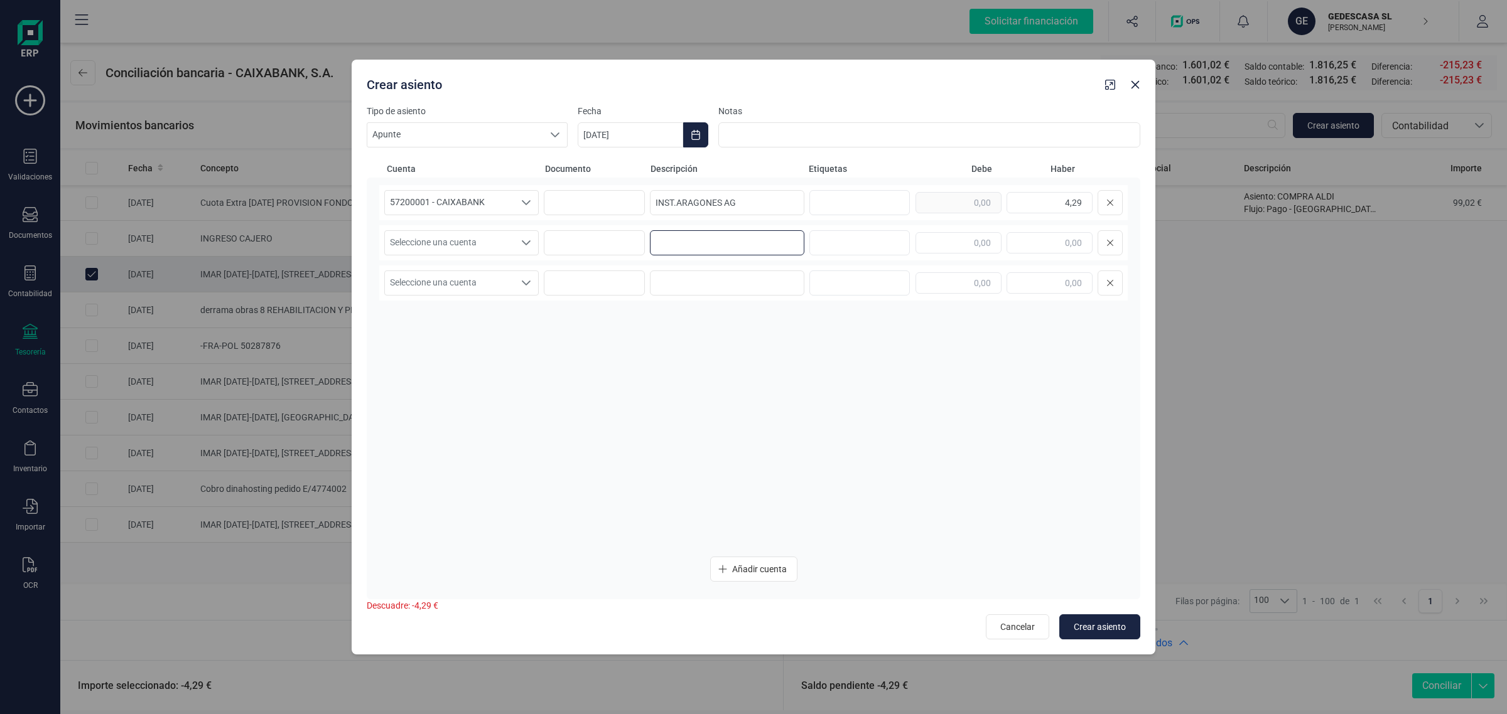
paste input "INST.ARAGONES AG"
type input "INST.ARAGONES AG"
drag, startPoint x: 1047, startPoint y: 204, endPoint x: 1108, endPoint y: 214, distance: 61.7
click at [1108, 214] on div "4,29" at bounding box center [1018, 202] width 207 height 25
click at [954, 242] on input "text" at bounding box center [958, 242] width 86 height 21
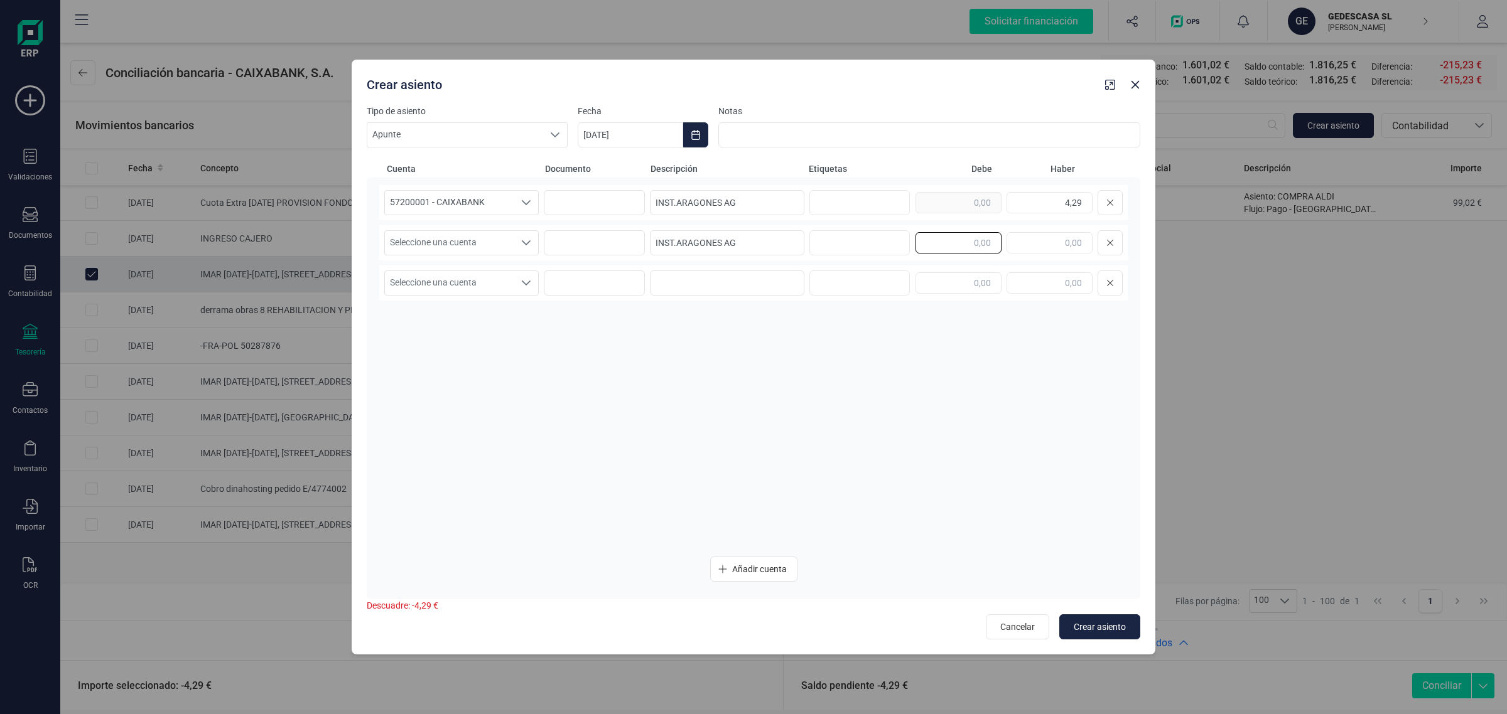
paste input "4,29"
type input "4,29"
drag, startPoint x: 773, startPoint y: 245, endPoint x: 641, endPoint y: 254, distance: 132.8
click at [641, 254] on div "Seleccione una cuenta Seleccione una cuenta INST.ARAGONES AG 4,29" at bounding box center [753, 242] width 748 height 35
click at [478, 233] on span "Seleccione una cuenta" at bounding box center [449, 243] width 129 height 24
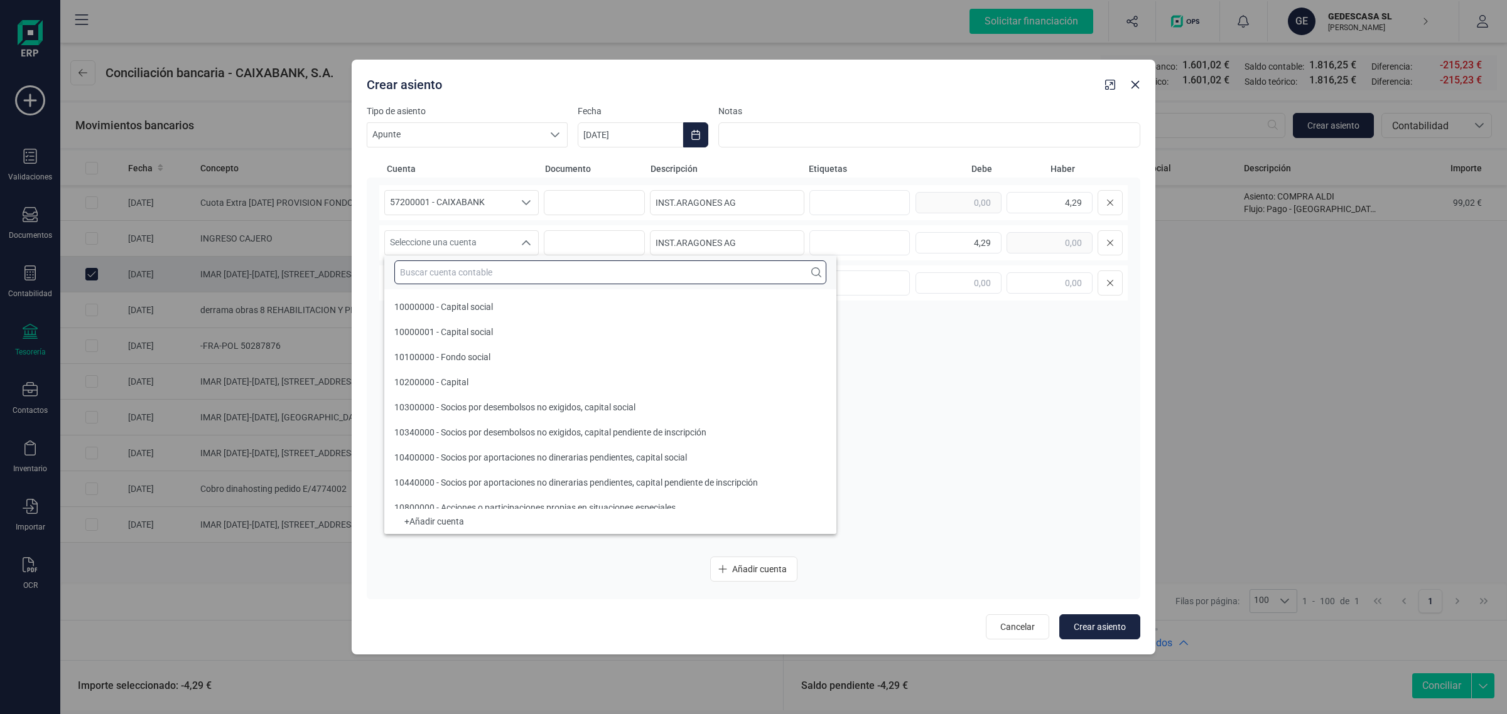
click at [429, 274] on input "text" at bounding box center [610, 273] width 432 height 24
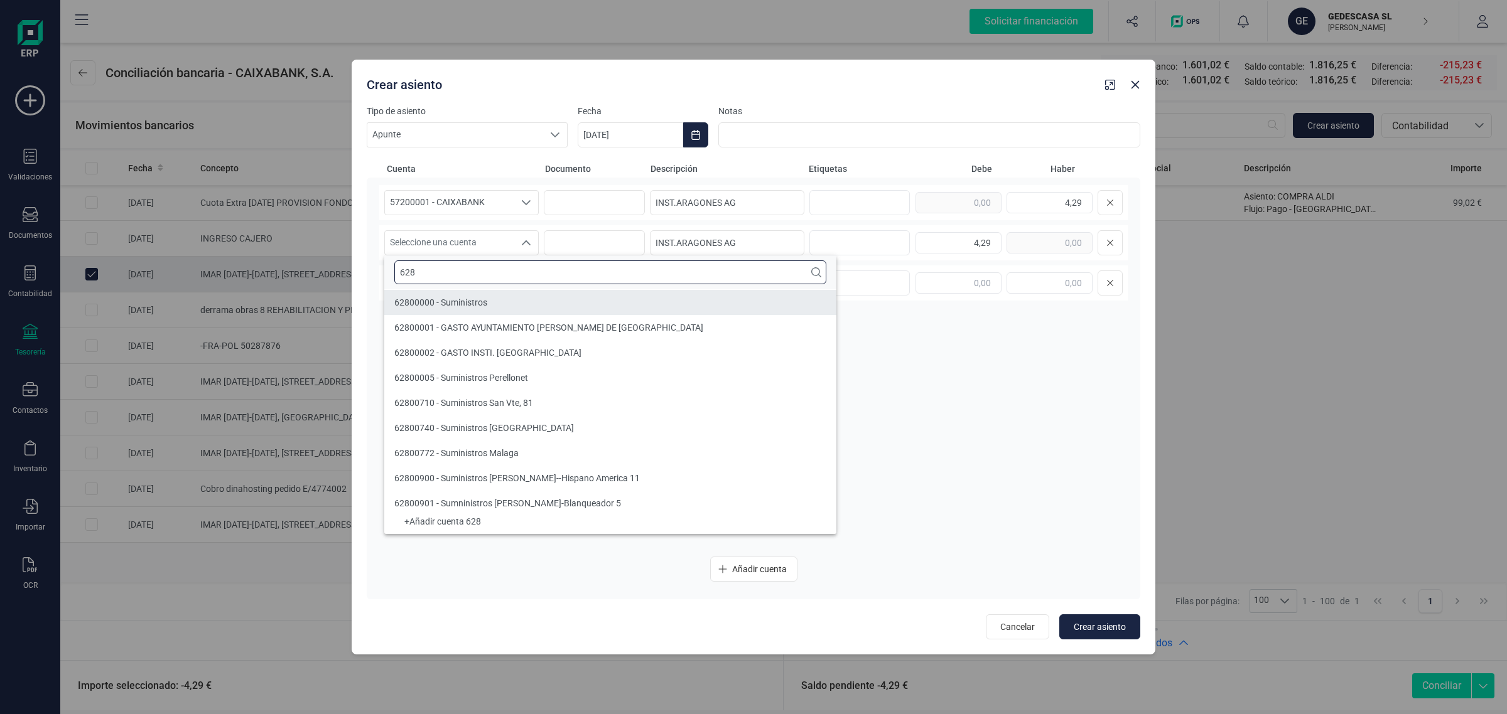
type input "628"
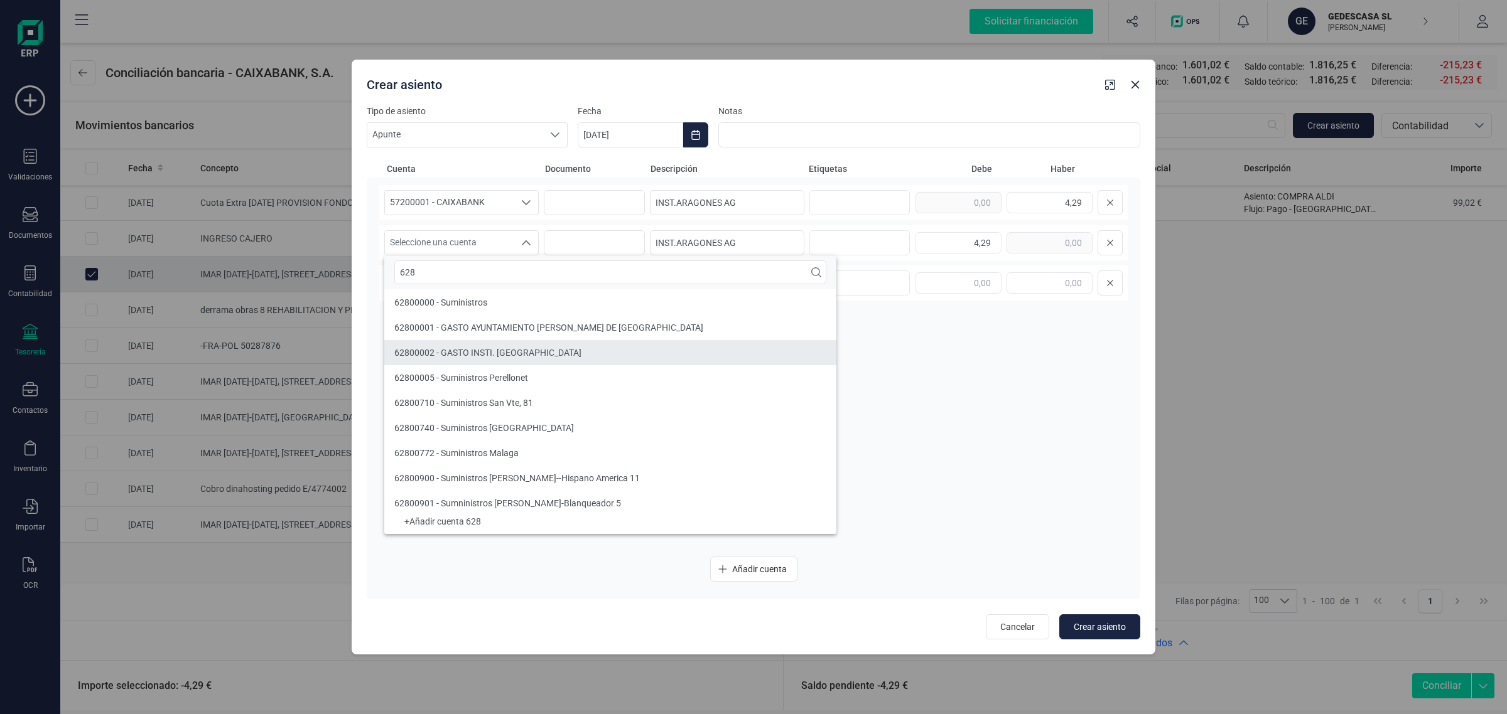
click at [460, 348] on span "62800002 - GASTO INSTI. [GEOGRAPHIC_DATA]" at bounding box center [487, 353] width 187 height 10
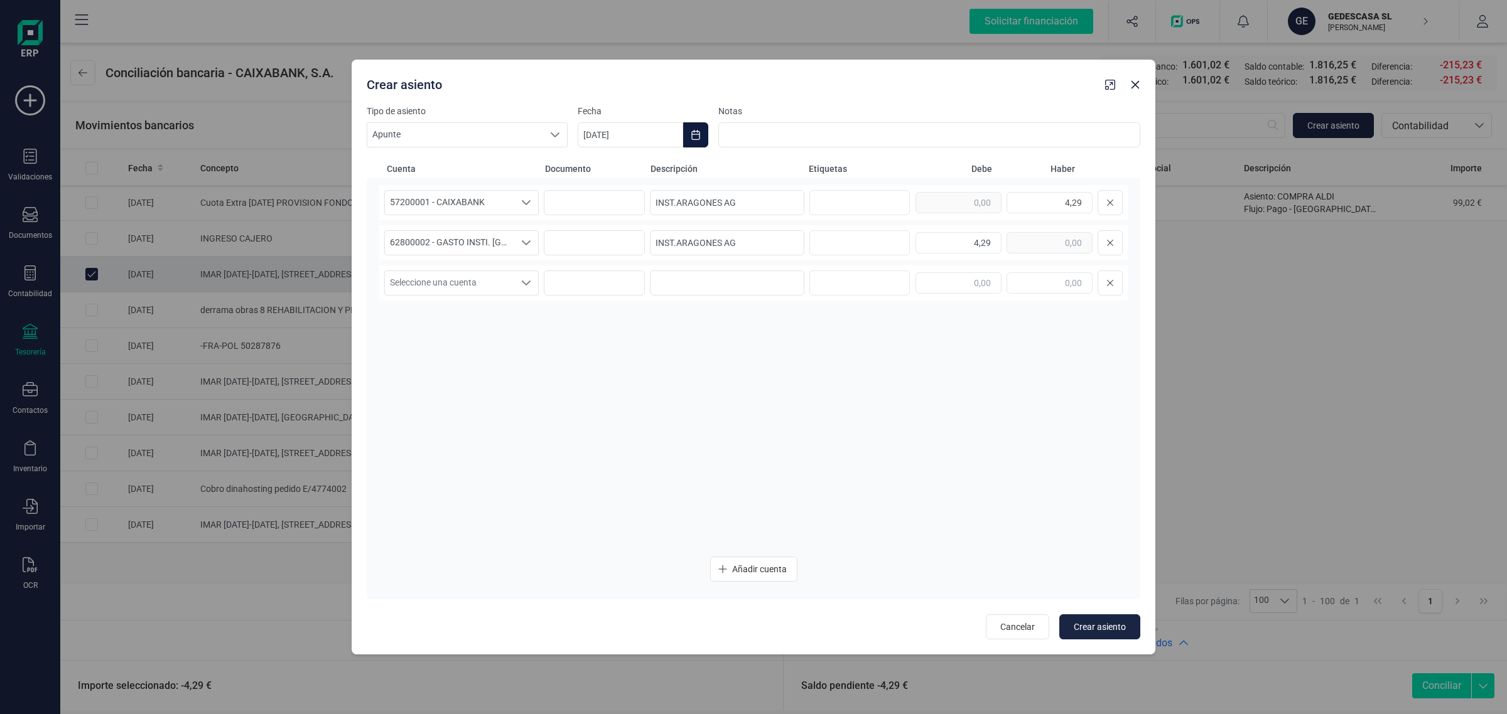
click at [698, 129] on button "Choose Date" at bounding box center [695, 134] width 25 height 25
click at [810, 347] on span "22" at bounding box center [816, 351] width 25 height 25
click at [1099, 625] on span "Crear asiento" at bounding box center [1100, 627] width 52 height 13
type input "[DATE]"
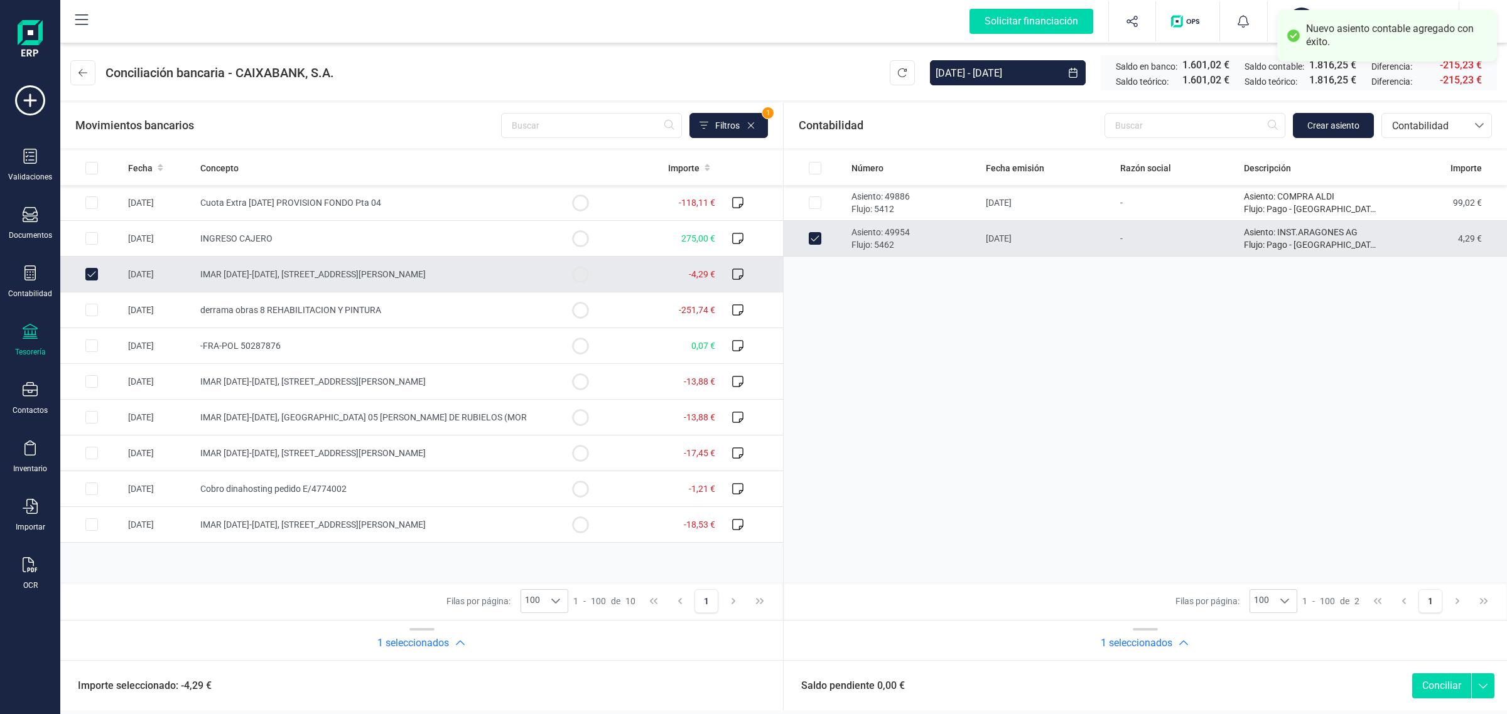
click at [1443, 683] on button "Conciliar" at bounding box center [1441, 686] width 59 height 25
checkbox input "false"
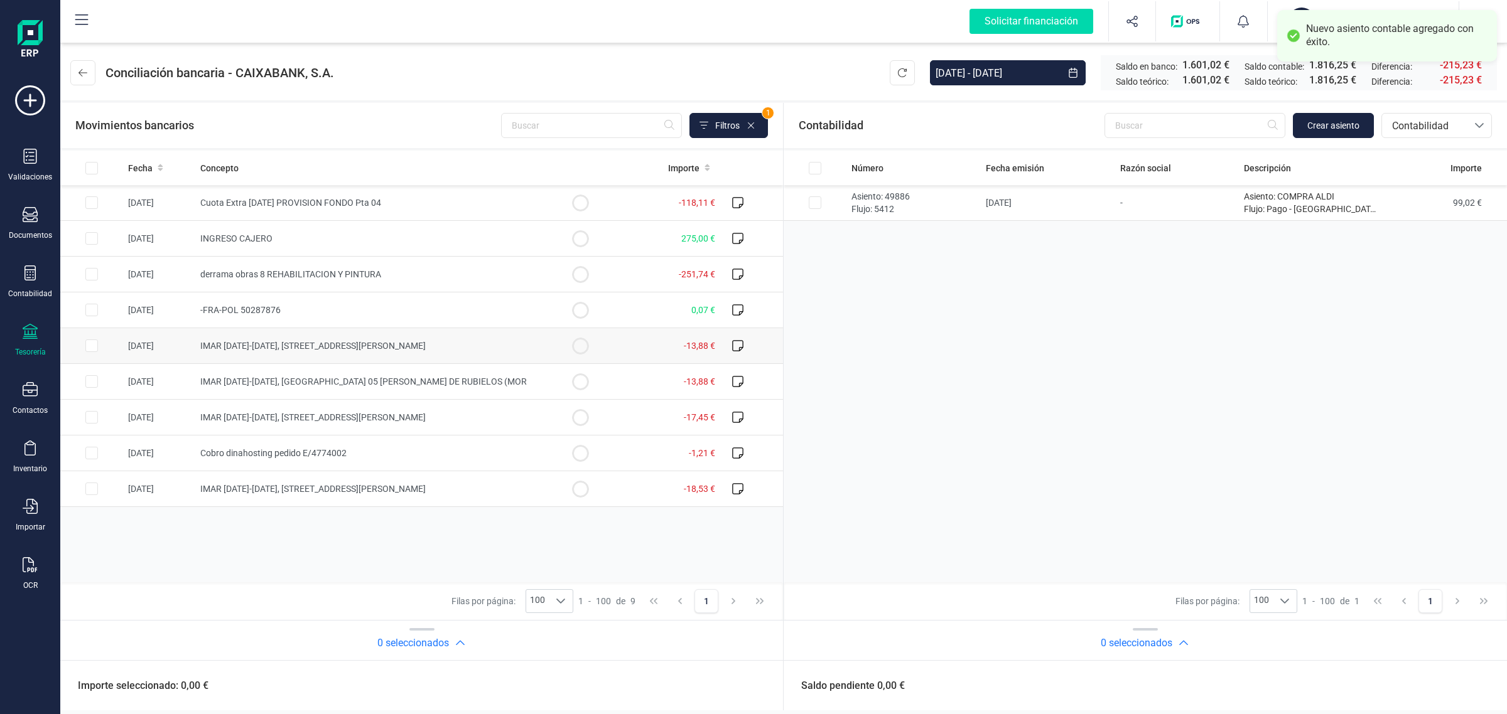
click at [271, 340] on td "IMAR [DATE]-[DATE], [STREET_ADDRESS][PERSON_NAME]" at bounding box center [371, 346] width 353 height 36
checkbox input "true"
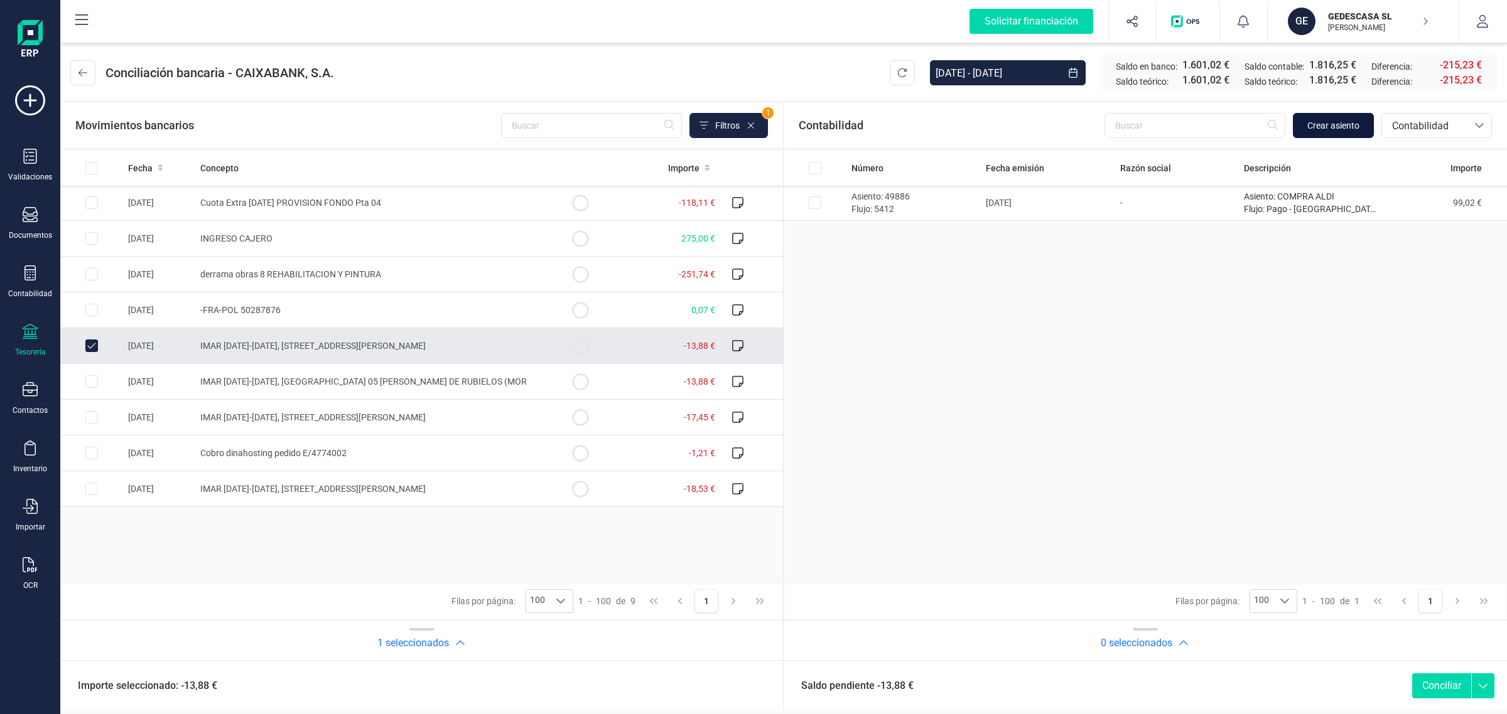
click at [1334, 114] on button "Crear asiento" at bounding box center [1333, 125] width 81 height 25
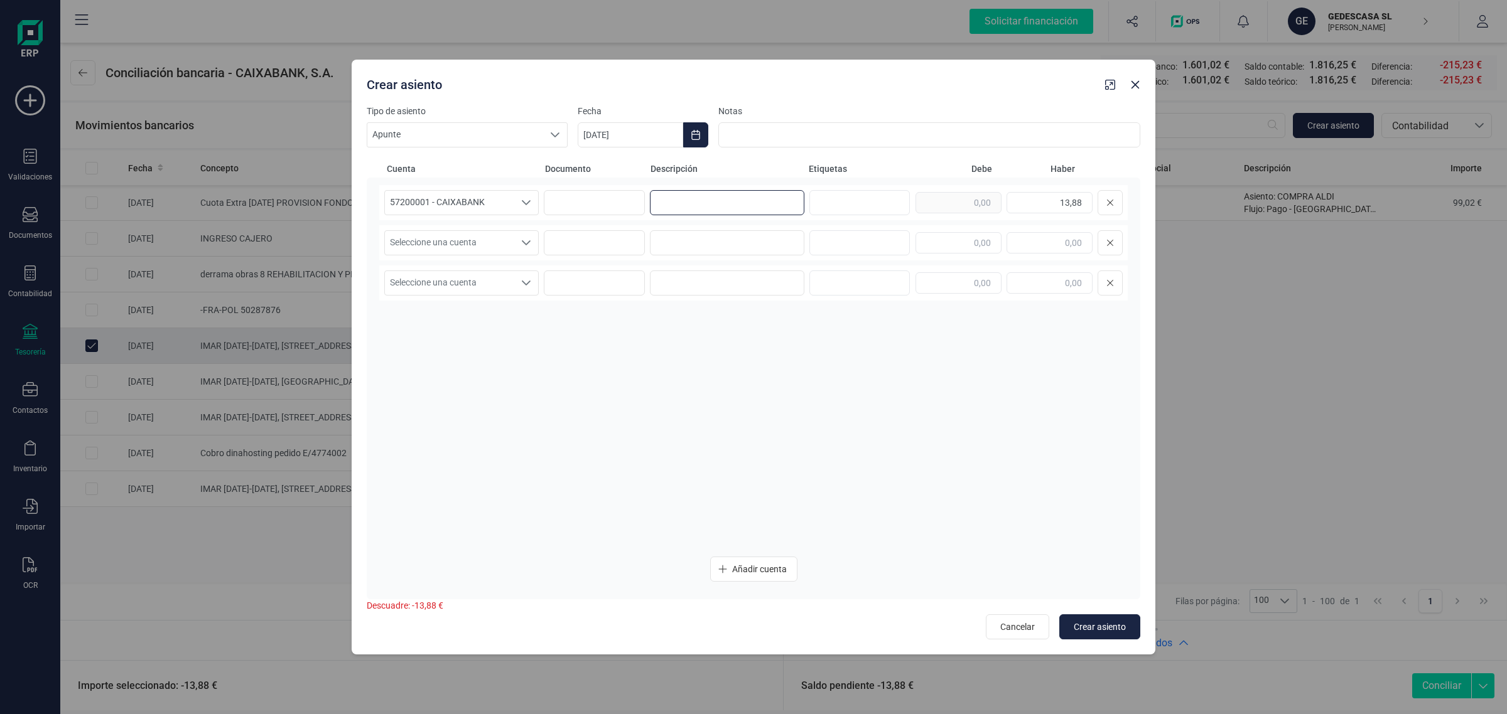
click at [682, 202] on input at bounding box center [727, 202] width 154 height 25
paste input "INST.ARAGONES AG"
type input "INST.ARAGONES AG"
click at [673, 240] on input at bounding box center [727, 242] width 154 height 25
paste input "INST.ARAGONES AG"
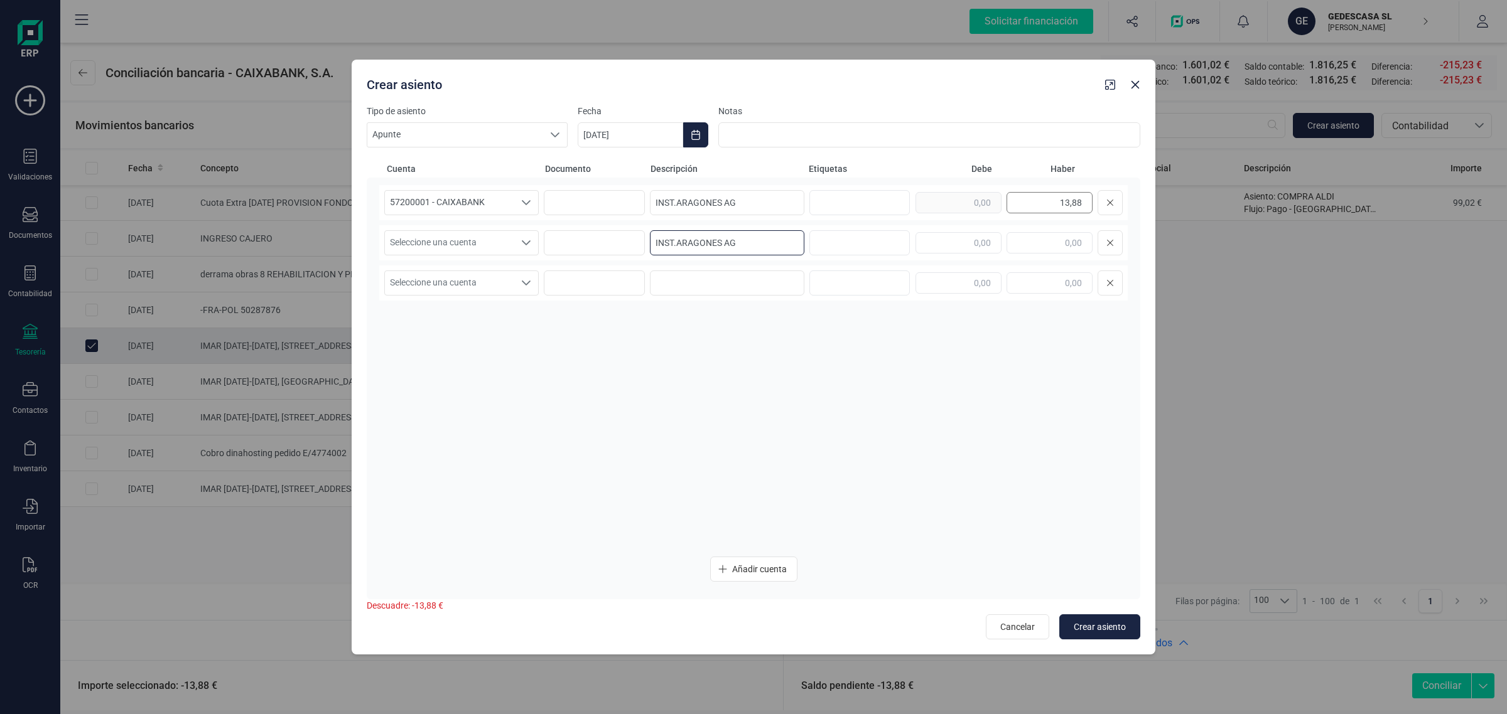
type input "INST.ARAGONES AG"
drag, startPoint x: 1024, startPoint y: 209, endPoint x: 1097, endPoint y: 209, distance: 72.8
click at [1097, 209] on div "13,88" at bounding box center [1018, 202] width 207 height 25
click at [952, 243] on input "text" at bounding box center [958, 242] width 86 height 21
paste input "13,88"
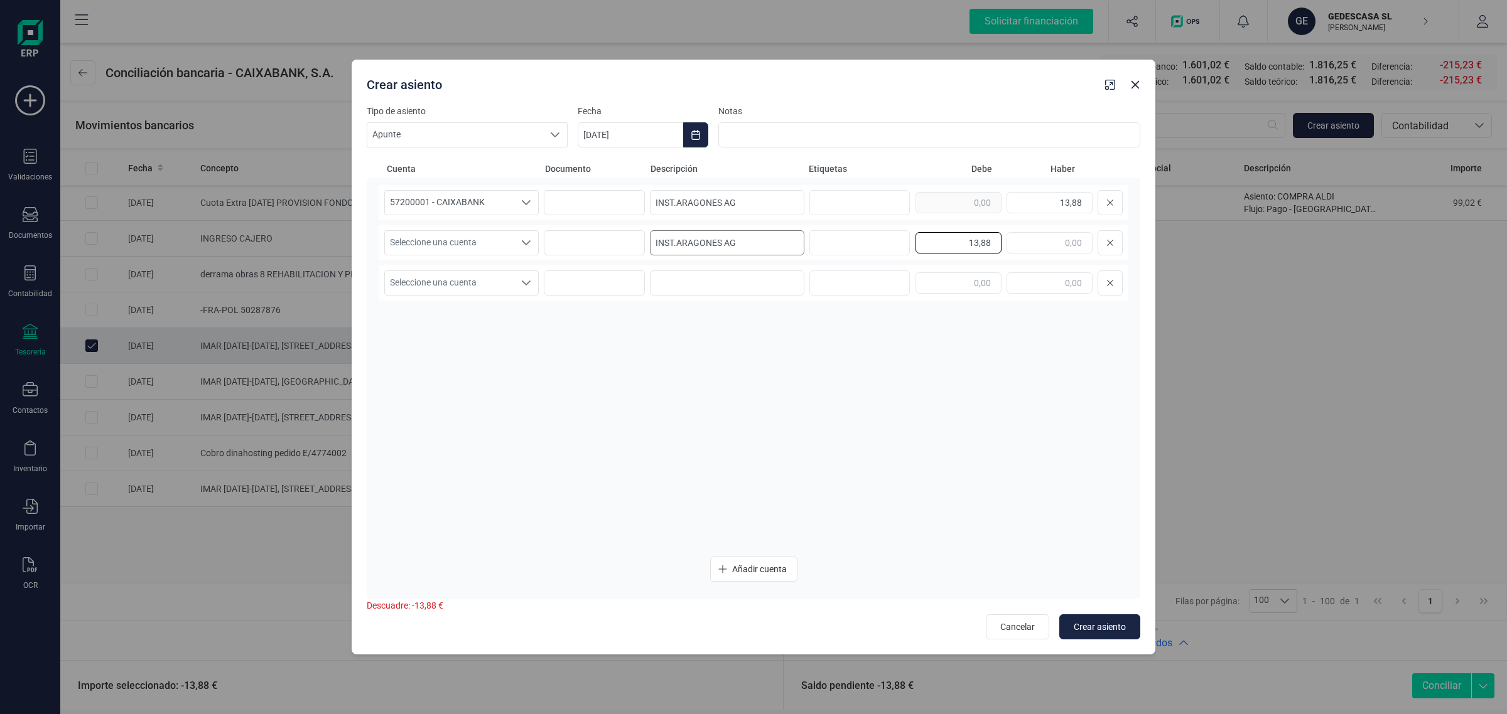
type input "13,88"
drag, startPoint x: 752, startPoint y: 248, endPoint x: 534, endPoint y: 248, distance: 218.5
click at [534, 248] on div "Seleccione una cuenta Seleccione una cuenta INST.ARAGONES AG 13,88" at bounding box center [753, 242] width 748 height 35
click at [505, 246] on span "Seleccione una cuenta" at bounding box center [449, 243] width 129 height 24
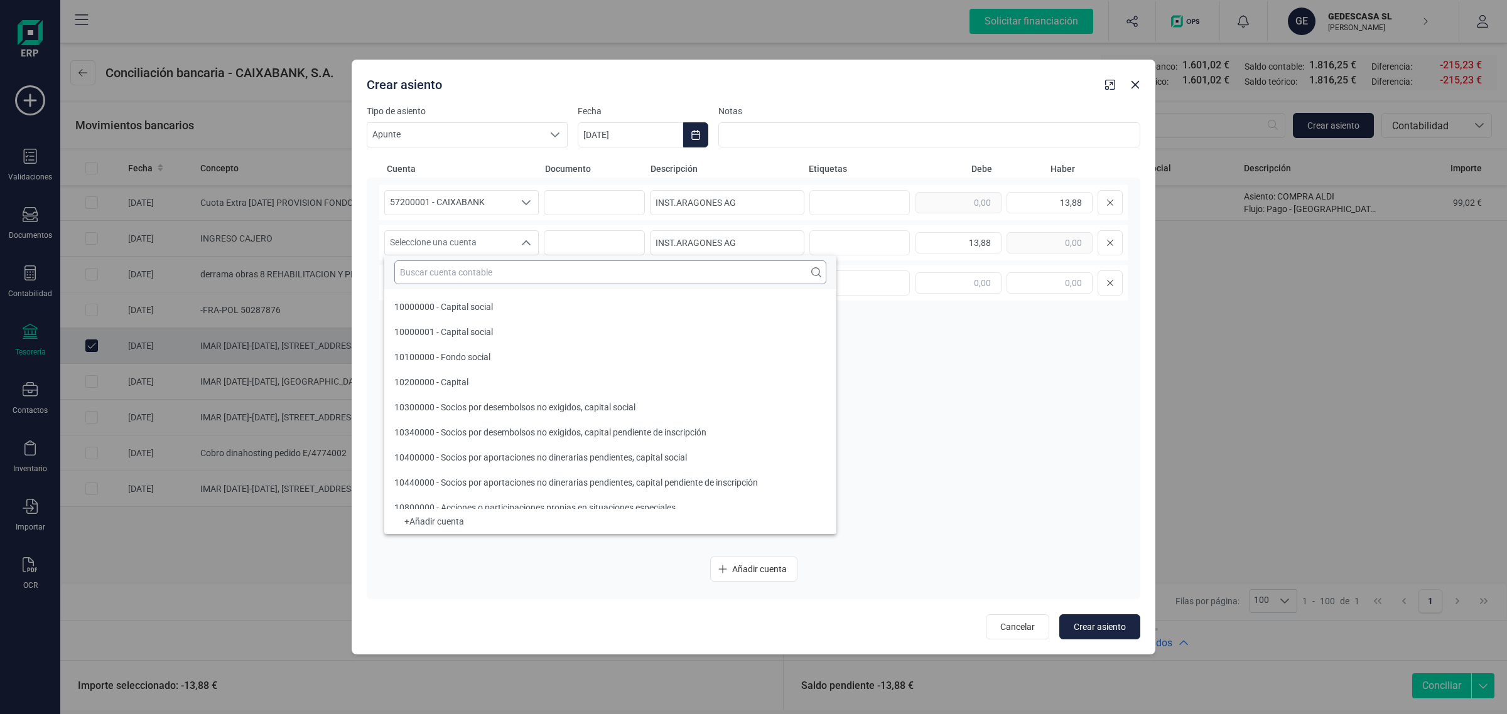
click at [451, 274] on input "text" at bounding box center [610, 273] width 432 height 24
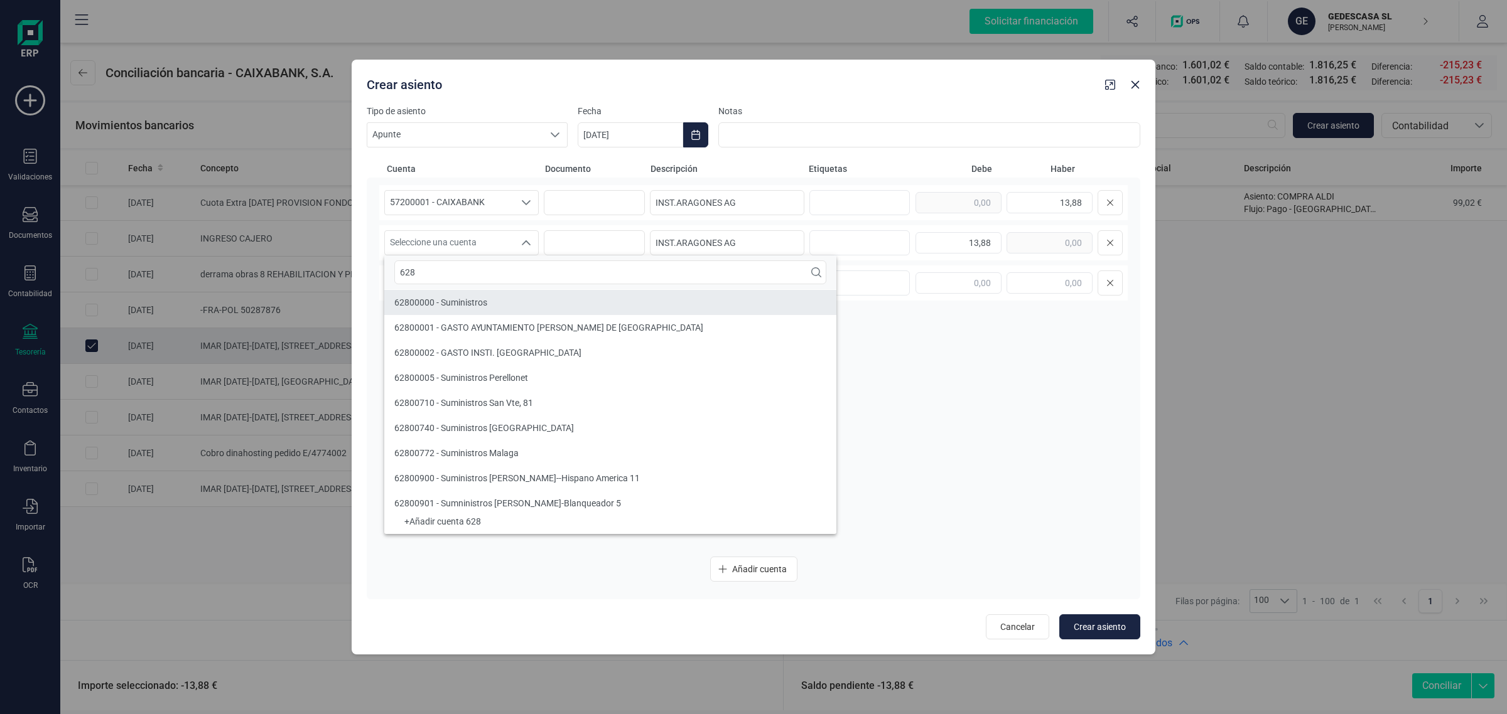
type input "628"
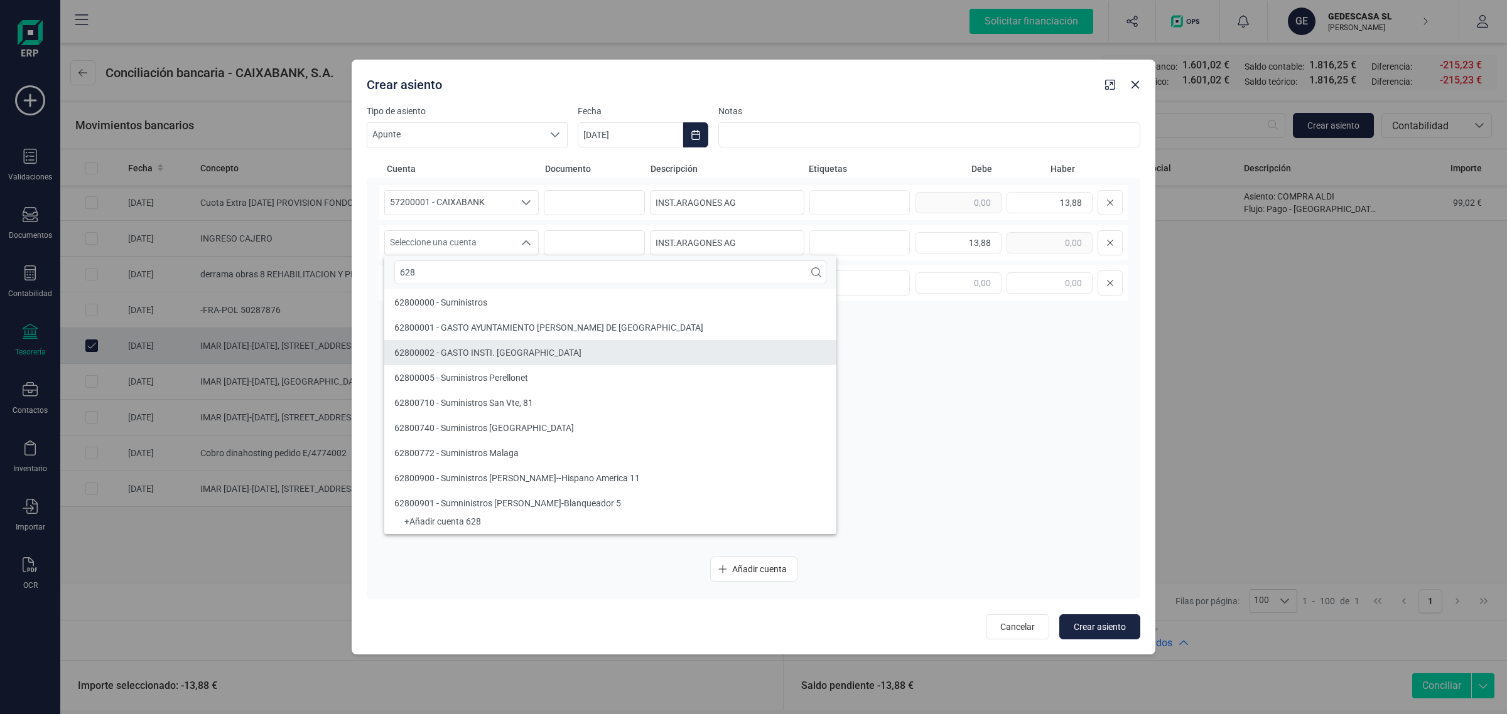
click at [501, 348] on span "62800002 - GASTO INSTI. [GEOGRAPHIC_DATA]" at bounding box center [487, 353] width 187 height 10
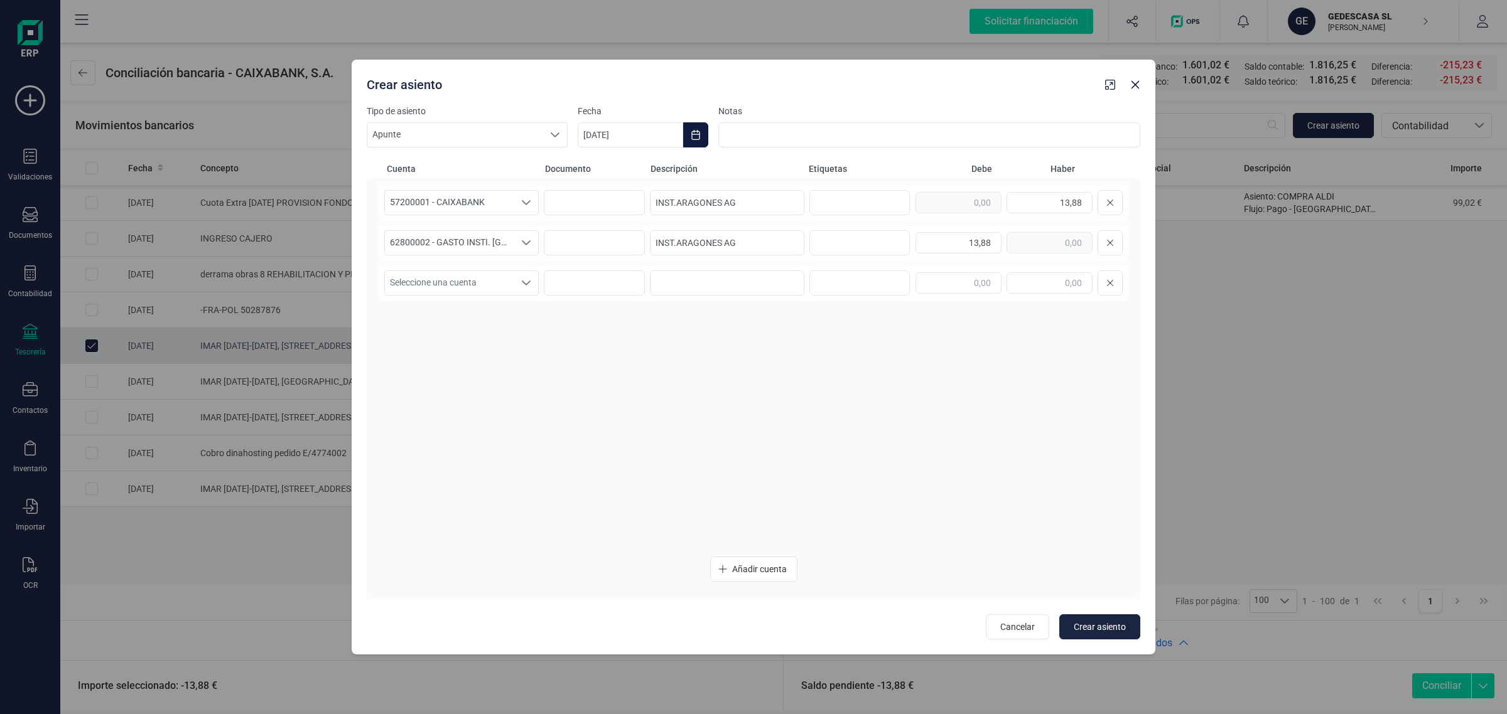
click at [700, 136] on icon "Choose Date" at bounding box center [696, 135] width 10 height 10
click at [818, 348] on span "22" at bounding box center [816, 351] width 25 height 25
drag, startPoint x: 1080, startPoint y: 631, endPoint x: 1082, endPoint y: 620, distance: 11.5
click at [1080, 626] on span "Crear asiento" at bounding box center [1100, 627] width 52 height 13
type input "[DATE]"
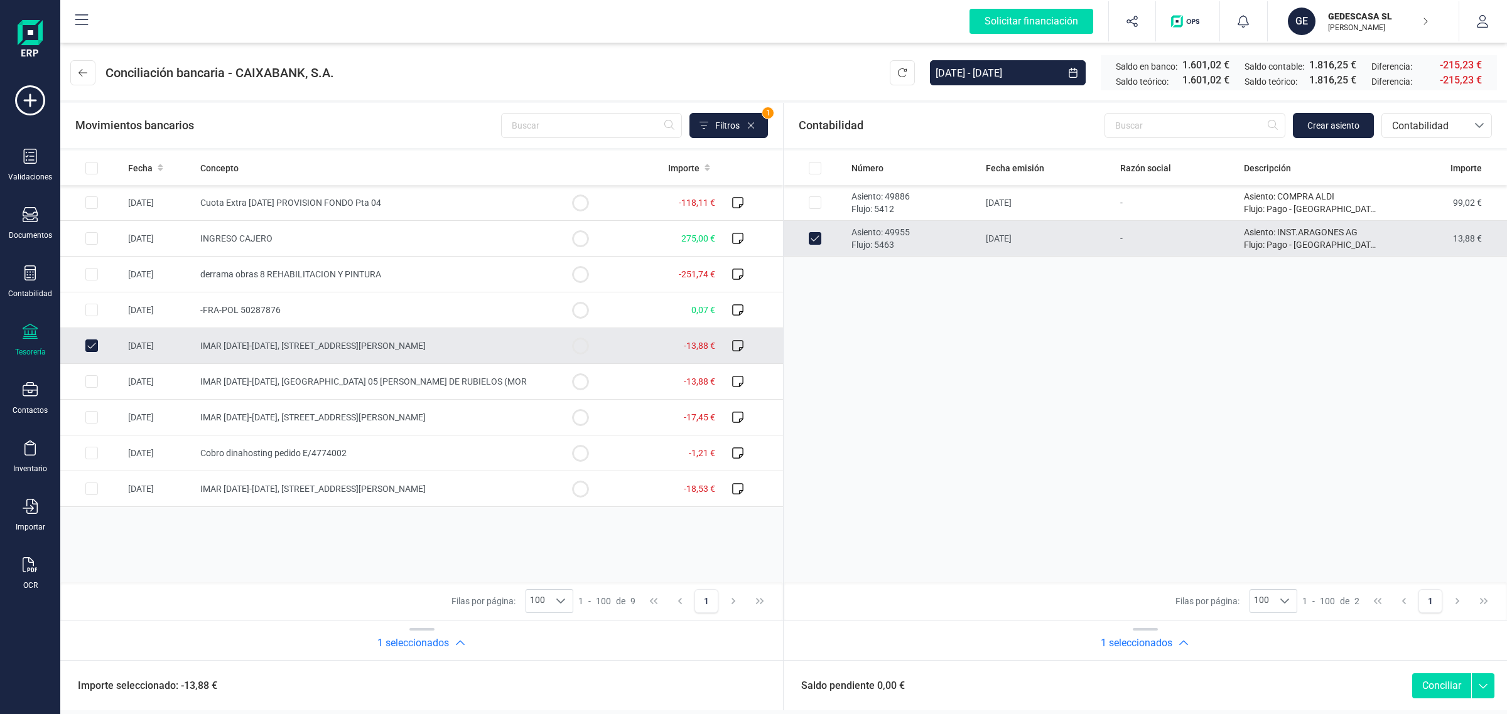
click at [1439, 683] on button "Conciliar" at bounding box center [1441, 686] width 59 height 25
checkbox input "false"
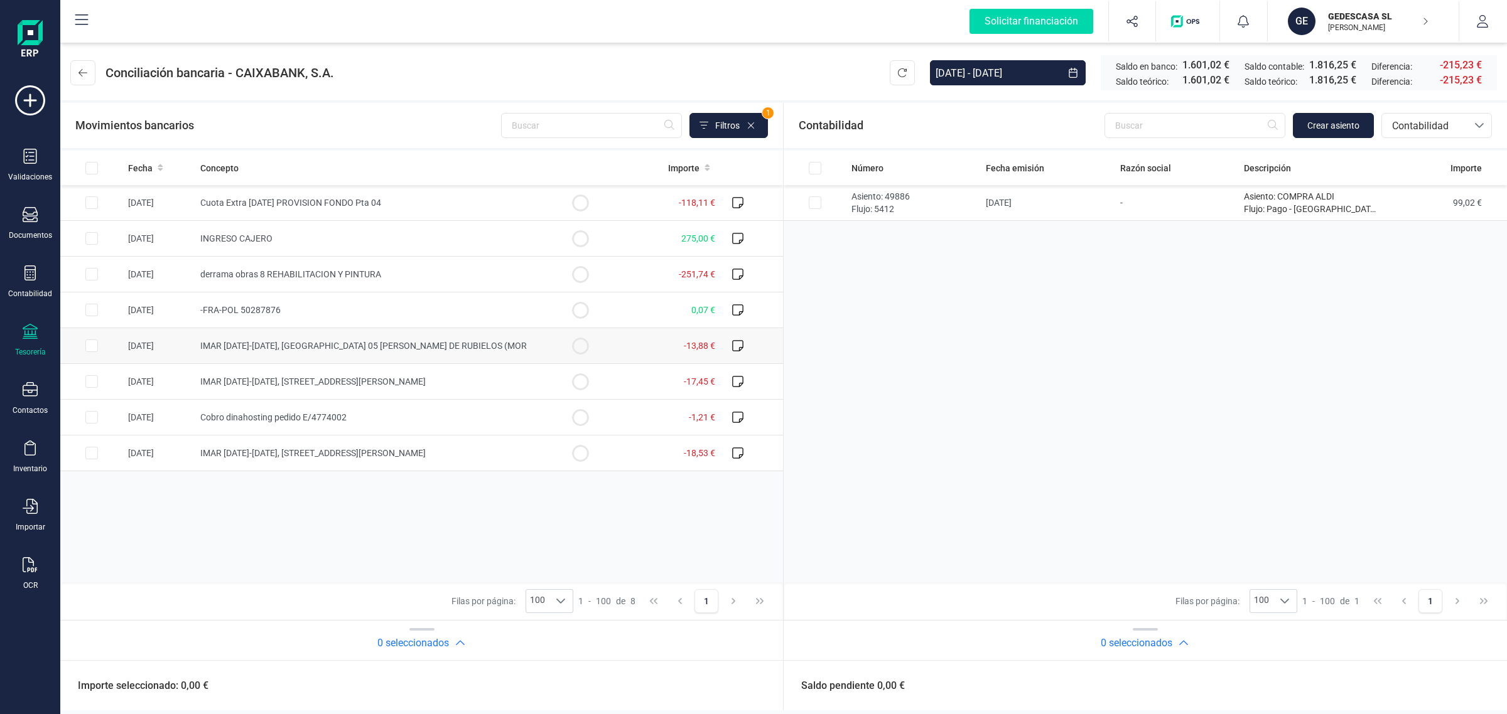
click at [353, 341] on span "IMAR [DATE]-[DATE], [GEOGRAPHIC_DATA] 05 [PERSON_NAME] DE RUBIELOS (MOR" at bounding box center [363, 346] width 326 height 10
checkbox input "true"
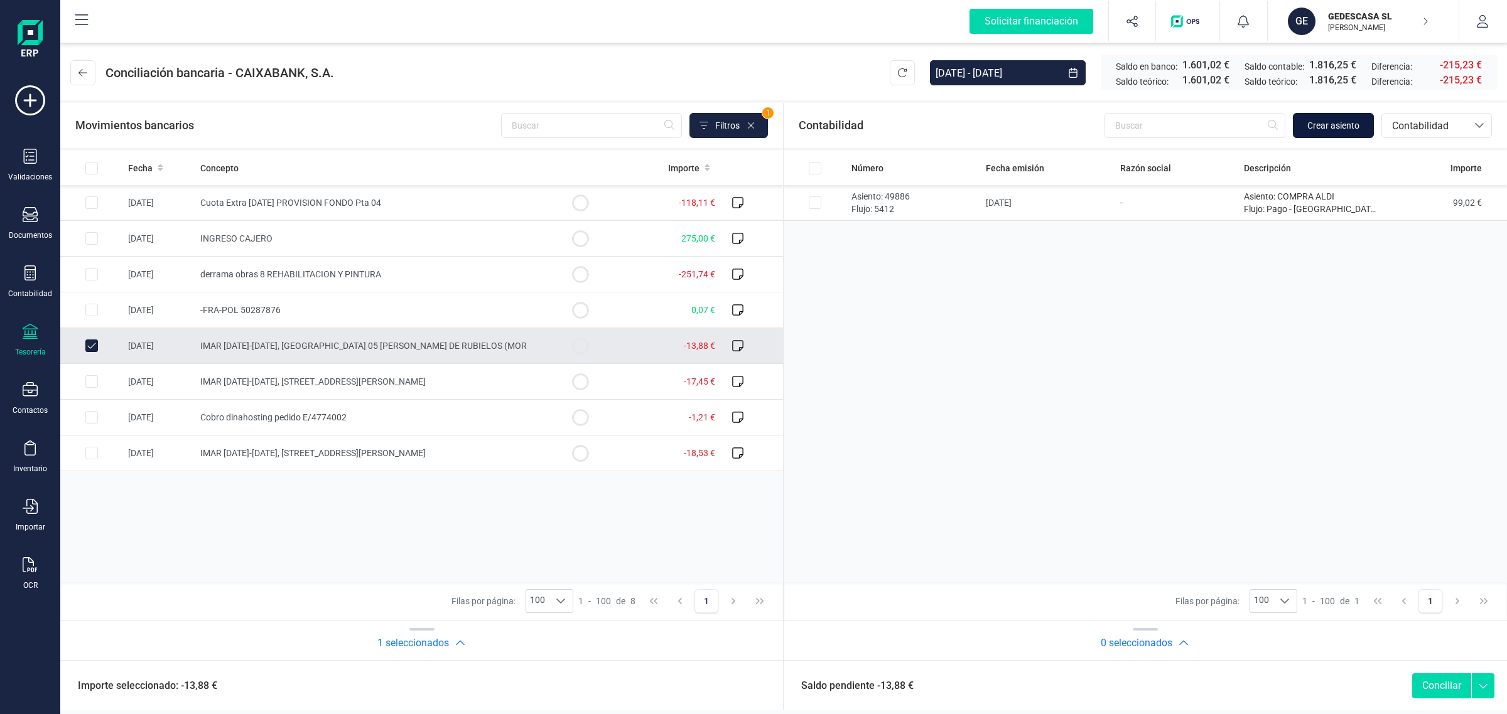
click at [1350, 130] on span "Crear asiento" at bounding box center [1333, 125] width 52 height 13
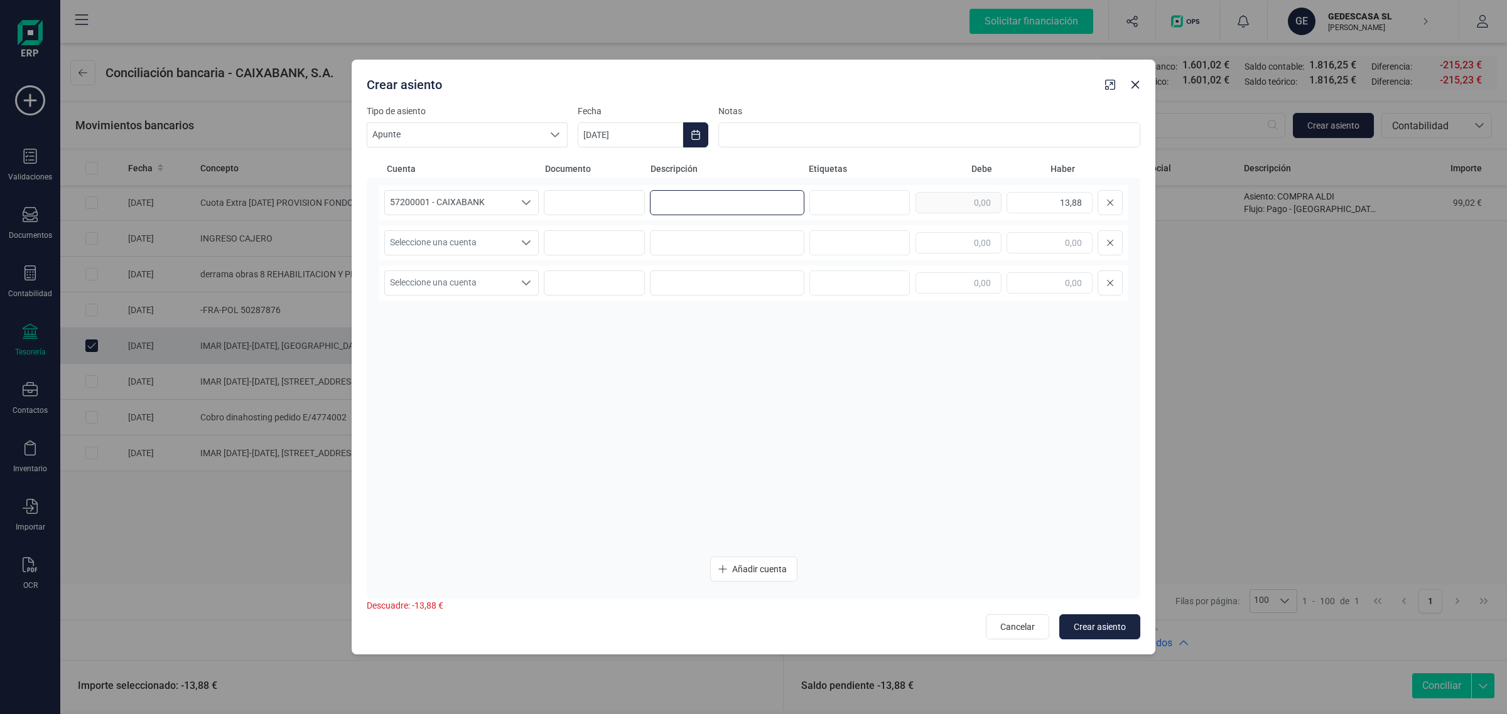
click at [740, 203] on input at bounding box center [727, 202] width 154 height 25
paste input "INST.ARAGONES AG"
type input "INST.ARAGONES AG"
click at [708, 234] on input at bounding box center [727, 242] width 154 height 25
paste input "INST.ARAGONES AG"
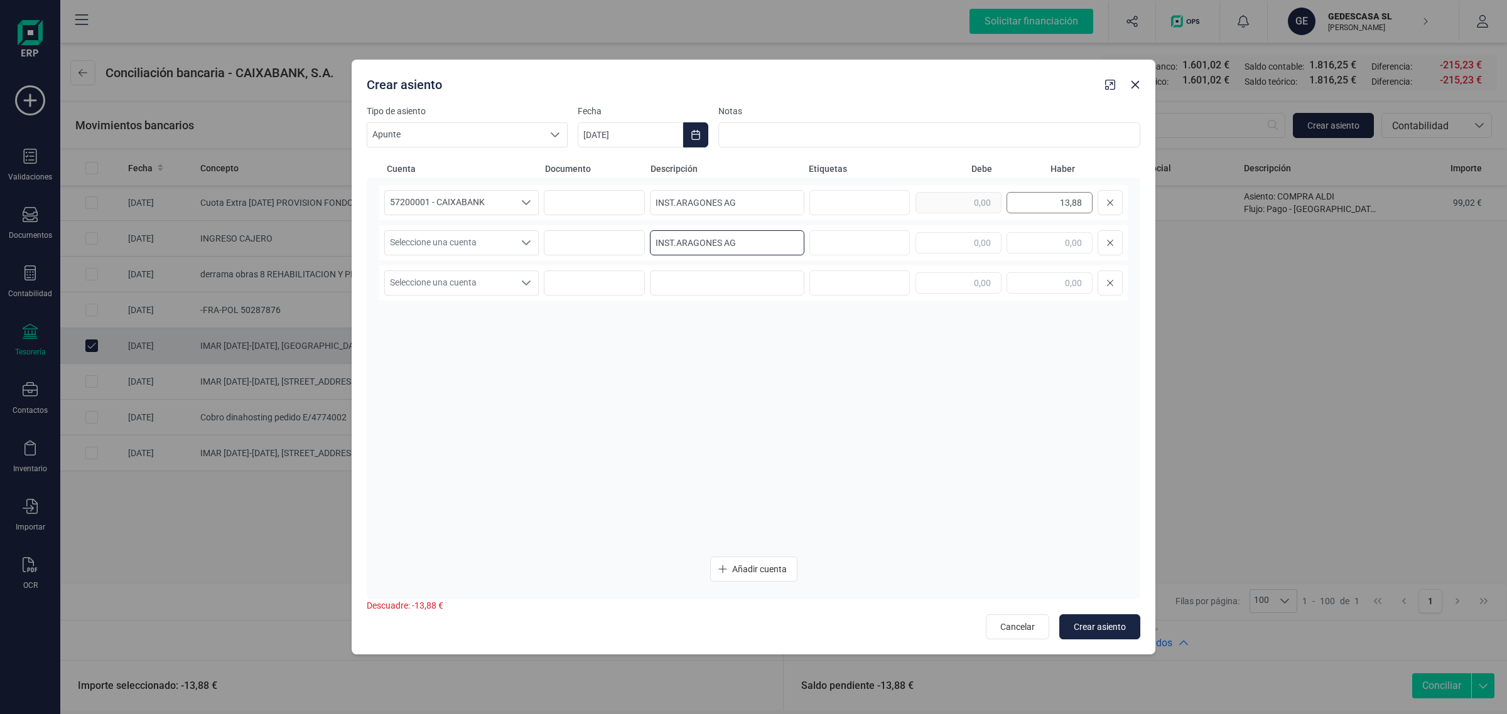
type input "INST.ARAGONES AG"
drag, startPoint x: 1047, startPoint y: 205, endPoint x: 1118, endPoint y: 223, distance: 73.2
click at [1118, 223] on div "57200001 - CAIXABANK 57200001 - CAIXABANK 57200001 - CAIXABANK INST.ARAGONES AG…" at bounding box center [753, 366] width 748 height 362
click at [972, 250] on input "text" at bounding box center [958, 242] width 86 height 21
paste input "13,88"
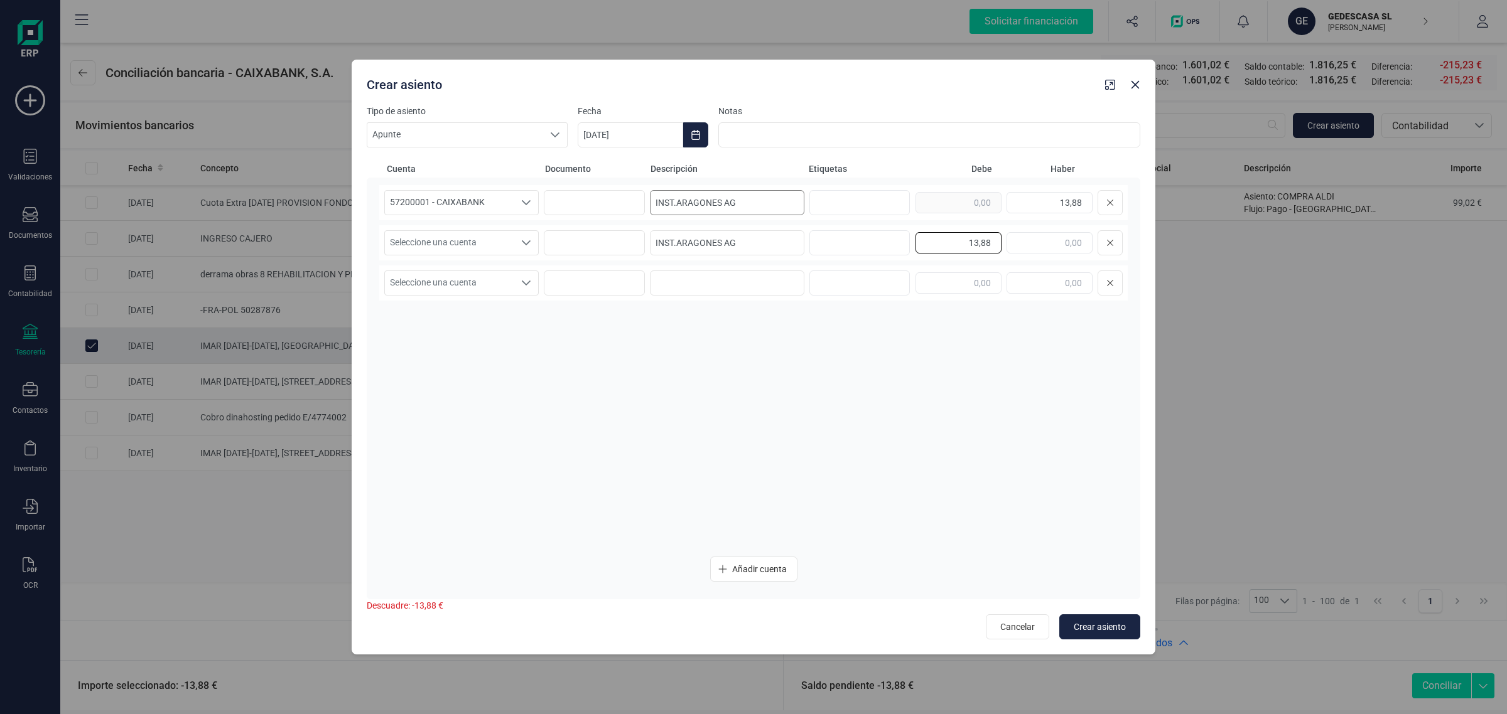
type input "13,88"
drag, startPoint x: 751, startPoint y: 202, endPoint x: 612, endPoint y: 215, distance: 139.4
click at [612, 215] on div "57200001 - CAIXABANK 57200001 - CAIXABANK 57200001 - CAIXABANK INST.ARAGONES AG…" at bounding box center [753, 202] width 748 height 35
click at [492, 230] on div "Seleccione una cuenta Seleccione una cuenta" at bounding box center [461, 242] width 154 height 25
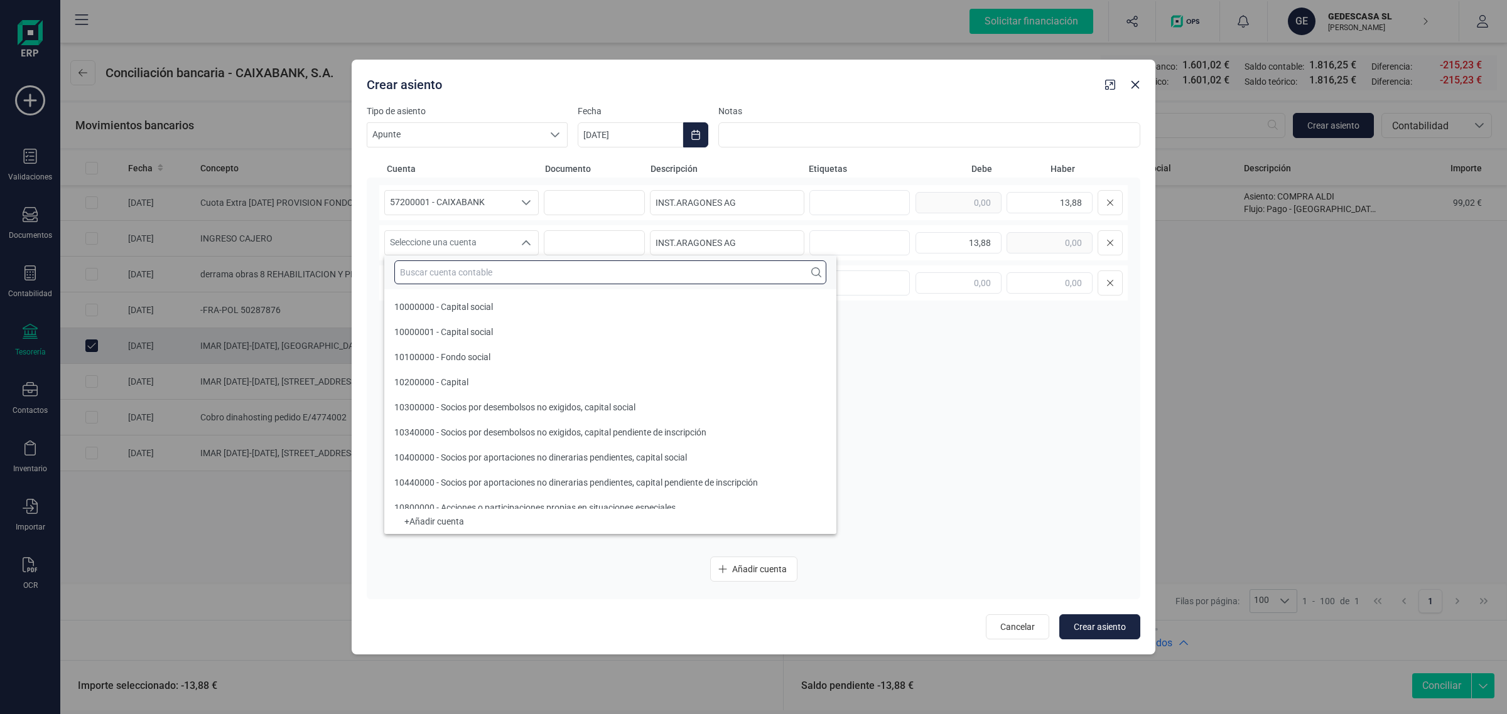
click at [430, 270] on input "text" at bounding box center [610, 273] width 432 height 24
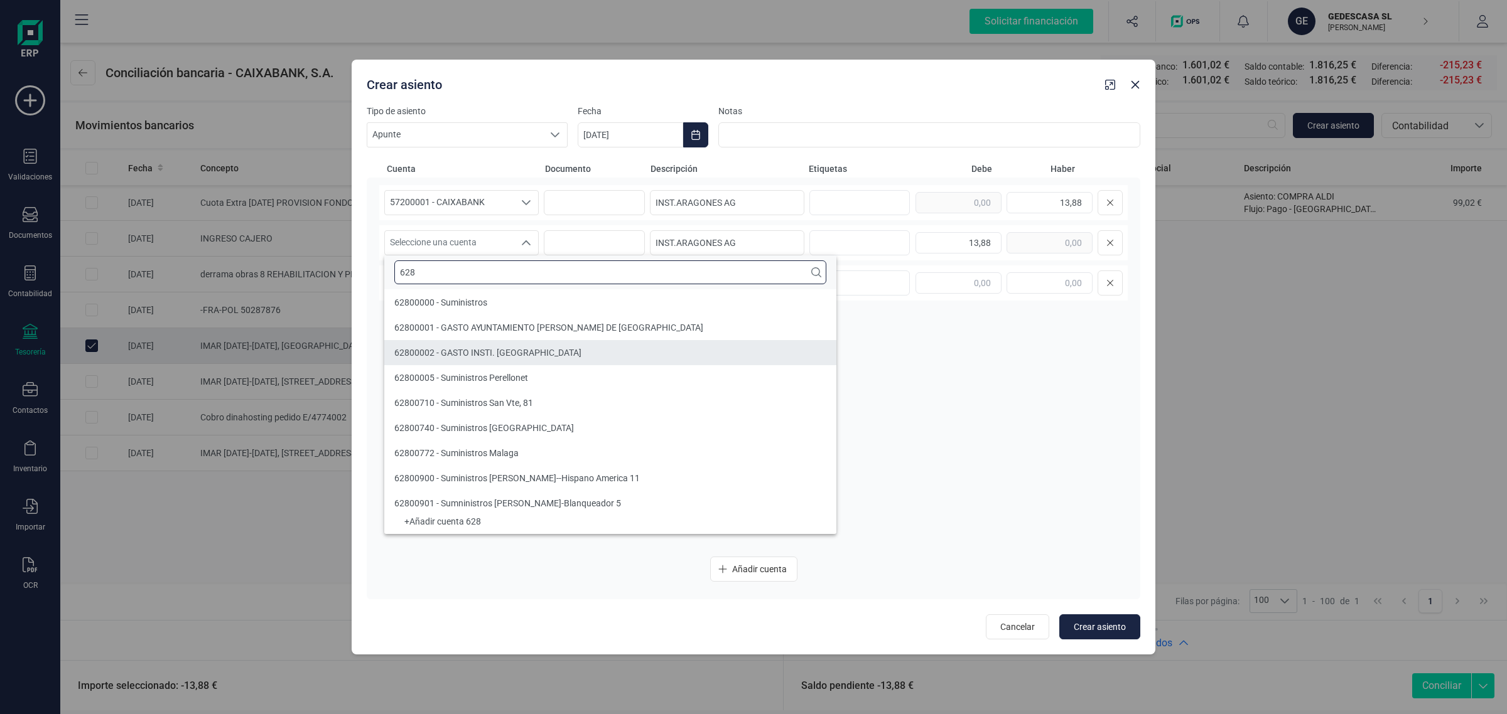
type input "628"
click at [451, 355] on span "62800002 - GASTO INSTI. [GEOGRAPHIC_DATA]" at bounding box center [487, 353] width 187 height 10
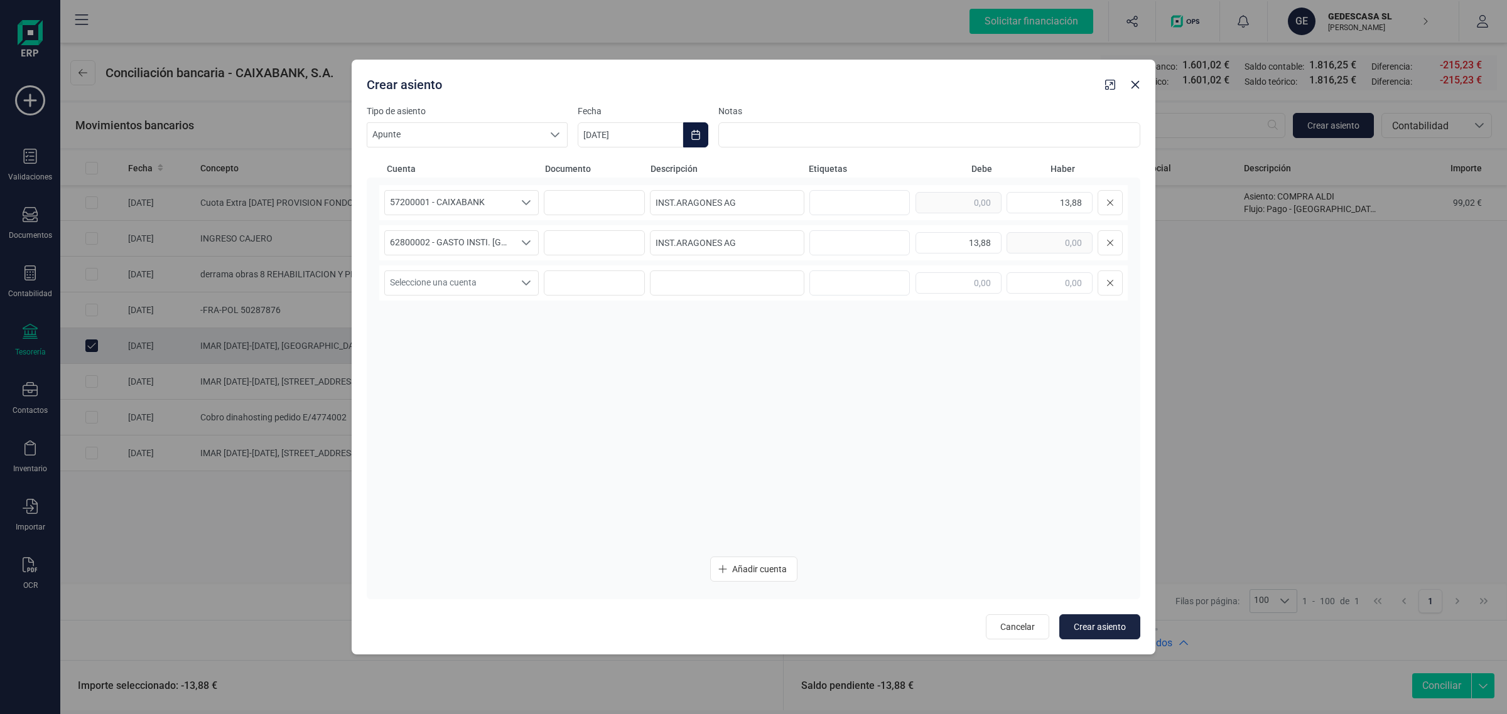
click at [691, 130] on icon "Choose Date" at bounding box center [696, 135] width 10 height 10
click at [817, 349] on span "22" at bounding box center [816, 351] width 25 height 25
click at [1080, 620] on button "Crear asiento" at bounding box center [1099, 627] width 81 height 25
type input "[DATE]"
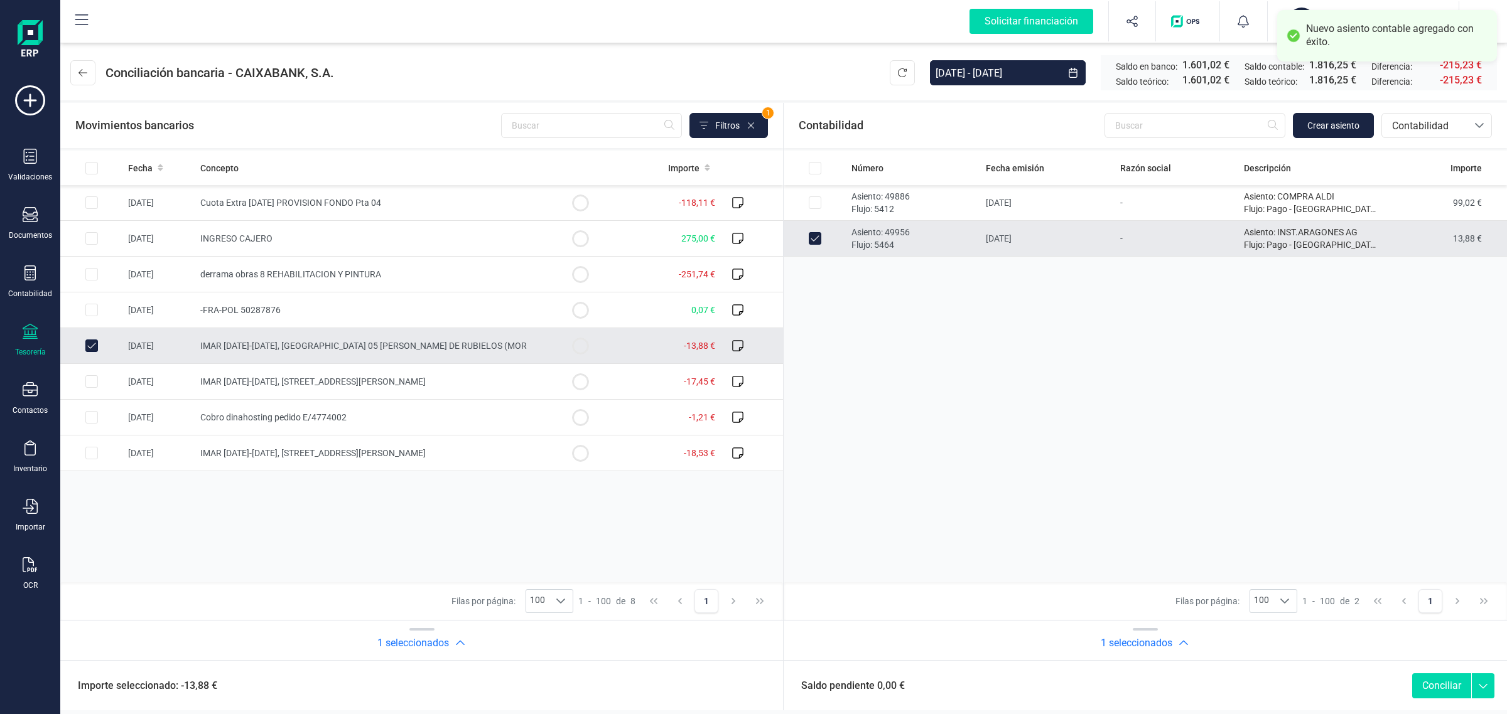
click at [1433, 685] on button "Conciliar" at bounding box center [1441, 686] width 59 height 25
checkbox input "false"
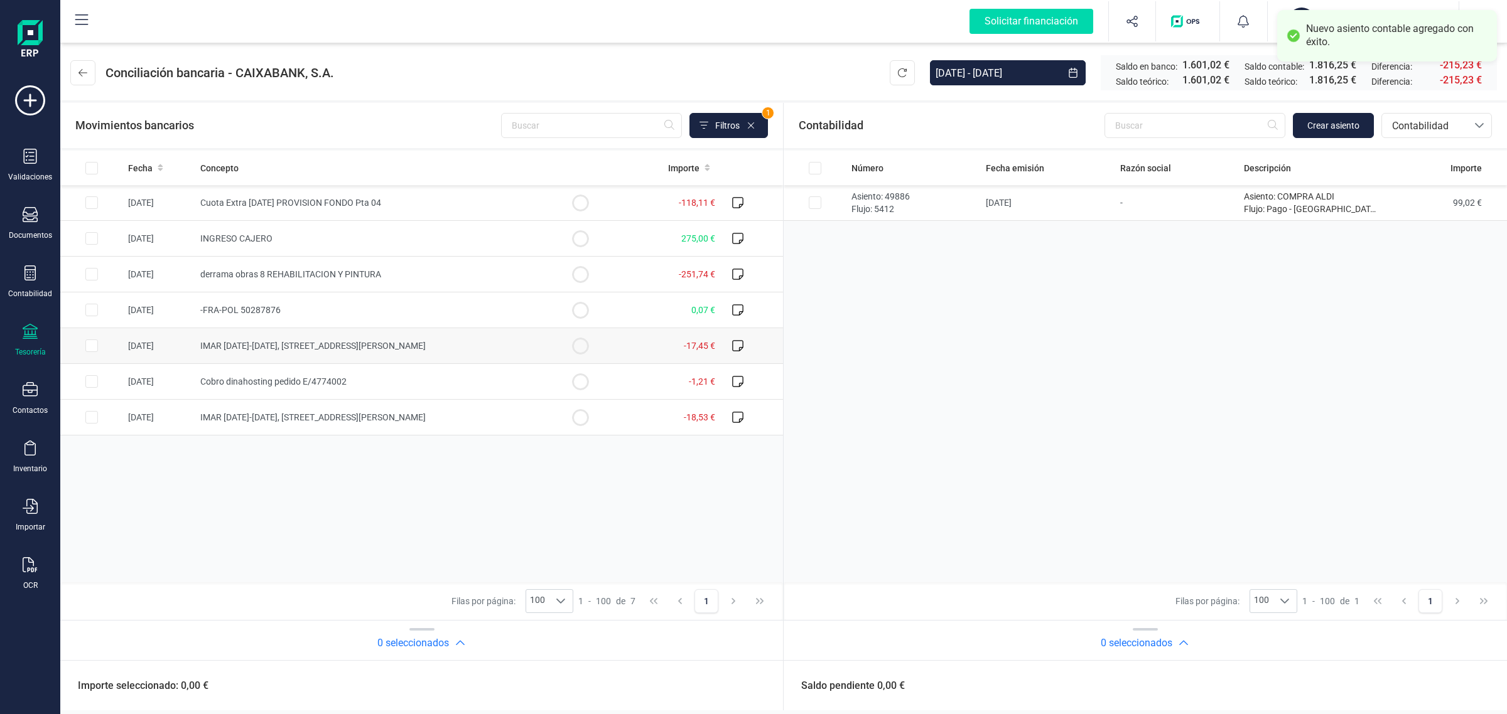
click at [293, 349] on span "IMAR [DATE]-[DATE], [STREET_ADDRESS][PERSON_NAME]" at bounding box center [312, 346] width 225 height 10
checkbox input "true"
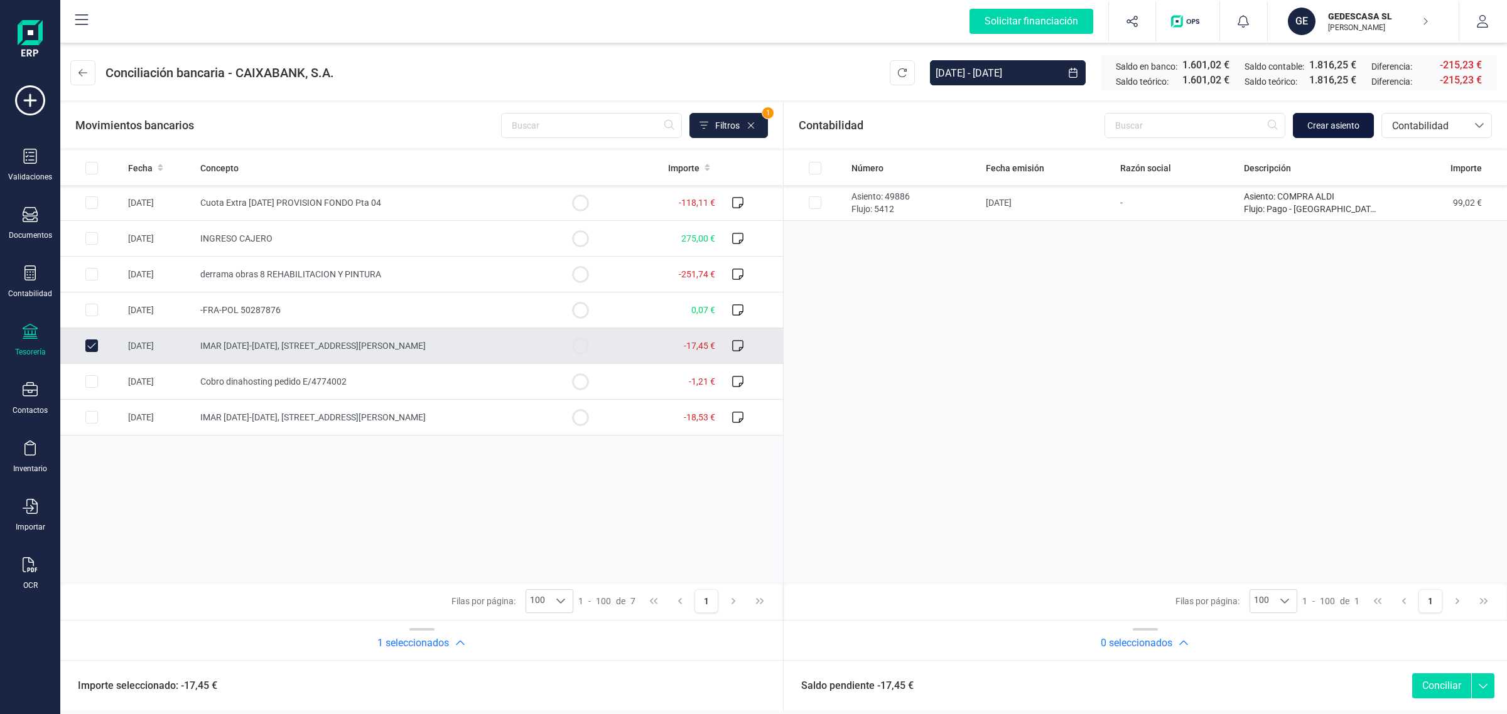
click at [1340, 121] on span "Crear asiento" at bounding box center [1333, 125] width 52 height 13
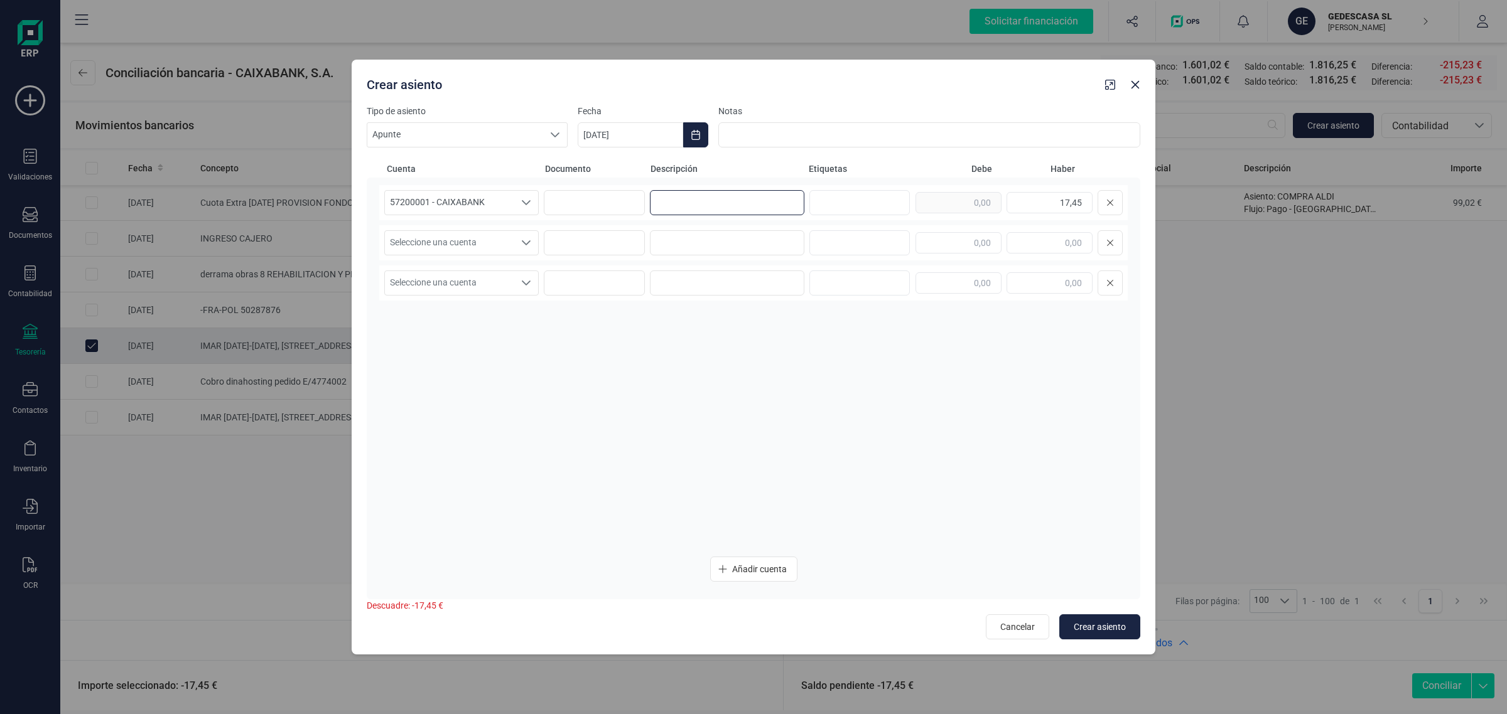
click at [751, 204] on input at bounding box center [727, 202] width 154 height 25
paste input "INST.ARAGONES AG"
type input "INST.ARAGONES AG"
click at [726, 242] on input at bounding box center [727, 242] width 154 height 25
paste input "INST.ARAGONES AG"
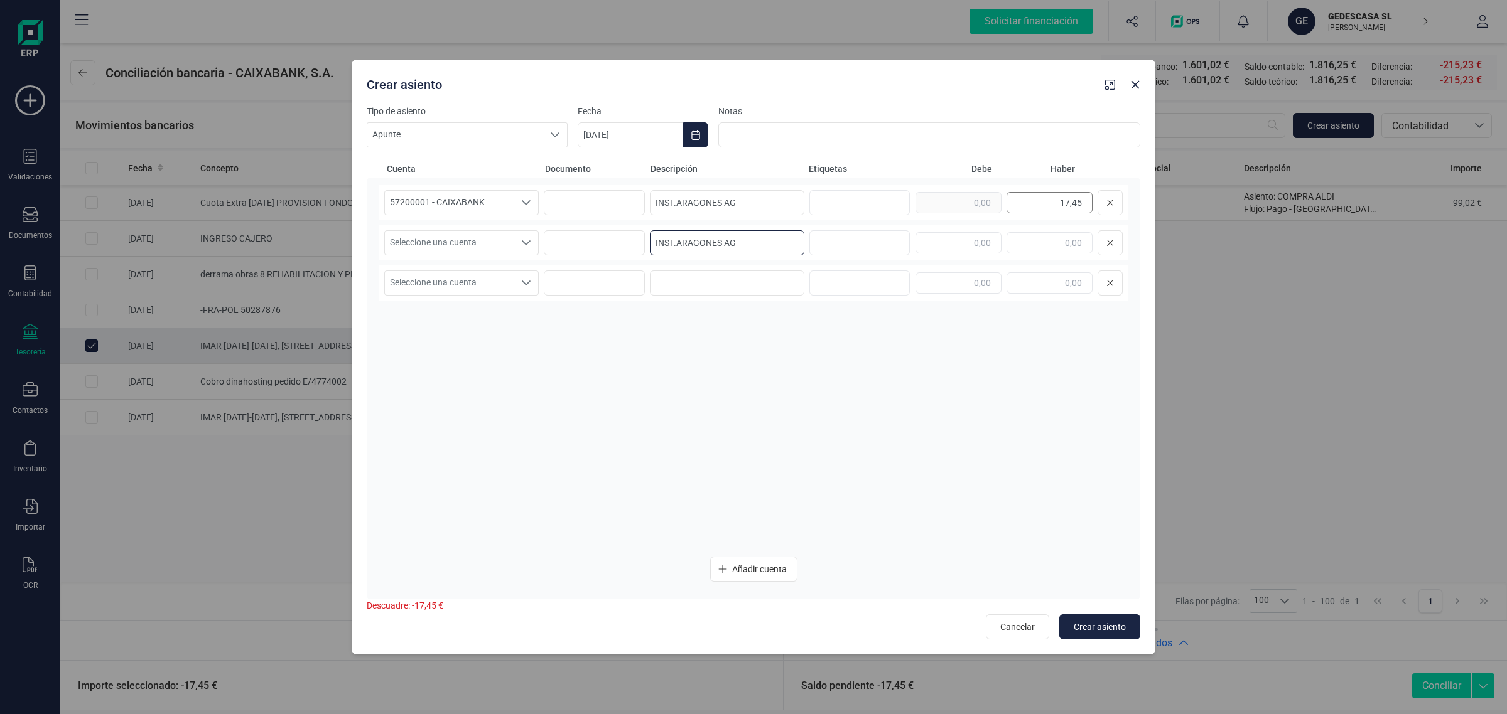
type input "INST.ARAGONES AG"
drag, startPoint x: 1043, startPoint y: 206, endPoint x: 1138, endPoint y: 223, distance: 95.8
click at [1138, 223] on div "57200001 - CAIXABANK 57200001 - CAIXABANK 57200001 - CAIXABANK INST.ARAGONES AG…" at bounding box center [753, 389] width 773 height 422
click at [950, 252] on input "text" at bounding box center [958, 242] width 86 height 21
paste input "17,45"
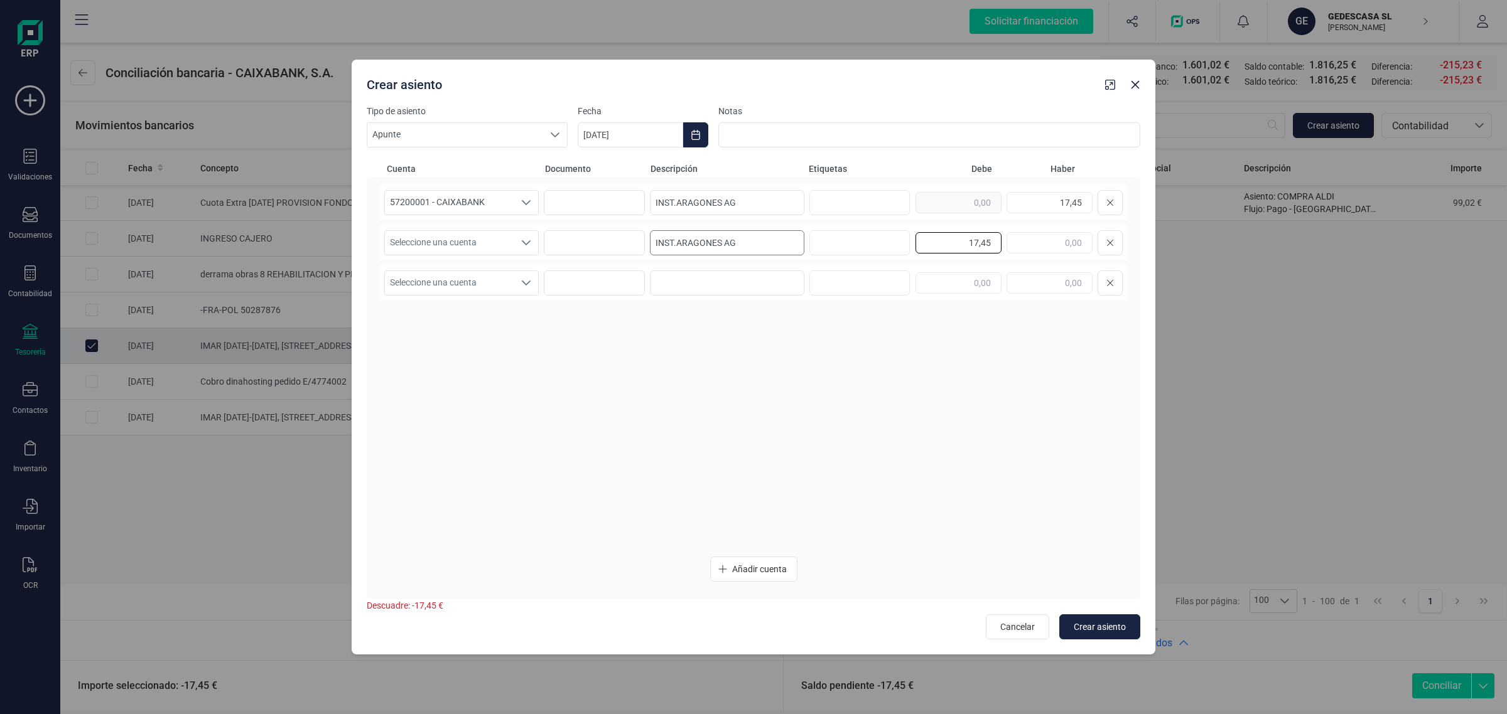
type input "17,45"
drag, startPoint x: 749, startPoint y: 244, endPoint x: 633, endPoint y: 249, distance: 116.2
click at [633, 249] on div "Seleccione una cuenta Seleccione una cuenta INST.ARAGONES AG 17,45" at bounding box center [753, 242] width 748 height 35
click at [482, 249] on span "Seleccione una cuenta" at bounding box center [449, 243] width 129 height 24
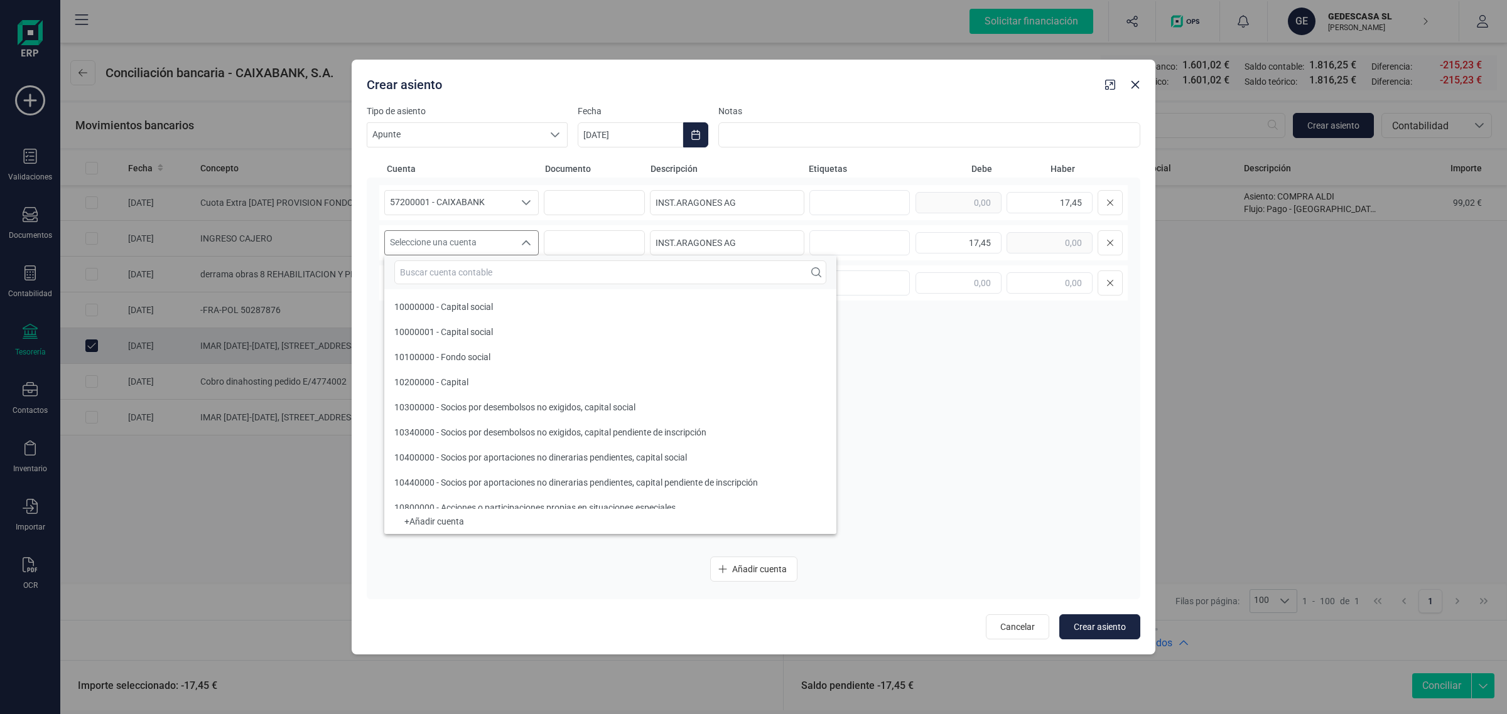
click at [441, 275] on input "text" at bounding box center [610, 273] width 432 height 24
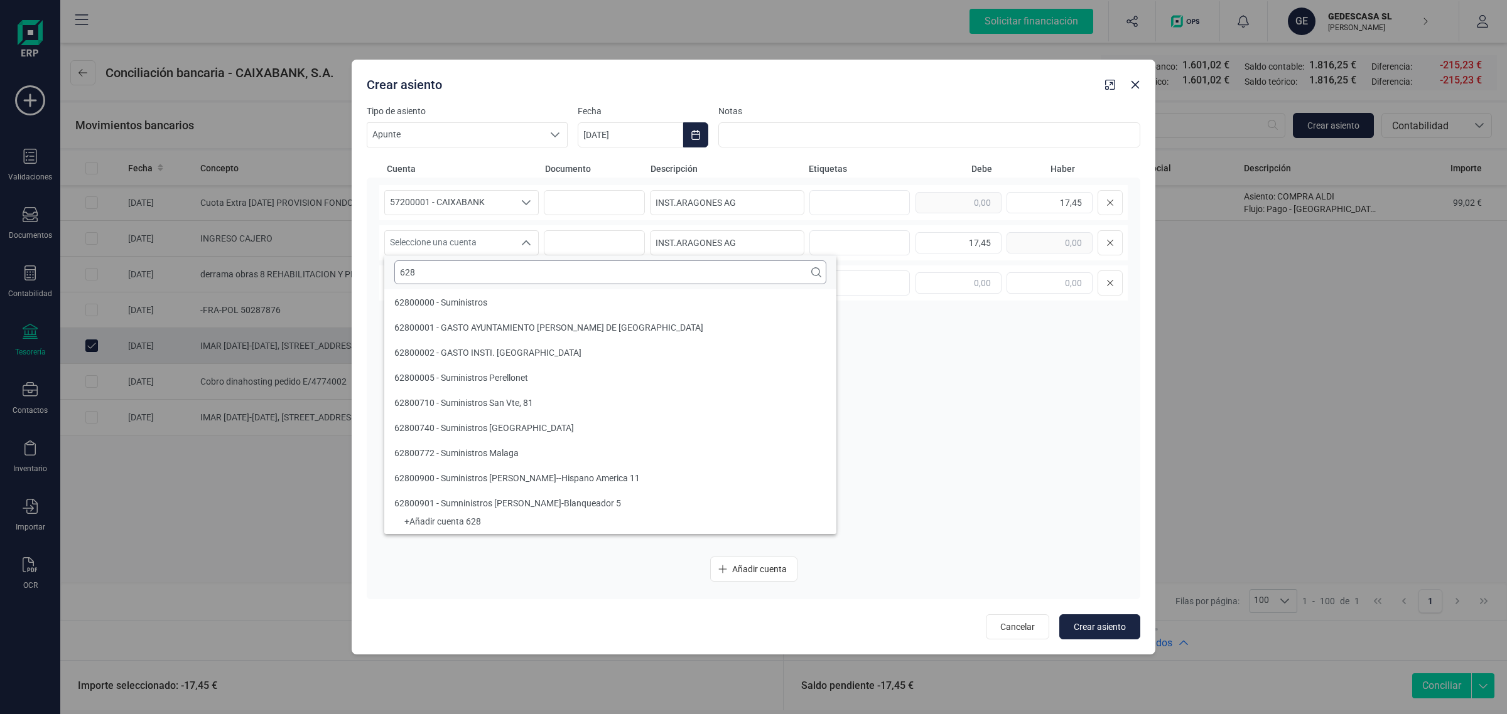
type input "628"
click at [485, 356] on span "62800002 - GASTO INSTI. [GEOGRAPHIC_DATA]" at bounding box center [487, 353] width 187 height 10
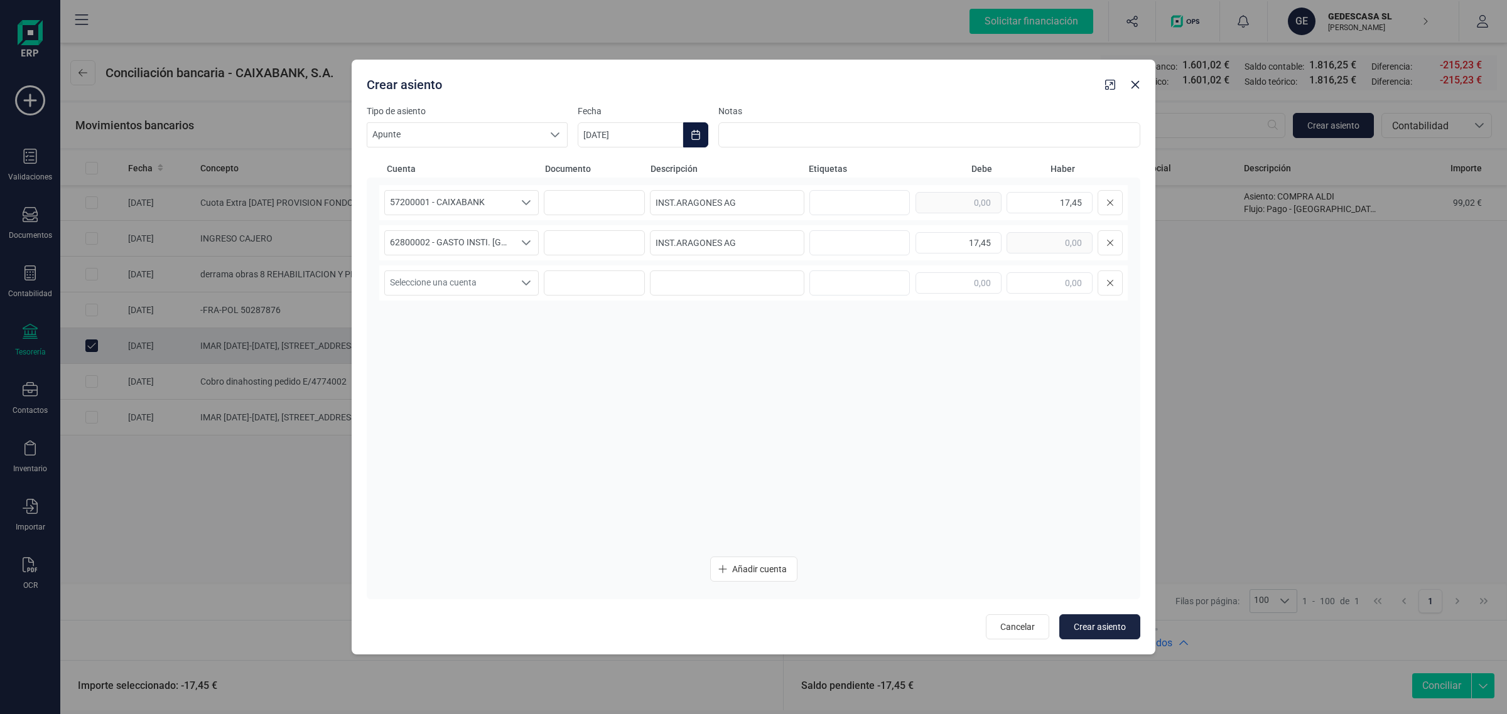
click at [692, 130] on icon "Choose Date" at bounding box center [696, 135] width 10 height 10
click at [817, 352] on span "22" at bounding box center [816, 351] width 25 height 25
click at [1078, 622] on span "Crear asiento" at bounding box center [1100, 627] width 52 height 13
type input "[DATE]"
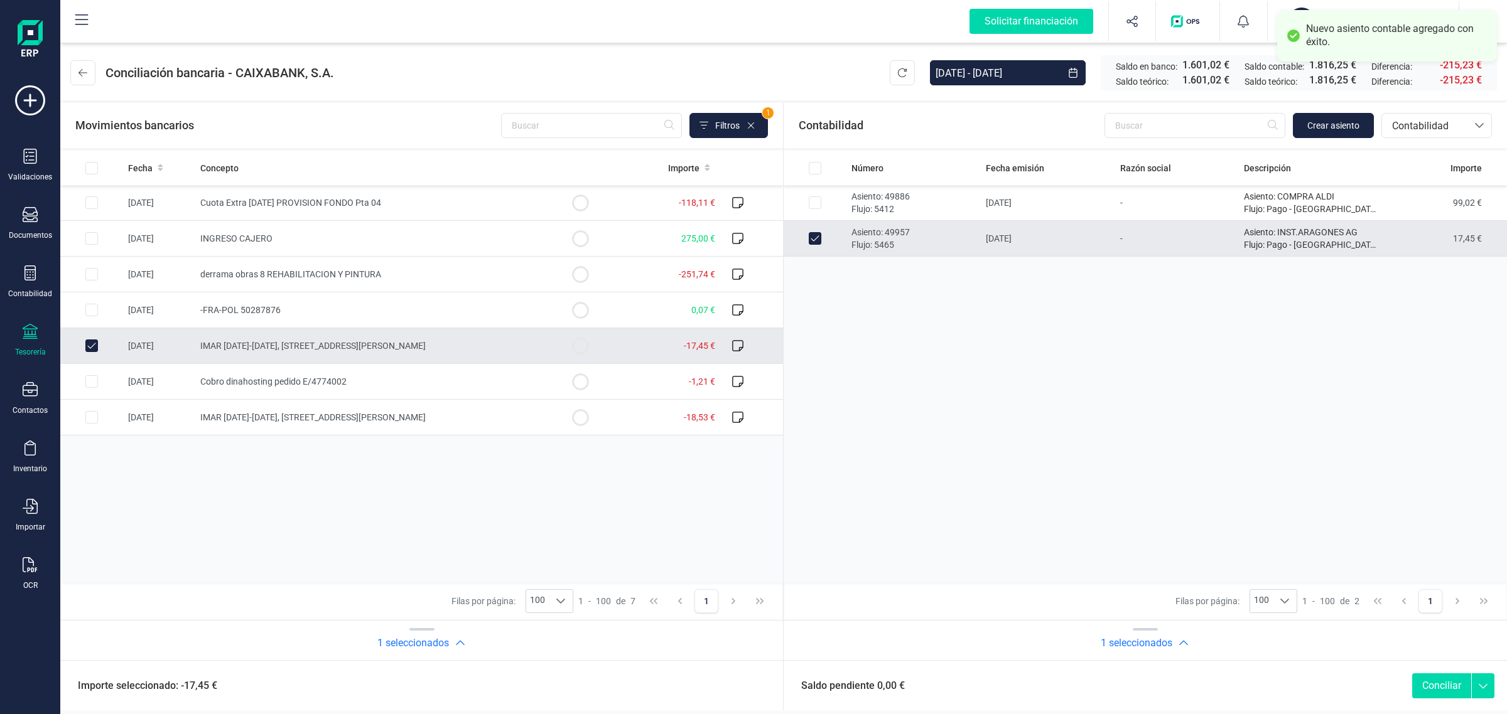
click at [1431, 682] on button "Conciliar" at bounding box center [1441, 686] width 59 height 25
checkbox input "false"
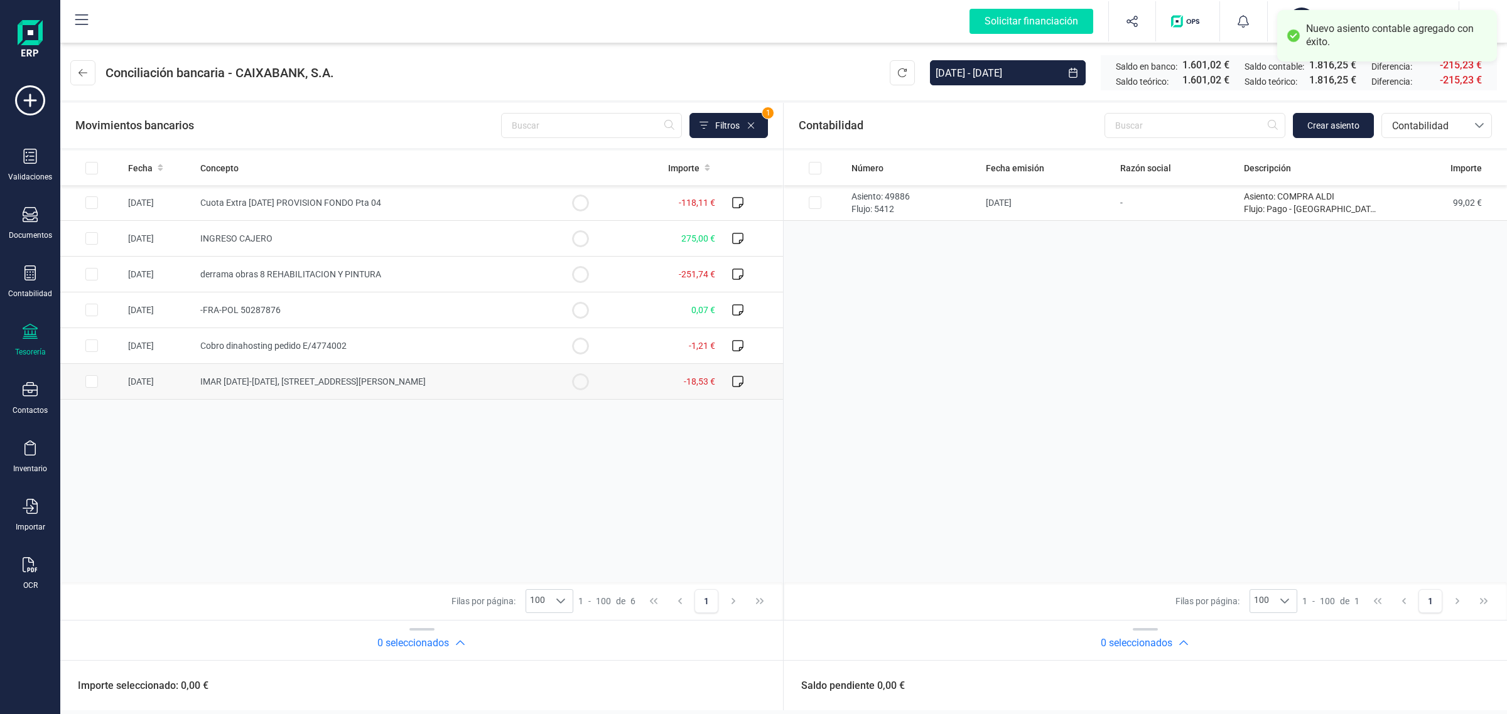
click at [339, 384] on span "IMAR [DATE]-[DATE], [STREET_ADDRESS][PERSON_NAME]" at bounding box center [312, 382] width 225 height 10
checkbox input "true"
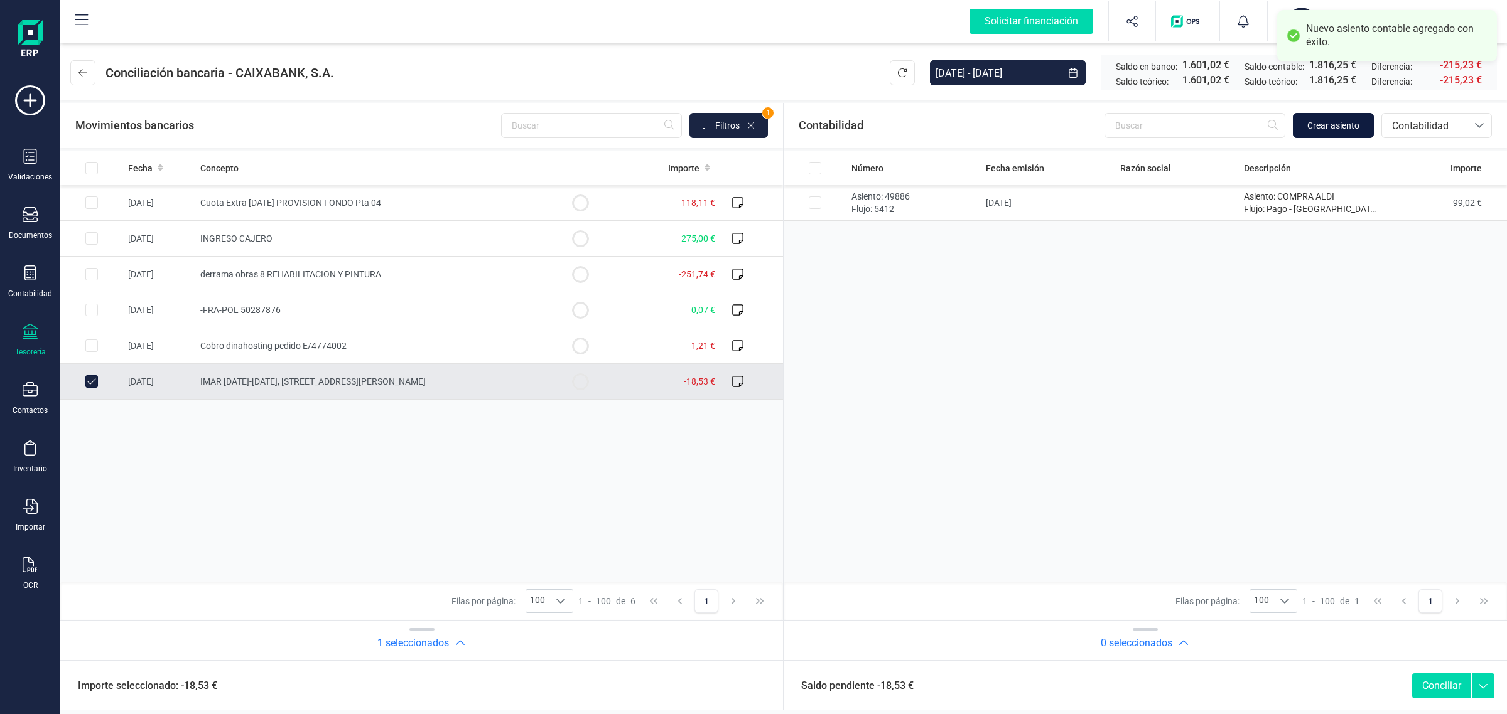
click at [1338, 113] on button "Crear asiento" at bounding box center [1333, 125] width 81 height 25
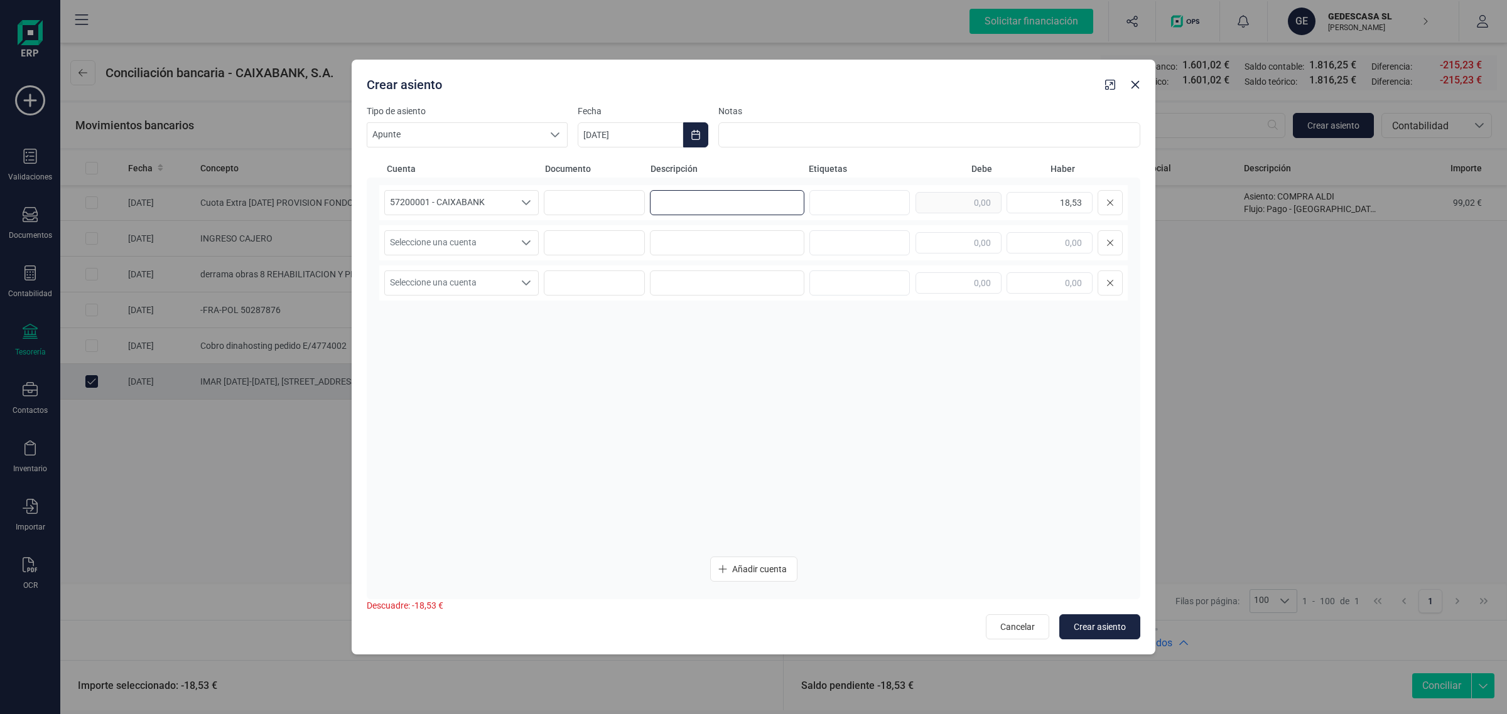
click at [699, 202] on input at bounding box center [727, 202] width 154 height 25
paste input "INST.ARAGONES AG"
type input "INST.ARAGONES AG"
click at [675, 240] on input at bounding box center [727, 242] width 154 height 25
paste input "INST.ARAGONES AG"
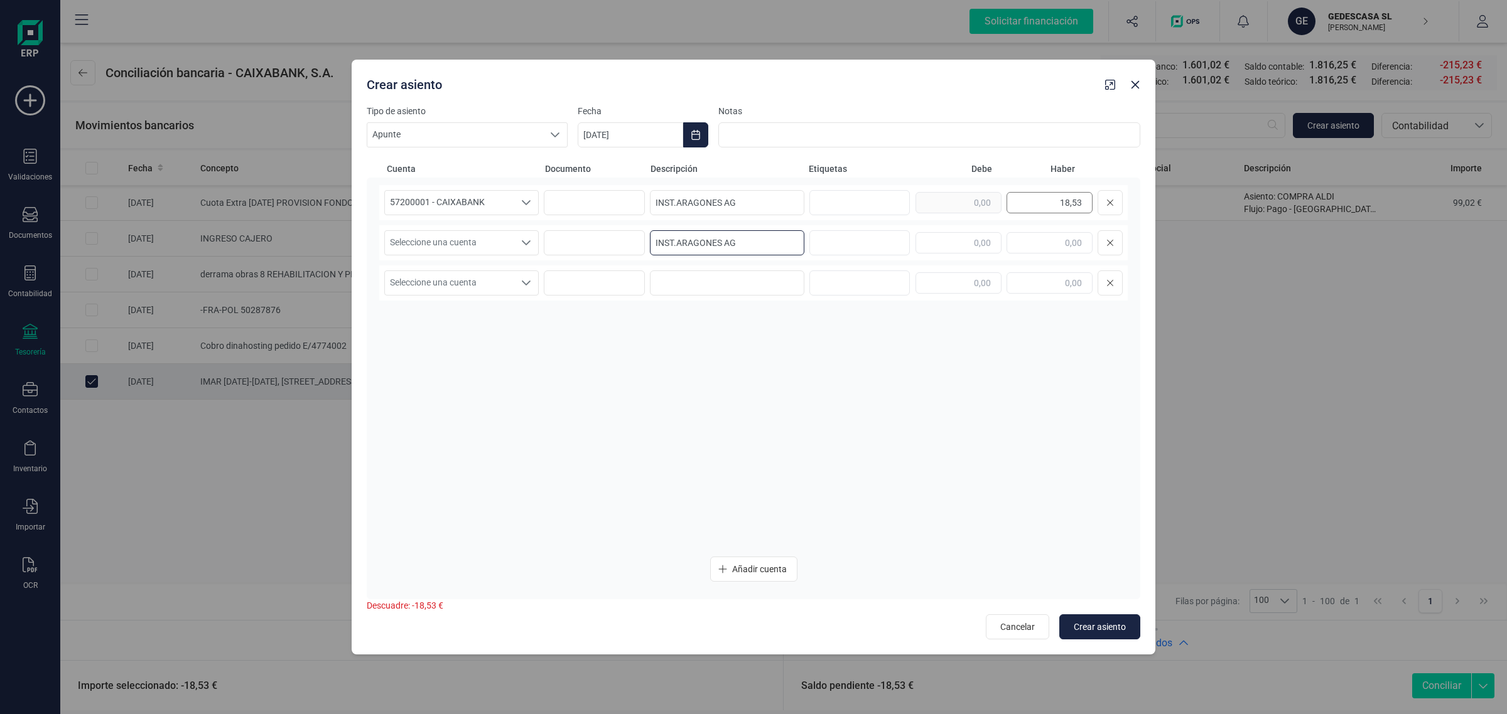
type input "INST.ARAGONES AG"
drag, startPoint x: 1020, startPoint y: 200, endPoint x: 1168, endPoint y: 221, distance: 149.7
click at [1168, 221] on div "Crear asiento Tipo de asiento Apunte Apunte Apunte Fecha [DATE] Notas Cuenta Do…" at bounding box center [753, 357] width 1507 height 714
click at [968, 243] on input "text" at bounding box center [958, 242] width 86 height 21
paste input "18,53"
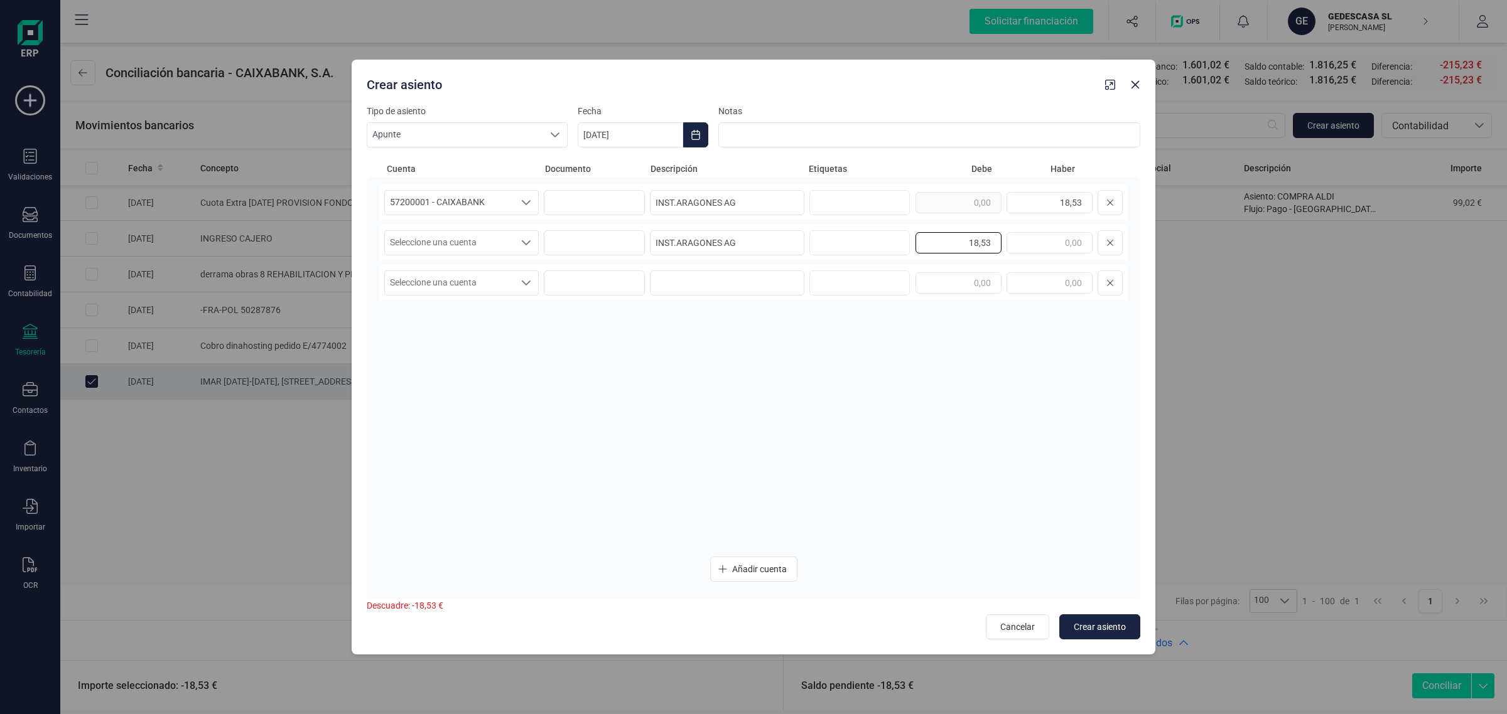
type input "18,53"
click at [425, 228] on div "Seleccione una cuenta Seleccione una cuenta INST.ARAGONES AG 18,53" at bounding box center [753, 242] width 748 height 35
click at [434, 247] on span "Seleccione una cuenta" at bounding box center [449, 243] width 129 height 24
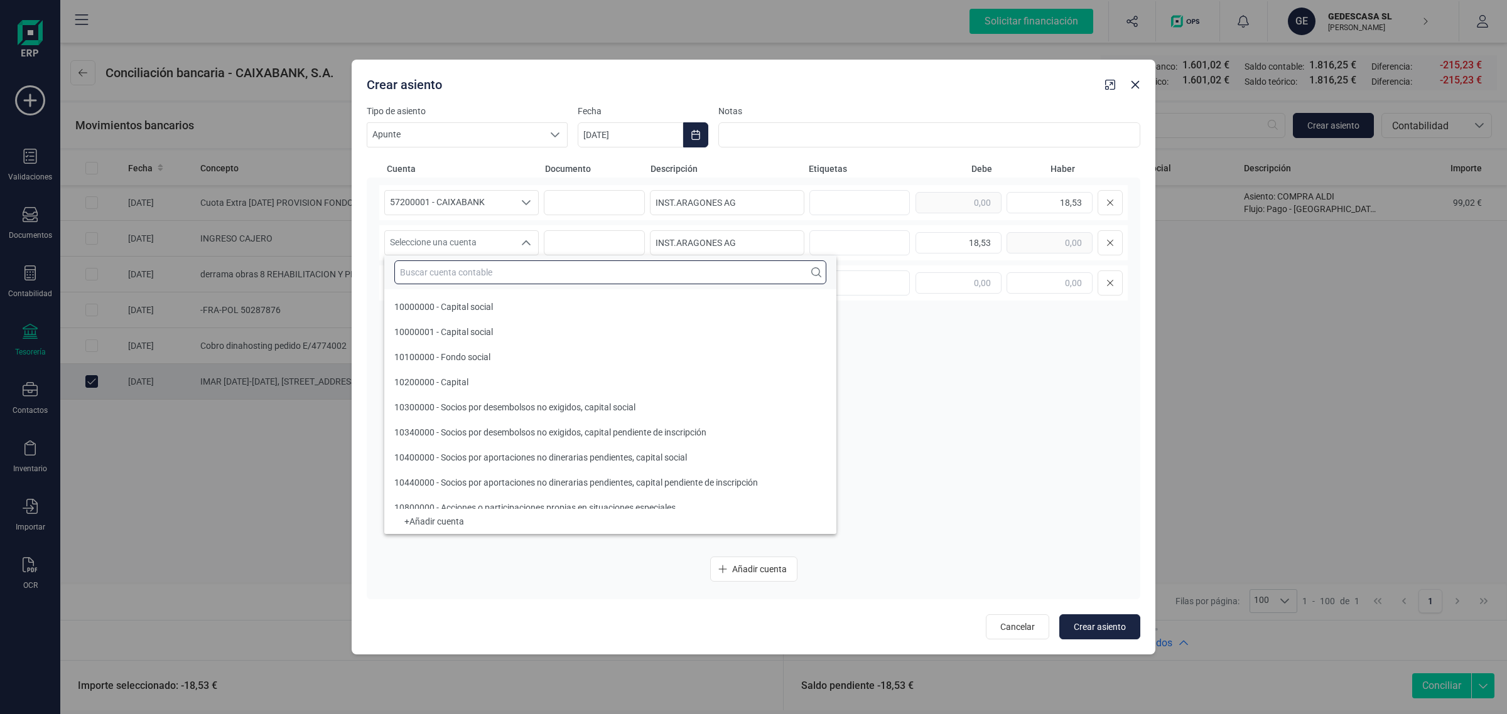
click at [419, 268] on input "text" at bounding box center [610, 273] width 432 height 24
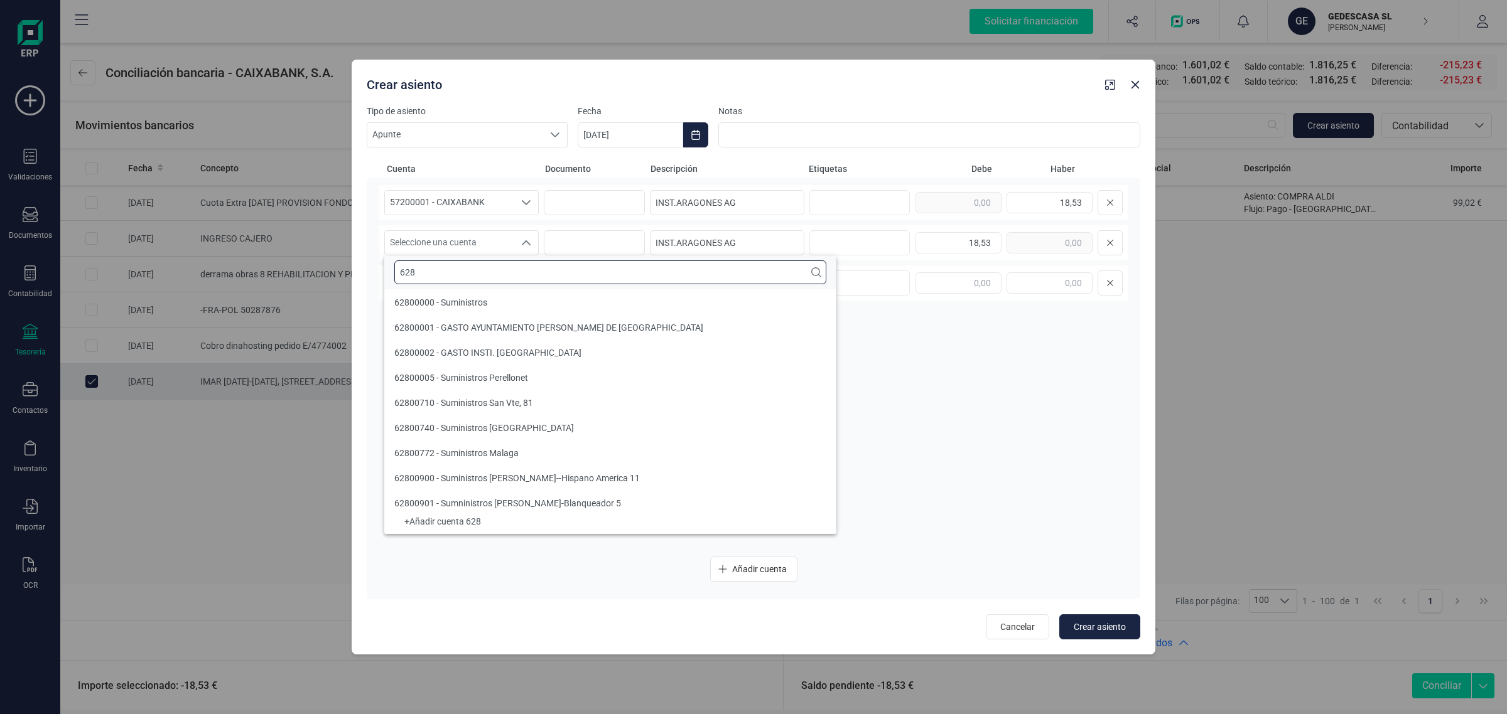
type input "628"
click at [479, 343] on li "62800002 - GASTO INSTI. [GEOGRAPHIC_DATA]" at bounding box center [610, 352] width 452 height 25
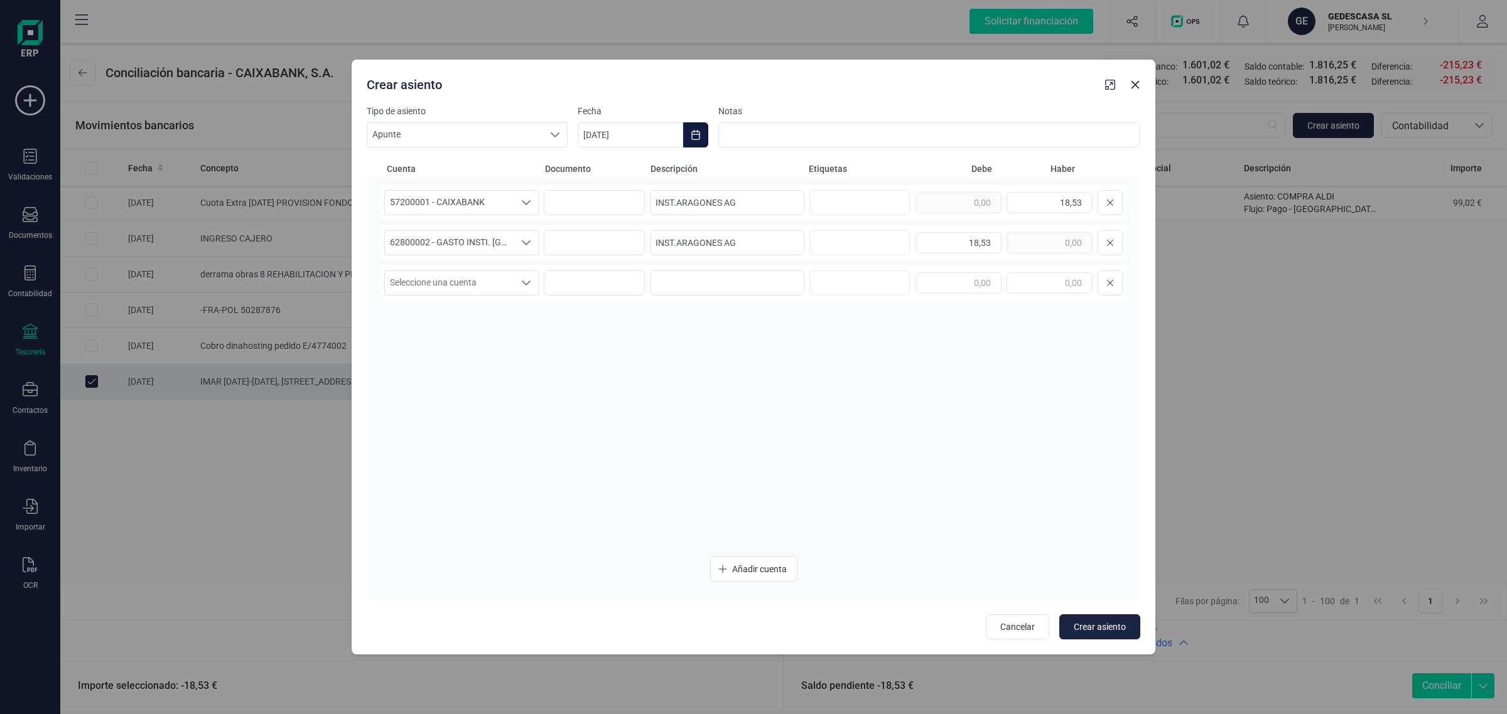
click at [691, 134] on icon "Choose Date" at bounding box center [696, 135] width 10 height 10
click at [810, 347] on span "22" at bounding box center [816, 351] width 25 height 25
click at [1094, 627] on span "Crear asiento" at bounding box center [1100, 627] width 52 height 13
type input "[DATE]"
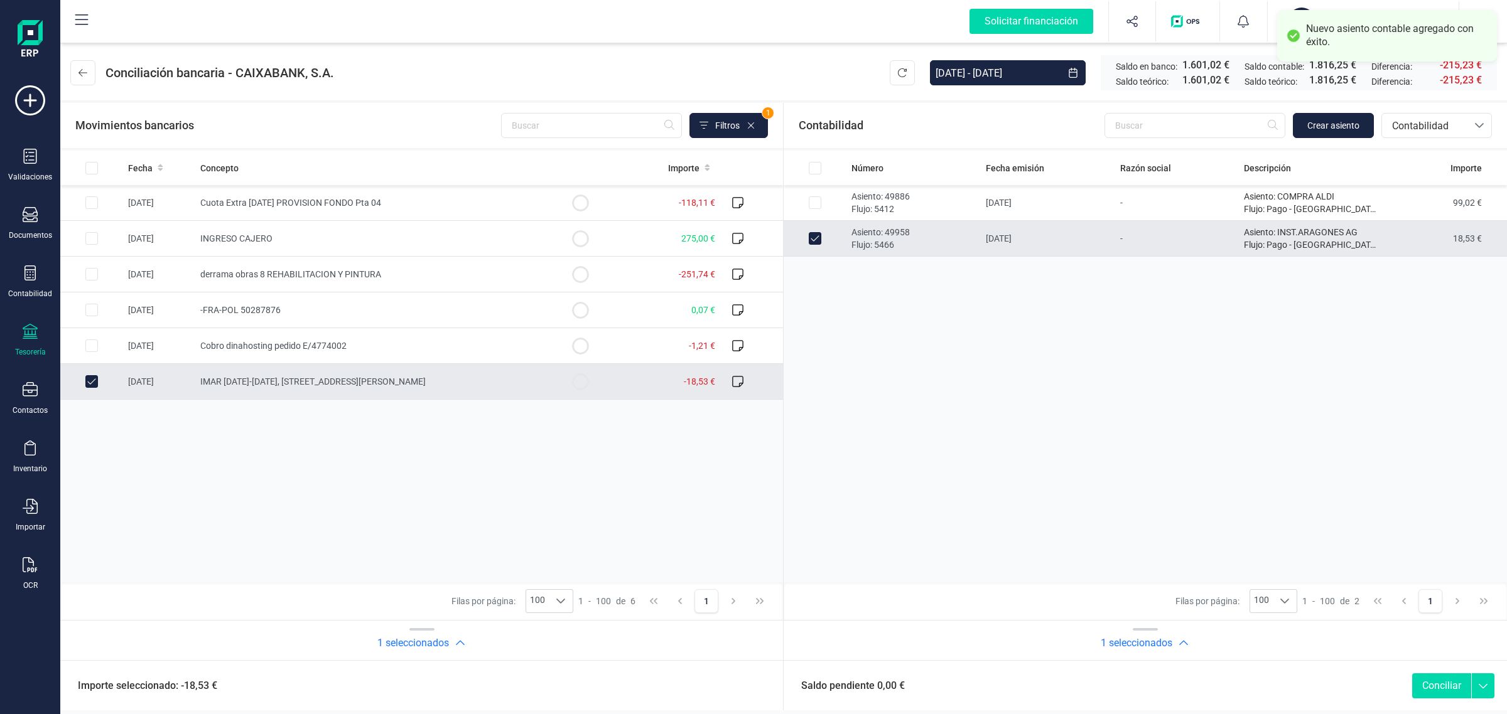
click at [1442, 676] on button "Conciliar" at bounding box center [1441, 686] width 59 height 25
checkbox input "false"
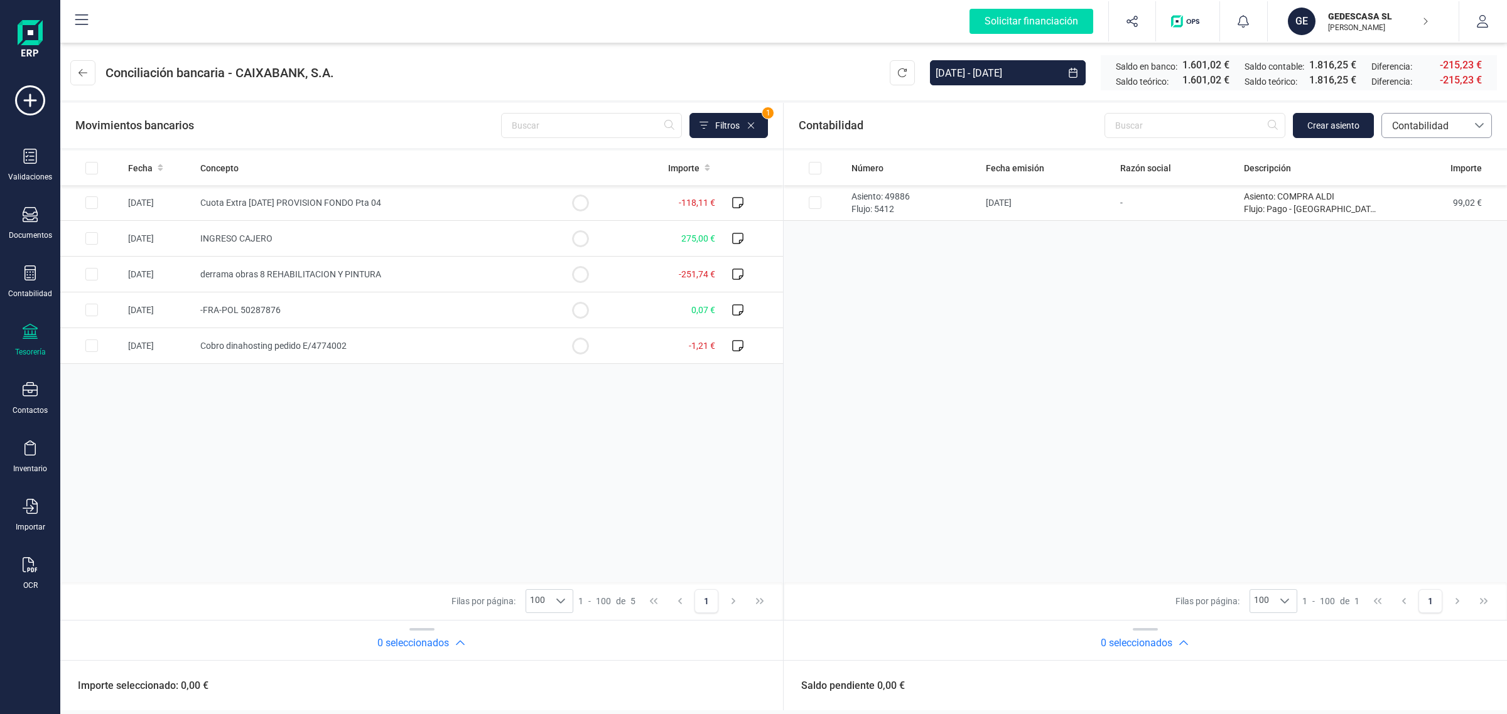
drag, startPoint x: 1445, startPoint y: 118, endPoint x: 1438, endPoint y: 135, distance: 18.5
click at [1445, 119] on span "Contabilidad" at bounding box center [1424, 126] width 75 height 15
click at [1404, 215] on span "Facturas" at bounding box center [1410, 210] width 39 height 15
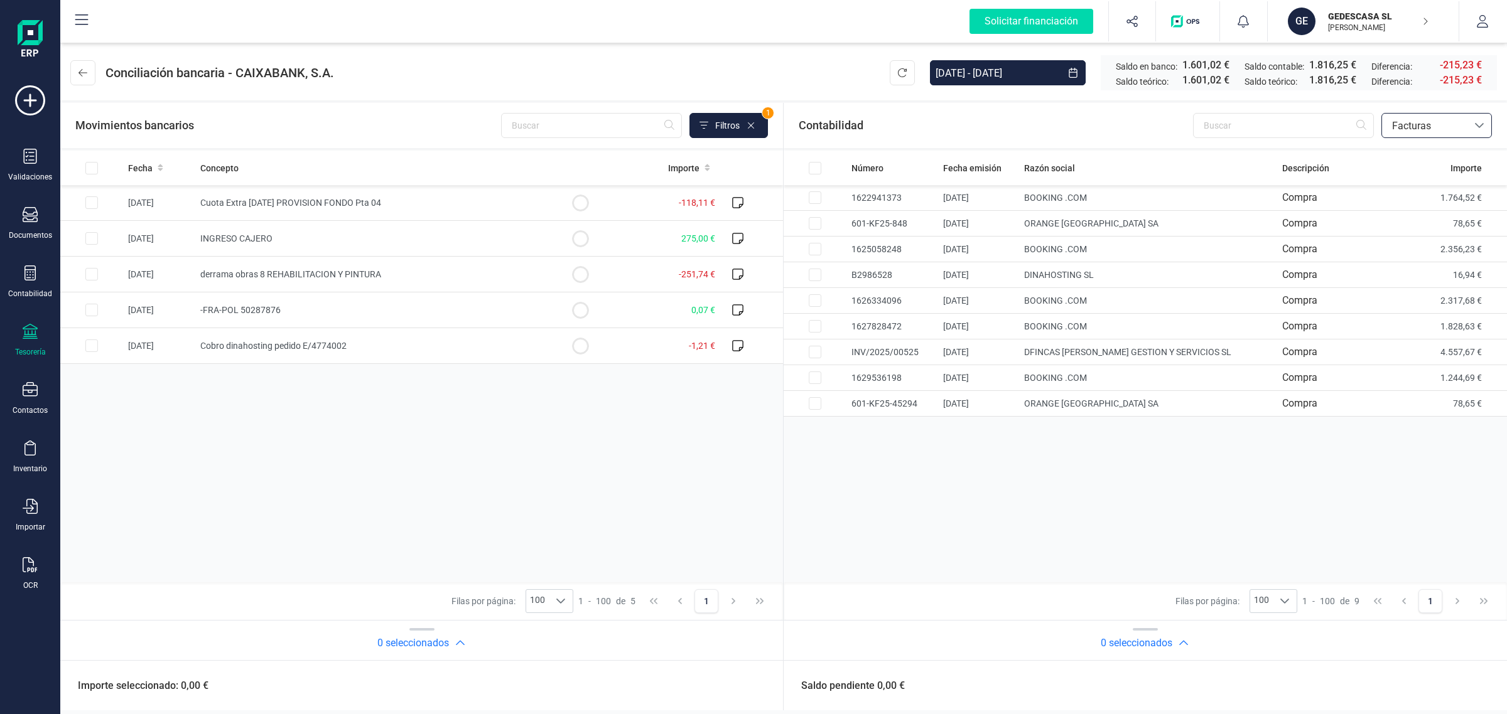
click at [1445, 121] on span "Facturas" at bounding box center [1424, 126] width 75 height 15
click at [1426, 148] on span "Contabilidad" at bounding box center [1419, 155] width 57 height 15
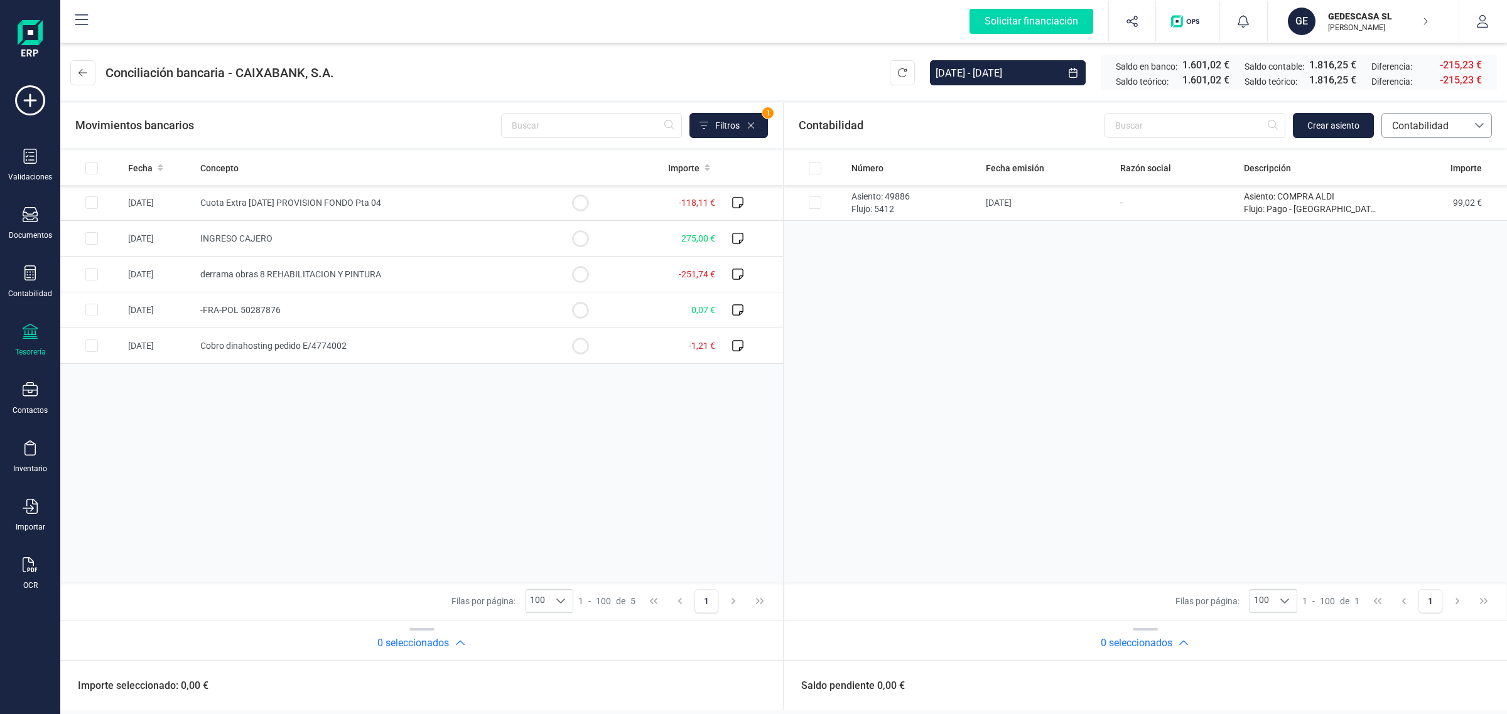
click at [1432, 124] on span "Contabilidad" at bounding box center [1424, 126] width 75 height 15
click at [1419, 210] on span "Facturas" at bounding box center [1410, 210] width 39 height 15
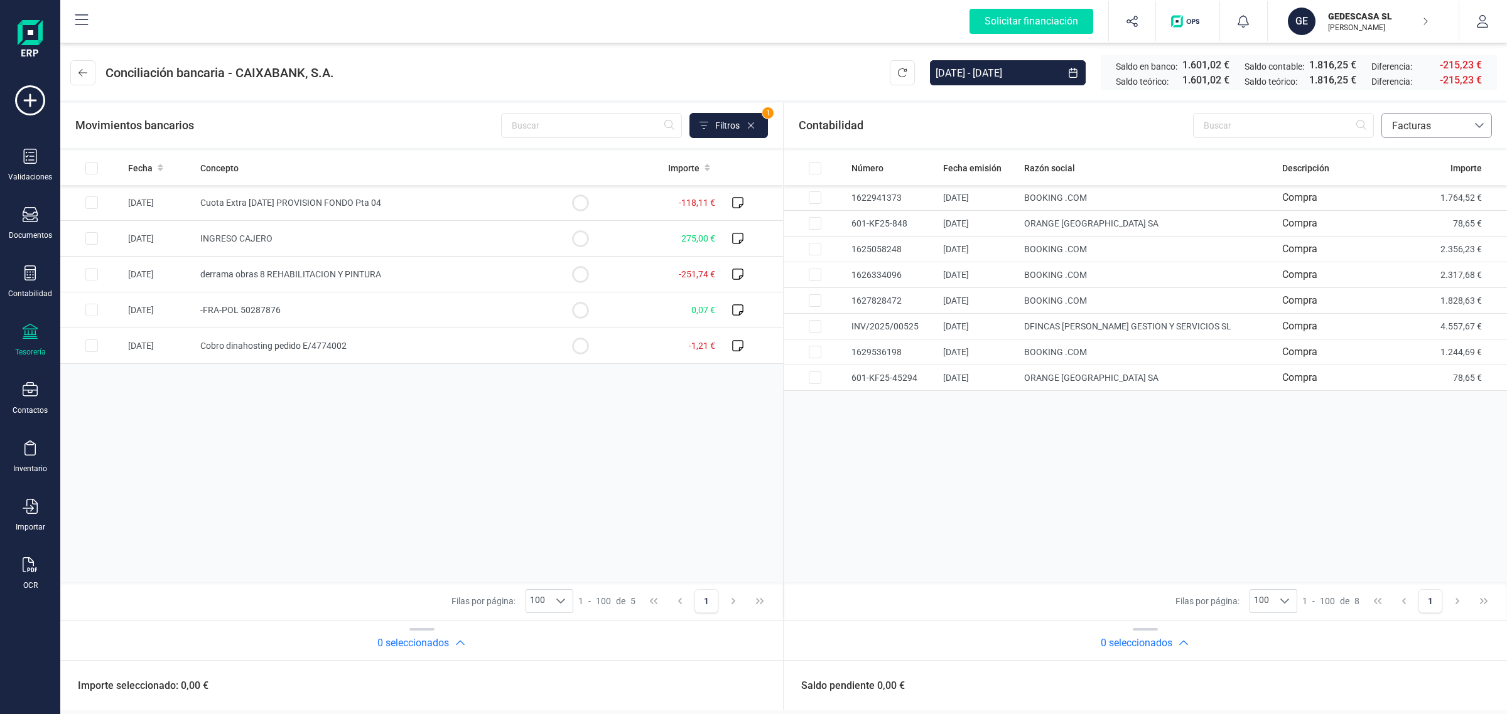
click at [1475, 123] on icon at bounding box center [1479, 125] width 9 height 5
click at [1438, 156] on span "Contabilidad" at bounding box center [1419, 155] width 57 height 15
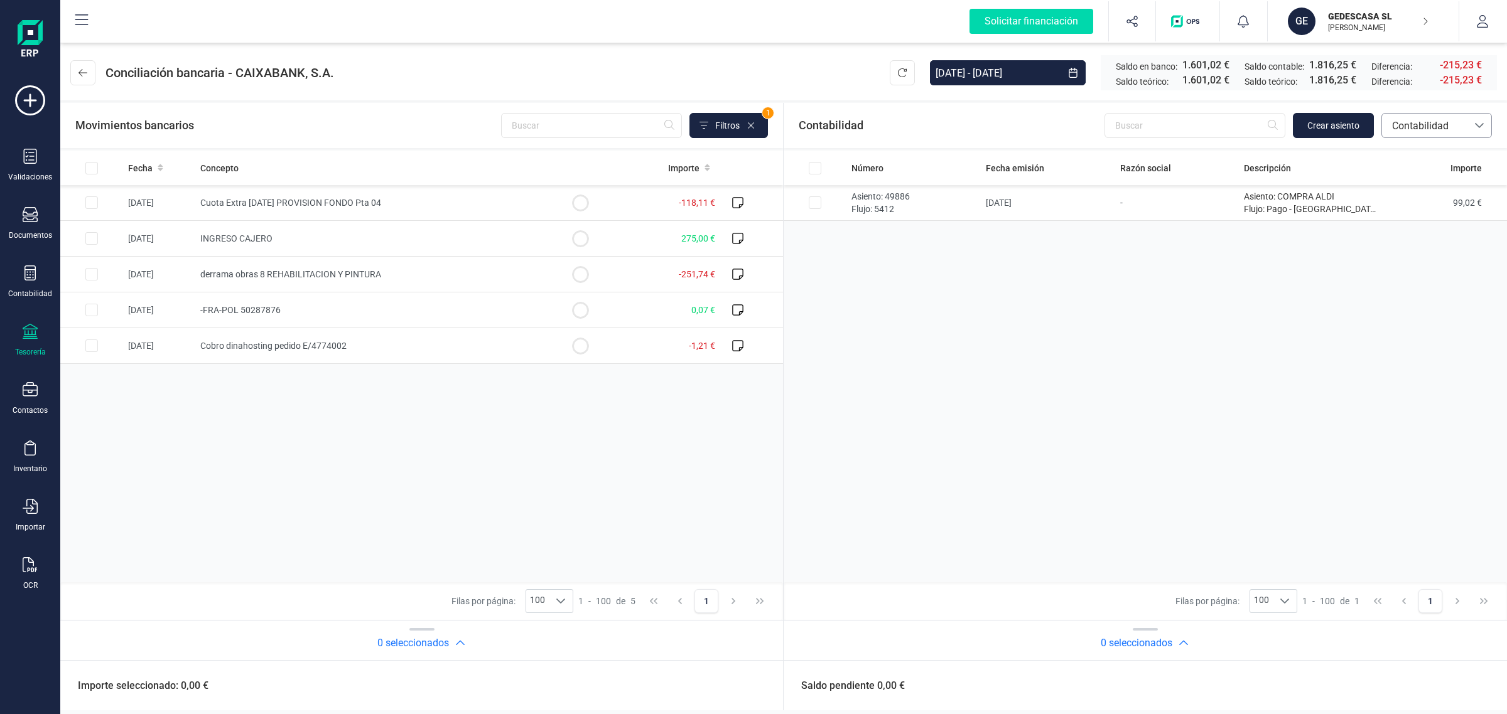
click at [1423, 126] on span "Contabilidad" at bounding box center [1424, 126] width 75 height 15
click at [1419, 208] on span "Facturas" at bounding box center [1410, 210] width 39 height 15
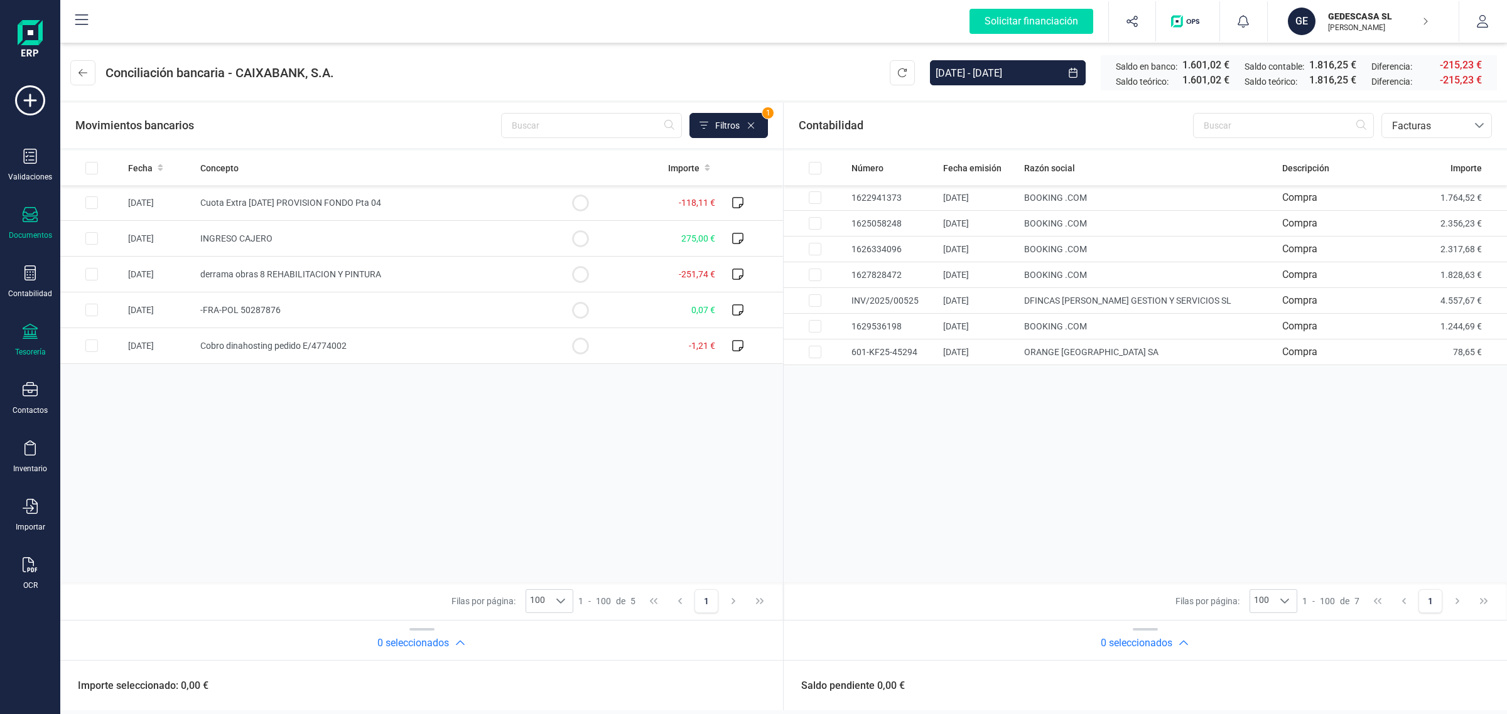
click at [29, 228] on div "Documentos" at bounding box center [30, 223] width 50 height 33
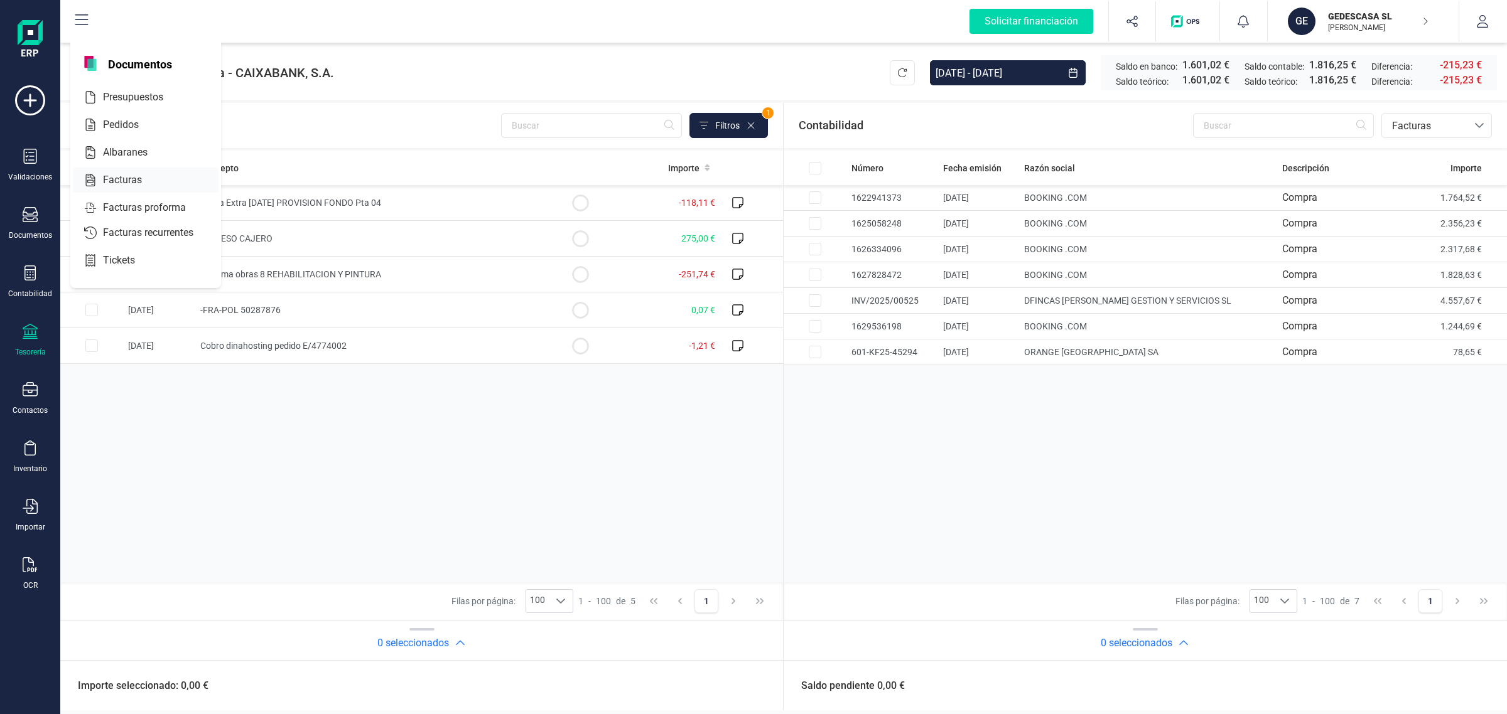
click at [139, 168] on div "Facturas" at bounding box center [146, 180] width 146 height 25
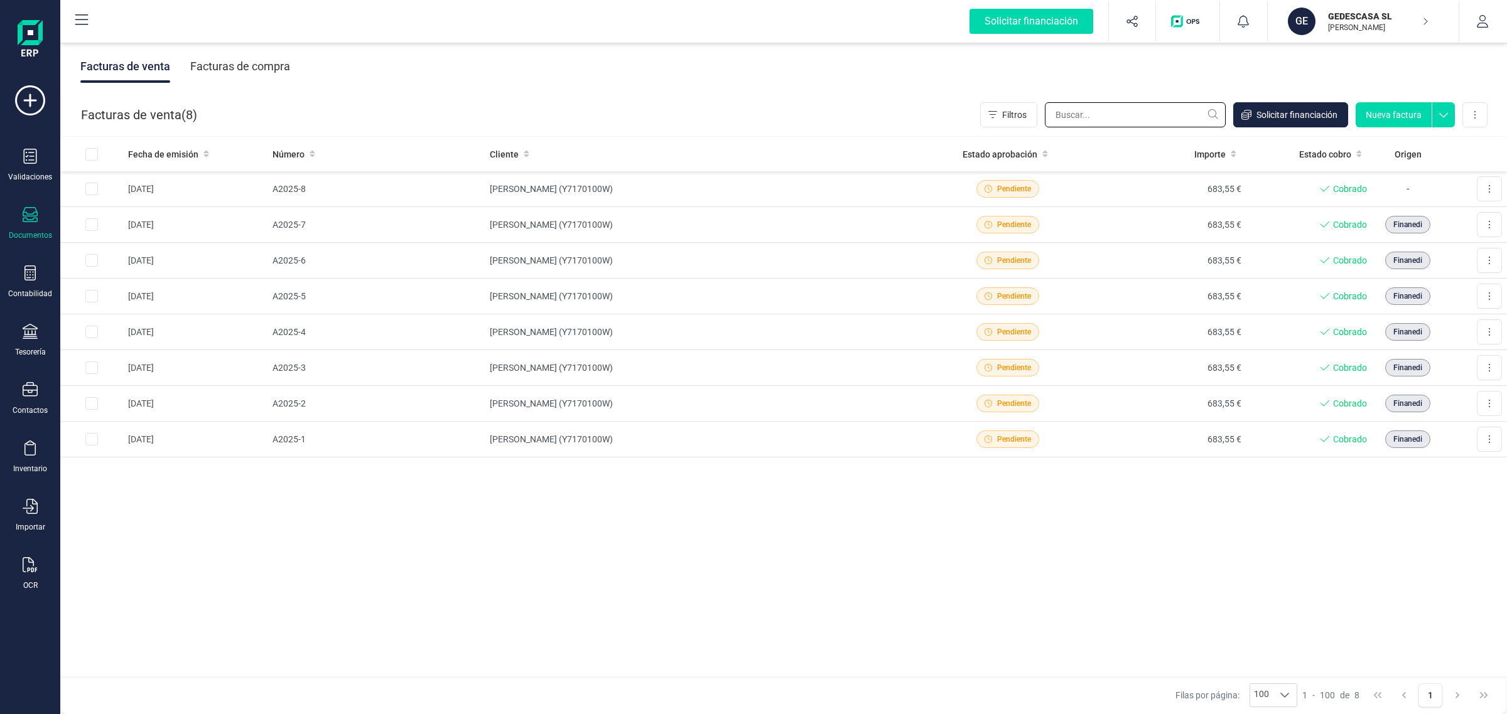
click at [1109, 115] on input "text" at bounding box center [1135, 114] width 181 height 25
click at [234, 55] on div "Facturas de compra" at bounding box center [240, 66] width 100 height 33
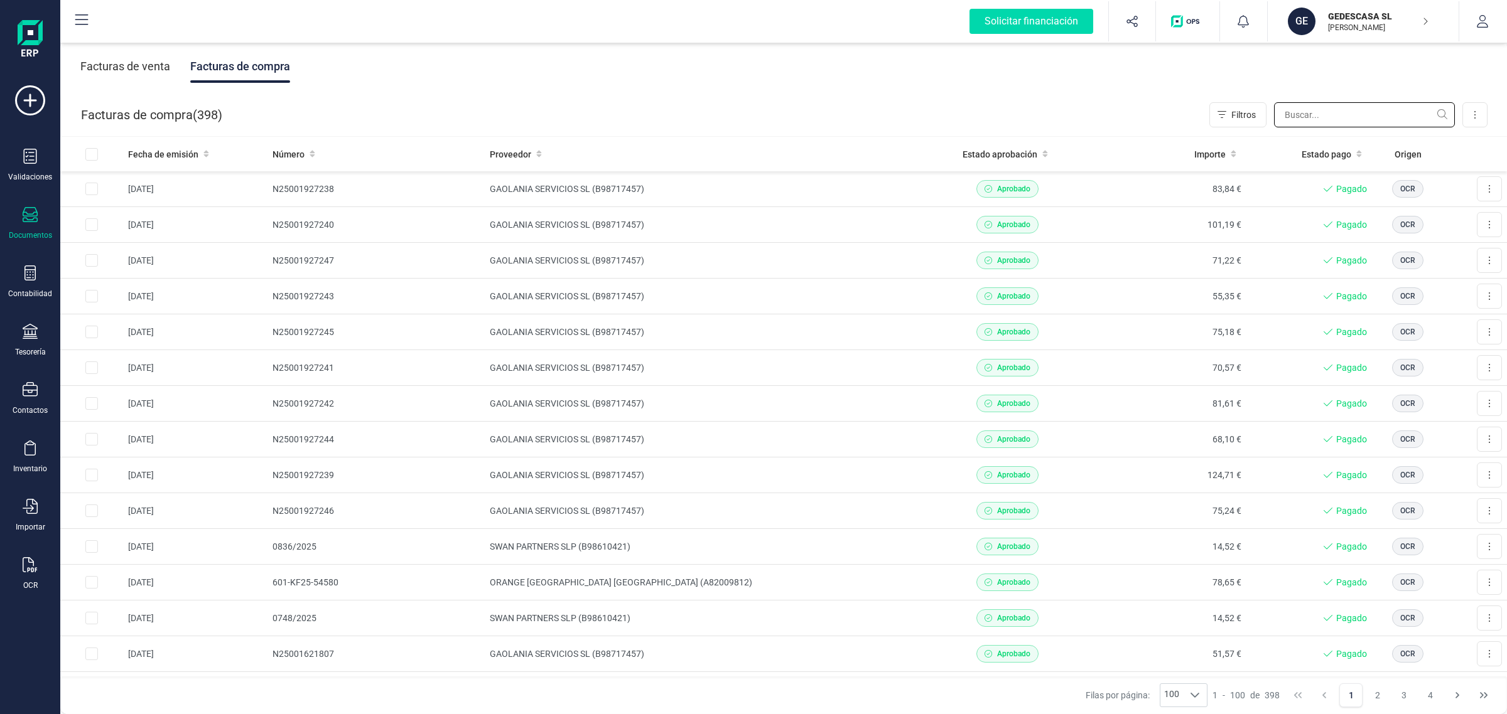
click at [1301, 116] on input "text" at bounding box center [1364, 114] width 181 height 25
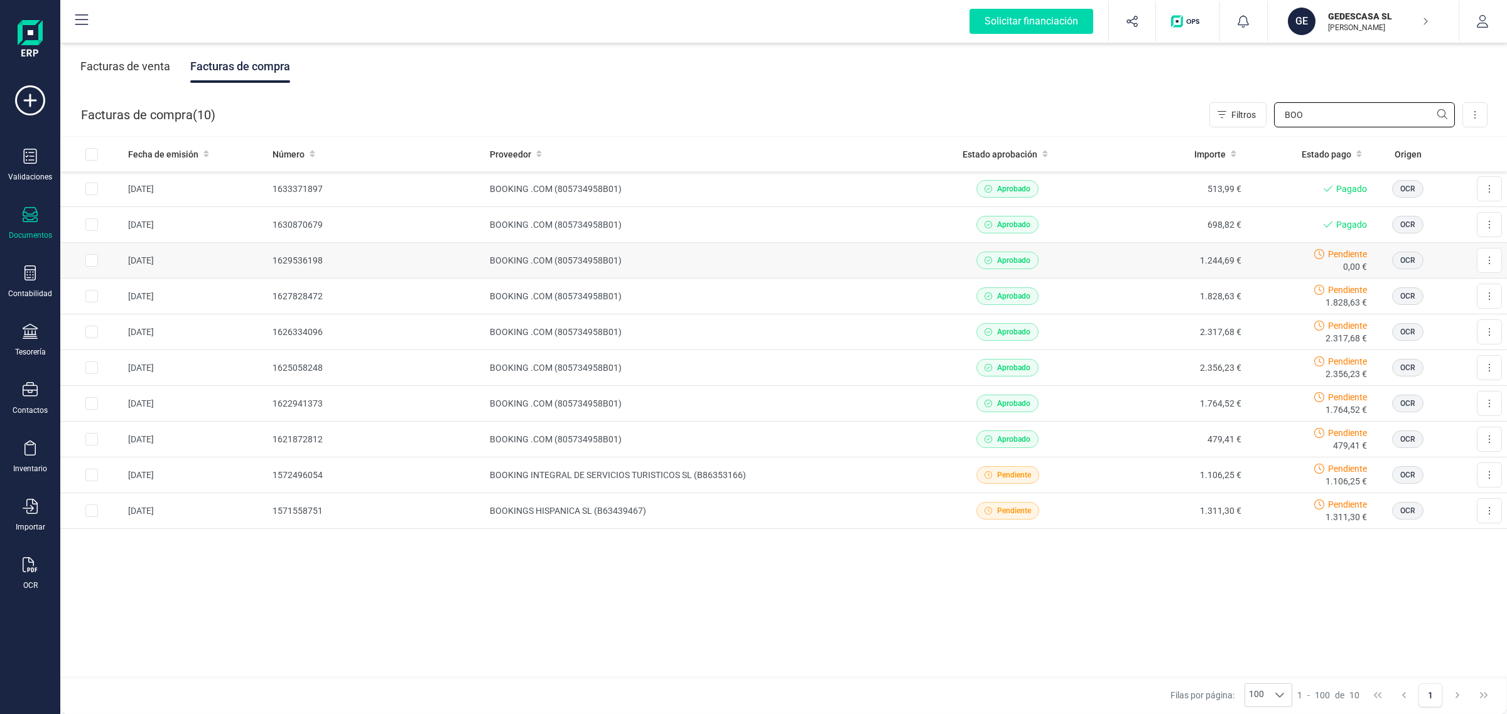
type input "BOO"
click at [1149, 257] on td "1.244,69 €" at bounding box center [1166, 261] width 159 height 36
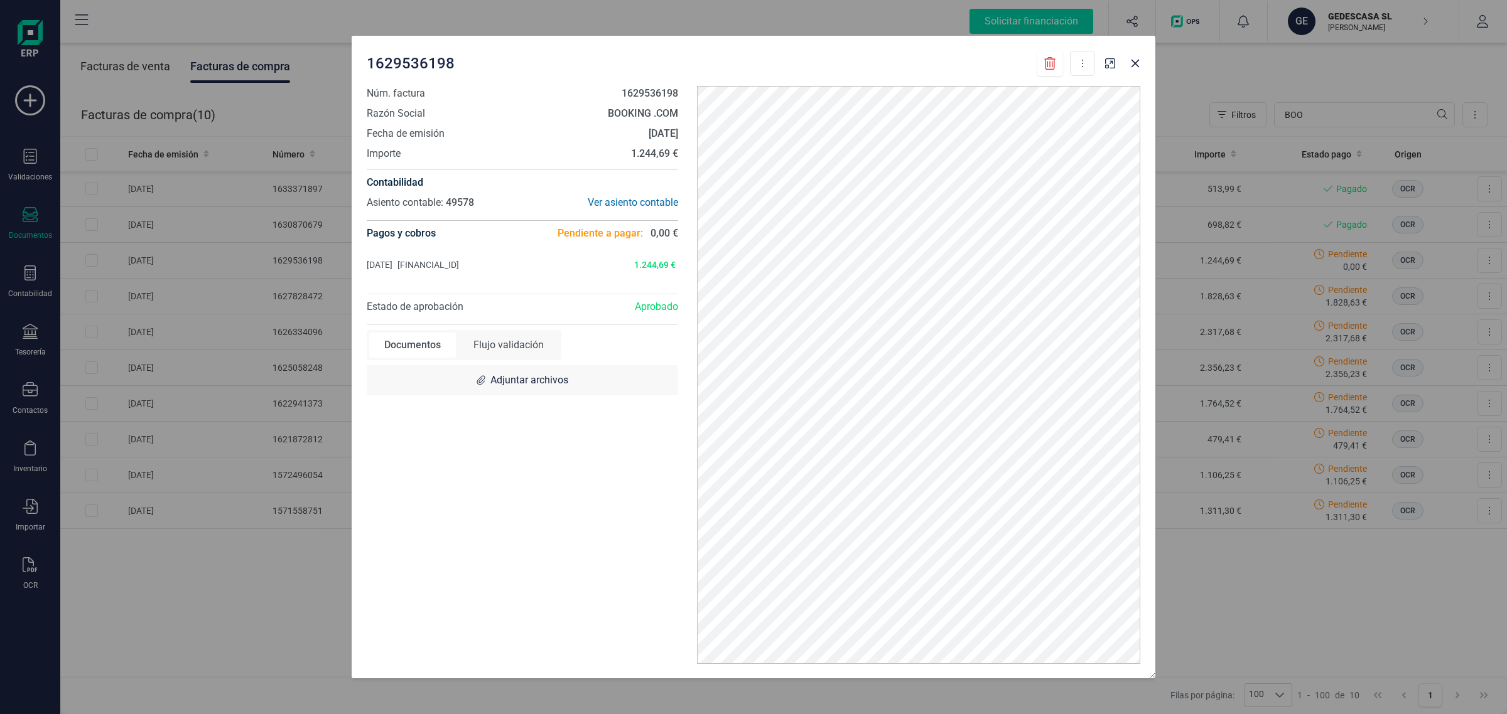
click at [510, 339] on div "Flujo validación" at bounding box center [508, 345] width 100 height 25
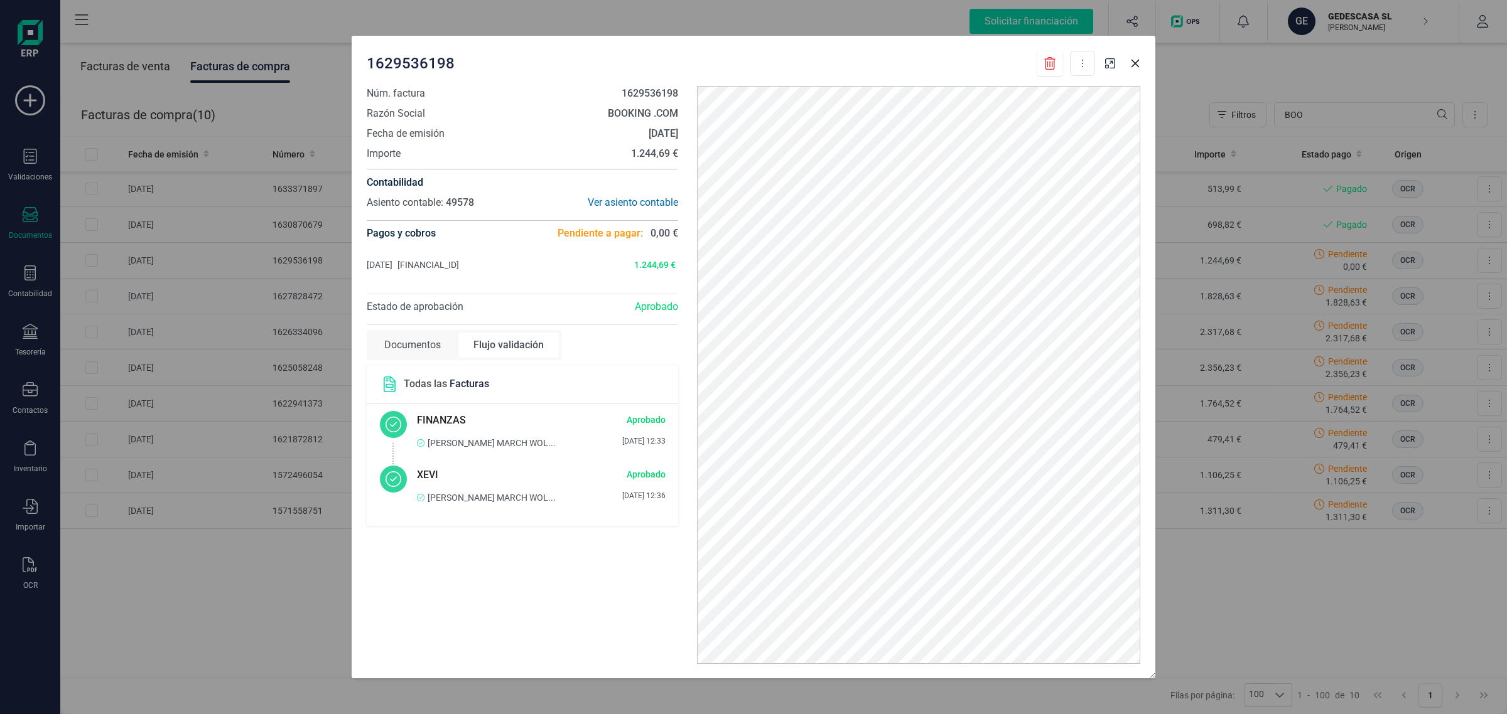
click at [510, 339] on div "Flujo validación" at bounding box center [508, 345] width 100 height 25
click at [522, 346] on div "Flujo validación" at bounding box center [508, 345] width 100 height 25
click at [483, 276] on div "Pagos y cobros Pendiente a pagar: 0,00 € [DATE] [FINANCIAL_ID] 1.244,69 € Añadir" at bounding box center [522, 251] width 311 height 63
click at [1137, 60] on icon "button" at bounding box center [1135, 63] width 10 height 10
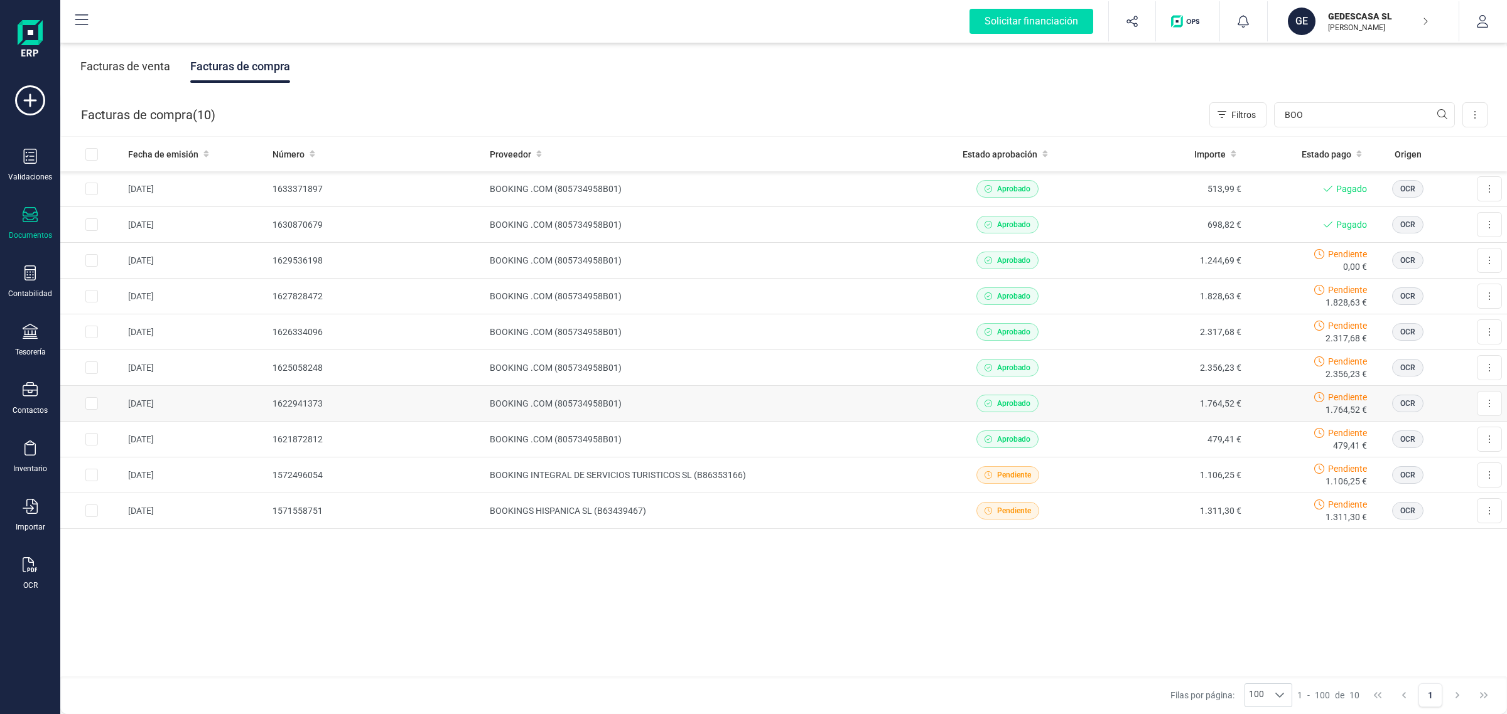
click at [371, 405] on td "1622941373" at bounding box center [375, 404] width 217 height 36
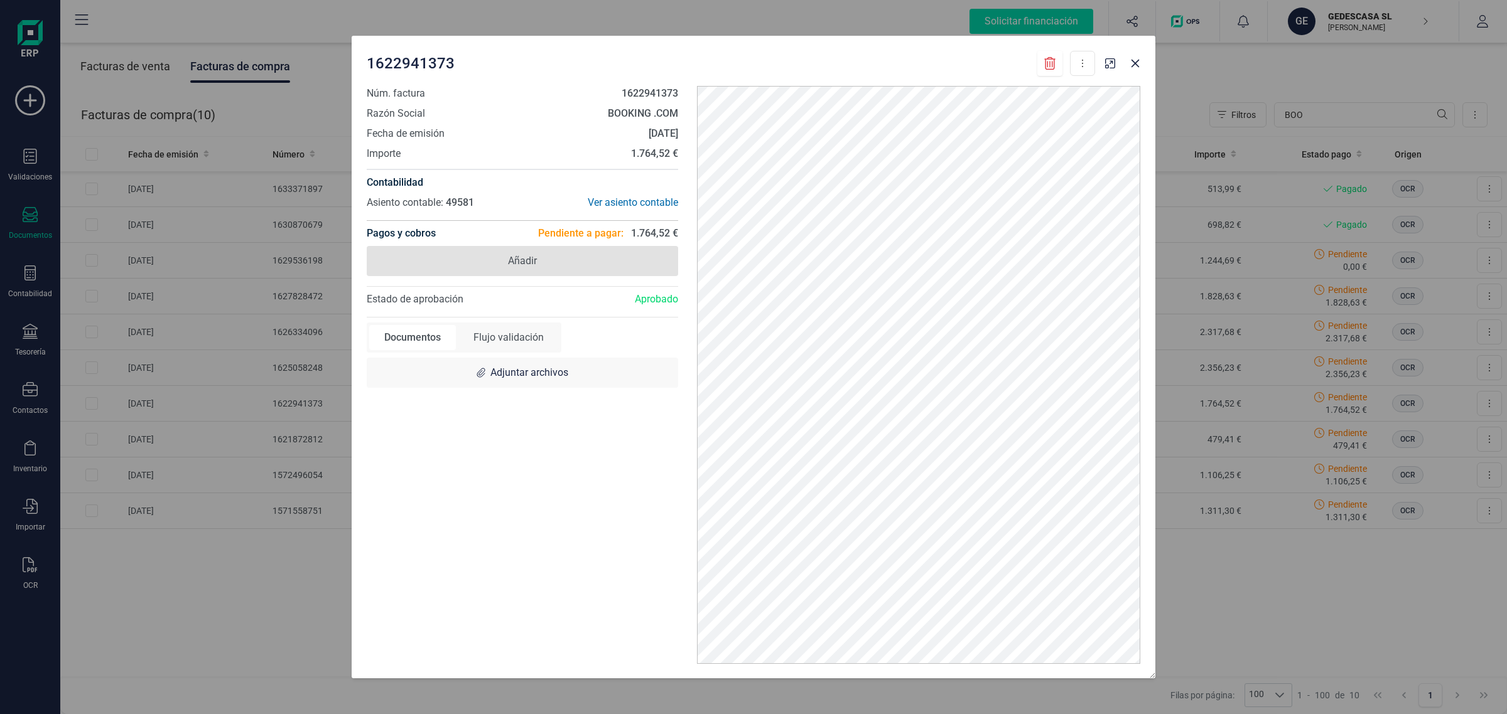
click at [513, 259] on span "Añadir" at bounding box center [522, 261] width 29 height 15
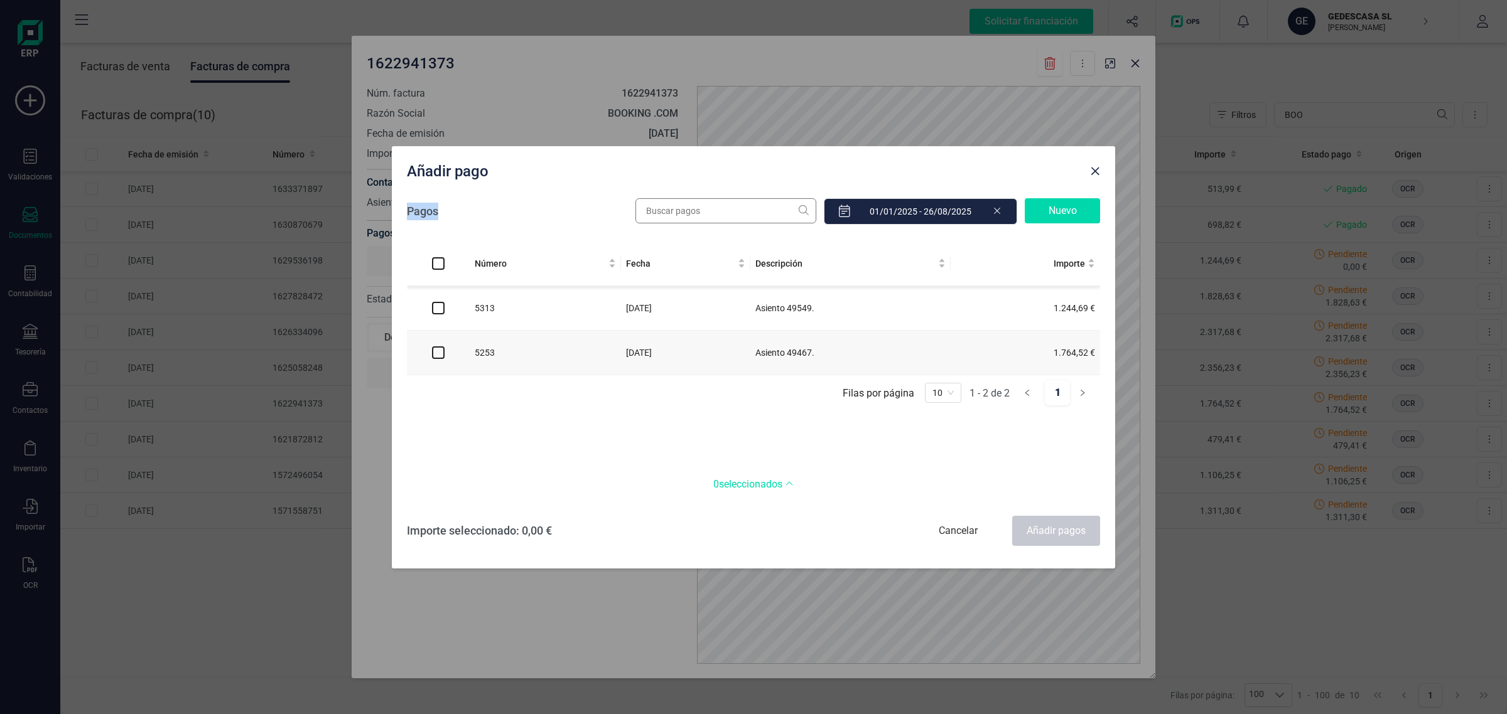
drag, startPoint x: 741, startPoint y: 161, endPoint x: 738, endPoint y: 198, distance: 37.2
click at [732, 214] on div "Añadir pago Pagos Nuevo Número Fecha Descripción Importe 5313 [DATE] [GEOGRAPHI…" at bounding box center [753, 357] width 723 height 423
click at [438, 355] on input "checkbox" at bounding box center [438, 353] width 13 height 13
checkbox input "true"
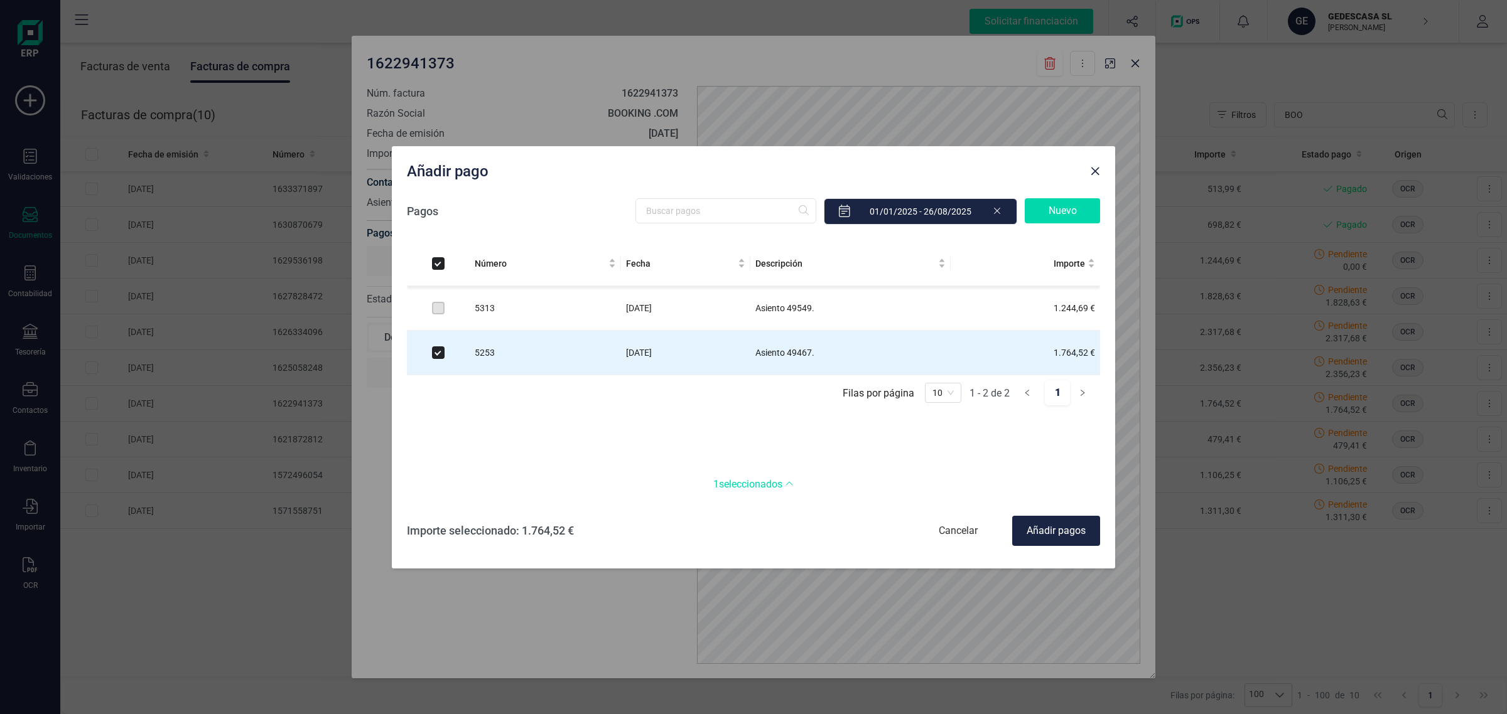
click at [1048, 522] on div "Añadir pagos" at bounding box center [1056, 531] width 88 height 30
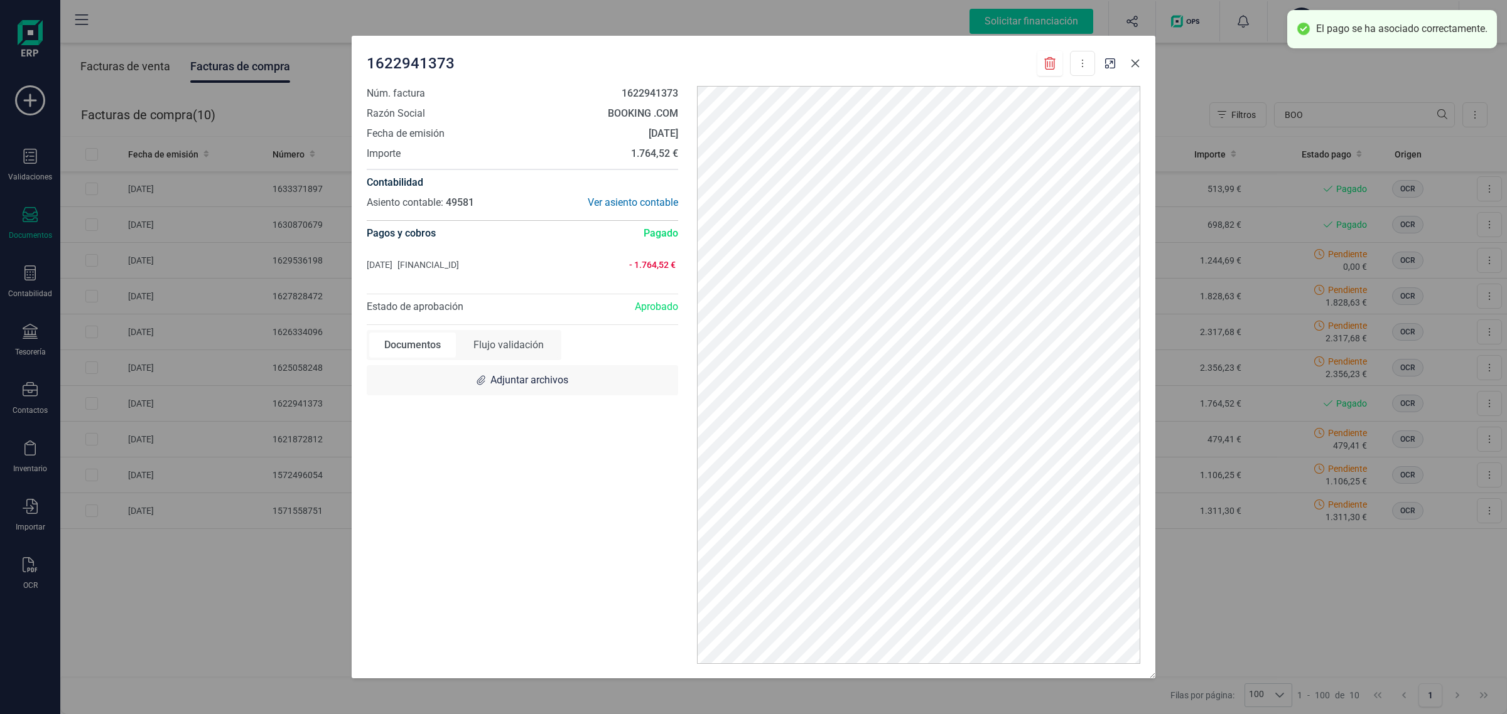
click at [1140, 62] on button "button" at bounding box center [1135, 63] width 20 height 20
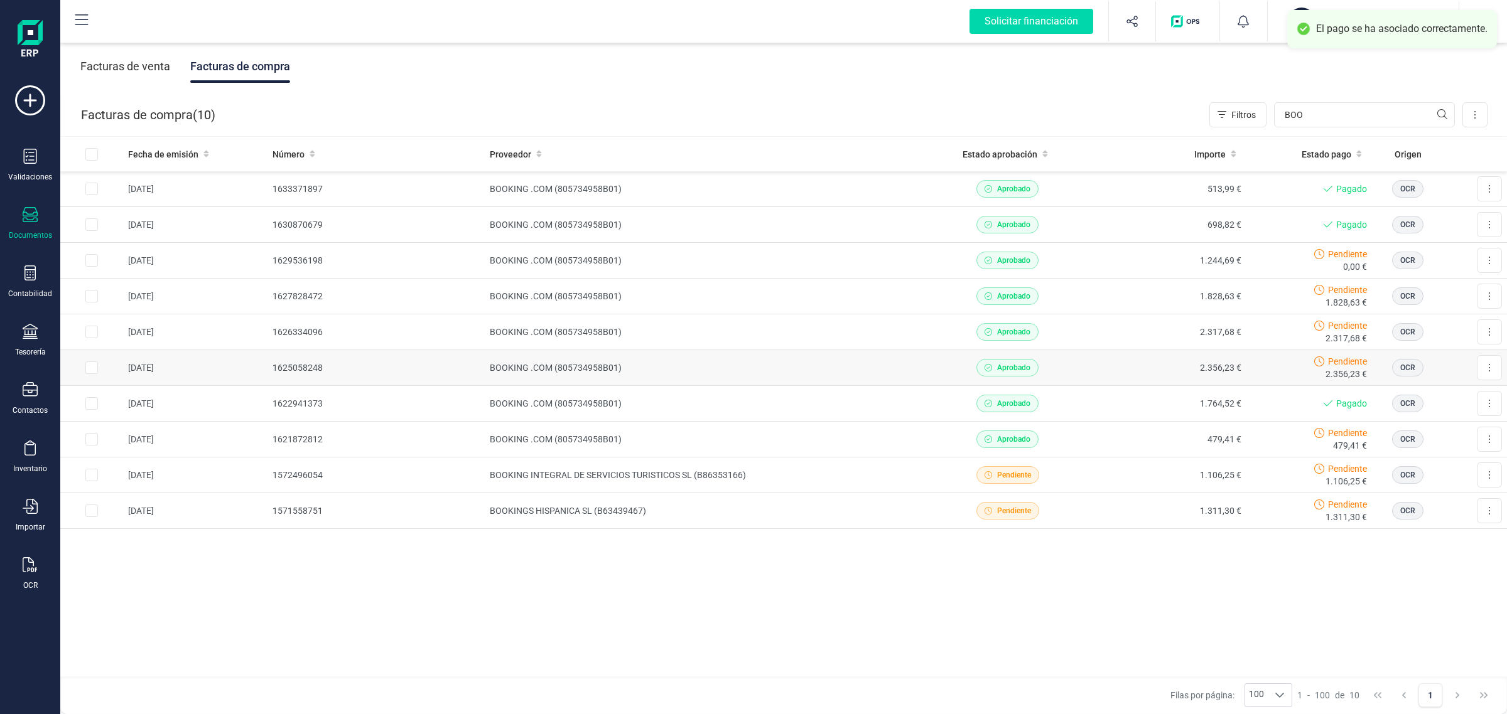
click at [680, 365] on td "BOOKING .COM (805734958B01)" at bounding box center [706, 368] width 443 height 36
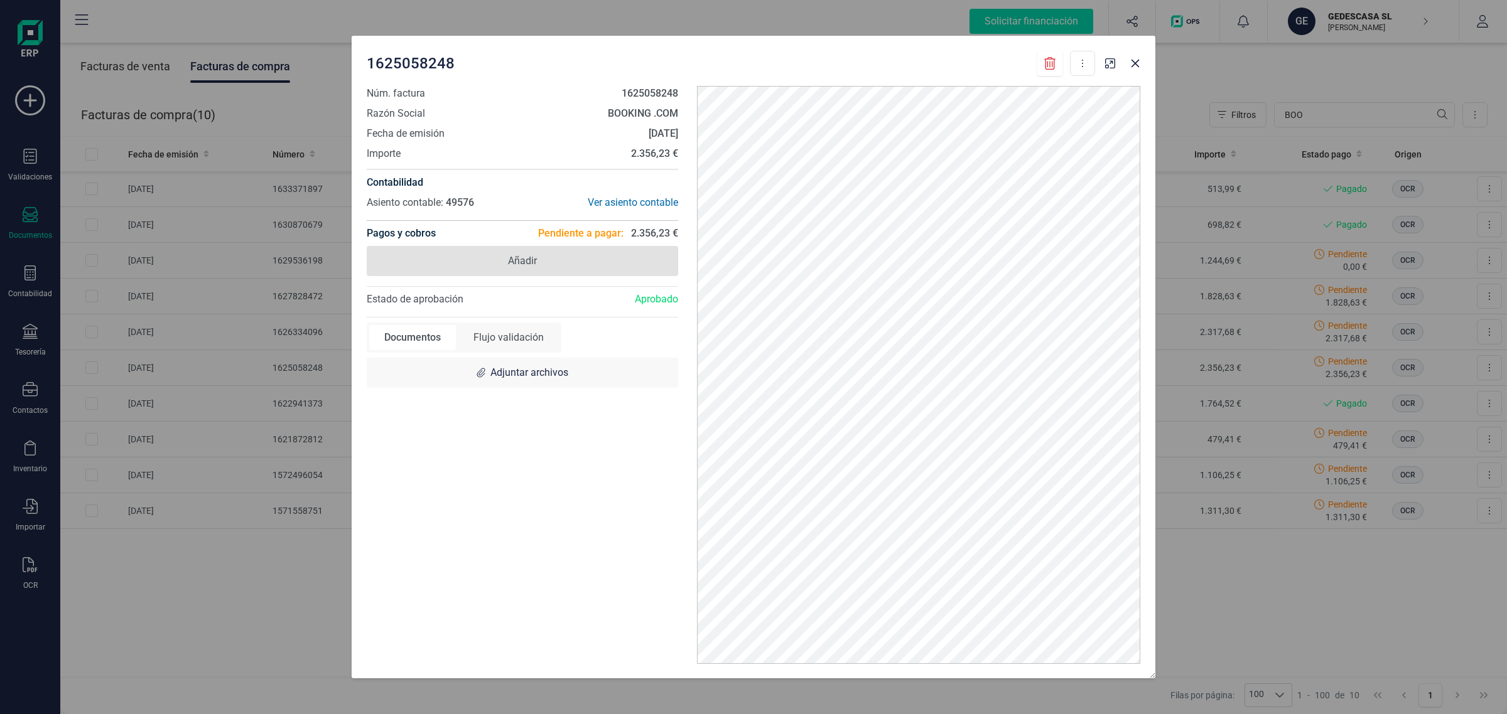
click at [529, 262] on span "Añadir" at bounding box center [522, 261] width 29 height 15
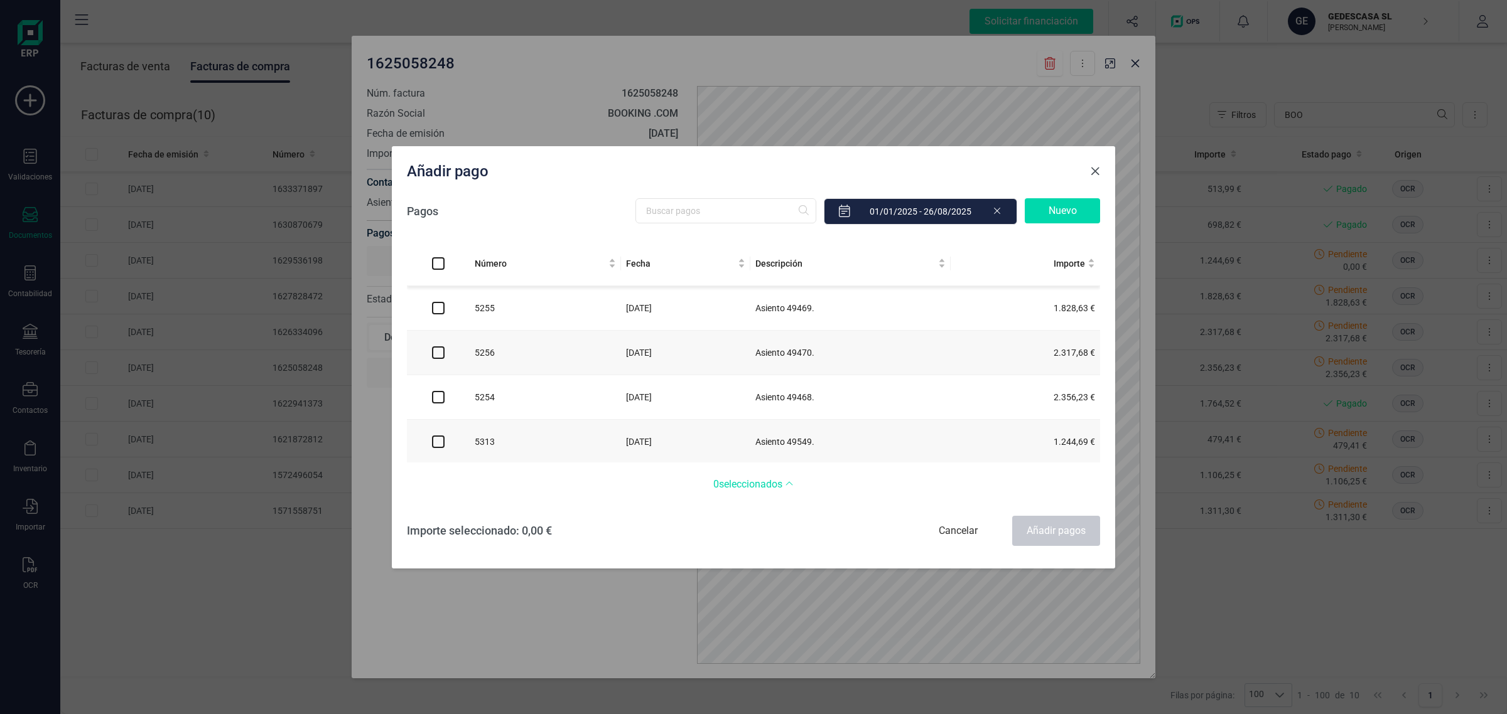
click at [1099, 167] on span "Close" at bounding box center [1095, 171] width 10 height 10
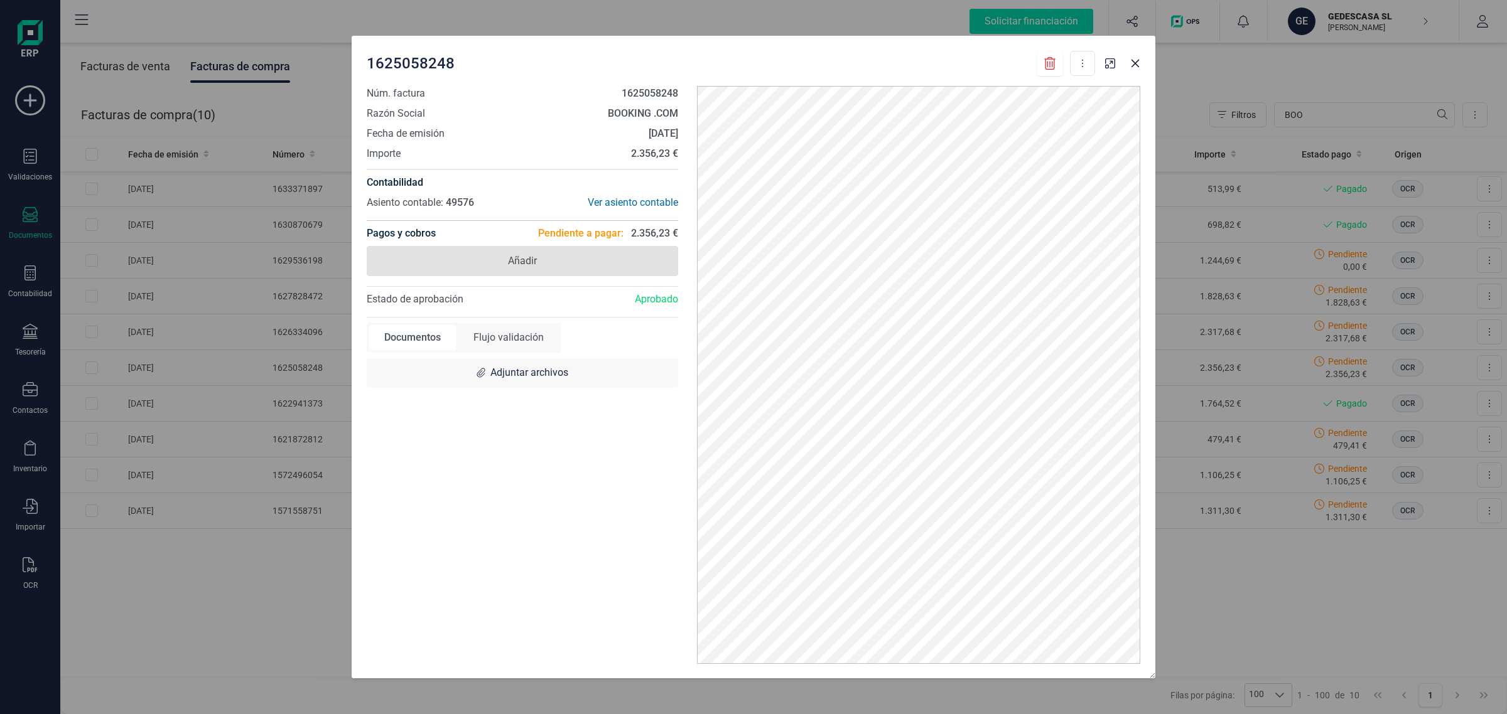
click at [521, 261] on span "Añadir" at bounding box center [522, 261] width 29 height 15
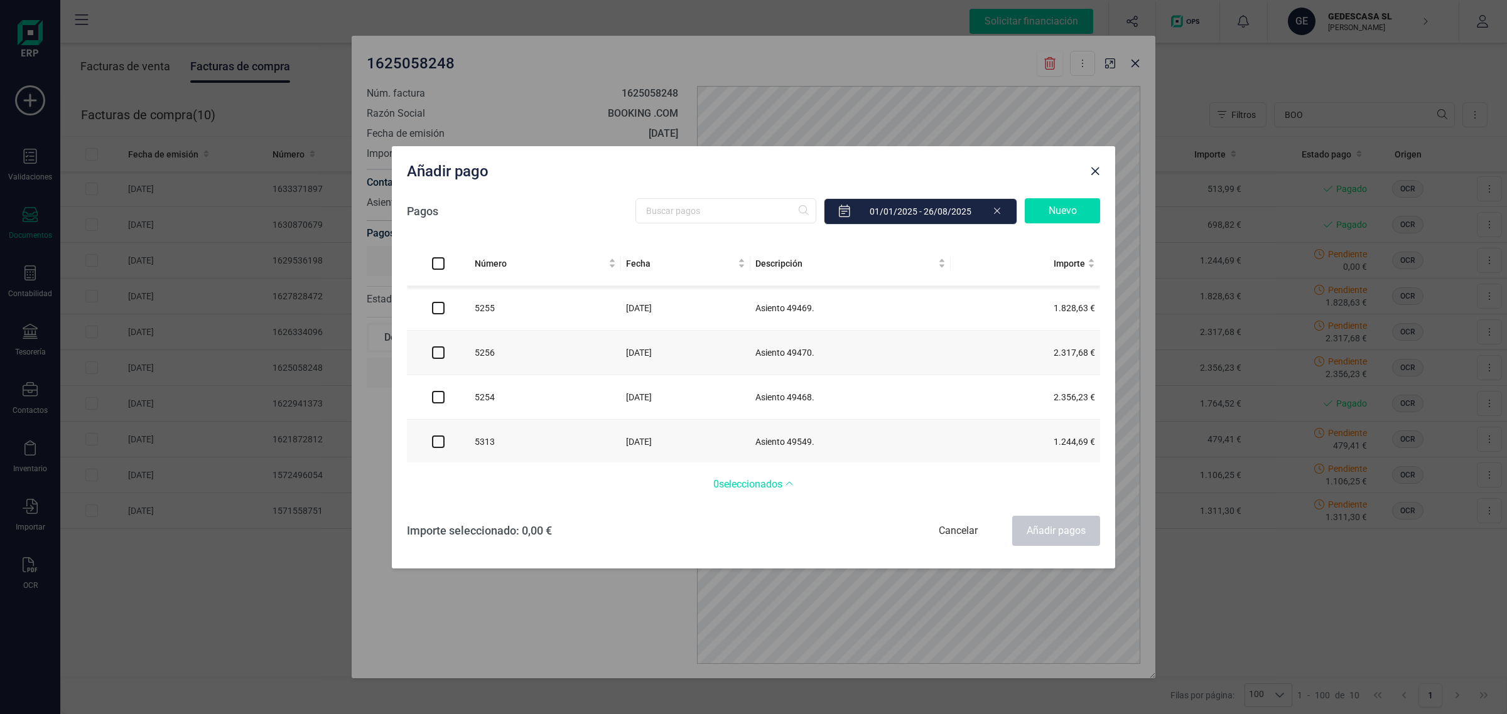
click at [439, 397] on input "checkbox" at bounding box center [438, 397] width 13 height 13
checkbox input "true"
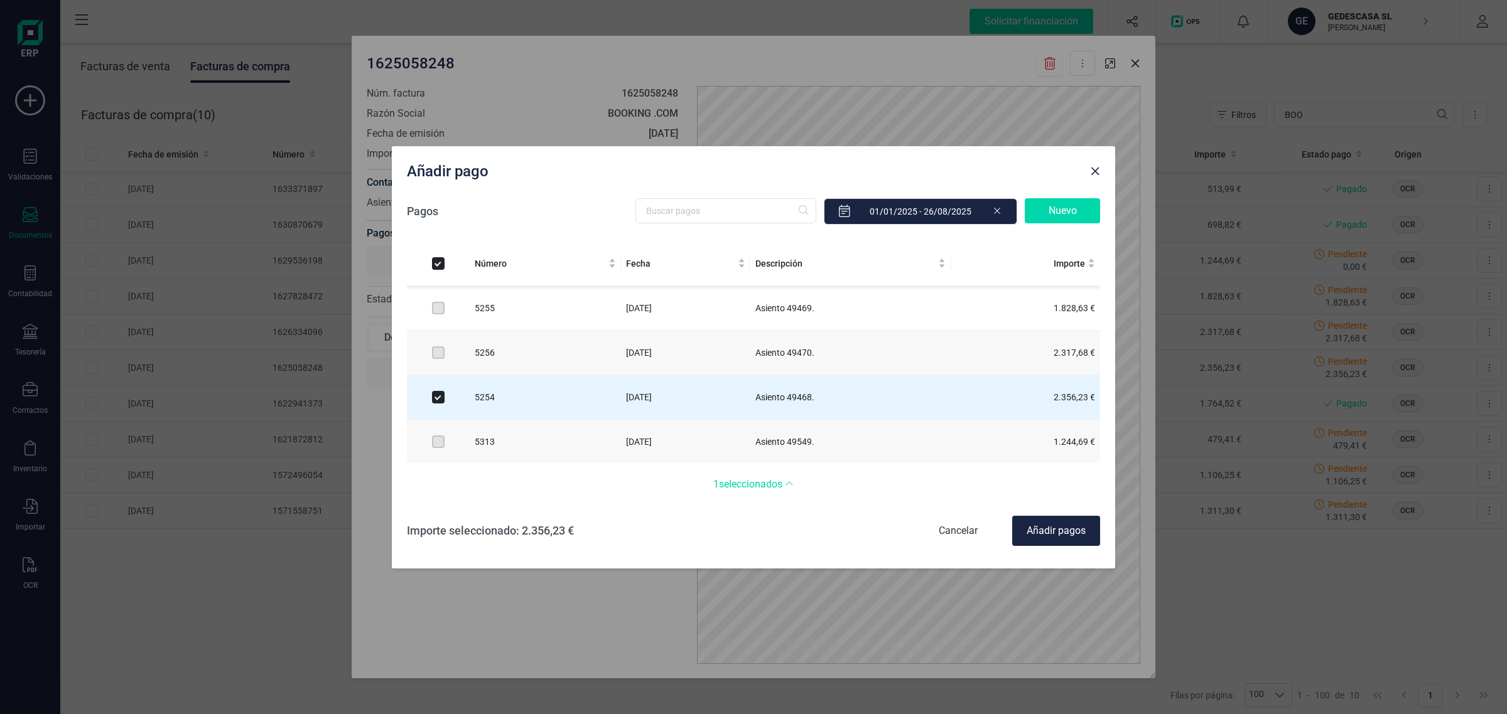
click at [1040, 530] on div "Añadir pagos" at bounding box center [1056, 531] width 88 height 30
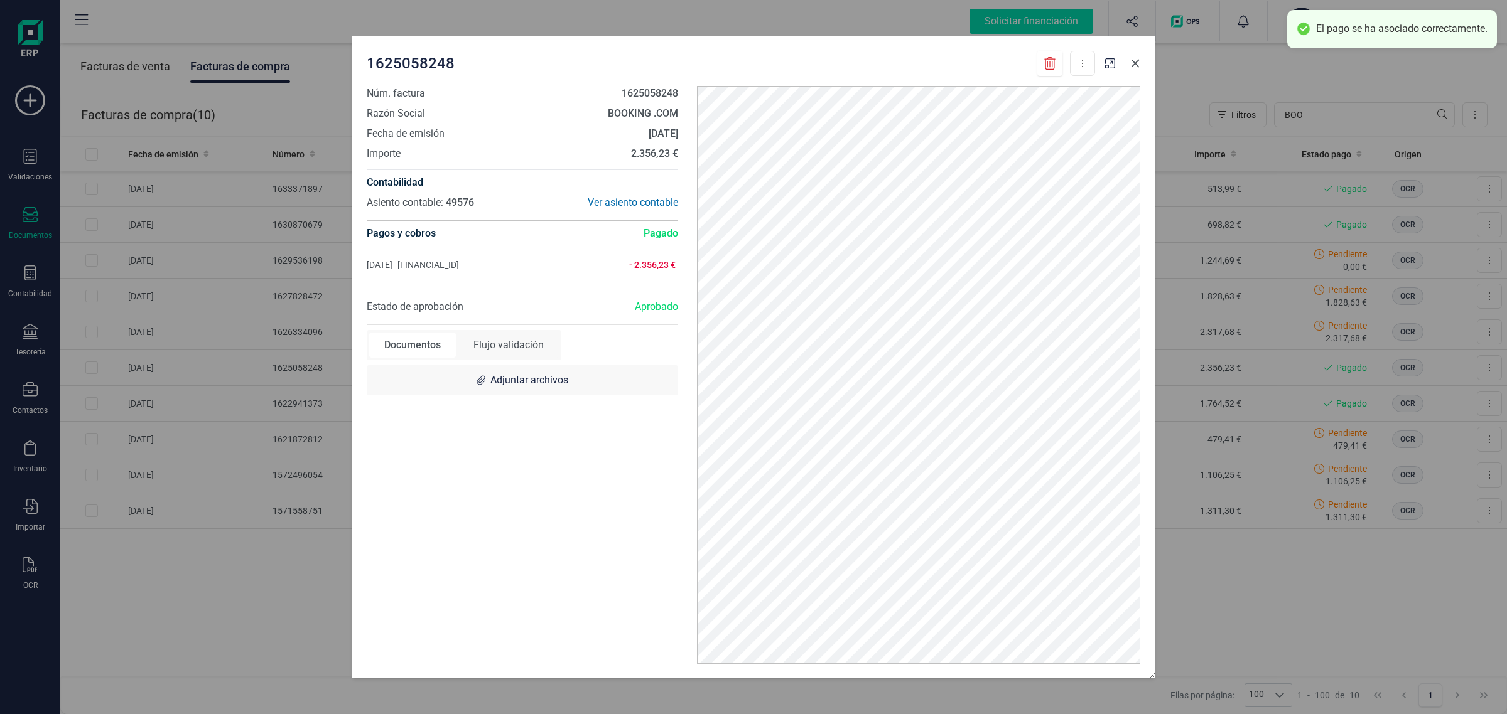
click at [1131, 68] on icon "button" at bounding box center [1135, 63] width 10 height 10
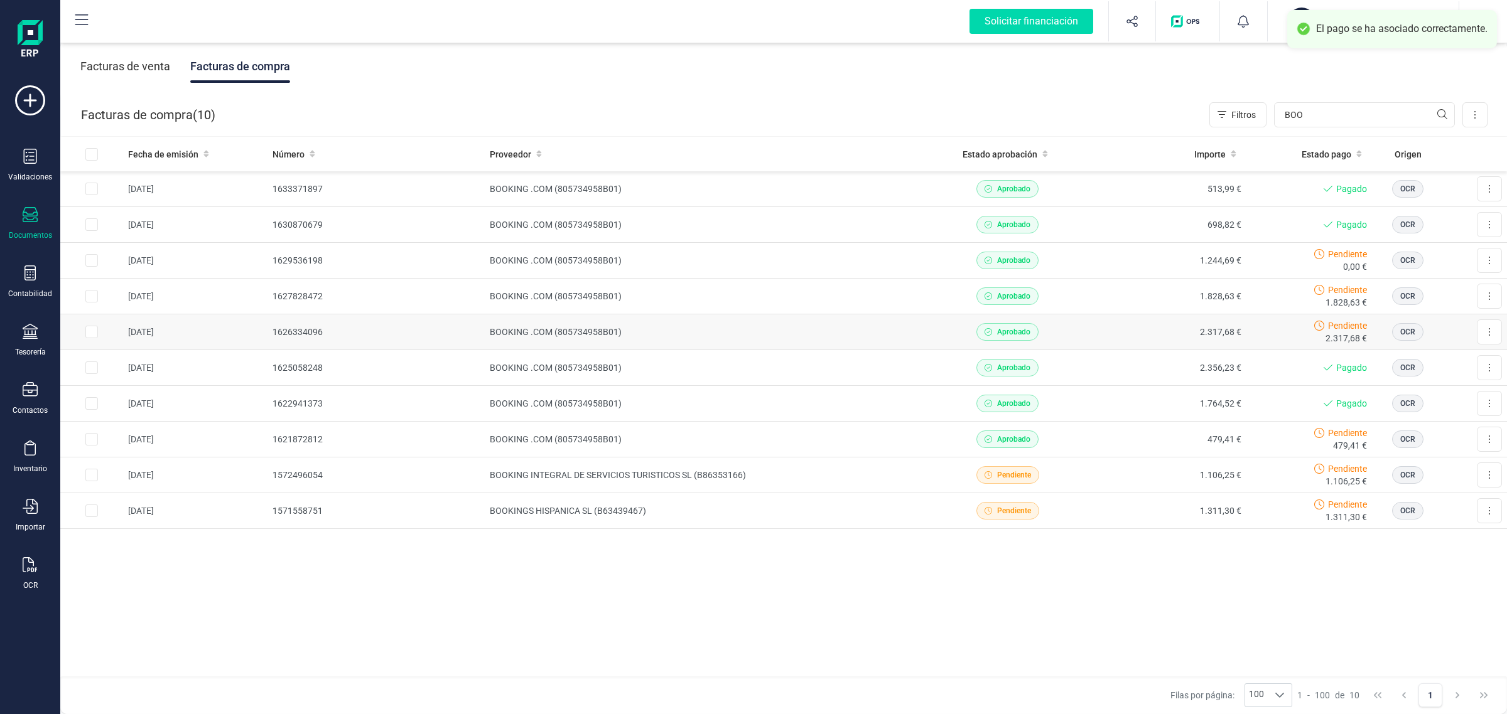
click at [903, 330] on td "BOOKING .COM (805734958B01)" at bounding box center [706, 333] width 443 height 36
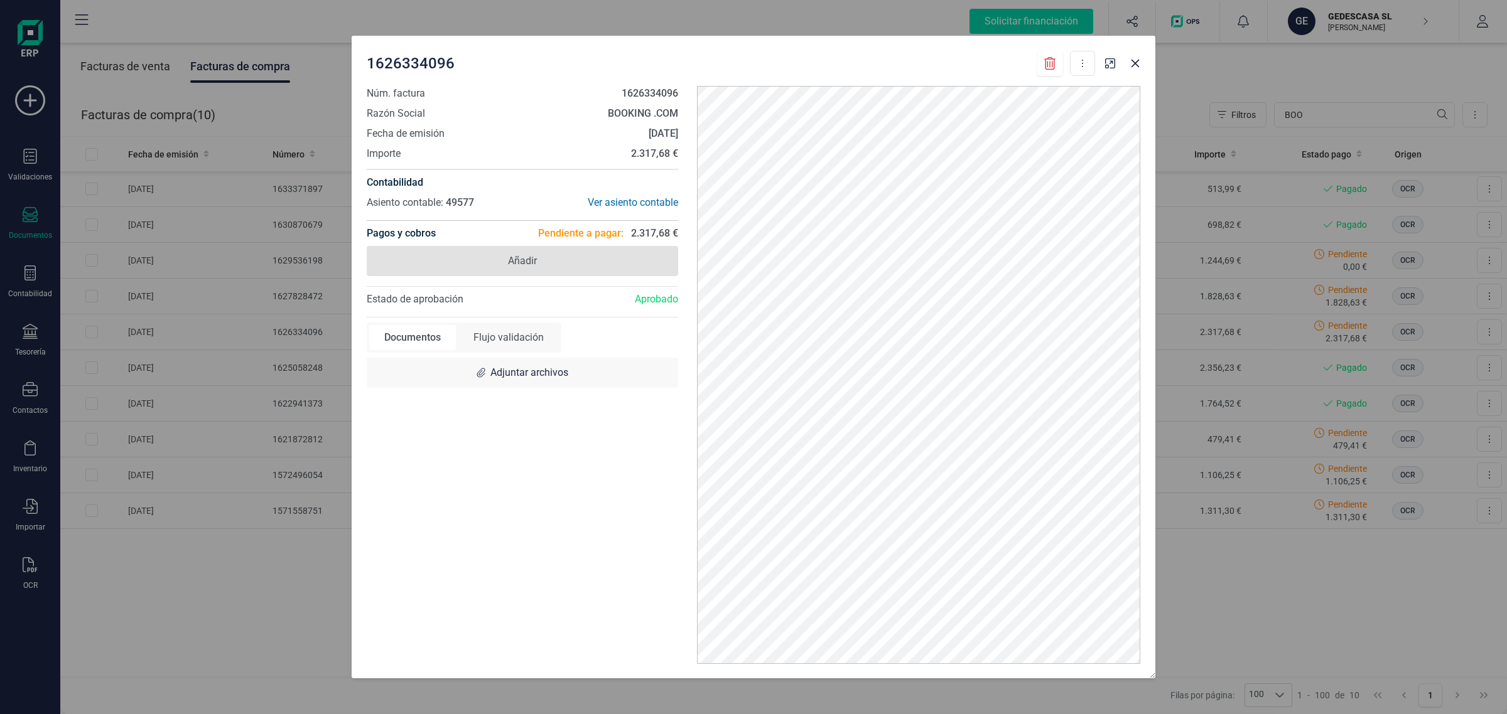
click at [523, 271] on span "Añadir" at bounding box center [522, 261] width 311 height 30
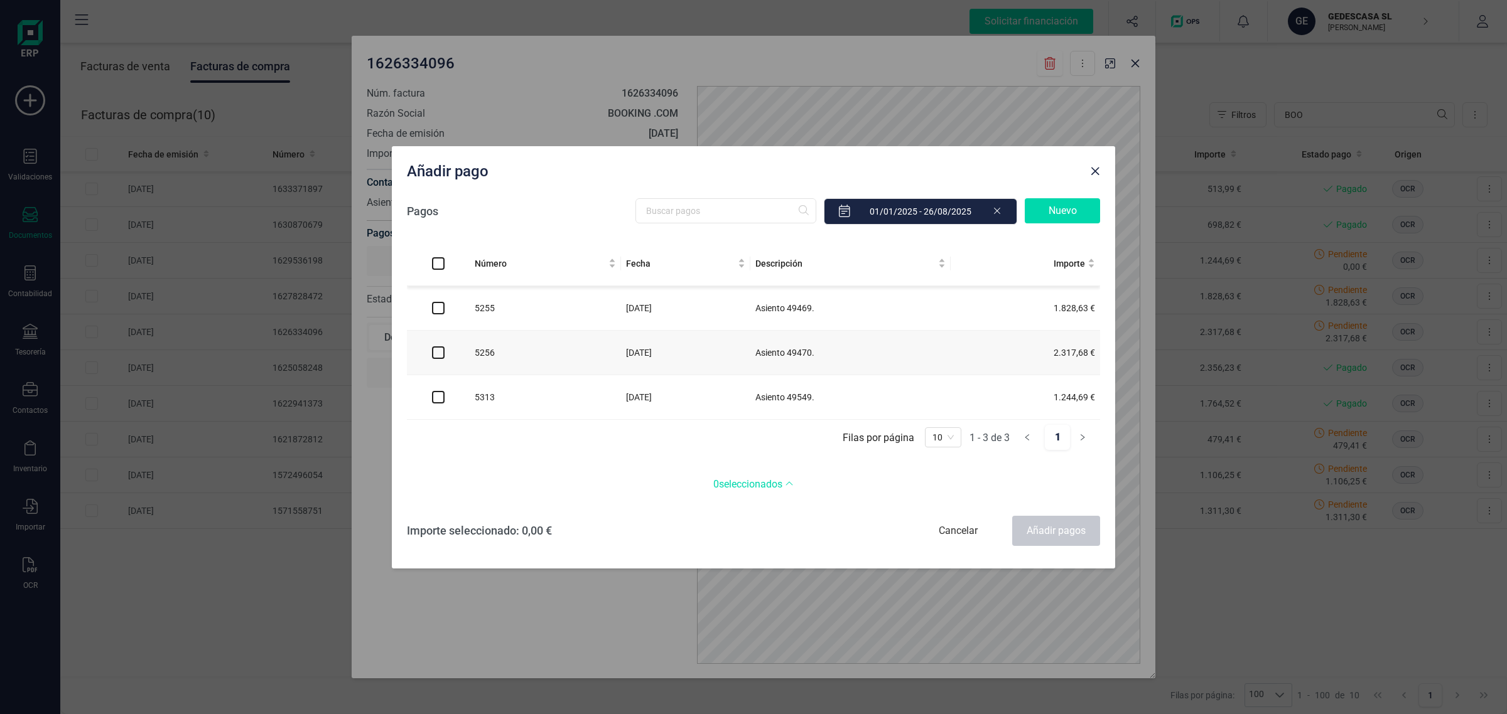
click at [441, 353] on input "checkbox" at bounding box center [438, 353] width 13 height 13
checkbox input "true"
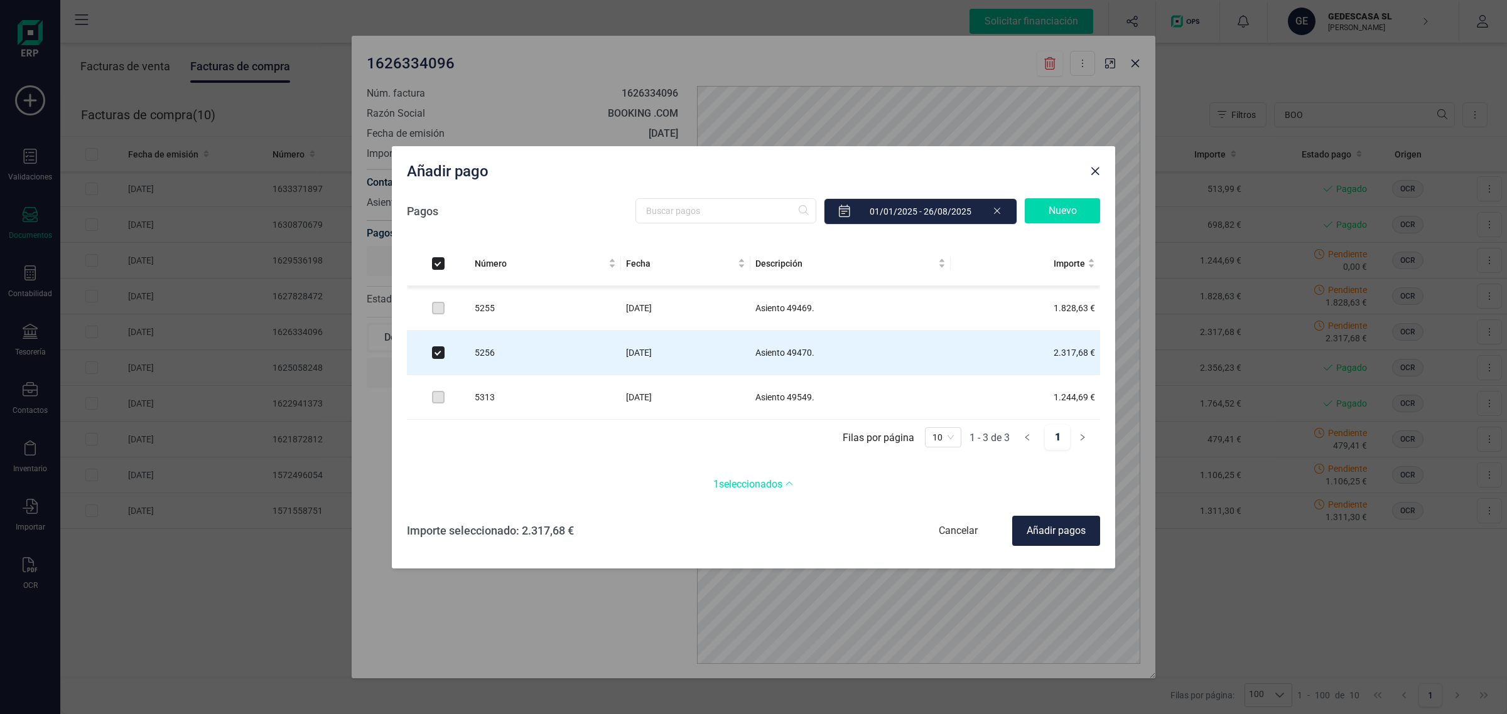
click at [1031, 525] on div "Añadir pagos" at bounding box center [1056, 531] width 88 height 30
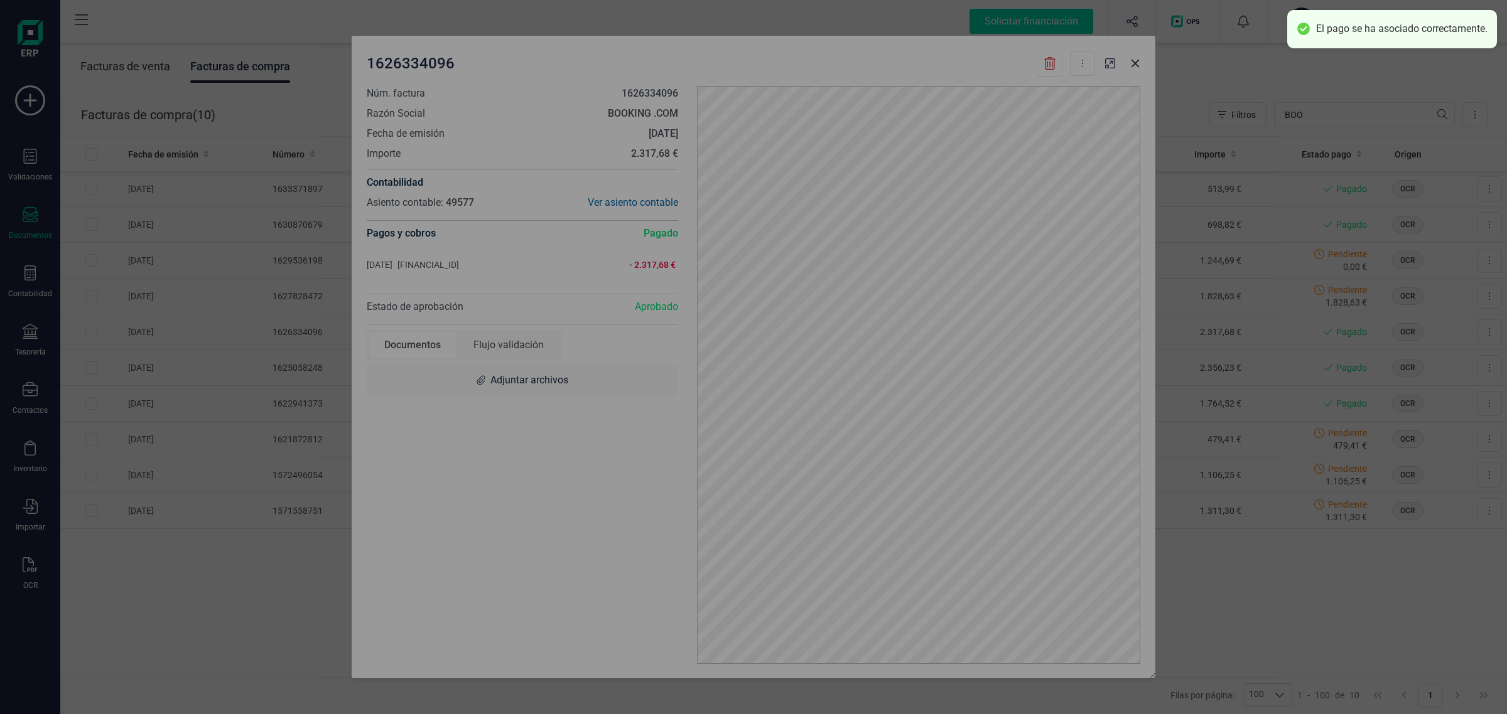
checkbox input "false"
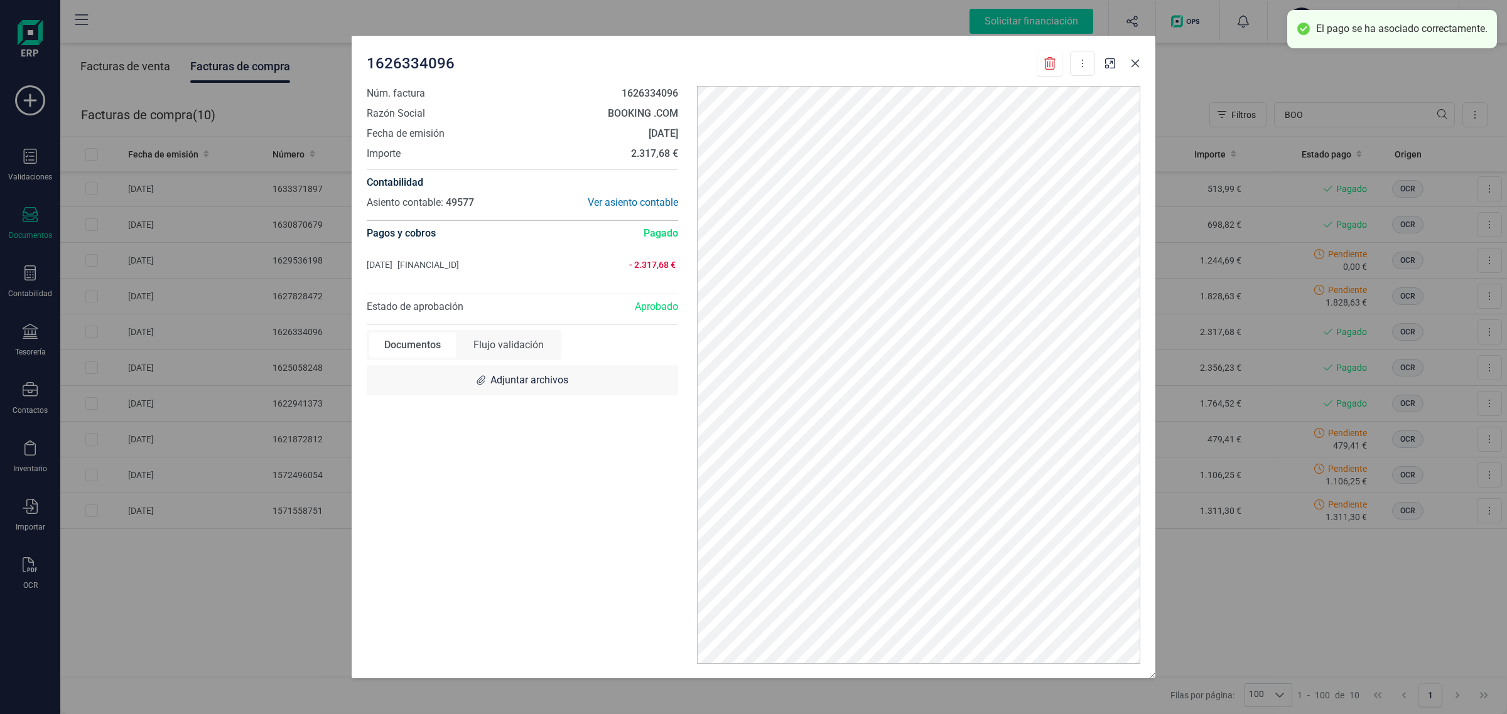
click at [1133, 67] on icon "button" at bounding box center [1135, 63] width 10 height 10
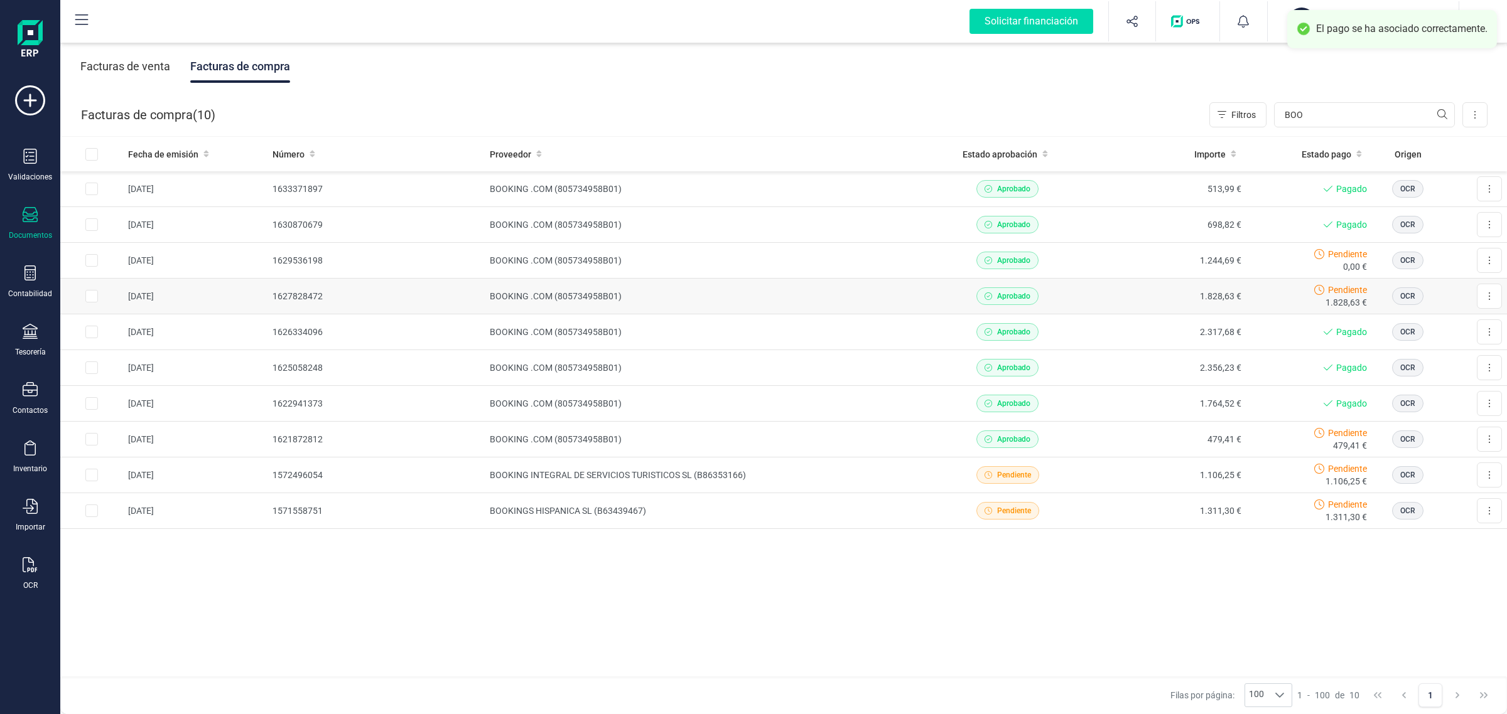
click at [813, 297] on td "BOOKING .COM (805734958B01)" at bounding box center [706, 297] width 443 height 36
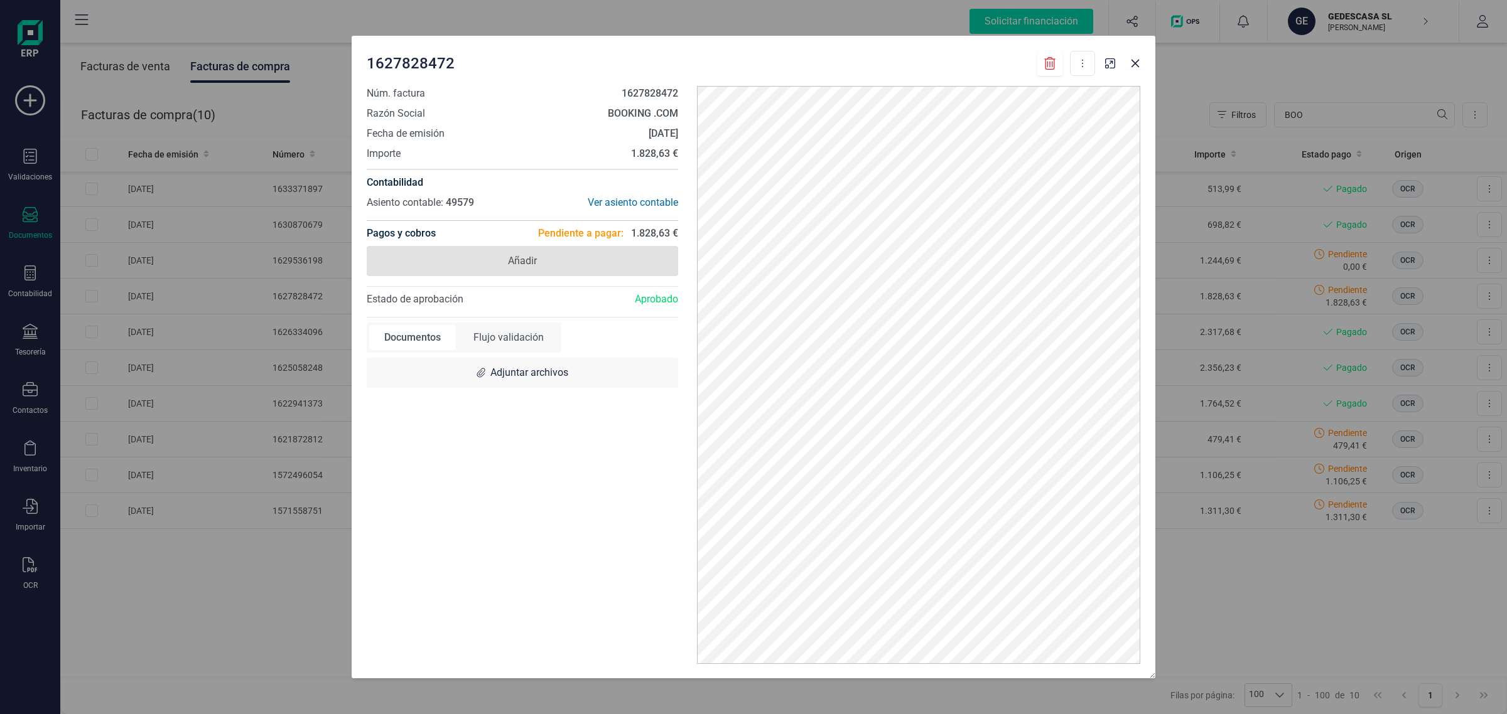
click at [539, 259] on span "Añadir" at bounding box center [522, 261] width 311 height 30
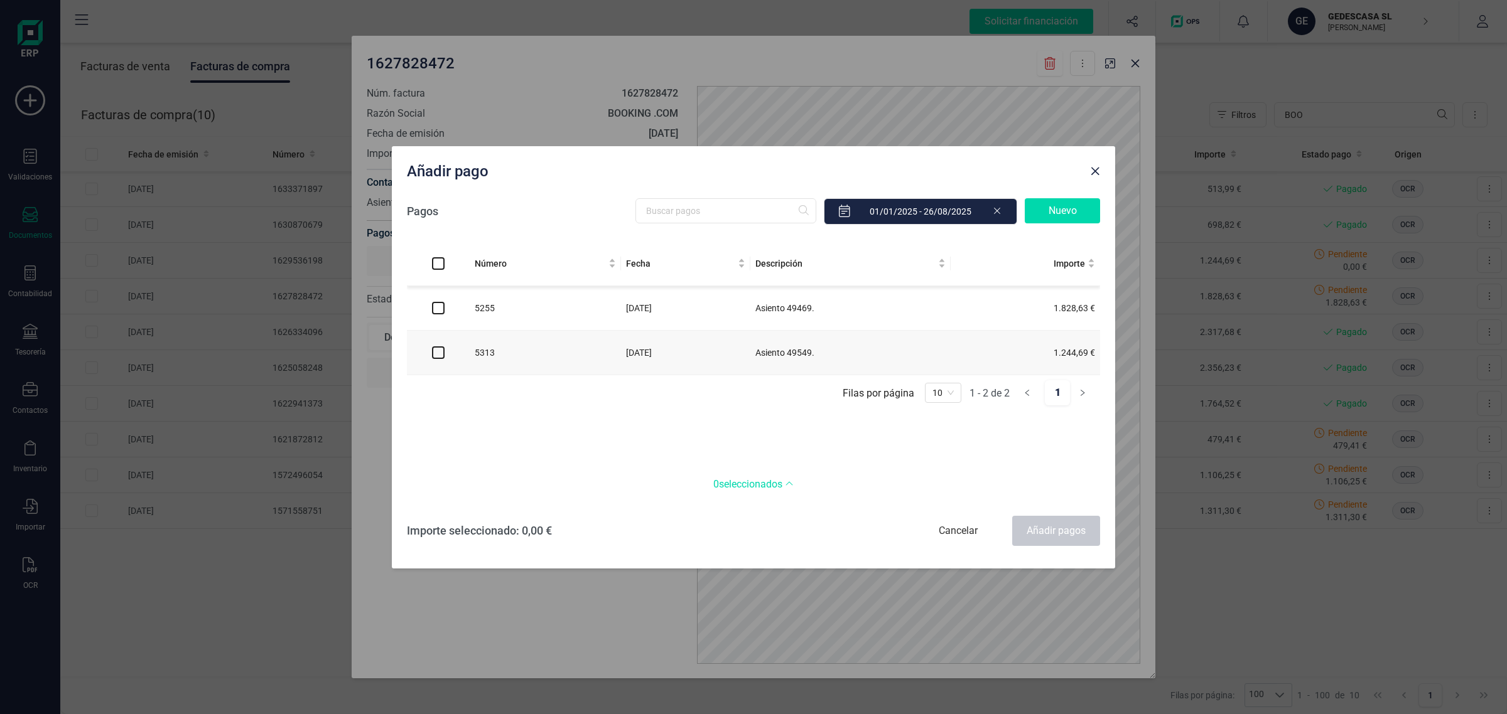
click at [433, 312] on input "checkbox" at bounding box center [438, 308] width 13 height 13
checkbox input "true"
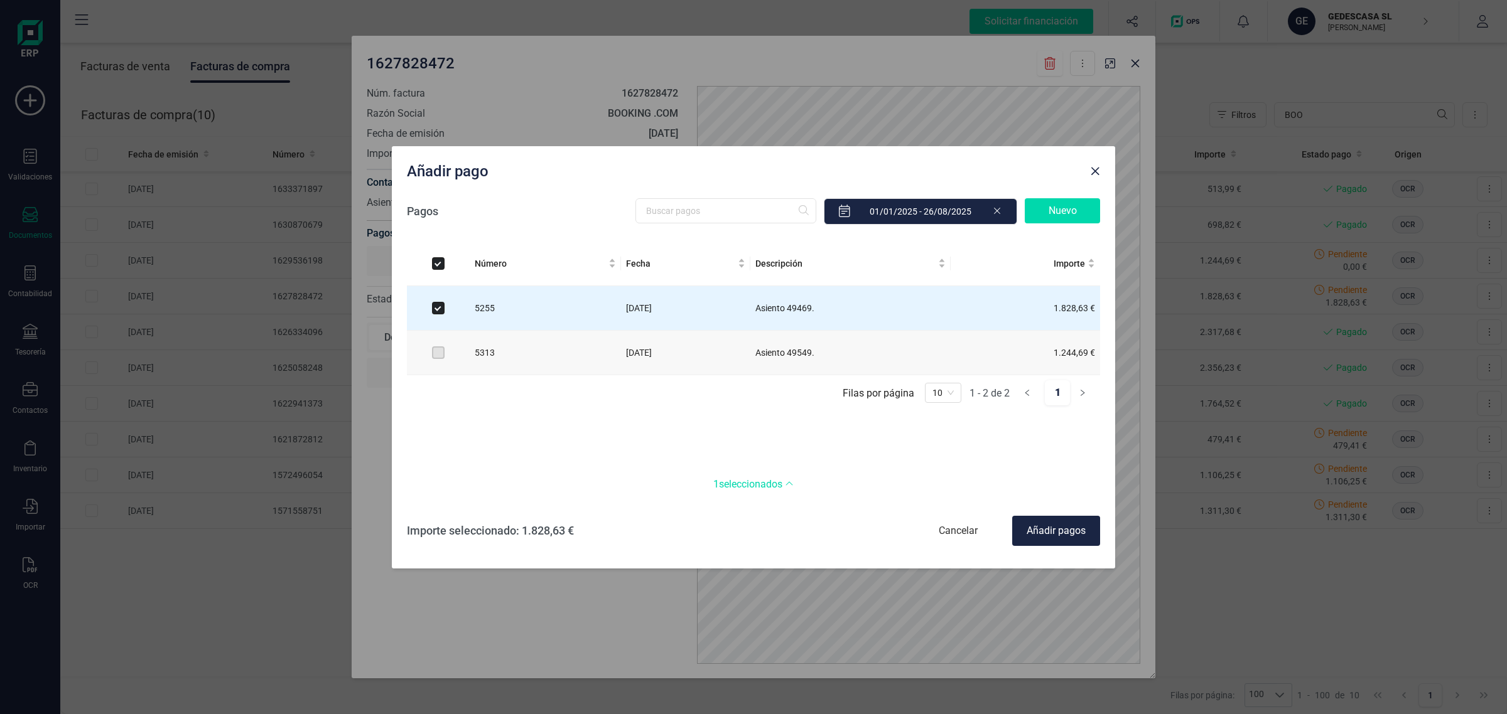
click at [1062, 527] on div "Añadir pagos" at bounding box center [1056, 531] width 88 height 30
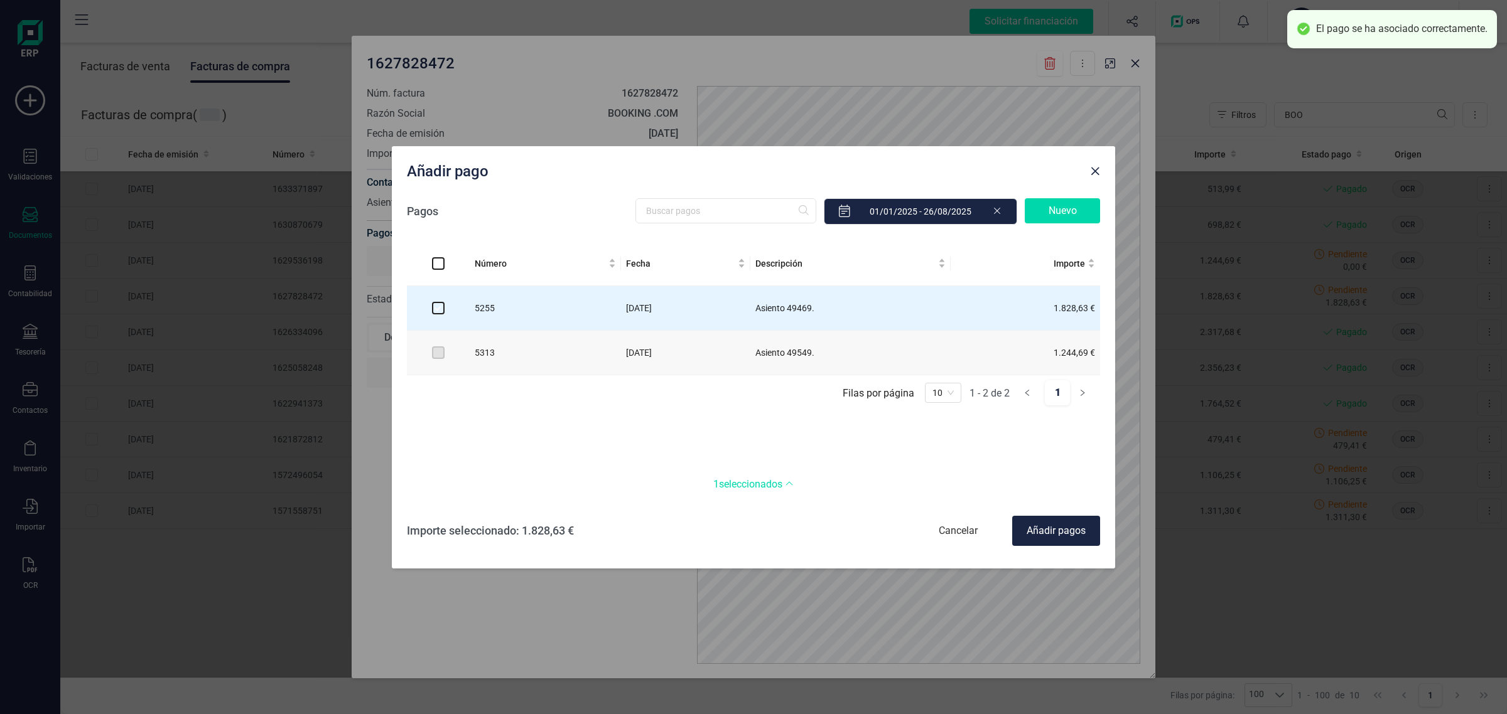
checkbox input "false"
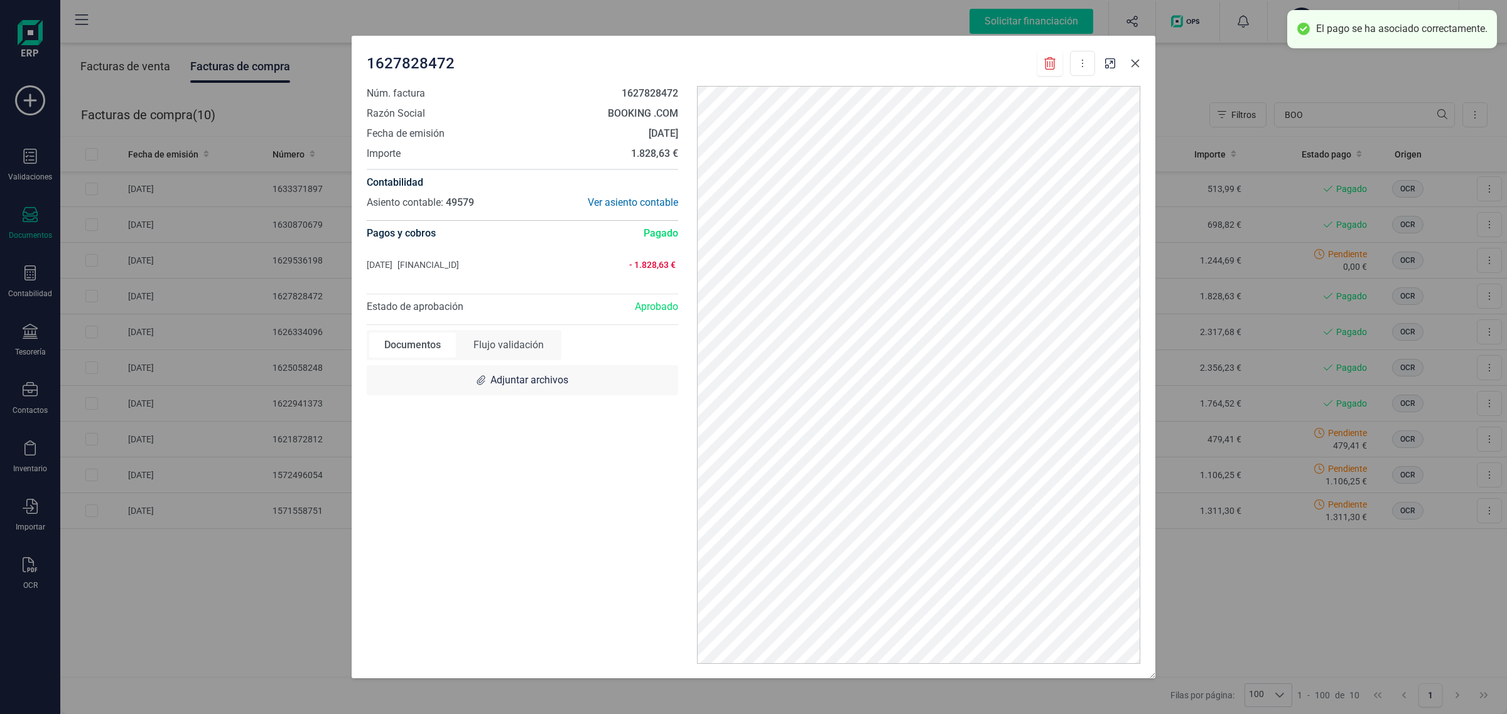
click at [1138, 67] on icon "button" at bounding box center [1135, 64] width 8 height 8
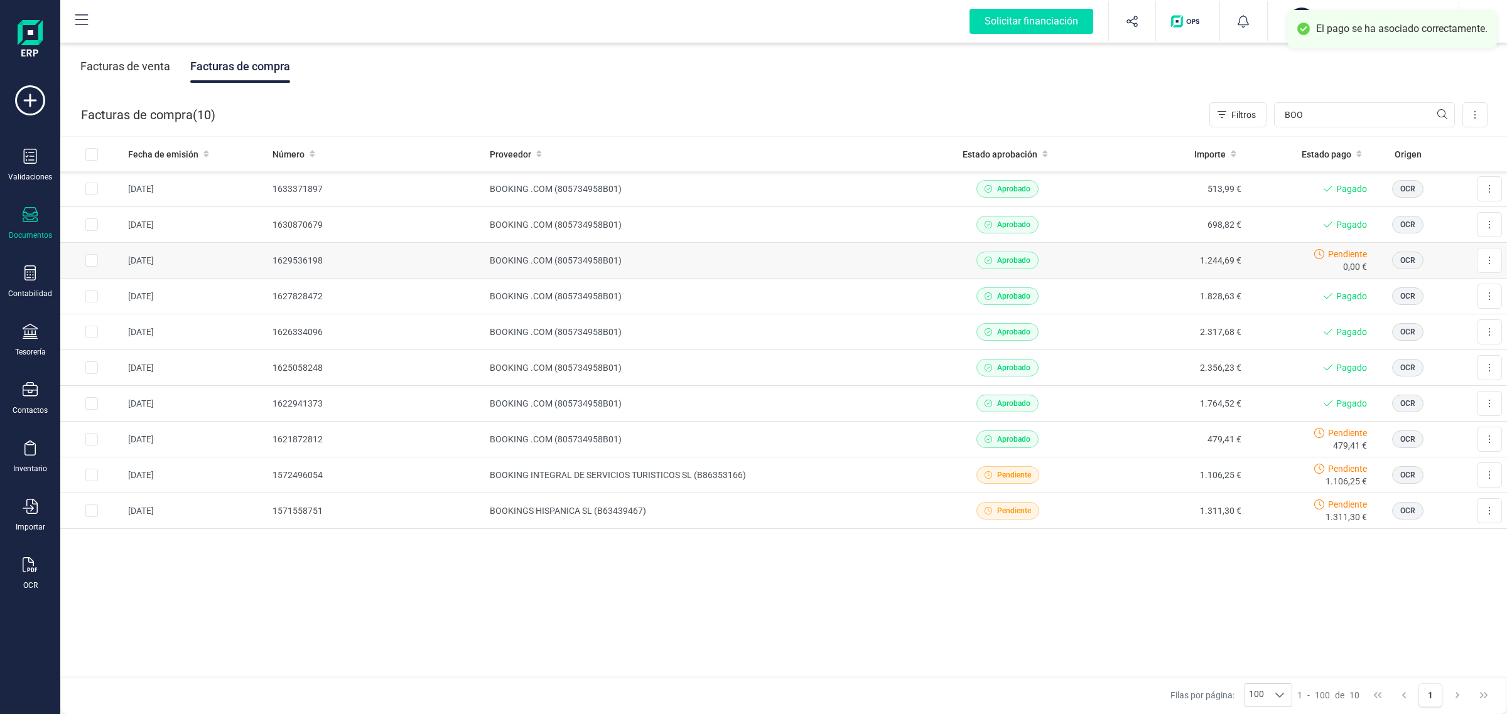
click at [1097, 256] on td "1.244,69 €" at bounding box center [1166, 261] width 159 height 36
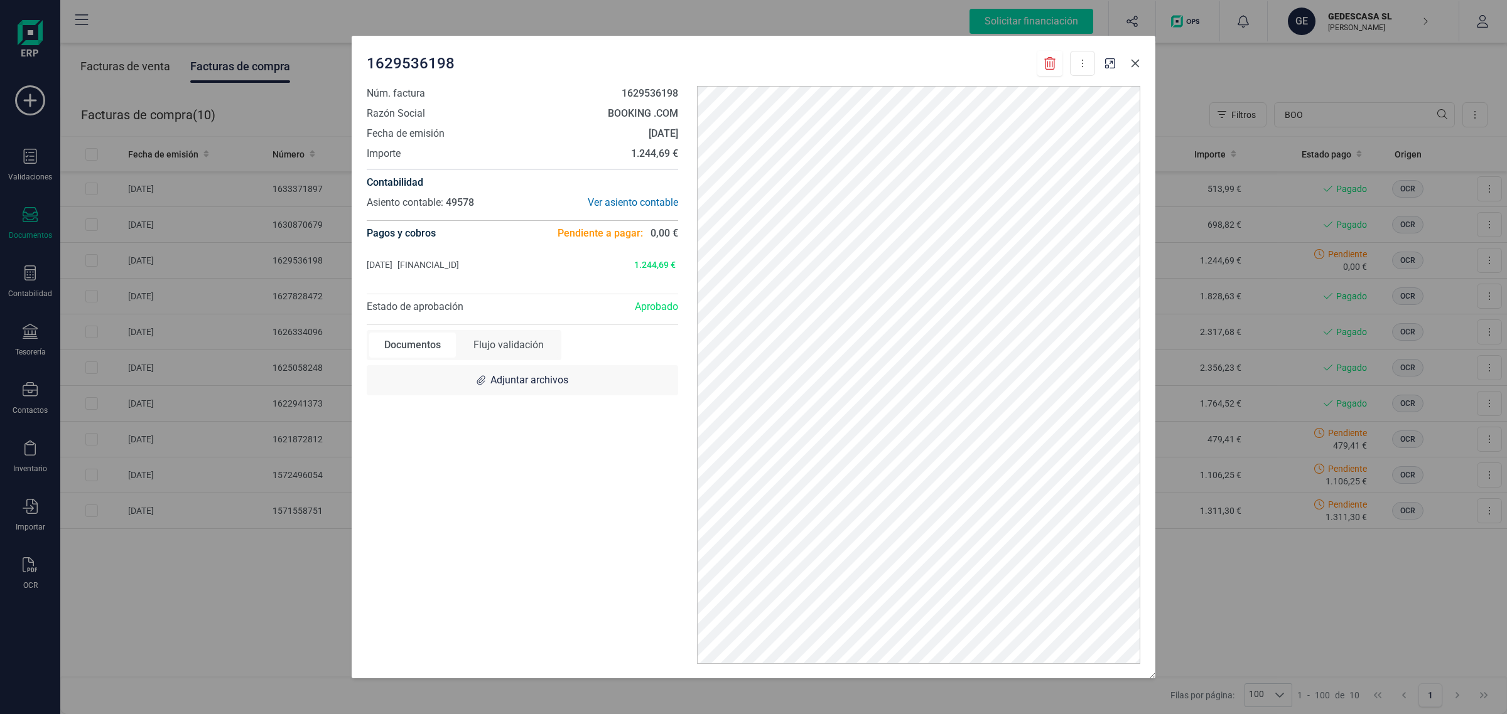
click at [1138, 63] on icon "button" at bounding box center [1135, 63] width 10 height 10
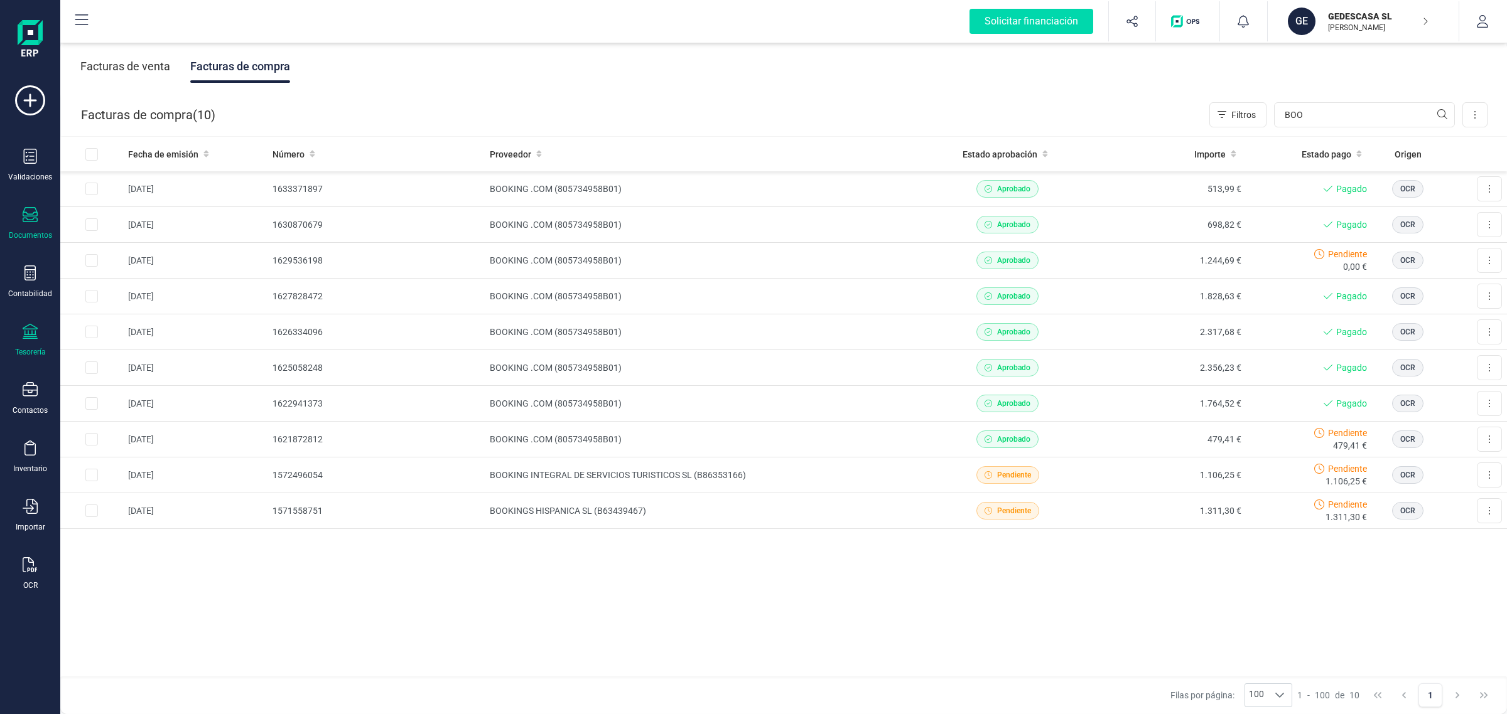
click at [36, 344] on div "Tesorería" at bounding box center [30, 340] width 50 height 33
click at [111, 212] on span "Cuentas bancarias" at bounding box center [153, 214] width 110 height 15
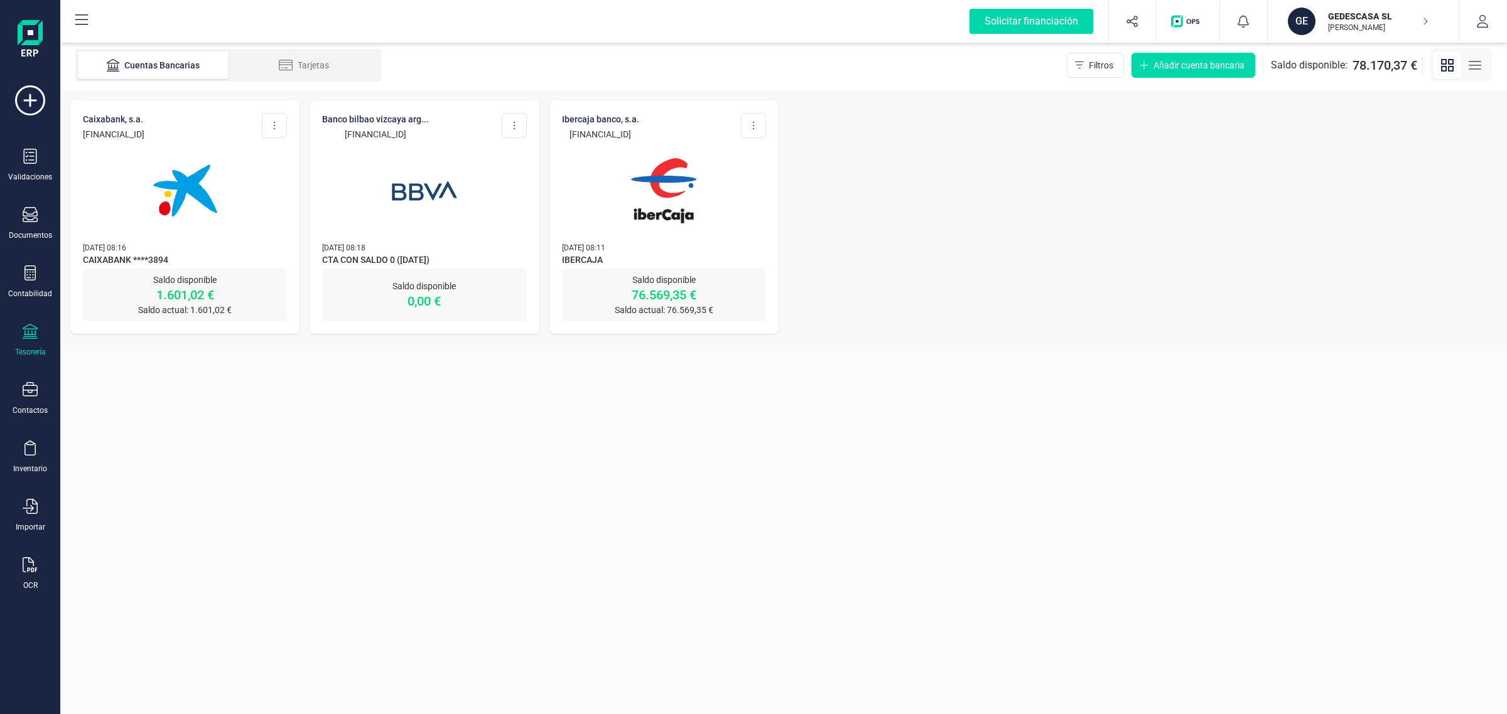
click at [250, 202] on div at bounding box center [185, 183] width 204 height 85
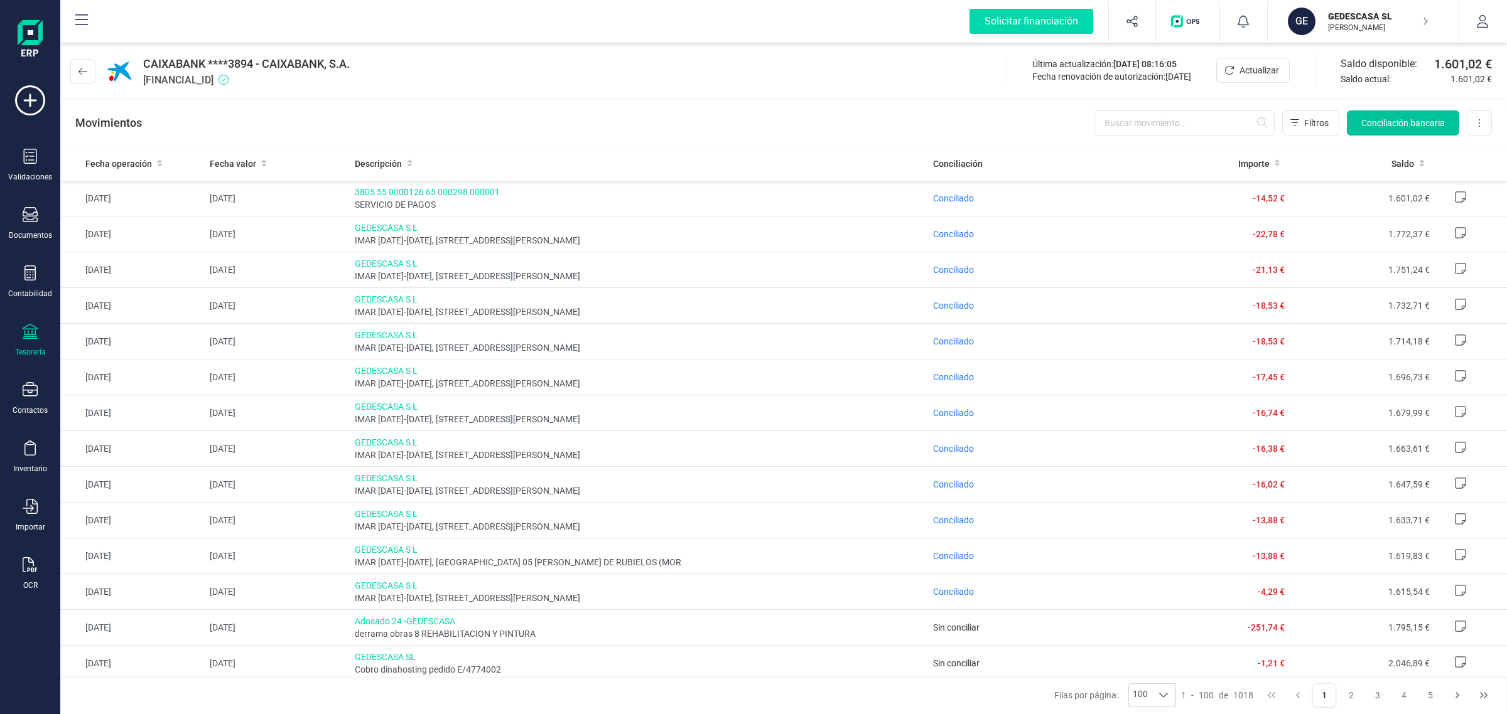
click at [1370, 121] on span "Conciliación bancaria" at bounding box center [1402, 123] width 83 height 13
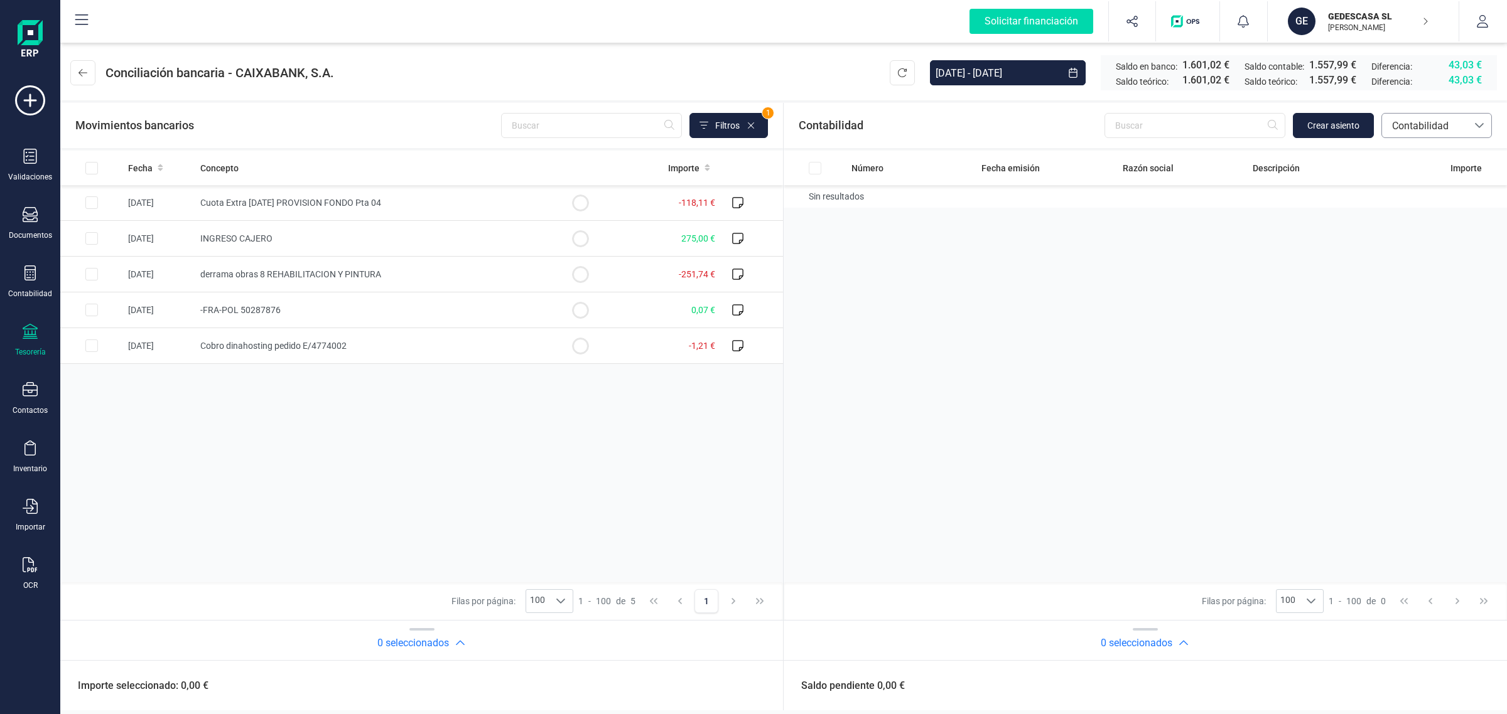
click at [1438, 130] on span "Contabilidad" at bounding box center [1424, 126] width 75 height 15
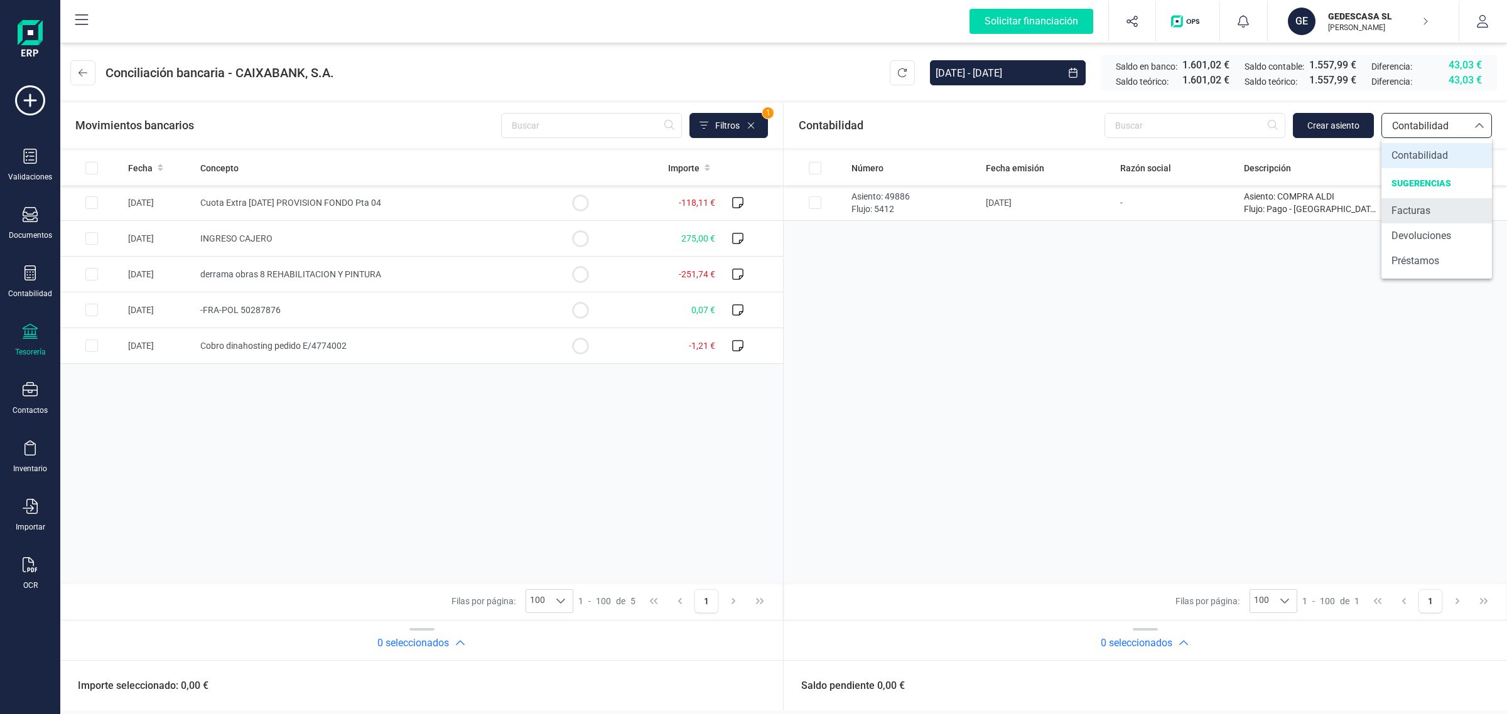
click at [1429, 210] on span "Facturas" at bounding box center [1410, 210] width 39 height 15
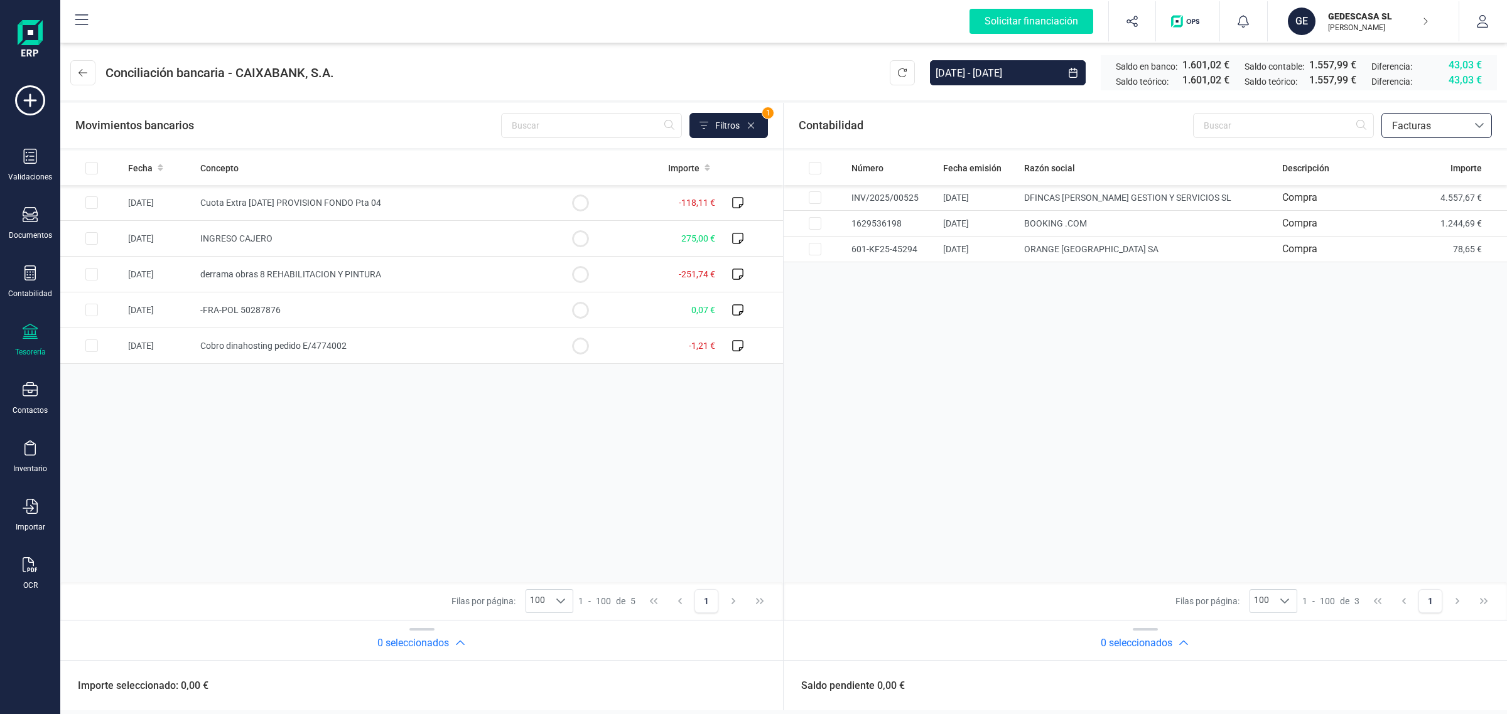
click at [1417, 121] on span "Facturas" at bounding box center [1424, 126] width 75 height 15
click at [1409, 152] on span "Contabilidad" at bounding box center [1419, 155] width 57 height 15
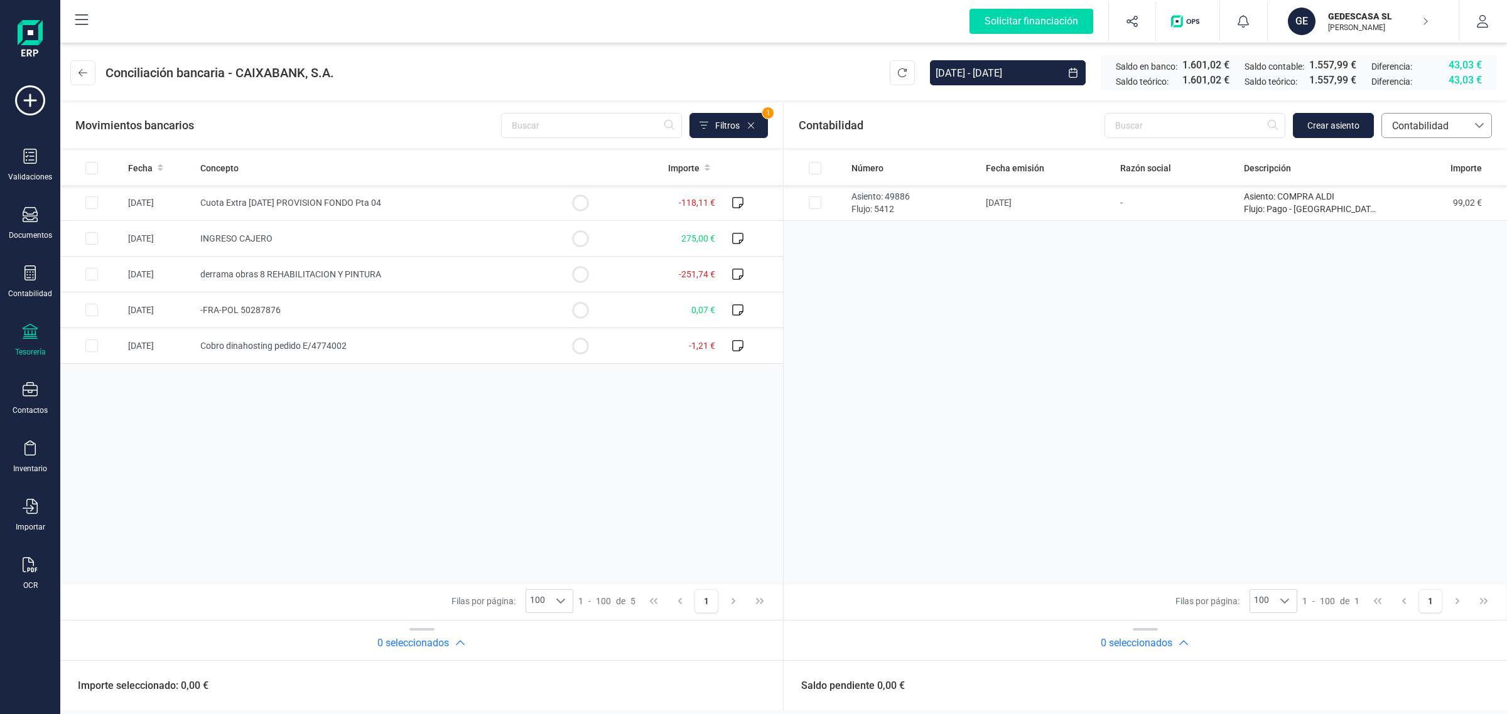
click at [1427, 122] on span "Contabilidad" at bounding box center [1424, 126] width 75 height 15
click at [1419, 208] on span "Facturas" at bounding box center [1410, 210] width 39 height 15
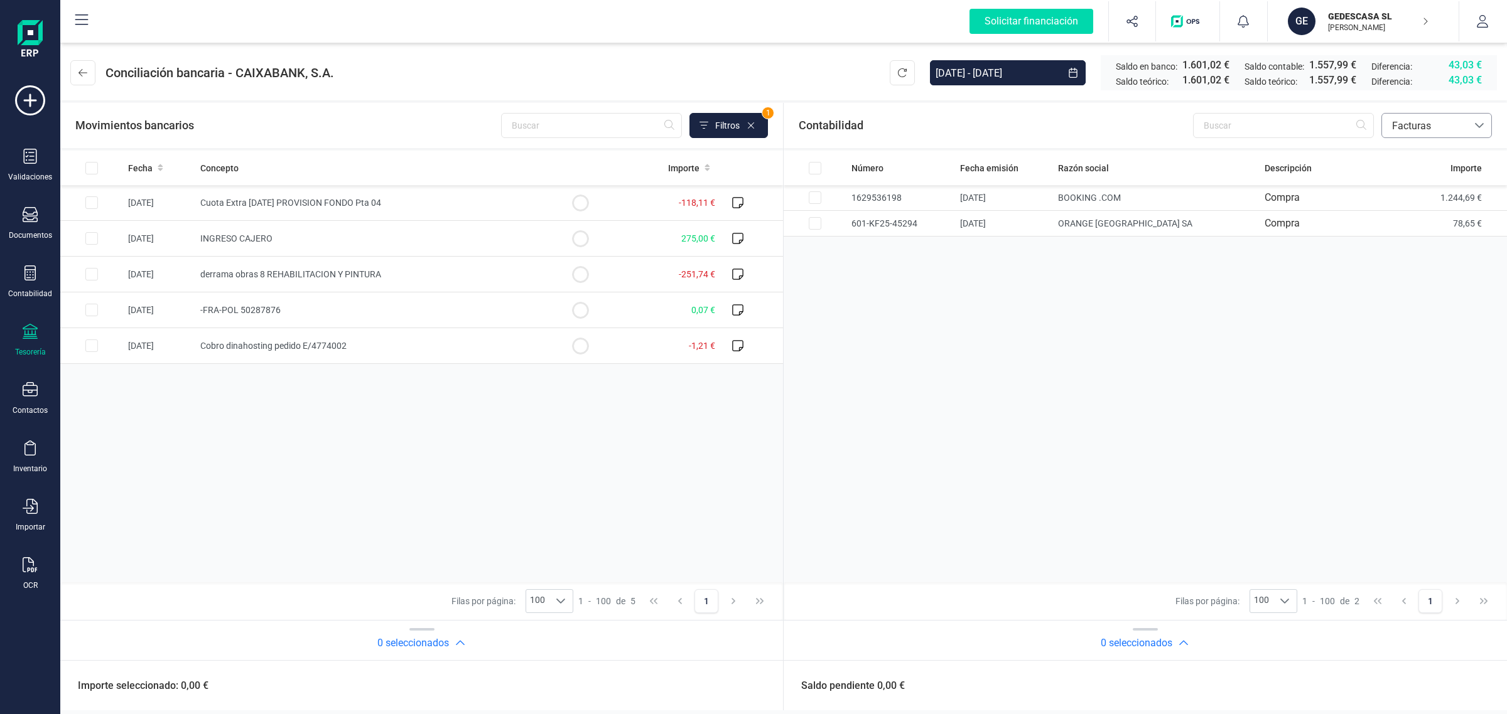
drag, startPoint x: 1410, startPoint y: 127, endPoint x: 1404, endPoint y: 136, distance: 9.9
click at [1410, 127] on span "Facturas" at bounding box center [1424, 126] width 75 height 15
click at [1403, 148] on span "Contabilidad" at bounding box center [1419, 155] width 57 height 15
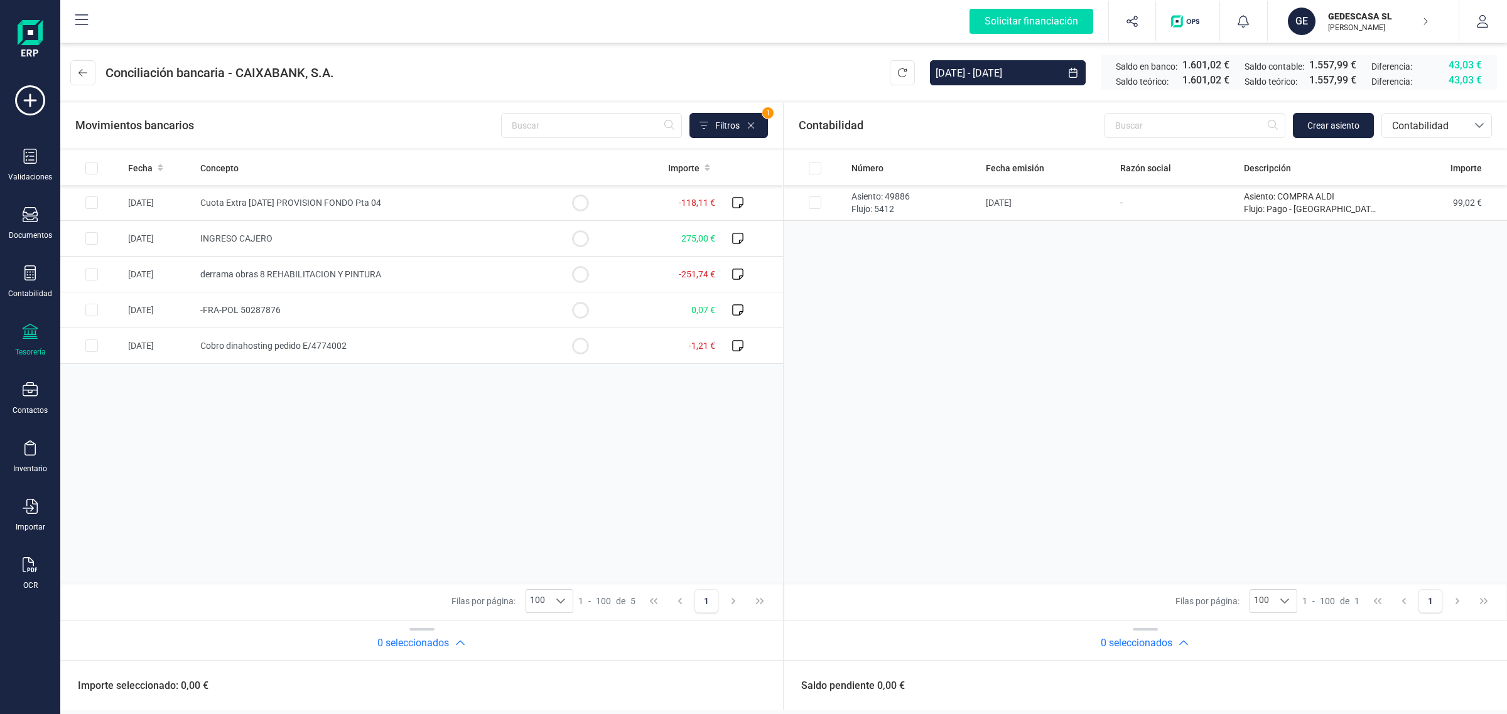
click at [544, 434] on div "Fecha Concepto Importe [DATE] Cuota Extra [DATE] PROVISION FONDO Pta 04 -118,11…" at bounding box center [421, 367] width 723 height 432
click at [450, 196] on td "Cuota Extra [DATE] PROVISION FONDO Pta 04" at bounding box center [371, 203] width 353 height 36
checkbox input "true"
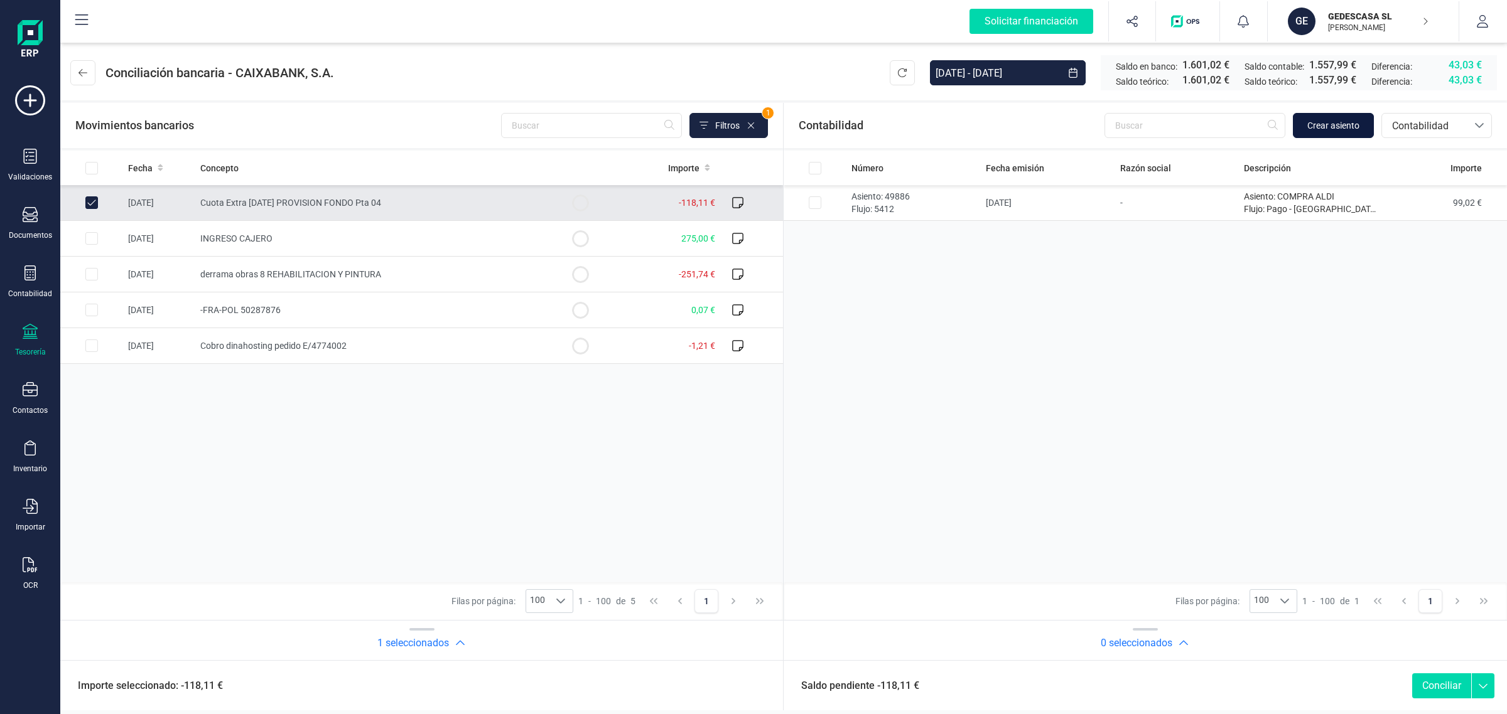
click at [1347, 121] on span "Crear asiento" at bounding box center [1333, 125] width 52 height 13
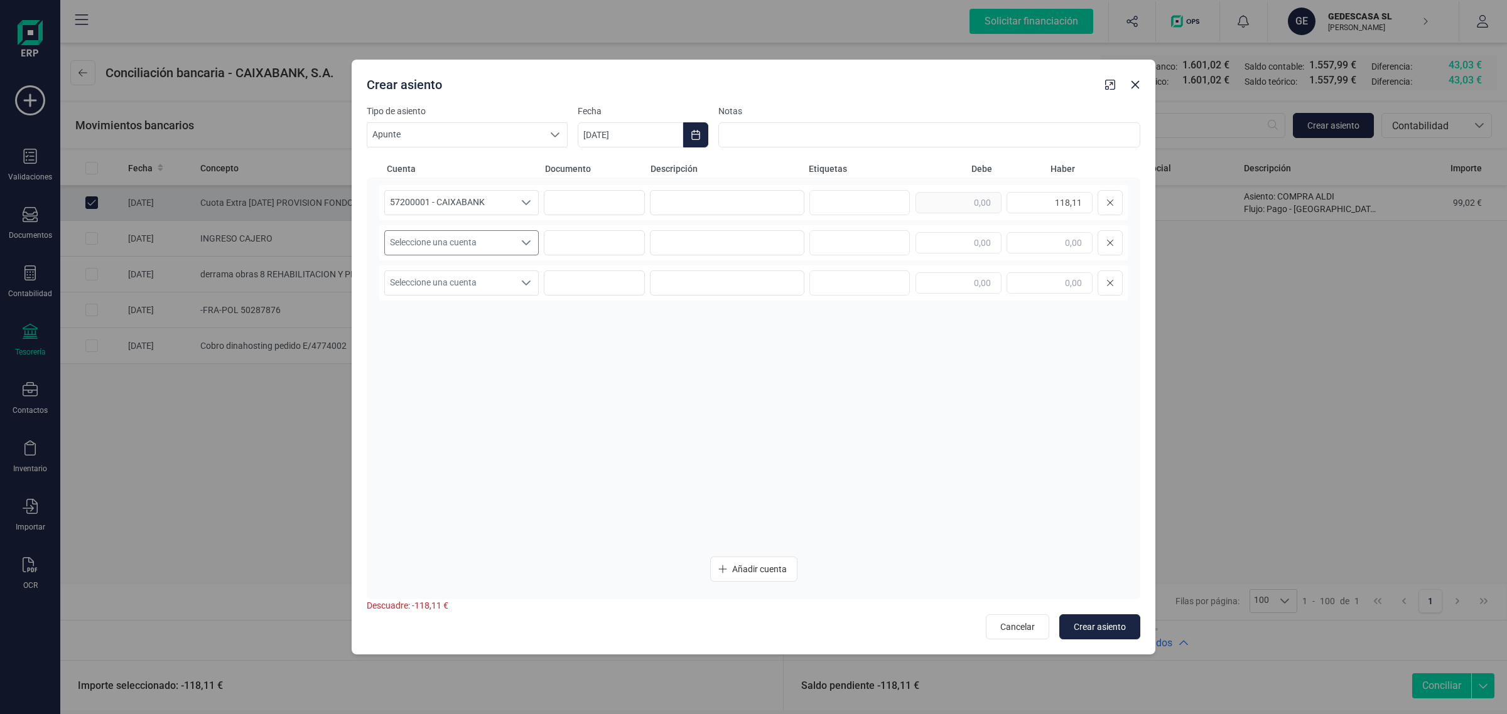
click at [484, 240] on span "Seleccione una cuenta" at bounding box center [449, 243] width 129 height 24
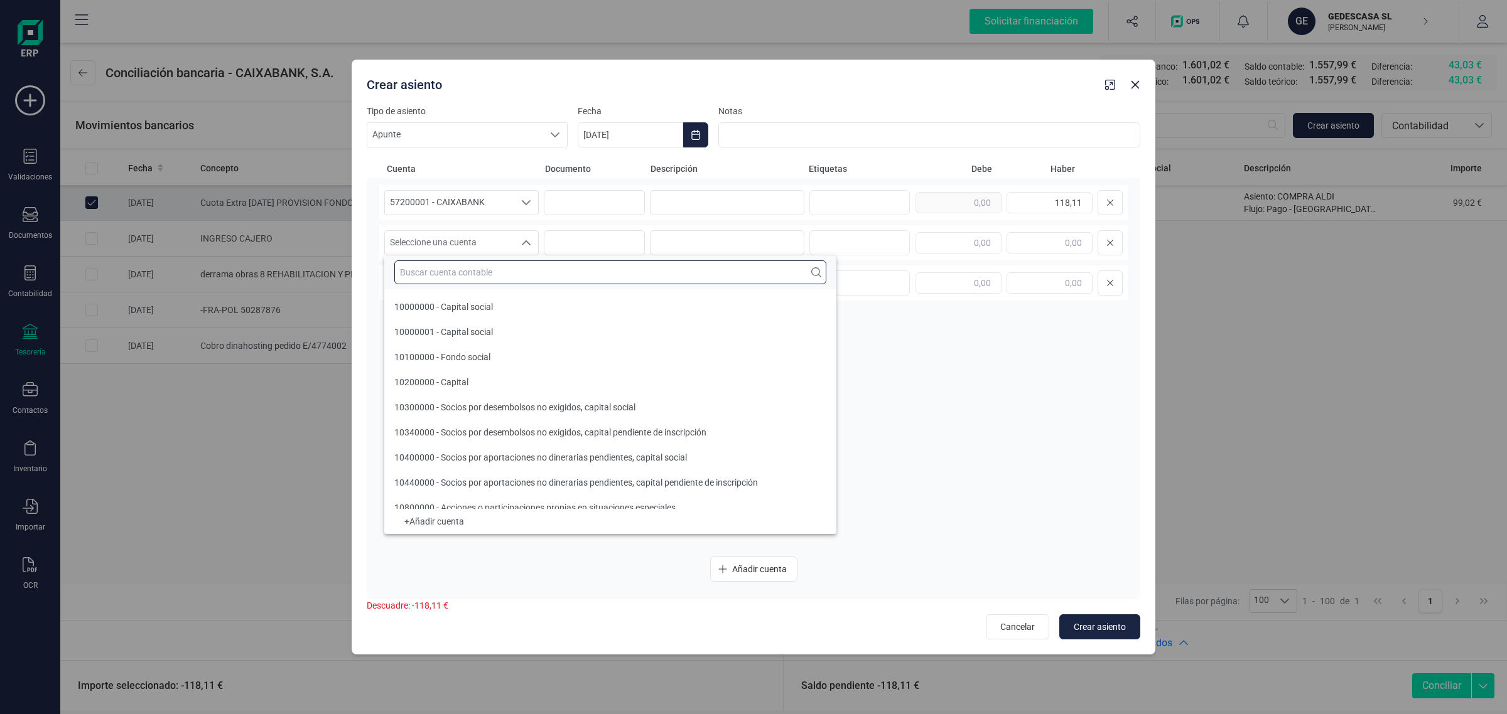
click at [459, 277] on input "text" at bounding box center [610, 273] width 432 height 24
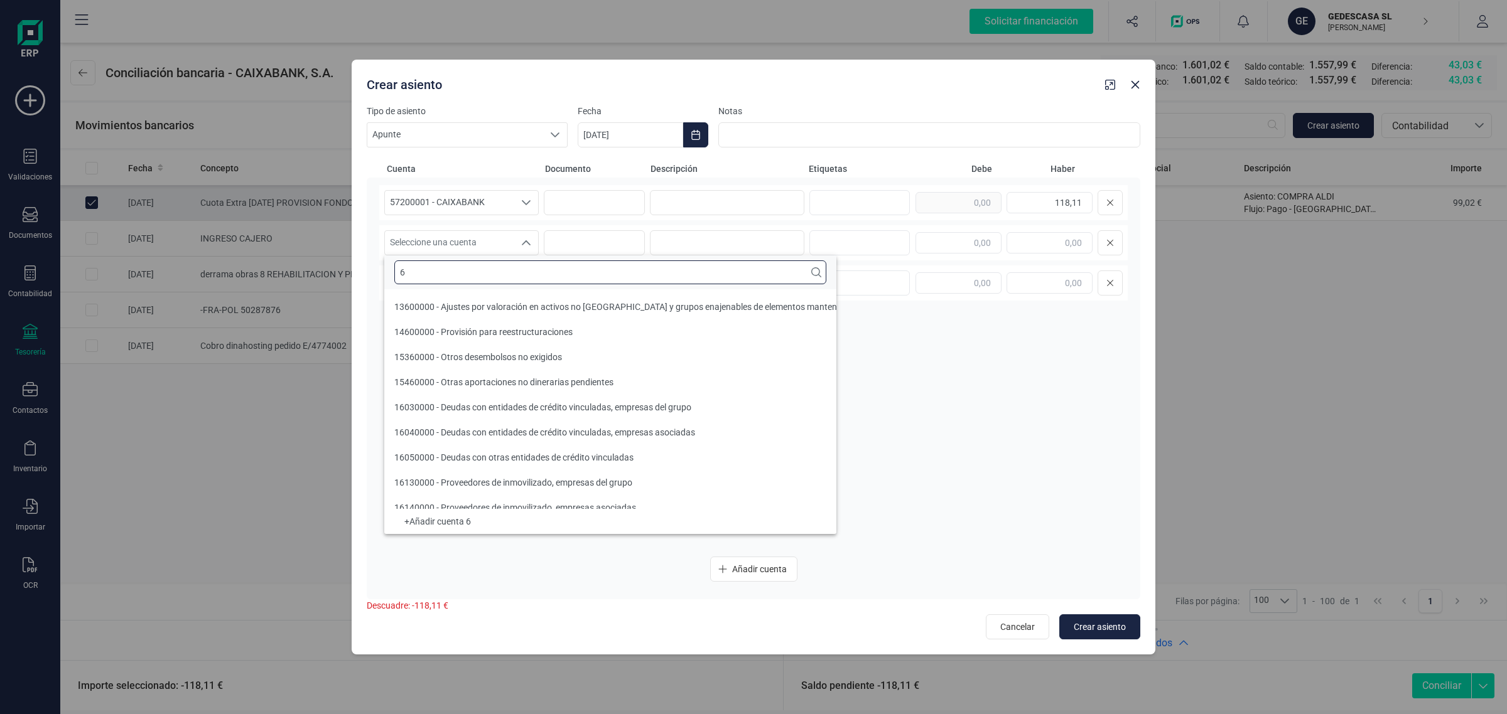
scroll to position [4, 0]
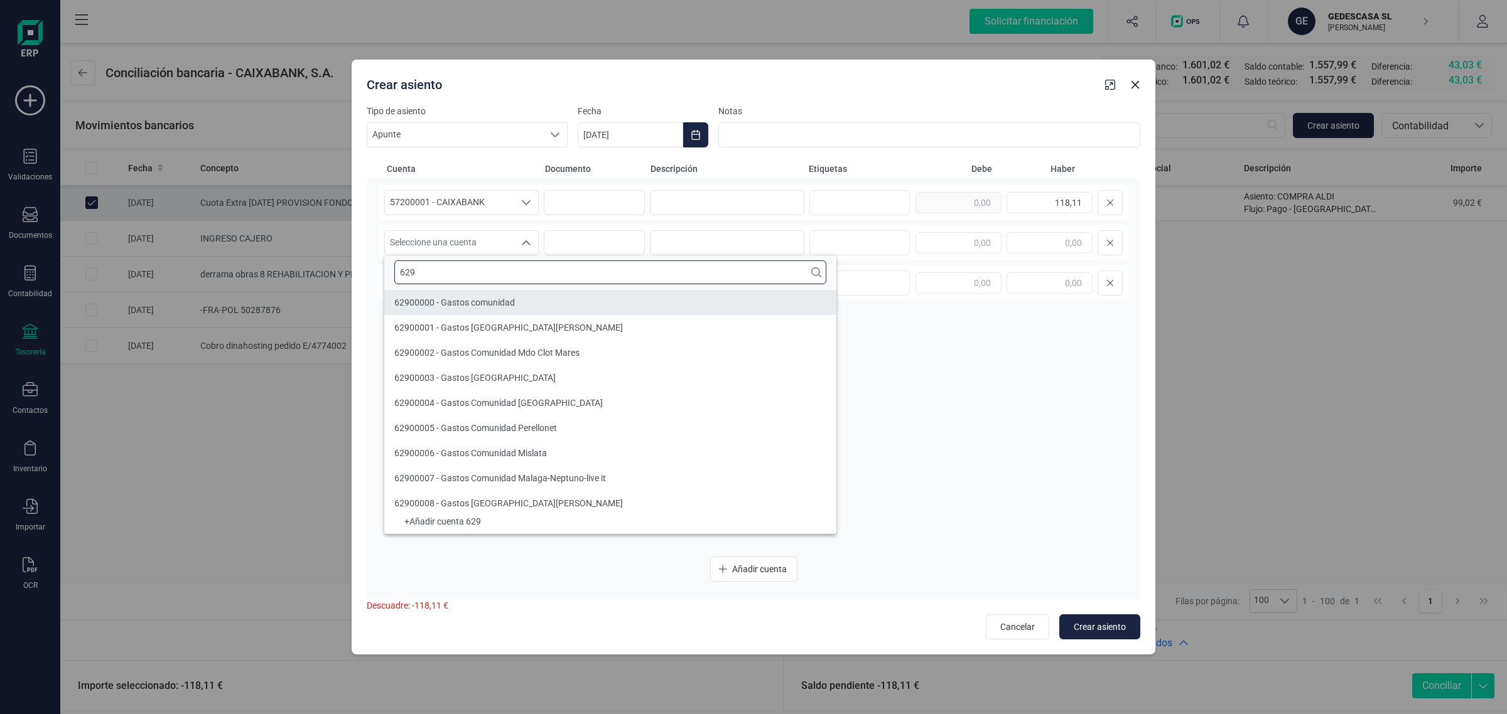
type input "629"
click at [456, 302] on span "62900000 - Gastos comunidad" at bounding box center [454, 303] width 121 height 10
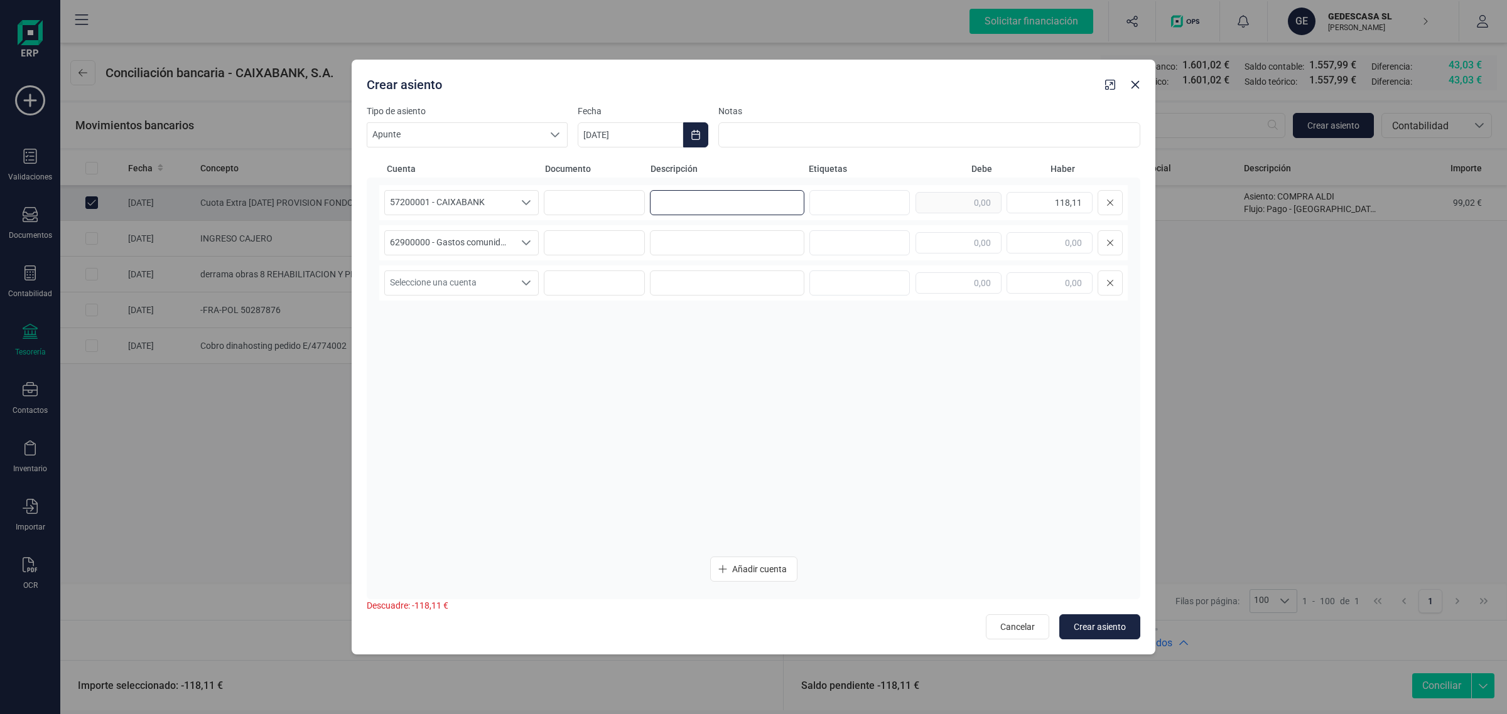
click at [694, 205] on input at bounding box center [727, 202] width 154 height 25
paste input "CDAD SAN [PERSON_NAME]"
type input "CDAD SAN [PERSON_NAME]"
click at [672, 252] on input at bounding box center [727, 242] width 154 height 25
paste input "CDAD SAN [PERSON_NAME]"
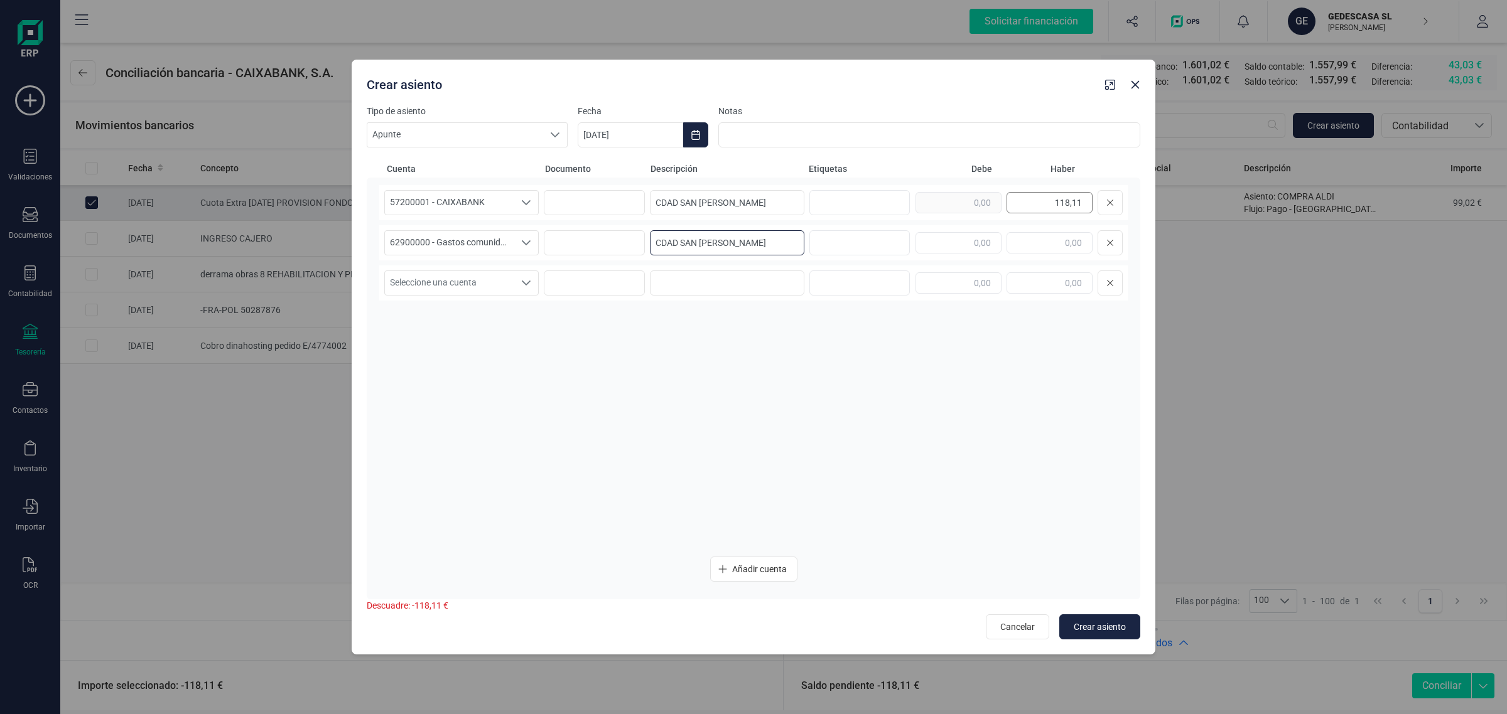
type input "CDAD SAN [PERSON_NAME]"
drag, startPoint x: 1030, startPoint y: 204, endPoint x: 1099, endPoint y: 204, distance: 69.1
click at [1099, 204] on div "118,11" at bounding box center [1018, 202] width 207 height 25
click at [928, 239] on input "text" at bounding box center [958, 242] width 86 height 21
paste input "118,11"
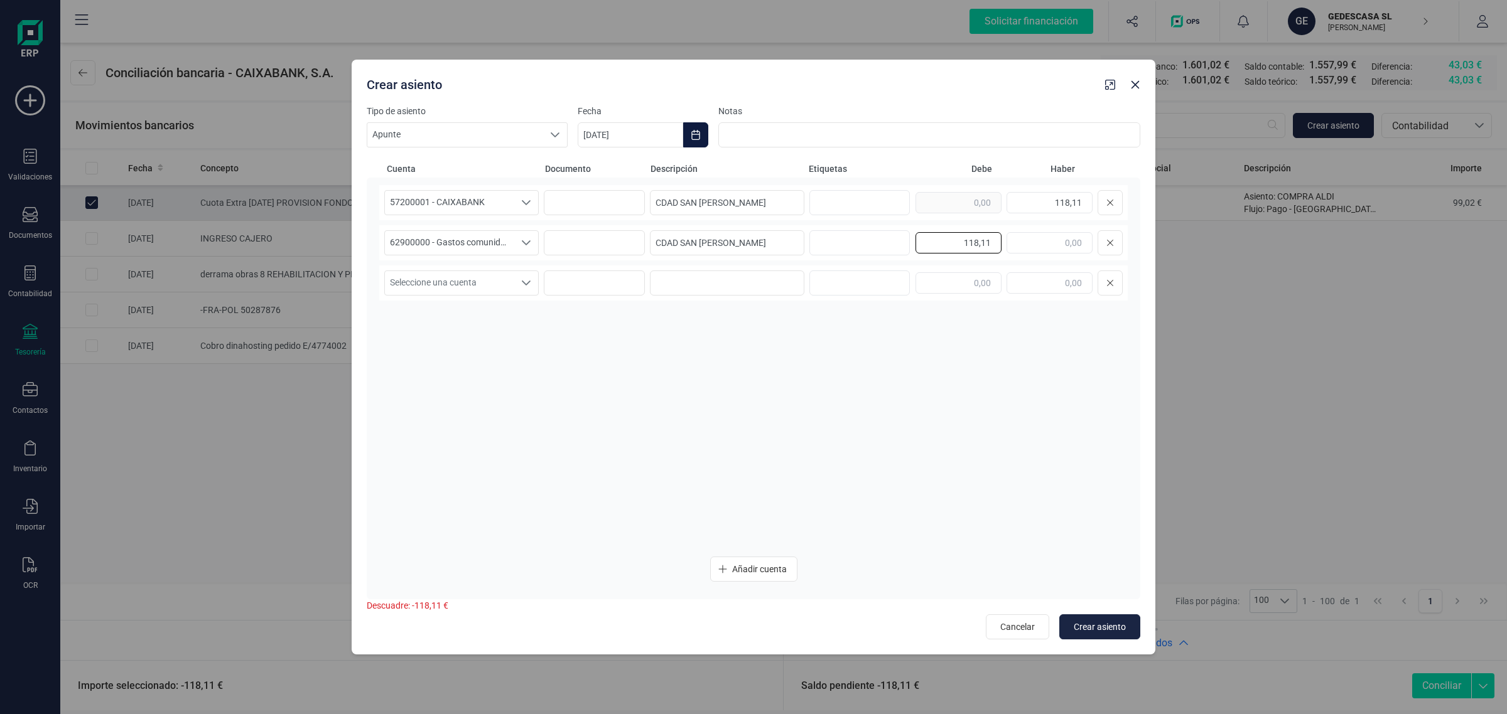
type input "118,11"
click at [695, 132] on icon "Choose Date" at bounding box center [696, 135] width 10 height 10
click at [770, 284] on span "7" at bounding box center [765, 281] width 25 height 25
click at [1095, 626] on span "Crear asiento" at bounding box center [1100, 627] width 52 height 13
type input "[DATE]"
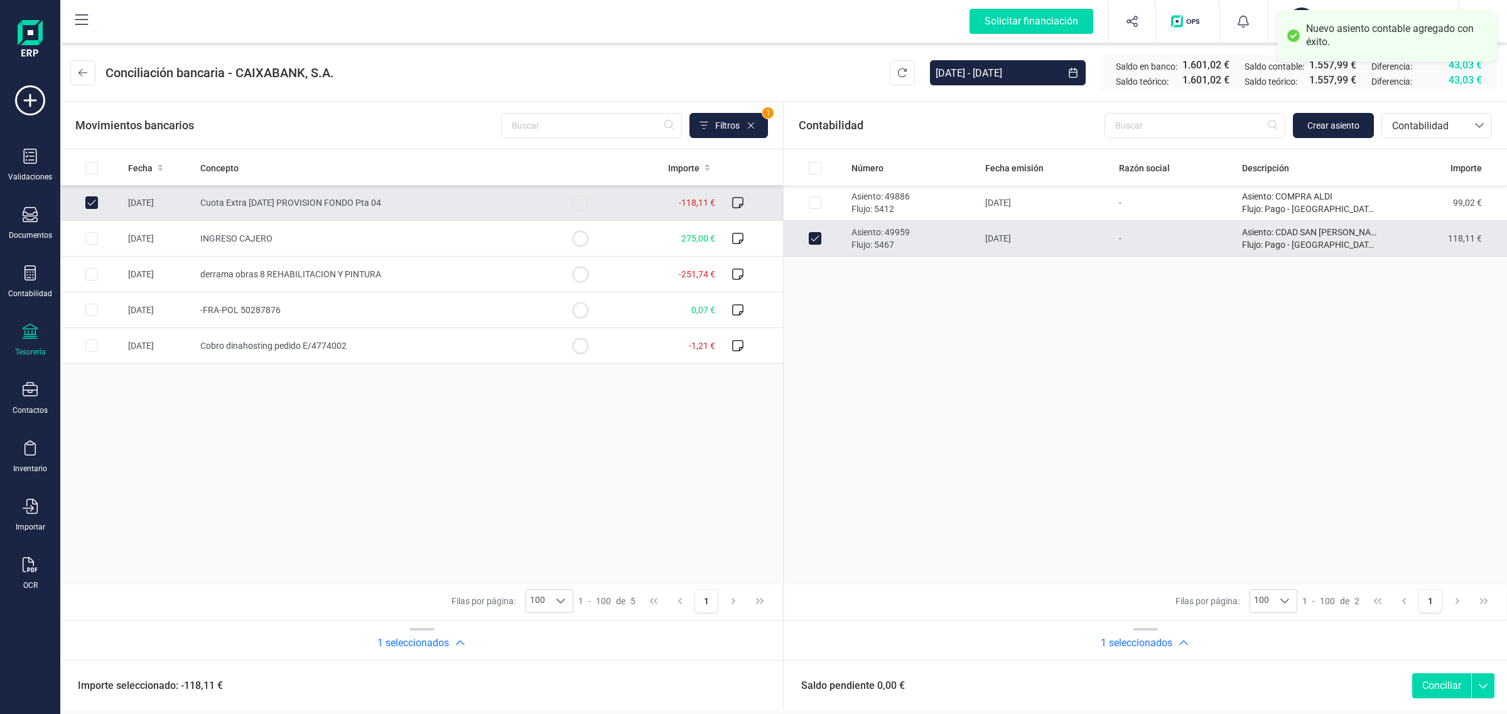
click at [1445, 686] on button "Conciliar" at bounding box center [1441, 686] width 59 height 25
checkbox input "false"
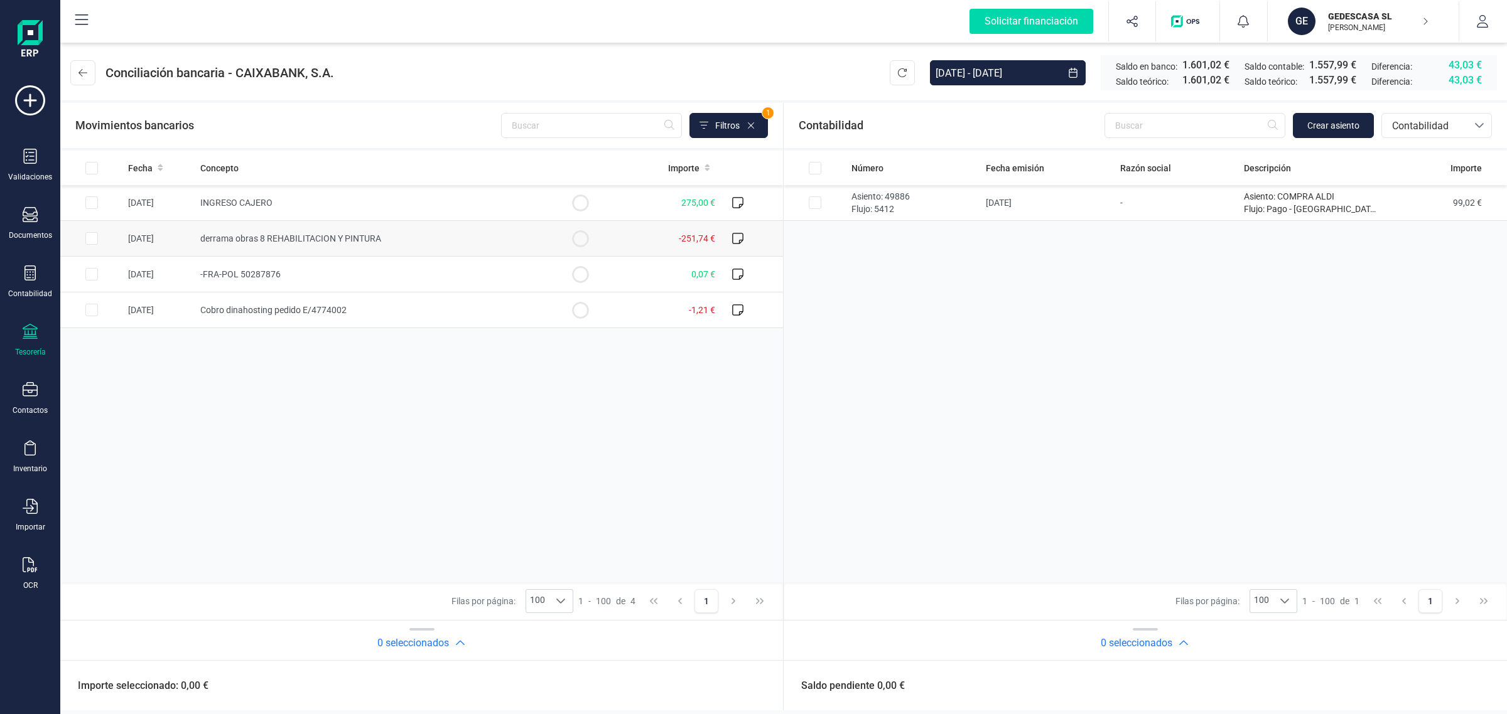
click at [375, 250] on td "derrama obras 8 REHABILITACION Y PINTURA" at bounding box center [371, 239] width 353 height 36
checkbox input "true"
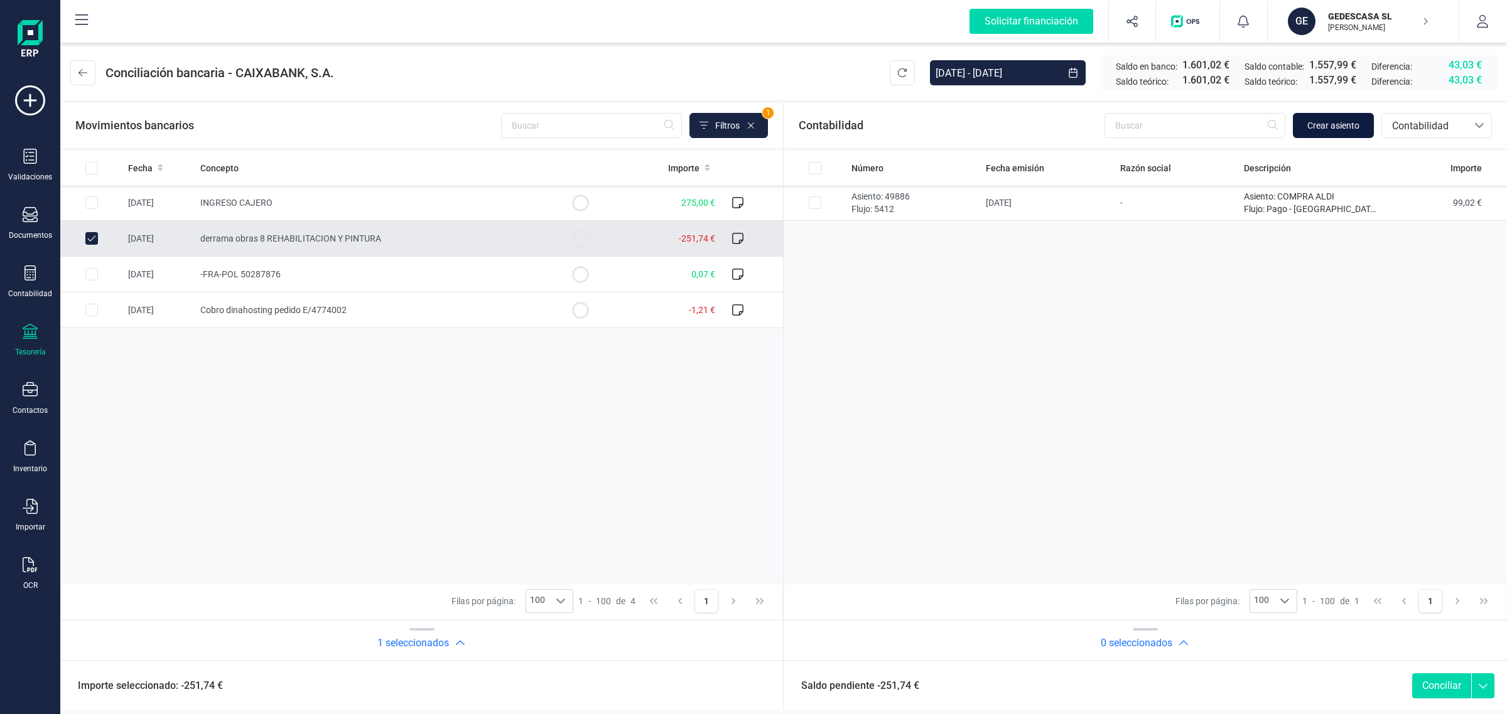
click at [1351, 129] on span "Crear asiento" at bounding box center [1333, 125] width 52 height 13
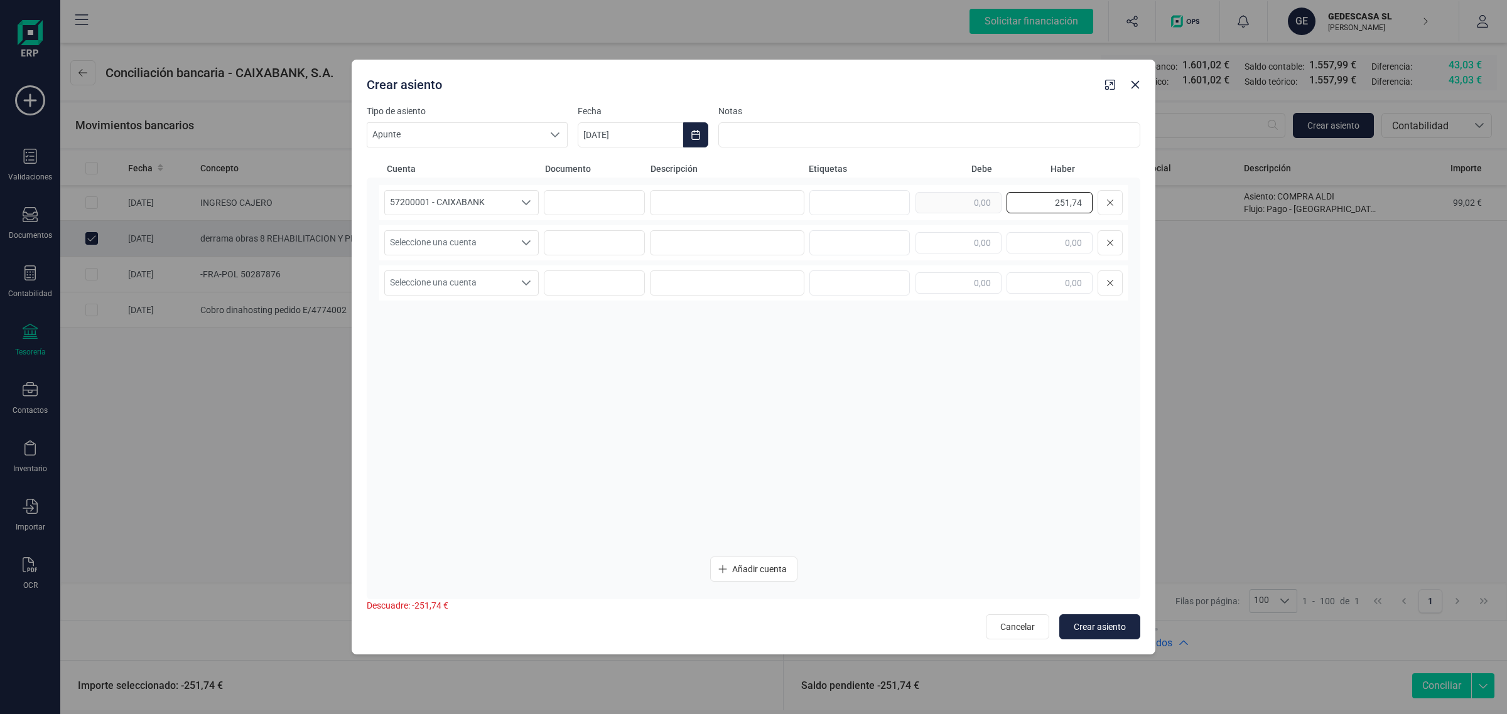
drag, startPoint x: 1045, startPoint y: 201, endPoint x: 1136, endPoint y: 206, distance: 91.2
click at [1136, 206] on div "57200001 - CAIXABANK 57200001 - CAIXABANK 57200001 - CAIXABANK 251,74 Seleccion…" at bounding box center [753, 389] width 773 height 422
click at [757, 209] on input at bounding box center [727, 202] width 154 height 25
paste input "CDAD PROP PUERTA"
type input "CDAD PROP PUERTA"
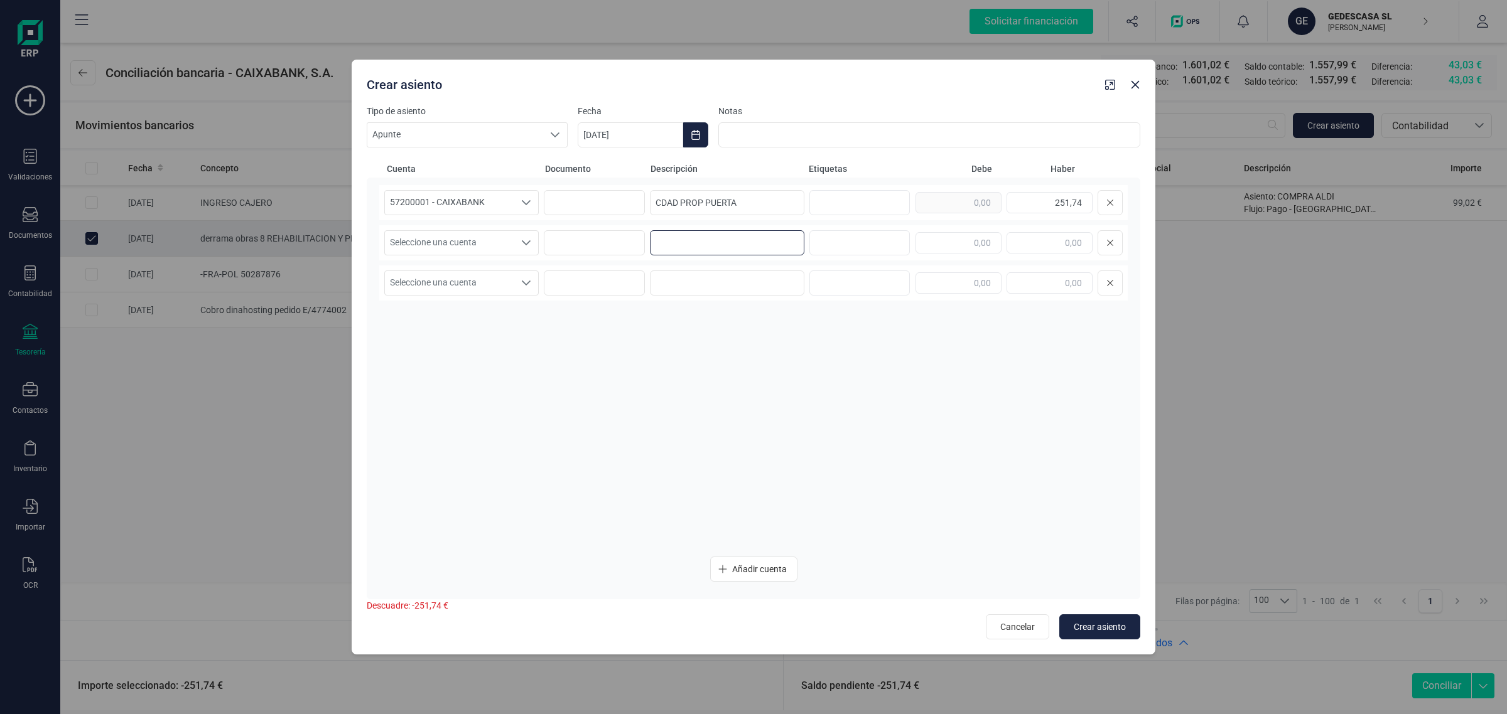
click at [701, 244] on input at bounding box center [727, 242] width 154 height 25
paste input "CDAD PROP PUERTA"
type input "CDAD PROP PUERTA"
click at [509, 245] on span "Seleccione una cuenta" at bounding box center [449, 243] width 129 height 24
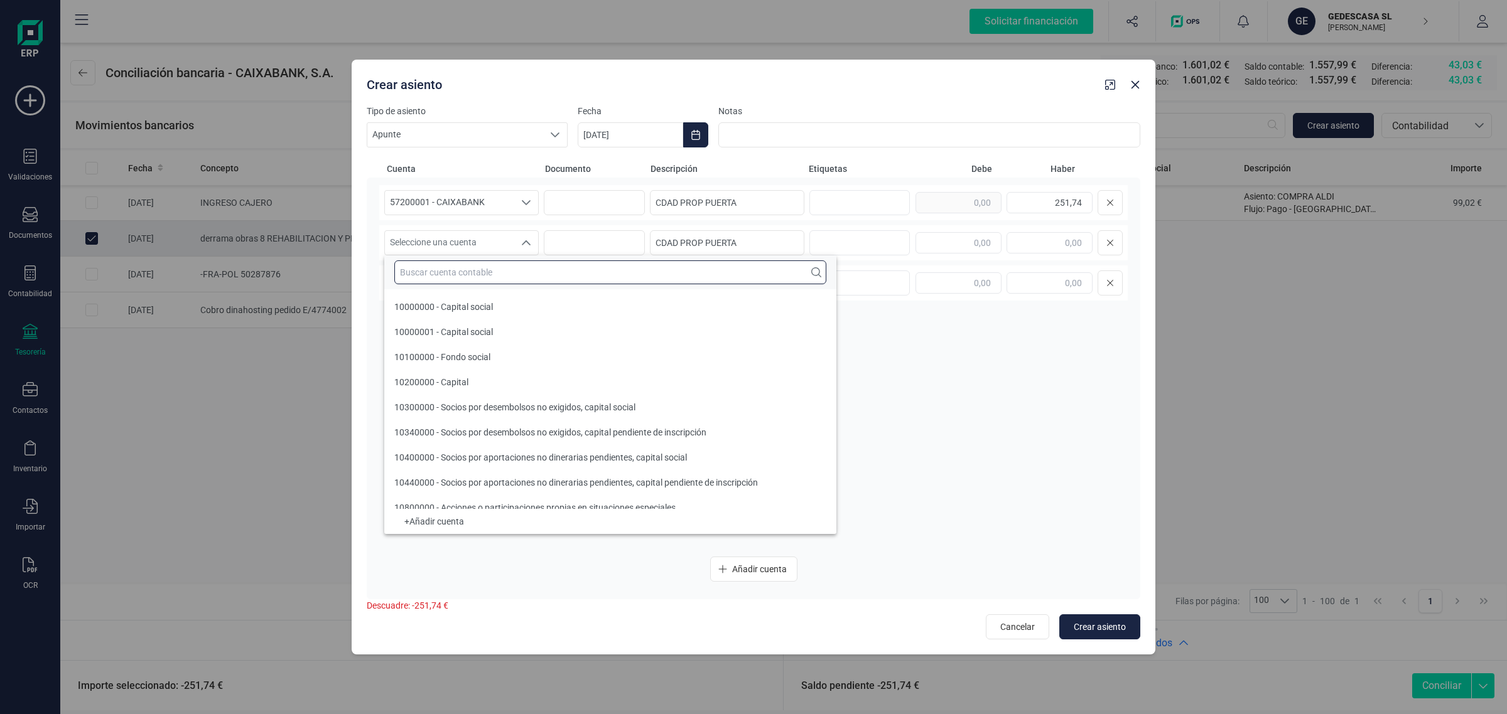
click at [460, 272] on input "text" at bounding box center [610, 273] width 432 height 24
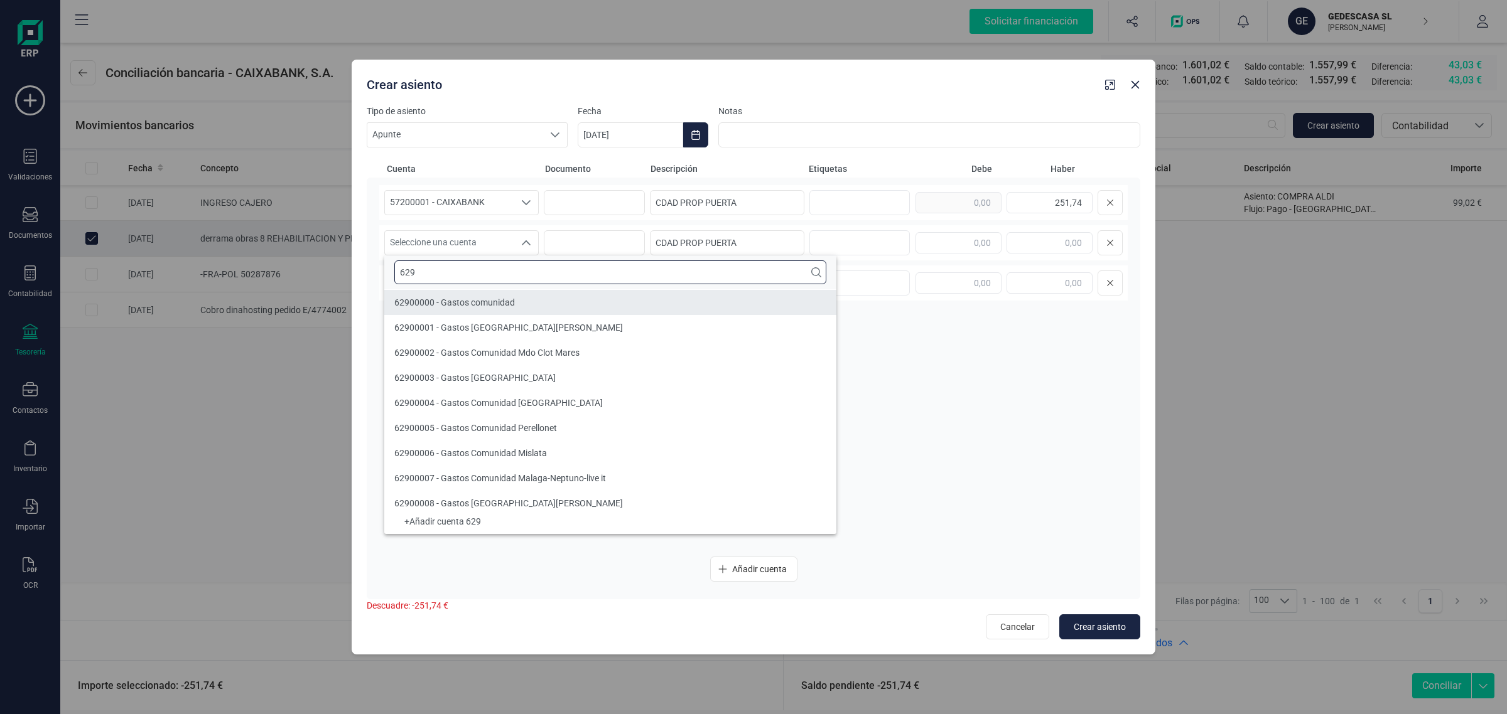
type input "629"
click at [468, 302] on span "62900000 - Gastos comunidad" at bounding box center [454, 303] width 121 height 10
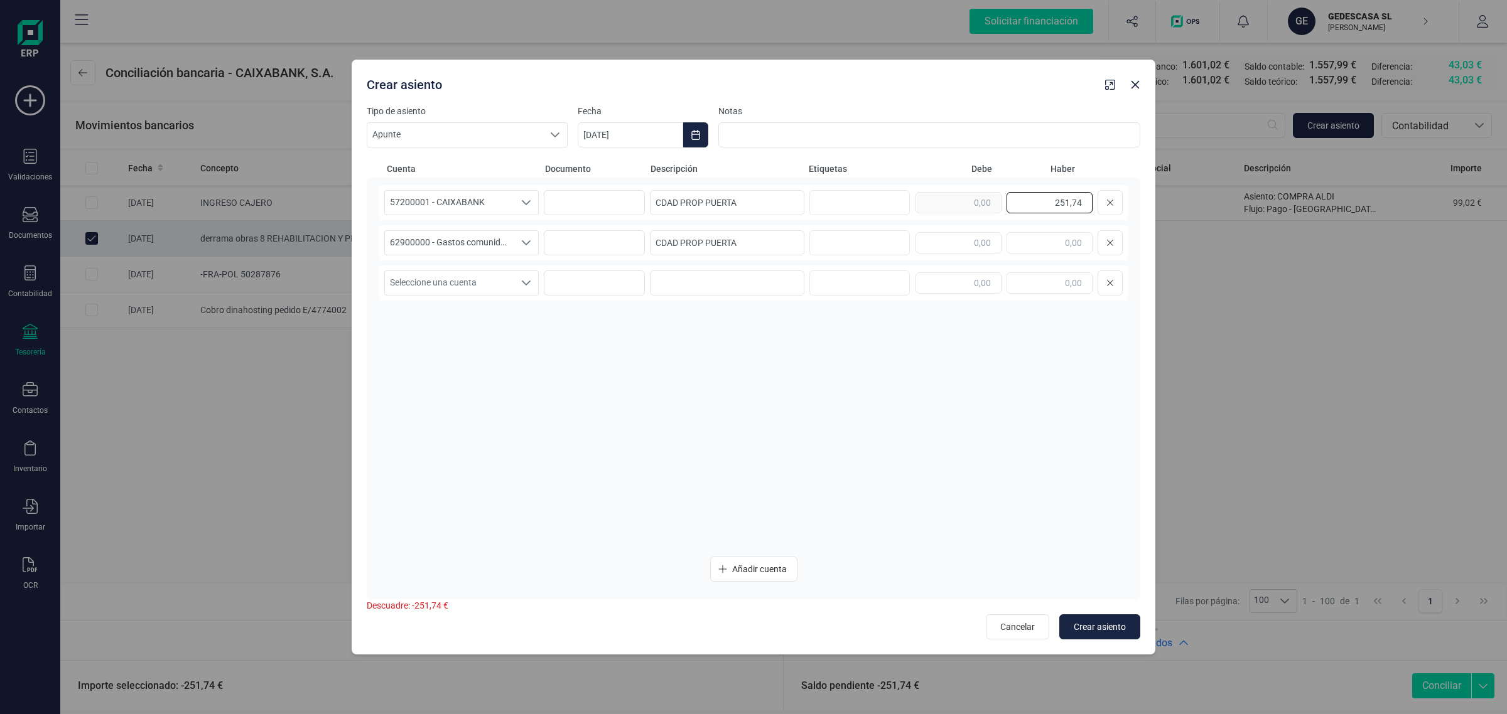
drag, startPoint x: 1046, startPoint y: 205, endPoint x: 1129, endPoint y: 204, distance: 82.9
click at [1129, 204] on div "57200001 - CAIXABANK 57200001 - CAIXABANK 57200001 - CAIXABANK CDAD PROP PUERTA…" at bounding box center [753, 389] width 773 height 422
click at [950, 248] on input "text" at bounding box center [958, 242] width 86 height 21
paste input "251,74"
type input "251,74"
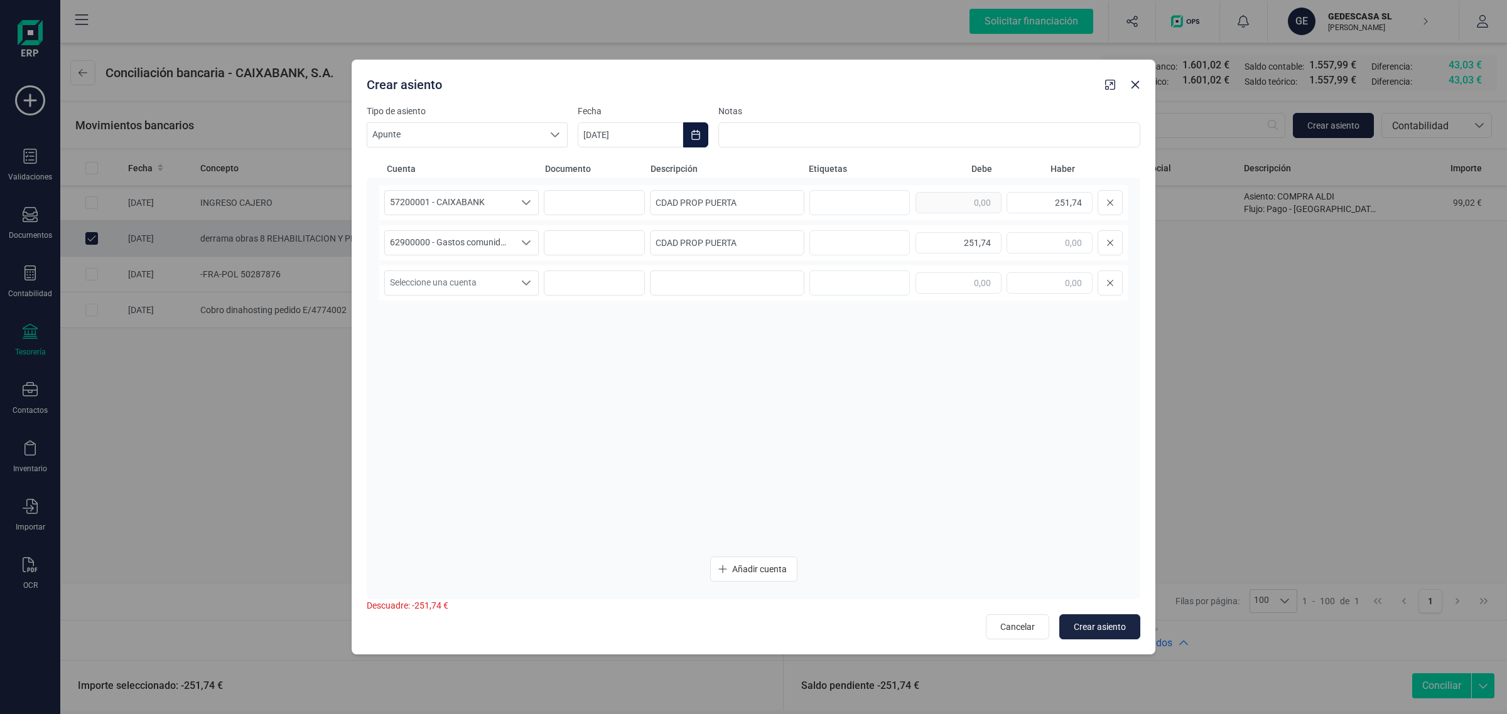
click at [691, 127] on button "Choose Date" at bounding box center [695, 134] width 25 height 25
click at [723, 350] on span "20" at bounding box center [714, 351] width 25 height 25
click at [1102, 628] on span "Crear asiento" at bounding box center [1100, 627] width 52 height 13
type input "[DATE]"
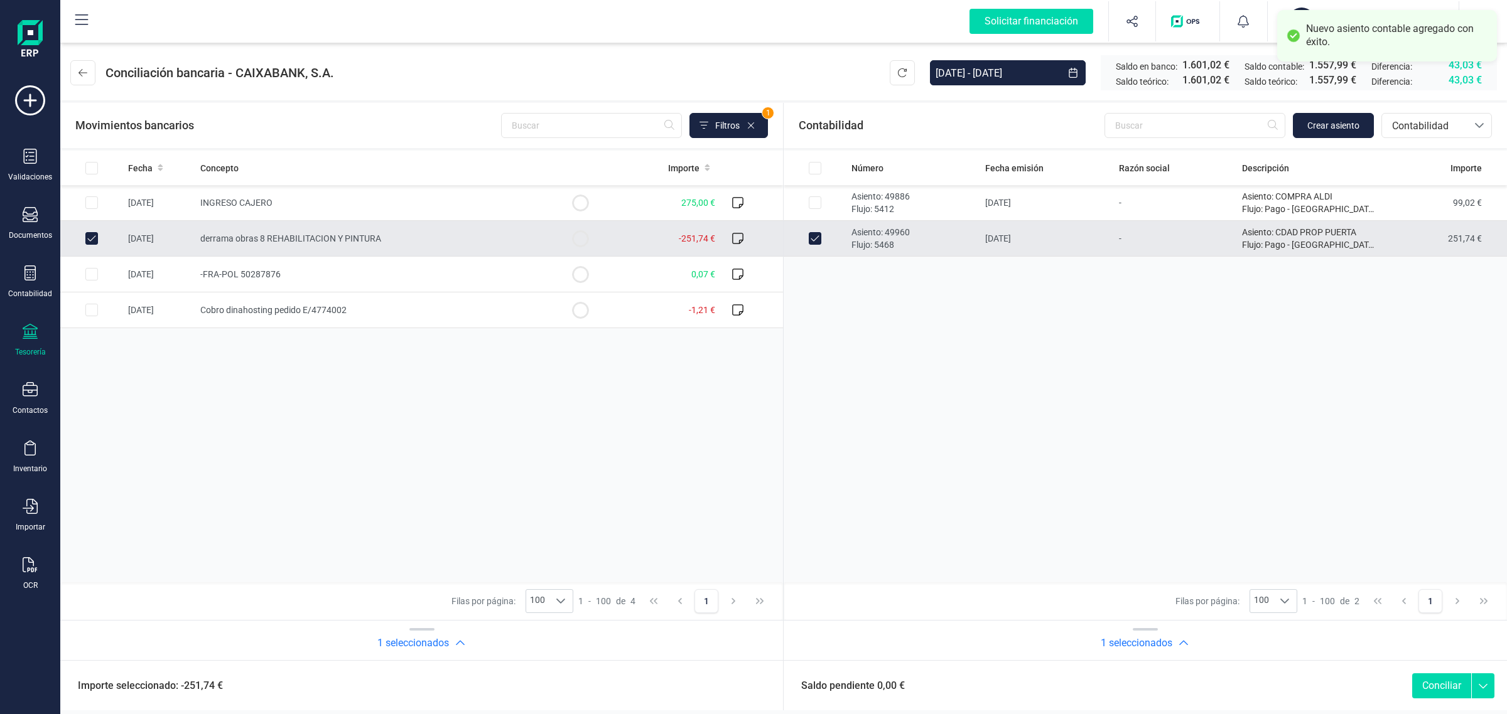
click at [1452, 686] on button "Conciliar" at bounding box center [1441, 686] width 59 height 25
checkbox input "false"
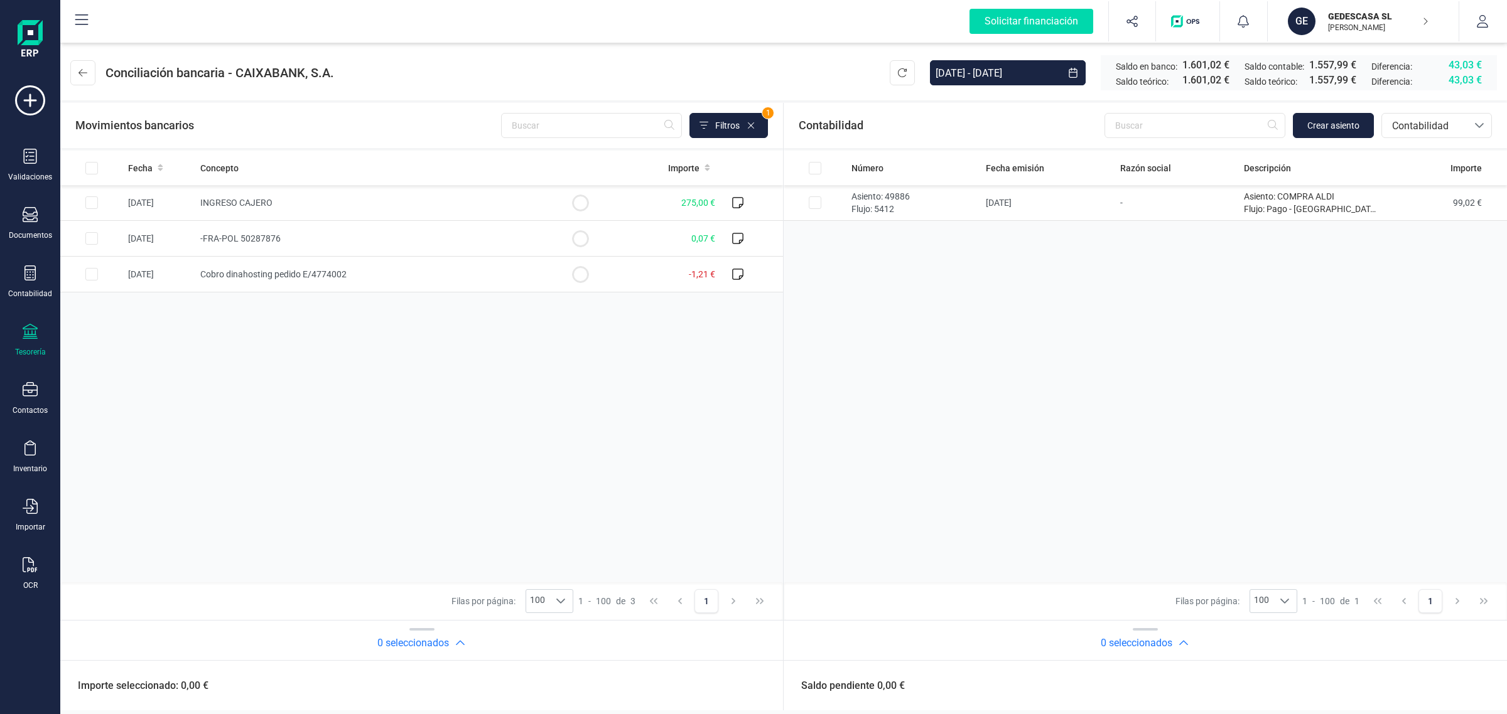
click at [20, 330] on div "Tesorería" at bounding box center [30, 340] width 50 height 33
click at [123, 212] on span "Cuentas bancarias" at bounding box center [150, 214] width 110 height 15
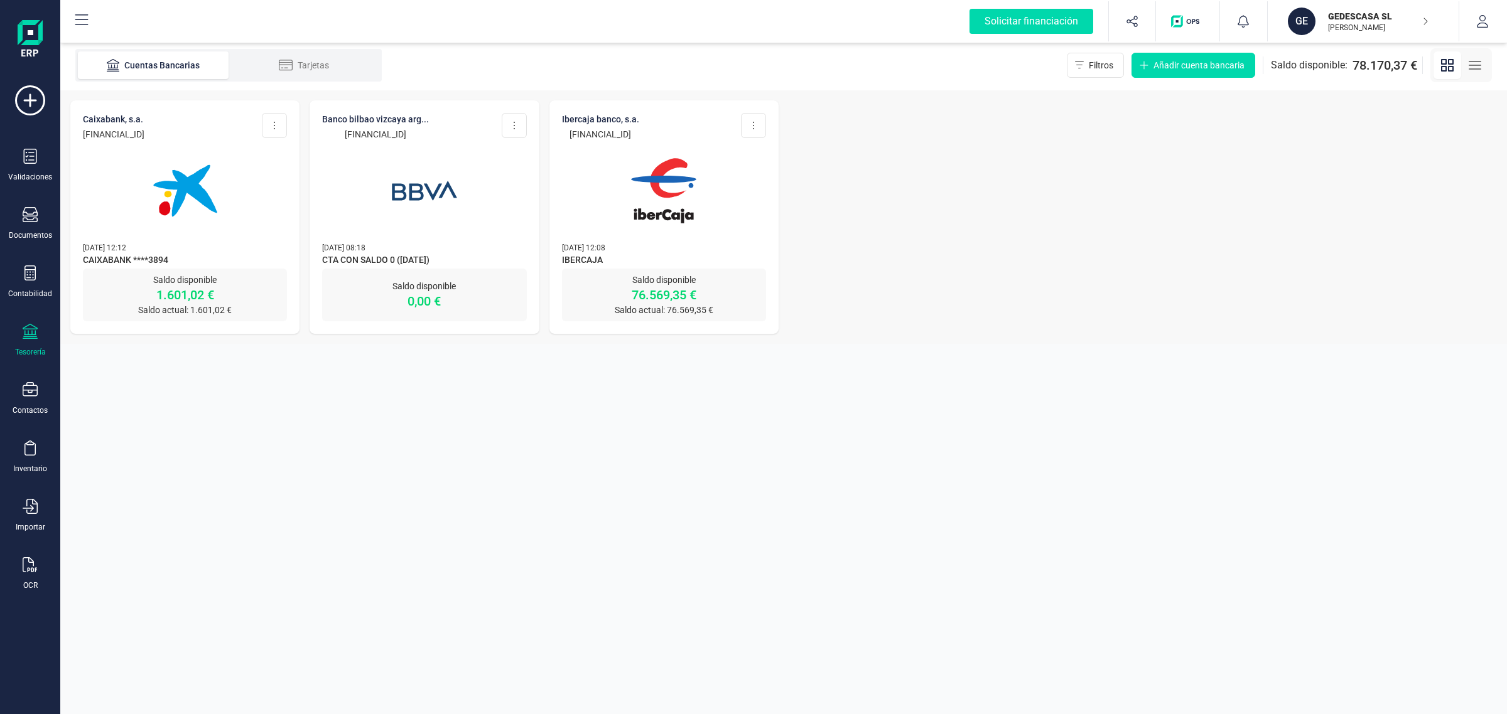
click at [722, 277] on p "Saldo disponible" at bounding box center [664, 280] width 204 height 13
click at [714, 195] on img at bounding box center [663, 190] width 105 height 105
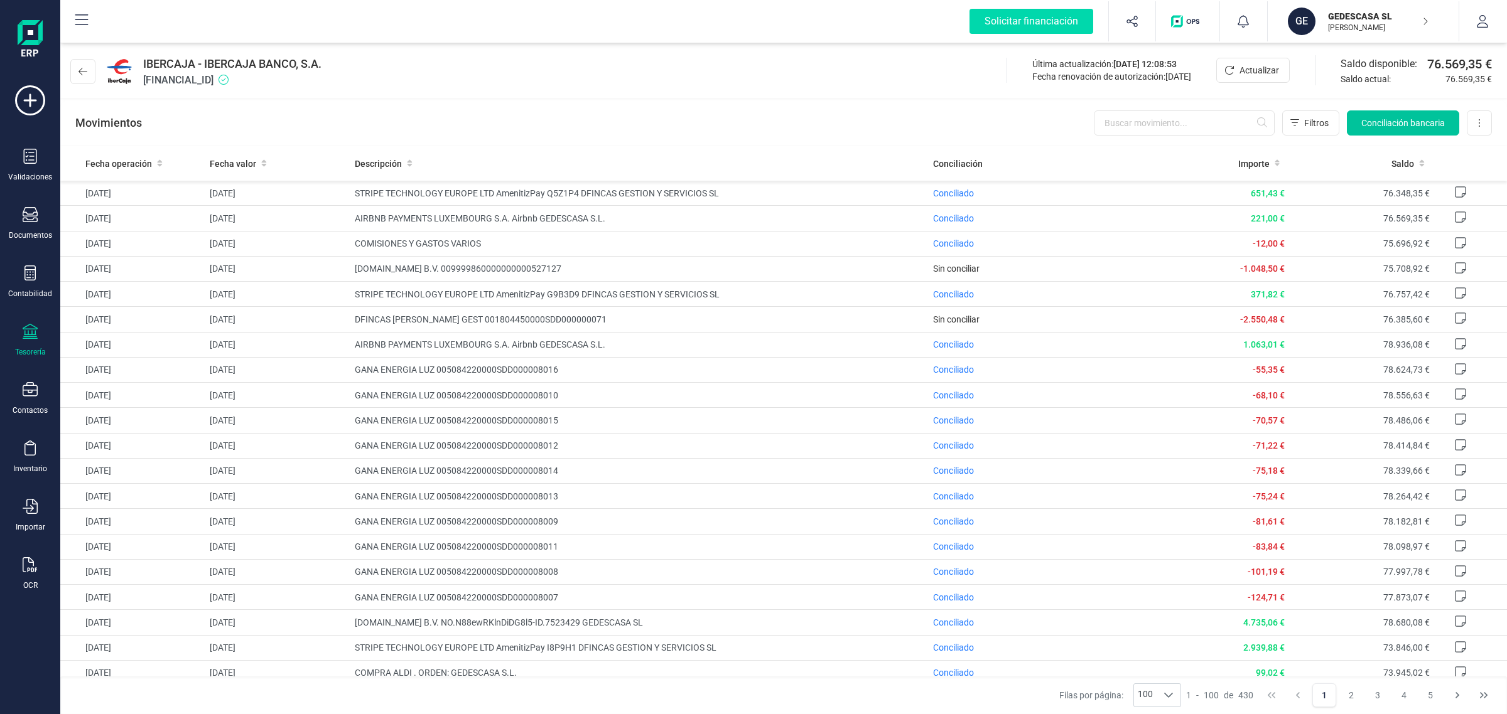
click at [1429, 126] on span "Conciliación bancaria" at bounding box center [1402, 123] width 83 height 13
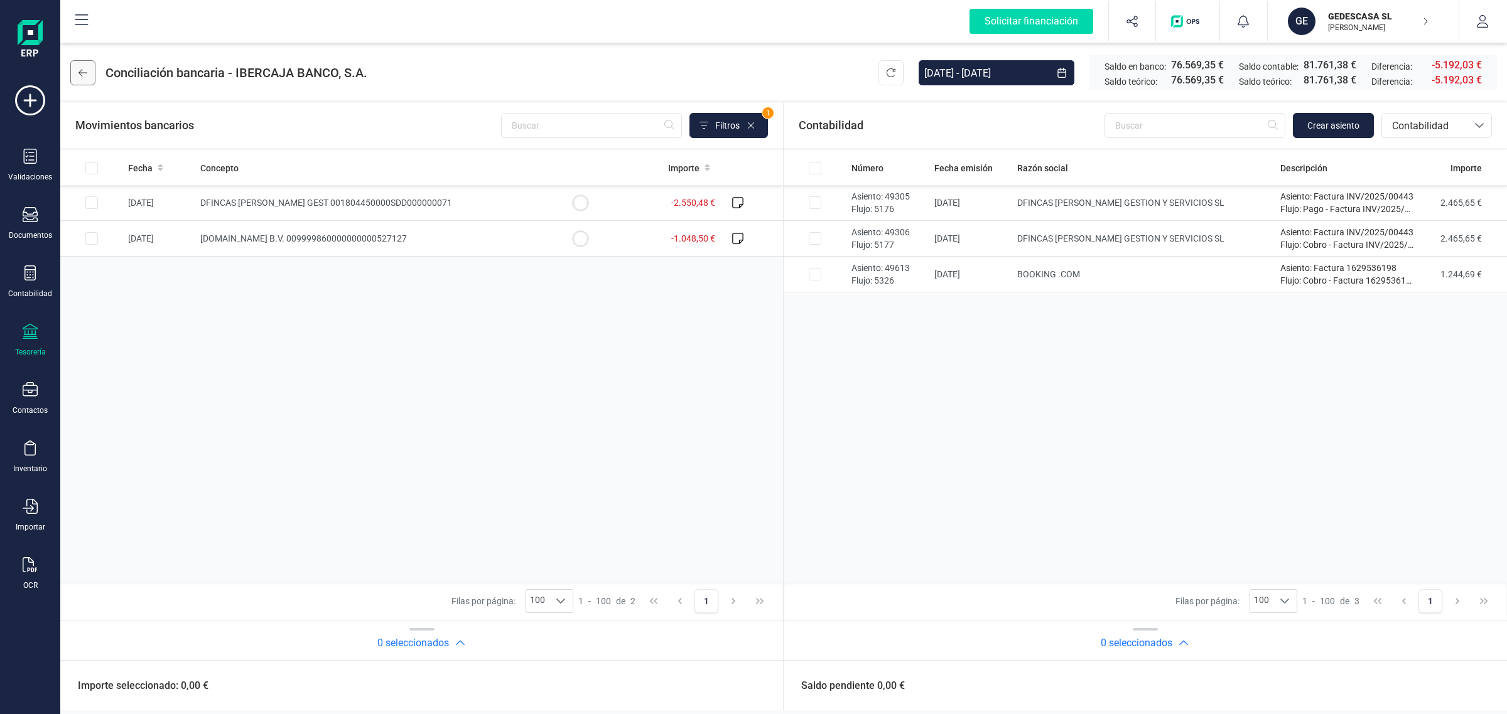
click at [82, 74] on icon at bounding box center [82, 73] width 9 height 10
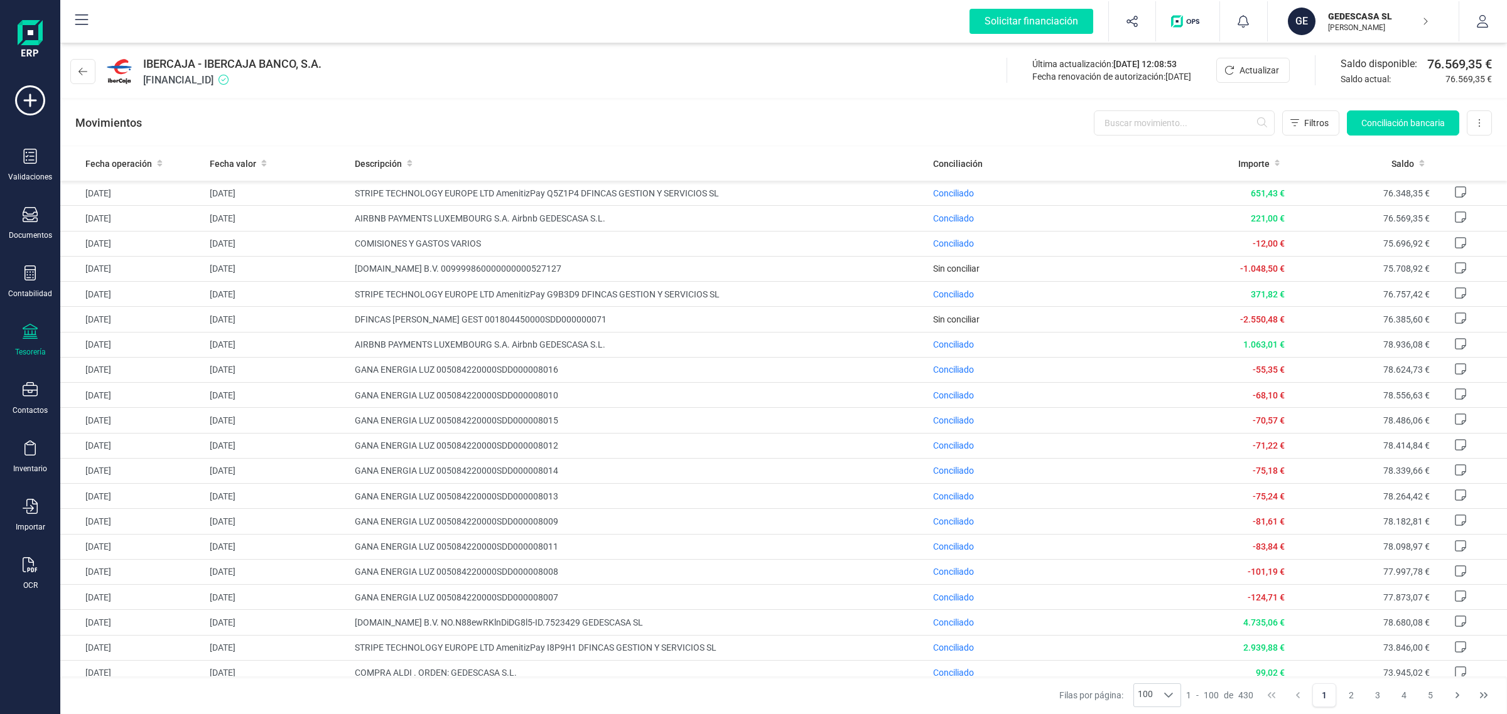
drag, startPoint x: 1364, startPoint y: 16, endPoint x: 1338, endPoint y: 35, distance: 31.9
click at [1364, 16] on p "GEDESCASA SL" at bounding box center [1378, 16] width 100 height 13
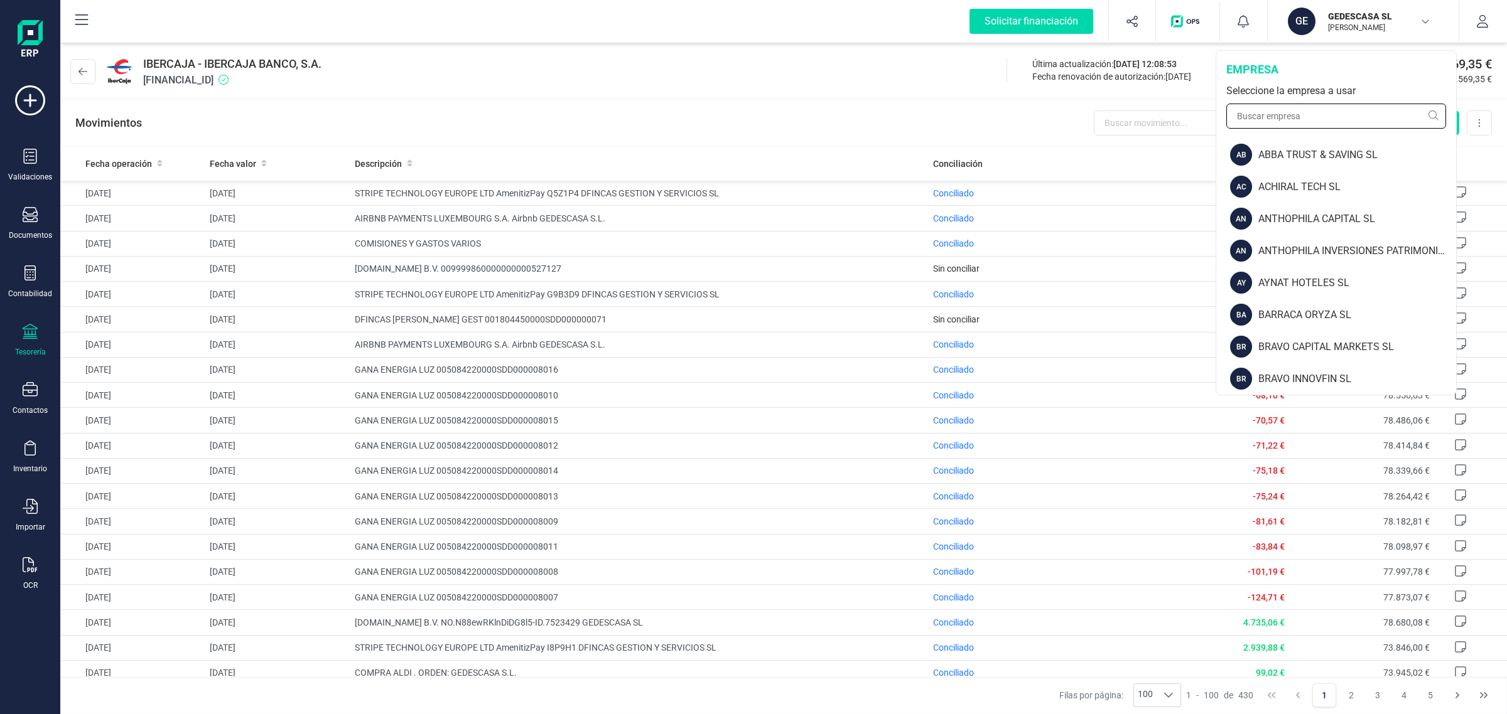
click at [1281, 110] on input "text" at bounding box center [1336, 116] width 220 height 25
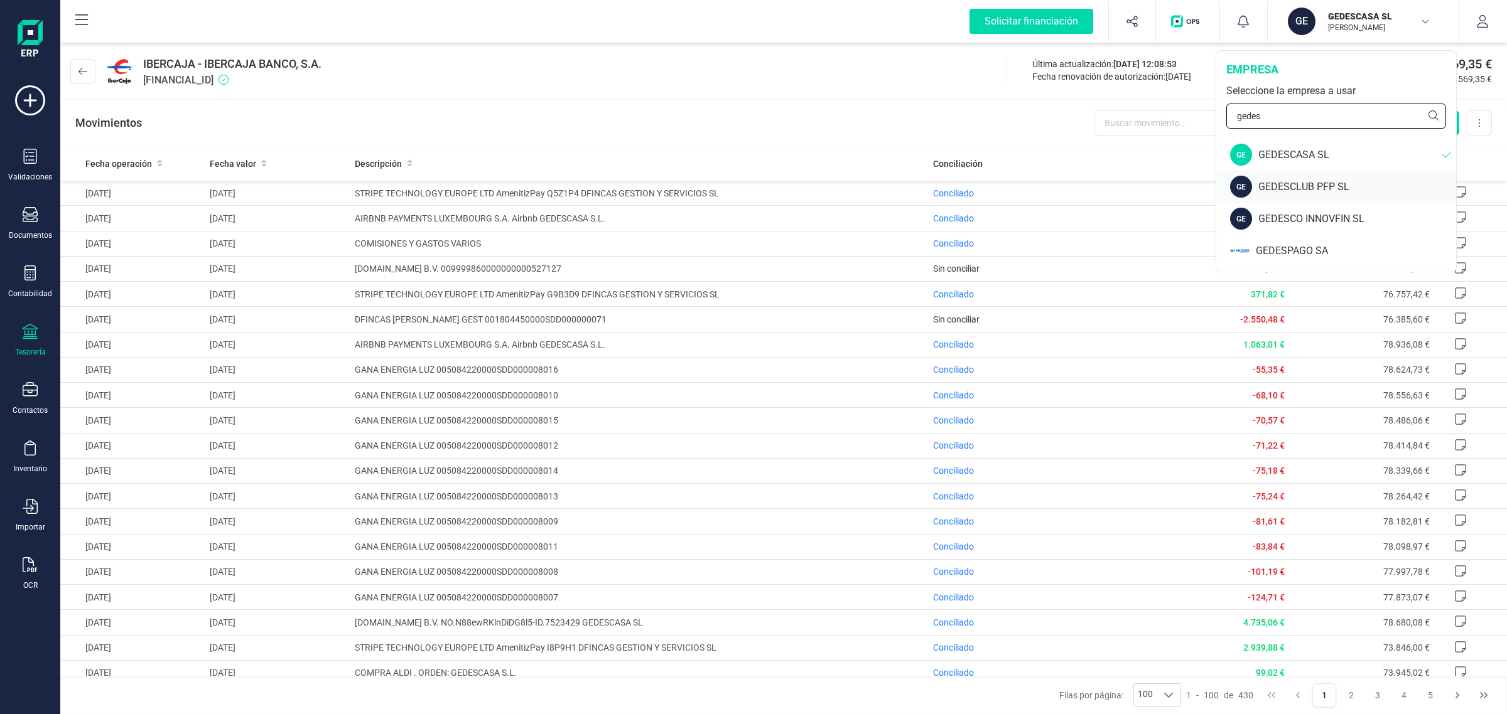
type input "gedes"
click at [1307, 186] on div "GEDESCLUB PFP SL" at bounding box center [1357, 187] width 198 height 15
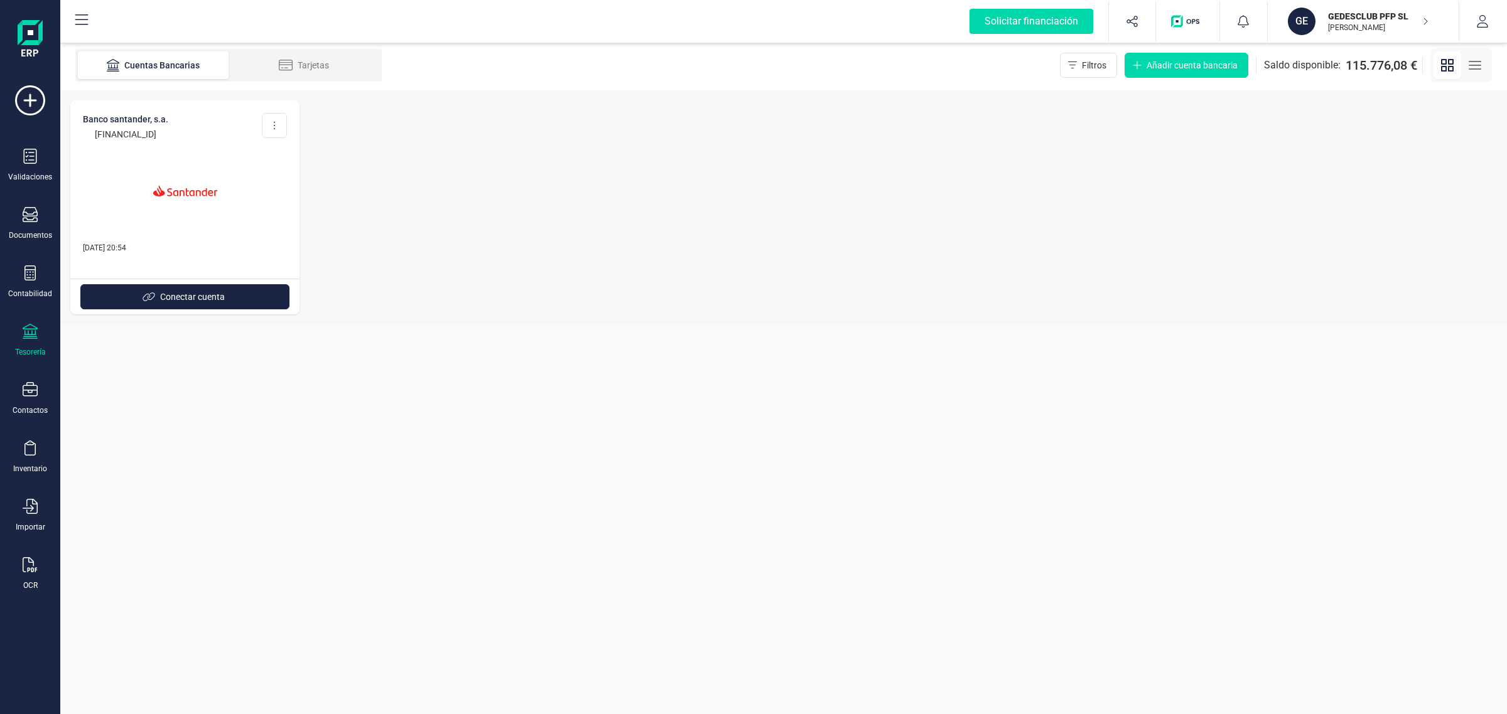
click at [1331, 16] on p "GEDESCLUB PFP SL" at bounding box center [1378, 16] width 100 height 13
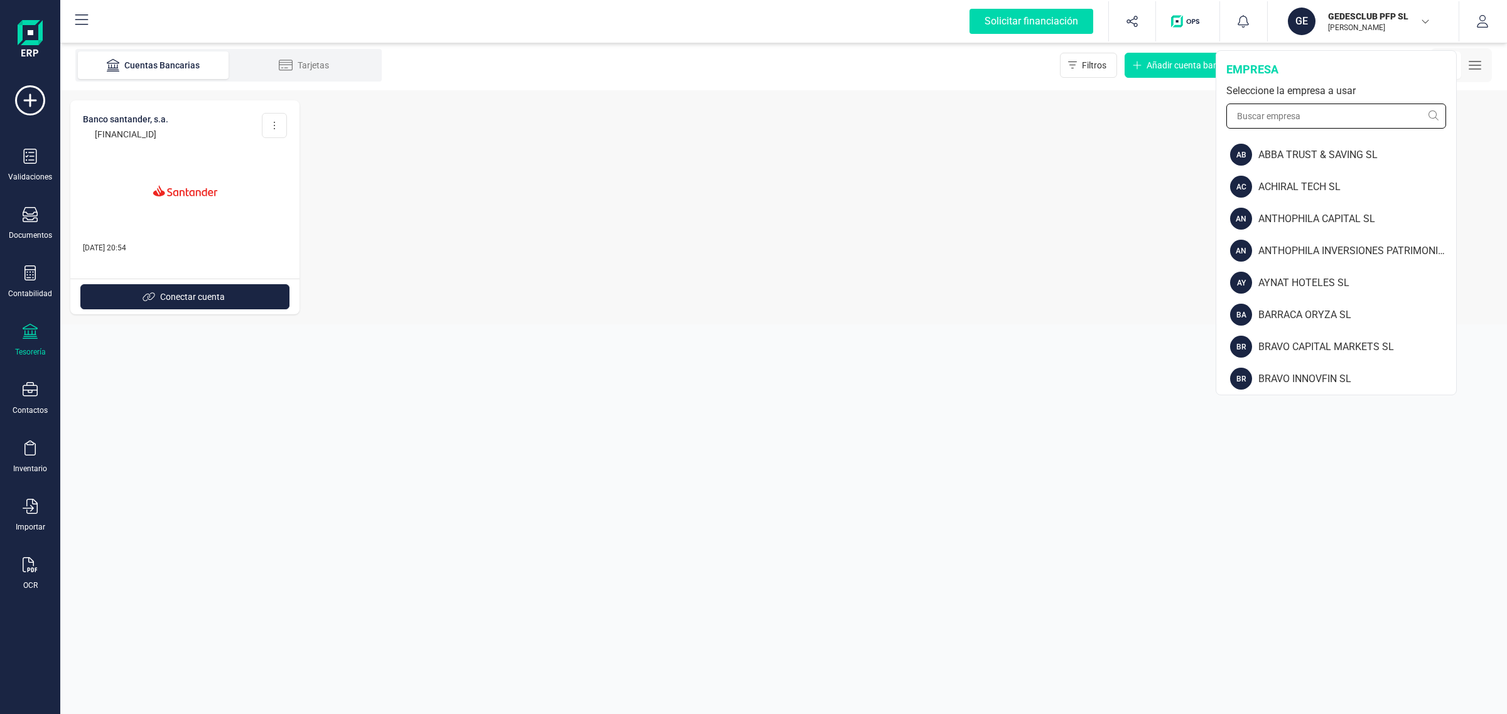
click at [1257, 110] on input "text" at bounding box center [1336, 116] width 220 height 25
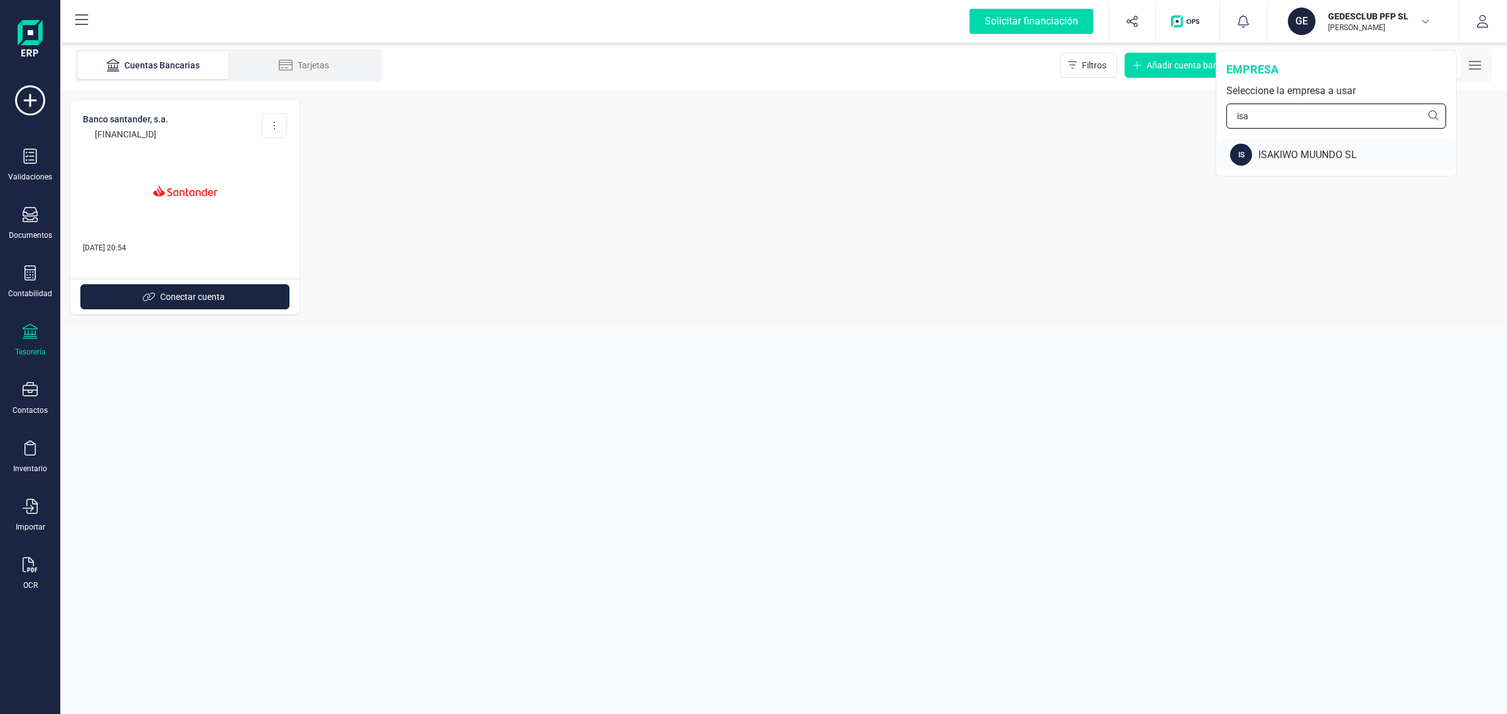
type input "isa"
click at [1279, 164] on div "IS ISAKIWO MUUNDO SL" at bounding box center [1336, 155] width 239 height 32
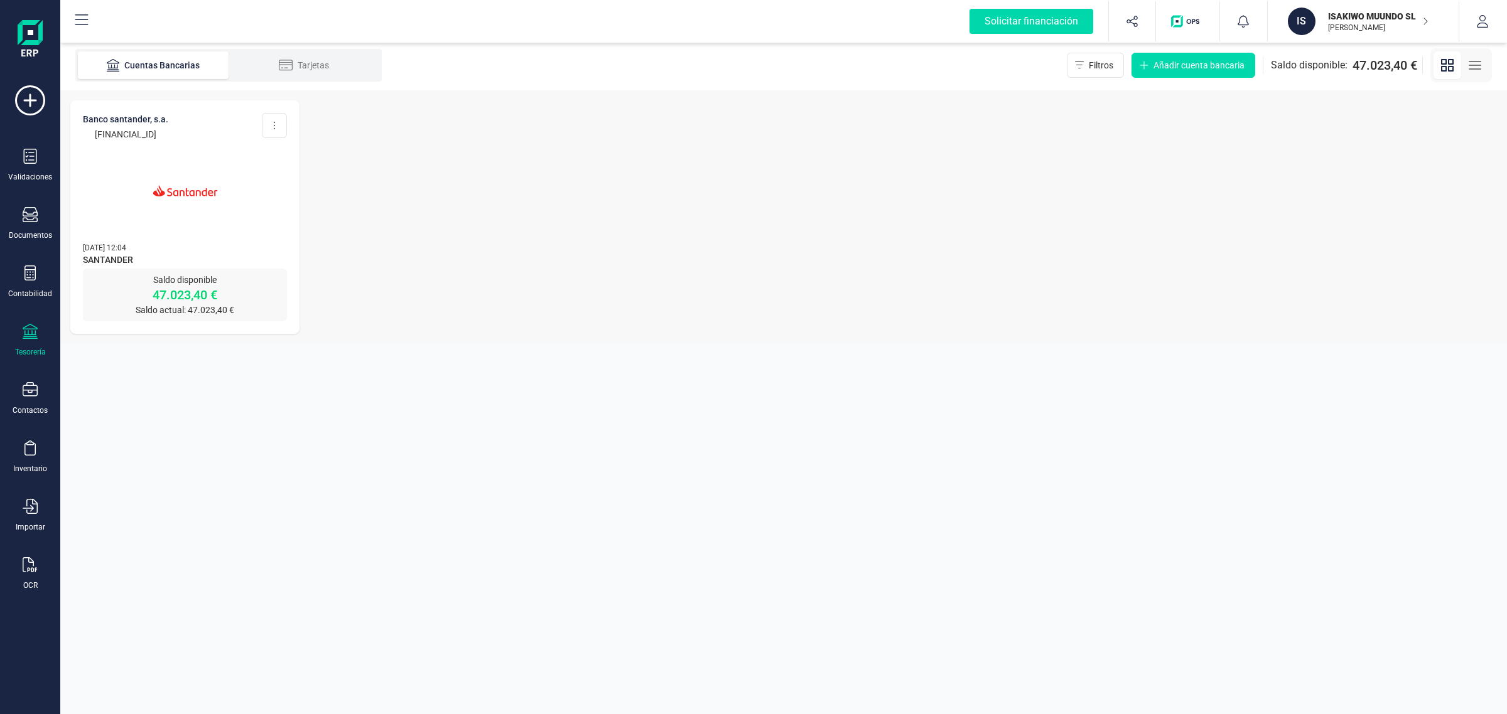
click at [192, 252] on p "[DATE] 12:04" at bounding box center [185, 247] width 204 height 13
click at [171, 205] on img at bounding box center [184, 190] width 105 height 105
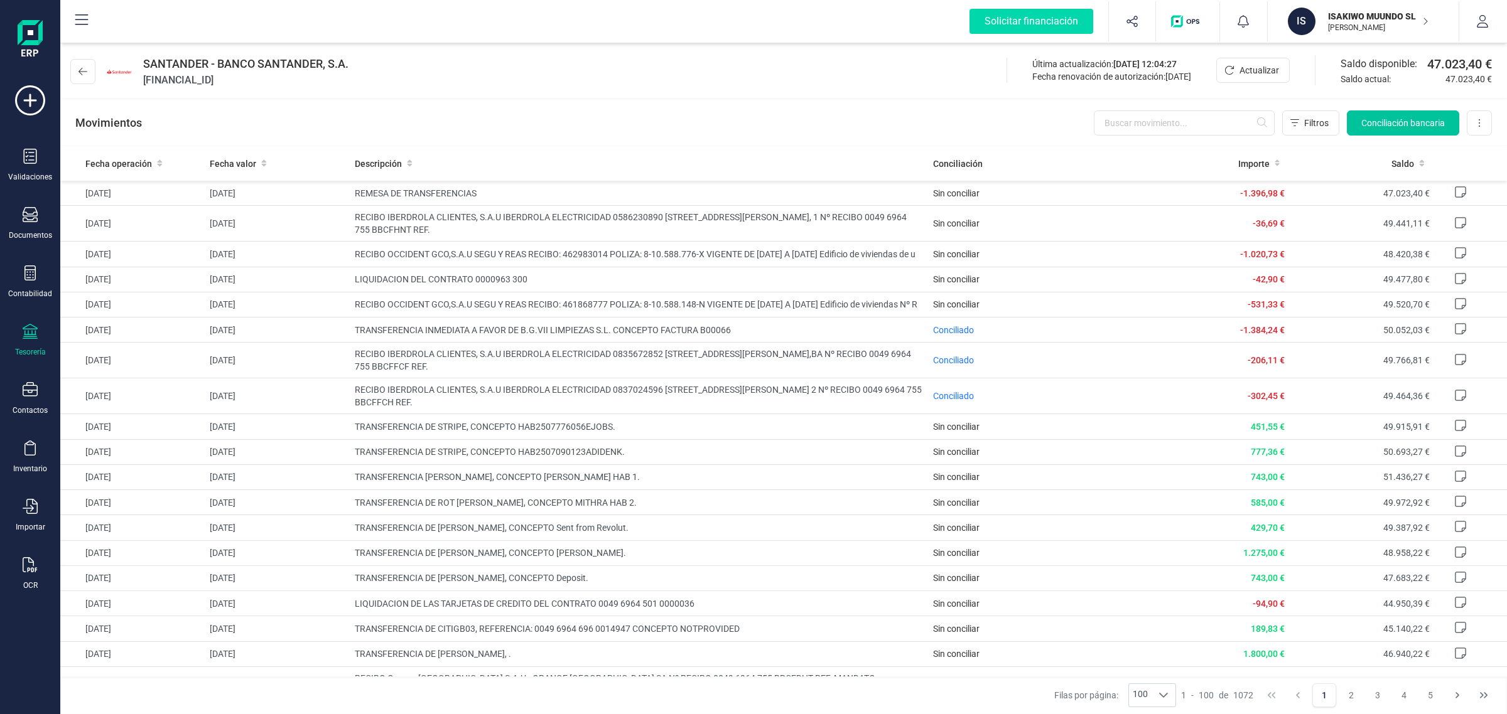
click at [1404, 117] on span "Conciliación bancaria" at bounding box center [1402, 123] width 83 height 13
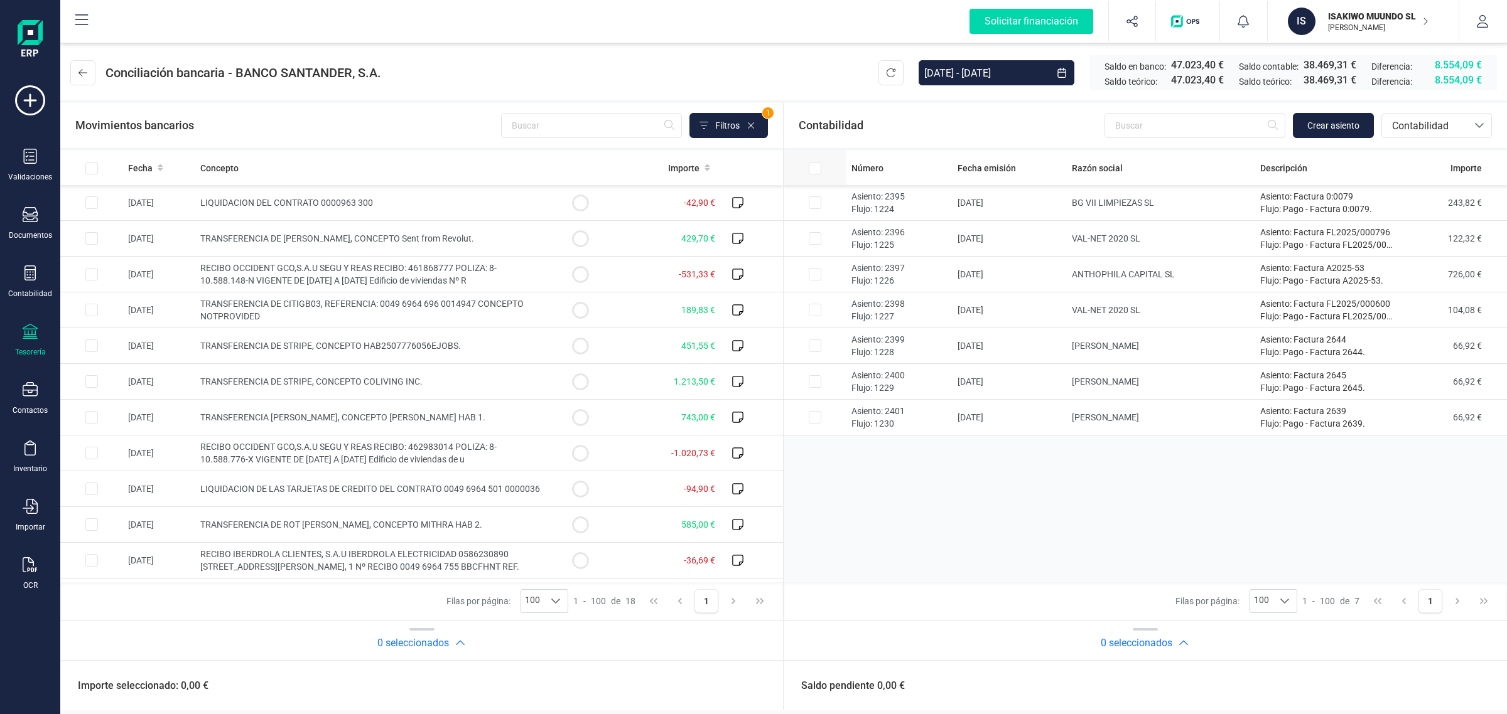
click at [98, 168] on input "All items unselected" at bounding box center [91, 168] width 13 height 13
checkbox input "true"
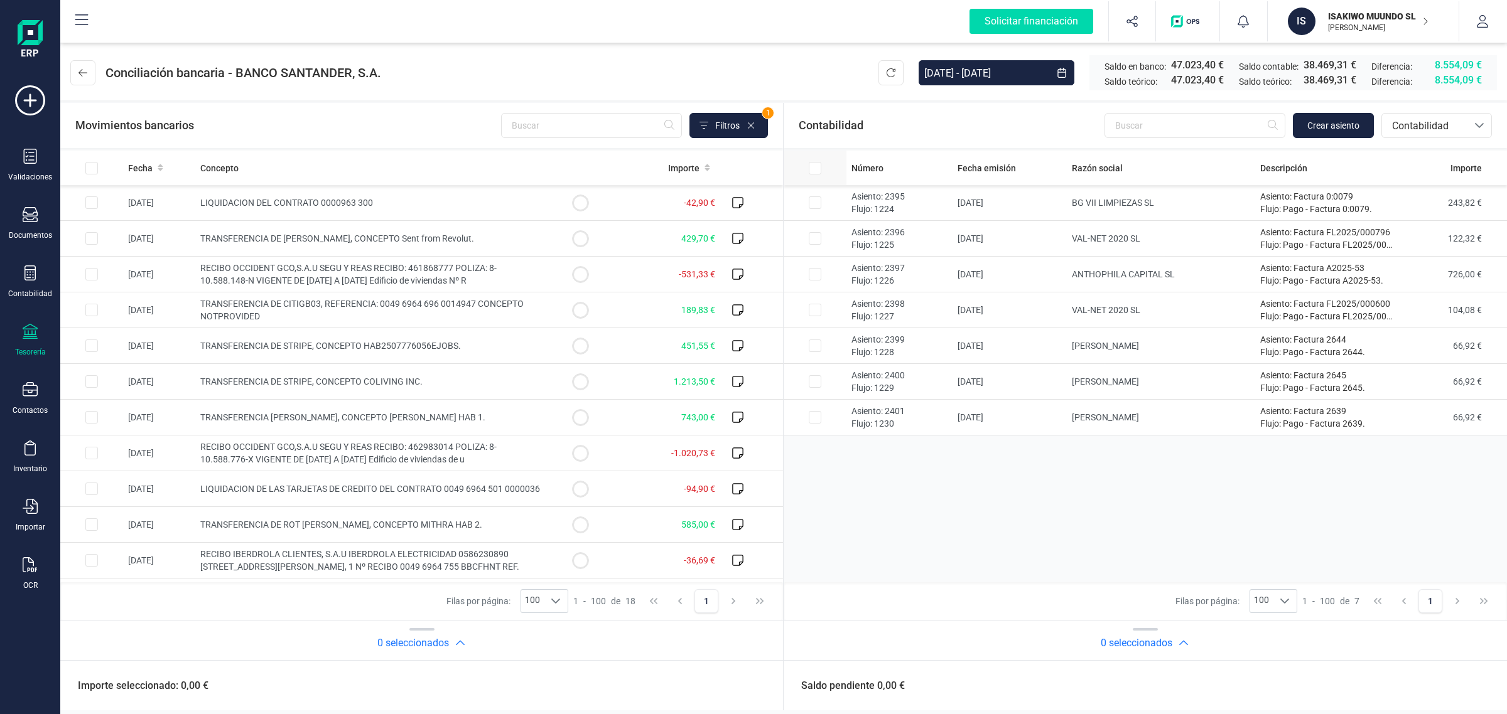
checkbox input "true"
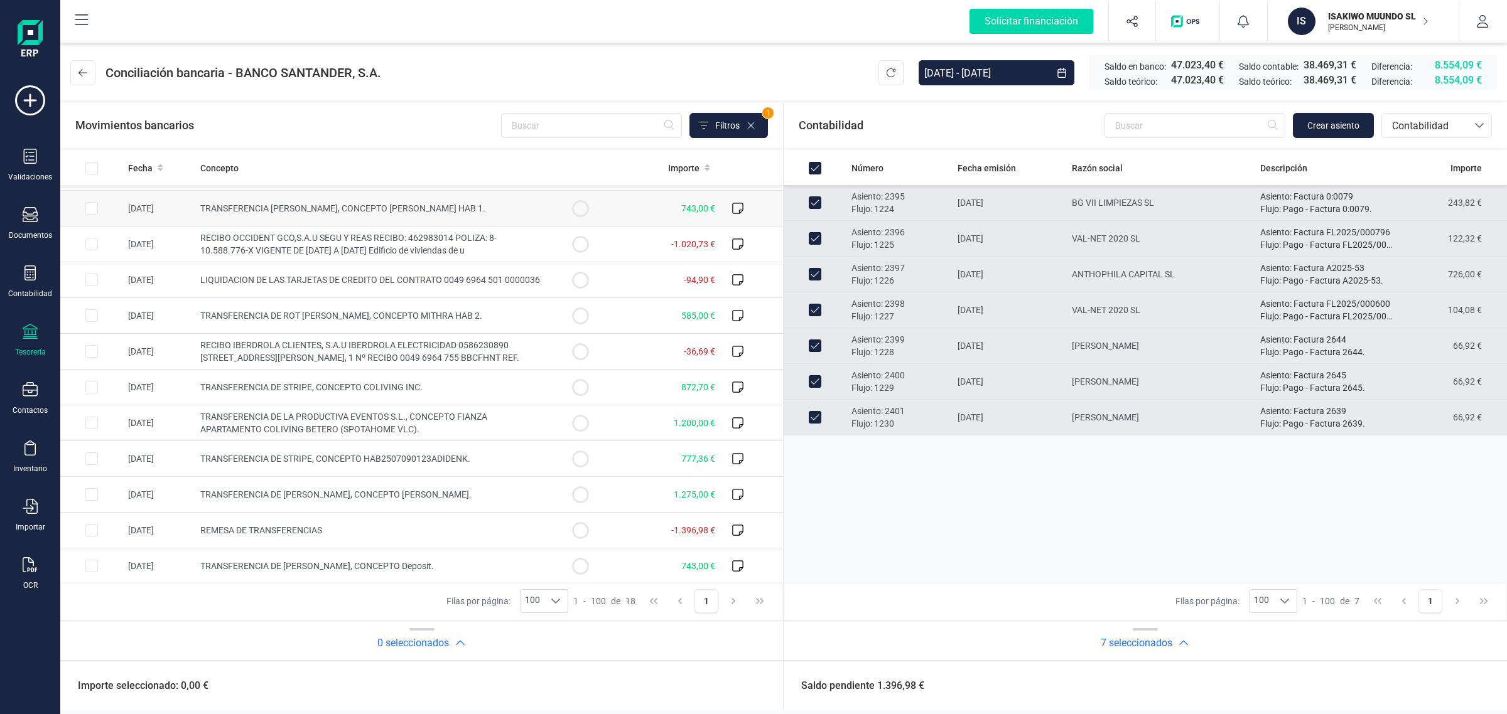
scroll to position [235, 0]
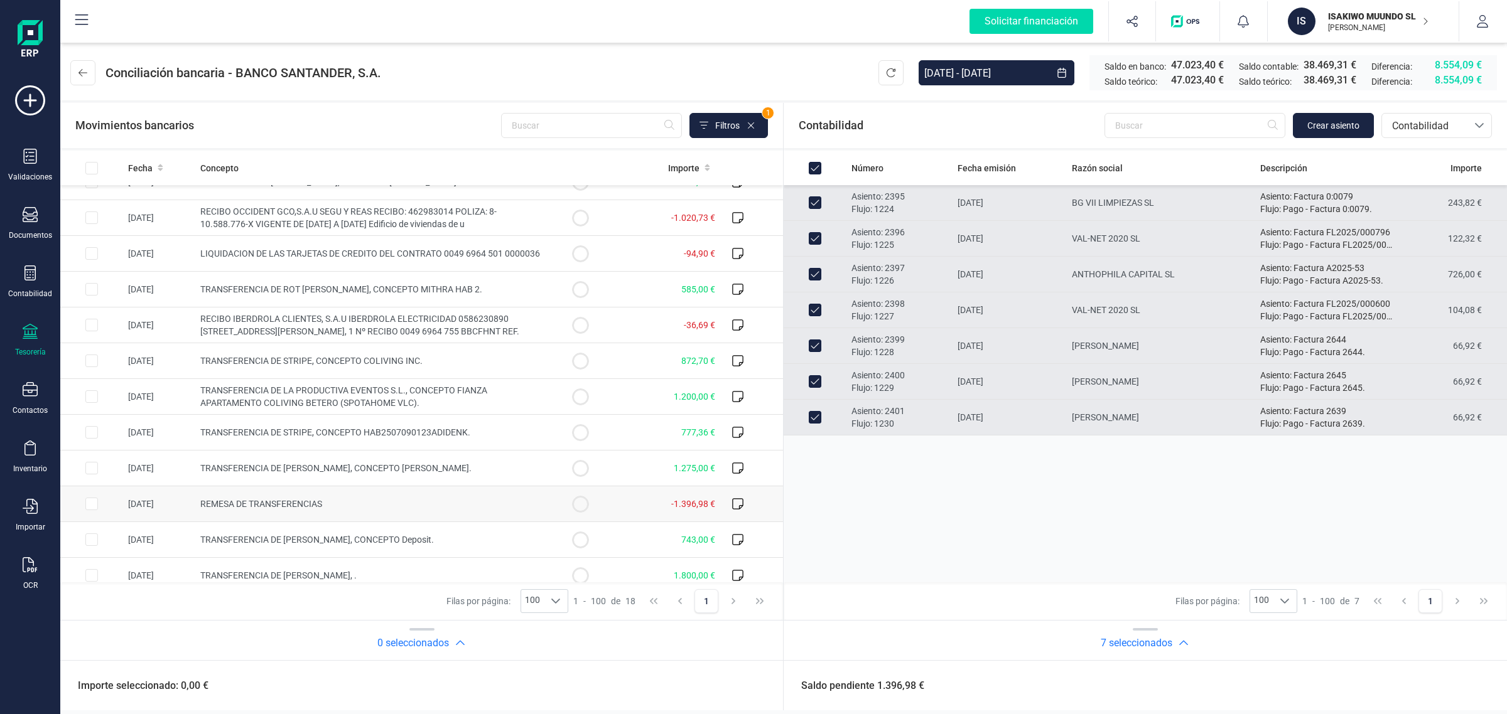
click at [613, 500] on td "-1.396,98 €" at bounding box center [665, 505] width 109 height 36
checkbox input "true"
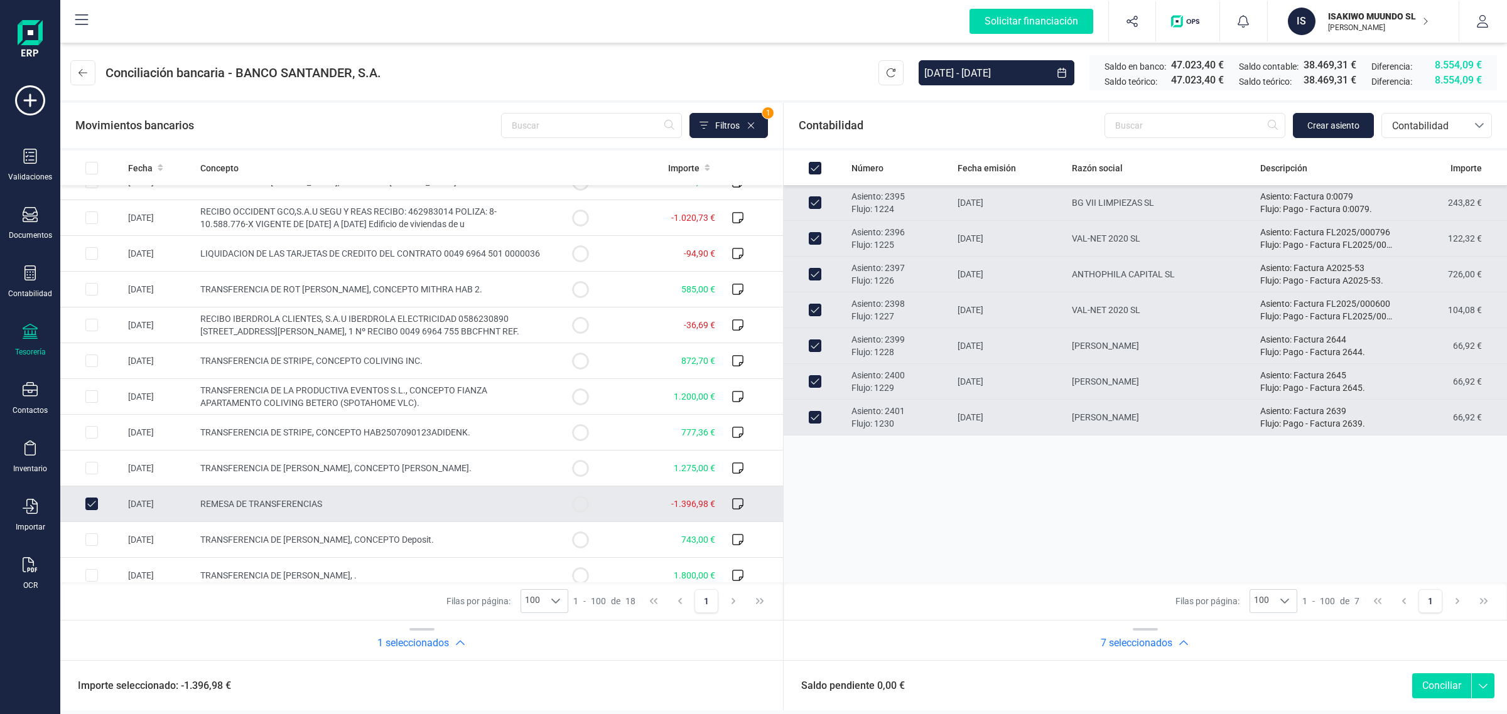
click at [1441, 684] on button "Conciliar" at bounding box center [1441, 686] width 59 height 25
checkbox input "false"
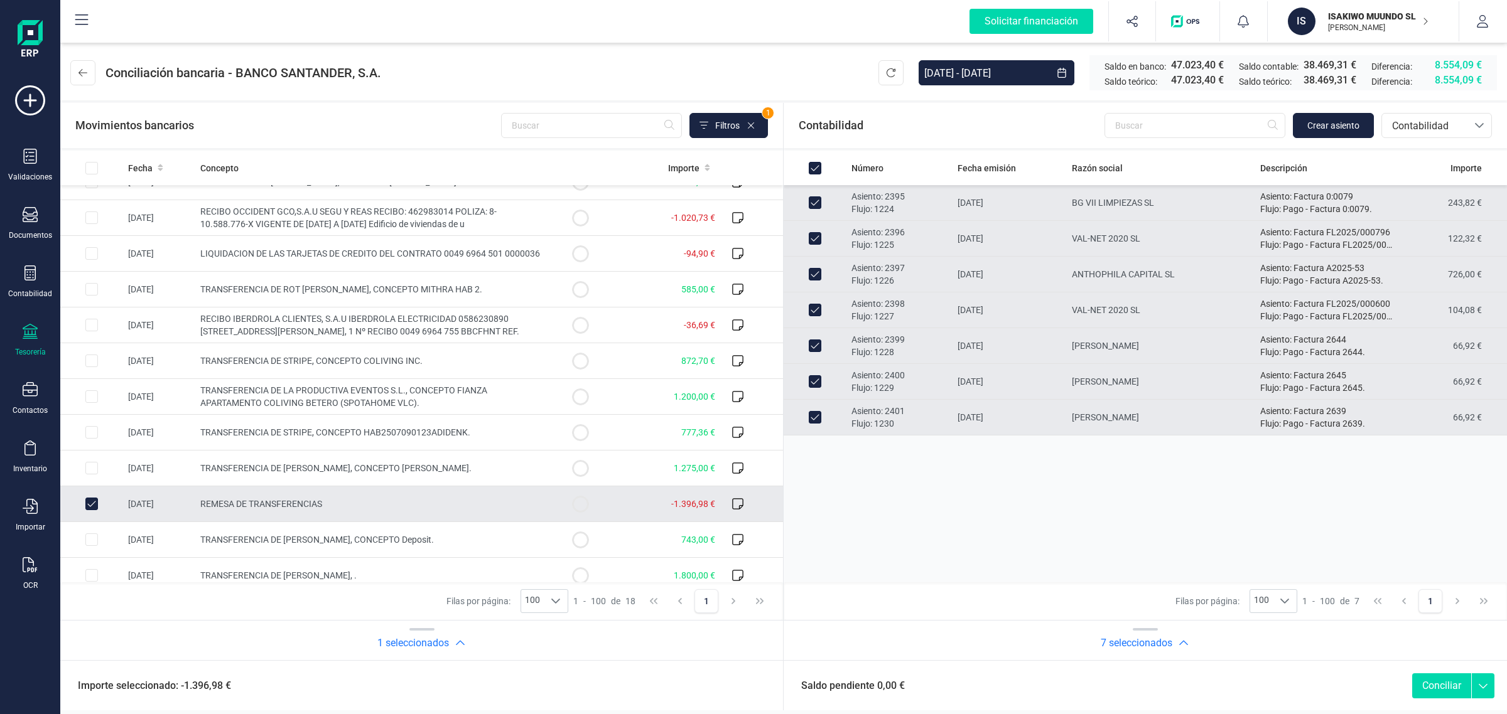
checkbox input "false"
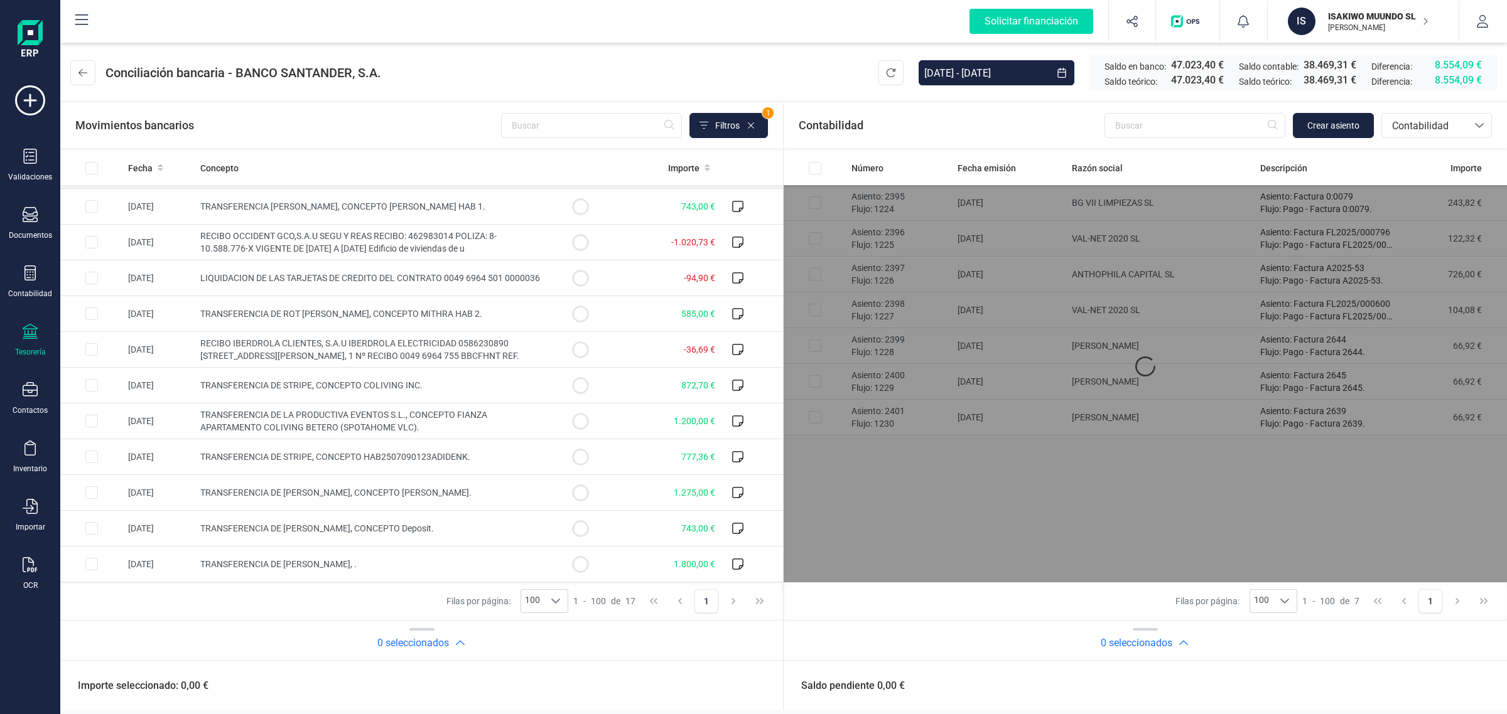
scroll to position [212, 0]
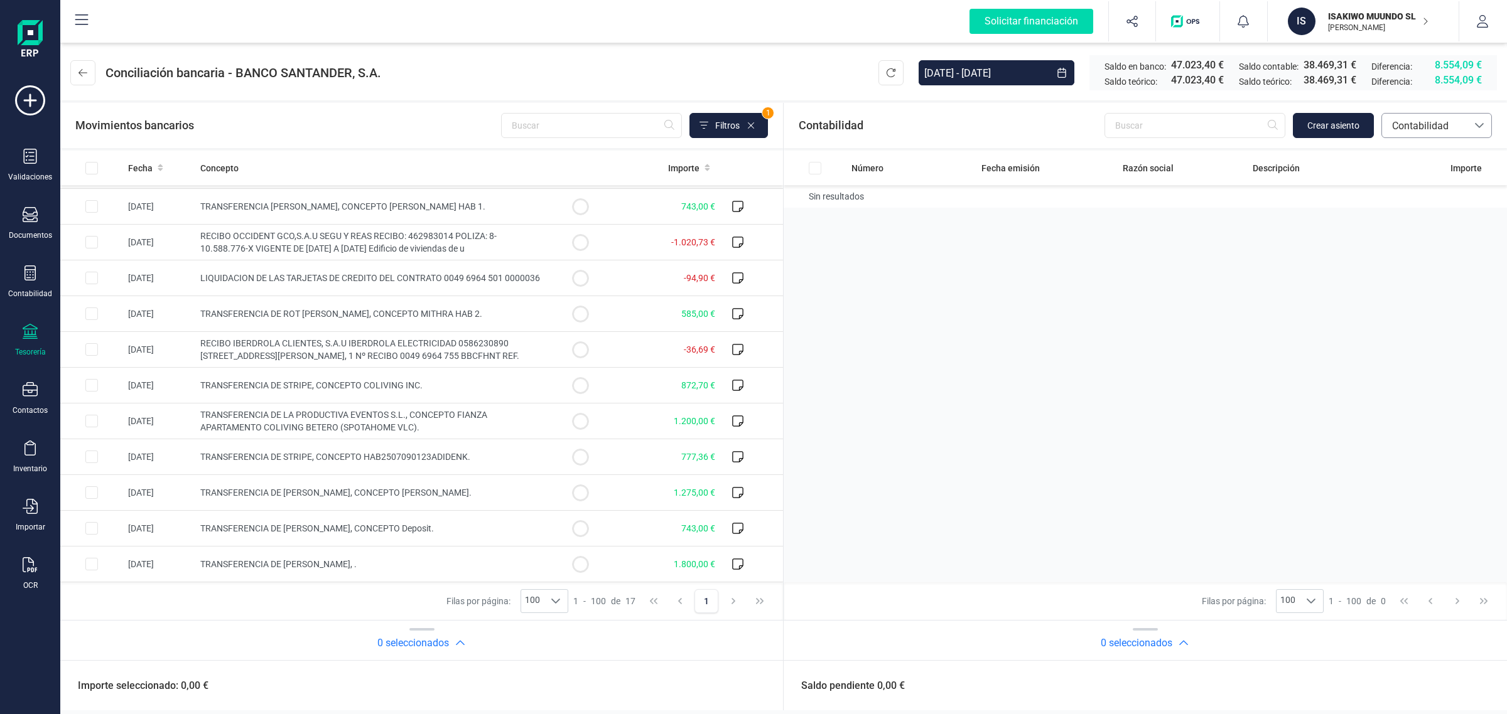
click at [1446, 123] on span "Contabilidad" at bounding box center [1424, 126] width 75 height 15
click at [1422, 208] on span "Facturas" at bounding box center [1410, 210] width 39 height 15
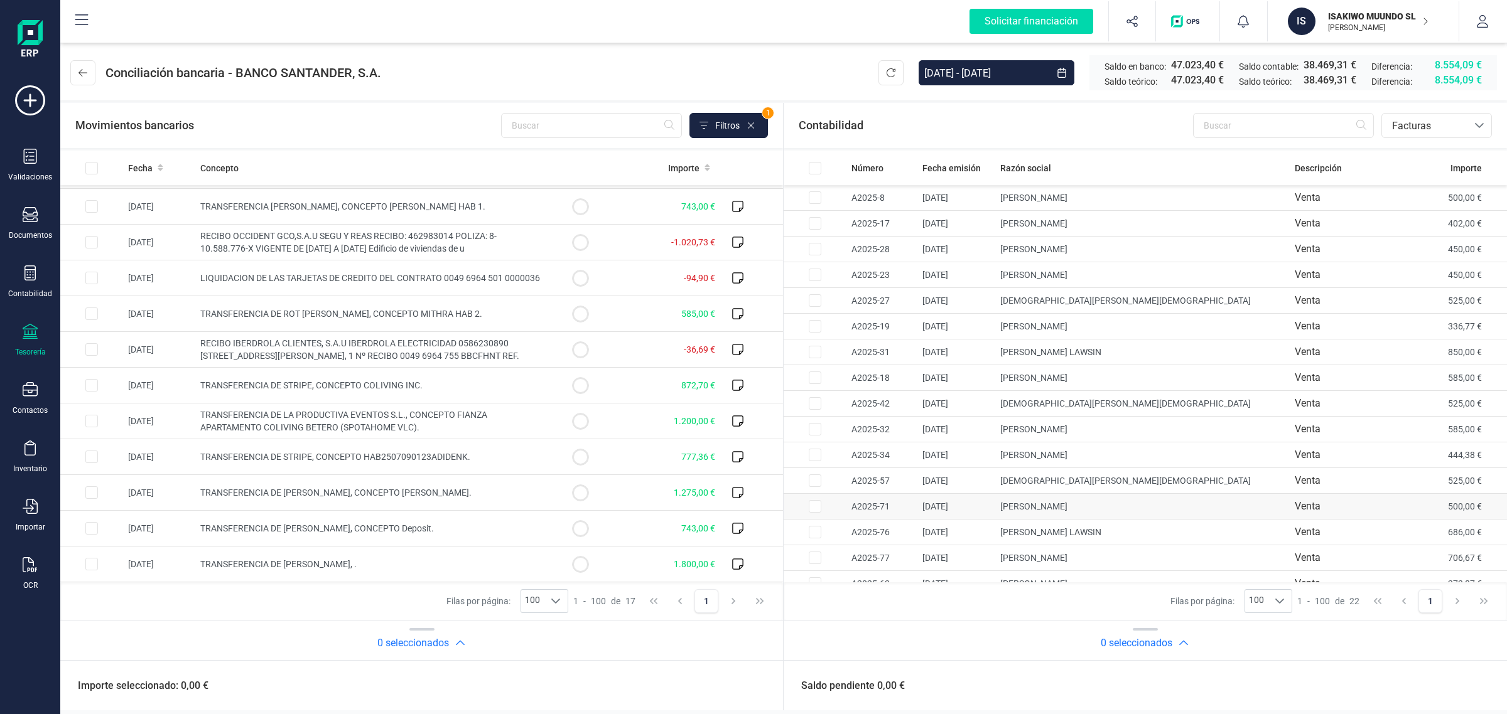
scroll to position [171, 0]
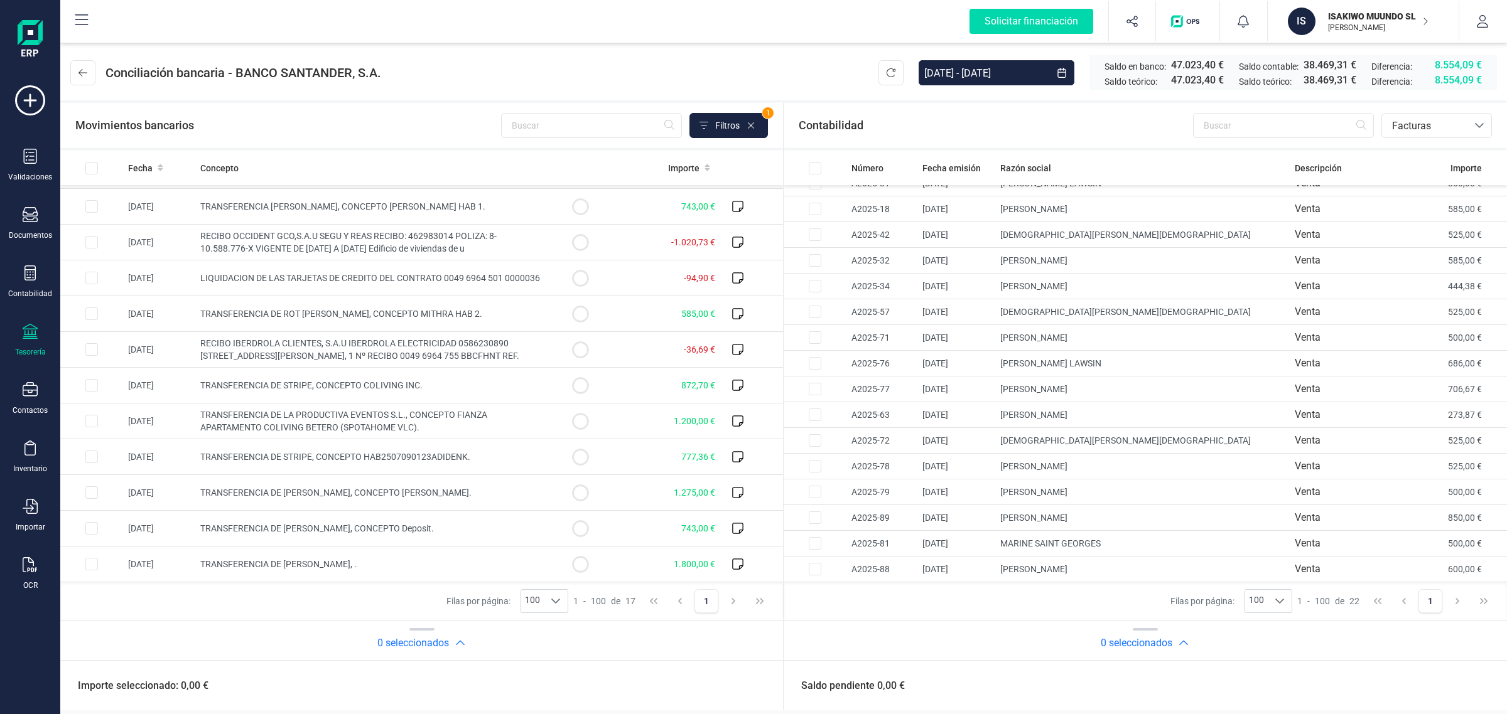
drag, startPoint x: 1358, startPoint y: 22, endPoint x: 1338, endPoint y: 73, distance: 54.7
click at [1358, 23] on p "[PERSON_NAME]" at bounding box center [1378, 28] width 100 height 10
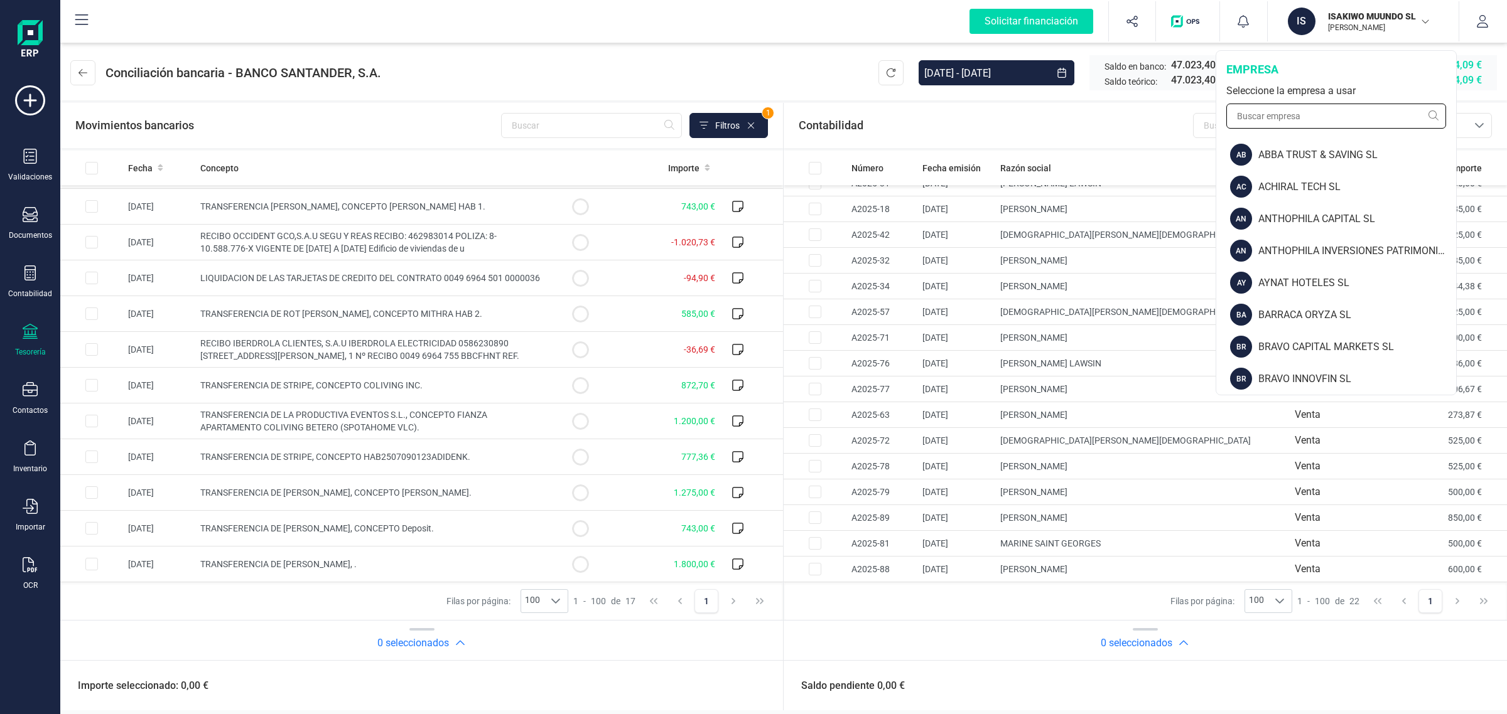
click at [1313, 105] on input "text" at bounding box center [1336, 116] width 220 height 25
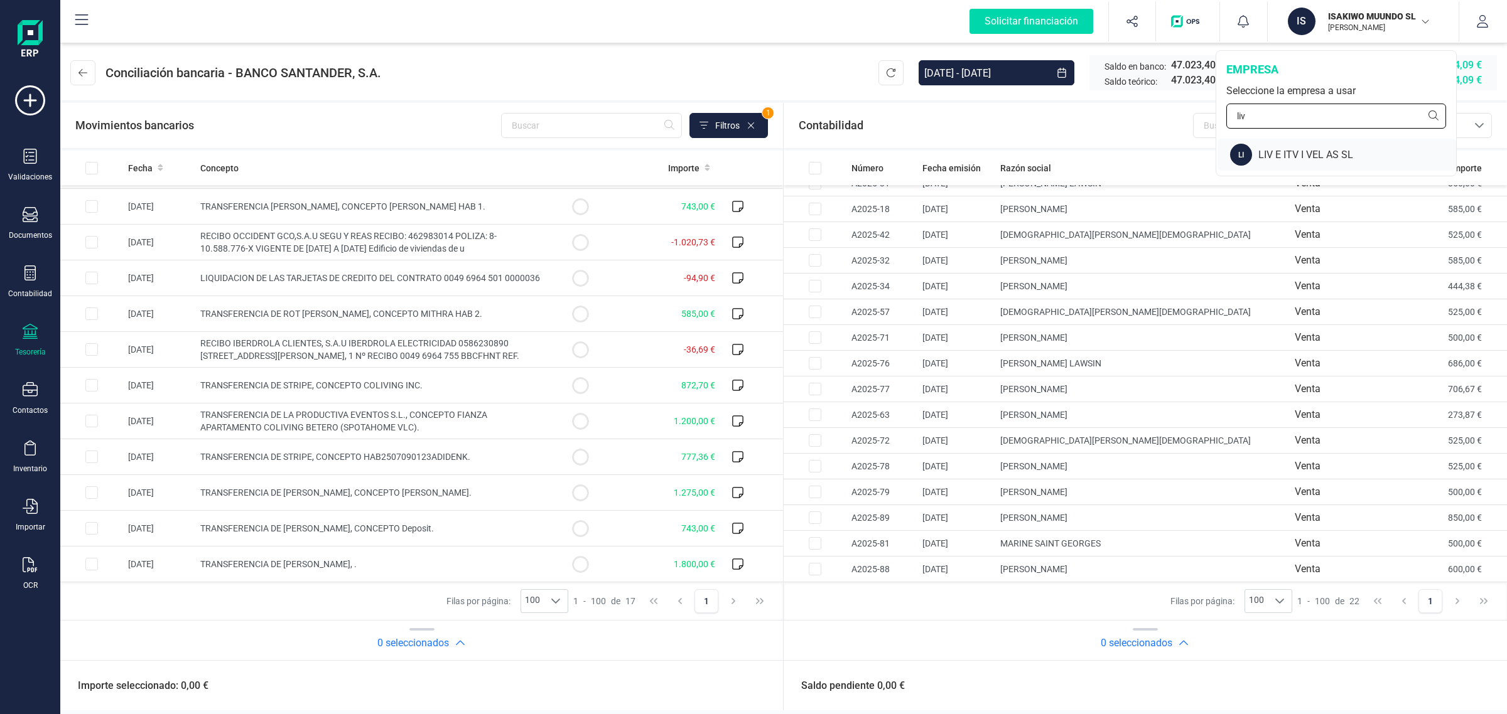
type input "liv"
click at [1295, 148] on div "LIV E ITV I VEL AS SL" at bounding box center [1357, 155] width 198 height 15
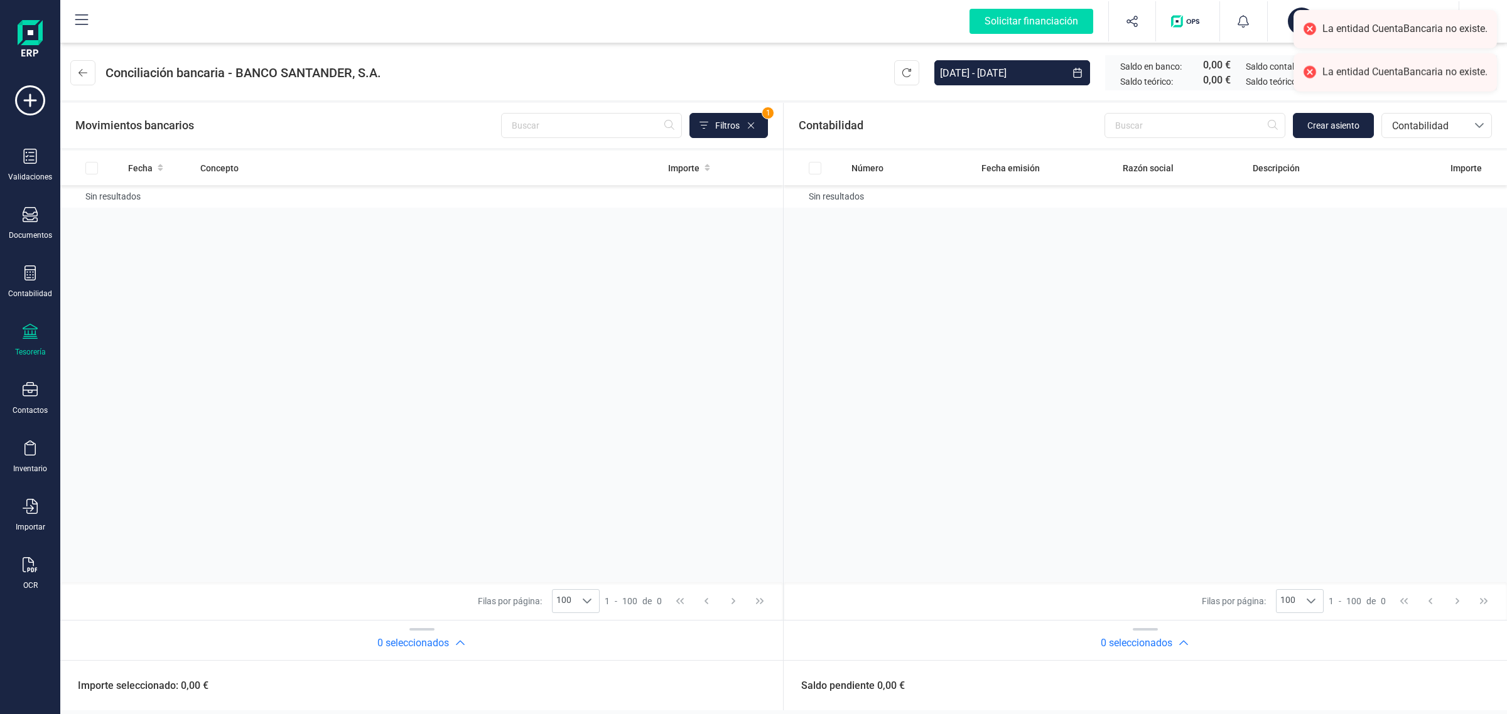
click at [44, 324] on div "Tesorería" at bounding box center [30, 340] width 50 height 33
click at [124, 211] on span "Cuentas bancarias" at bounding box center [150, 214] width 110 height 15
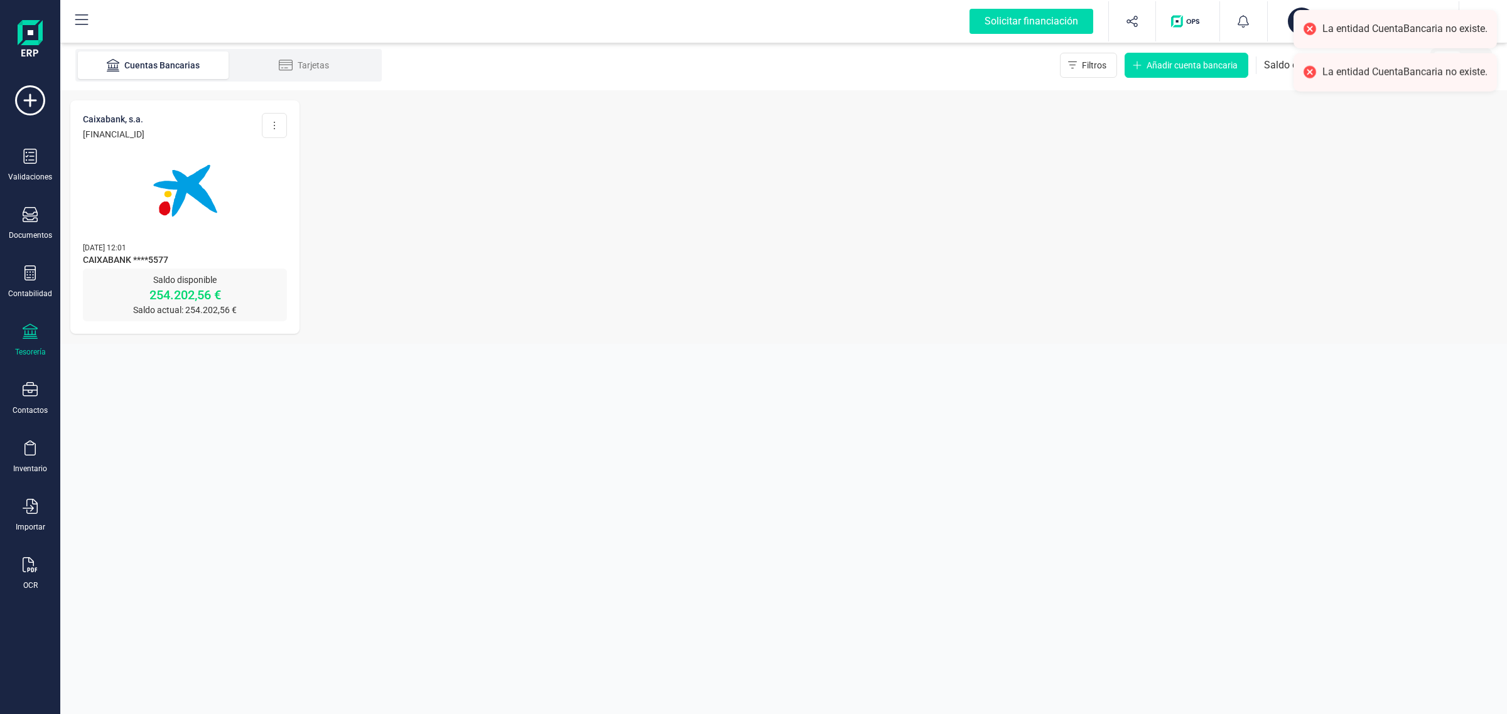
click at [214, 230] on img at bounding box center [184, 190] width 105 height 105
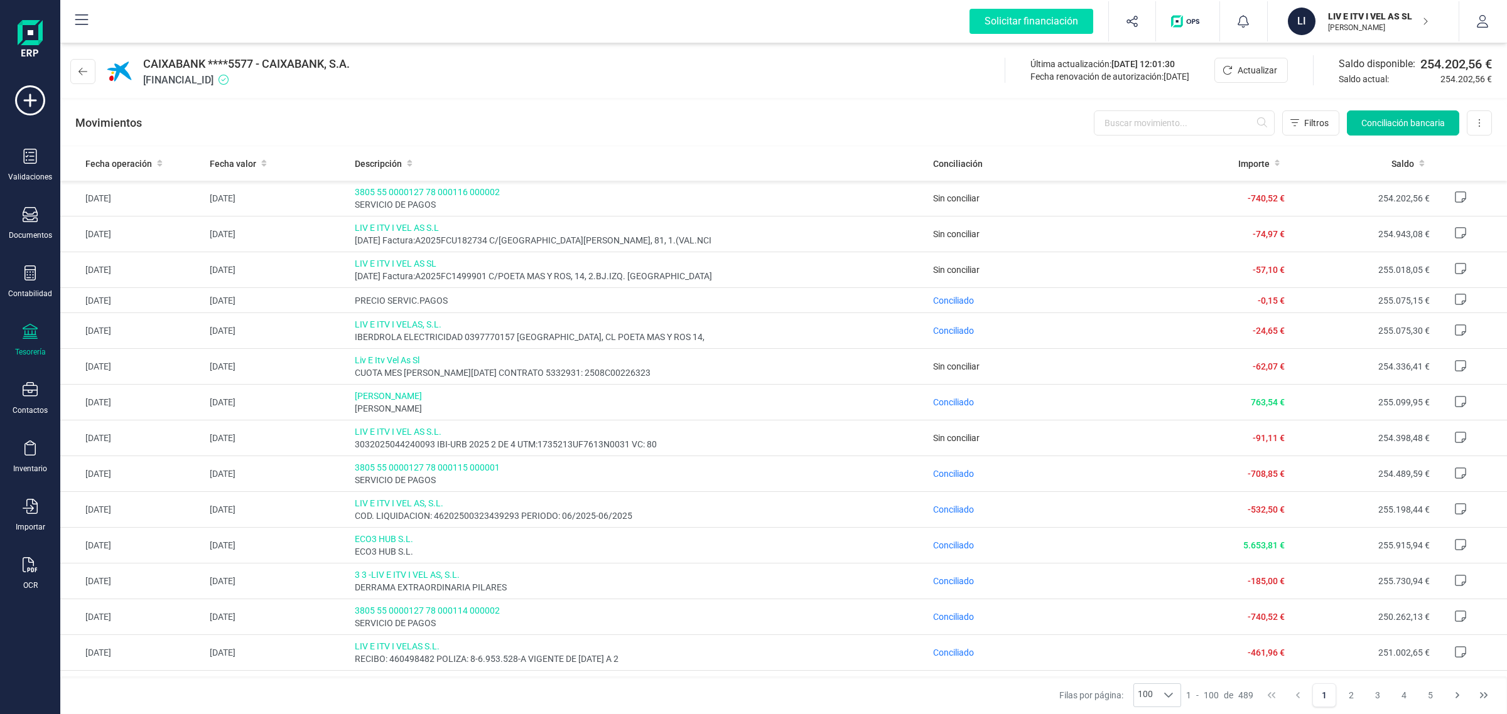
click at [1402, 122] on span "Conciliación bancaria" at bounding box center [1402, 123] width 83 height 13
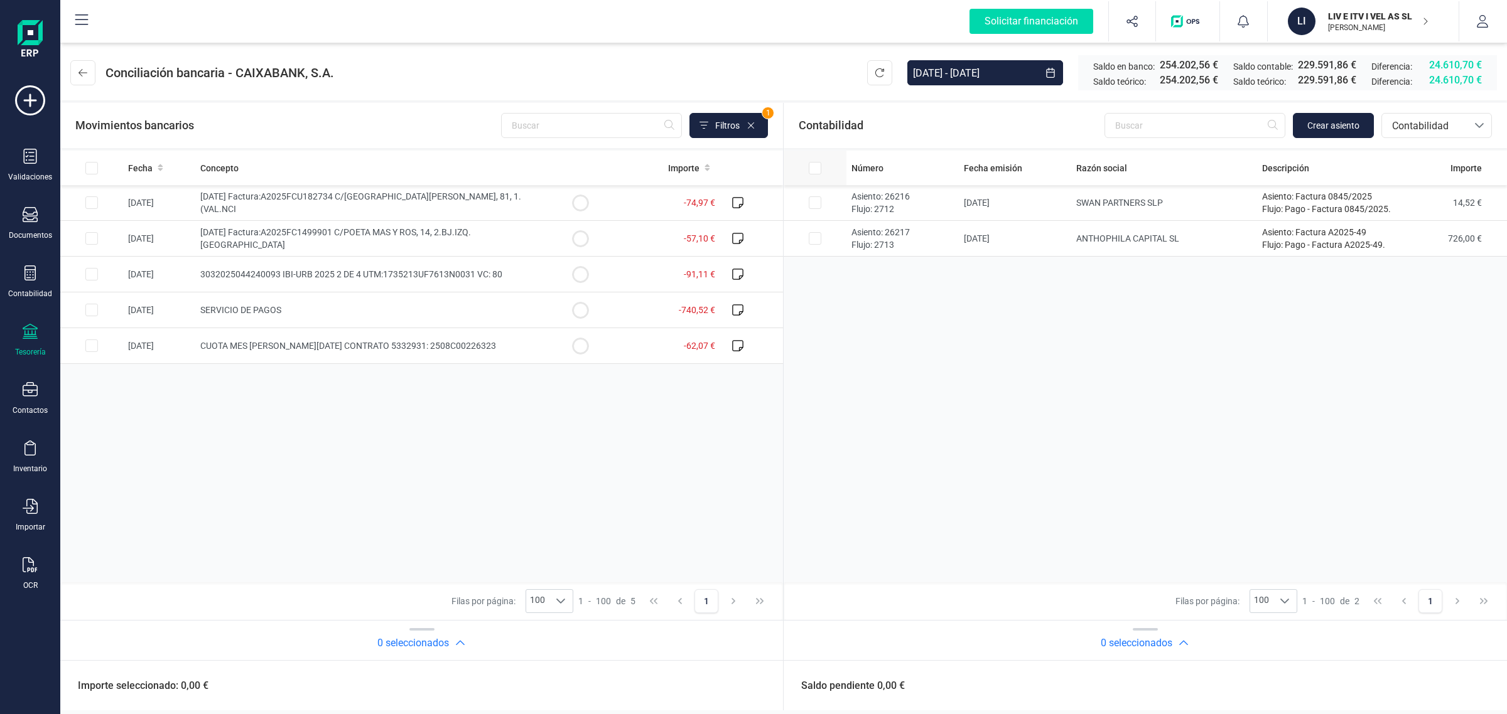
click at [98, 168] on input "All items unselected" at bounding box center [91, 168] width 13 height 13
checkbox input "true"
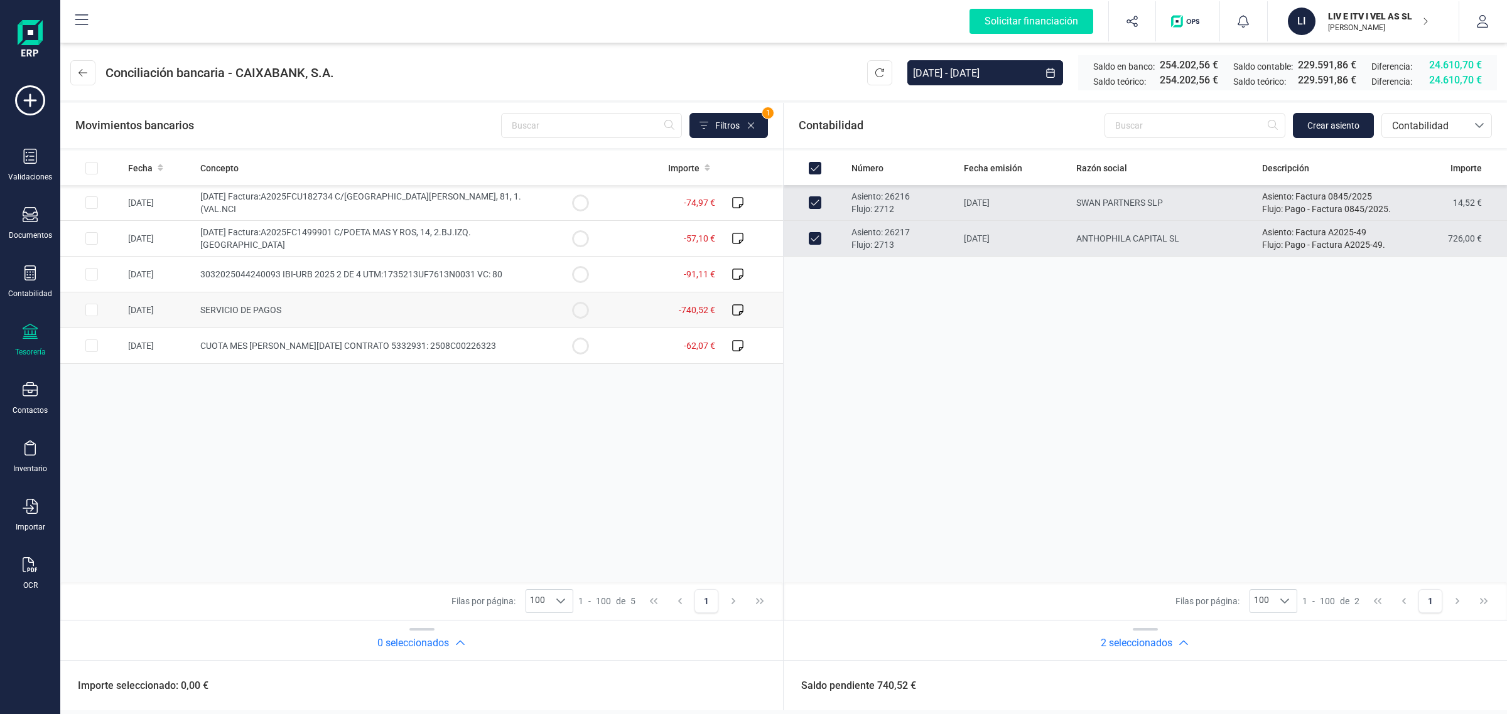
click at [641, 314] on td "-740,52 €" at bounding box center [665, 311] width 109 height 36
checkbox input "true"
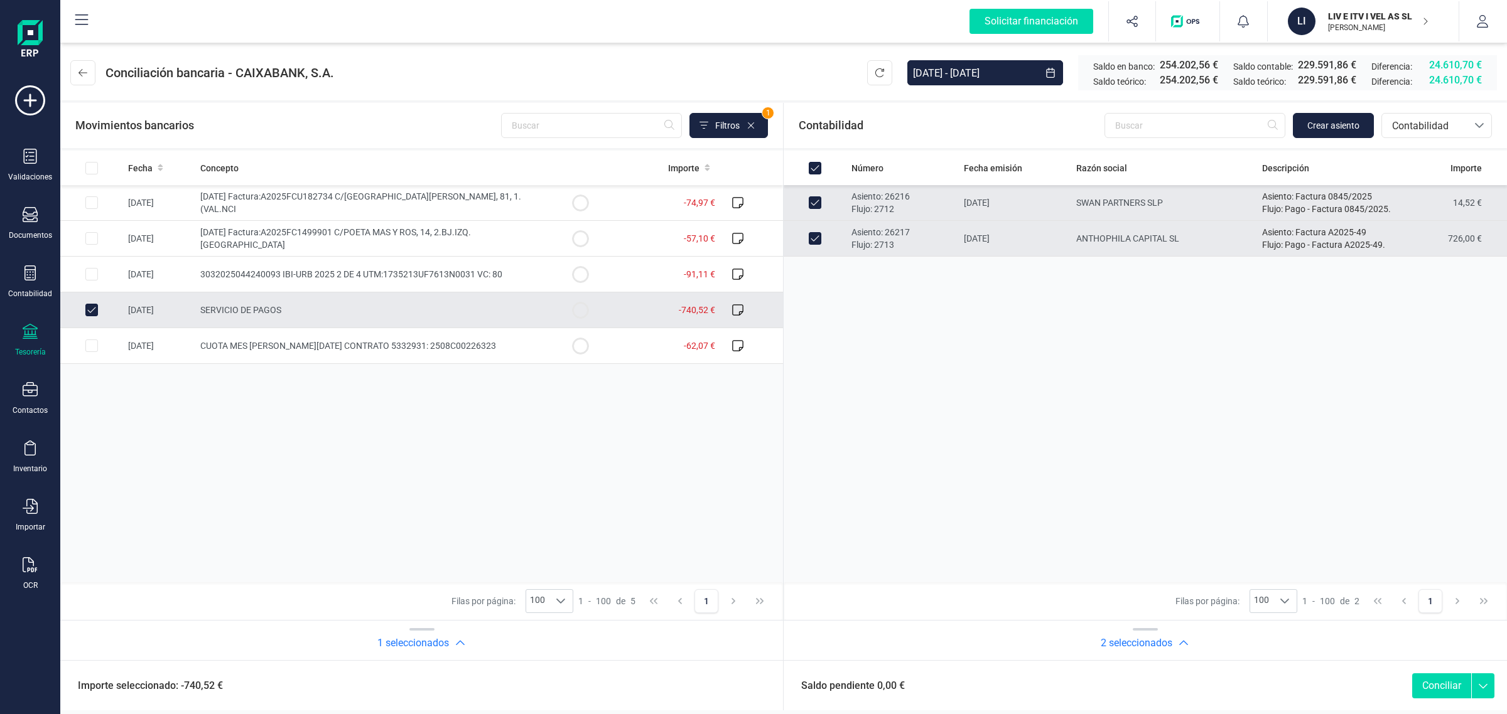
click at [1453, 691] on button "Conciliar" at bounding box center [1441, 686] width 59 height 25
checkbox input "false"
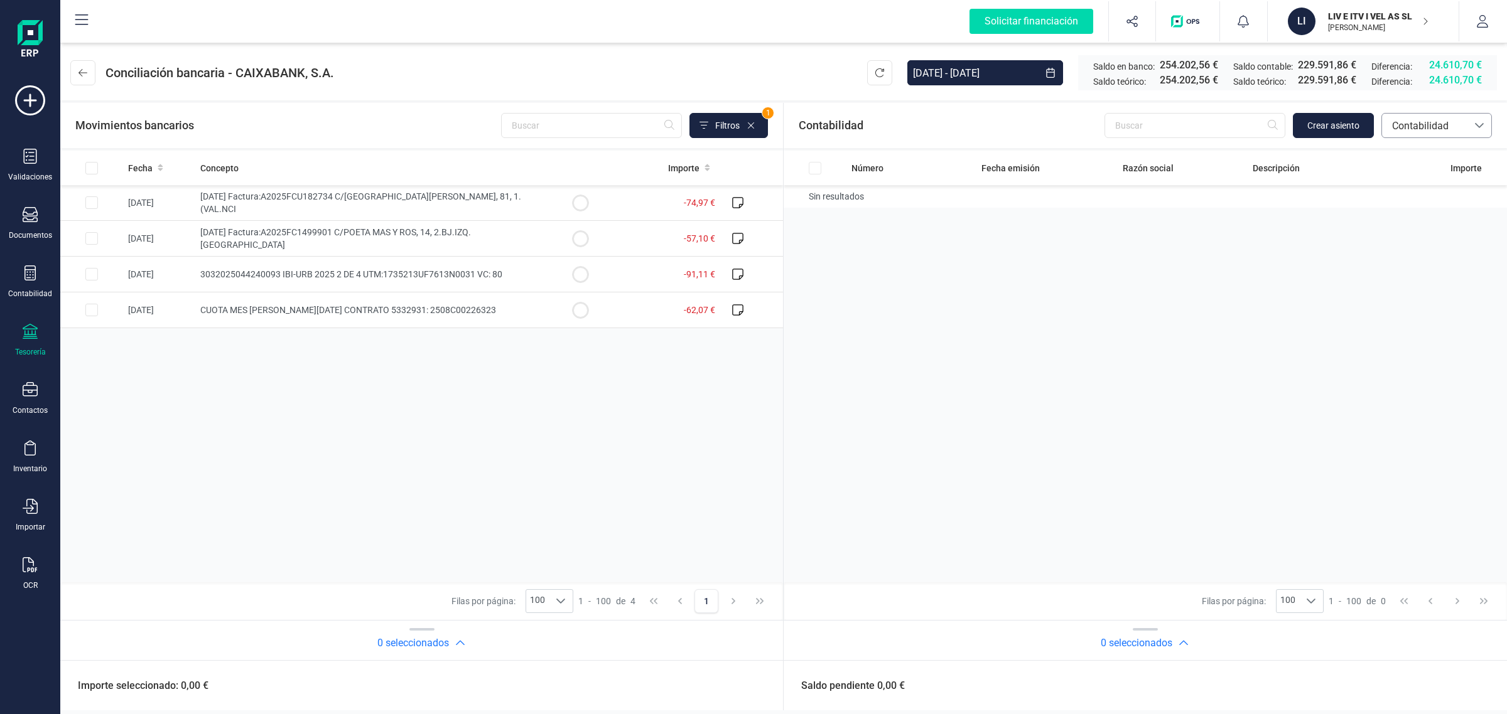
click at [1422, 123] on span "Contabilidad" at bounding box center [1424, 126] width 75 height 15
click at [1423, 217] on span "Facturas" at bounding box center [1410, 210] width 39 height 15
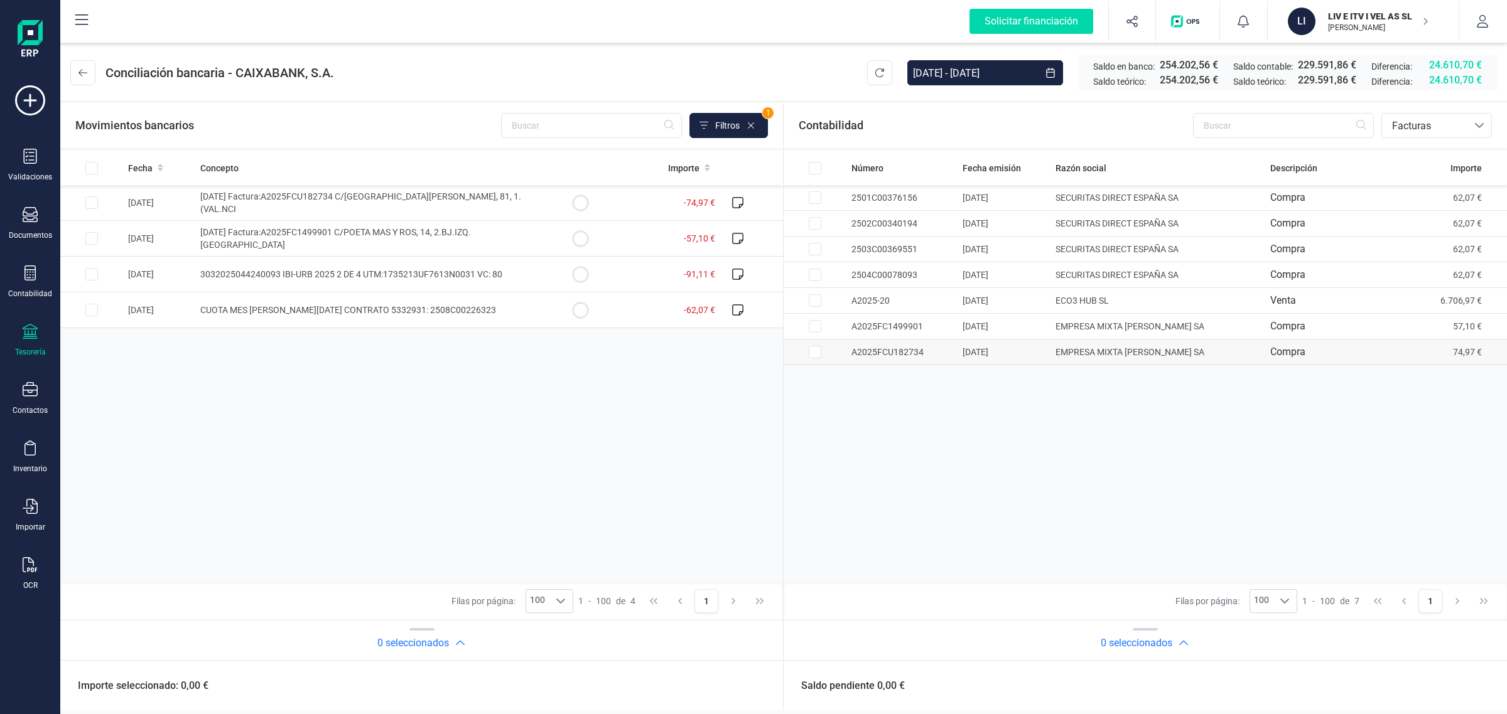
click at [1206, 355] on td "EMPRESA MIXTA [PERSON_NAME] SA" at bounding box center [1157, 353] width 215 height 26
checkbox input "true"
click at [547, 195] on td "[DATE] Factura:A2025FCU182734 C/[GEOGRAPHIC_DATA][PERSON_NAME], 81, 1.(VAL.NCI" at bounding box center [371, 203] width 353 height 36
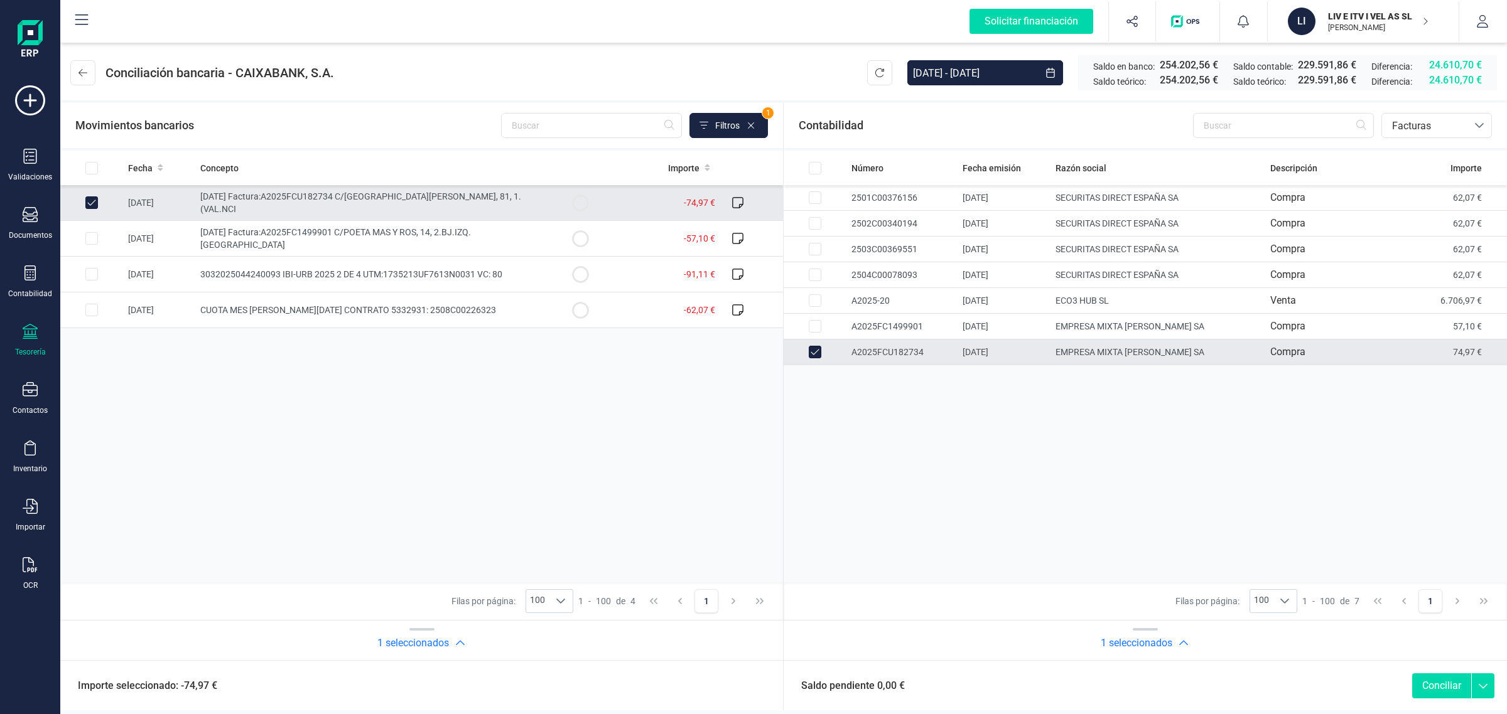
checkbox input "true"
click at [1458, 688] on button "Conciliar" at bounding box center [1441, 686] width 59 height 25
checkbox input "false"
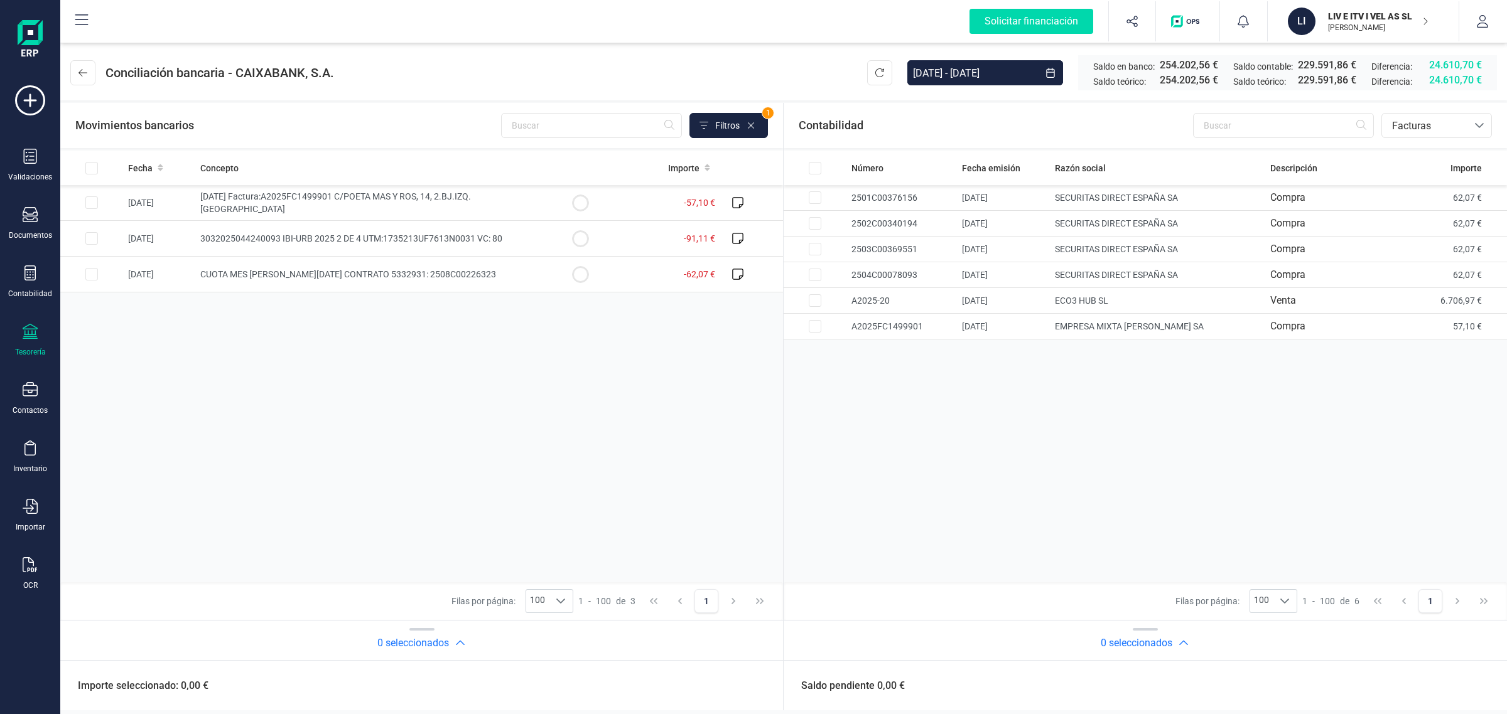
click at [783, 340] on div "Número Fecha emisión Razón social Descripción Importe 2501C00376156 [DATE] SECU…" at bounding box center [421, 367] width 723 height 432
click at [1435, 328] on td "57,10 €" at bounding box center [1457, 327] width 97 height 26
checkbox input "true"
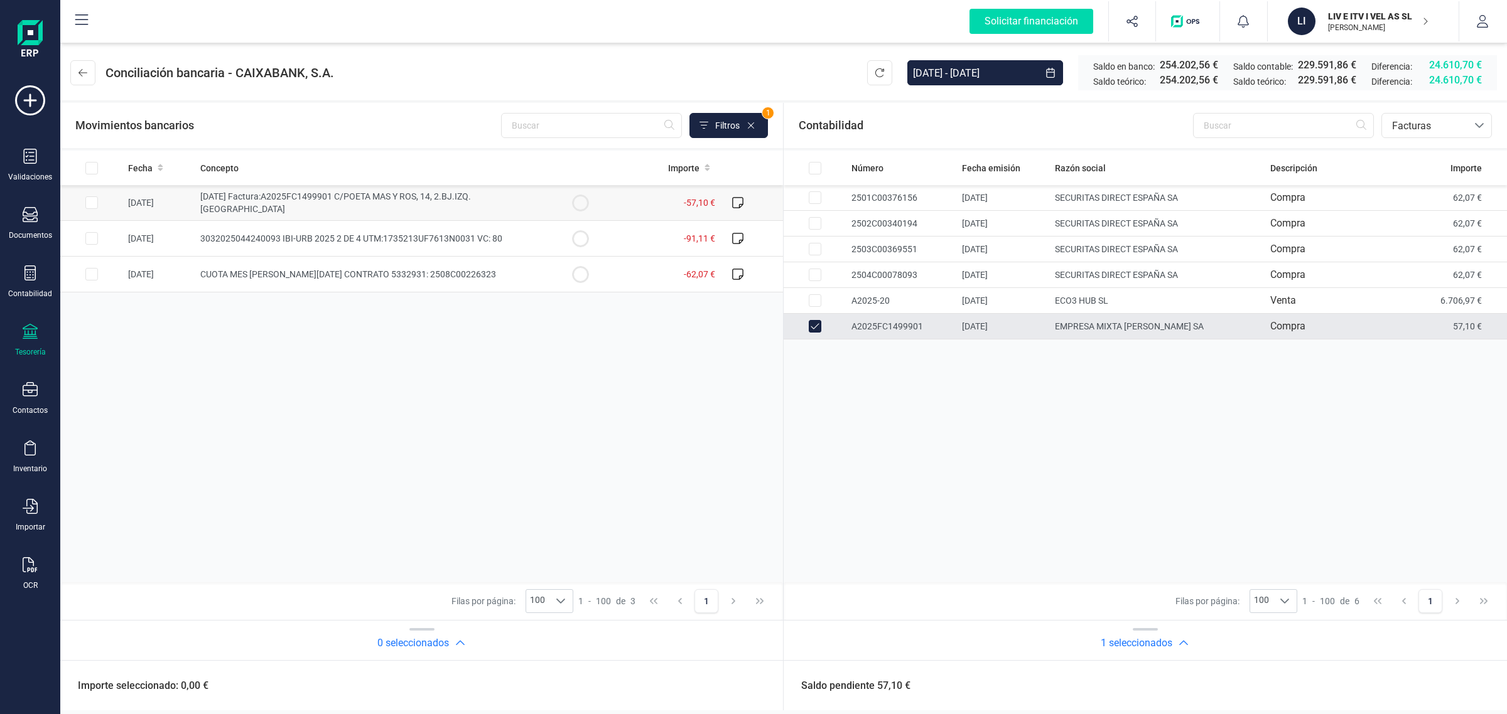
click at [605, 206] on td at bounding box center [580, 203] width 63 height 36
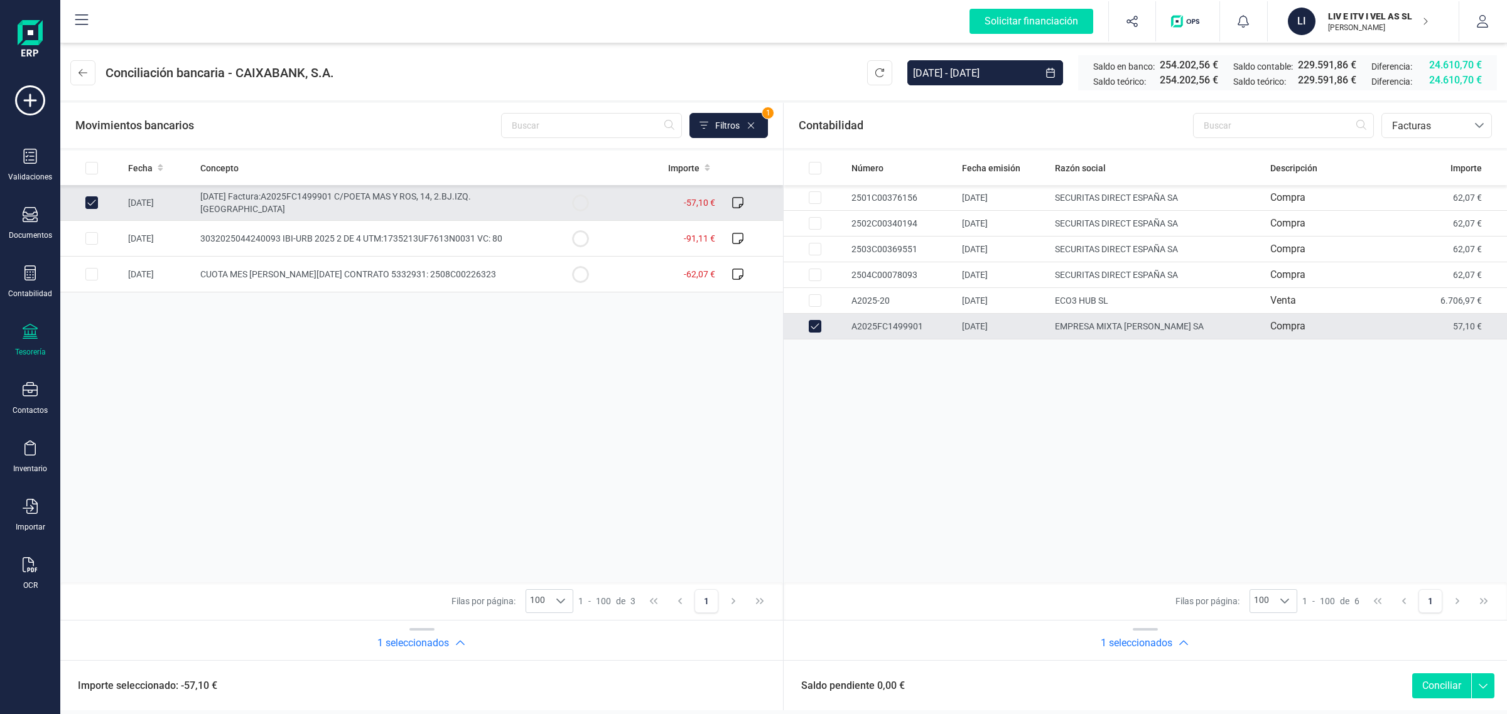
checkbox input "true"
click at [1436, 685] on button "Conciliar" at bounding box center [1441, 686] width 59 height 25
checkbox input "false"
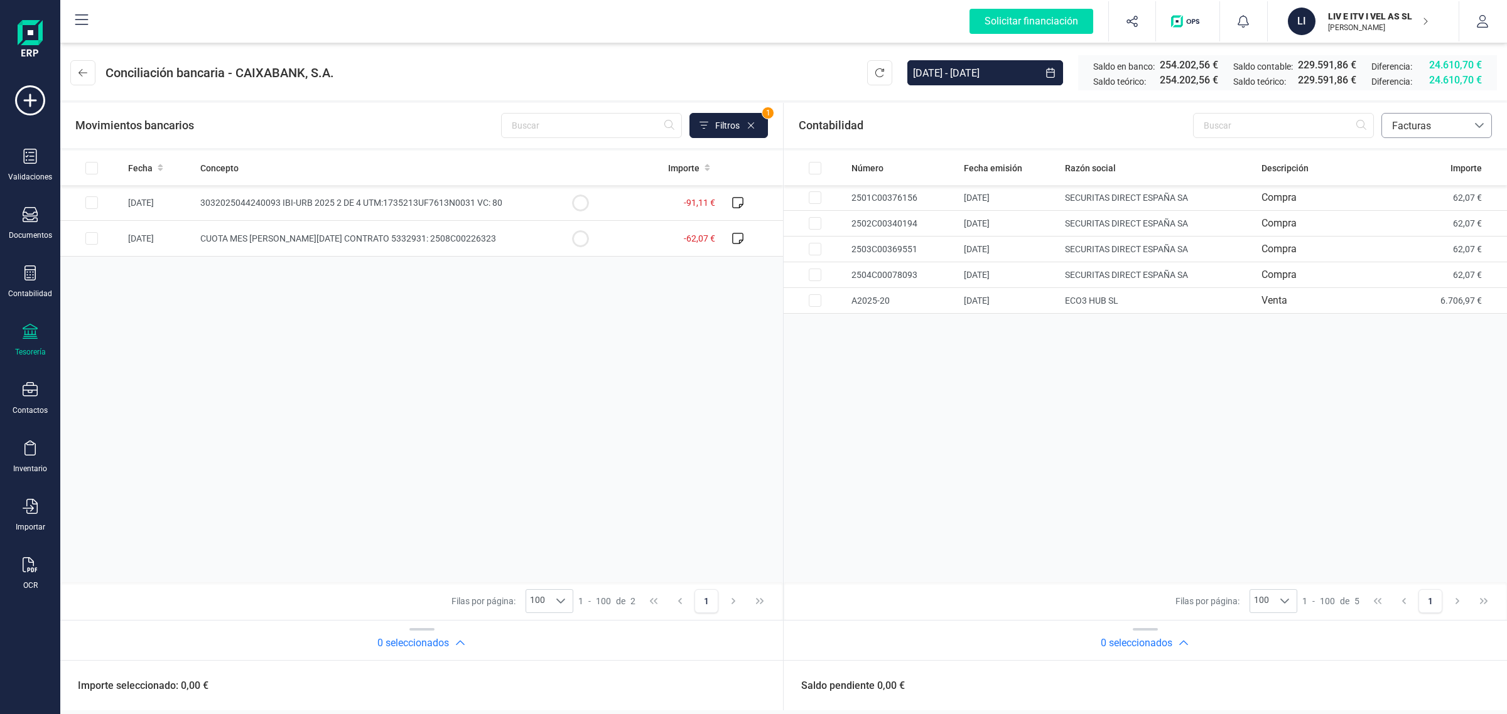
click at [1413, 122] on span "Facturas" at bounding box center [1424, 126] width 75 height 15
click at [1410, 154] on span "Contabilidad" at bounding box center [1419, 155] width 57 height 15
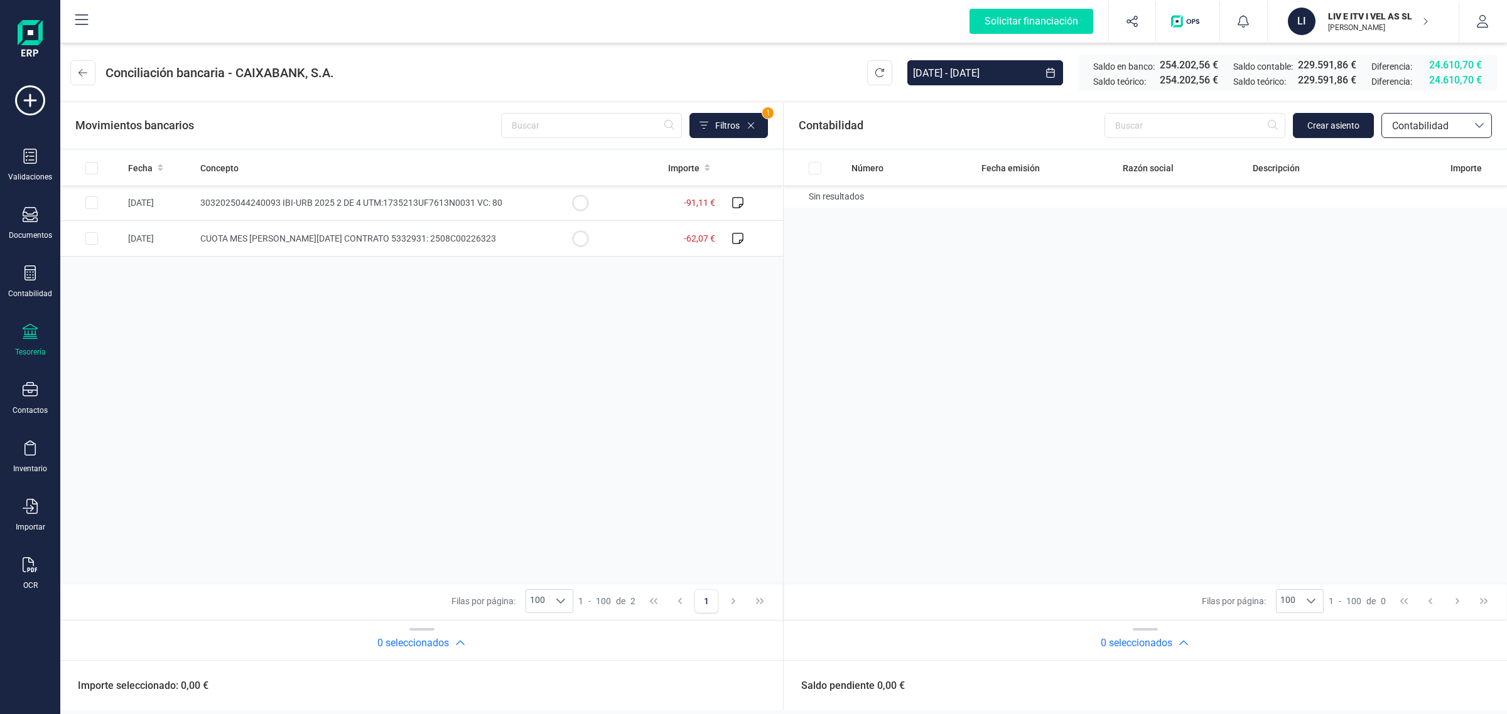
click at [1413, 119] on span "Contabilidad" at bounding box center [1424, 126] width 75 height 15
click at [1408, 210] on span "Facturas" at bounding box center [1410, 210] width 39 height 15
click at [1429, 134] on span "Facturas" at bounding box center [1424, 126] width 85 height 24
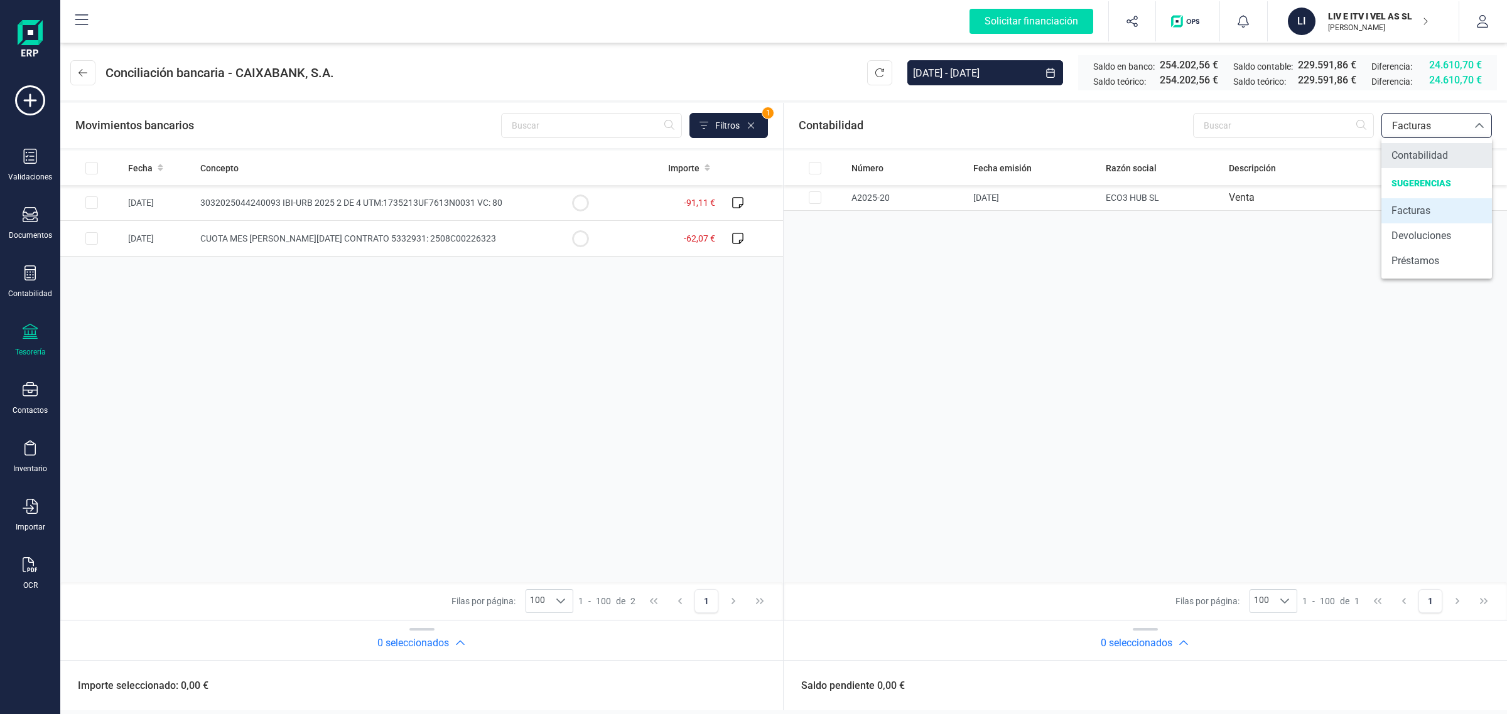
click at [1430, 161] on span "Contabilidad" at bounding box center [1419, 155] width 57 height 15
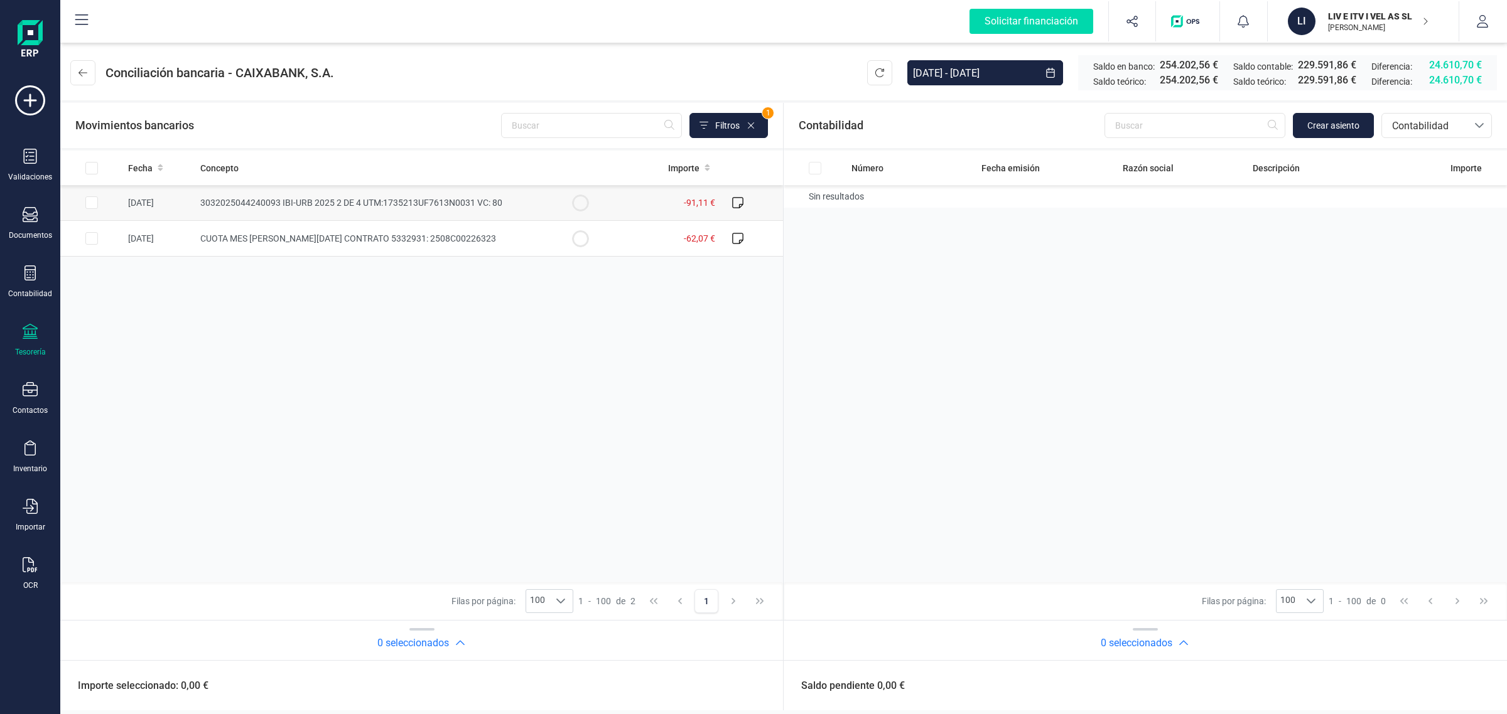
click at [272, 202] on span "3032025044240093 IBI-URB 2025 2 DE 4 UTM:1735213UF7613N0031 VC: 80" at bounding box center [351, 203] width 302 height 10
checkbox input "true"
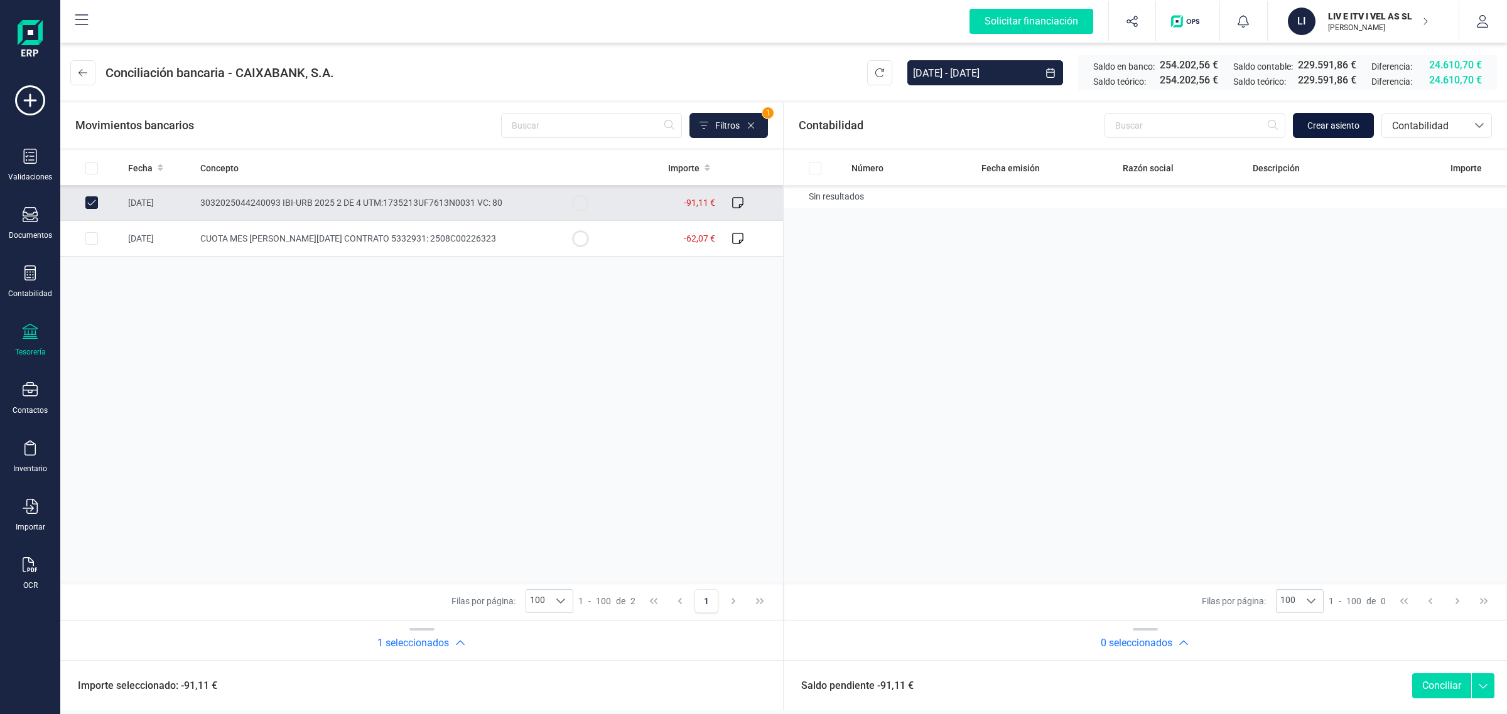
click at [1334, 123] on span "Crear asiento" at bounding box center [1333, 125] width 52 height 13
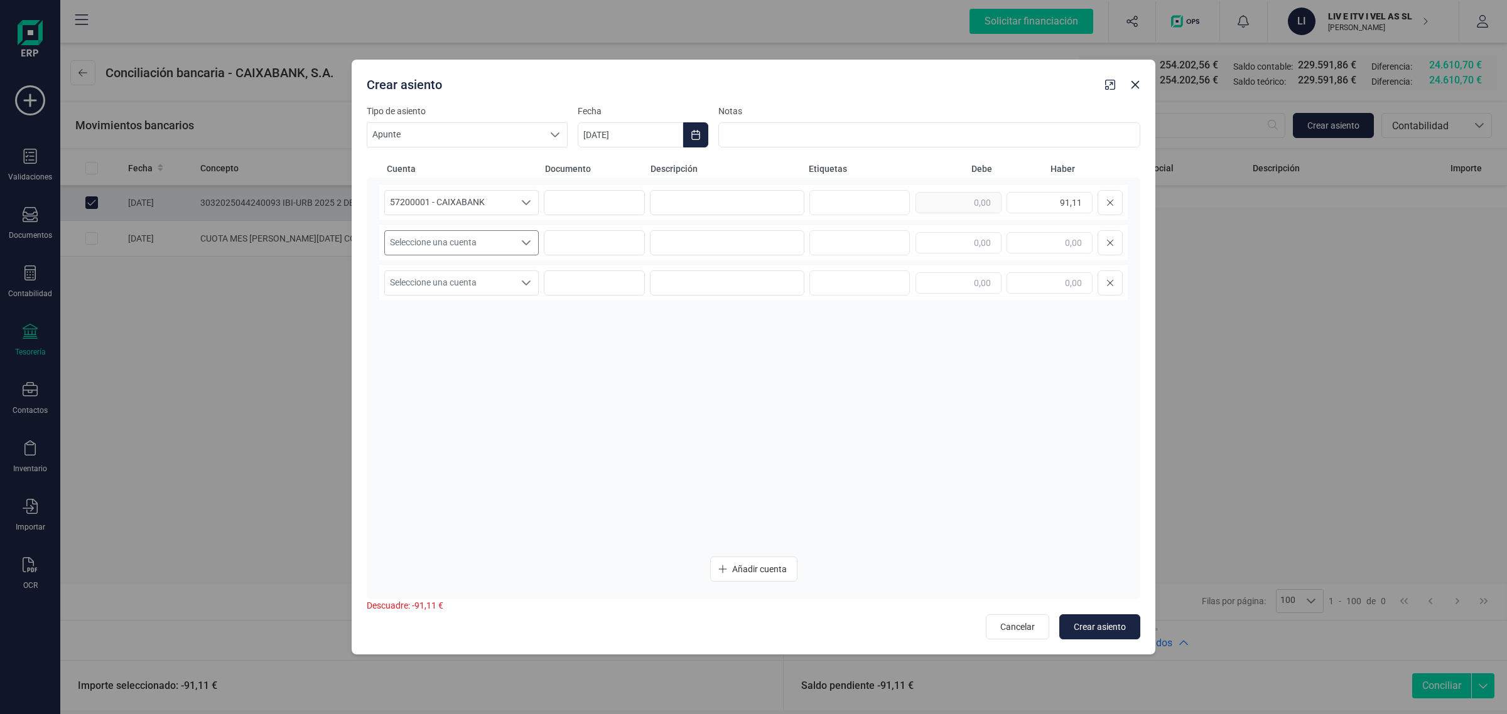
click at [519, 239] on div "Seleccione una cuenta" at bounding box center [526, 243] width 24 height 24
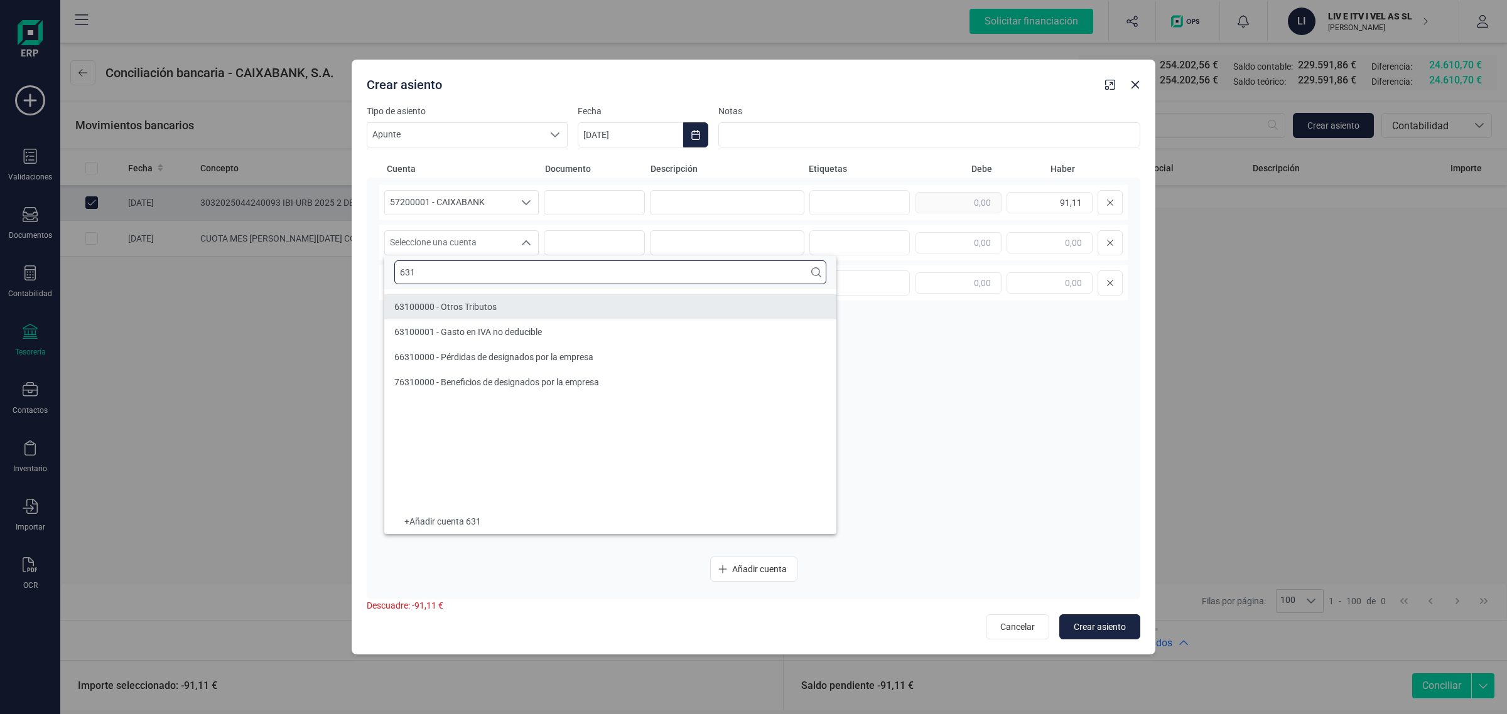
type input "631"
click at [456, 304] on span "63100000 - Otros Tributos" at bounding box center [445, 307] width 102 height 10
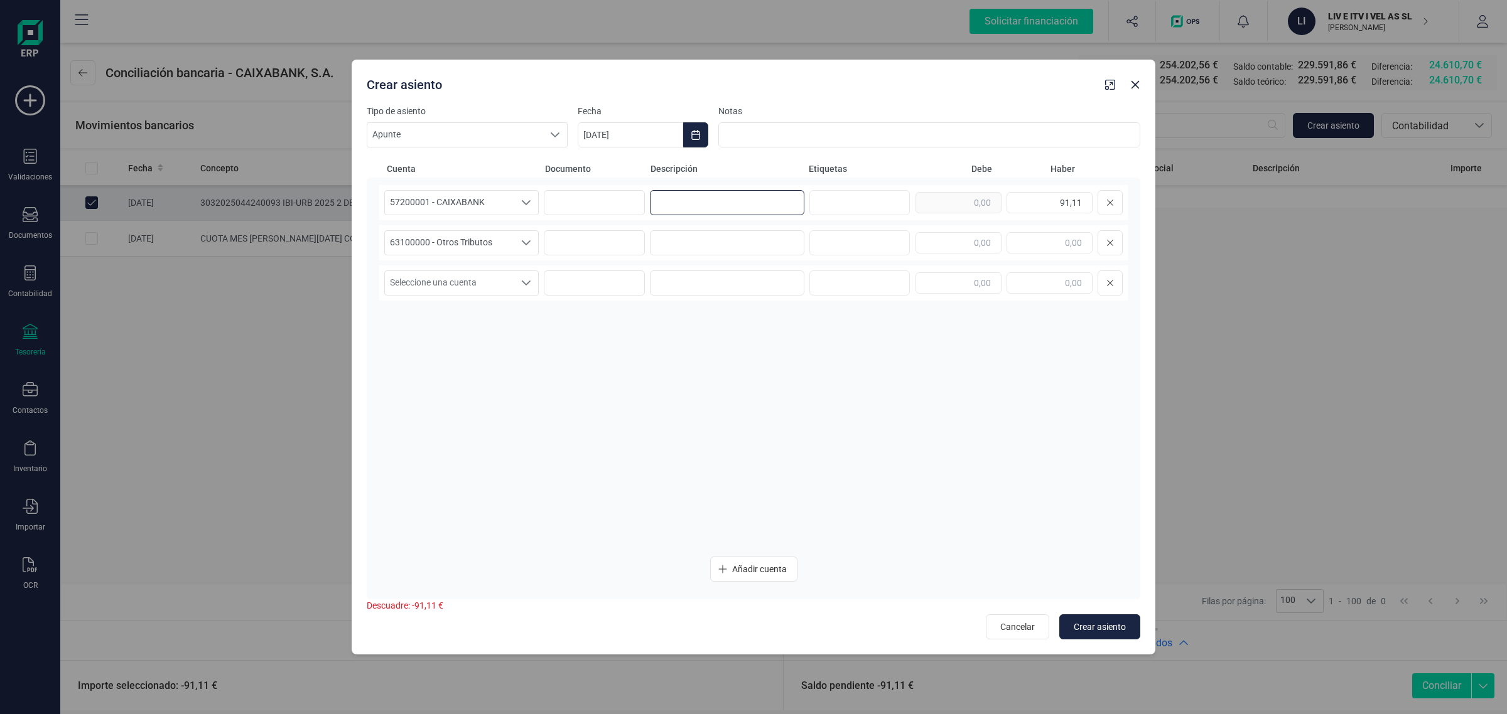
click at [685, 198] on input at bounding box center [727, 202] width 154 height 25
type input "i"
drag, startPoint x: 694, startPoint y: 200, endPoint x: 628, endPoint y: 209, distance: 67.2
click at [628, 209] on div "57200001 - CAIXABANK 57200001 - CAIXABANK IBI 91,11" at bounding box center [753, 202] width 748 height 35
type input "IBI"
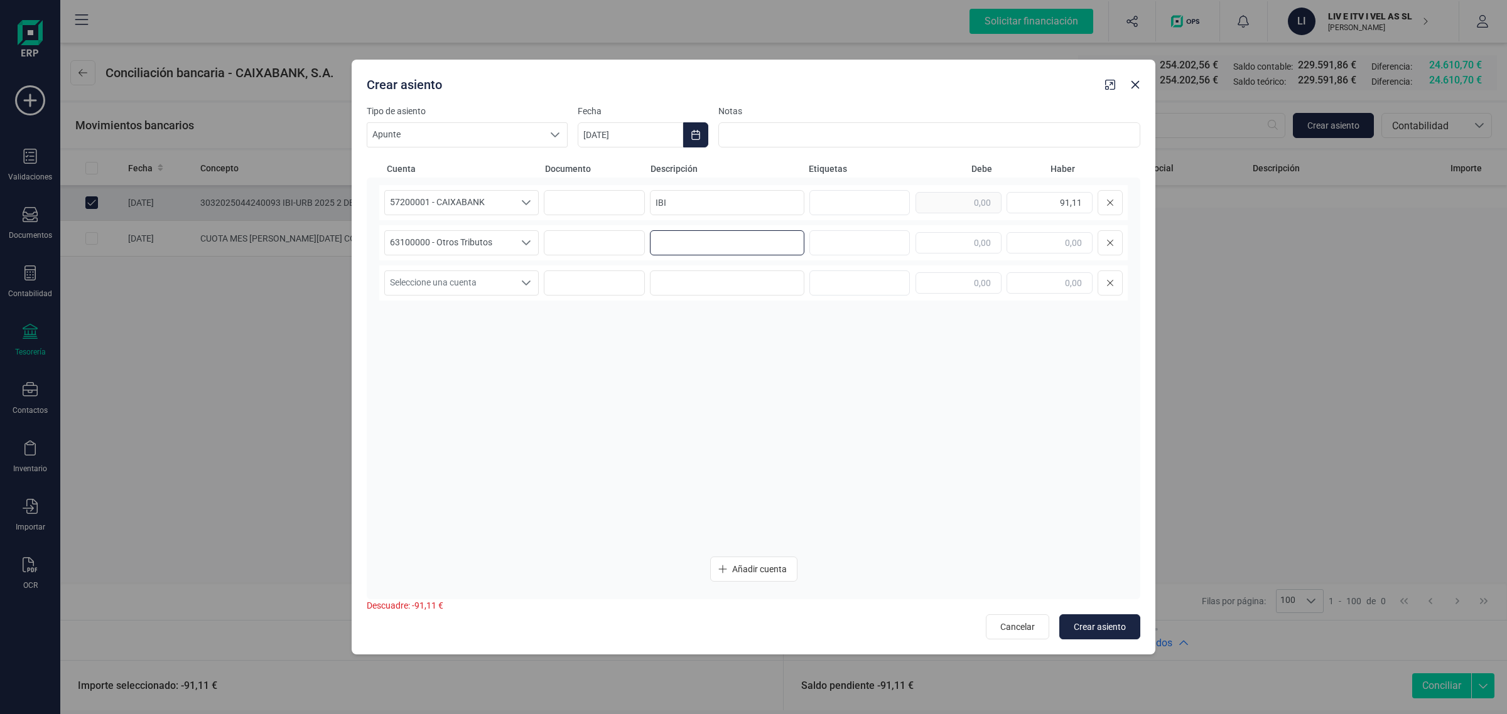
click at [670, 242] on input at bounding box center [727, 242] width 154 height 25
paste input "IBI"
type input "IBI"
click at [703, 136] on button "Choose Date" at bounding box center [695, 134] width 25 height 25
click at [664, 281] on span "5" at bounding box center [664, 281] width 25 height 25
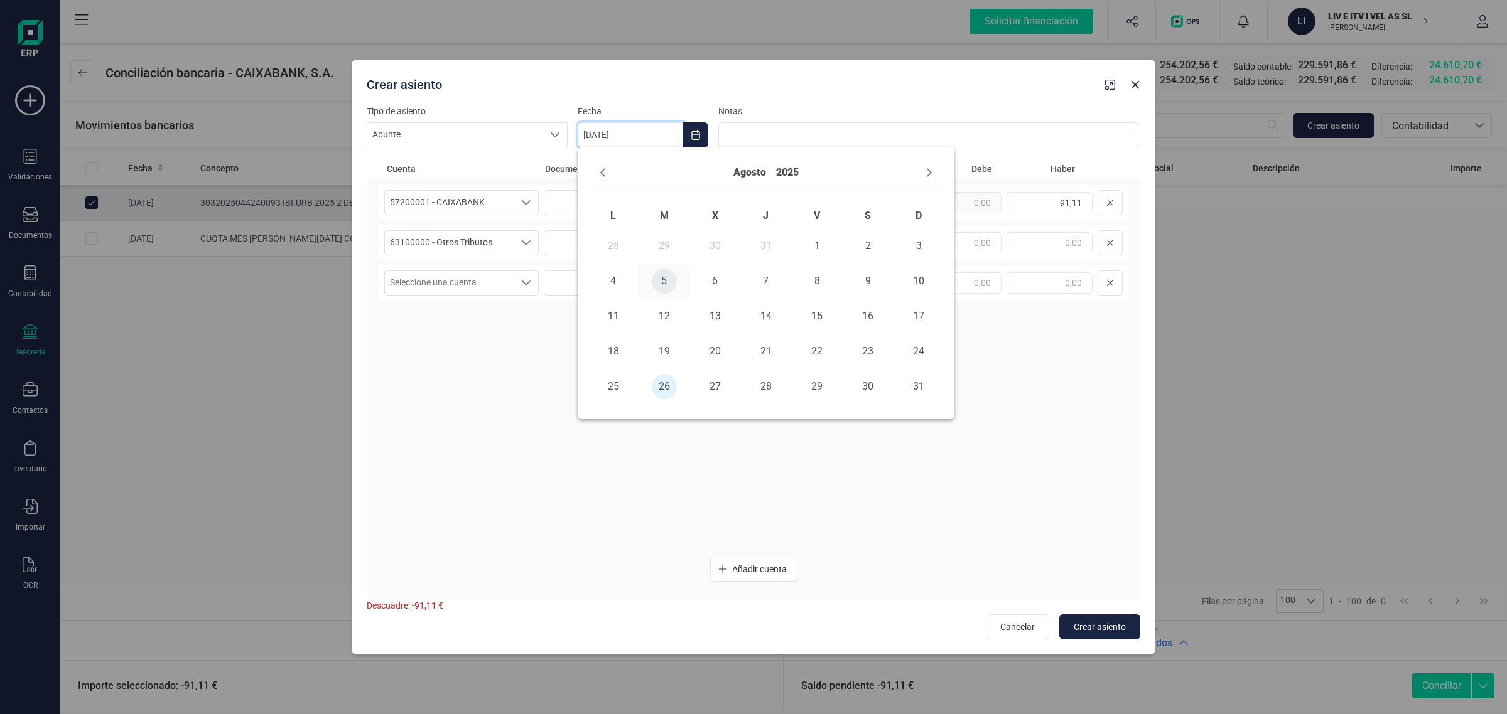
type input "[DATE]"
drag, startPoint x: 1036, startPoint y: 200, endPoint x: 1129, endPoint y: 198, distance: 92.9
click at [1129, 198] on div "57200001 - CAIXABANK 57200001 - CAIXABANK IBI 91,11 63100000 - Otros Tributos 6…" at bounding box center [753, 389] width 773 height 422
click at [987, 247] on input "text" at bounding box center [958, 242] width 86 height 21
paste input "91,11"
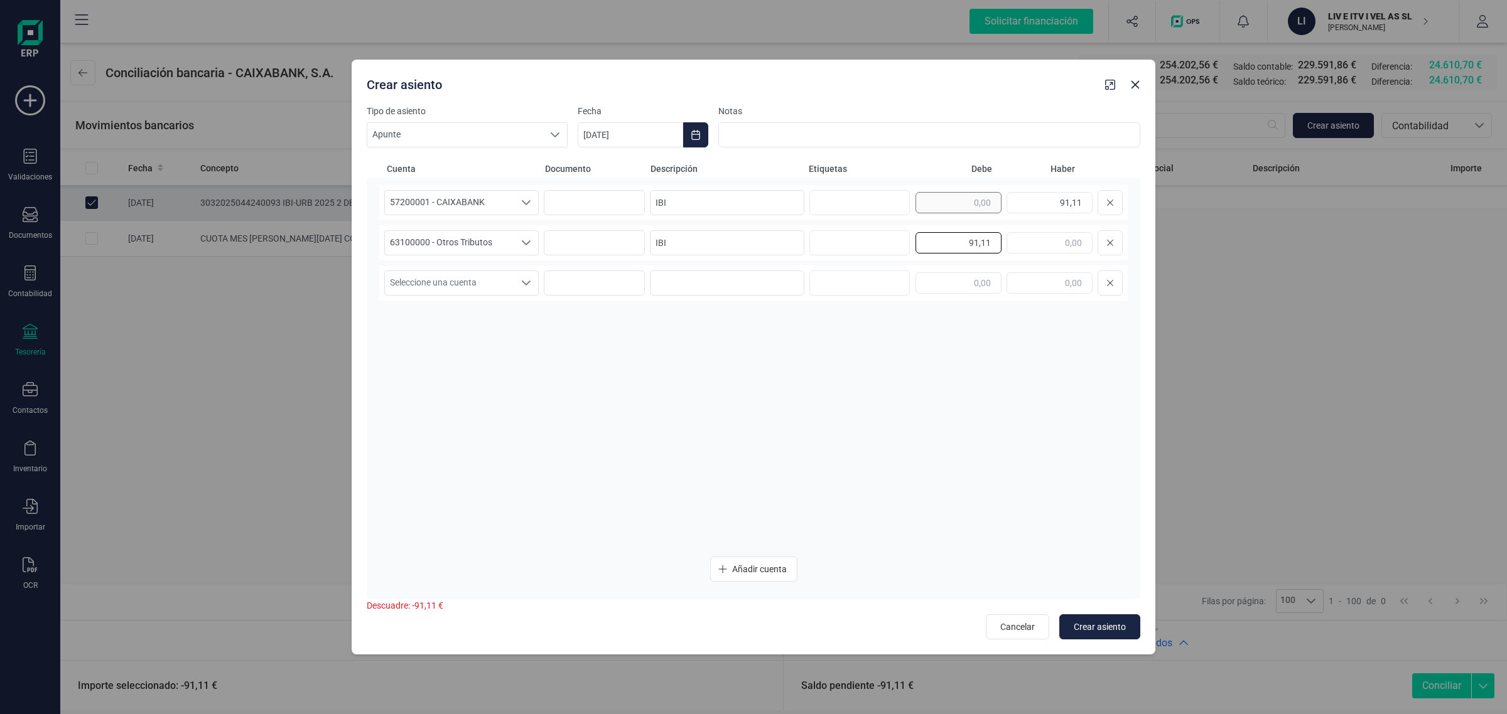
type input "91,11"
click at [1099, 636] on button "Crear asiento" at bounding box center [1099, 627] width 81 height 25
type input "[DATE]"
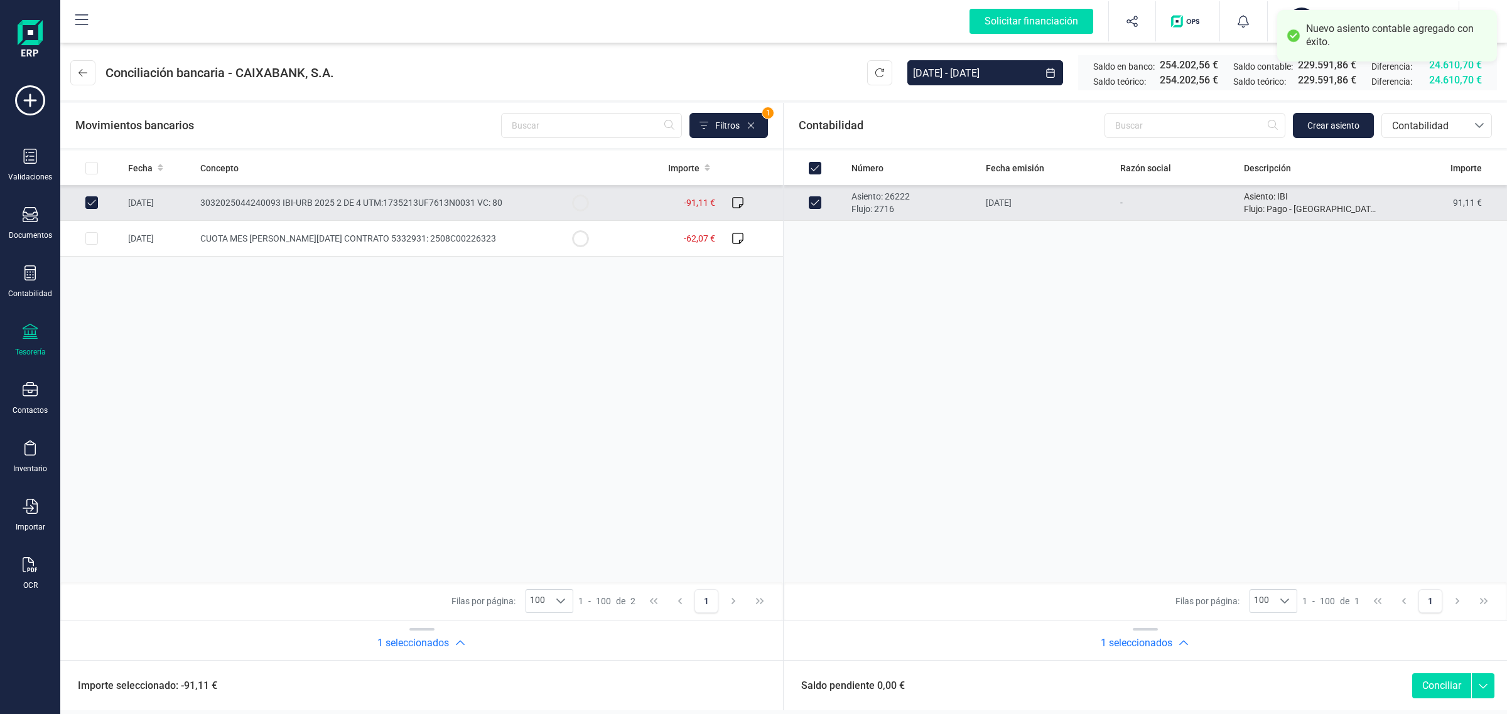
click at [1424, 688] on button "Conciliar" at bounding box center [1441, 686] width 59 height 25
checkbox input "false"
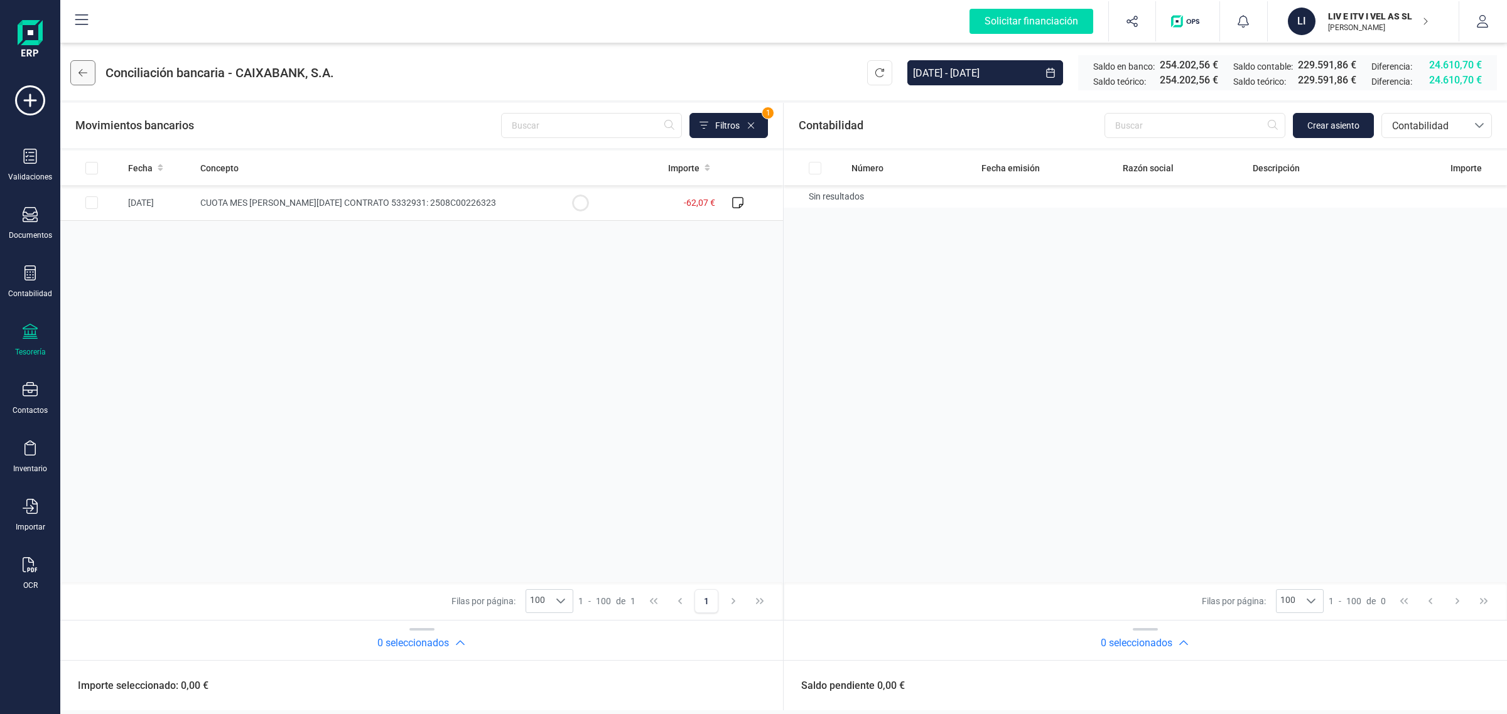
click at [83, 75] on icon at bounding box center [82, 73] width 9 height 10
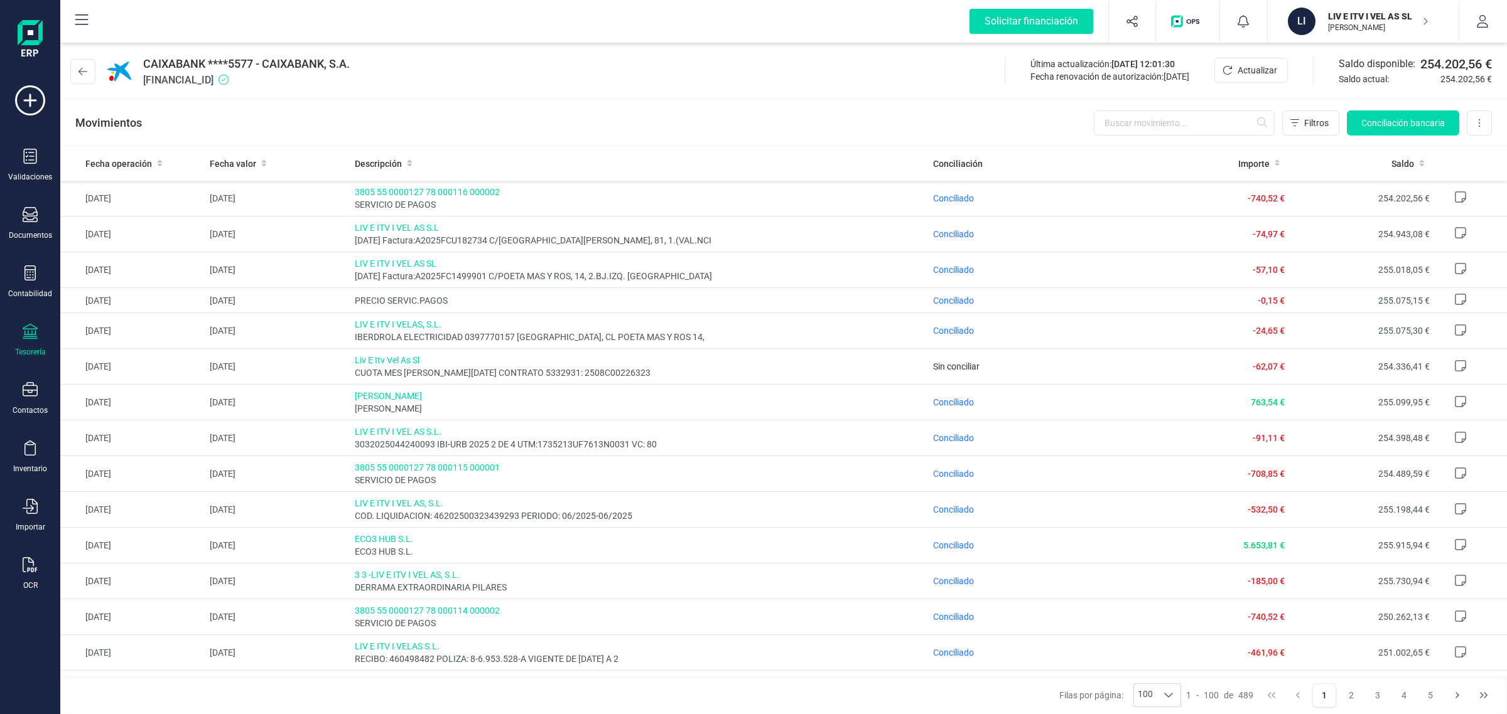
drag, startPoint x: 1343, startPoint y: 17, endPoint x: 1329, endPoint y: 35, distance: 23.2
click at [1343, 17] on p "LIV E ITV I VEL AS SL" at bounding box center [1378, 16] width 100 height 13
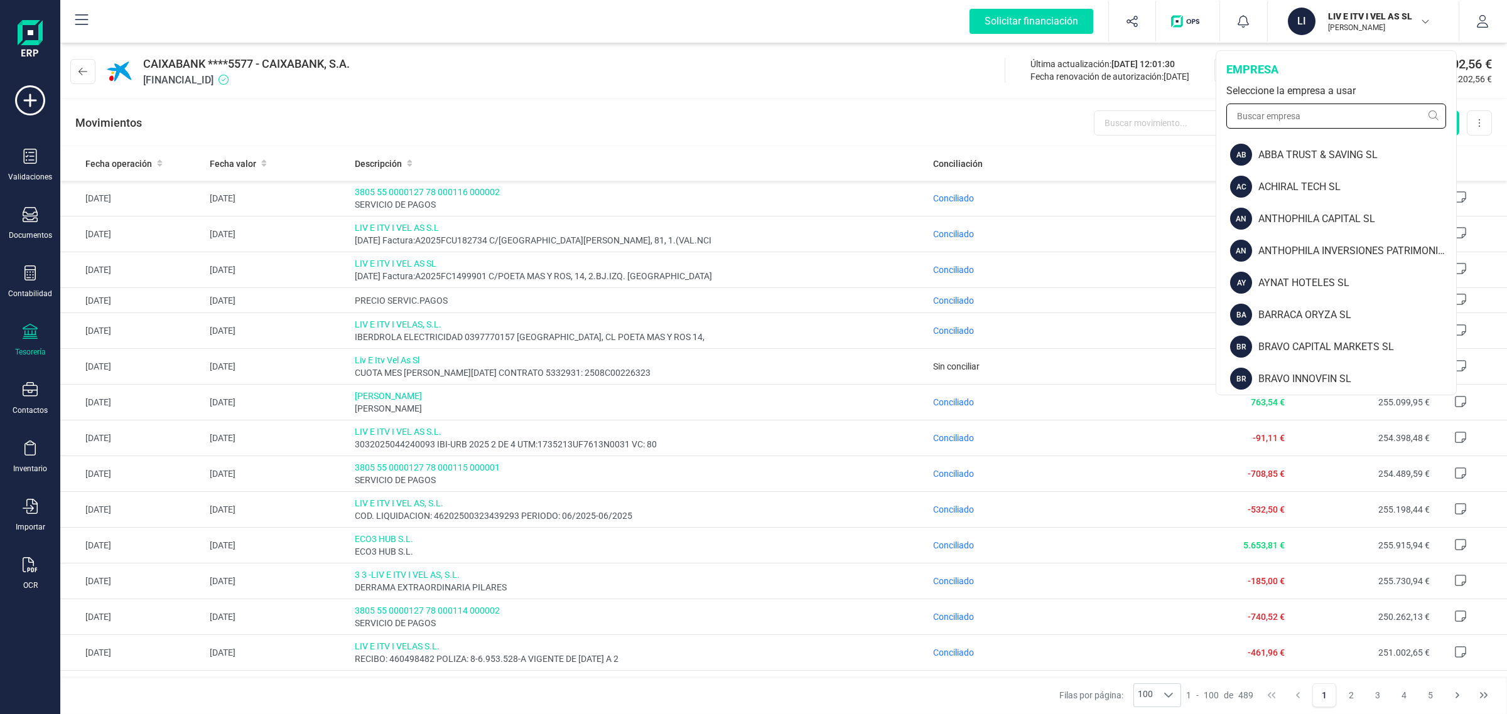
click at [1292, 116] on input "text" at bounding box center [1336, 116] width 220 height 25
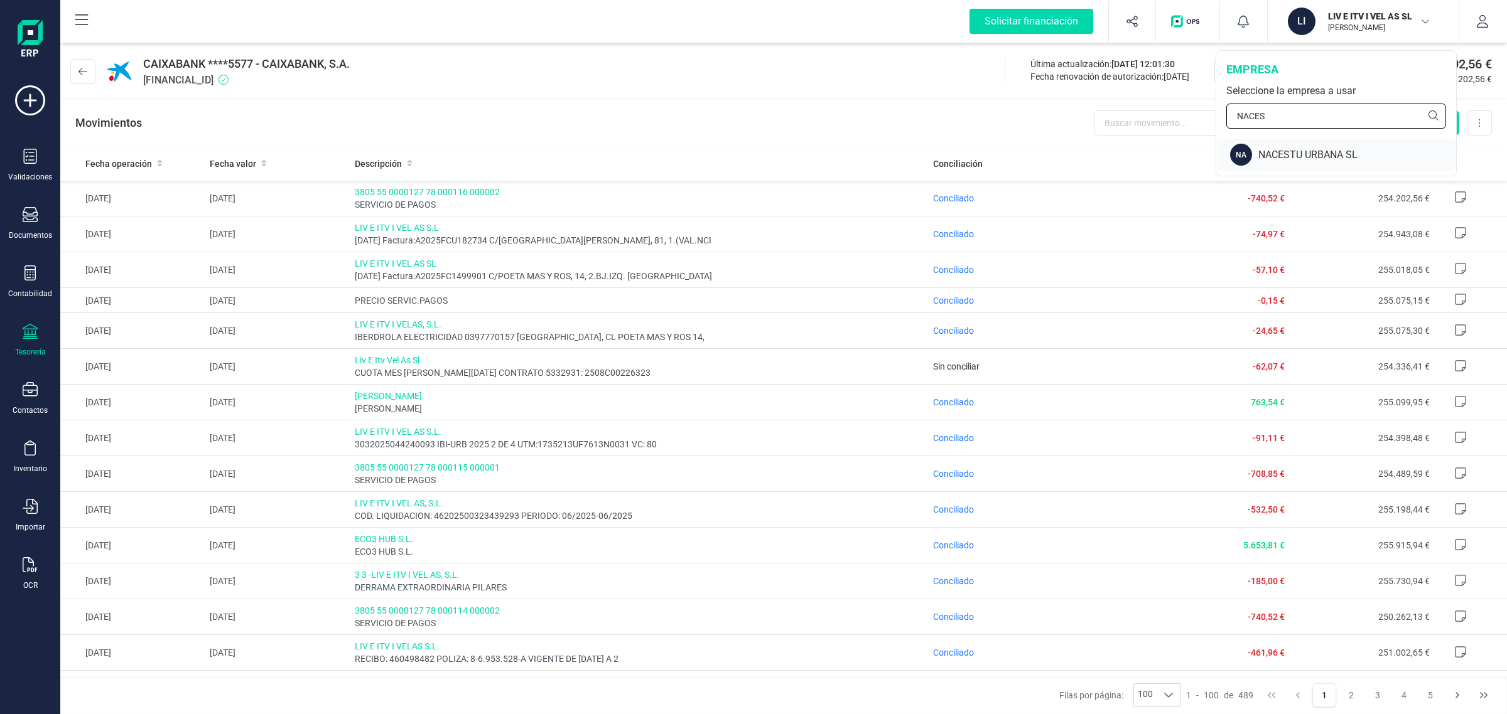
type input "NACES"
click at [1313, 154] on div "NACESTU URBANA SL" at bounding box center [1357, 155] width 198 height 15
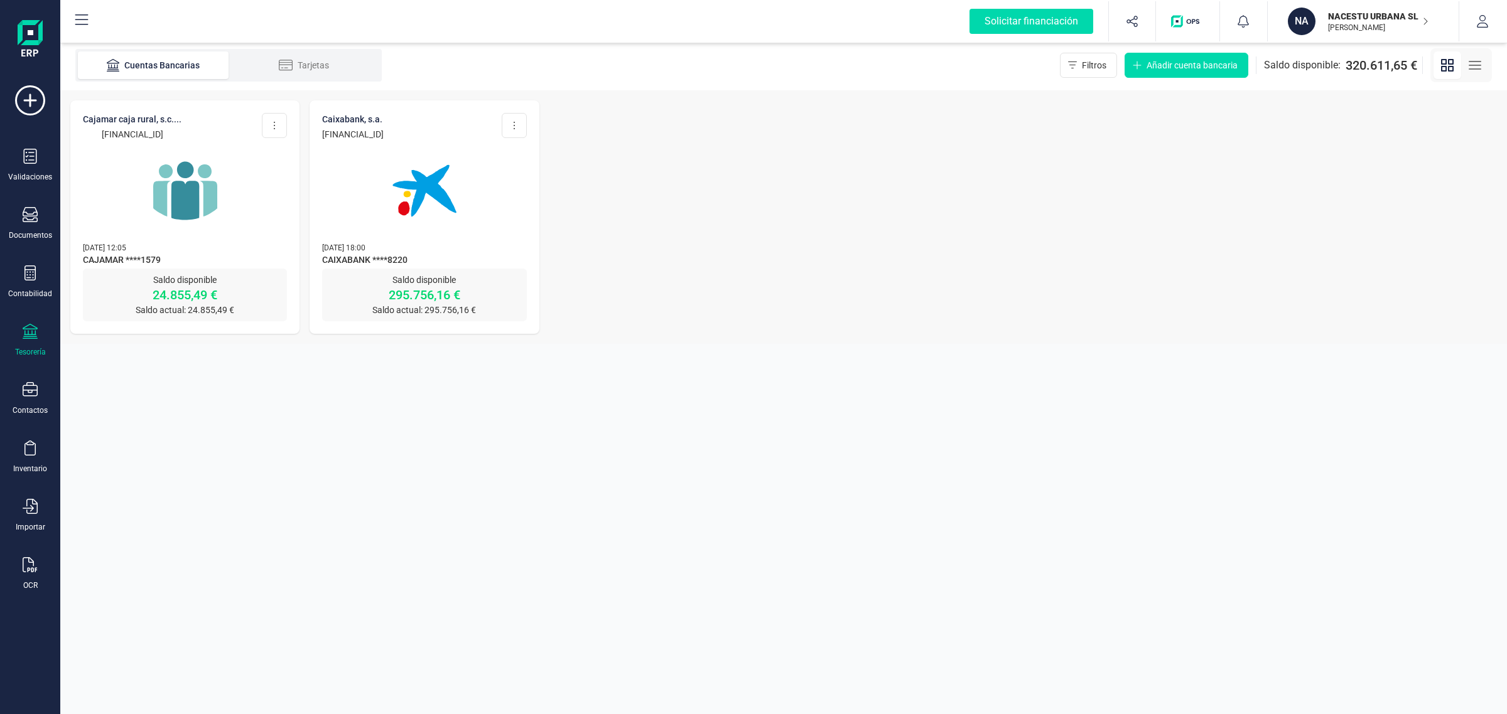
click at [401, 205] on img at bounding box center [424, 190] width 105 height 105
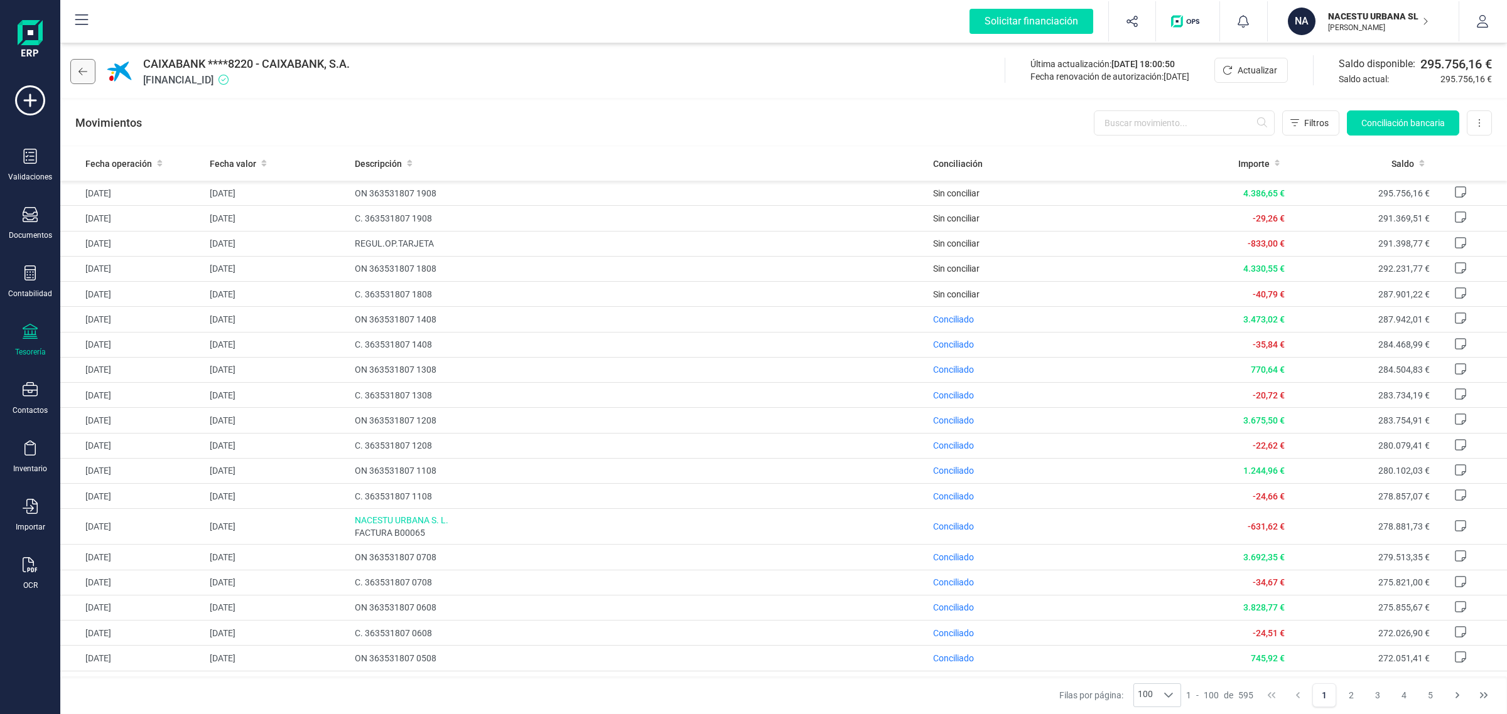
click at [85, 73] on icon at bounding box center [82, 72] width 9 height 10
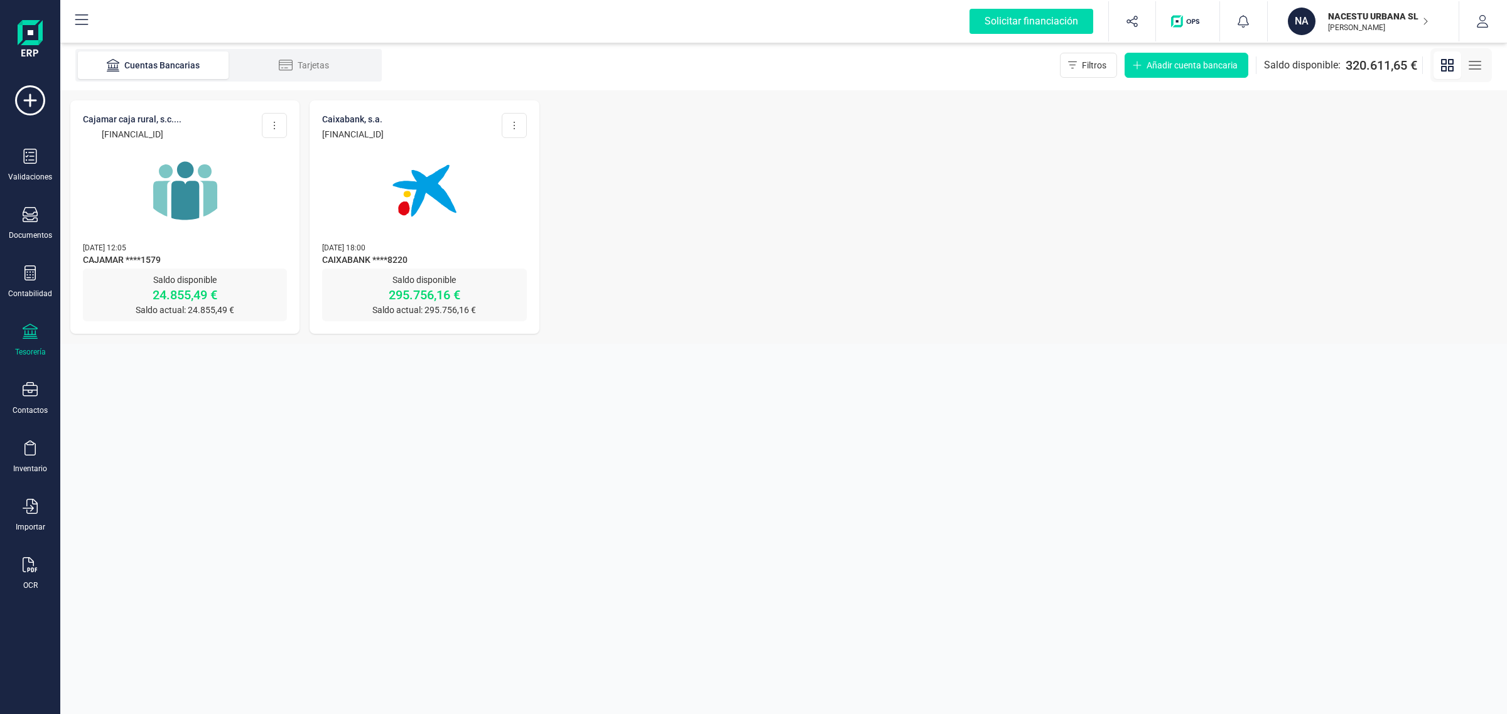
click at [204, 185] on img at bounding box center [184, 190] width 105 height 105
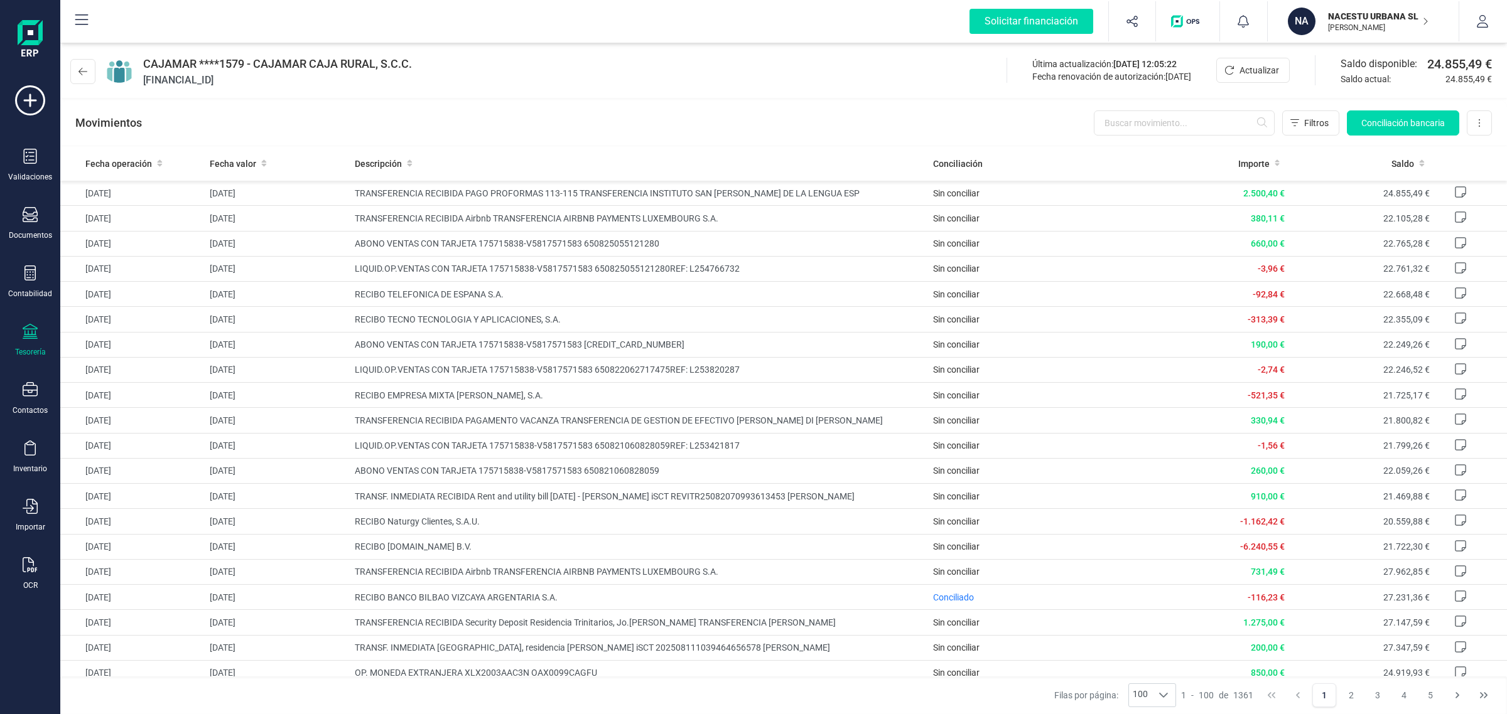
click at [1391, 21] on p "NACESTU URBANA SL" at bounding box center [1378, 16] width 100 height 13
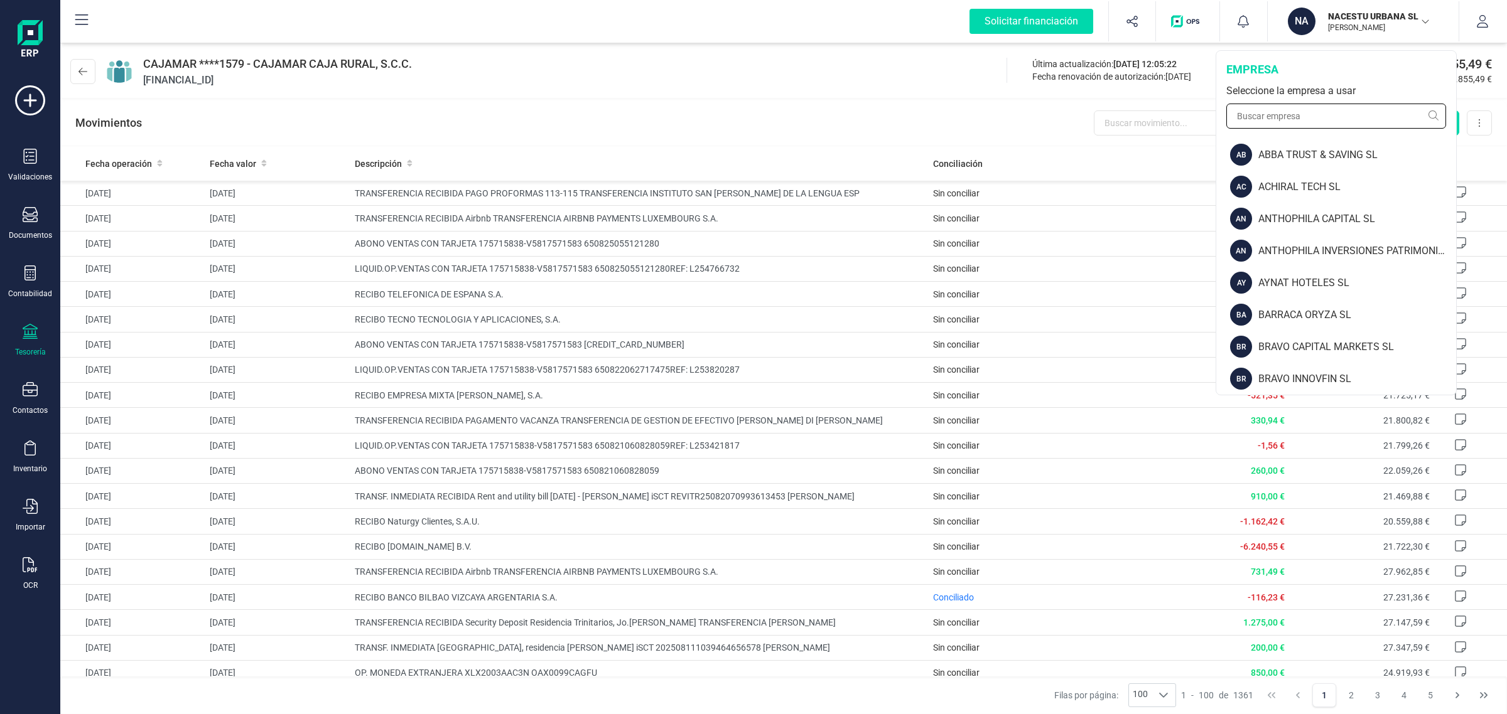
click at [1276, 121] on input "text" at bounding box center [1336, 116] width 220 height 25
drag, startPoint x: 1356, startPoint y: 14, endPoint x: 121, endPoint y: 148, distance: 1242.6
click at [1356, 14] on p "NACESTU URBANA SL" at bounding box center [1378, 16] width 100 height 13
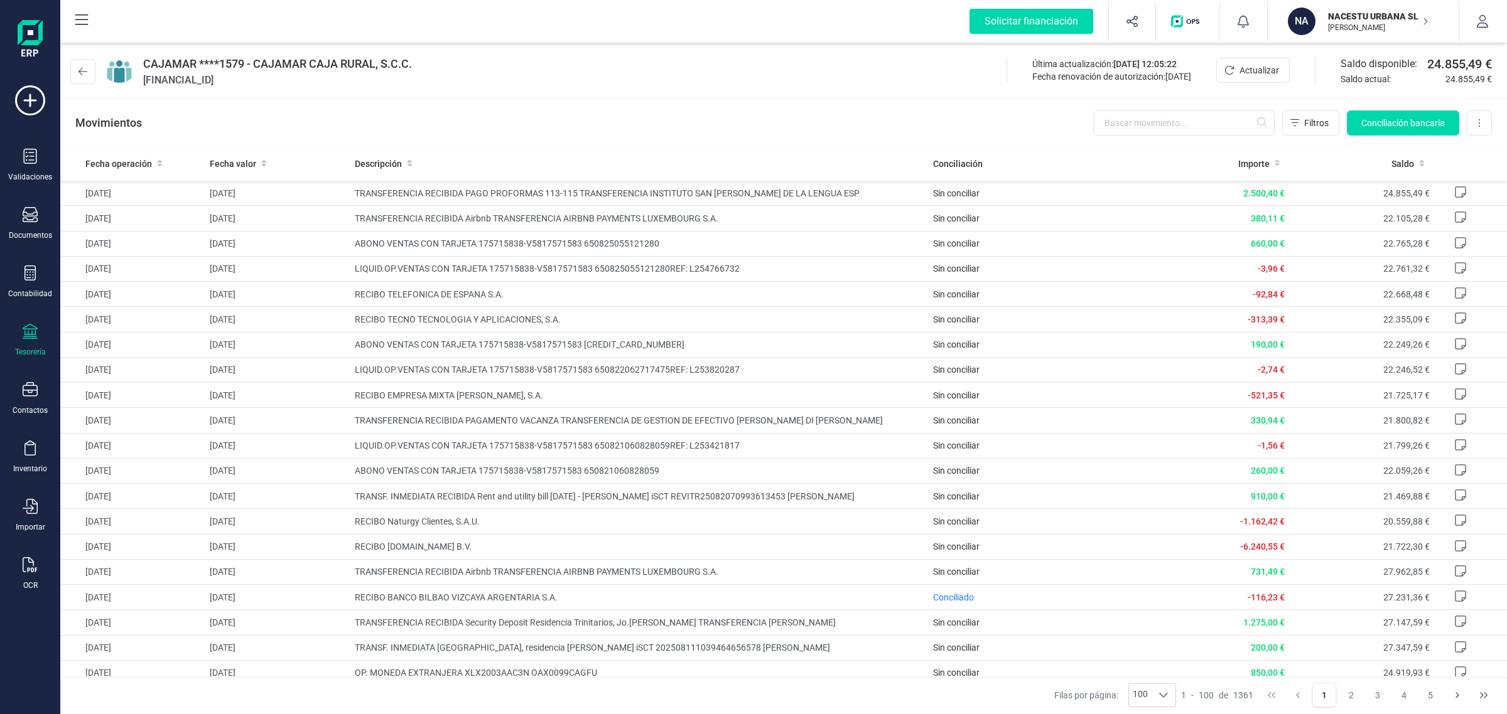
click at [1401, 18] on p "NACESTU URBANA SL" at bounding box center [1378, 16] width 100 height 13
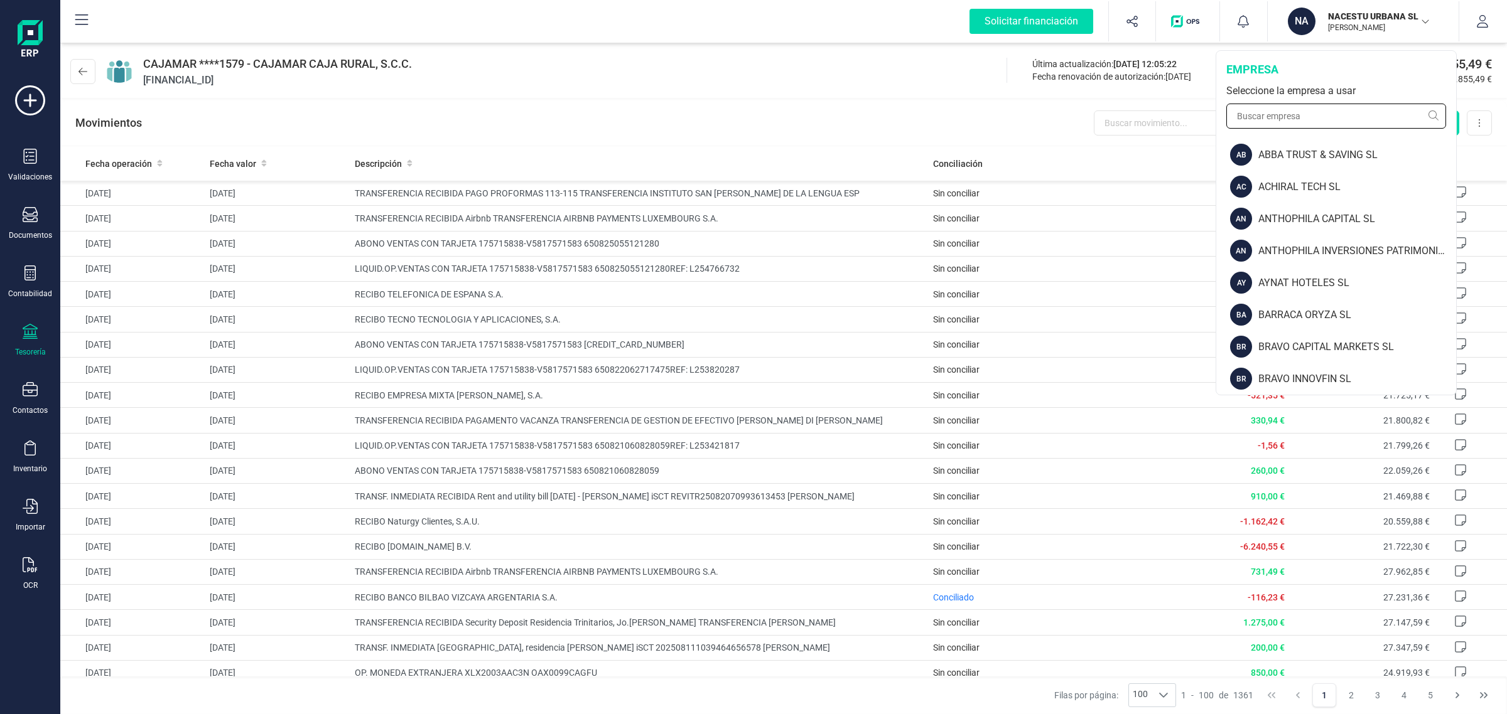
click at [1320, 120] on input "text" at bounding box center [1336, 116] width 220 height 25
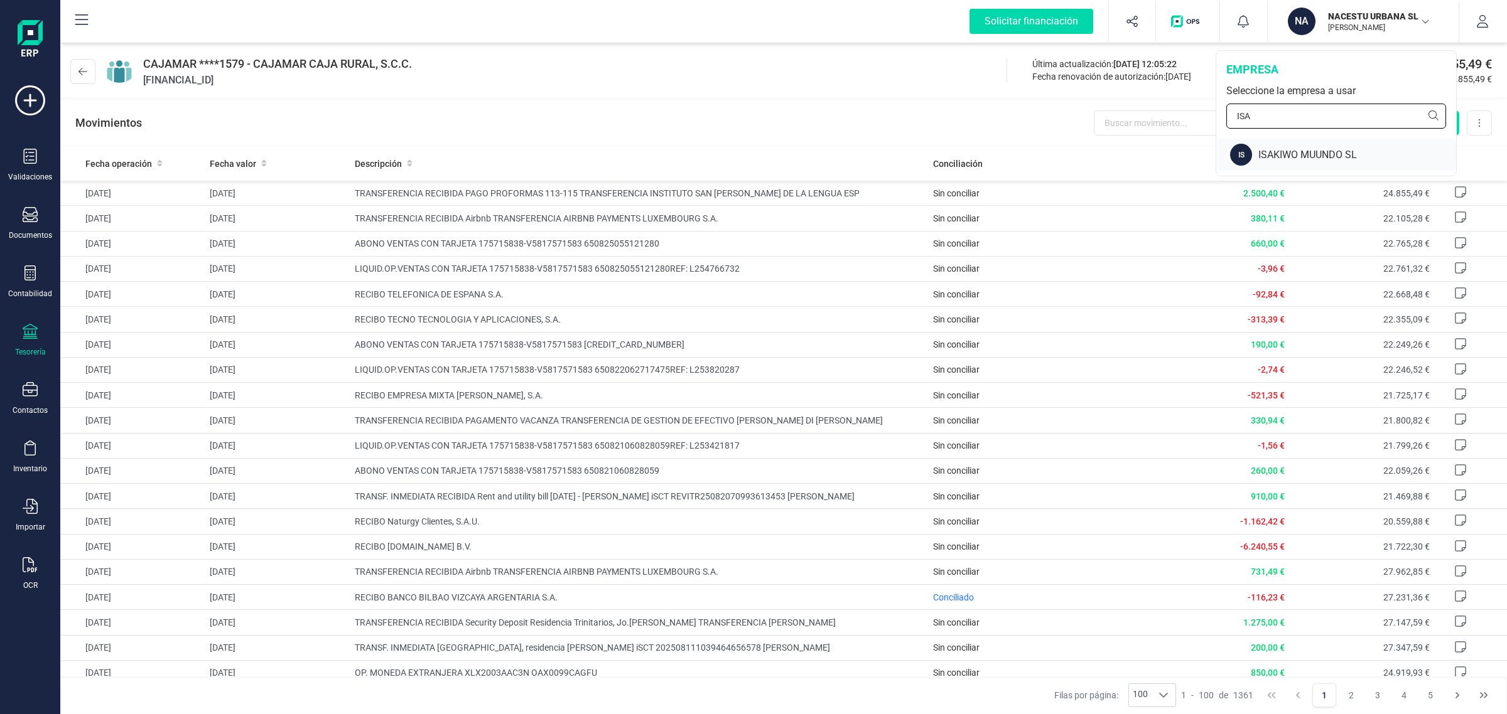
type input "ISA"
click at [1311, 152] on div "ISAKIWO MUUNDO SL" at bounding box center [1357, 155] width 198 height 15
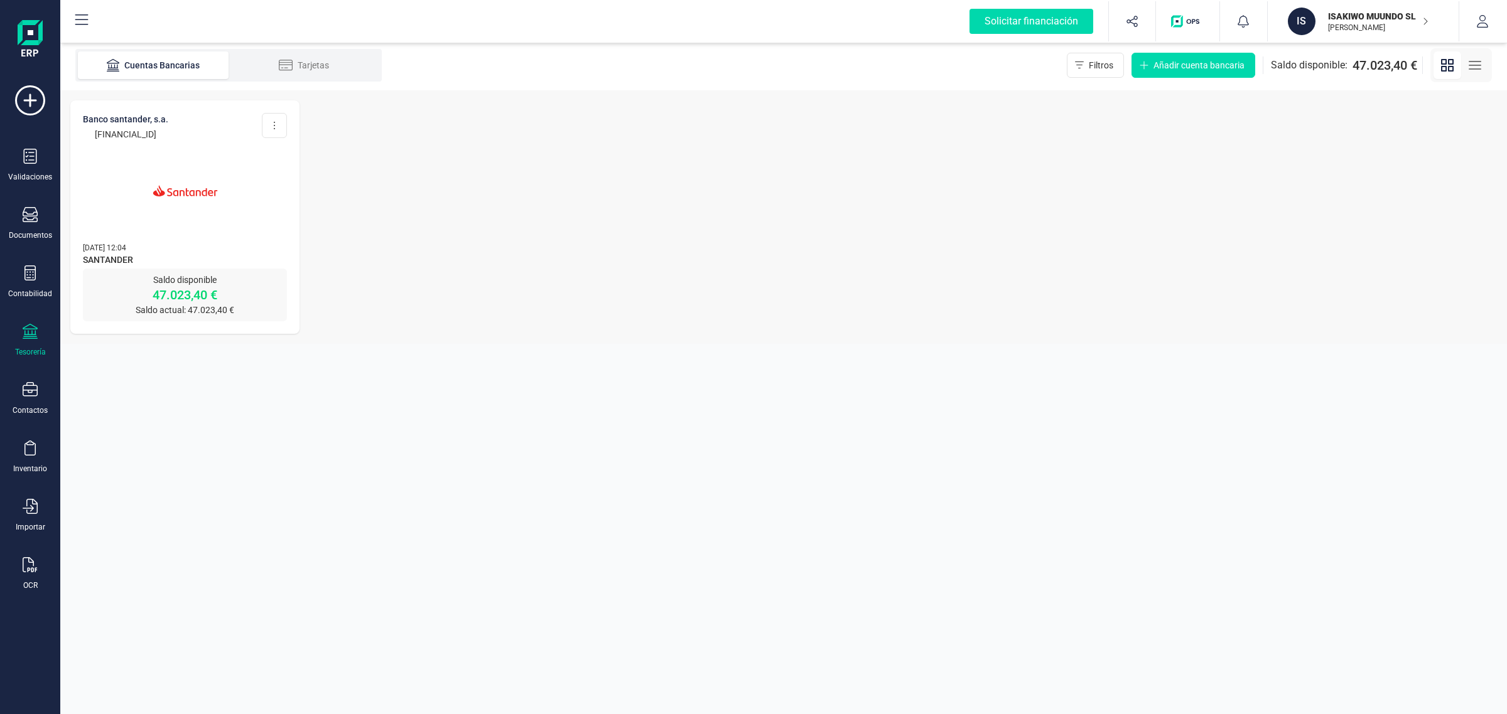
click at [159, 196] on img at bounding box center [184, 190] width 105 height 105
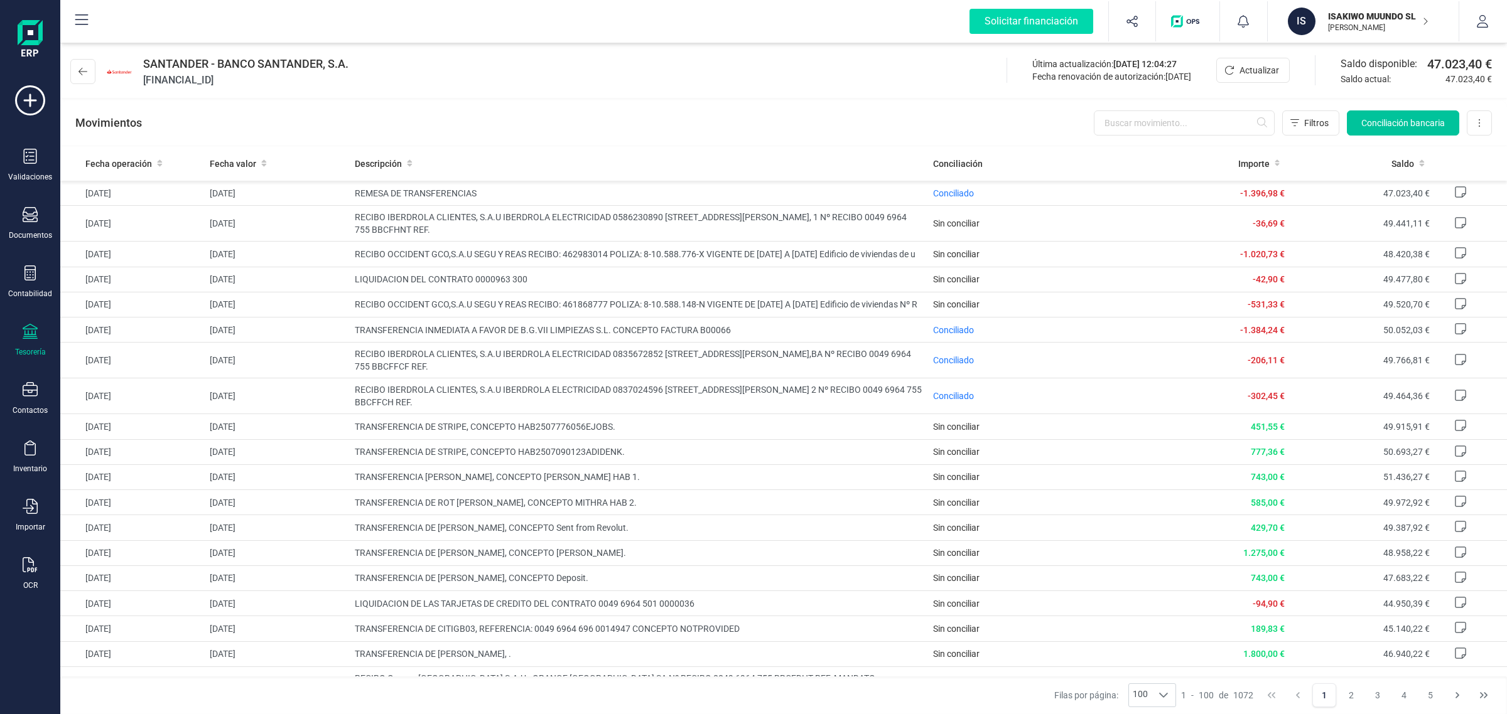
click at [1405, 124] on span "Conciliación bancaria" at bounding box center [1402, 123] width 83 height 13
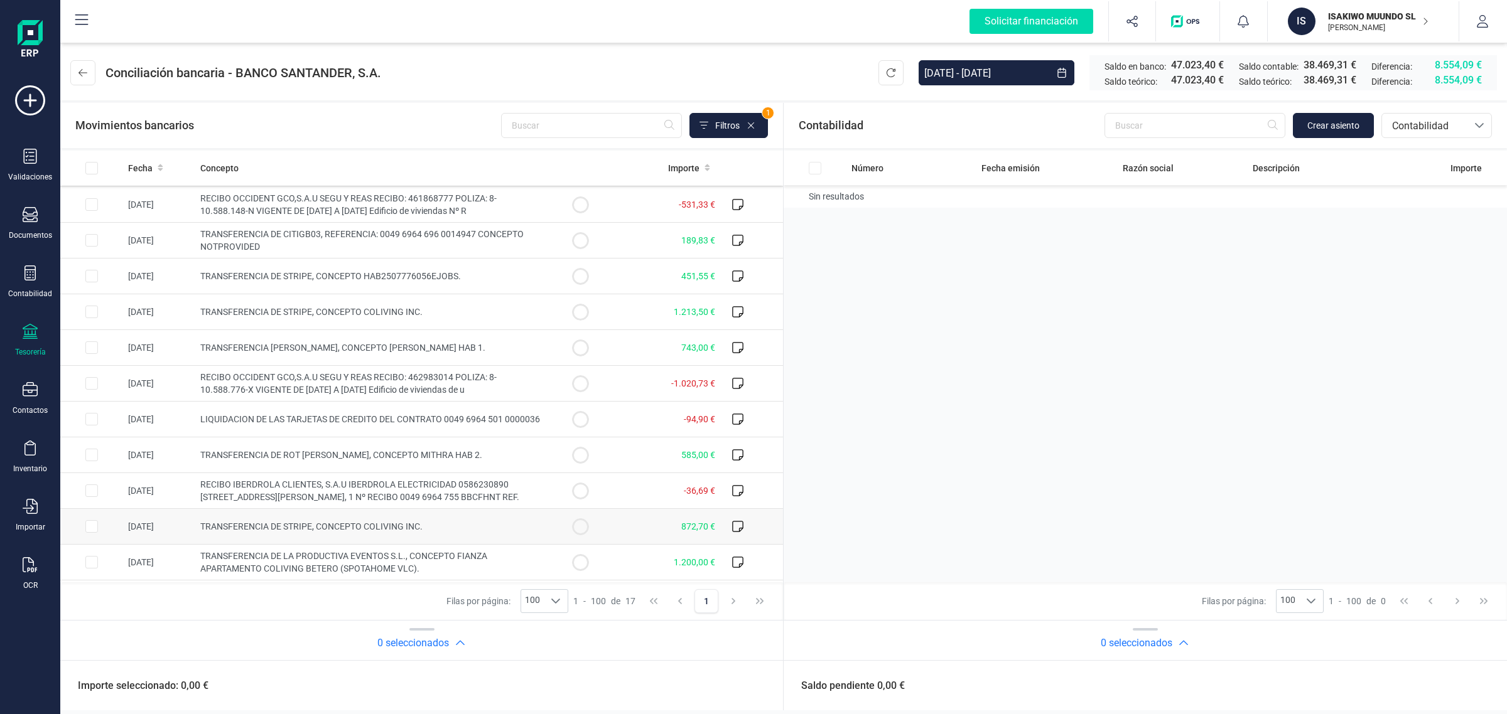
scroll to position [212, 0]
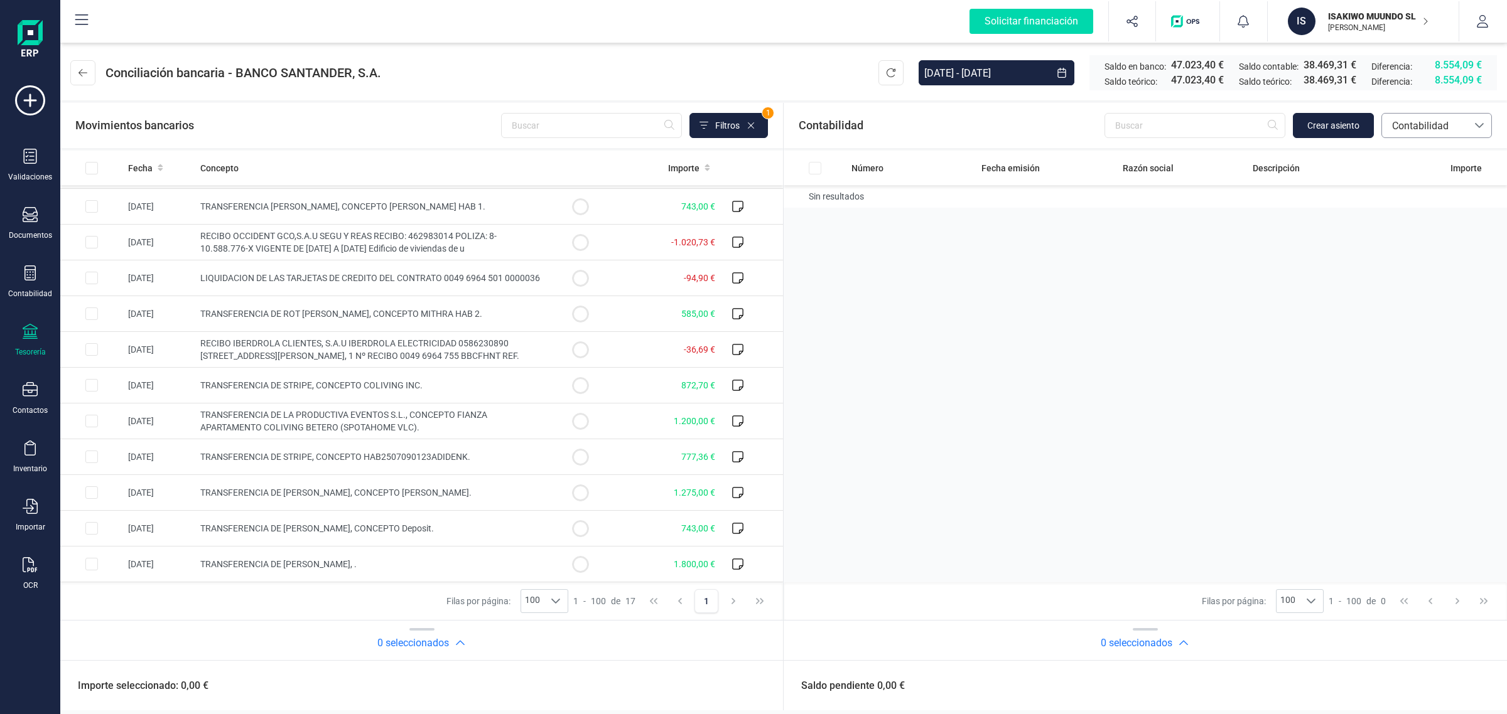
click at [1435, 126] on span "Contabilidad" at bounding box center [1424, 126] width 75 height 15
click at [1414, 209] on span "Facturas" at bounding box center [1410, 210] width 39 height 15
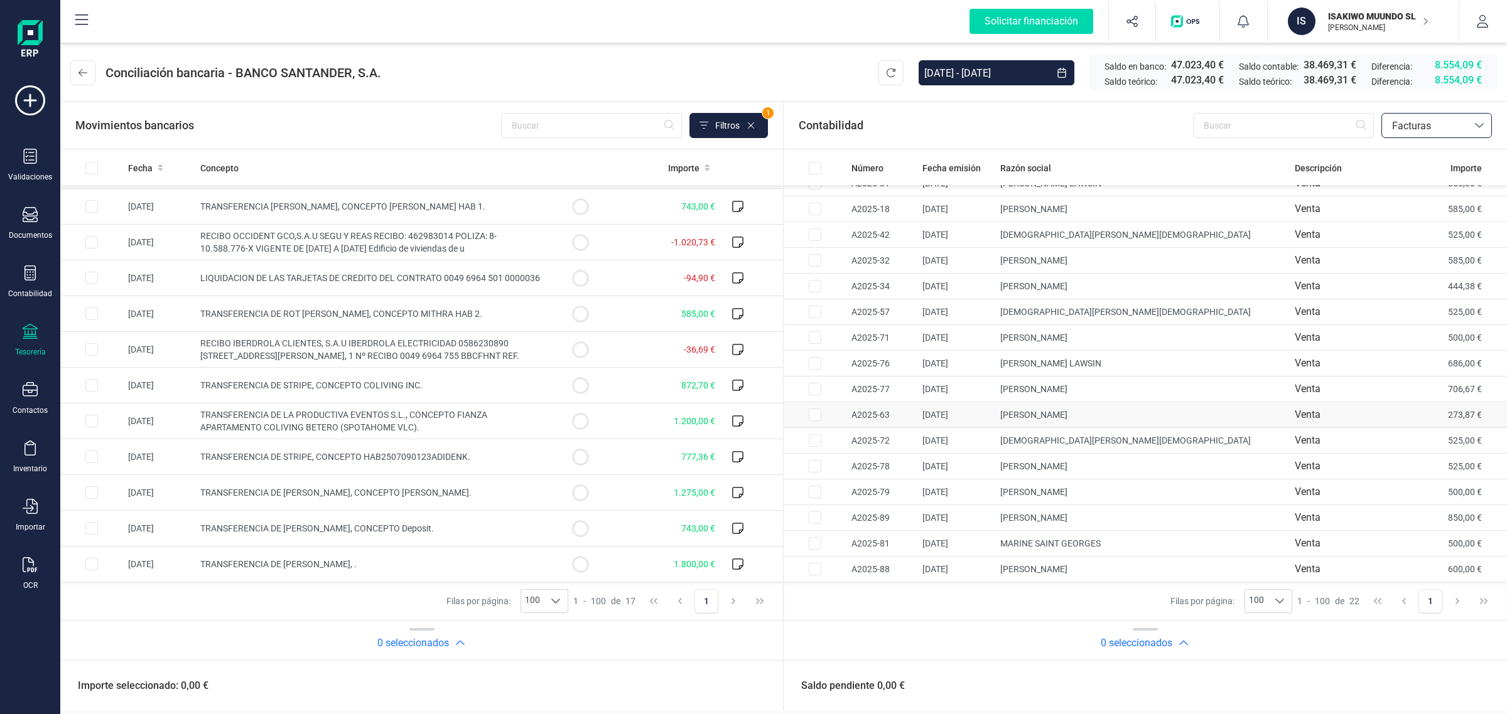
scroll to position [0, 0]
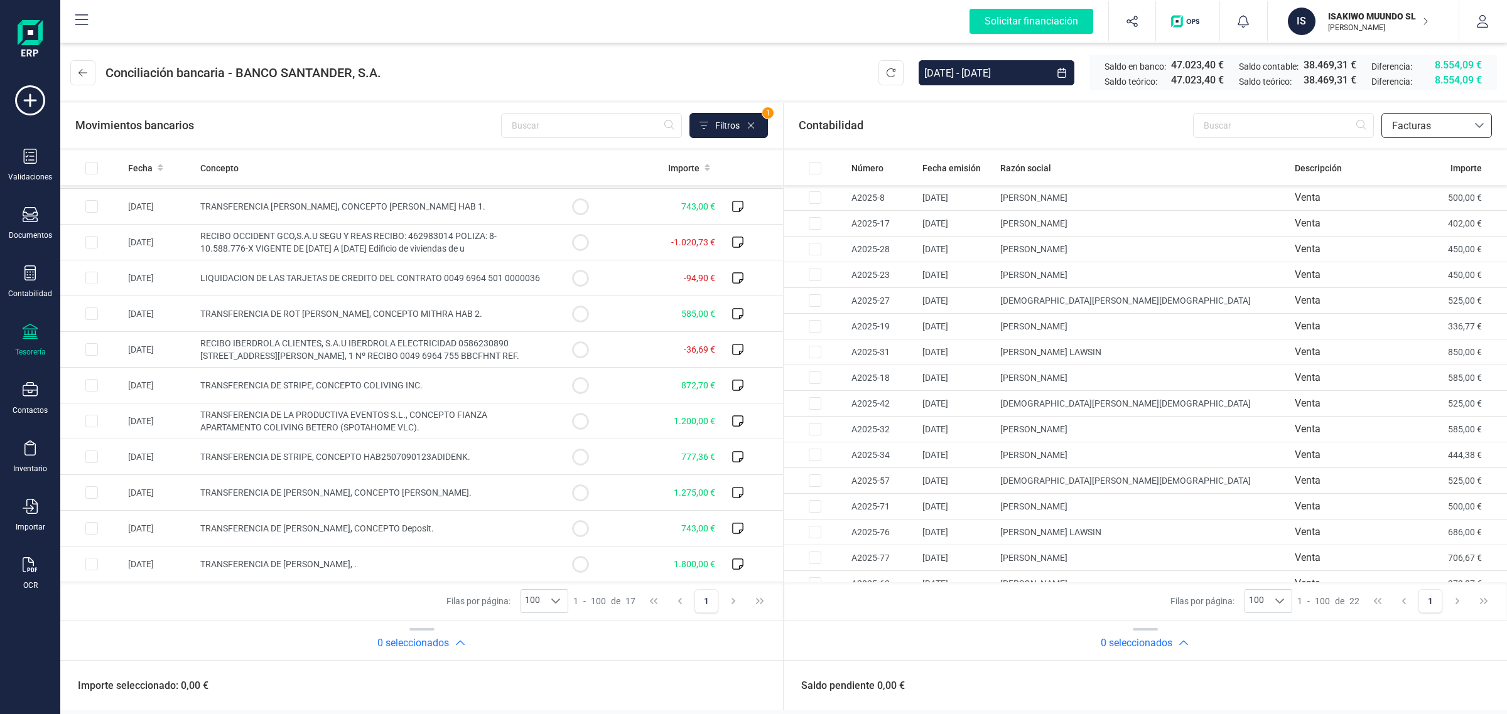
click at [1409, 129] on span "Facturas" at bounding box center [1424, 126] width 75 height 15
click at [1413, 146] on li "Contabilidad" at bounding box center [1436, 155] width 110 height 25
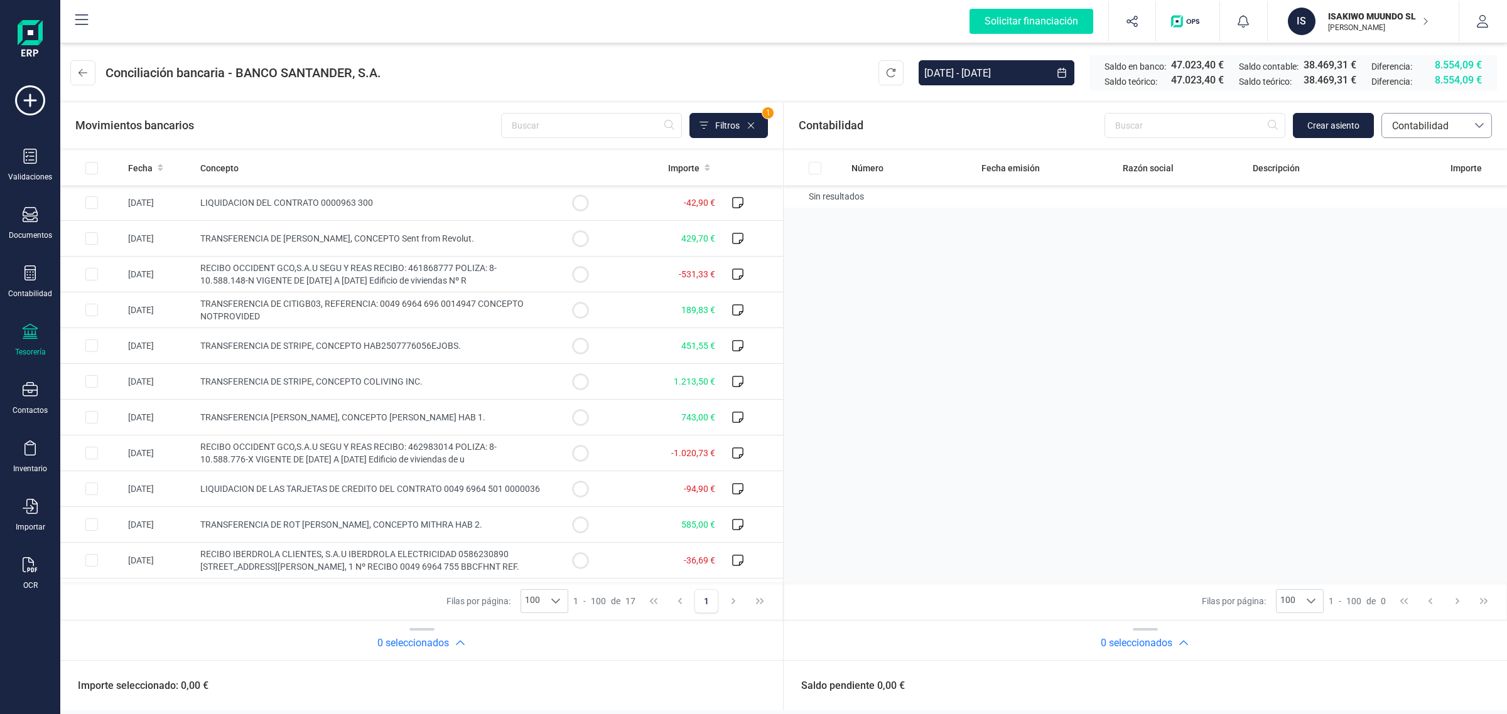
drag, startPoint x: 1452, startPoint y: 121, endPoint x: 1448, endPoint y: 136, distance: 15.5
click at [1452, 121] on span "Contabilidad" at bounding box center [1424, 126] width 75 height 15
click at [783, 346] on div "Número Fecha emisión Razón social Descripción Importe Sin resultados" at bounding box center [421, 367] width 723 height 432
drag, startPoint x: 1440, startPoint y: 122, endPoint x: 1436, endPoint y: 131, distance: 8.7
click at [1440, 122] on span "Contabilidad" at bounding box center [1424, 126] width 75 height 15
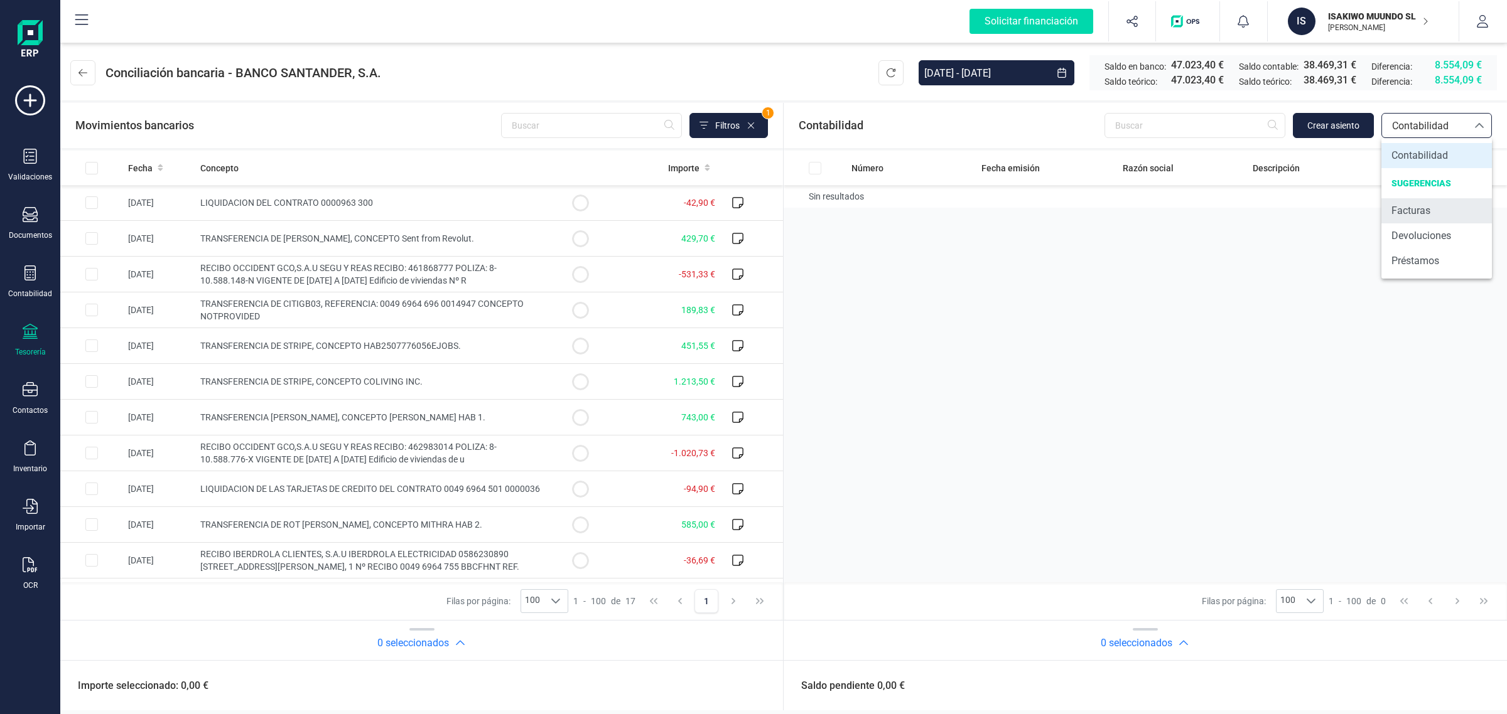
click at [1406, 215] on span "Facturas" at bounding box center [1410, 210] width 39 height 15
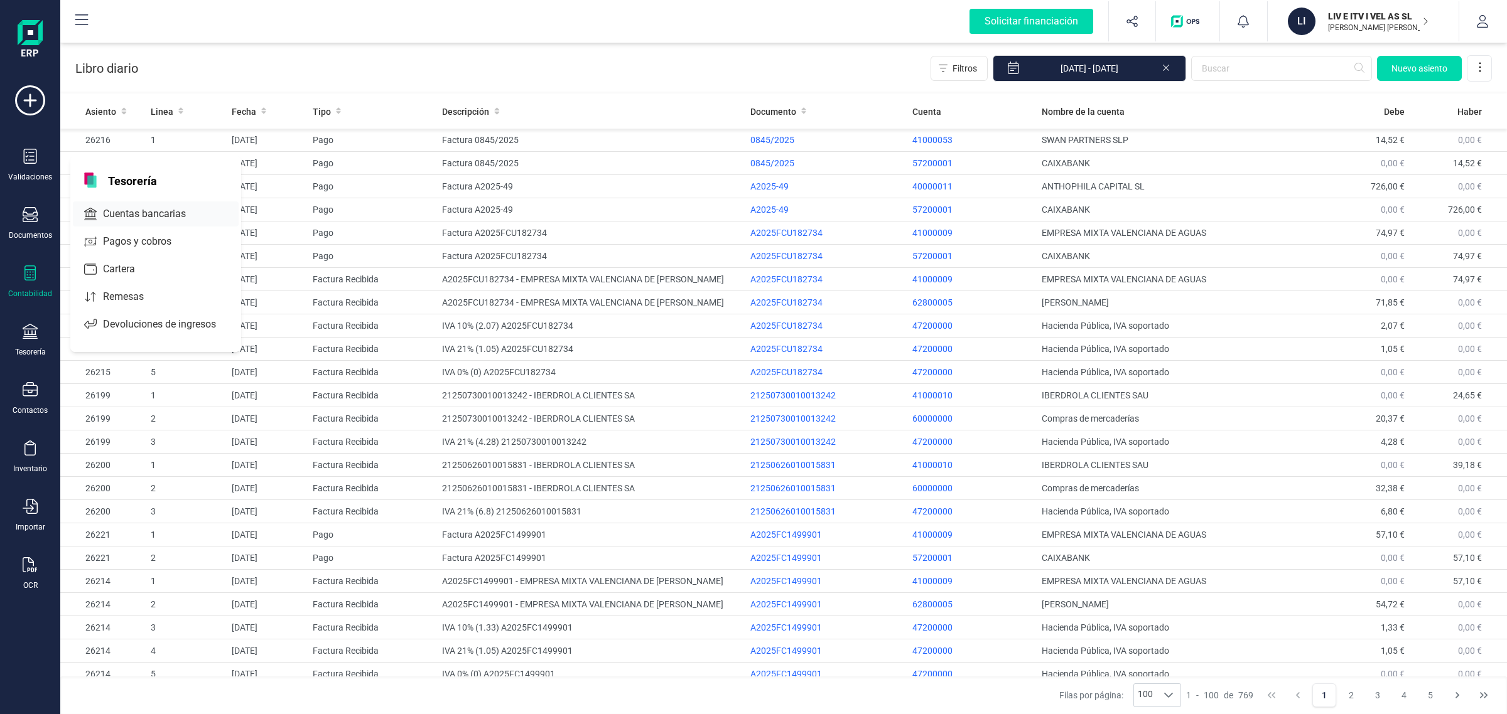
click at [148, 211] on span "Cuentas bancarias" at bounding box center [153, 214] width 110 height 15
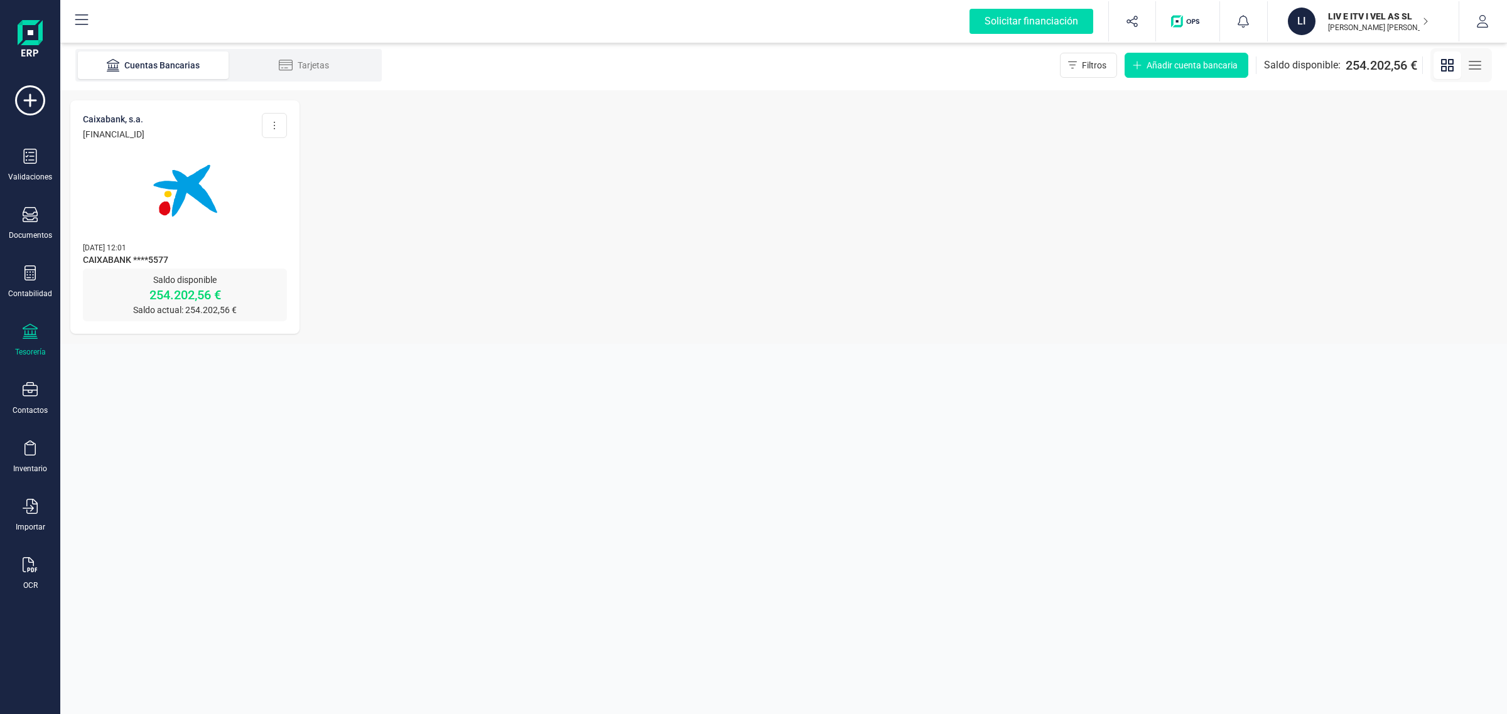
click at [209, 201] on img at bounding box center [184, 190] width 105 height 105
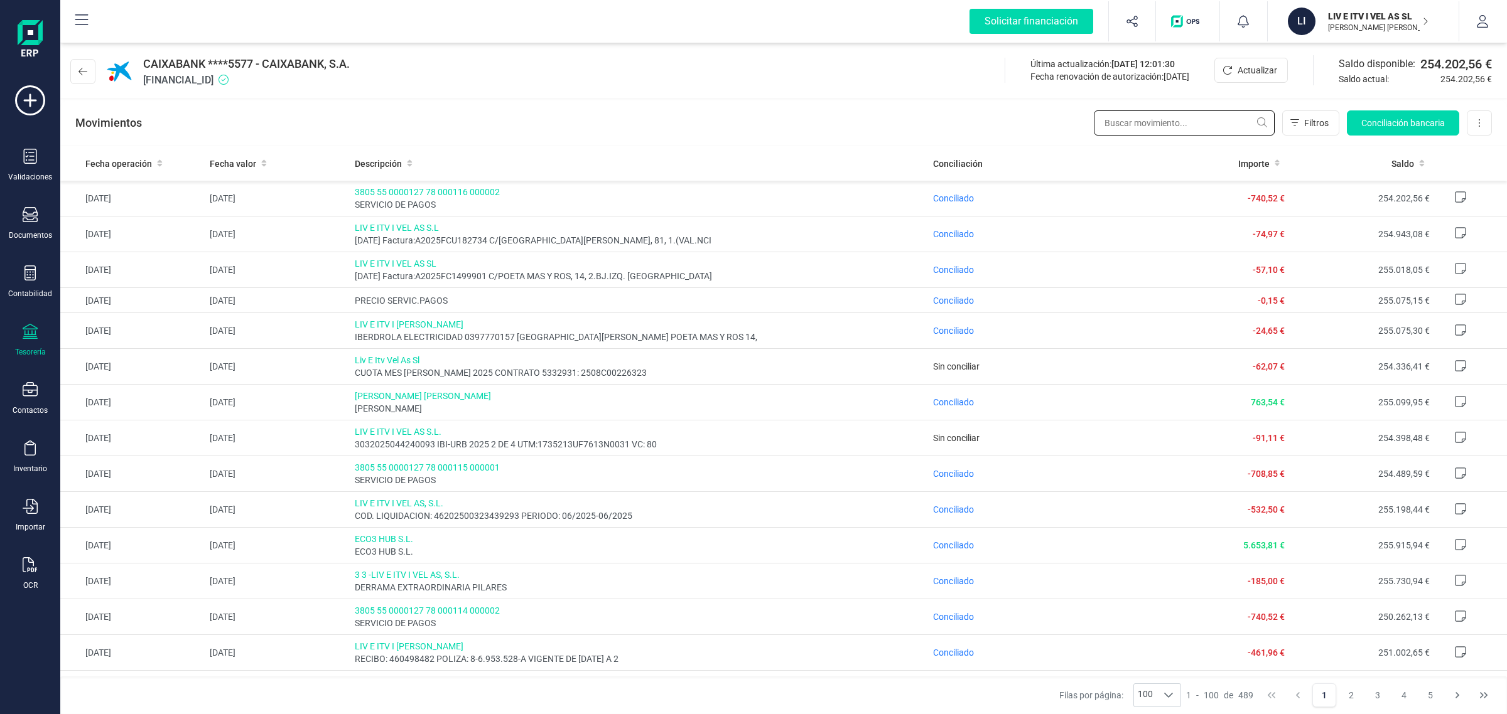
click at [1134, 118] on input "text" at bounding box center [1184, 122] width 181 height 25
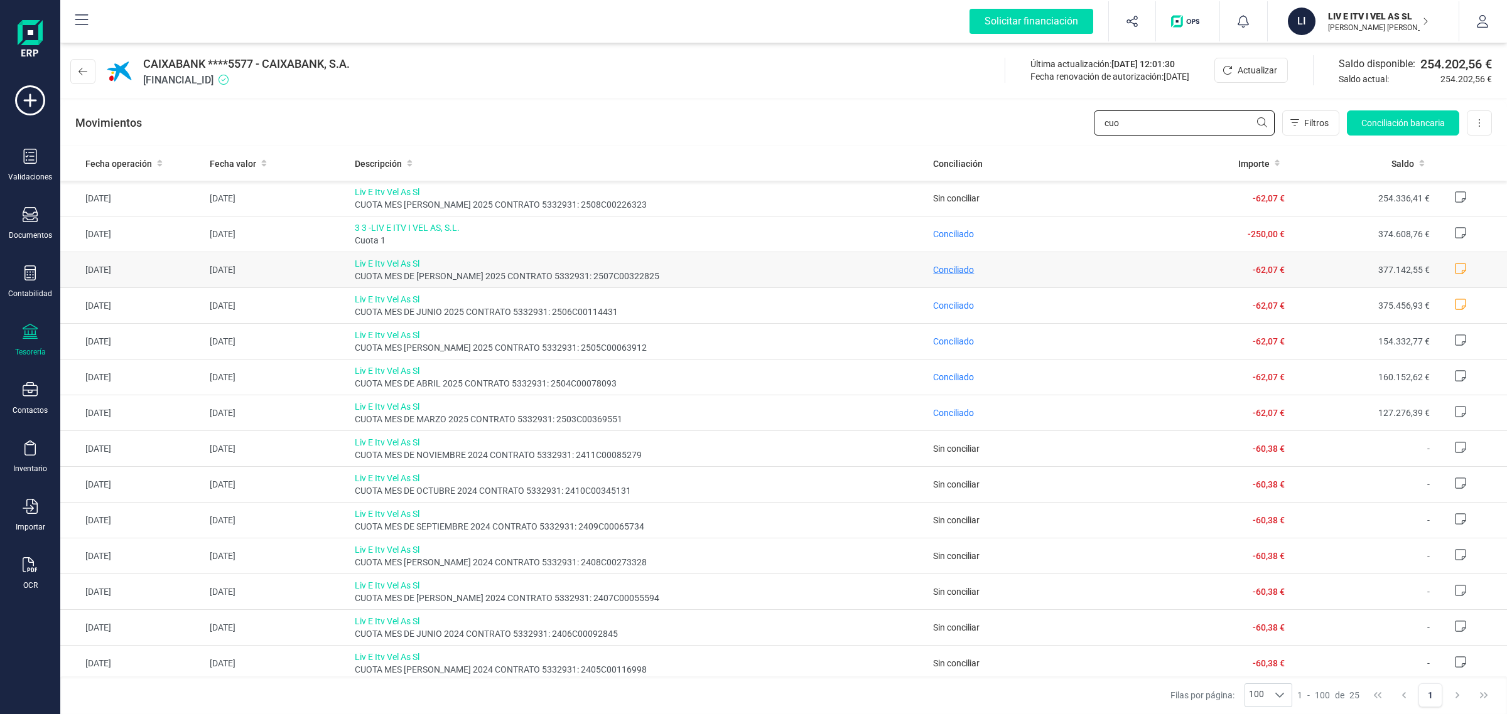
type input "cuo"
click at [949, 274] on span "Conciliado" at bounding box center [953, 270] width 41 height 10
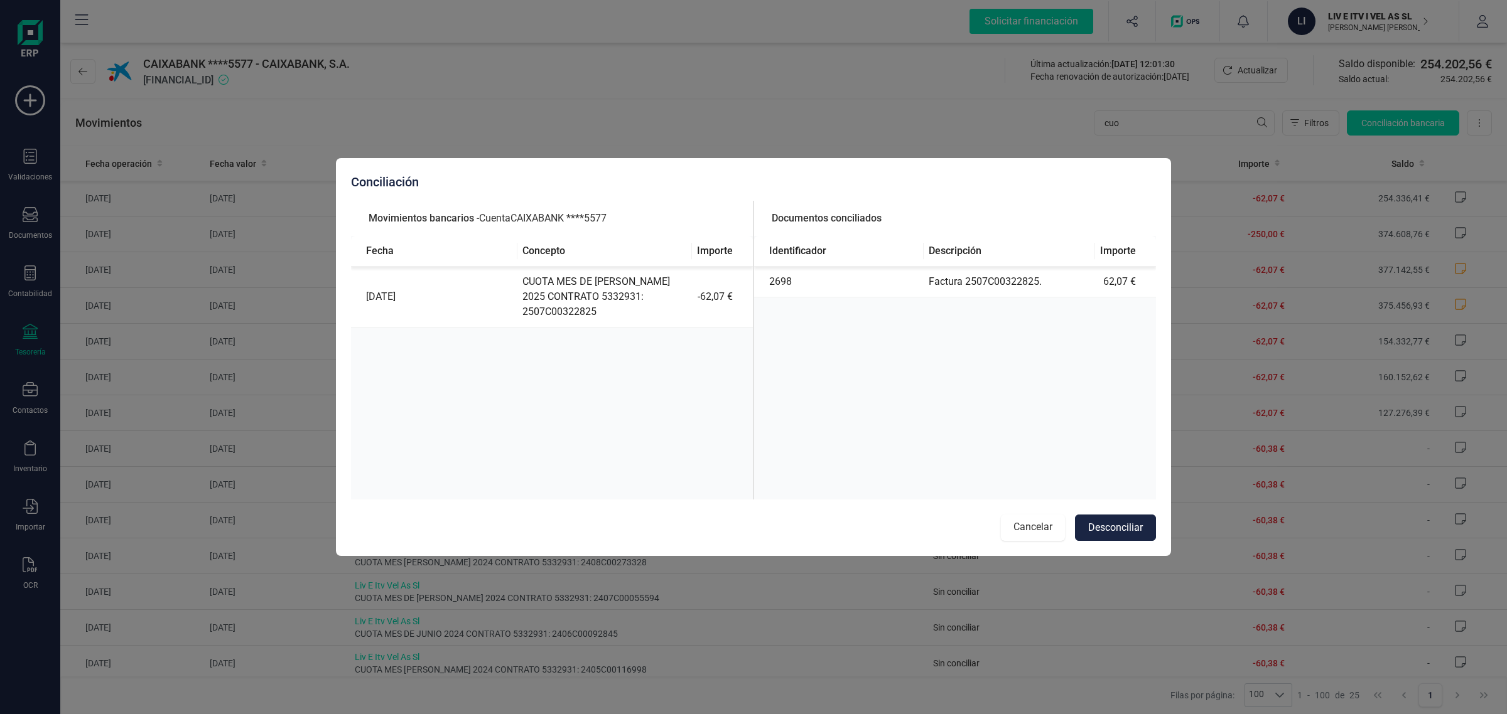
click at [1016, 525] on button "Cancelar" at bounding box center [1033, 528] width 64 height 26
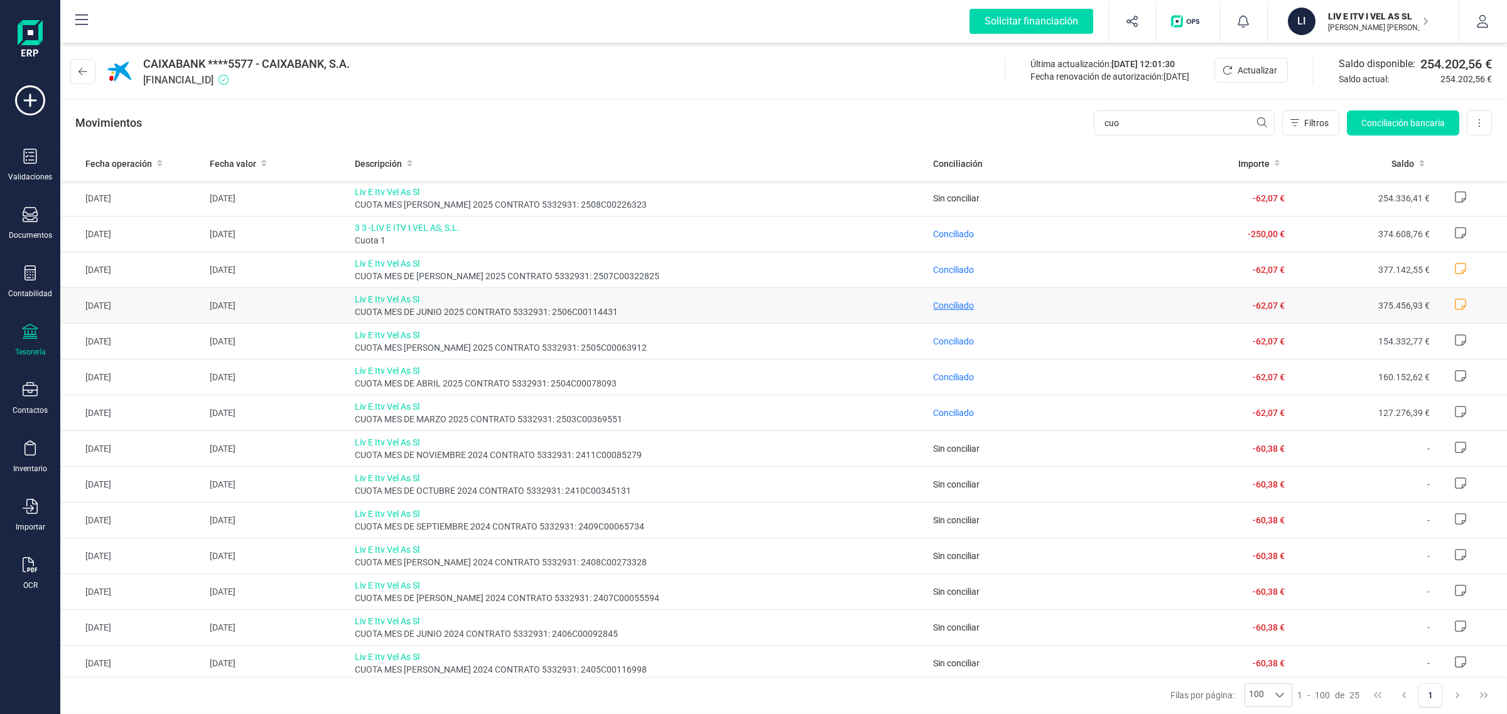
click at [942, 306] on span "Conciliado" at bounding box center [953, 306] width 41 height 10
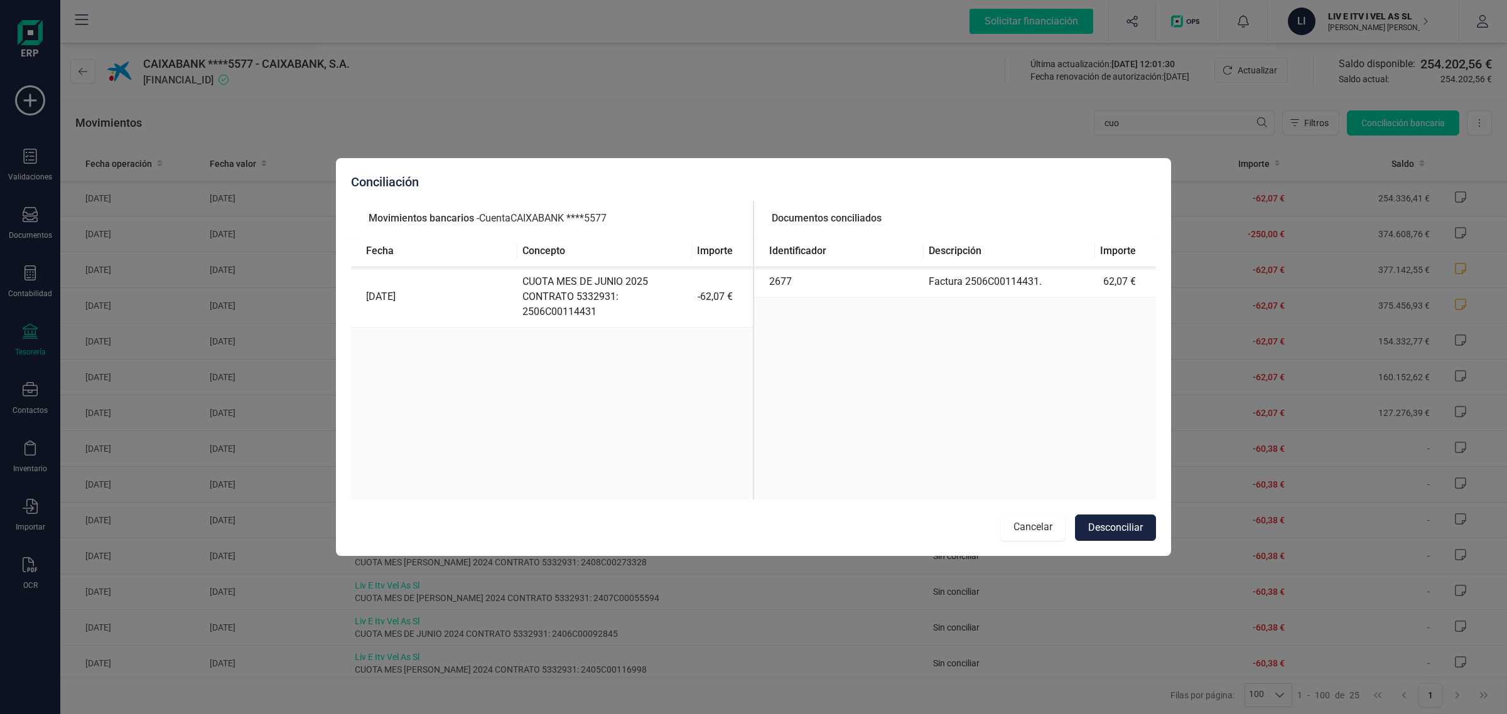
click at [1021, 525] on button "Cancelar" at bounding box center [1033, 528] width 64 height 26
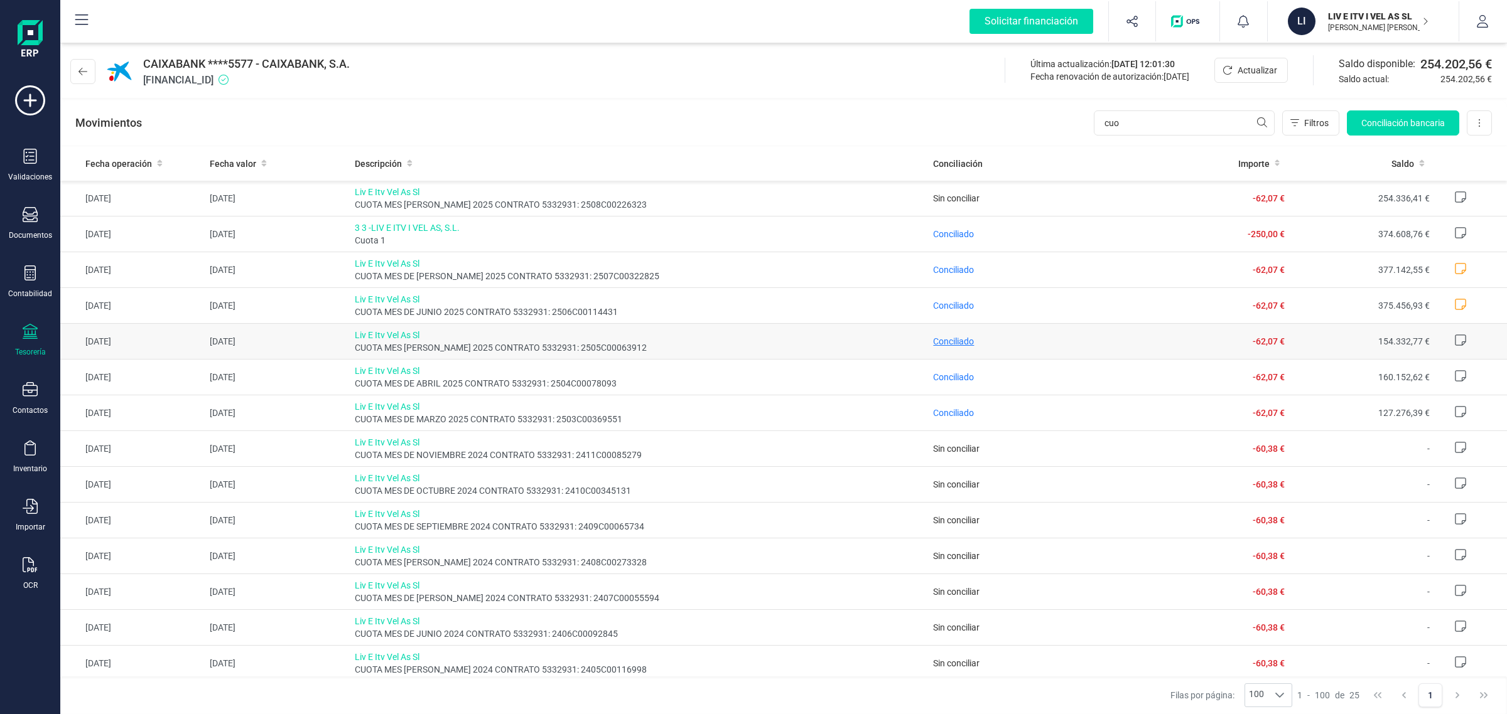
click at [943, 343] on span "Conciliado" at bounding box center [953, 341] width 41 height 10
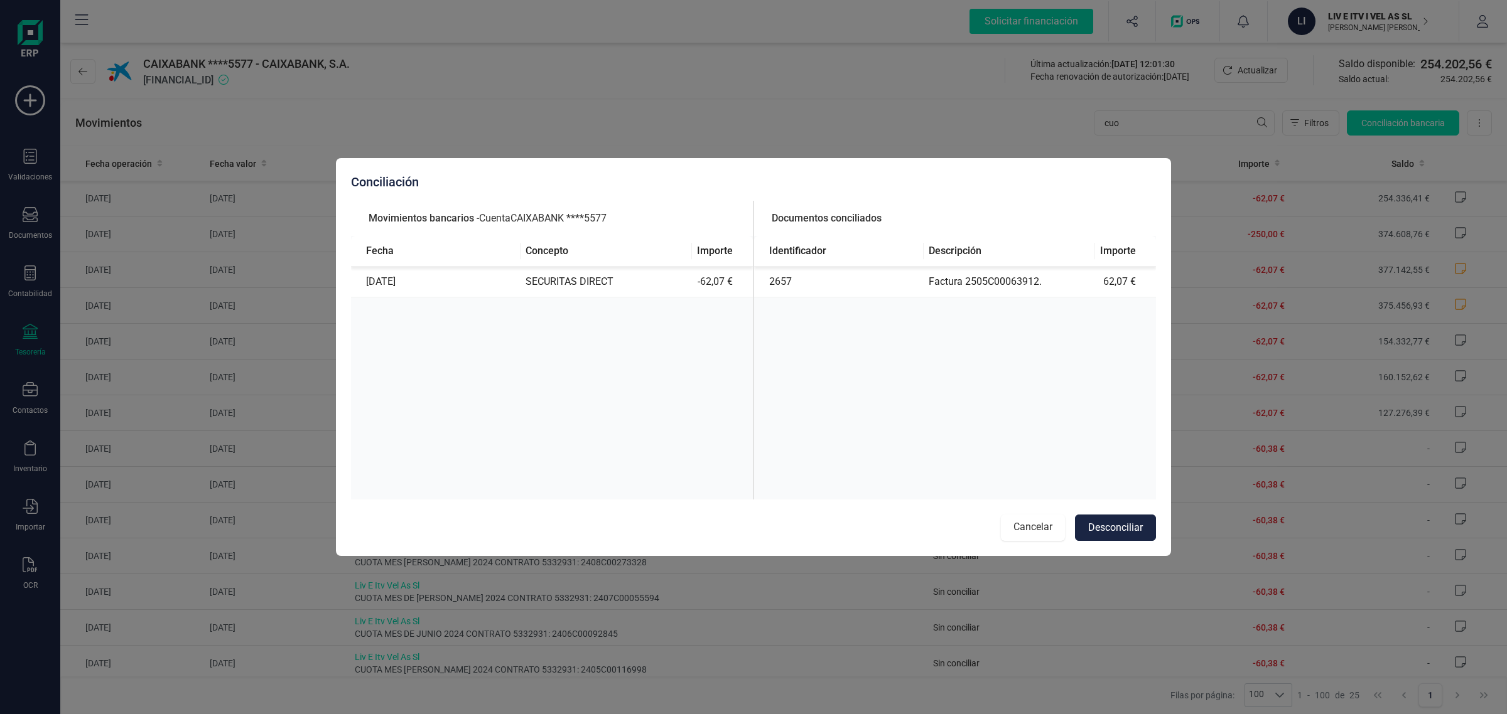
click at [1030, 528] on button "Cancelar" at bounding box center [1033, 528] width 64 height 26
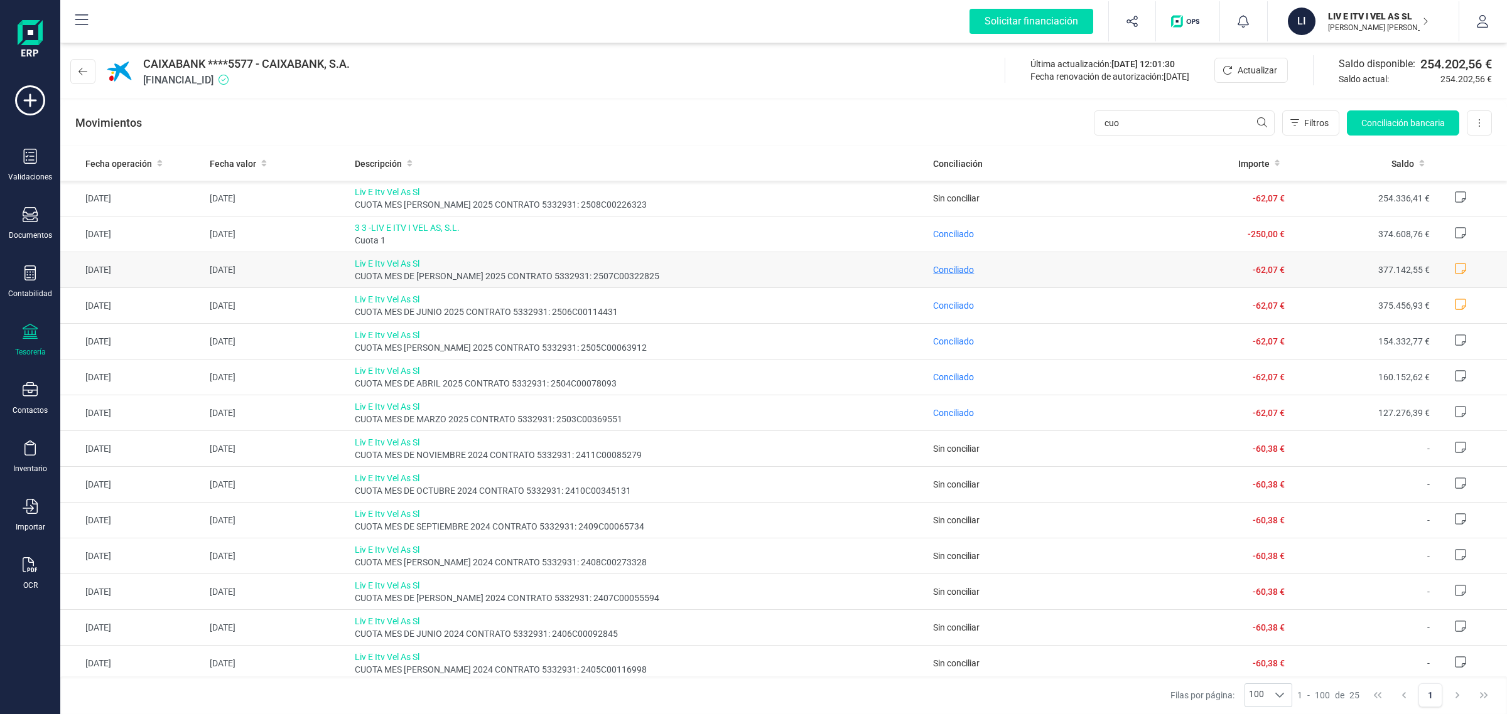
click at [940, 271] on span "Conciliado" at bounding box center [953, 270] width 41 height 10
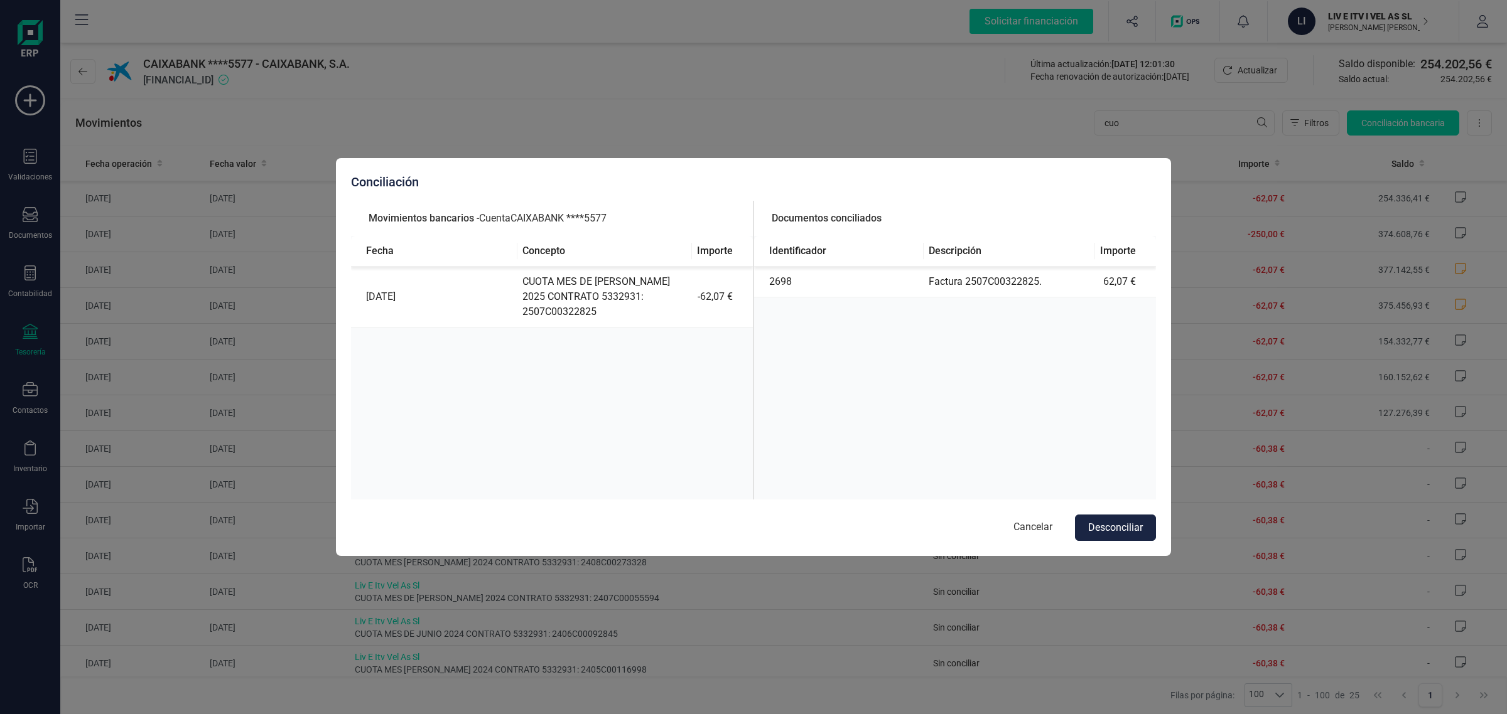
click at [974, 283] on td "Factura 2507C00322825." at bounding box center [1008, 282] width 171 height 31
click at [1031, 525] on button "Cancelar" at bounding box center [1033, 528] width 64 height 26
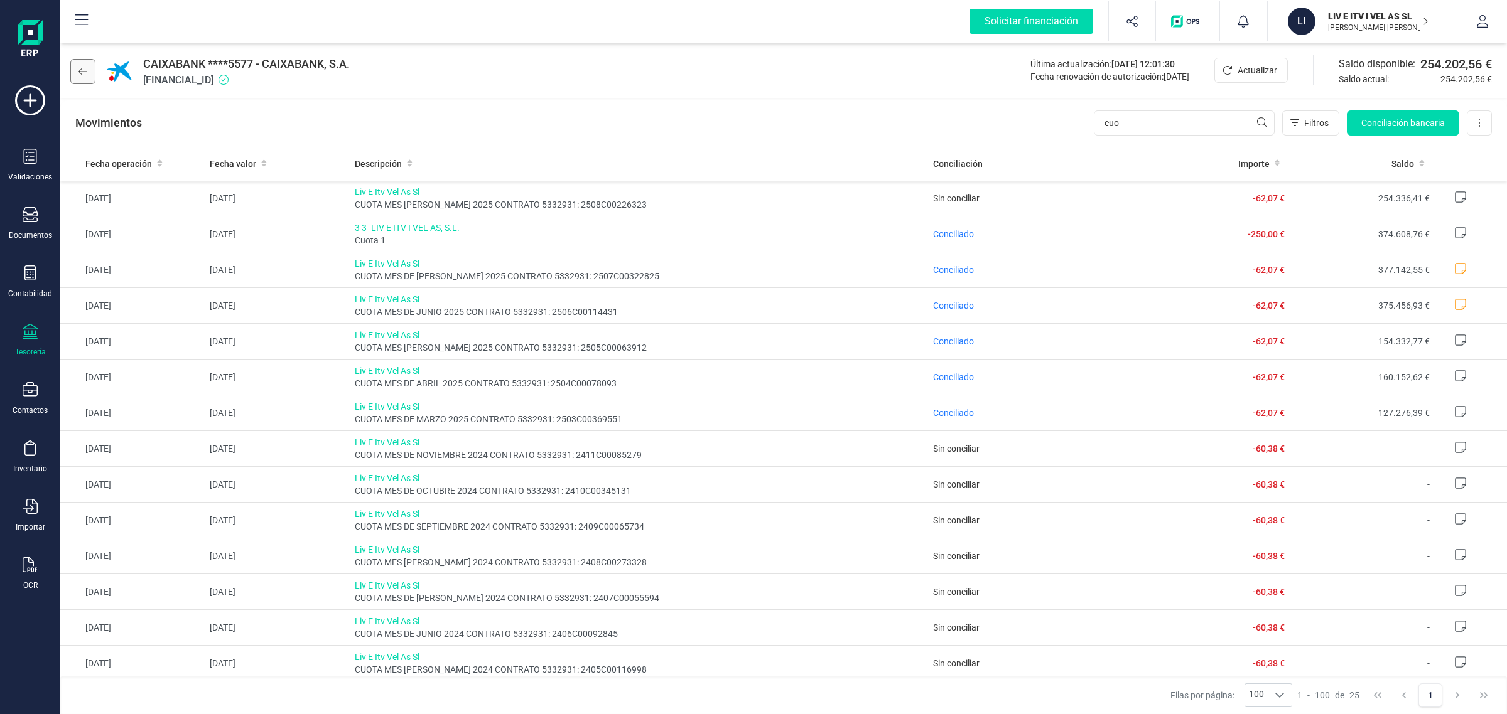
click at [79, 75] on icon at bounding box center [82, 72] width 9 height 10
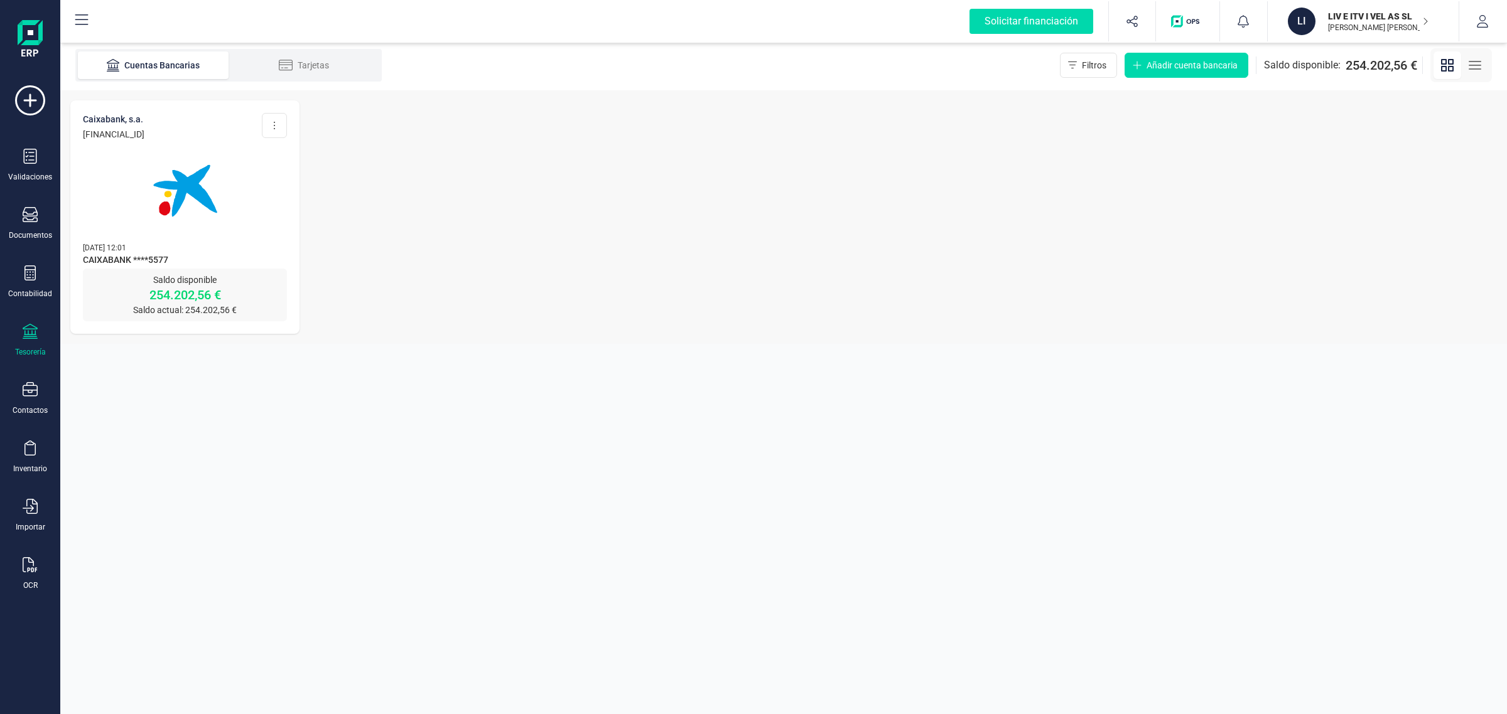
click at [45, 335] on div "Tesorería" at bounding box center [30, 340] width 50 height 33
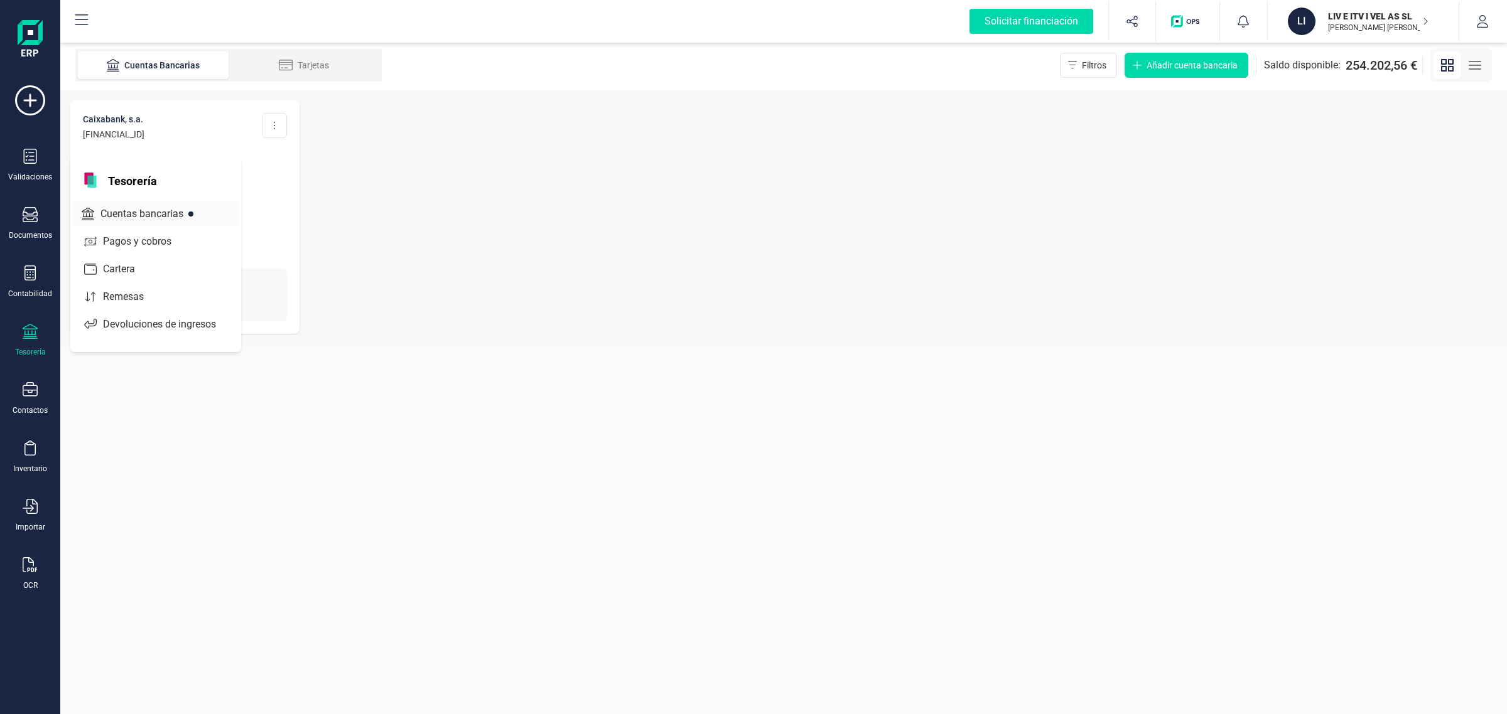
click at [158, 210] on span "Cuentas bancarias" at bounding box center [150, 214] width 110 height 15
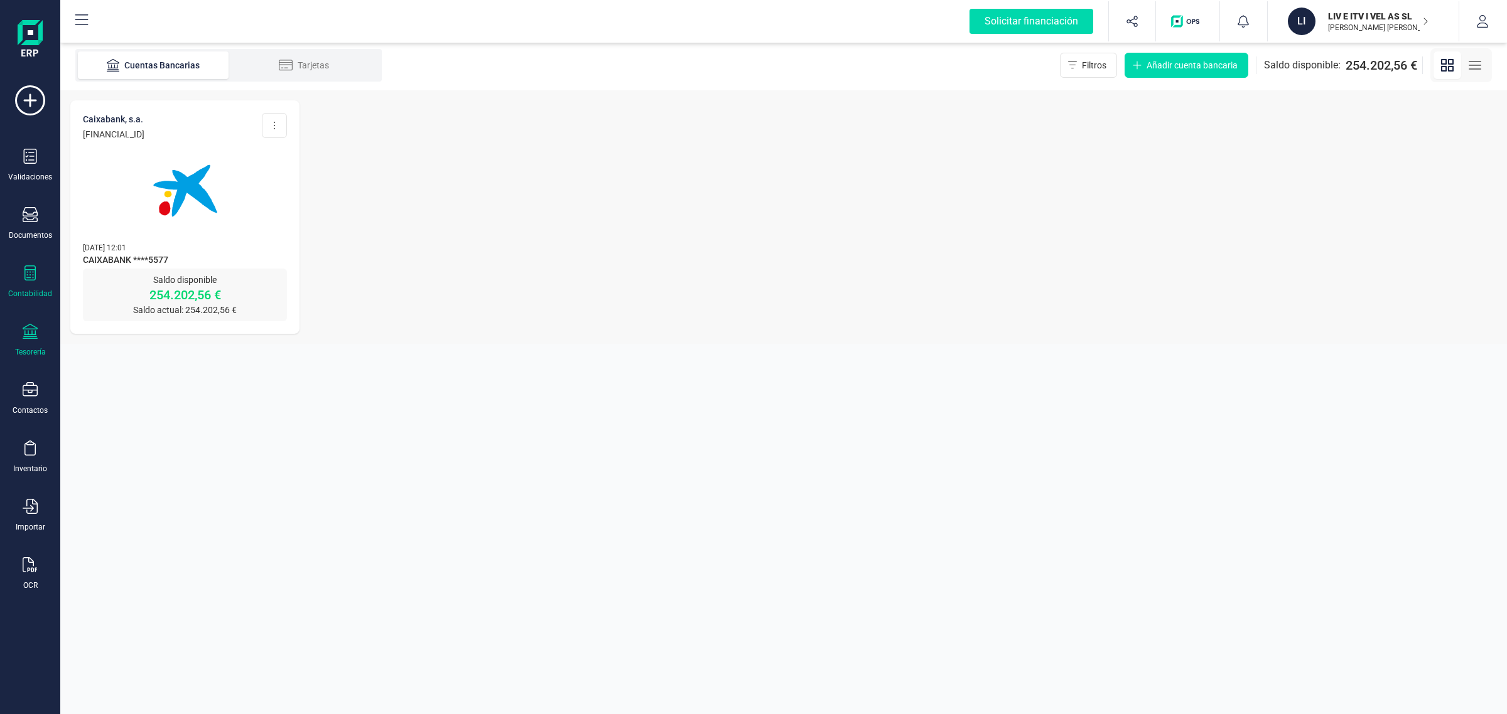
click at [29, 276] on icon at bounding box center [30, 273] width 15 height 15
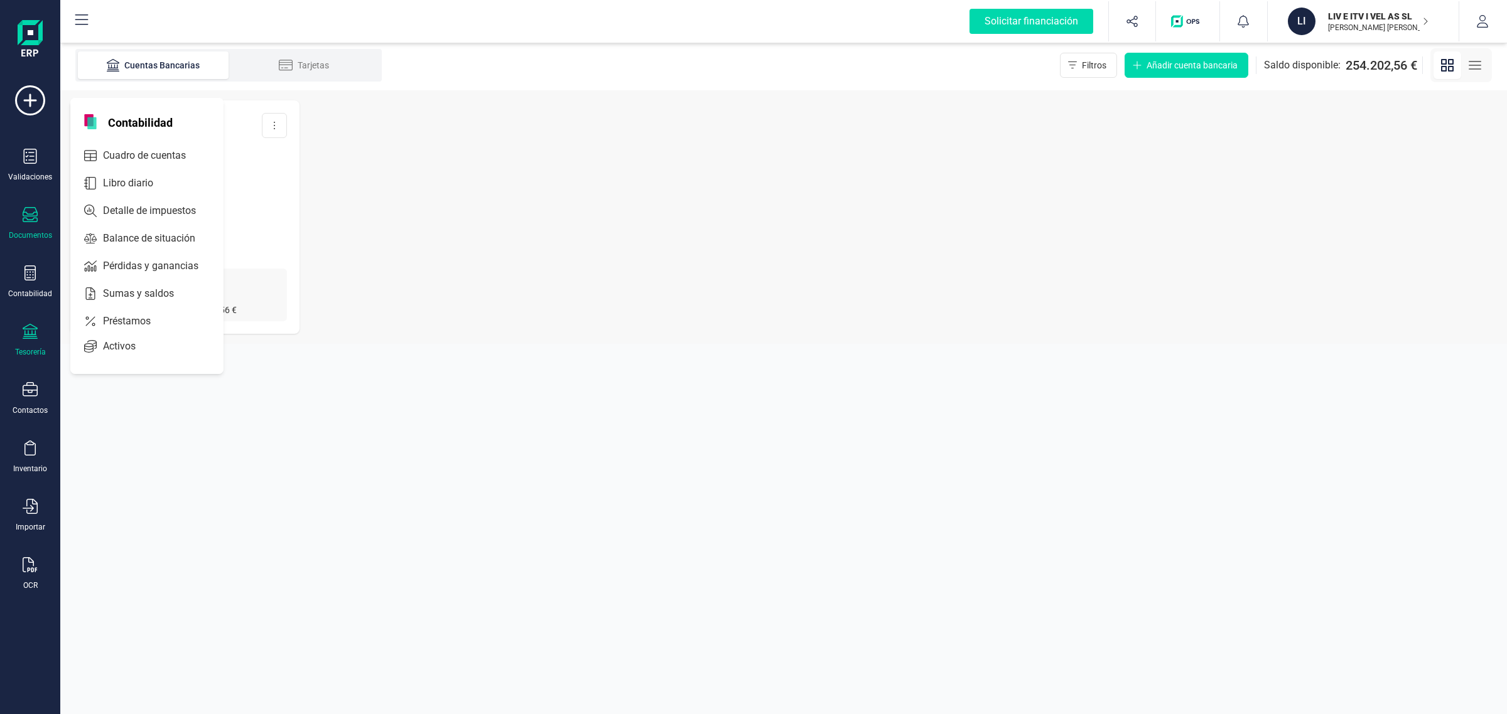
click at [40, 222] on div "Documentos" at bounding box center [30, 223] width 50 height 33
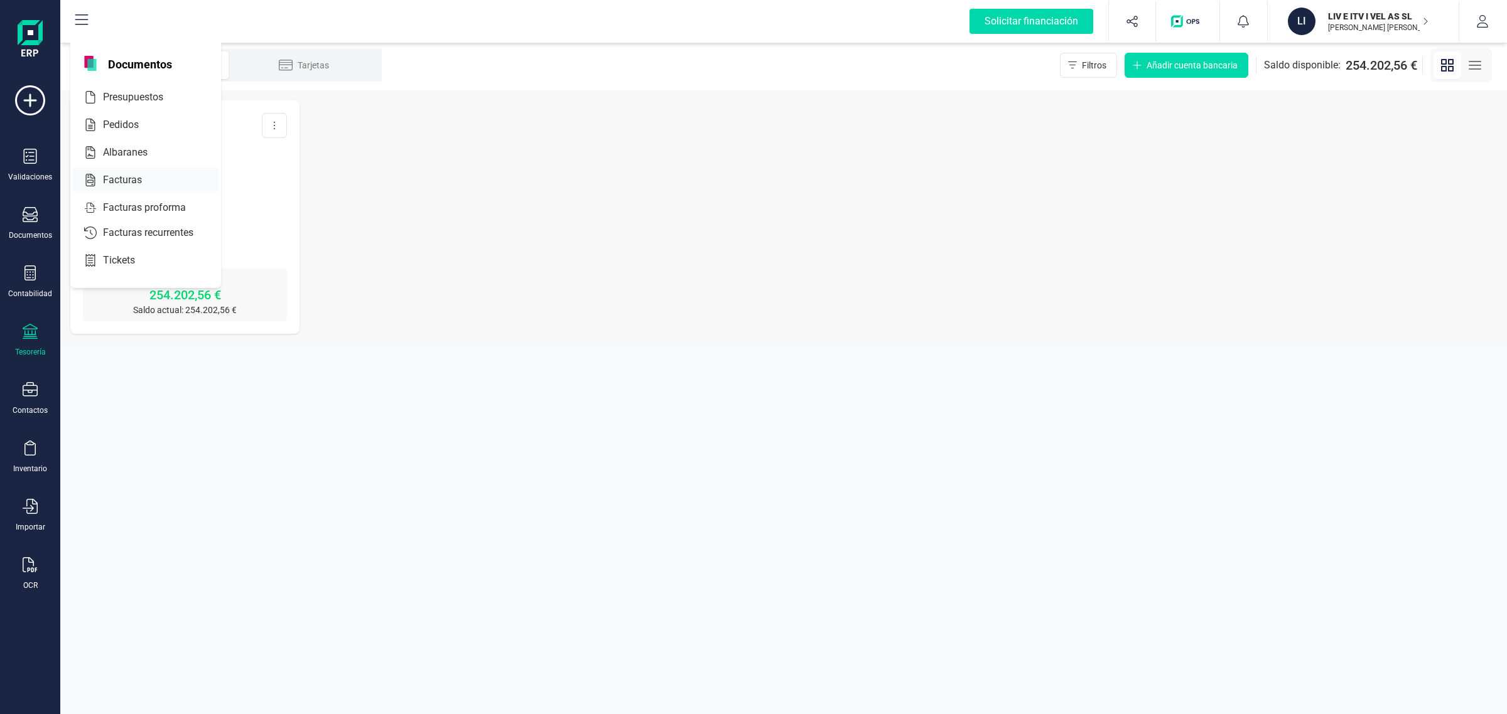
click at [132, 173] on span "Facturas" at bounding box center [131, 180] width 67 height 15
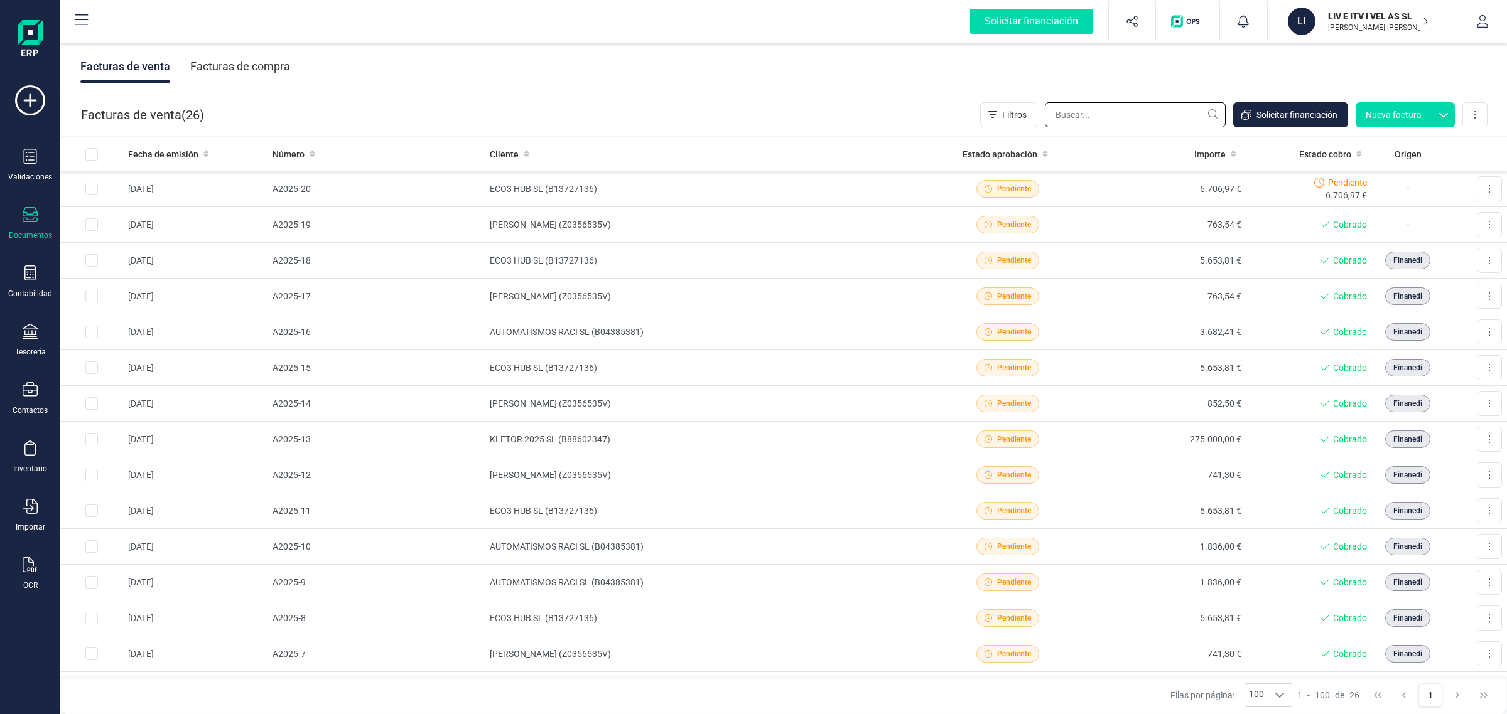
click at [1103, 114] on input "text" at bounding box center [1135, 114] width 181 height 25
click at [274, 76] on div "Facturas de compra" at bounding box center [240, 66] width 100 height 33
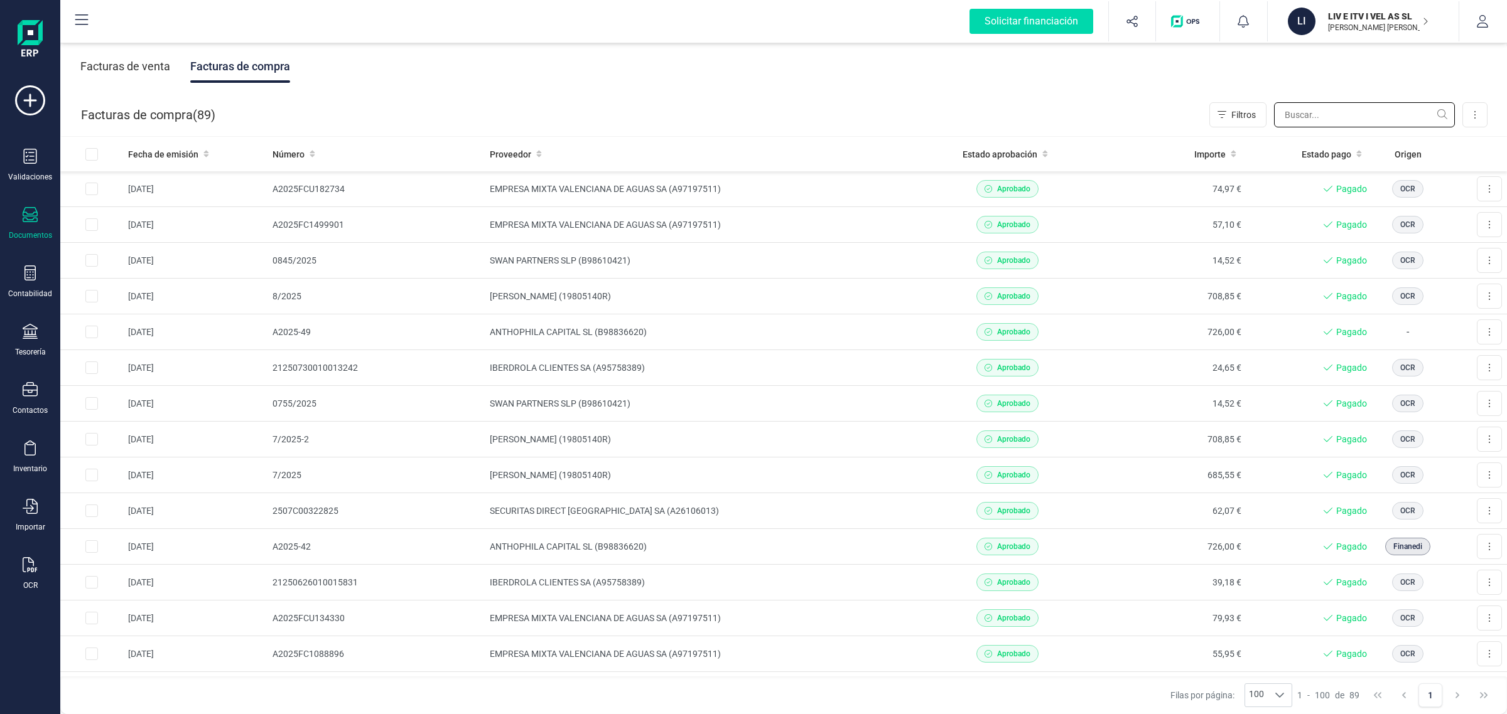
click at [1312, 122] on input "text" at bounding box center [1364, 114] width 181 height 25
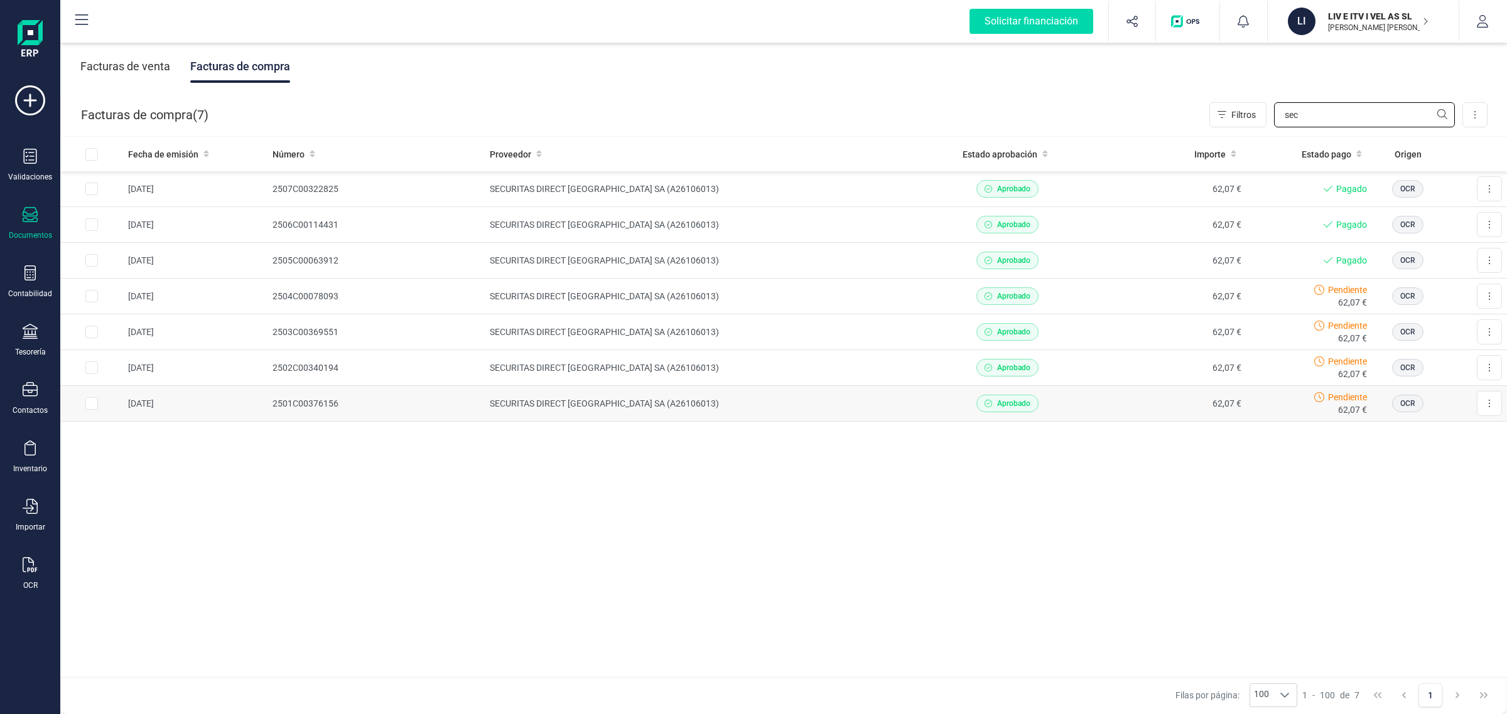
type input "sec"
click at [889, 390] on td "SECURITAS DIRECT ESPAÑA SA (A26106013)" at bounding box center [706, 404] width 443 height 36
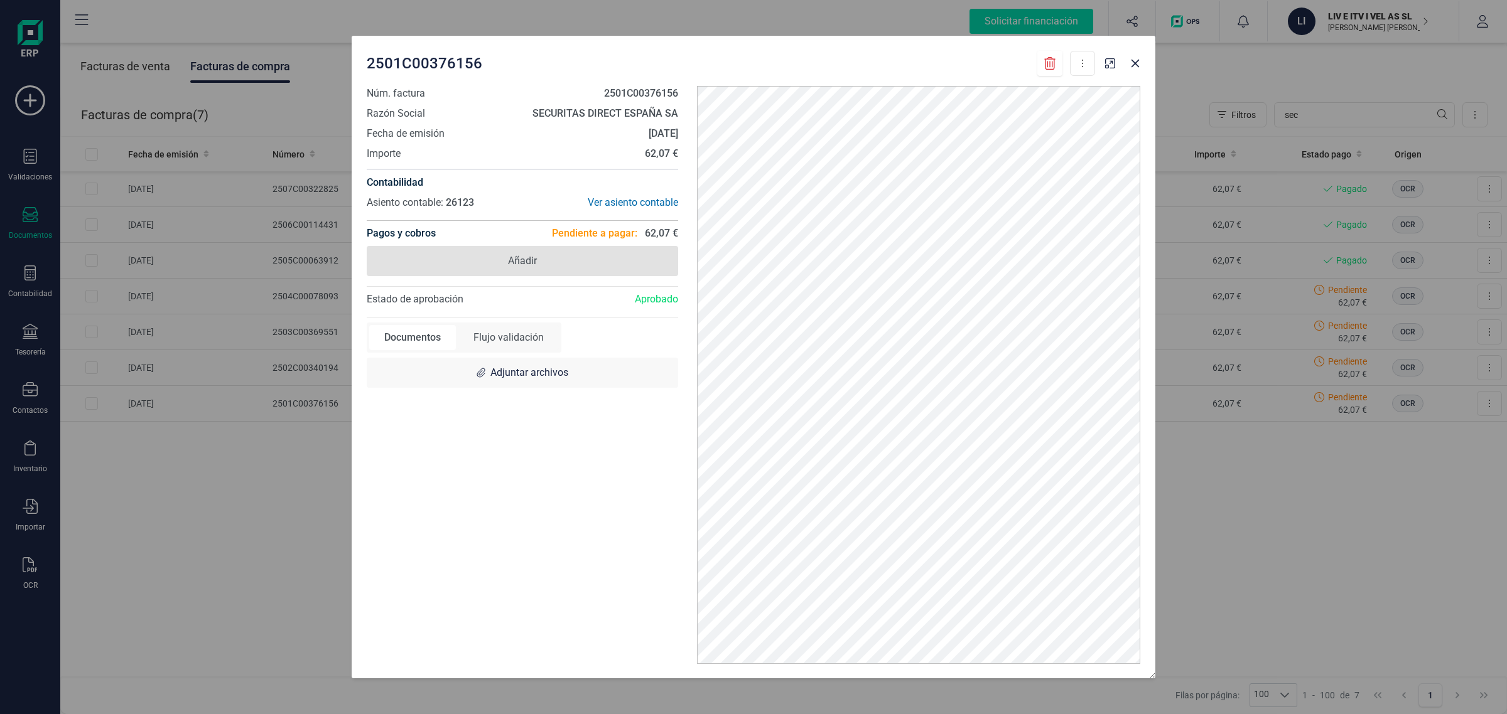
click at [479, 256] on span "Añadir" at bounding box center [522, 261] width 311 height 30
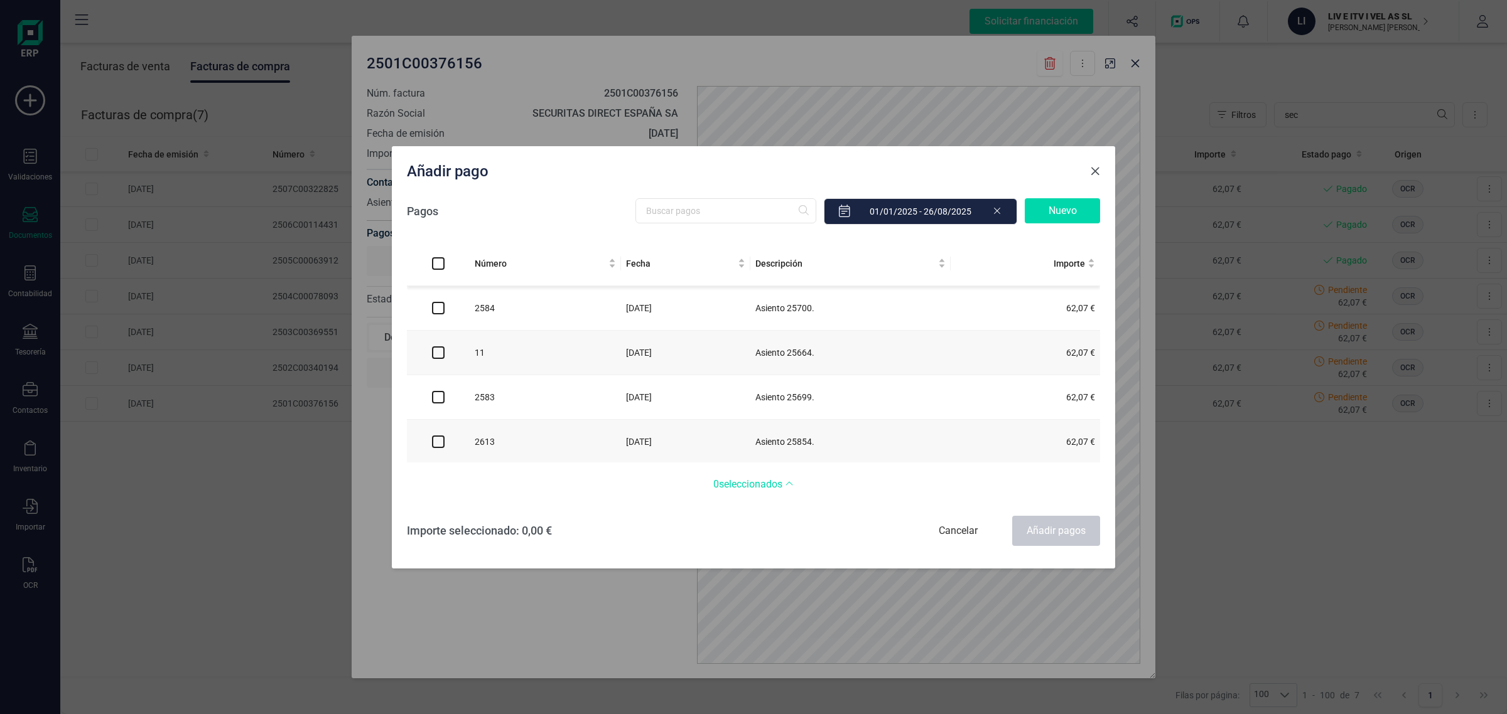
scroll to position [41, 0]
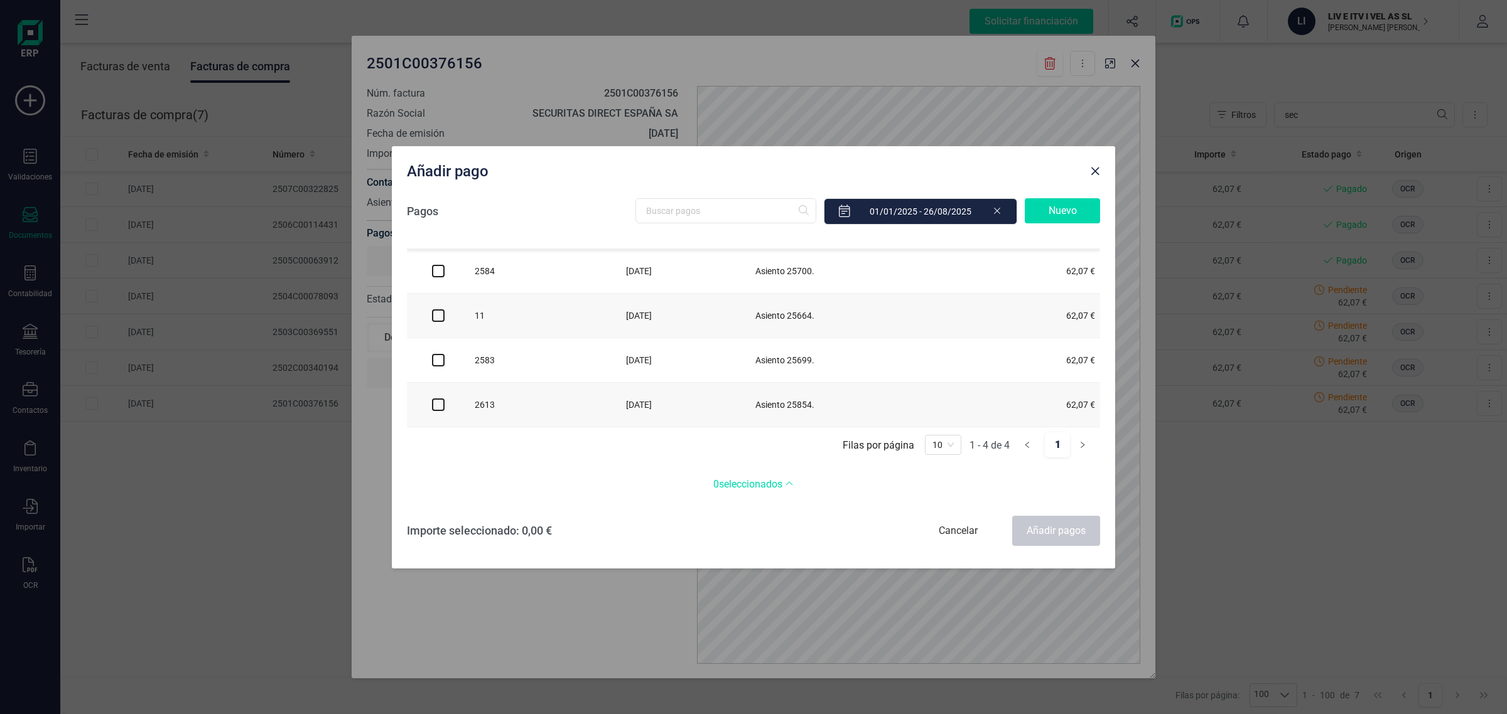
click at [433, 311] on input "checkbox" at bounding box center [438, 316] width 13 height 13
checkbox input "true"
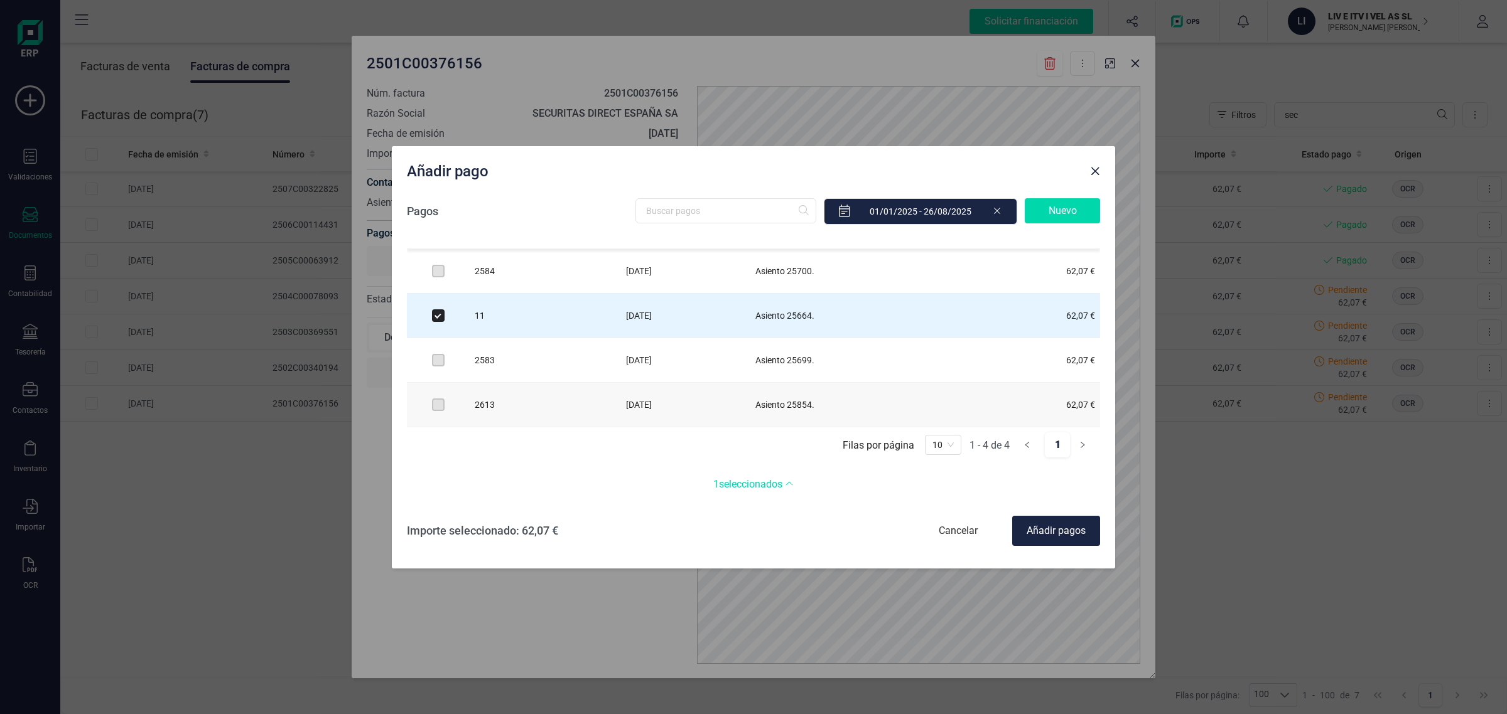
click at [1056, 525] on div "Añadir pagos" at bounding box center [1056, 531] width 88 height 30
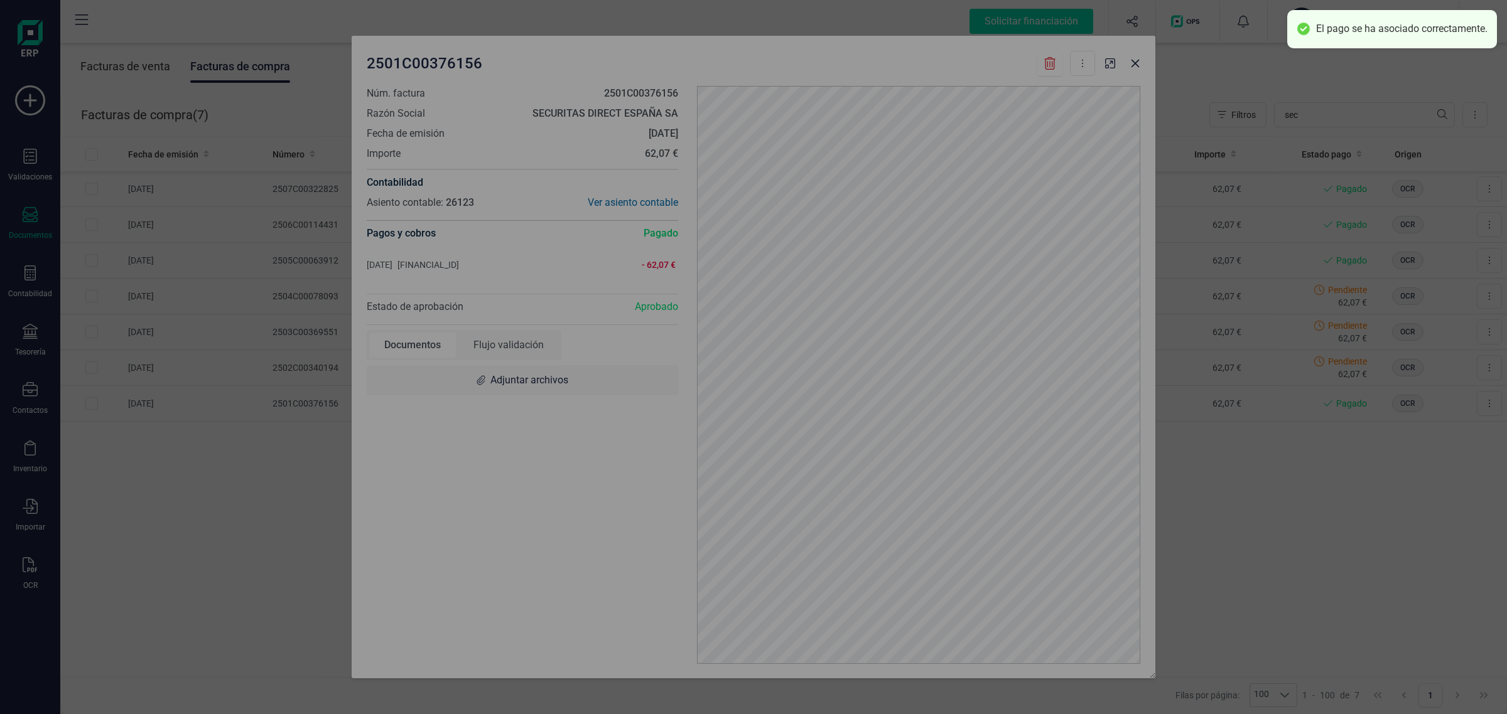
checkbox input "false"
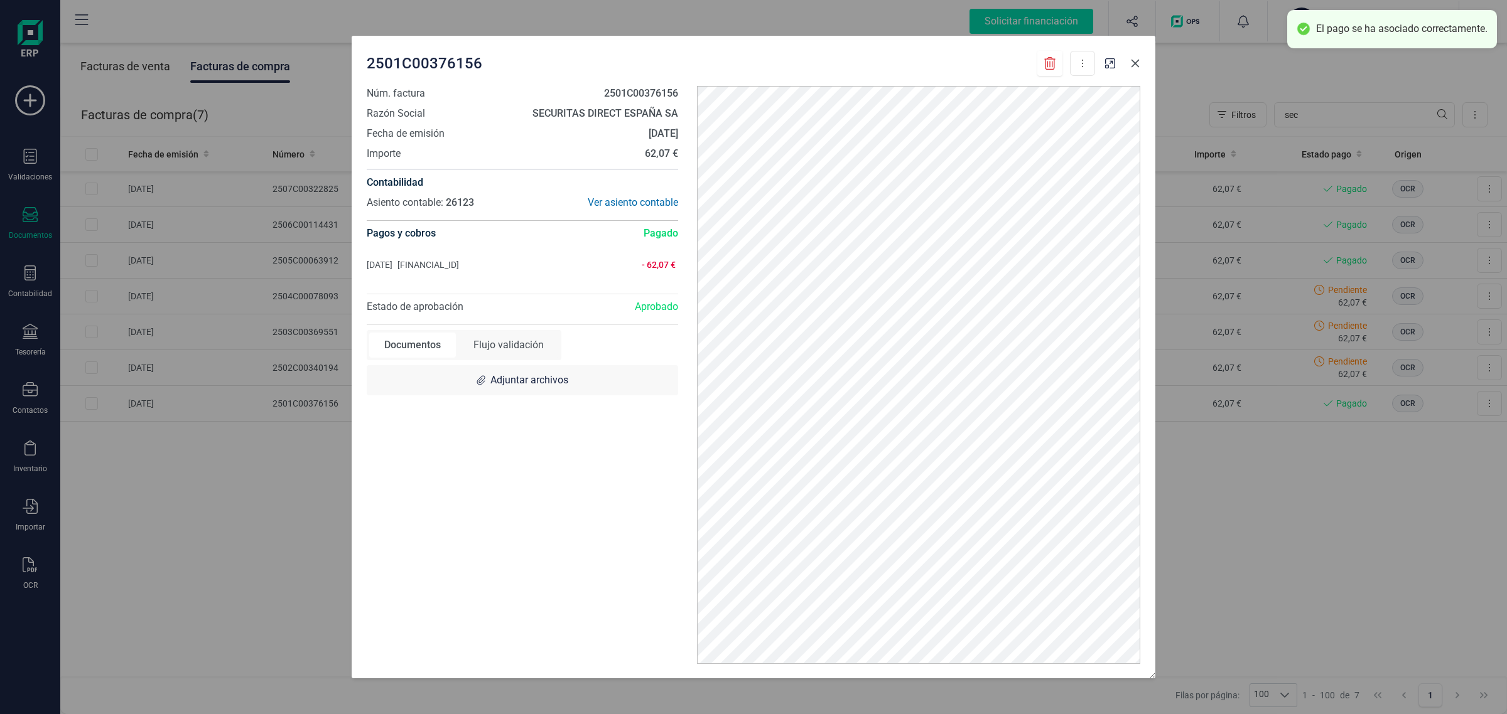
click at [1137, 66] on icon "button" at bounding box center [1135, 64] width 8 height 8
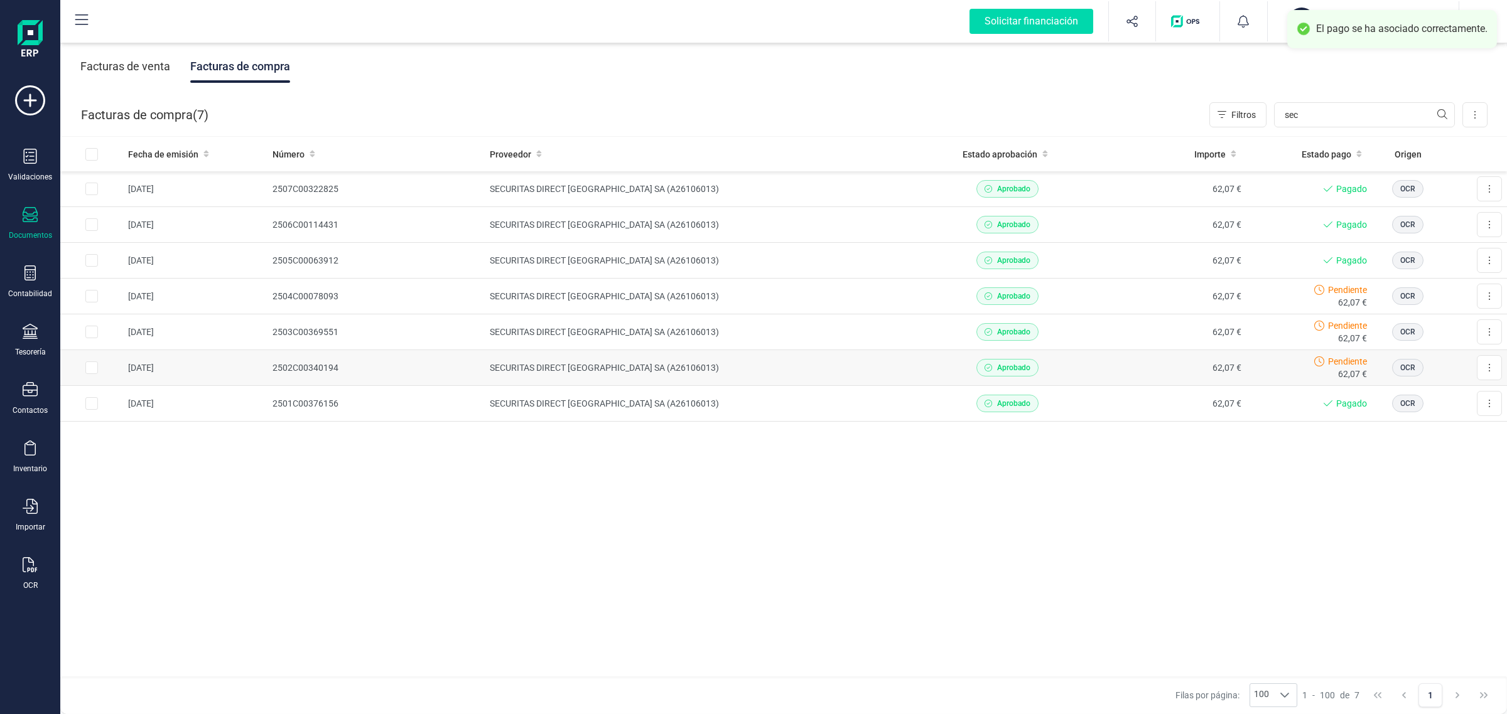
click at [817, 372] on td "SECURITAS DIRECT ESPAÑA SA (A26106013)" at bounding box center [706, 368] width 443 height 36
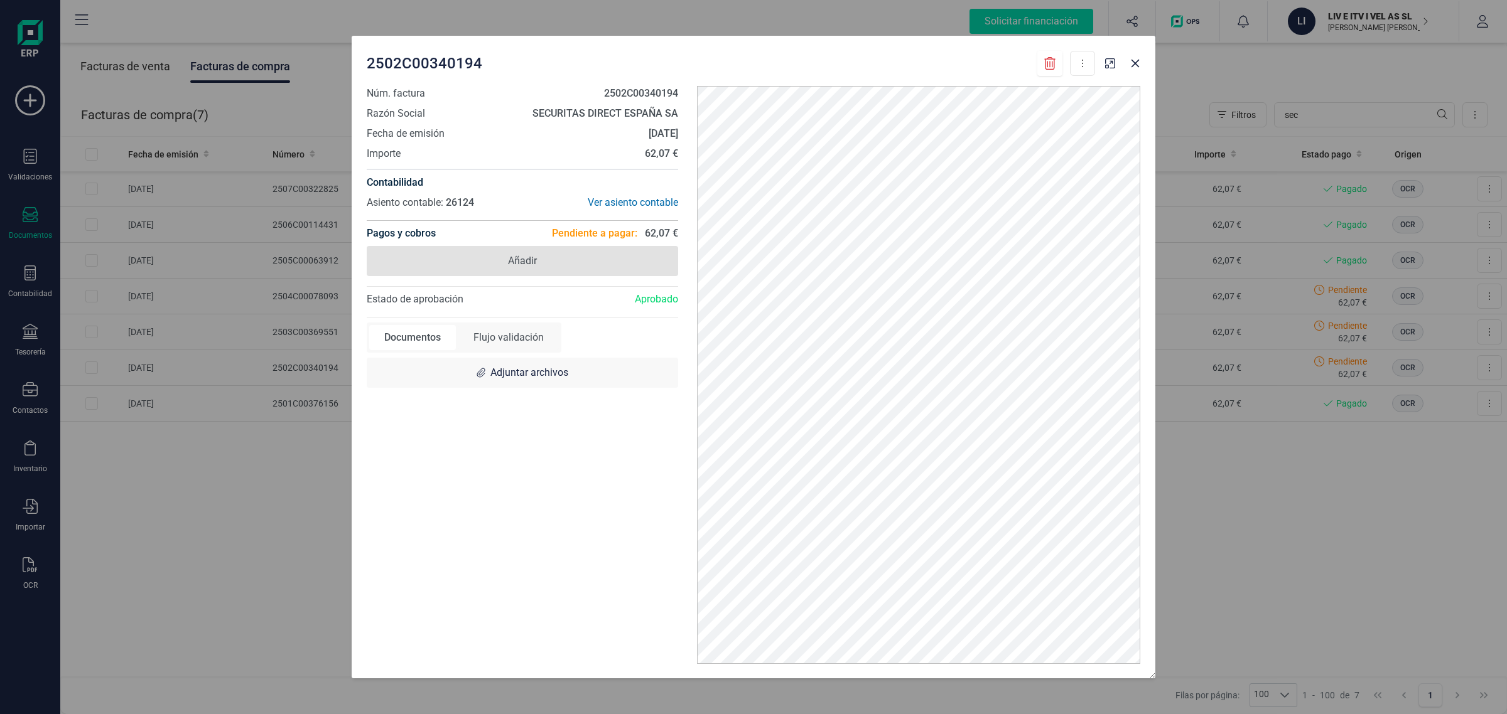
click at [592, 257] on span "Añadir" at bounding box center [522, 261] width 311 height 30
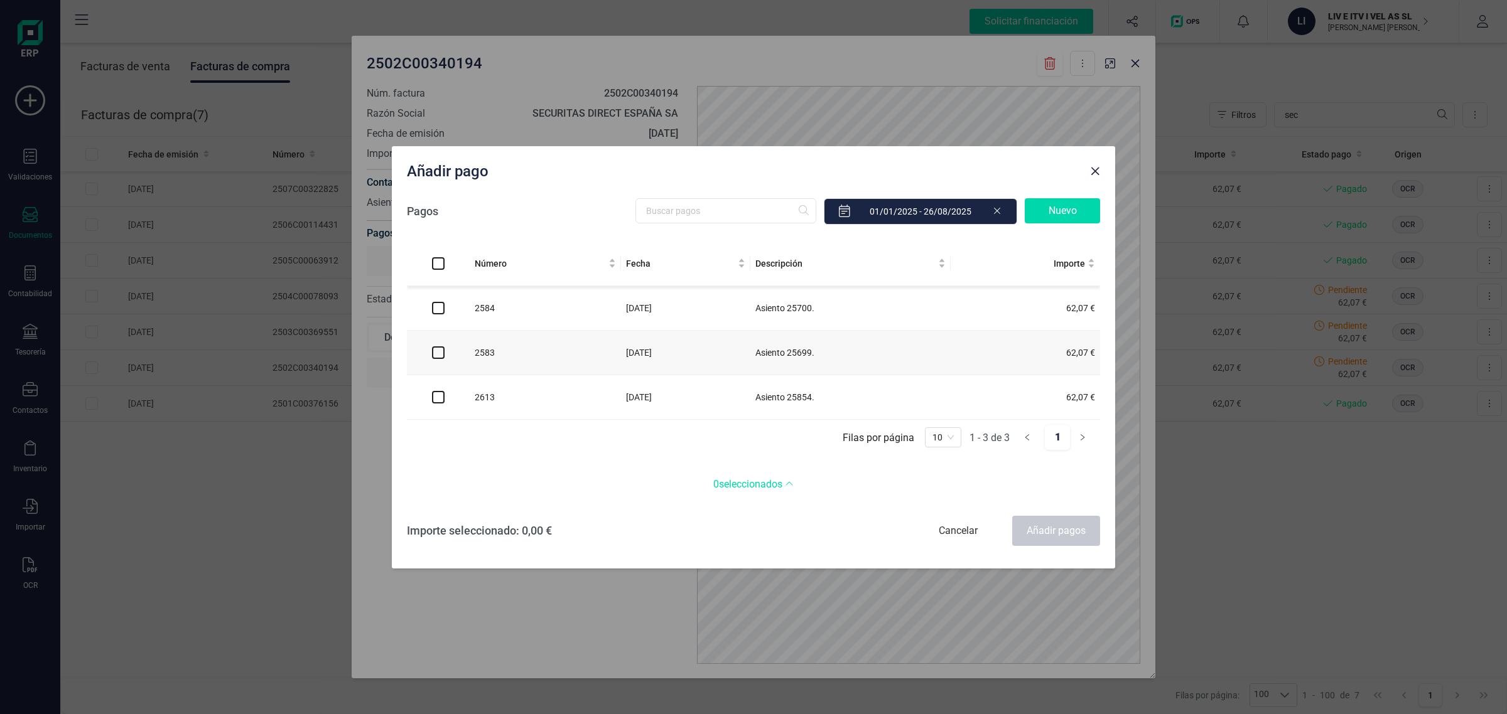
click at [437, 308] on input "checkbox" at bounding box center [438, 308] width 13 height 13
checkbox input "true"
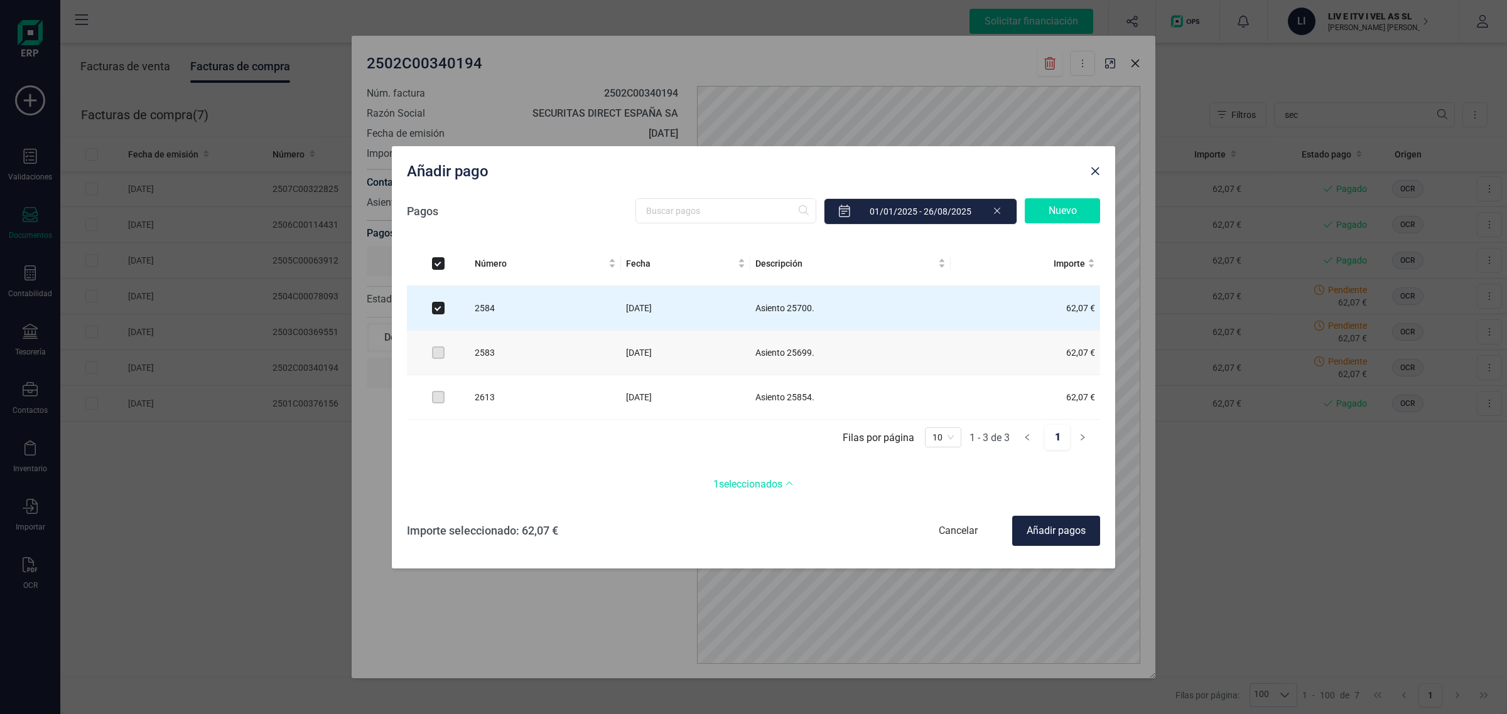
click at [1057, 515] on div "Importe seleccionado: 62,07 € Cancelar Añadir pagos" at bounding box center [753, 531] width 693 height 45
click at [1046, 530] on div "Añadir pagos" at bounding box center [1056, 531] width 88 height 30
checkbox input "false"
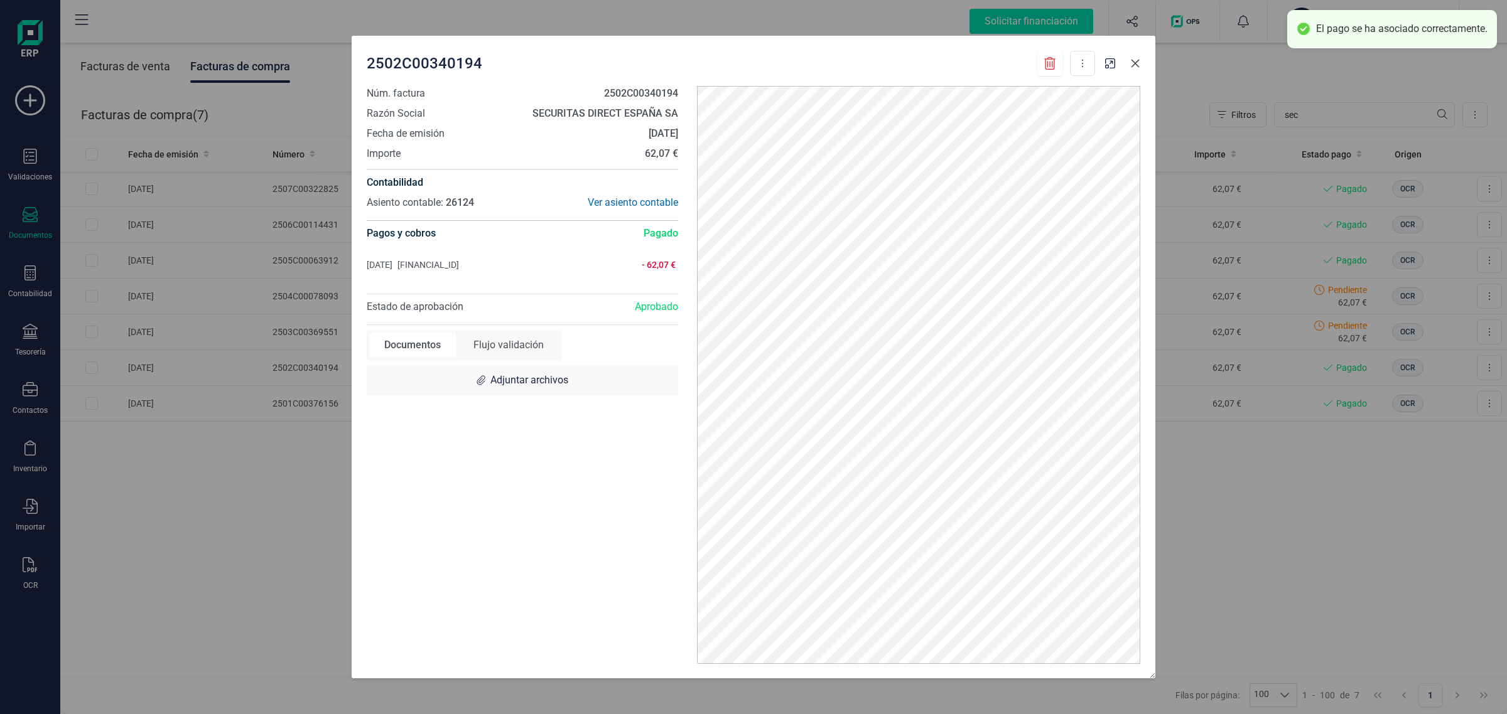
click at [1138, 63] on icon "button" at bounding box center [1135, 63] width 10 height 10
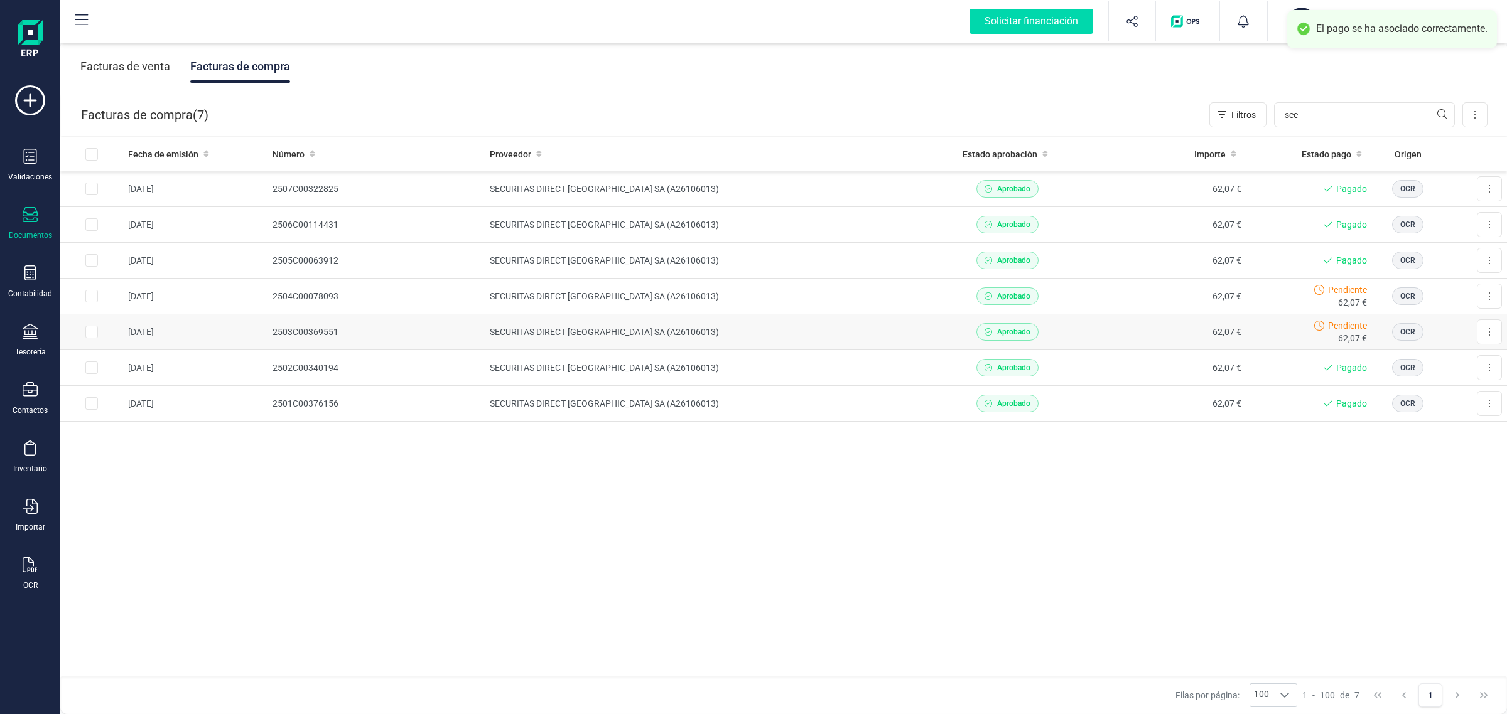
click at [468, 334] on td "2503C00369551" at bounding box center [375, 333] width 217 height 36
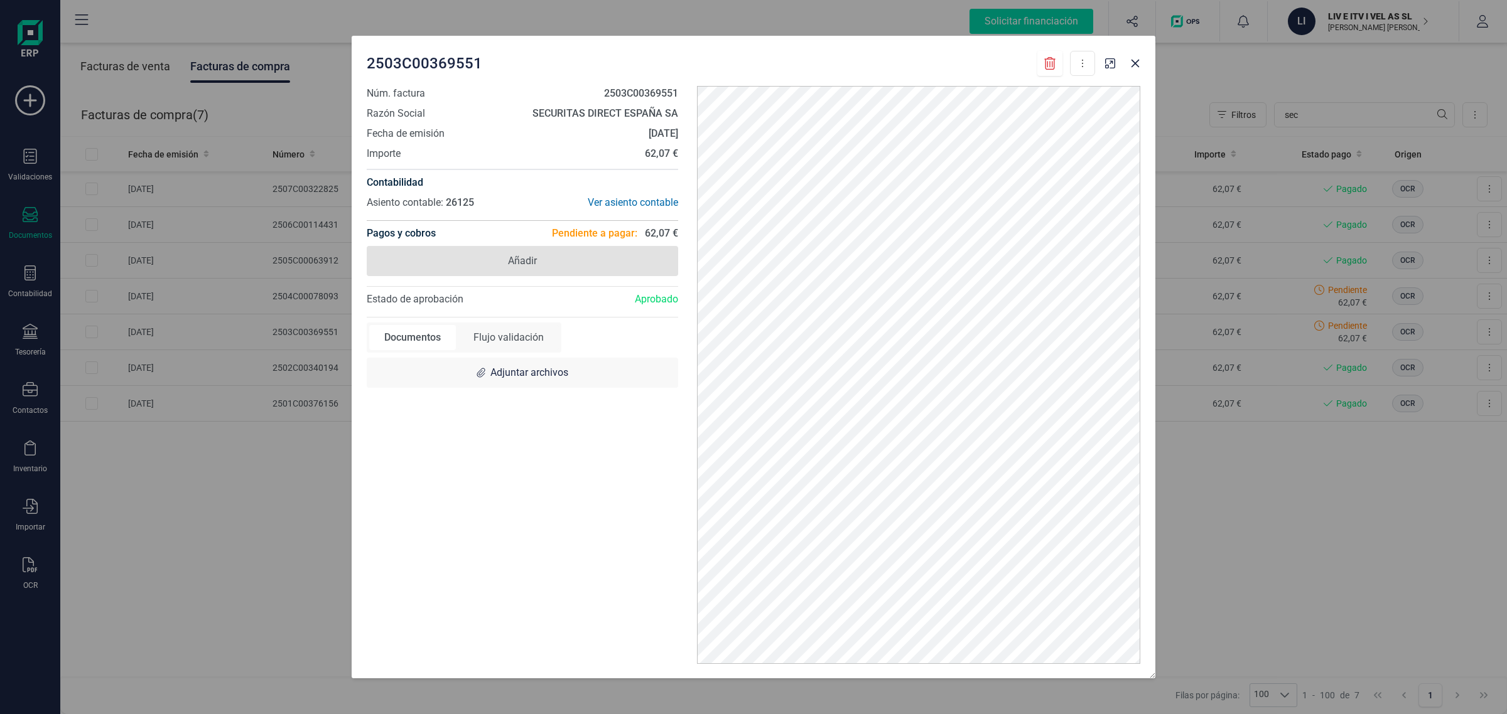
click at [490, 272] on span "Añadir" at bounding box center [522, 261] width 311 height 30
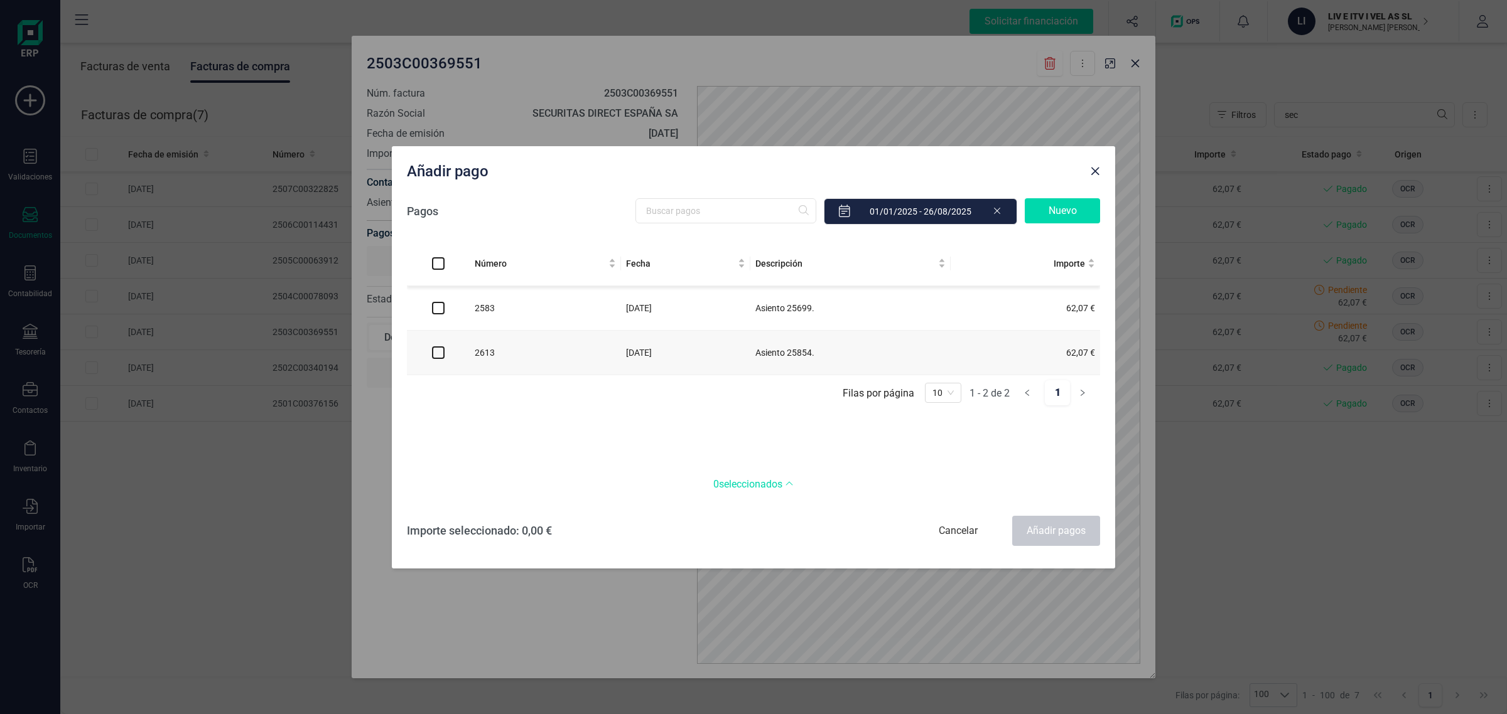
click at [432, 304] on input "checkbox" at bounding box center [438, 308] width 13 height 13
checkbox input "true"
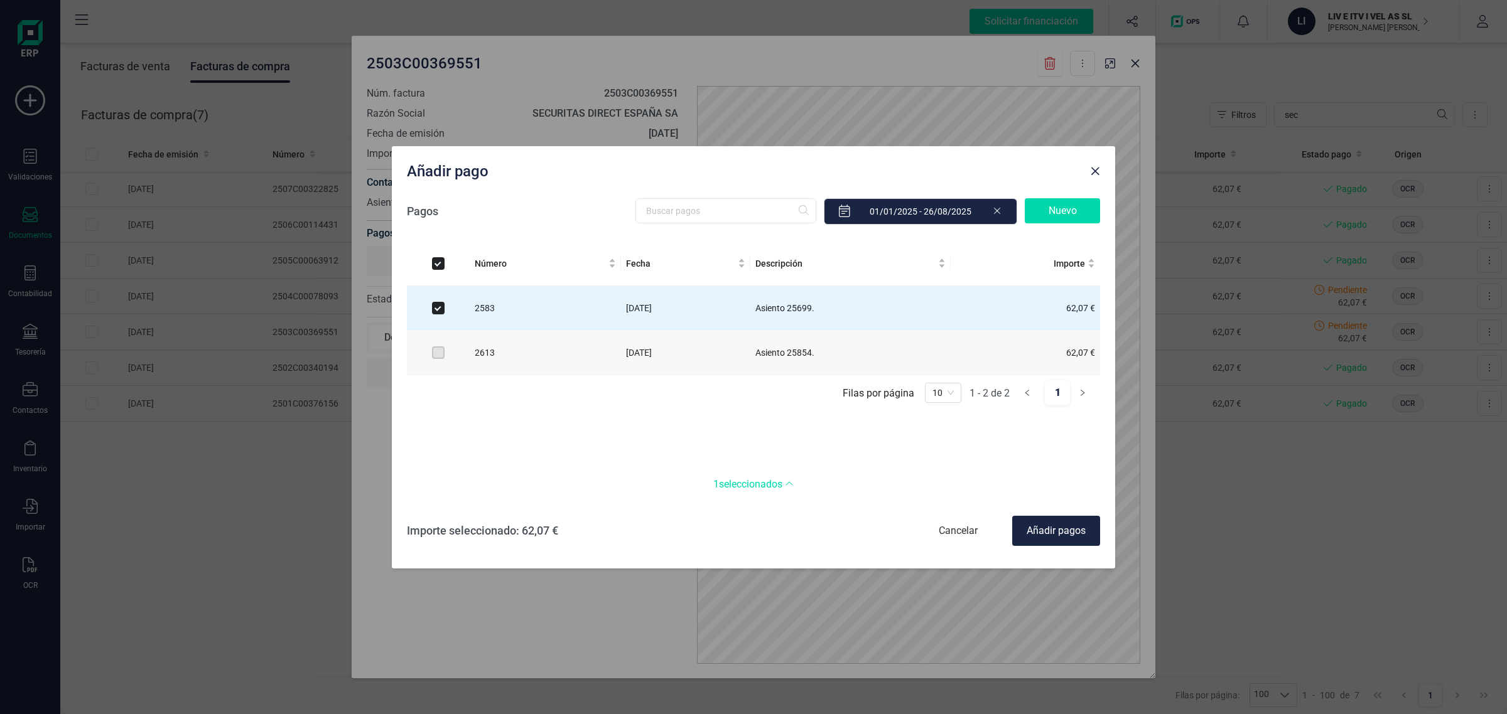
click at [1048, 525] on div "Añadir pagos" at bounding box center [1056, 531] width 88 height 30
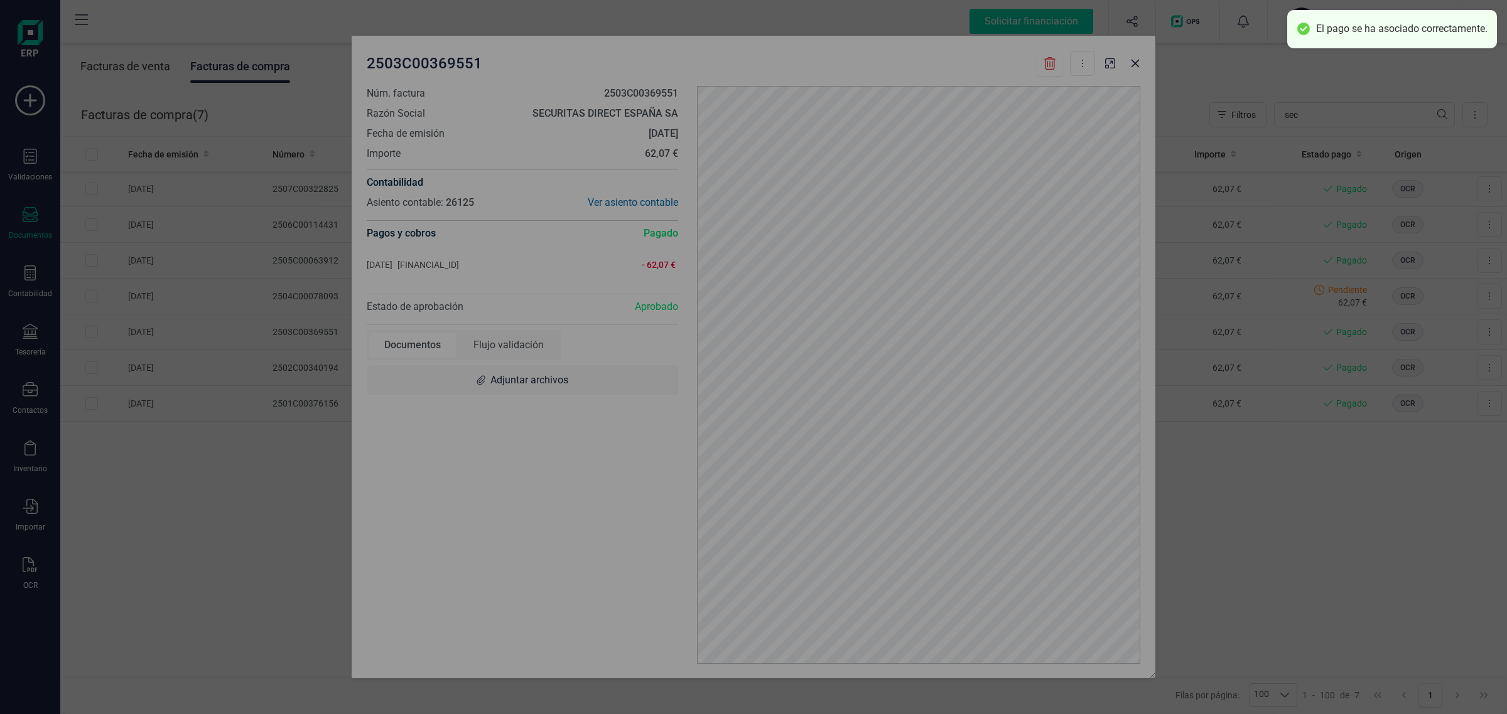
checkbox input "false"
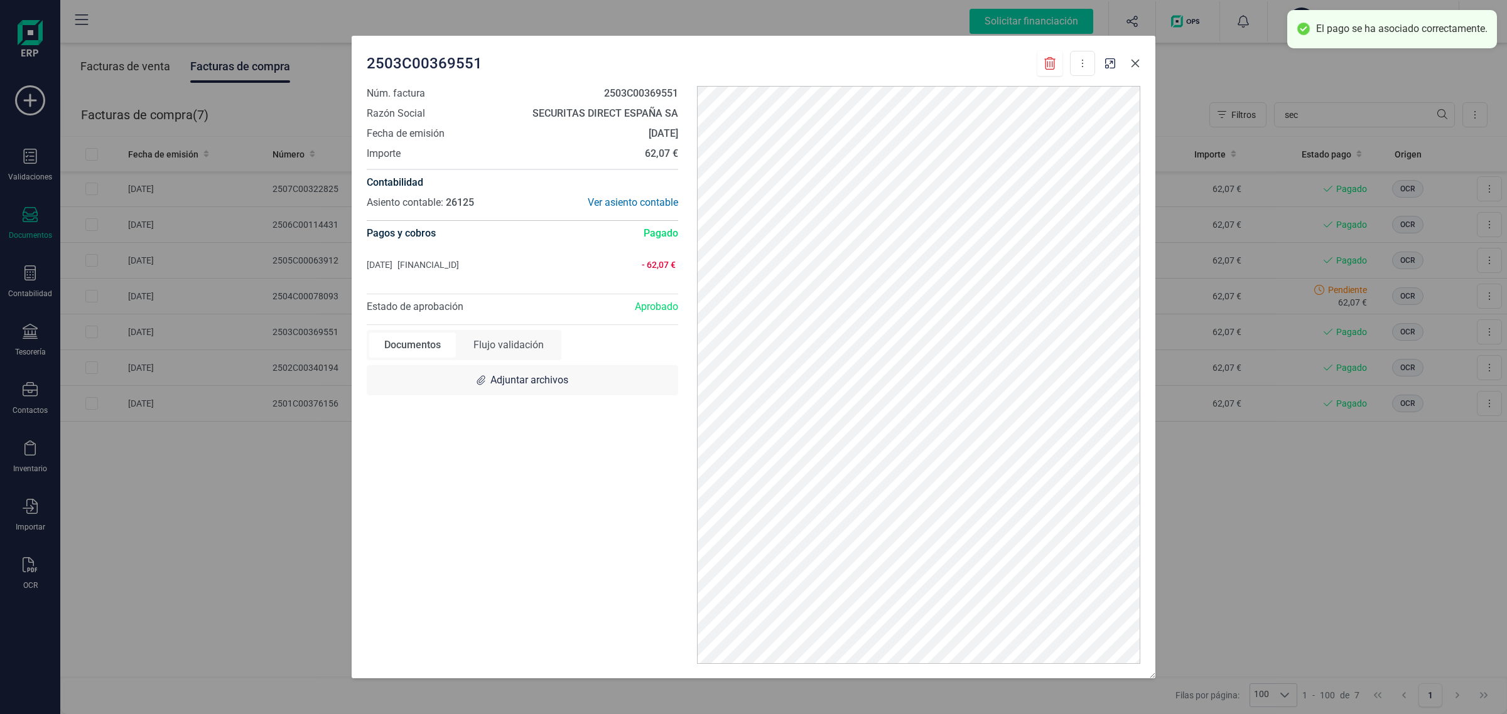
click at [1134, 58] on icon "button" at bounding box center [1135, 63] width 10 height 10
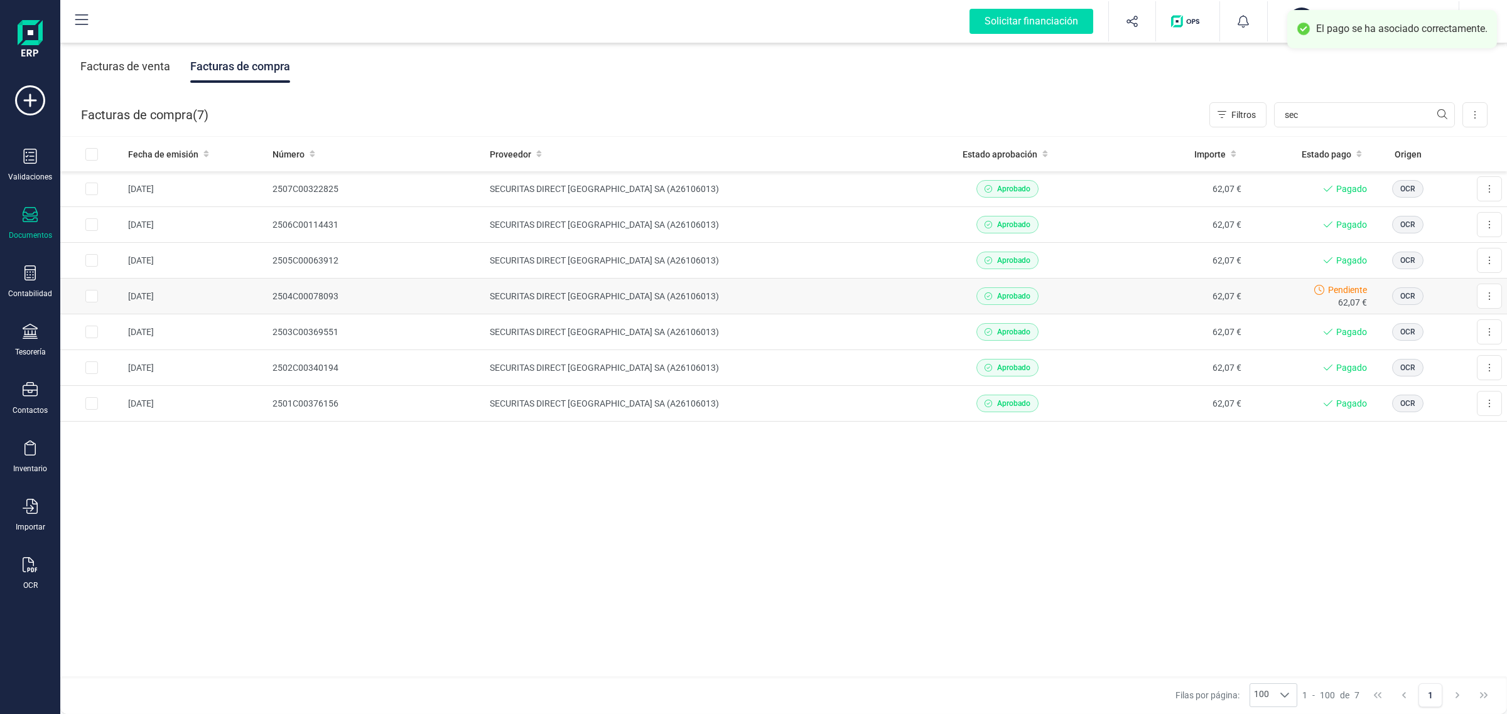
click at [1169, 294] on td "62,07 €" at bounding box center [1166, 297] width 159 height 36
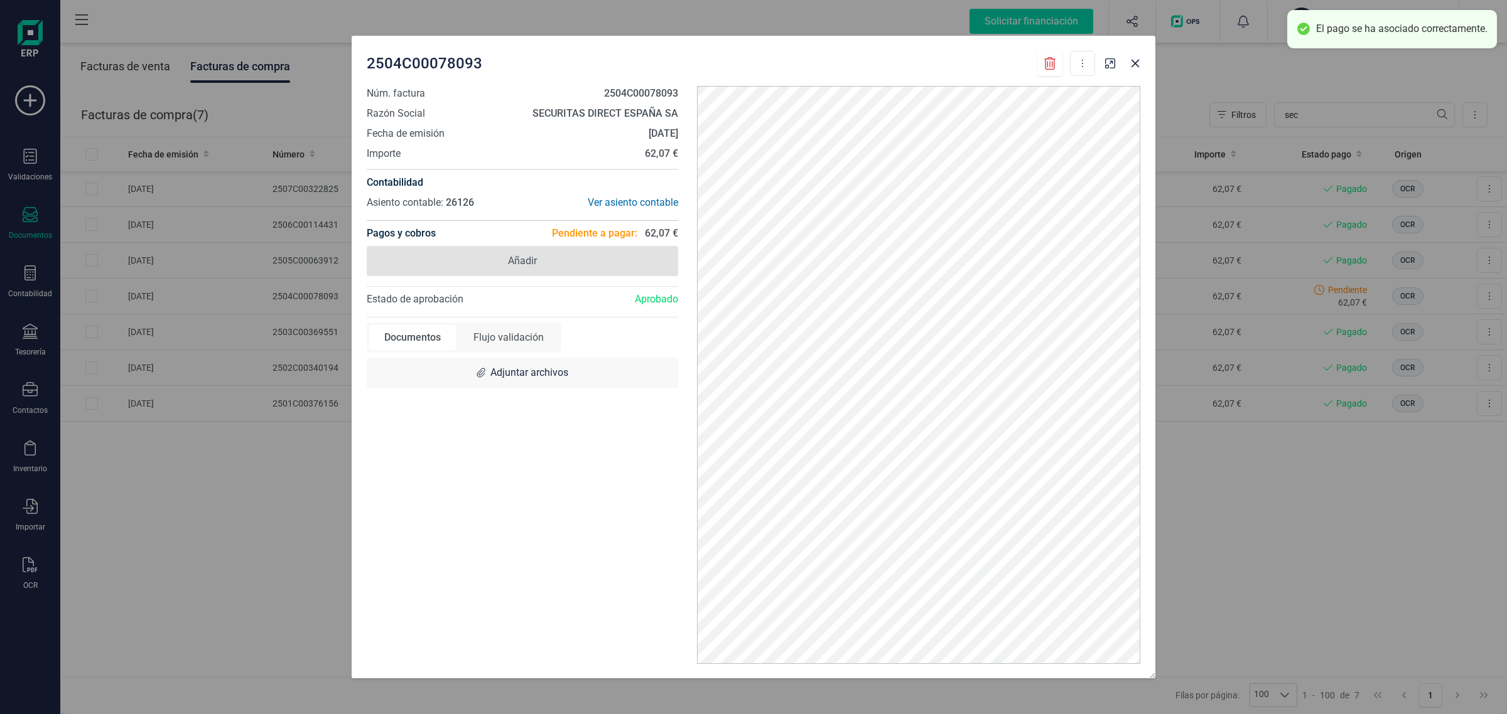
click at [532, 254] on span "Añadir" at bounding box center [522, 261] width 29 height 15
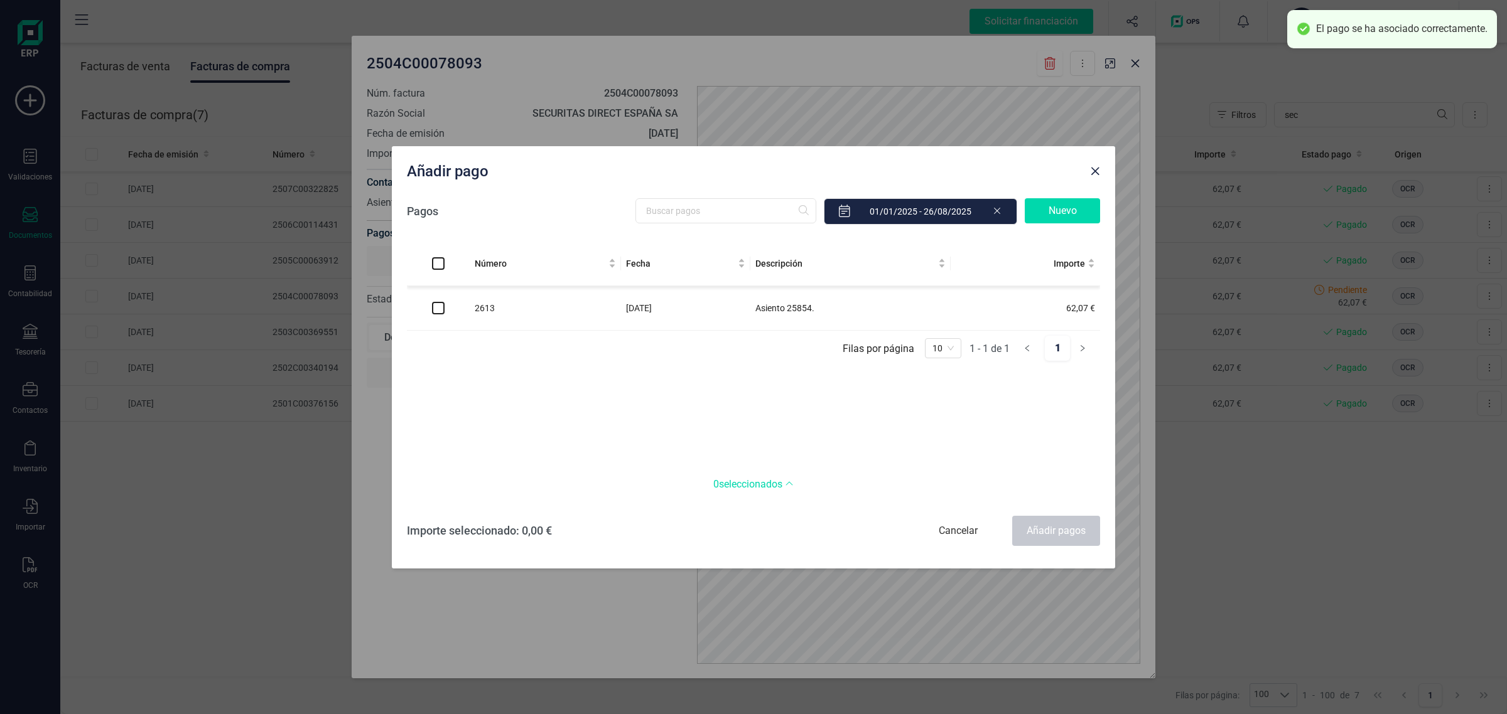
click at [437, 306] on input "checkbox" at bounding box center [438, 308] width 13 height 13
checkbox input "true"
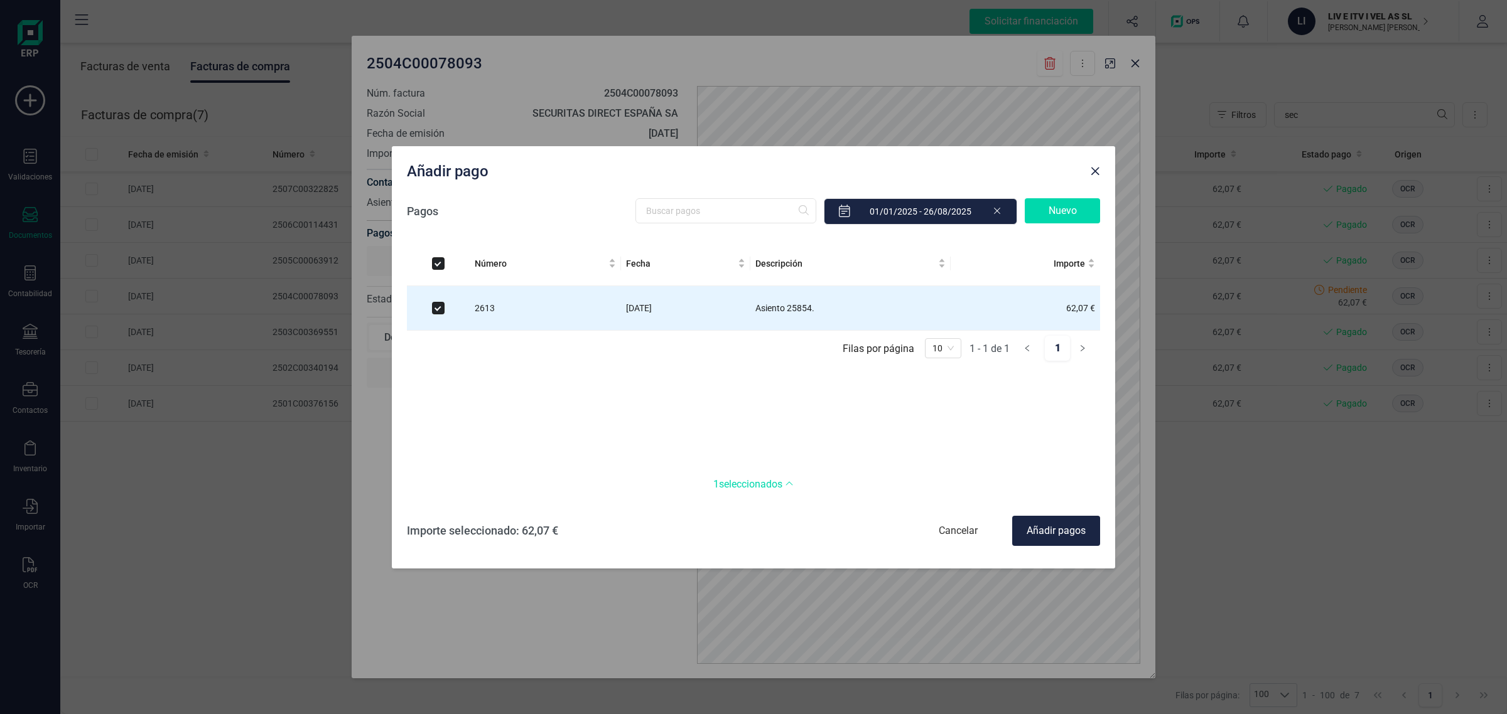
click at [1056, 527] on div "Añadir pagos" at bounding box center [1056, 531] width 88 height 30
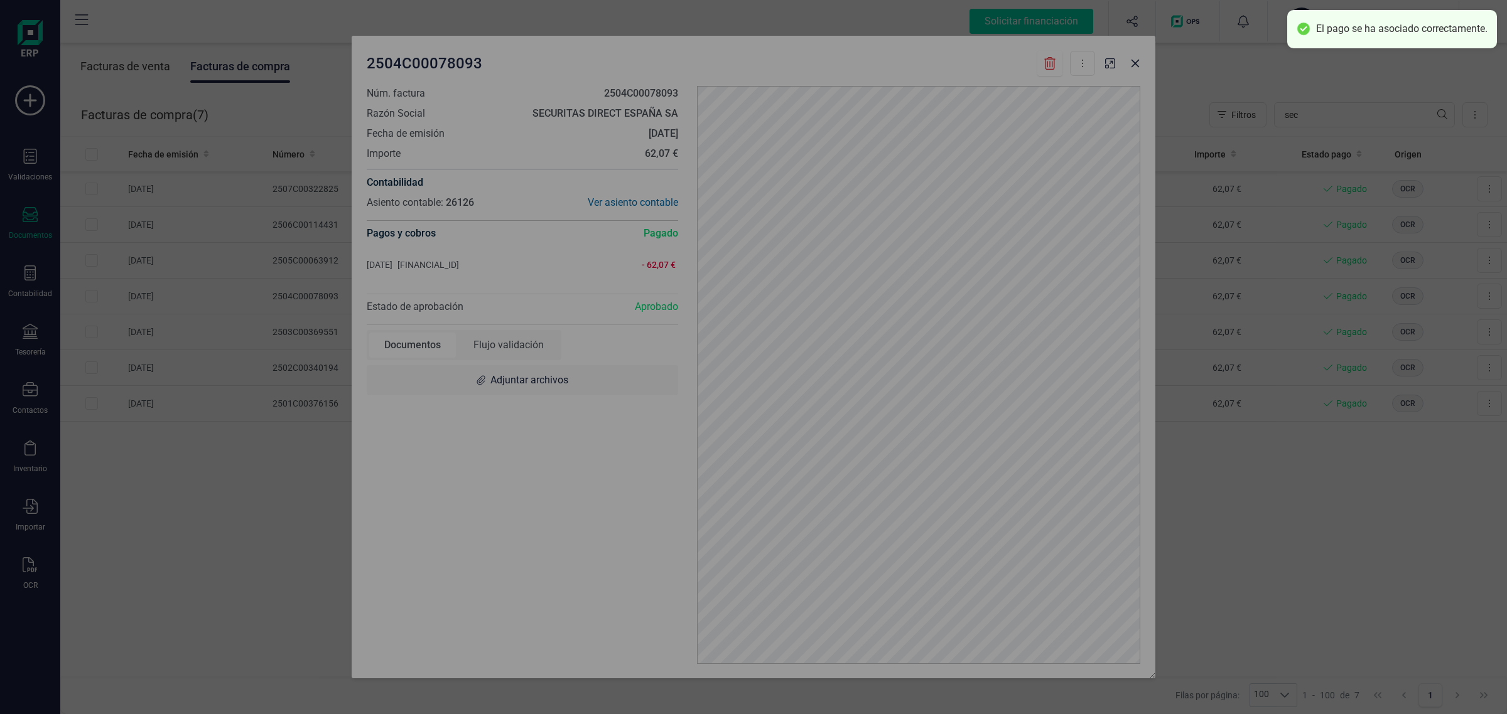
checkbox input "false"
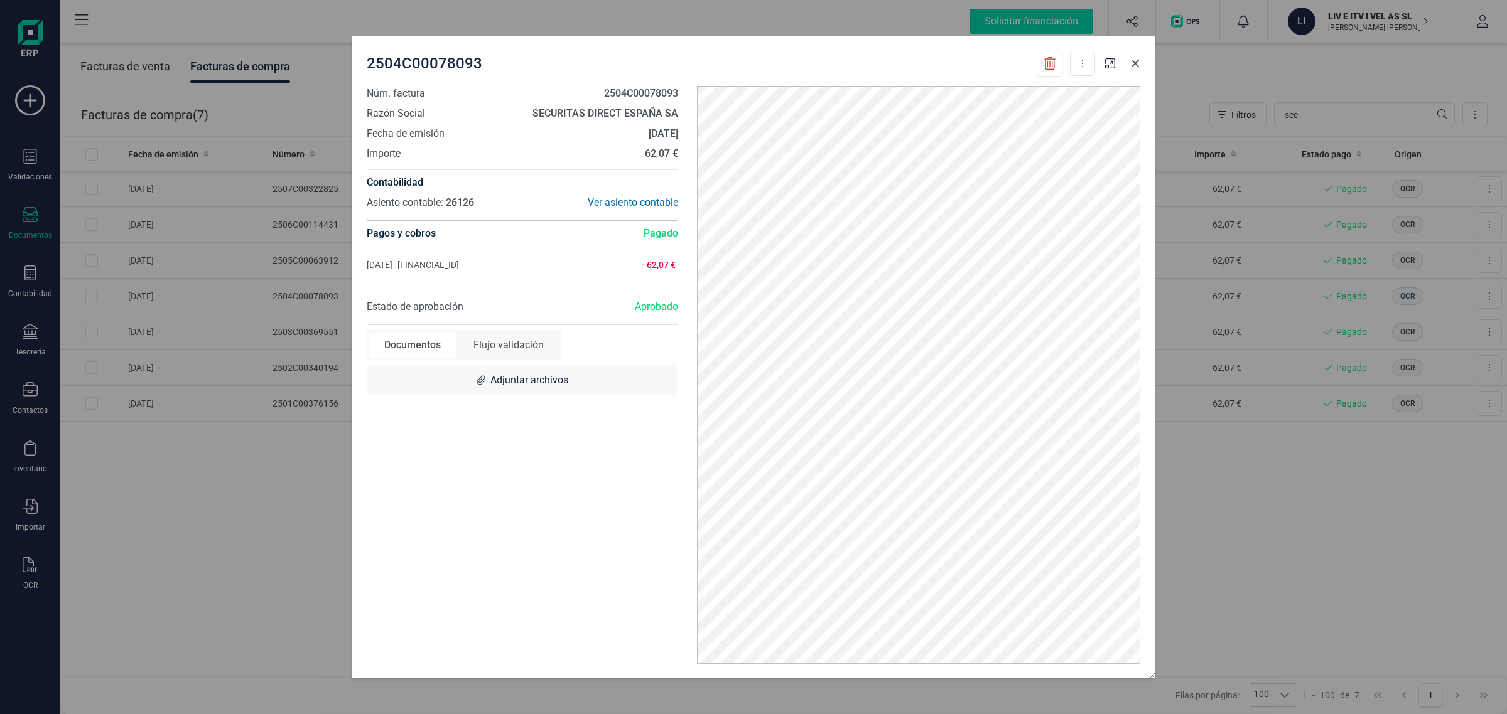
click at [1134, 60] on icon "button" at bounding box center [1135, 63] width 10 height 10
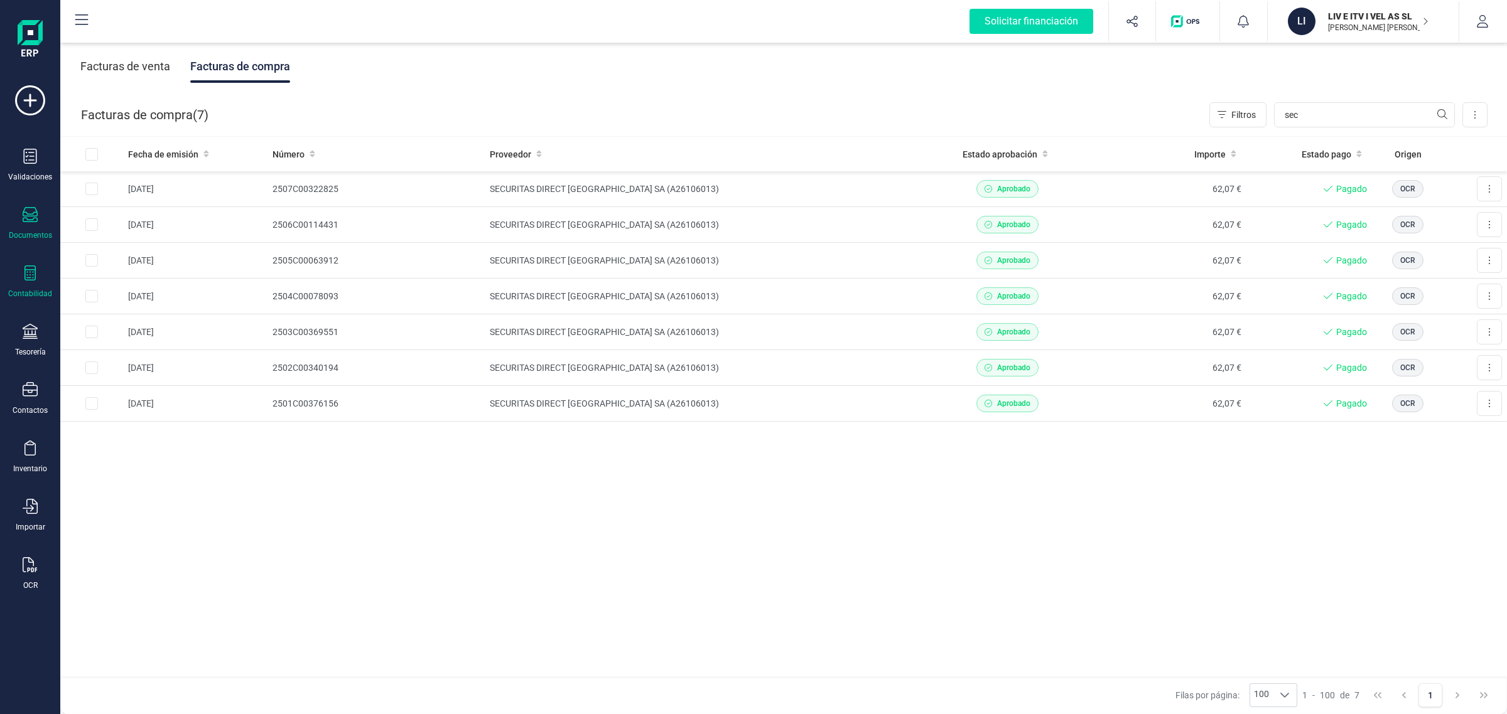
click at [36, 274] on icon at bounding box center [30, 273] width 15 height 15
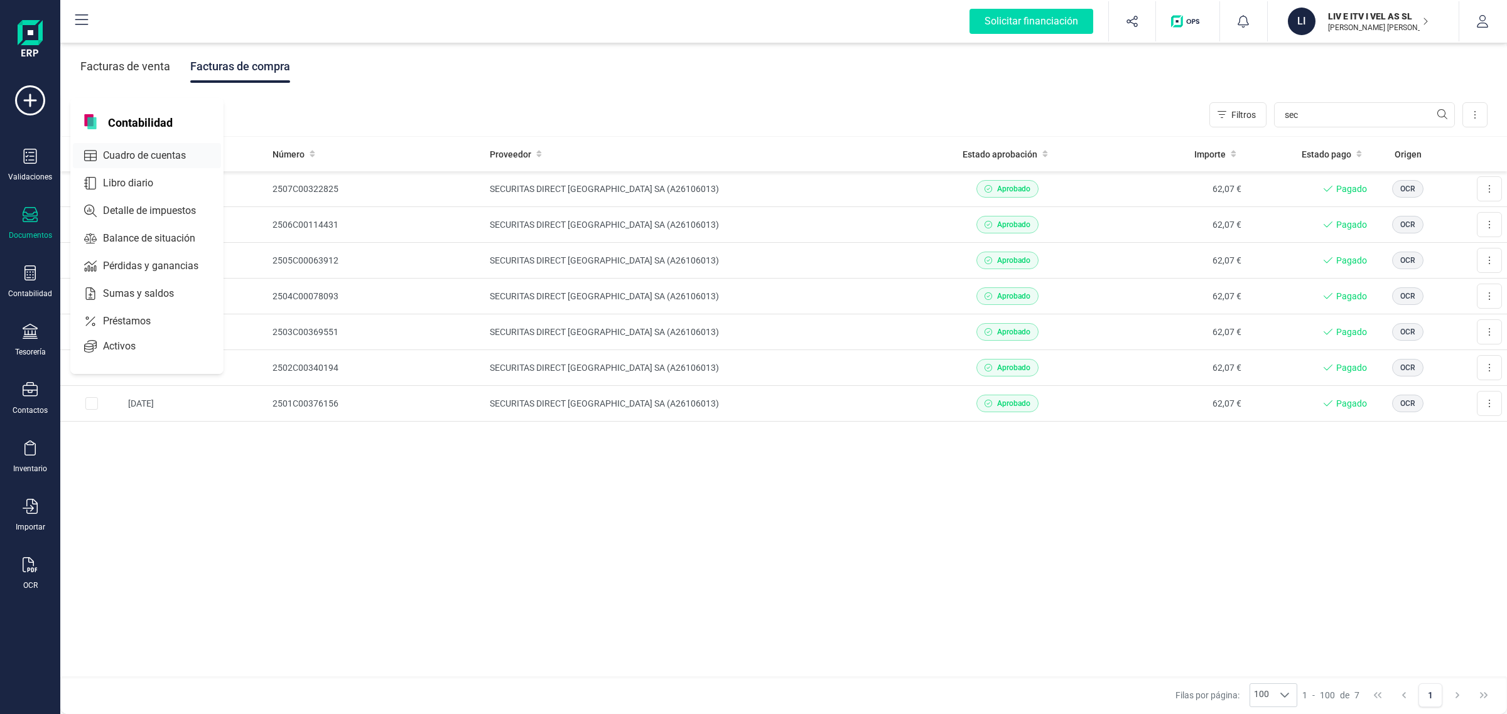
click at [168, 148] on span "Cuadro de cuentas" at bounding box center [153, 155] width 110 height 15
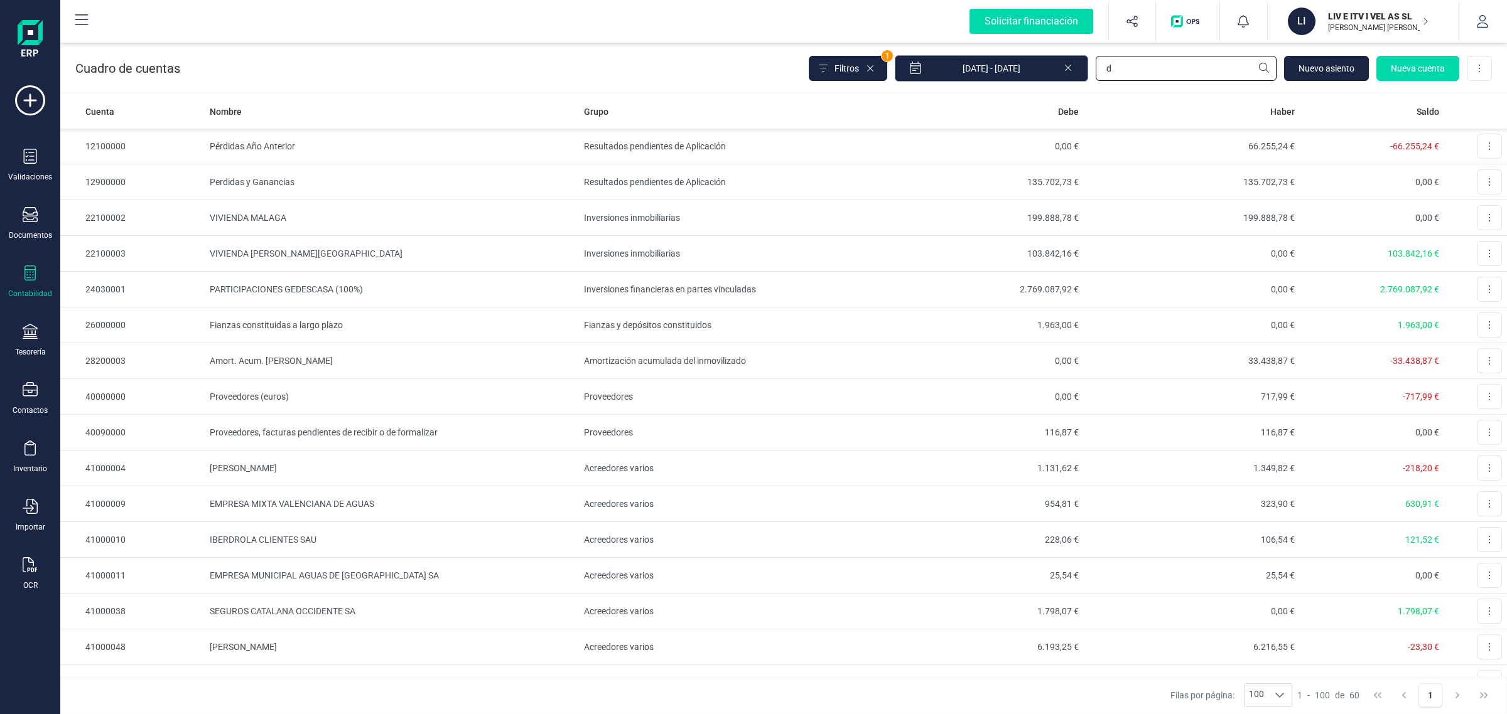
click at [1025, 69] on div "Filtros 1 01/01/2025 - 26/08/2025 d Nuevo asiento Nueva cuenta Descargar Excel" at bounding box center [1150, 68] width 683 height 26
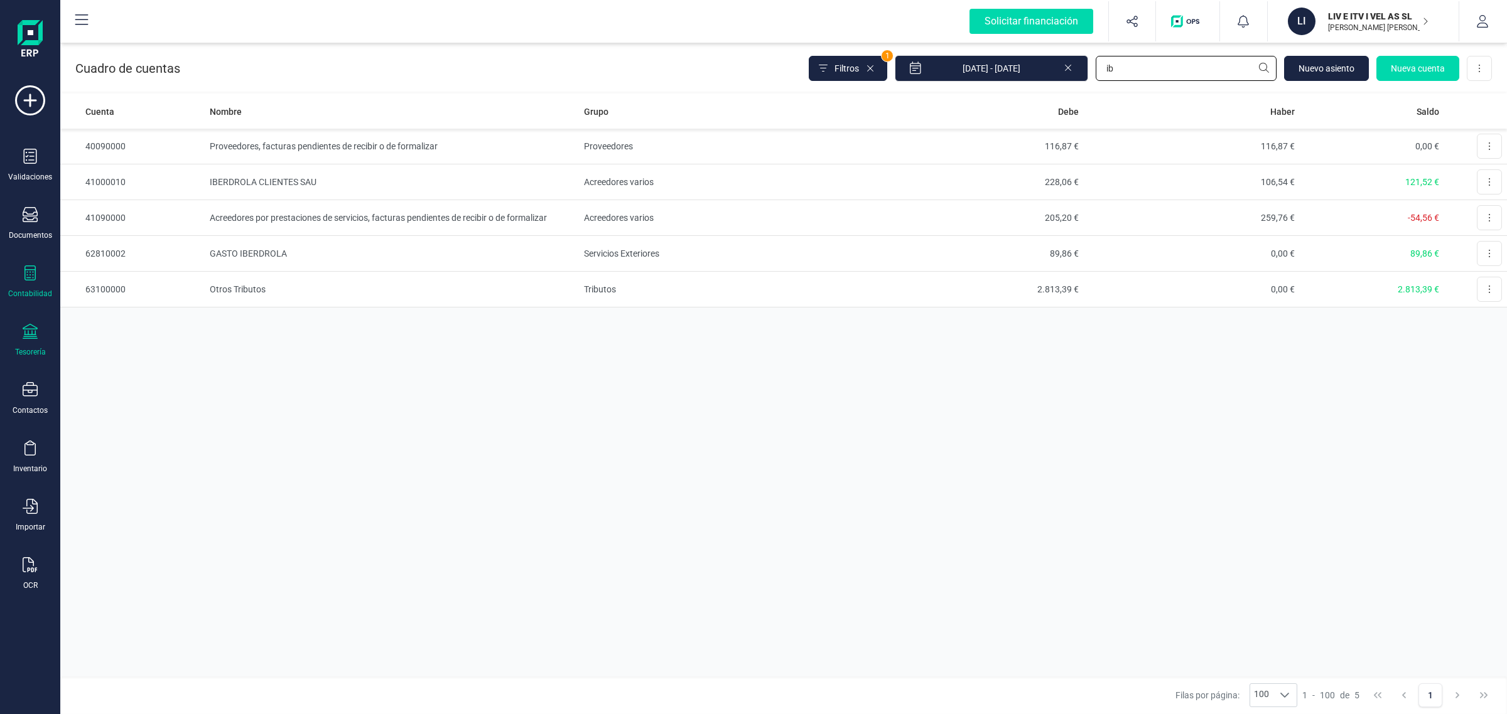
type input "ib"
click at [23, 340] on div "Tesorería" at bounding box center [30, 340] width 50 height 33
click at [119, 217] on span "Cuentas bancarias" at bounding box center [153, 214] width 110 height 15
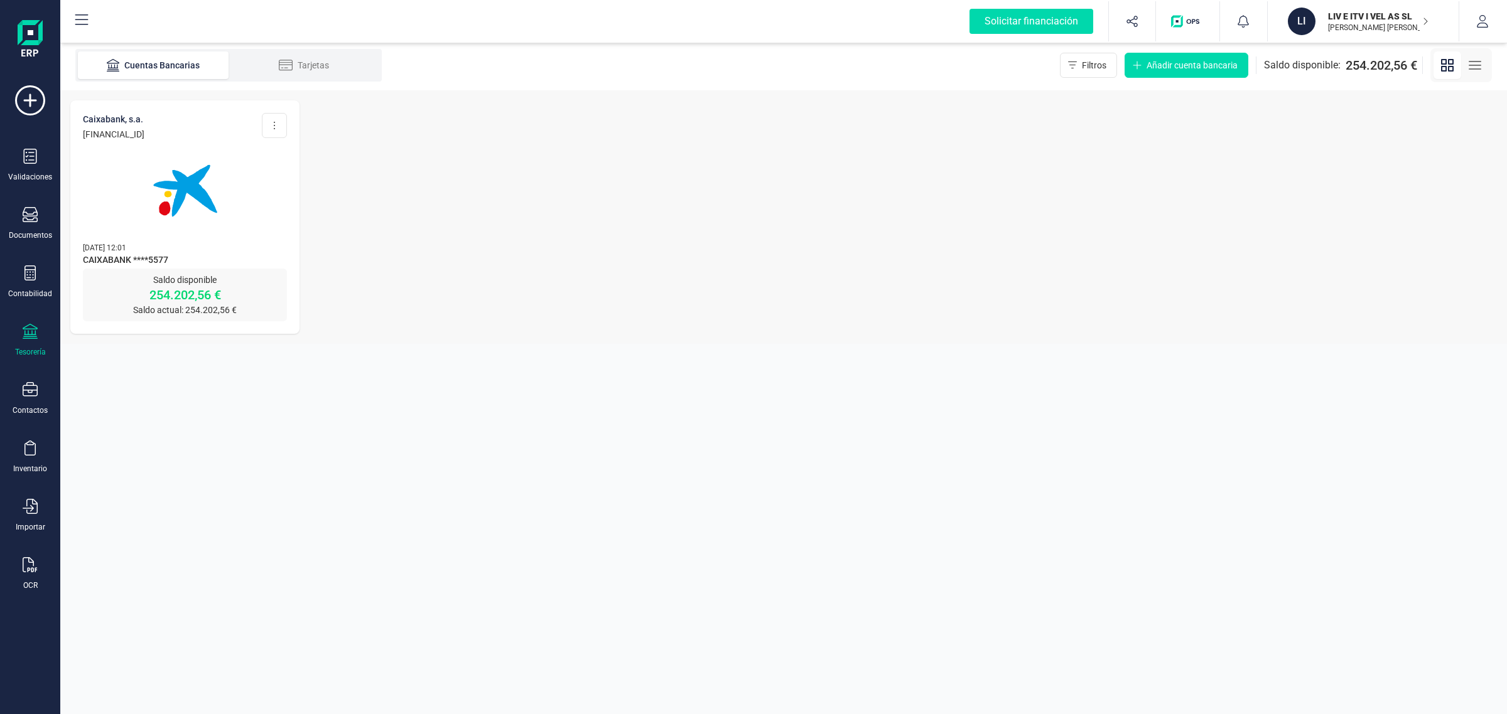
click at [173, 255] on span "CAIXABANK ****5577" at bounding box center [185, 261] width 204 height 15
click at [173, 187] on img at bounding box center [184, 190] width 105 height 105
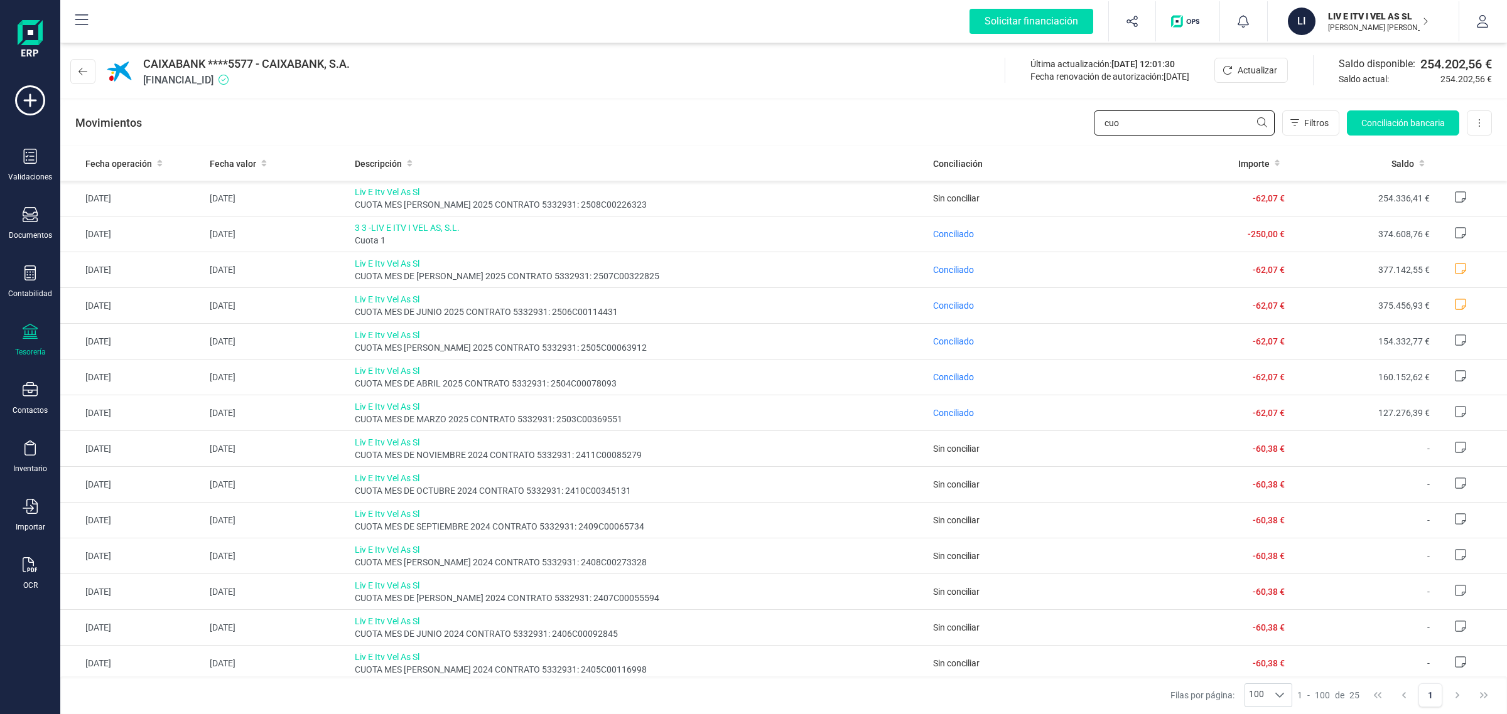
drag, startPoint x: 1125, startPoint y: 124, endPoint x: 1003, endPoint y: 143, distance: 123.9
click at [1003, 143] on div "Movimientos cuo Filtros Conciliación bancaria Descargar Excel Eliminar cuenta" at bounding box center [783, 122] width 1446 height 45
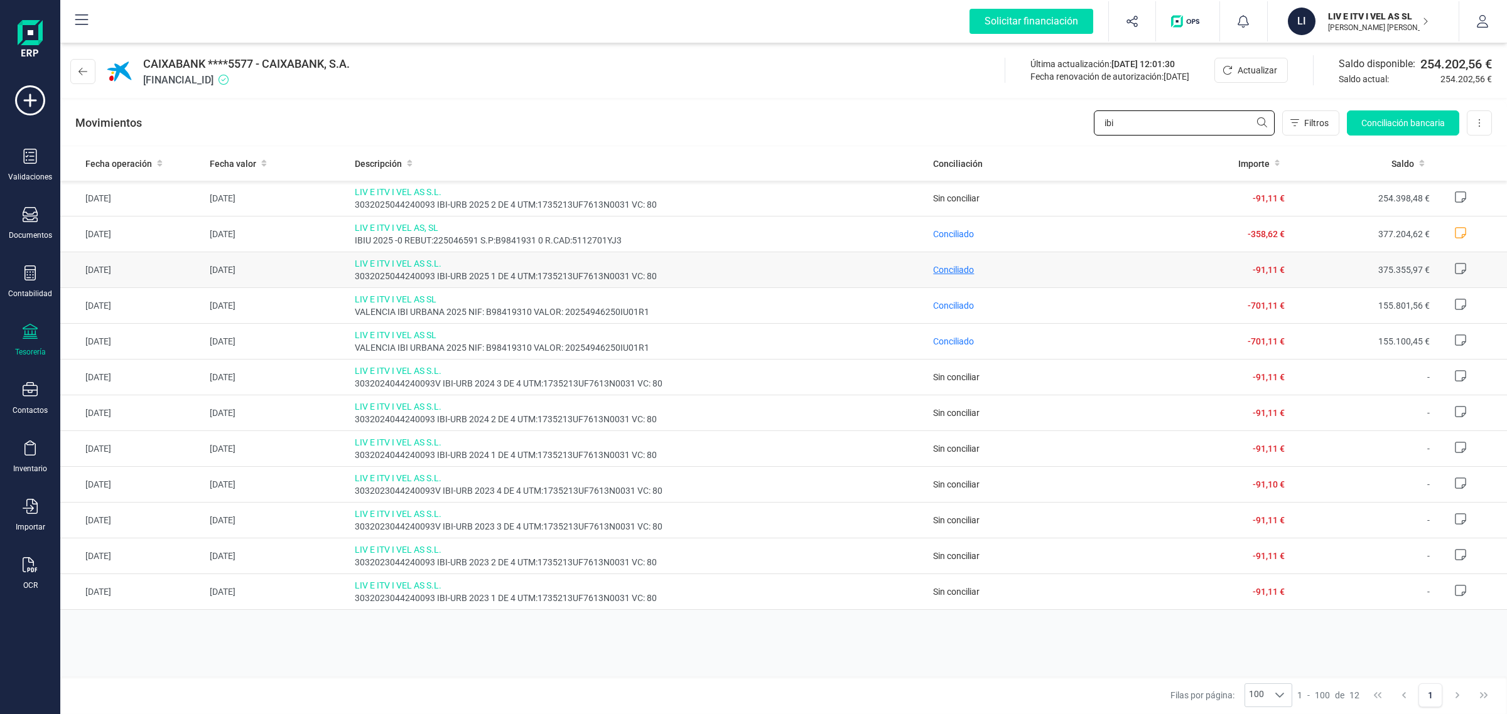
type input "ibi"
click at [959, 272] on span "Conciliado" at bounding box center [953, 270] width 41 height 10
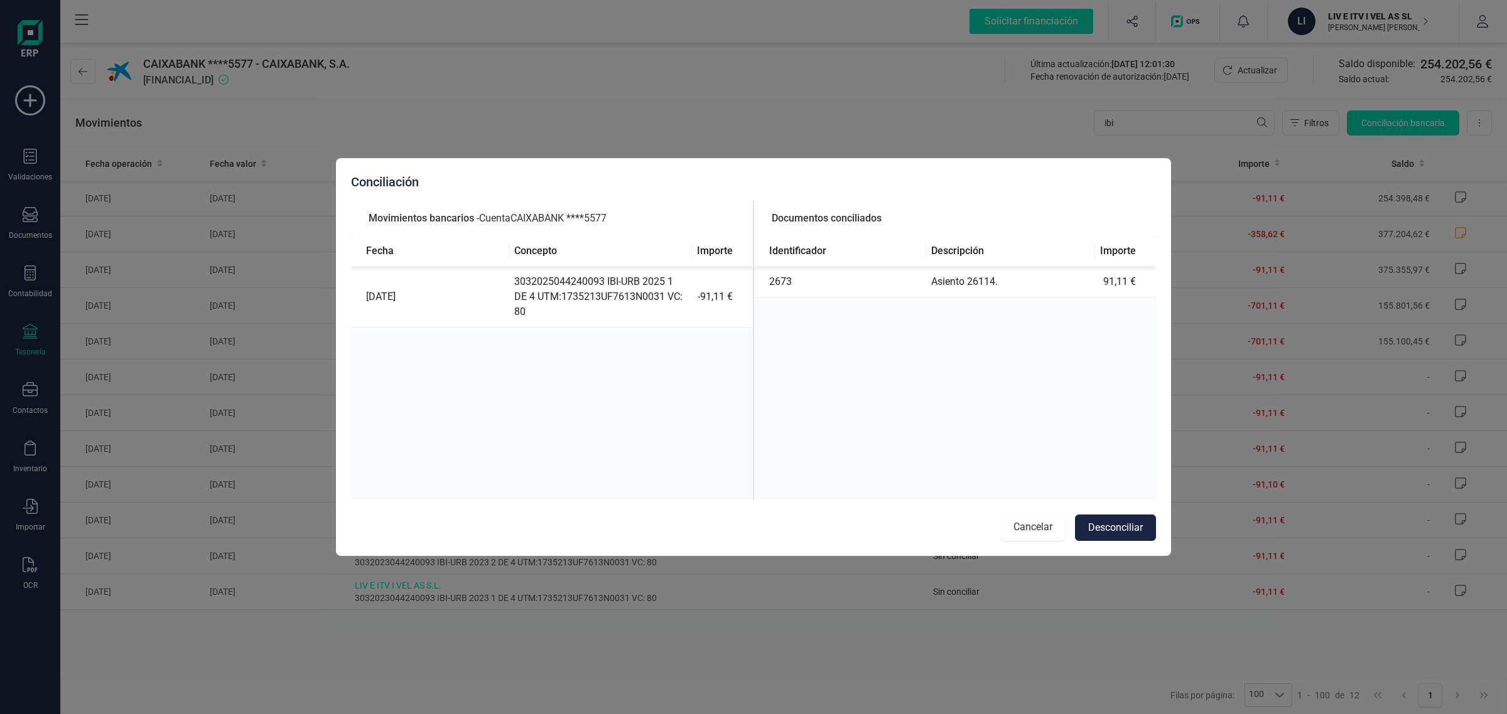
click at [1038, 522] on button "Cancelar" at bounding box center [1033, 528] width 64 height 26
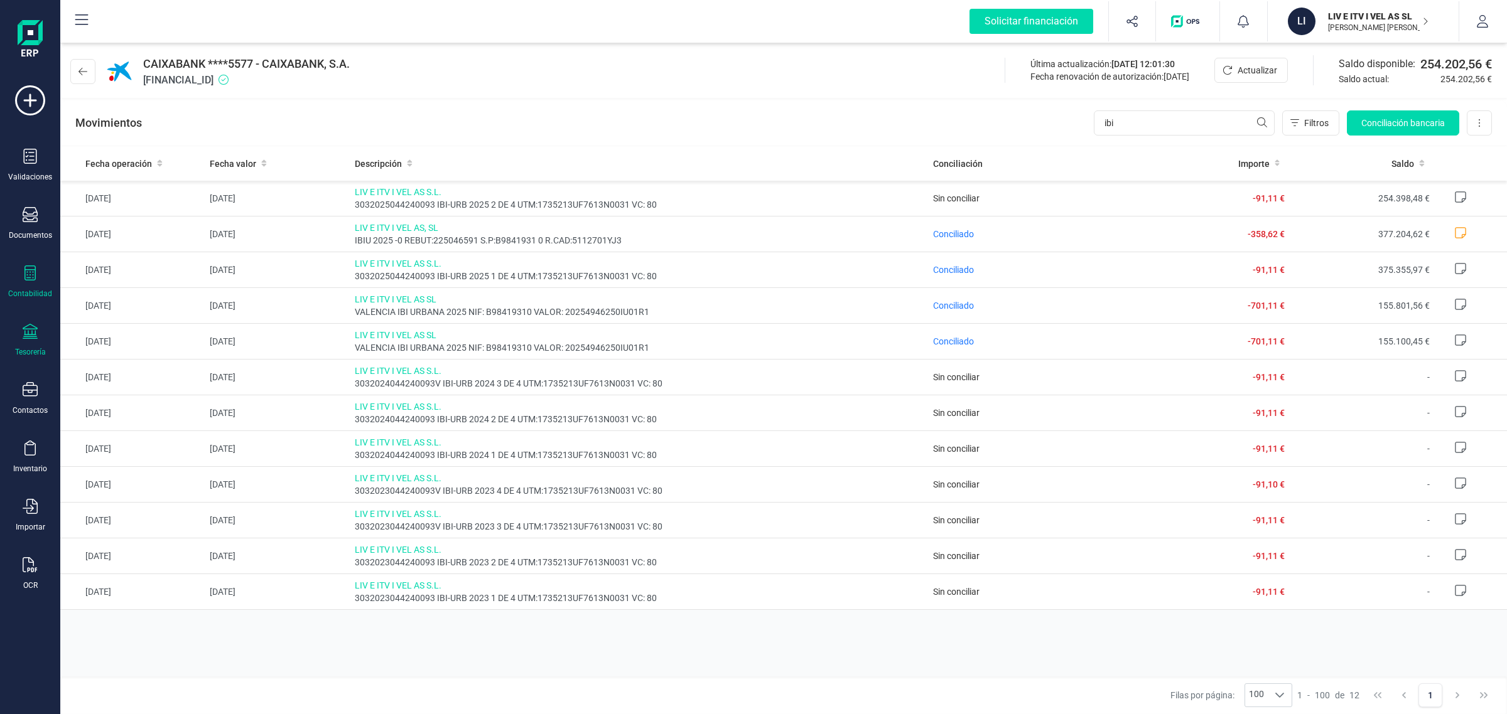
click at [35, 277] on icon at bounding box center [30, 273] width 15 height 15
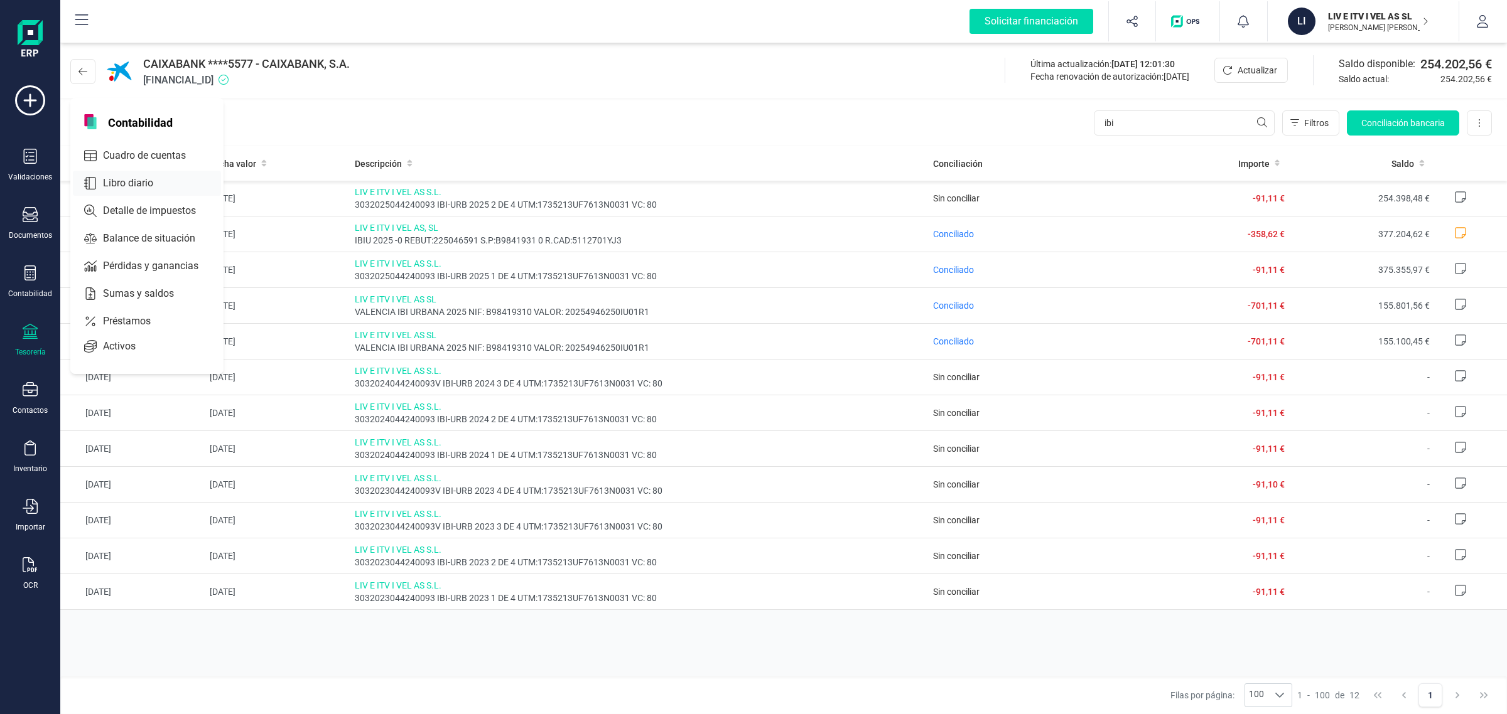
click at [105, 171] on div "Libro diario" at bounding box center [147, 183] width 148 height 25
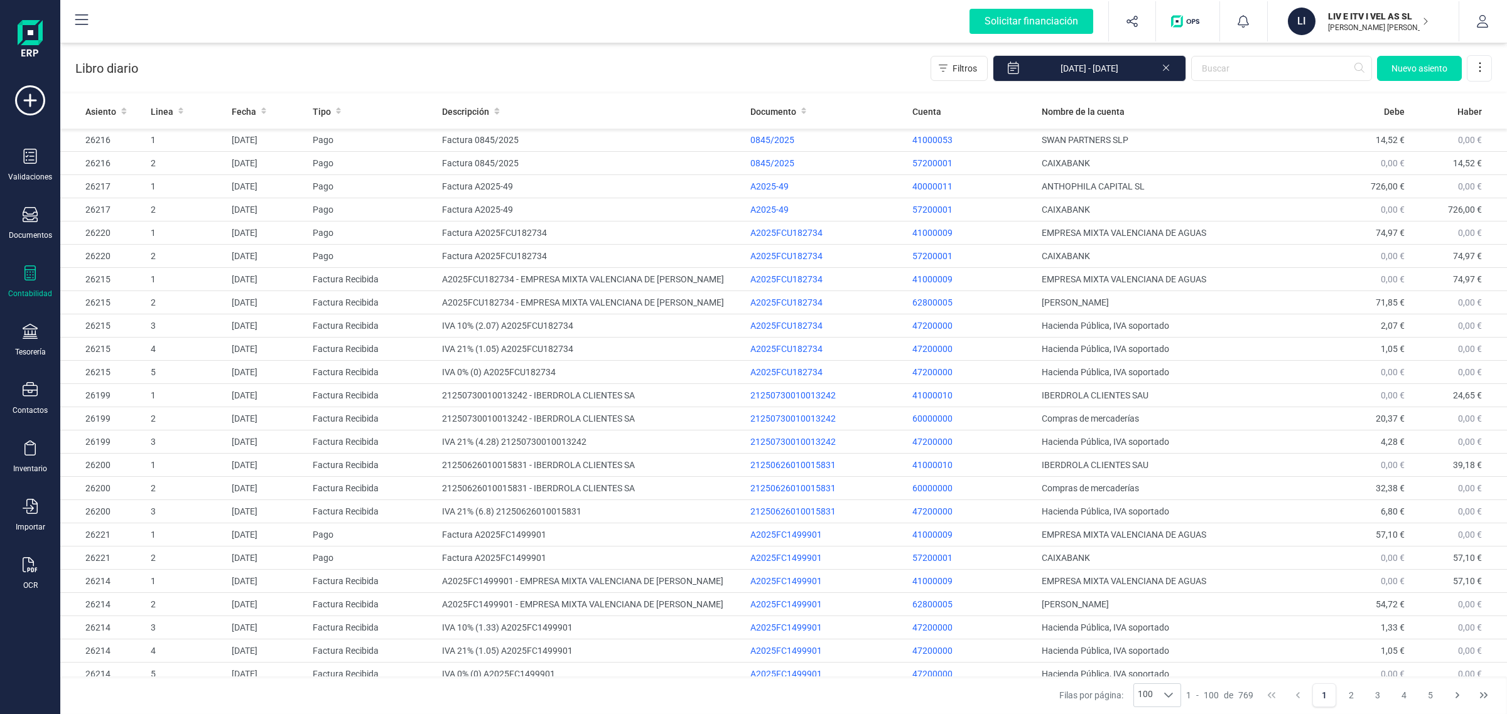
click at [33, 278] on icon at bounding box center [30, 273] width 15 height 15
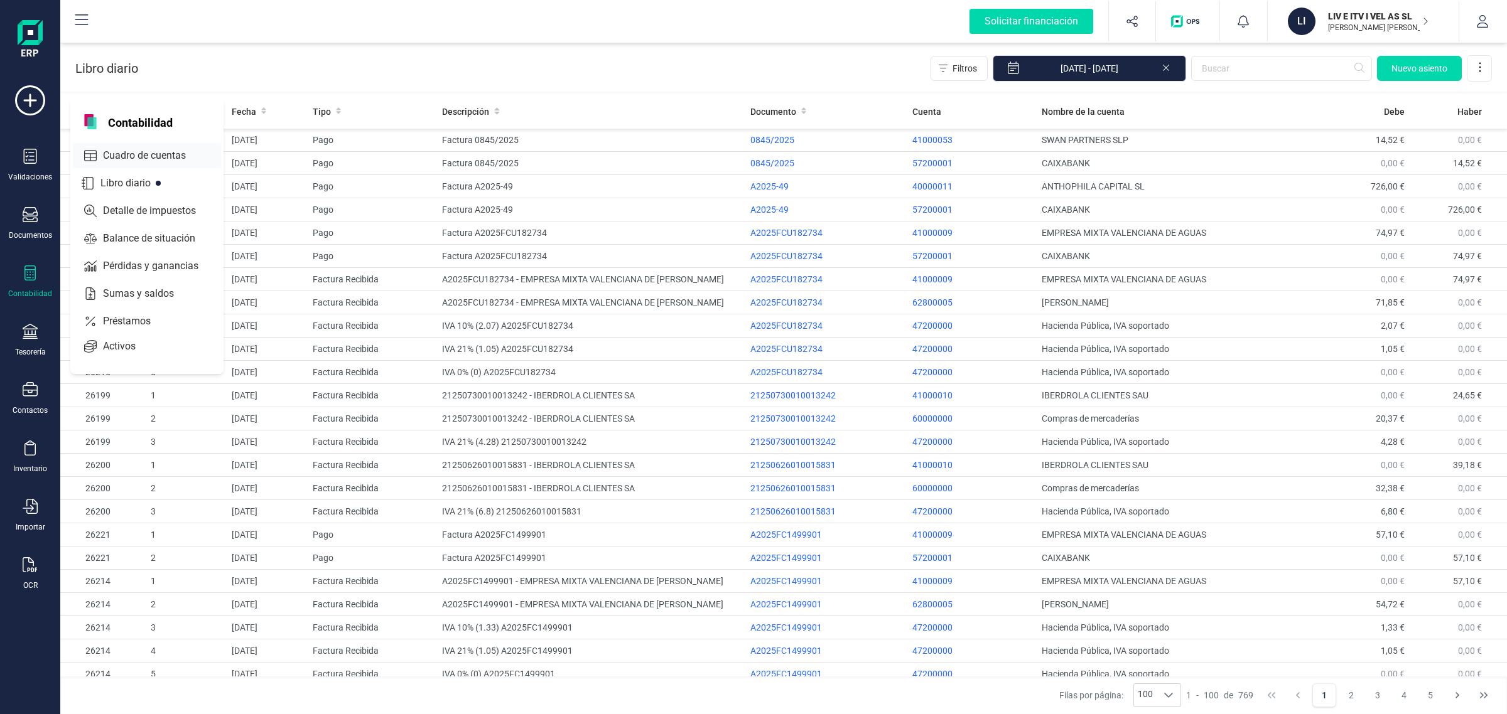
click at [113, 148] on span "Cuadro de cuentas" at bounding box center [153, 155] width 110 height 15
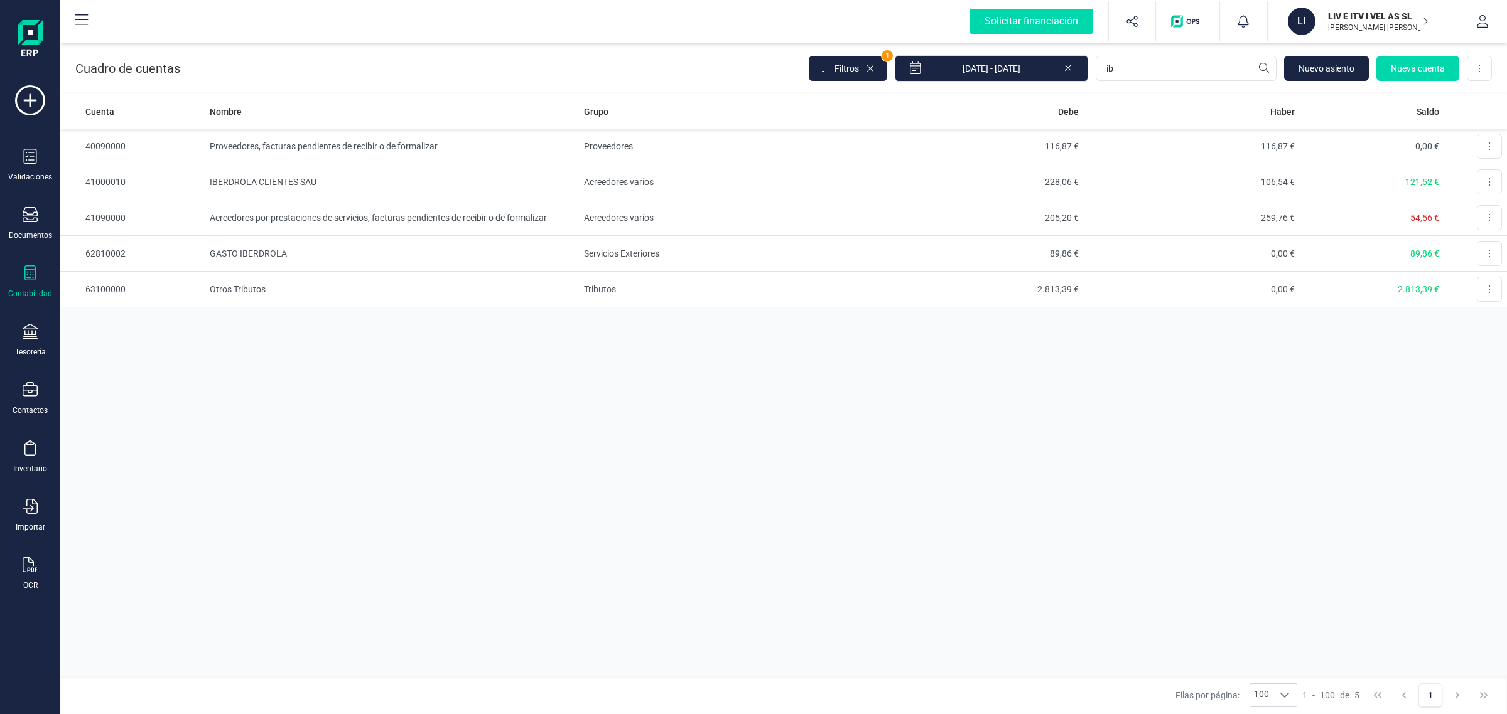
click at [36, 272] on icon at bounding box center [30, 273] width 15 height 15
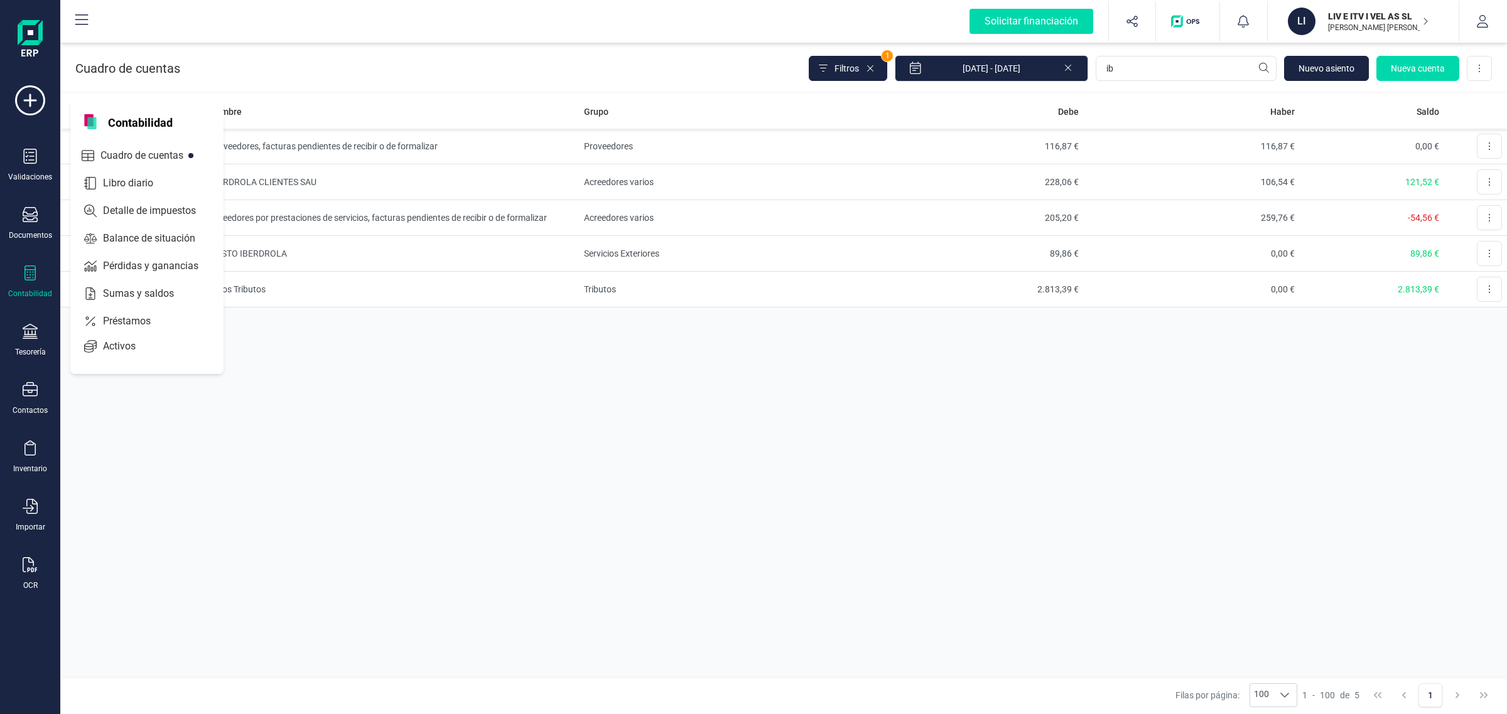
click at [28, 274] on icon at bounding box center [30, 273] width 15 height 15
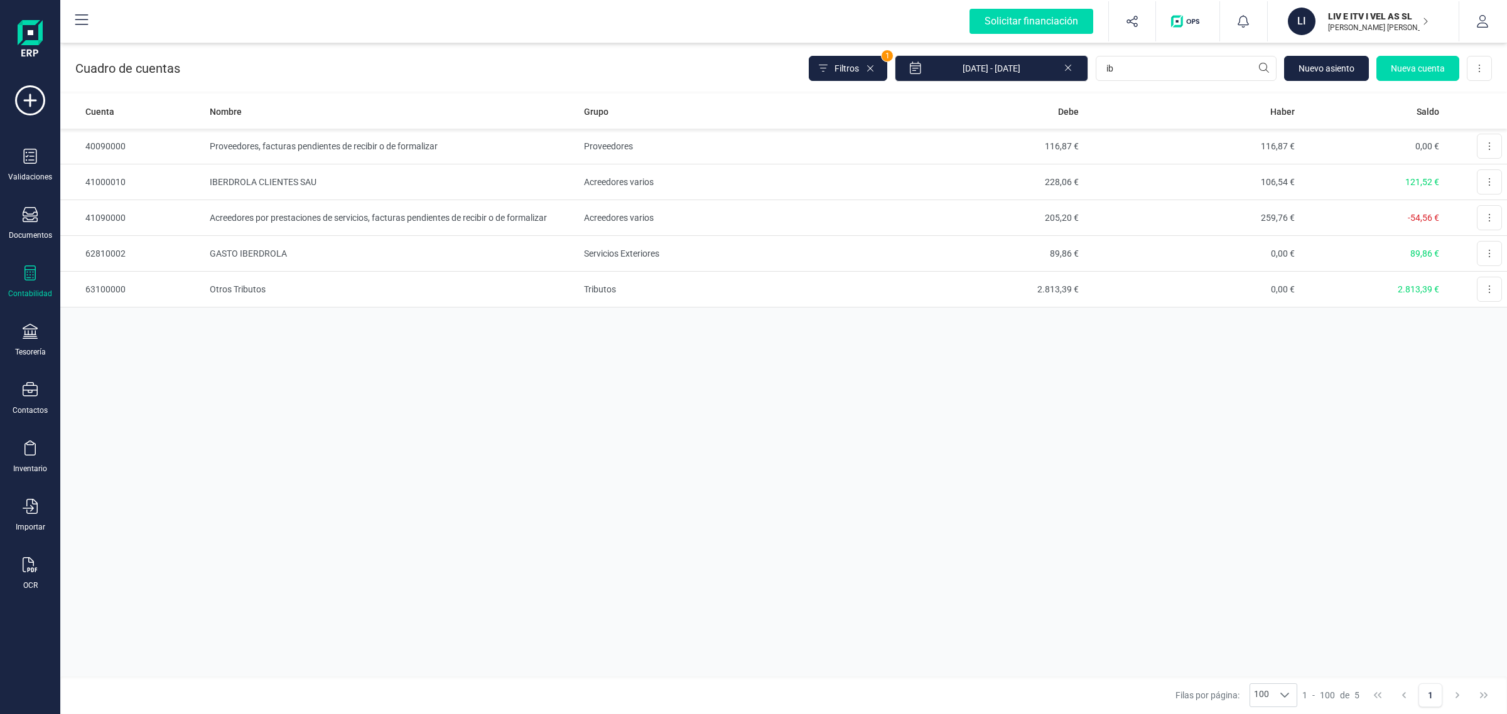
click at [26, 281] on div at bounding box center [30, 275] width 15 height 18
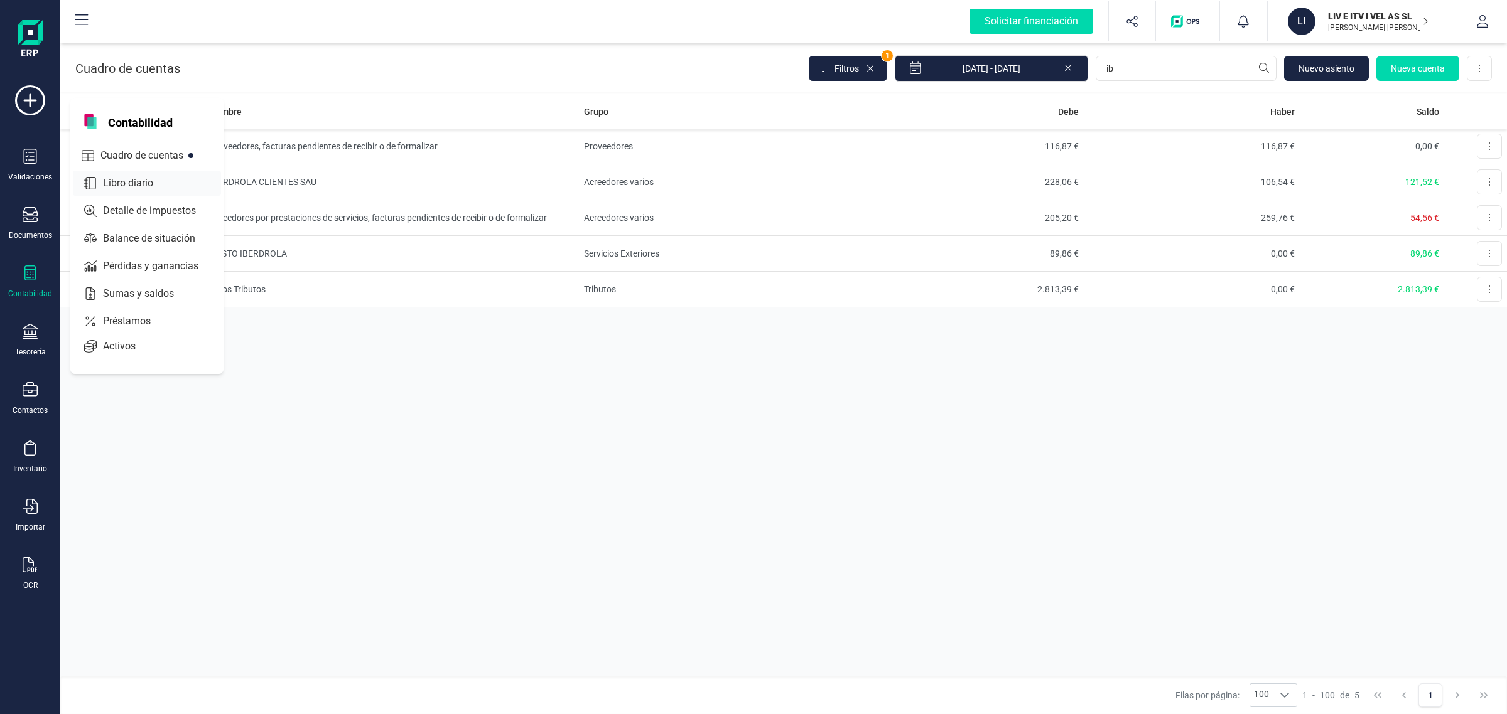
click at [124, 183] on span "Libro diario" at bounding box center [137, 183] width 78 height 15
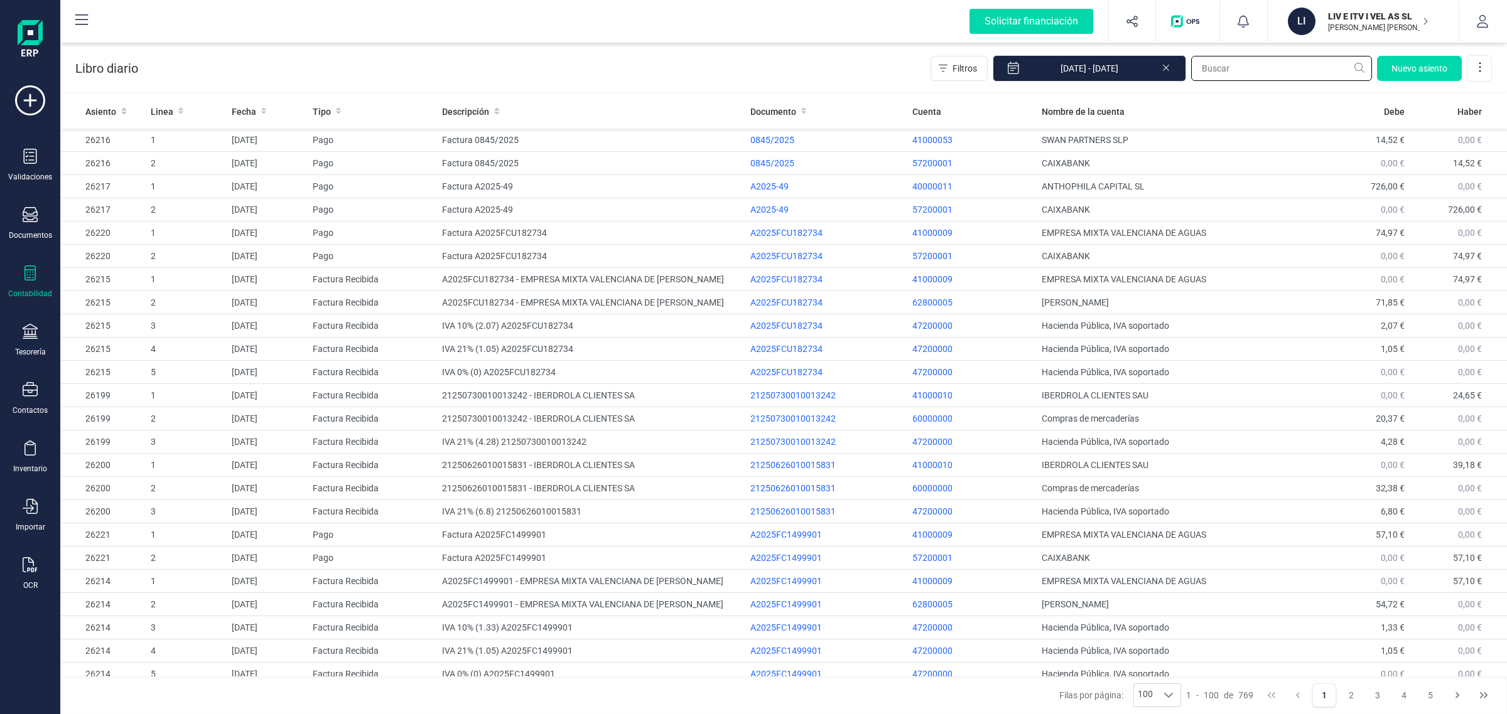
click at [1208, 69] on input "text" at bounding box center [1281, 68] width 181 height 25
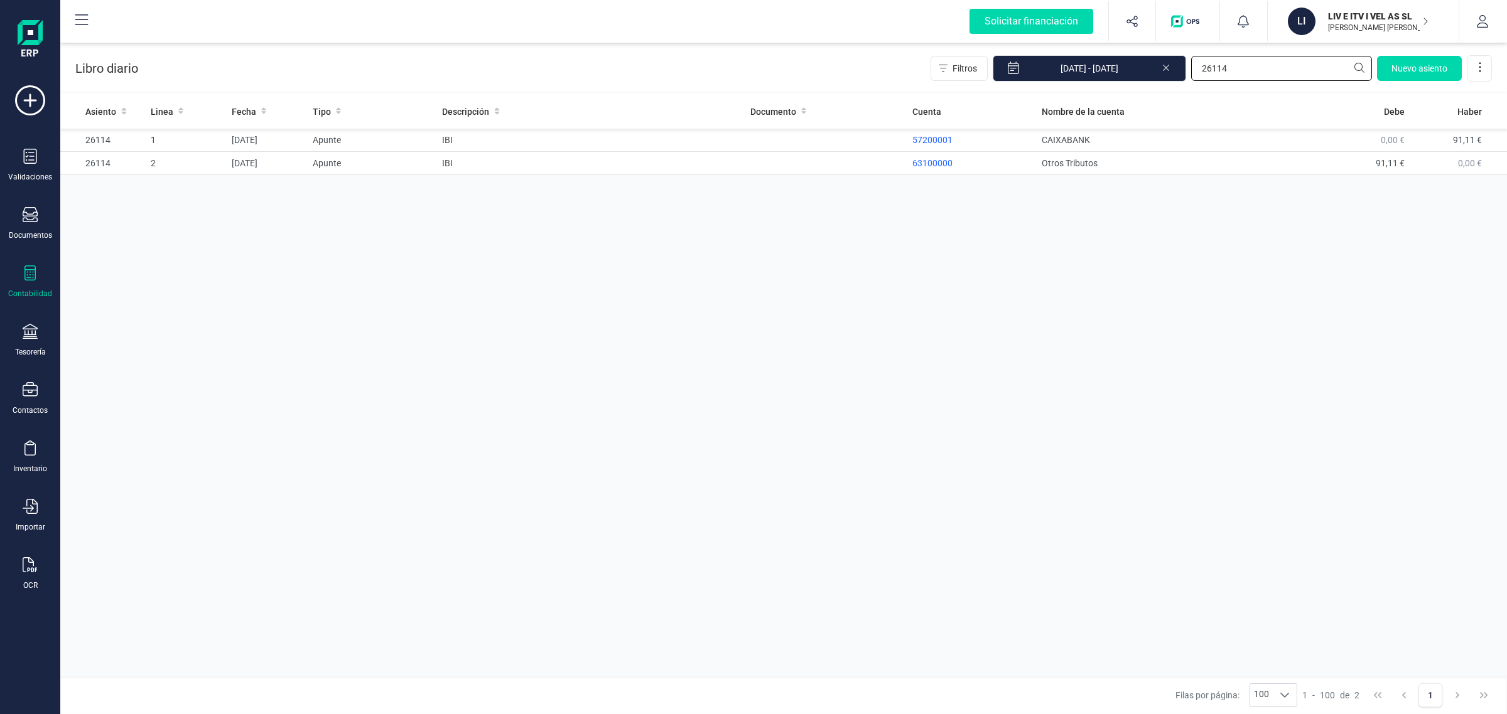
type input "26114"
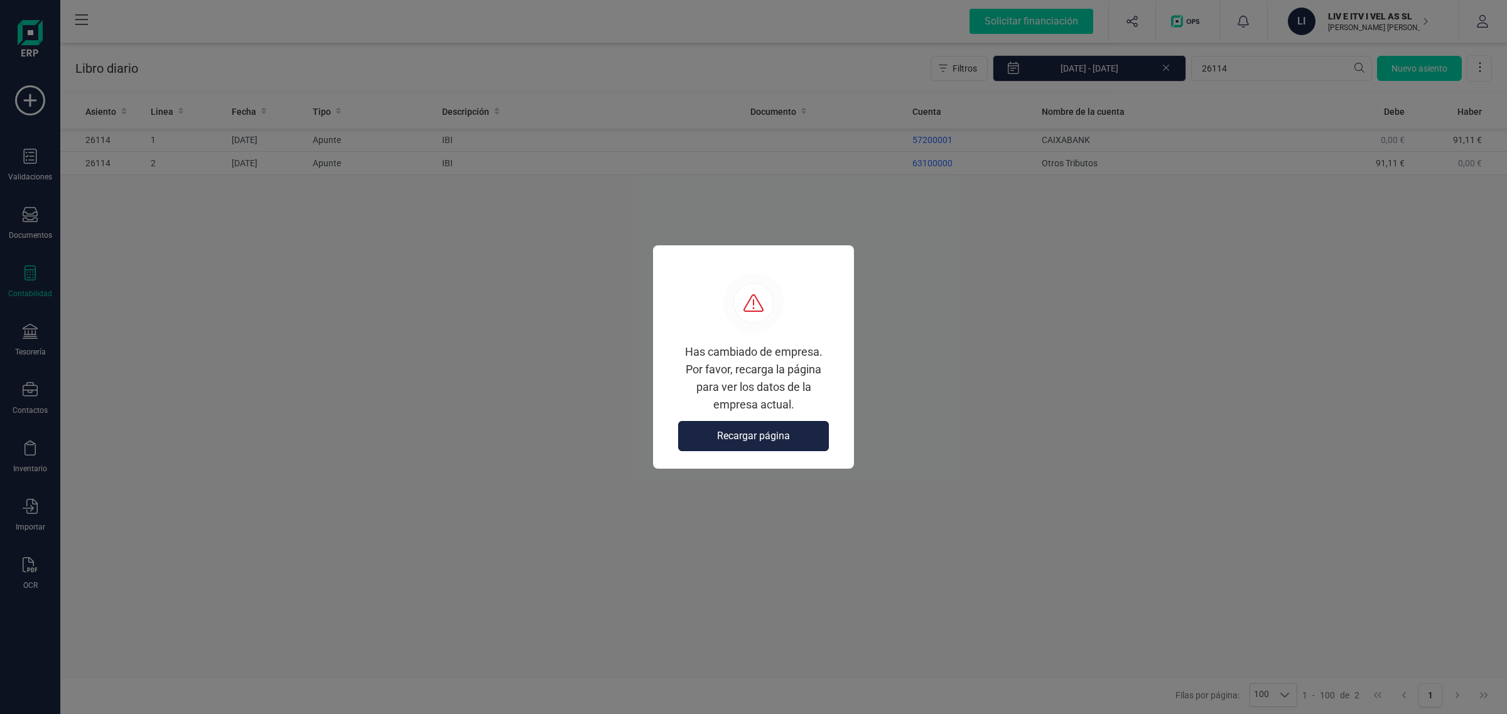
click at [773, 441] on span "Recargar página" at bounding box center [753, 436] width 73 height 15
